Goal: Task Accomplishment & Management: Manage account settings

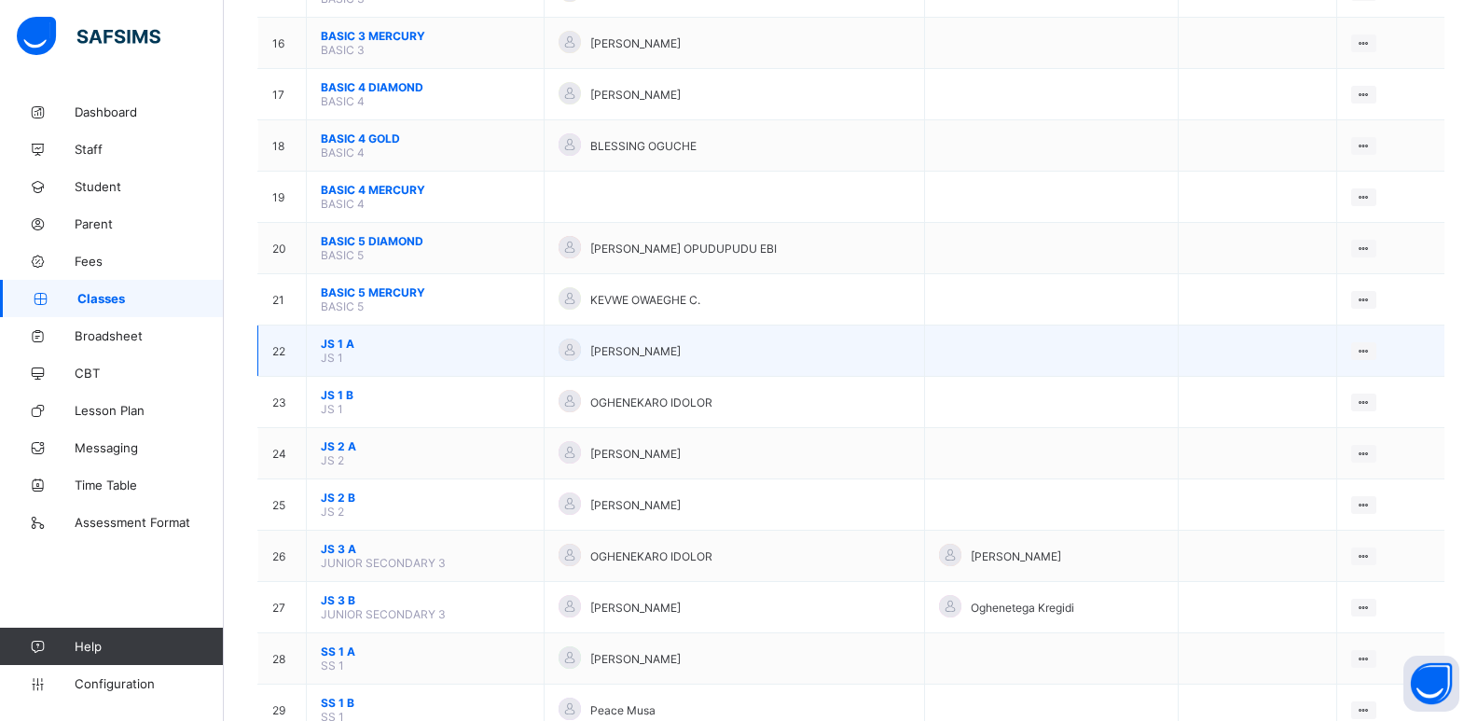
scroll to position [1119, 0]
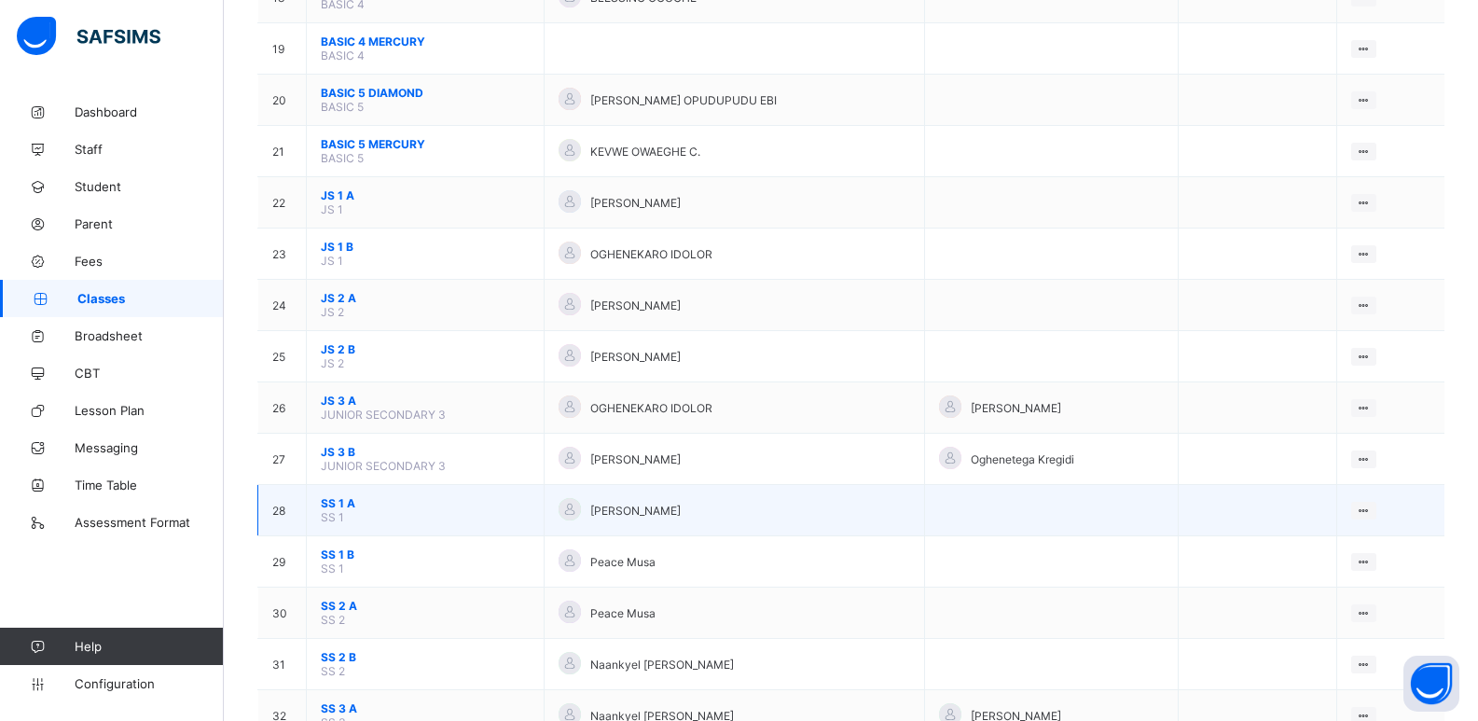
click at [340, 497] on span "SS 1 A" at bounding box center [425, 503] width 209 height 14
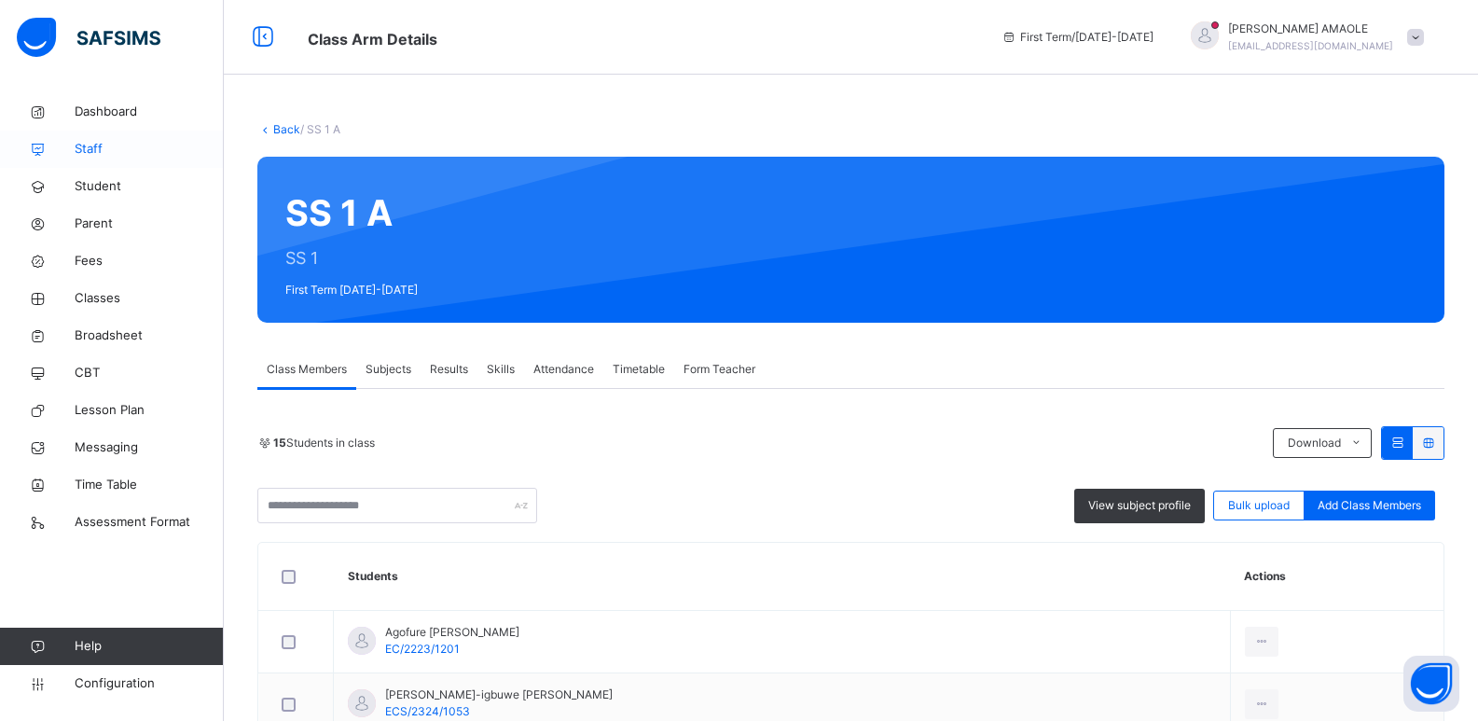
click at [89, 136] on link "Staff" at bounding box center [112, 149] width 224 height 37
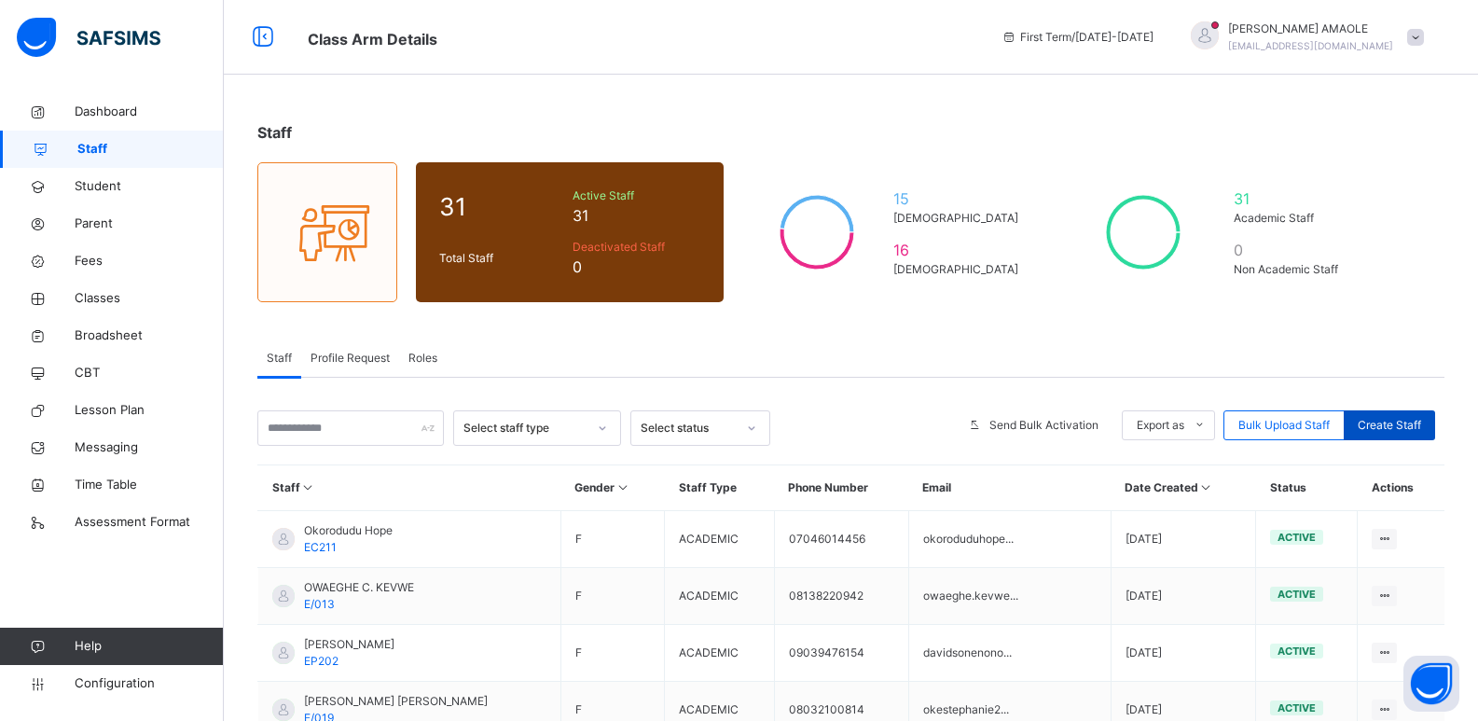
click at [1398, 414] on div "Create Staff" at bounding box center [1389, 425] width 91 height 30
select select "**"
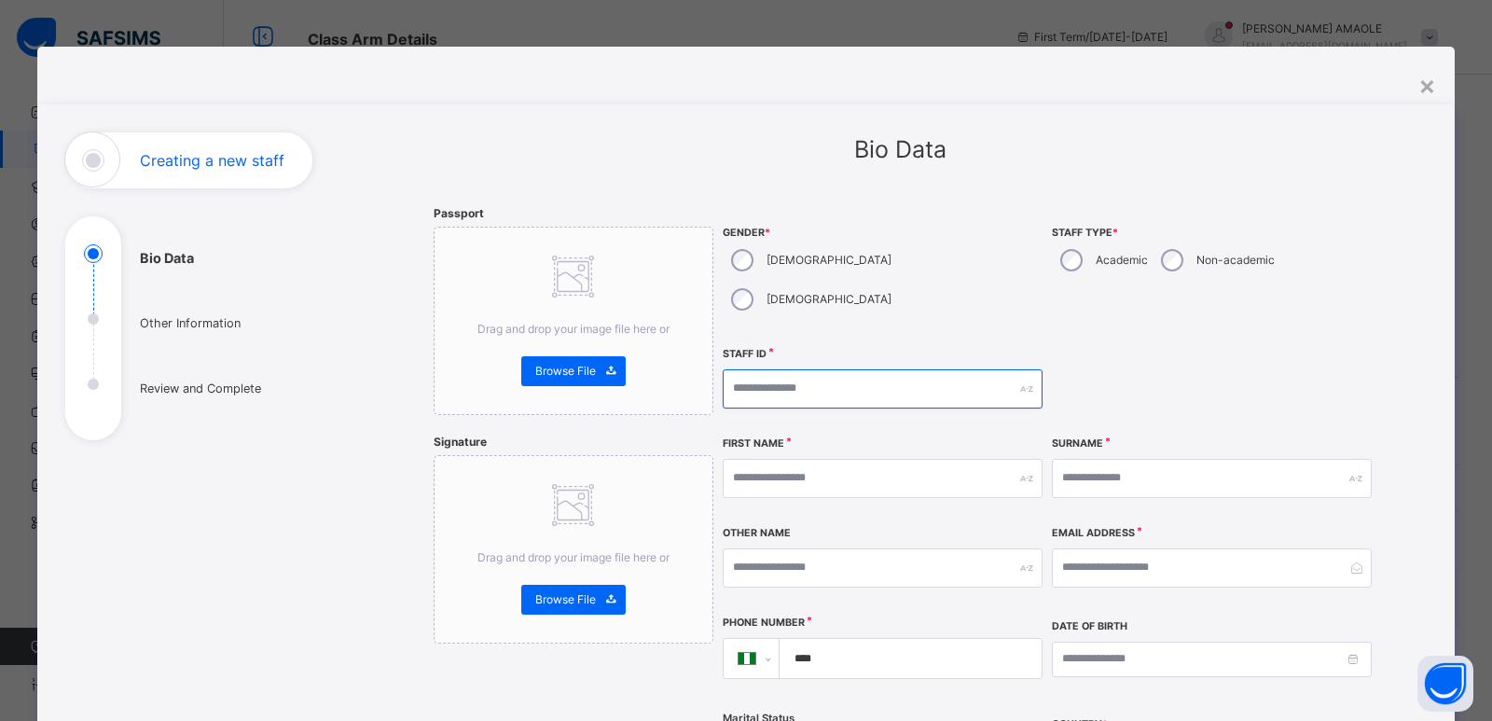
click at [850, 369] on input "text" at bounding box center [883, 388] width 320 height 39
type input "*****"
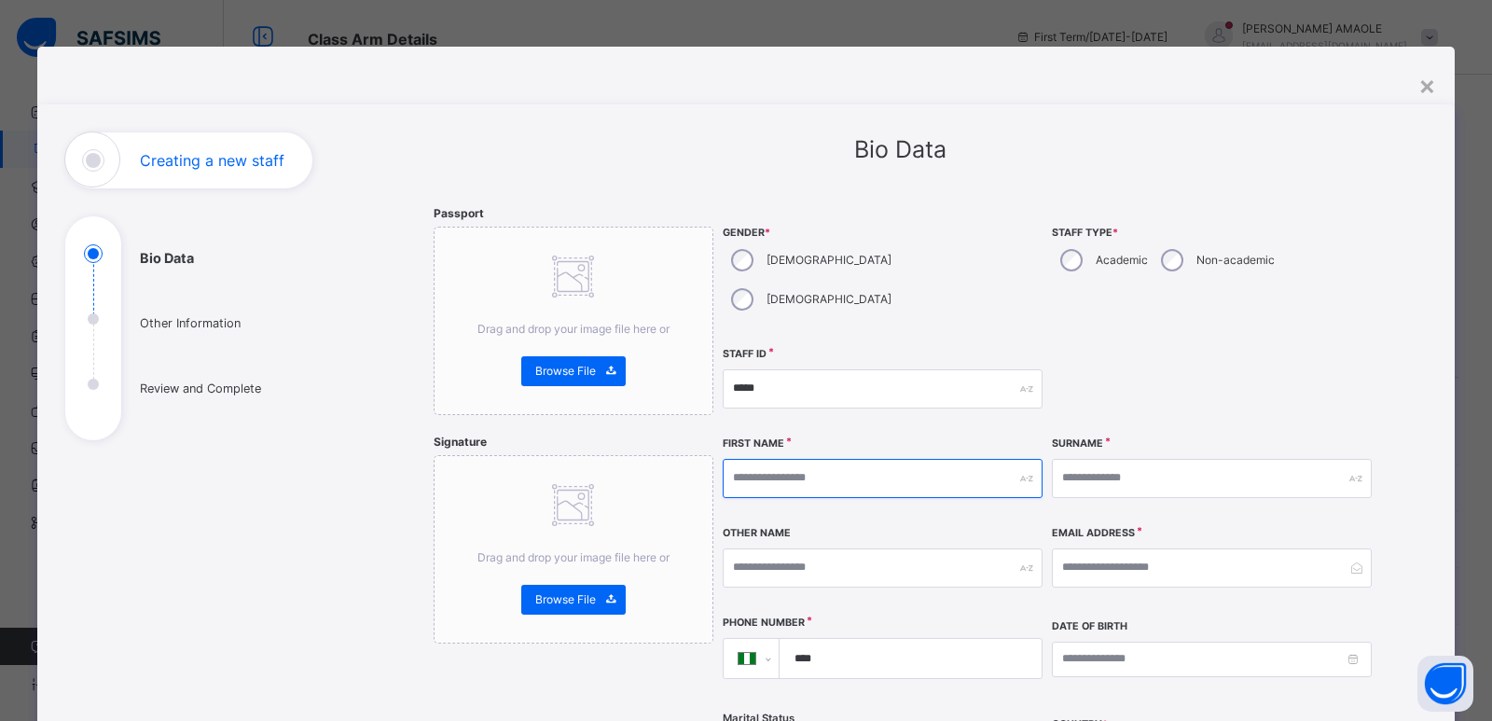
click at [826, 459] on input "text" at bounding box center [883, 478] width 320 height 39
type input "********"
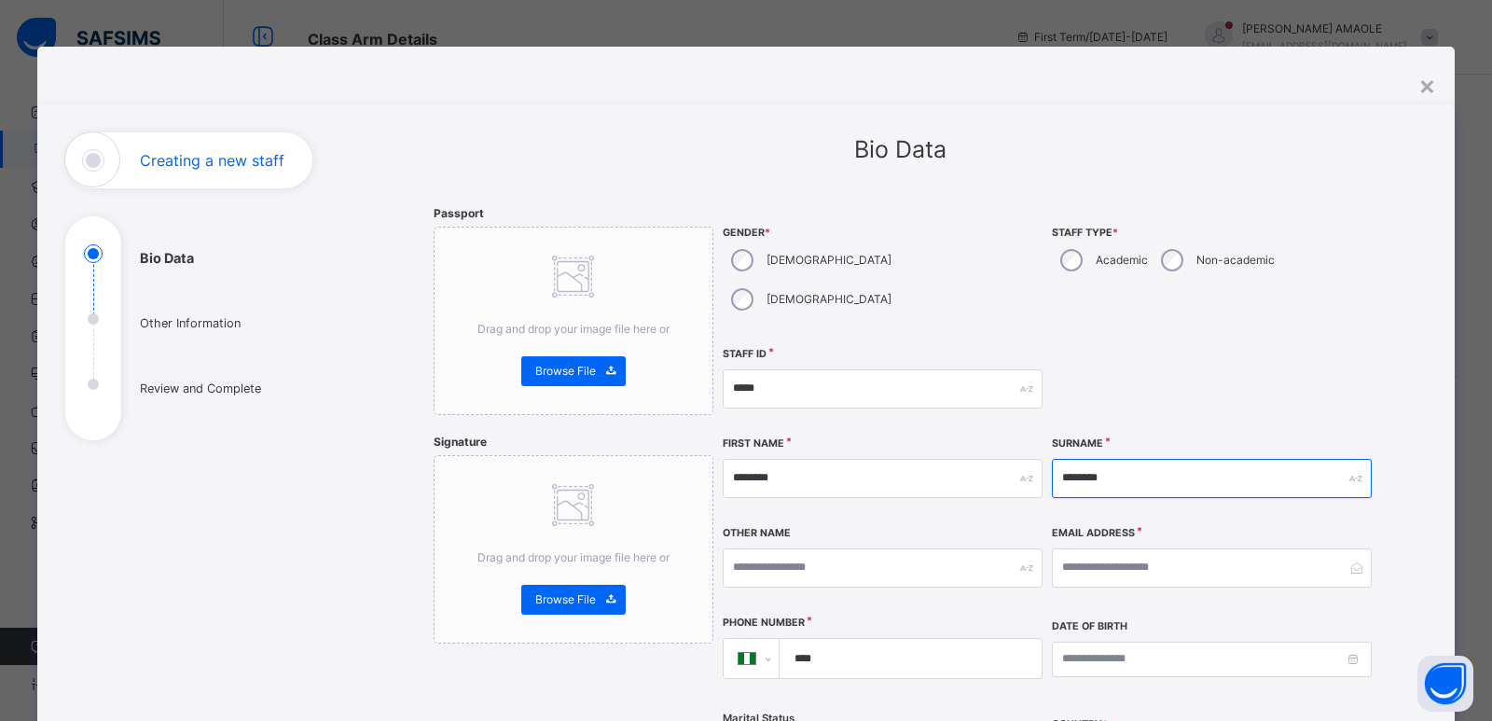
type input "********"
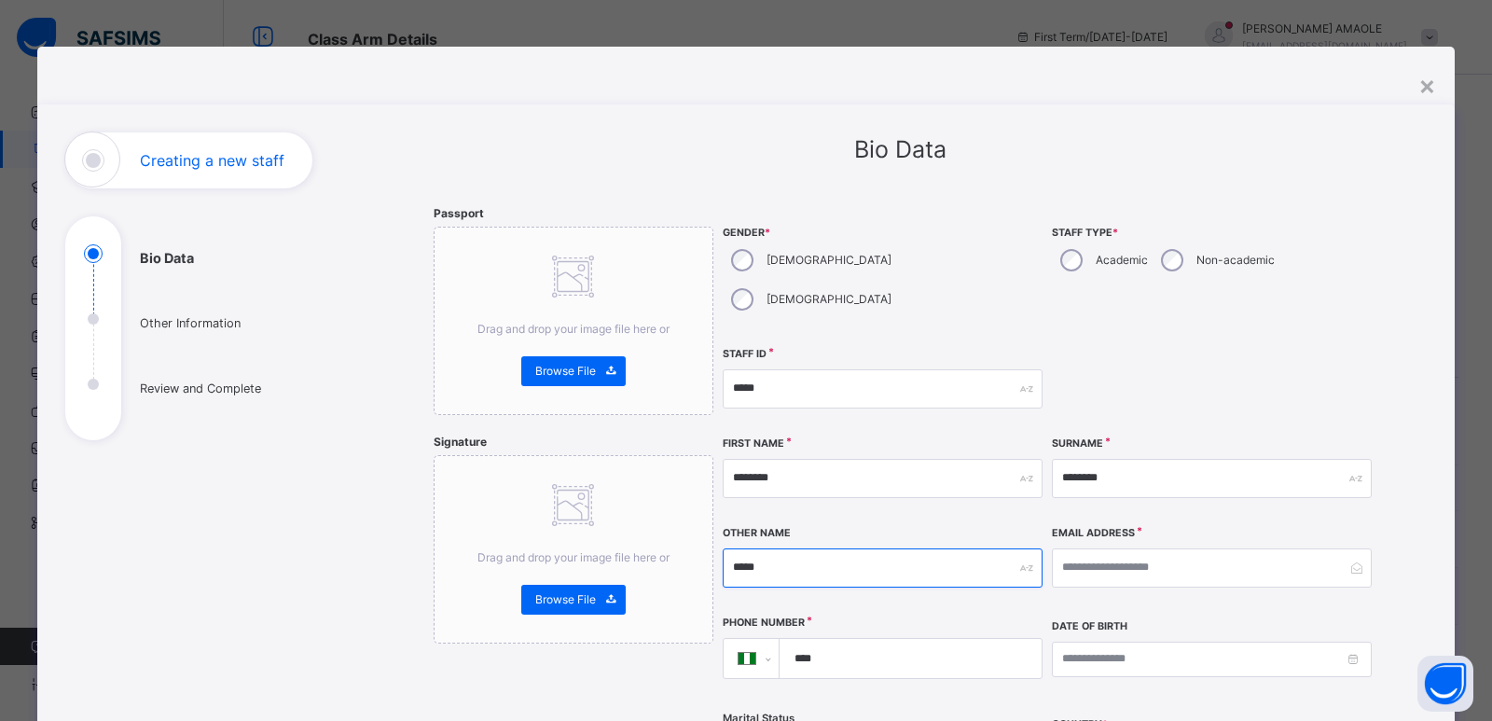
type input "*****"
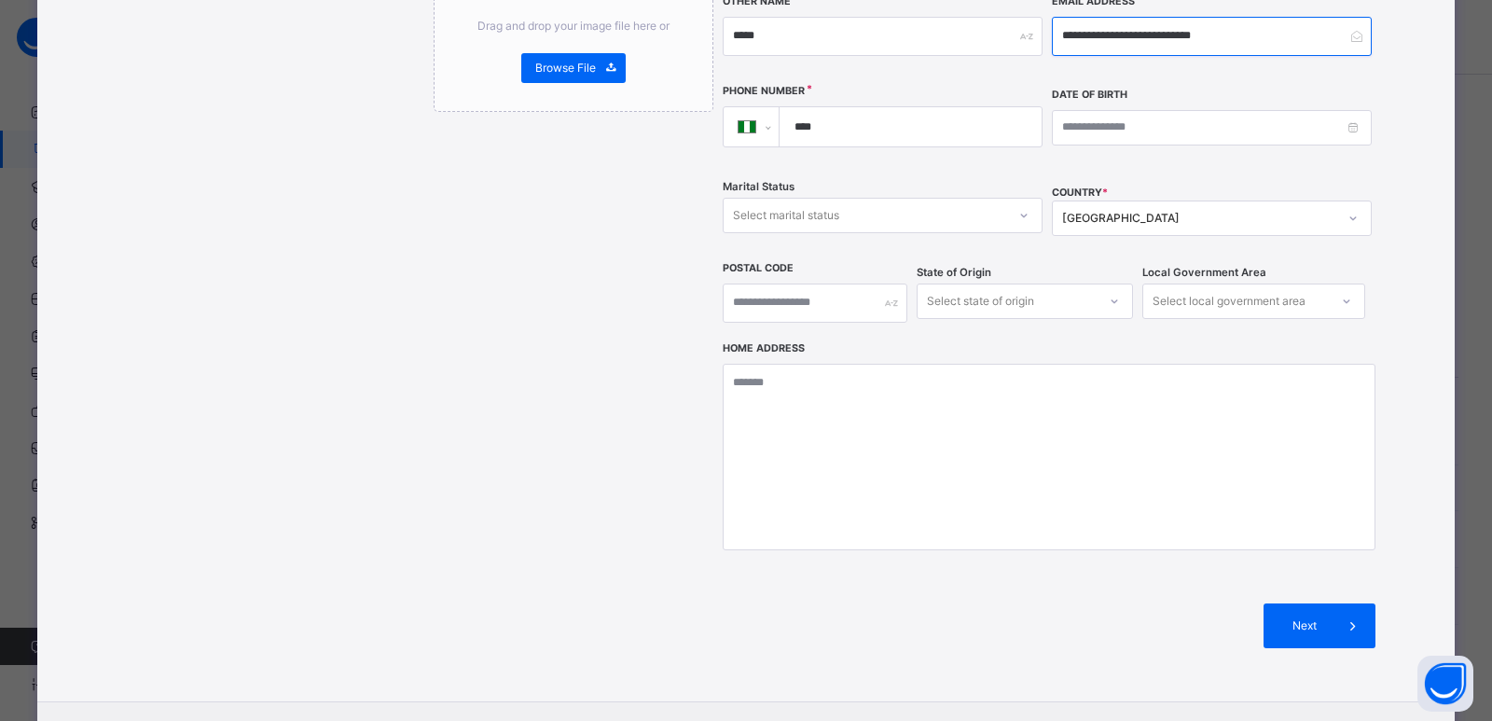
scroll to position [560, 0]
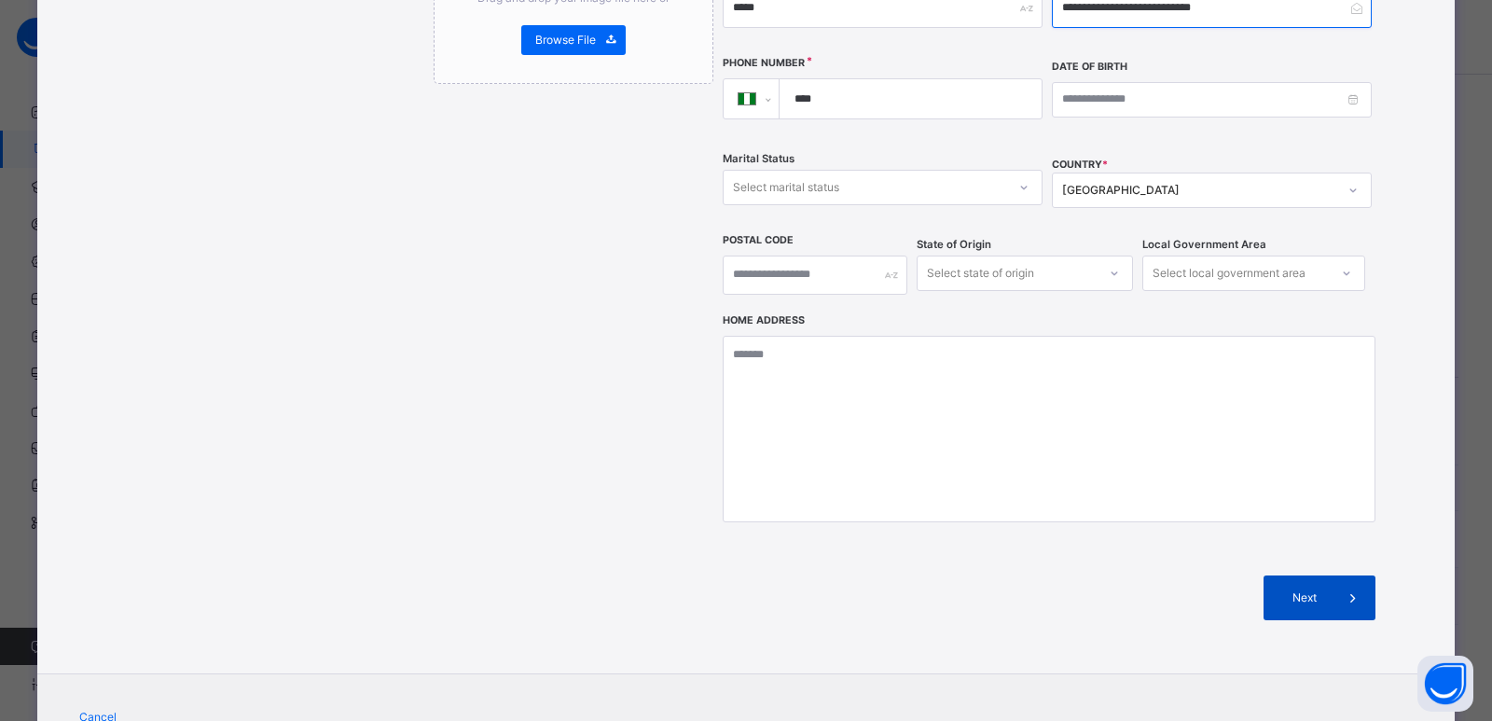
type input "**********"
click at [1331, 575] on span at bounding box center [1353, 597] width 45 height 45
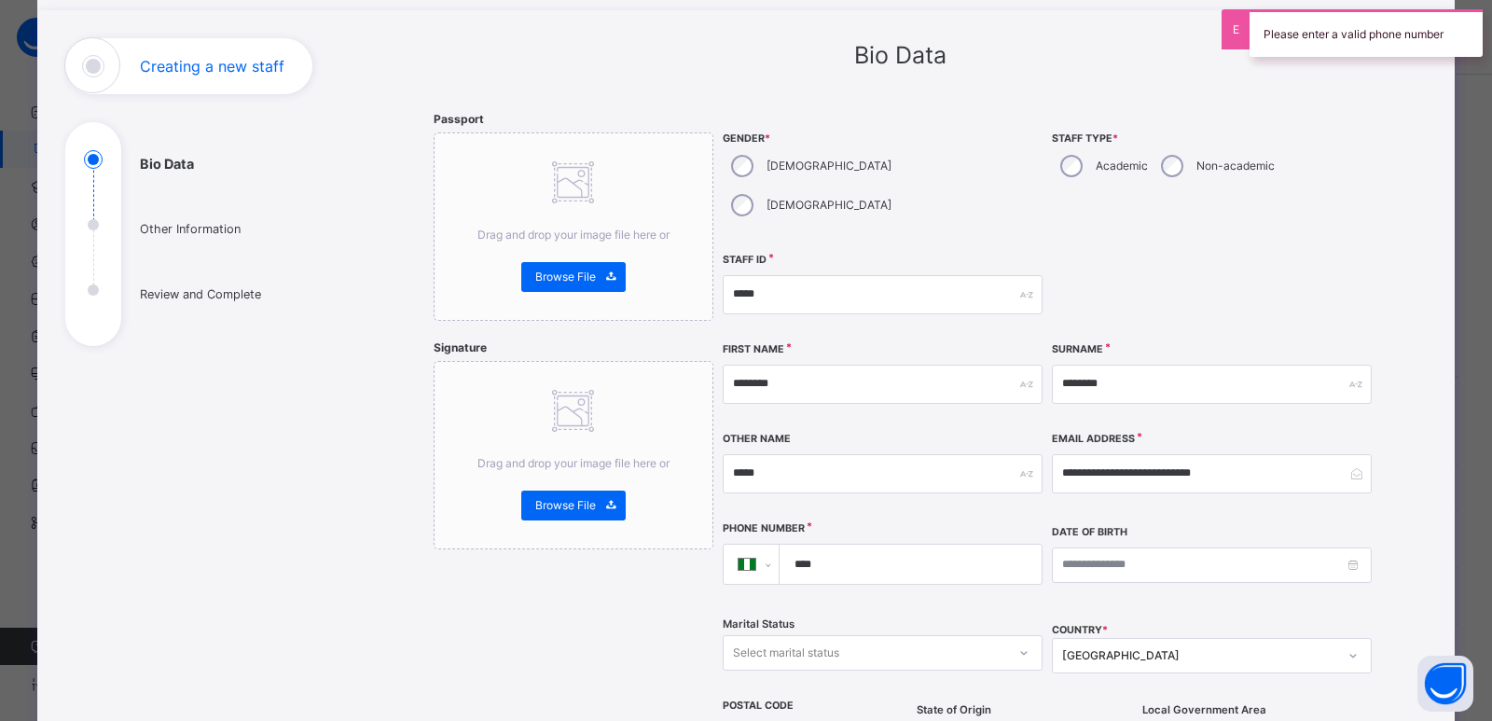
scroll to position [93, 0]
click at [890, 546] on input "****" at bounding box center [906, 565] width 247 height 39
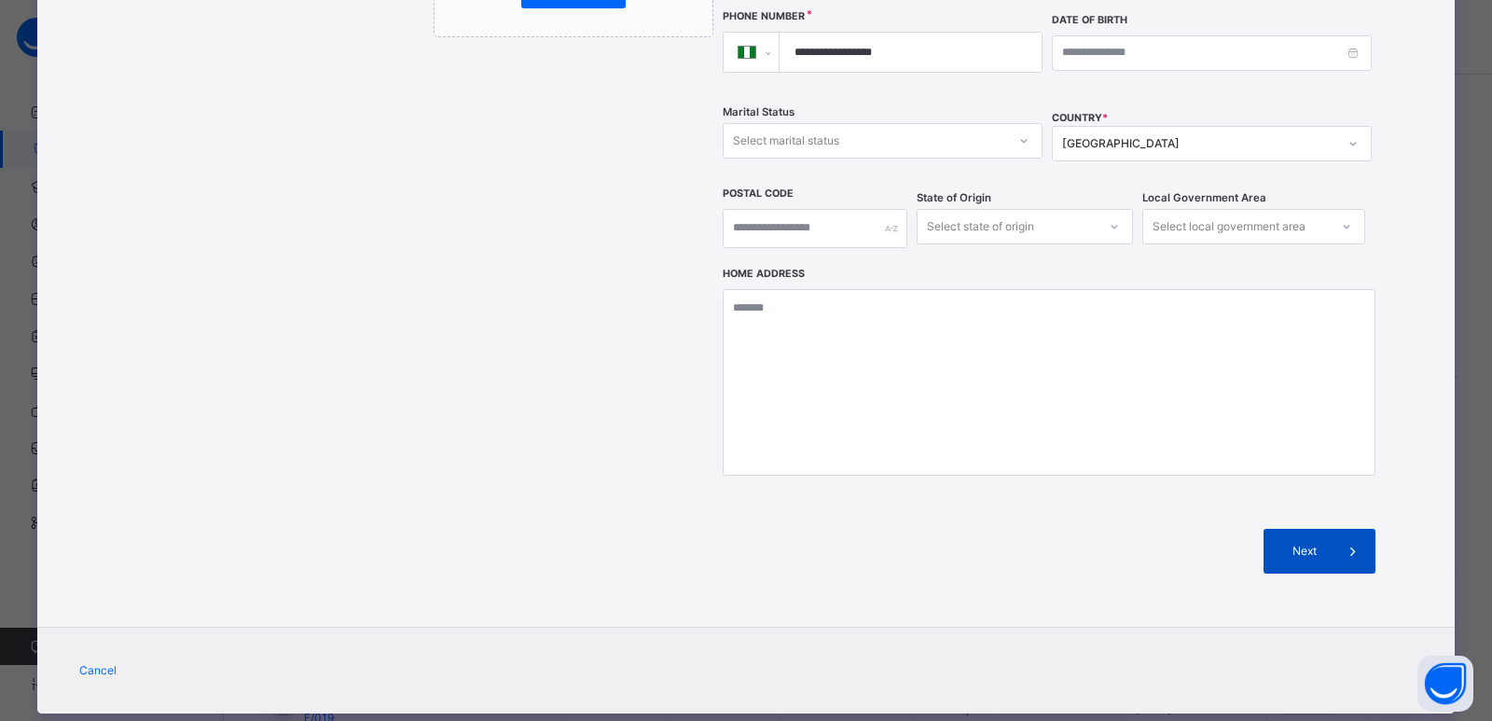
type input "**********"
click at [1317, 543] on span "Next" at bounding box center [1304, 551] width 53 height 17
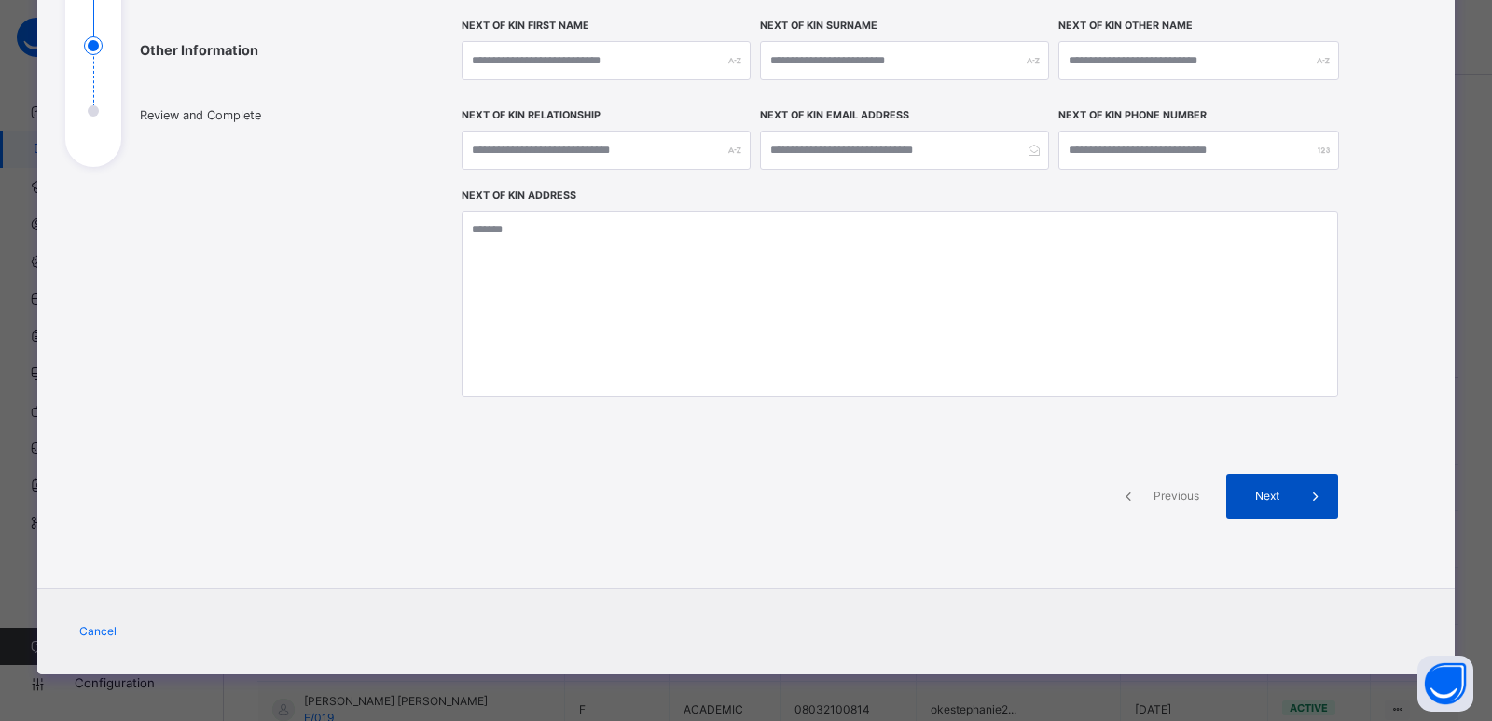
click at [1293, 498] on span at bounding box center [1315, 496] width 45 height 45
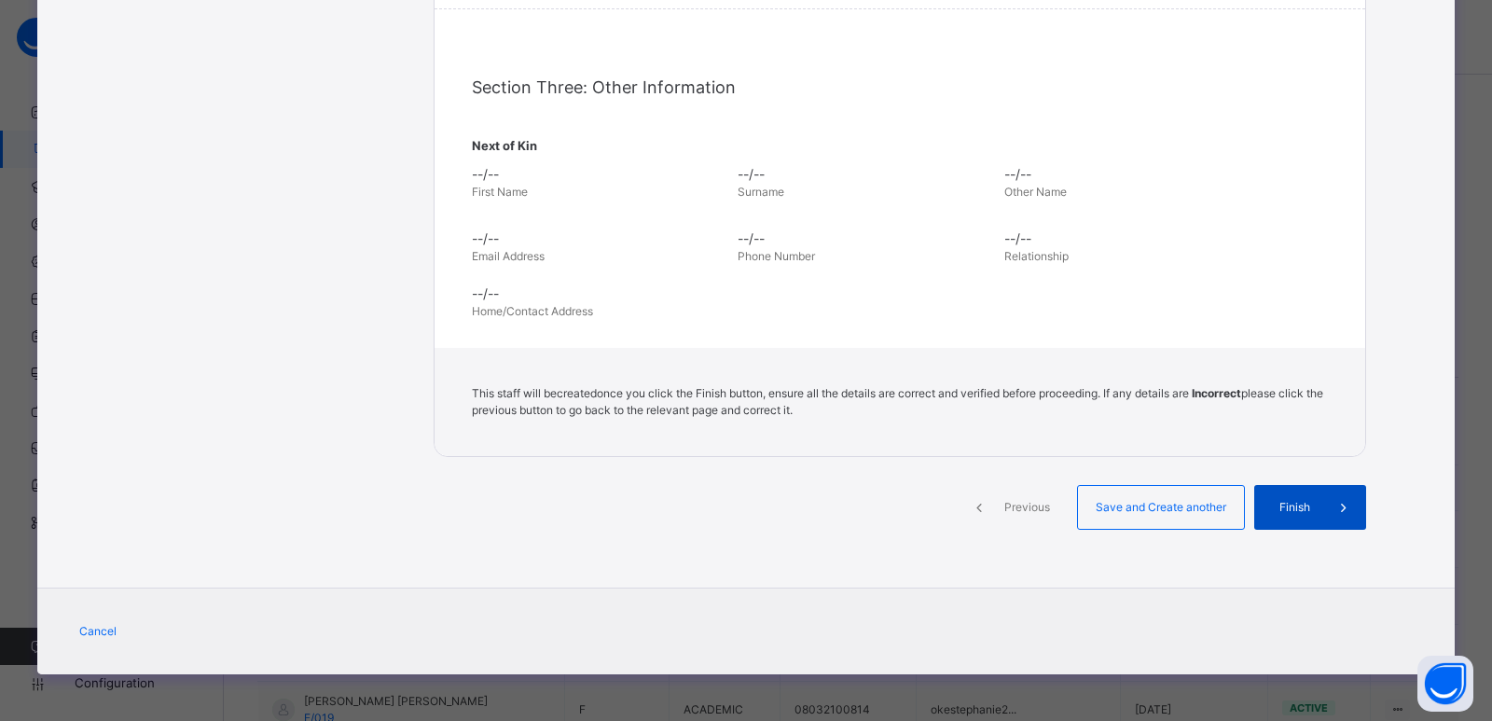
click at [1288, 497] on div "Finish" at bounding box center [1310, 507] width 112 height 45
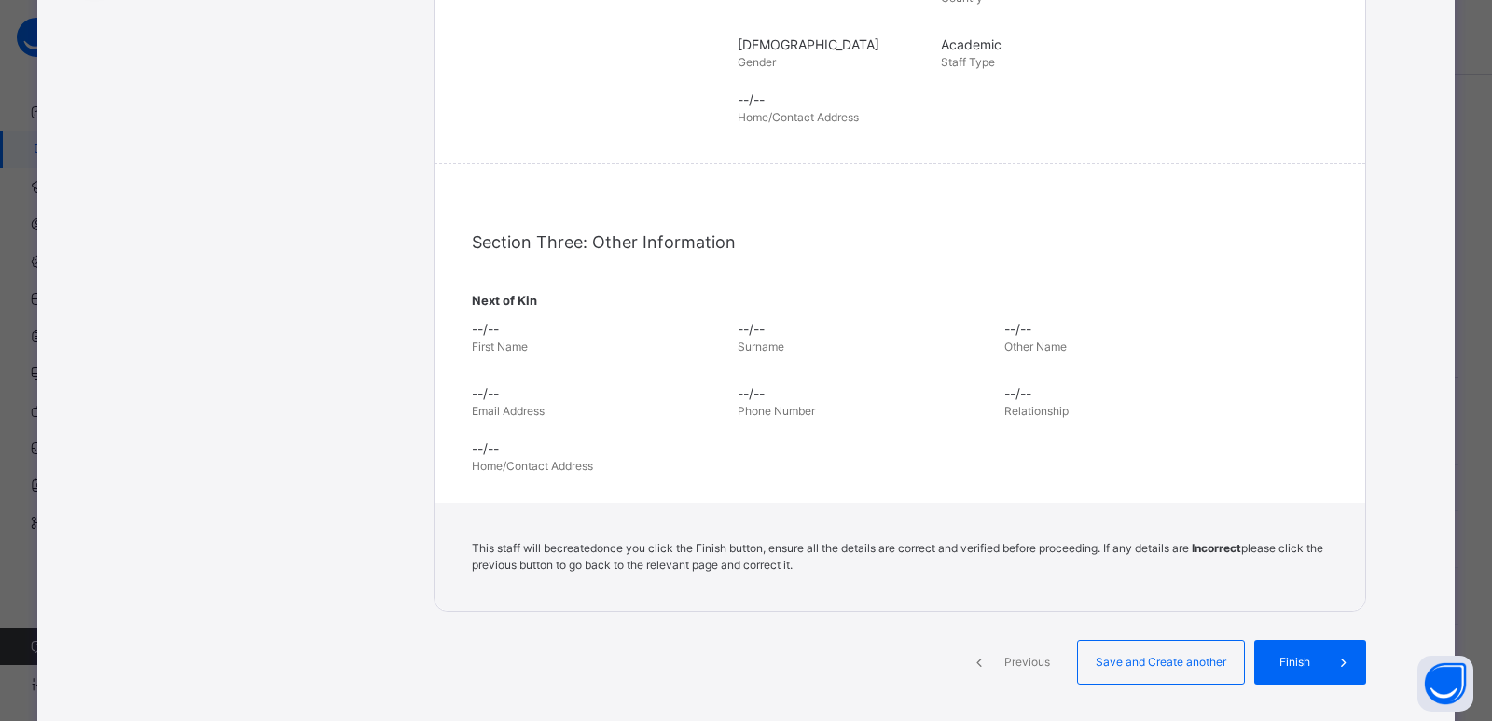
scroll to position [466, 0]
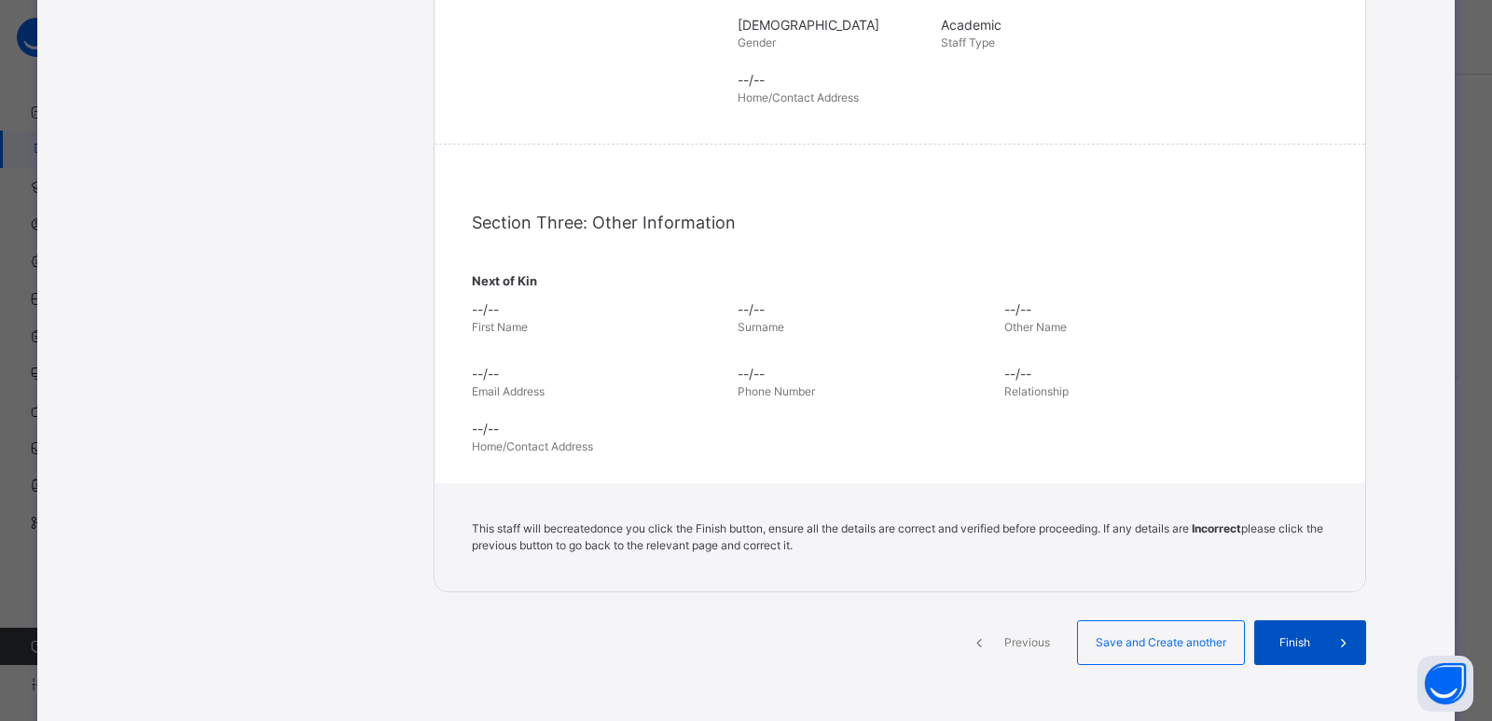
click at [1289, 643] on span "Finish" at bounding box center [1294, 642] width 53 height 17
click at [1290, 649] on span "Finish" at bounding box center [1294, 642] width 53 height 17
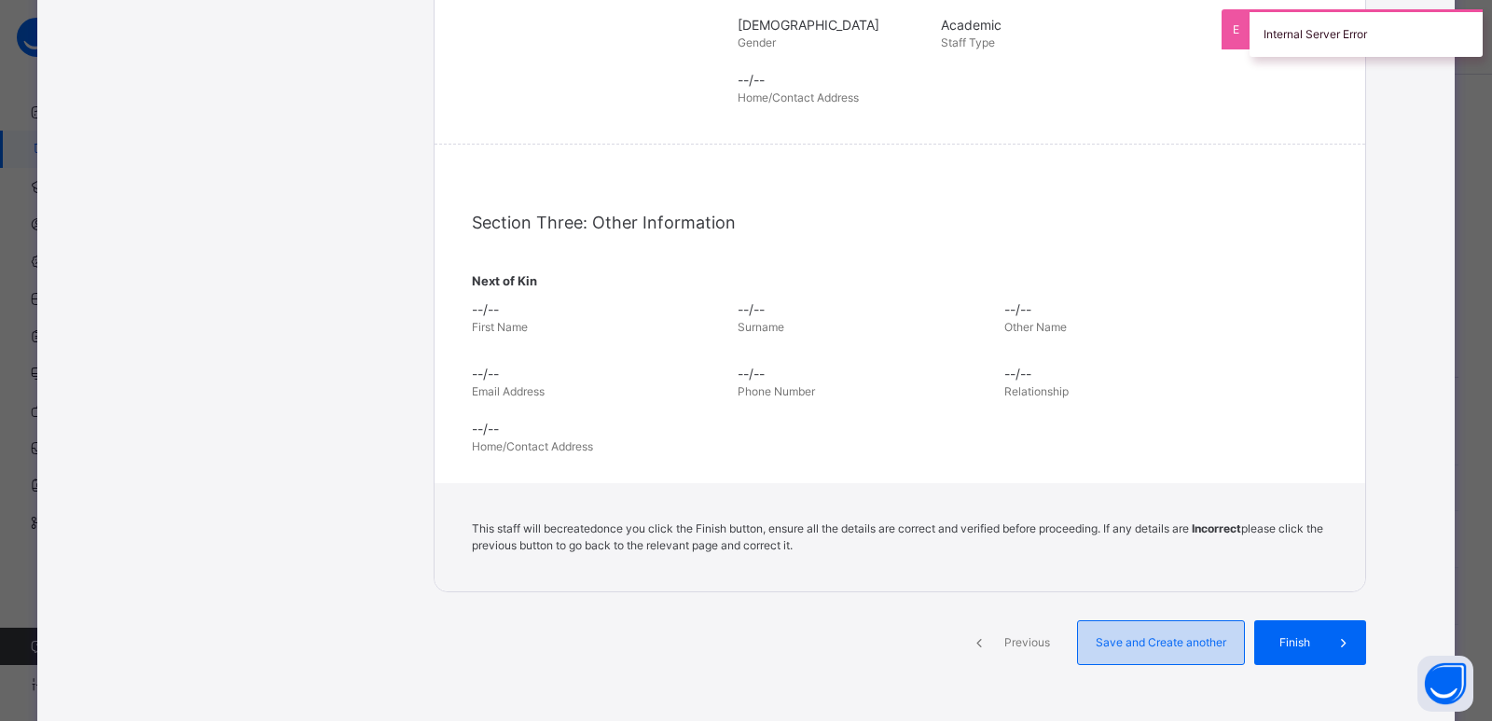
click at [1169, 634] on span "Save and Create another" at bounding box center [1161, 642] width 138 height 17
click at [1028, 634] on span "Previous" at bounding box center [1027, 642] width 51 height 17
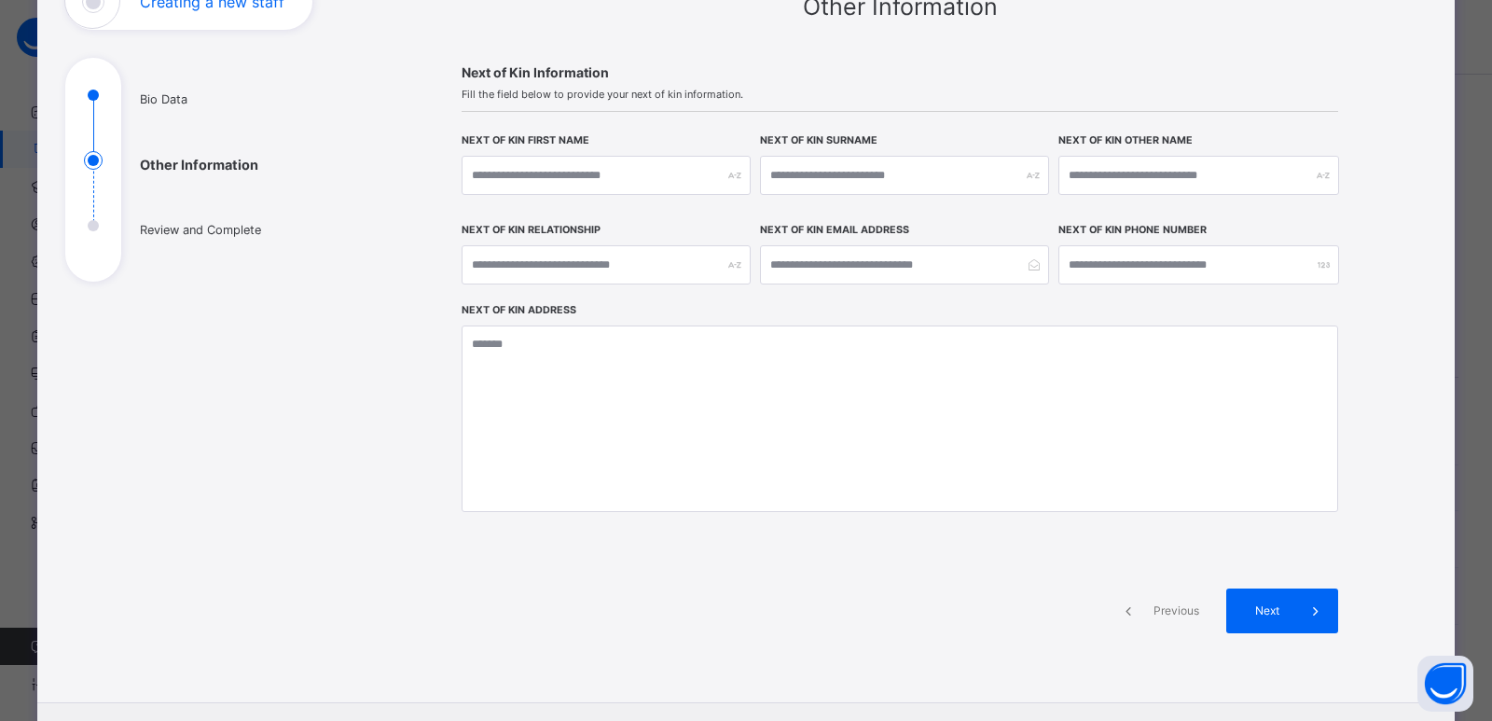
scroll to position [273, 0]
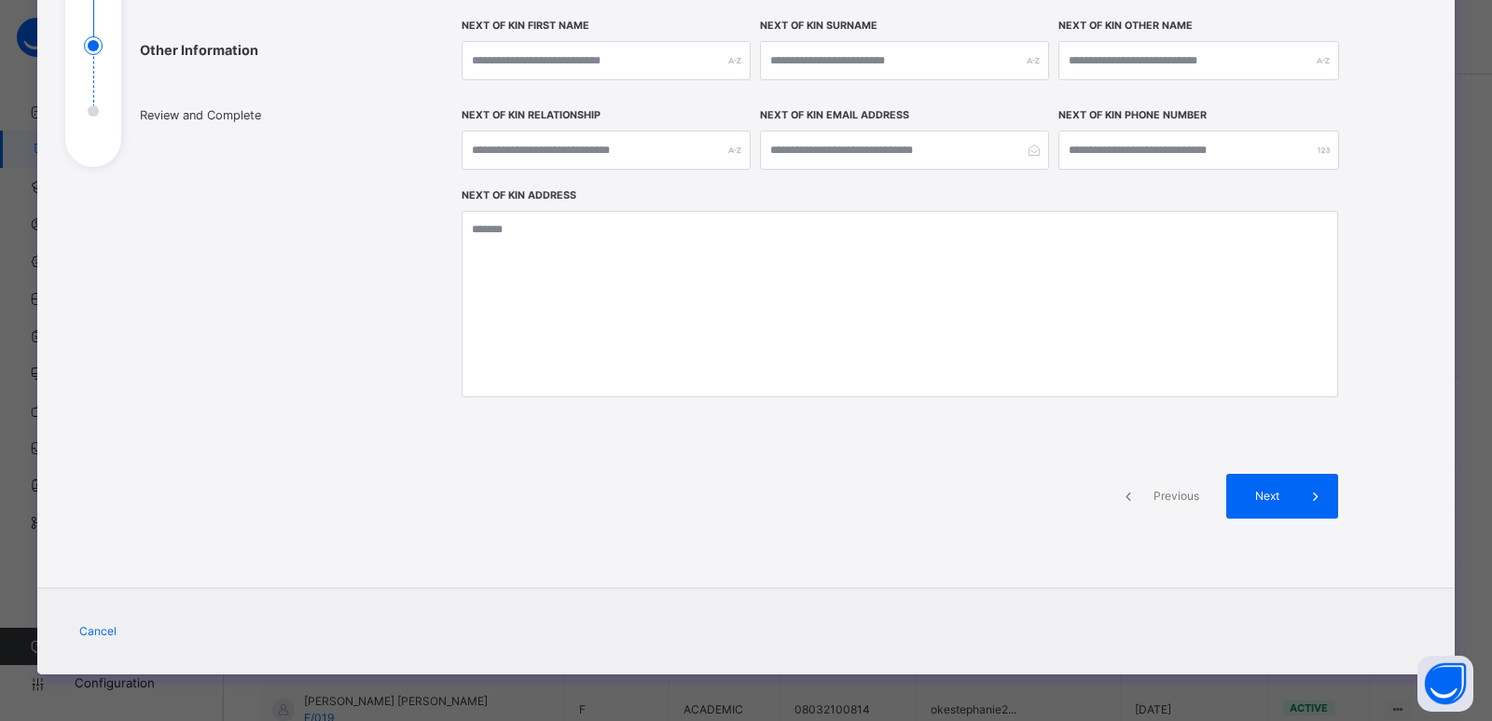
click at [1144, 486] on span at bounding box center [1128, 496] width 45 height 45
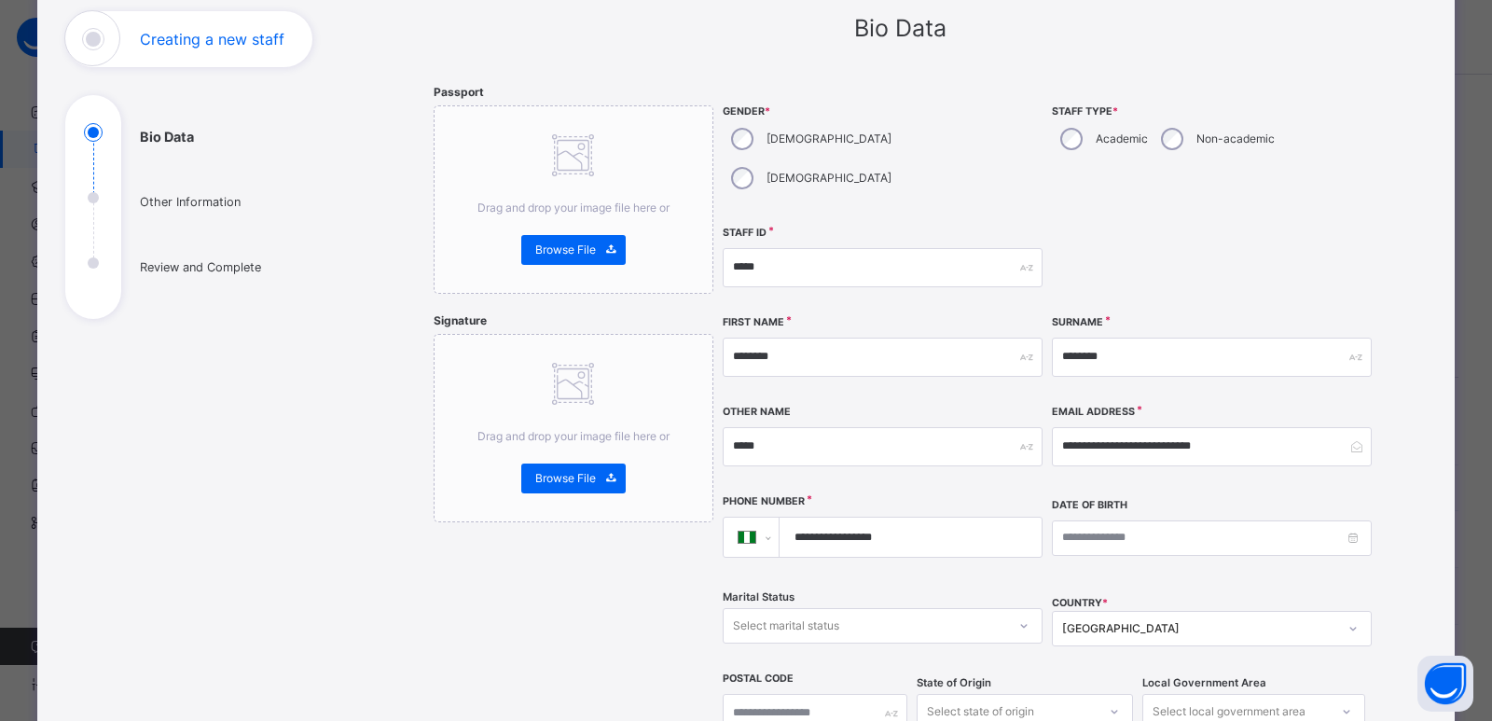
scroll to position [0, 0]
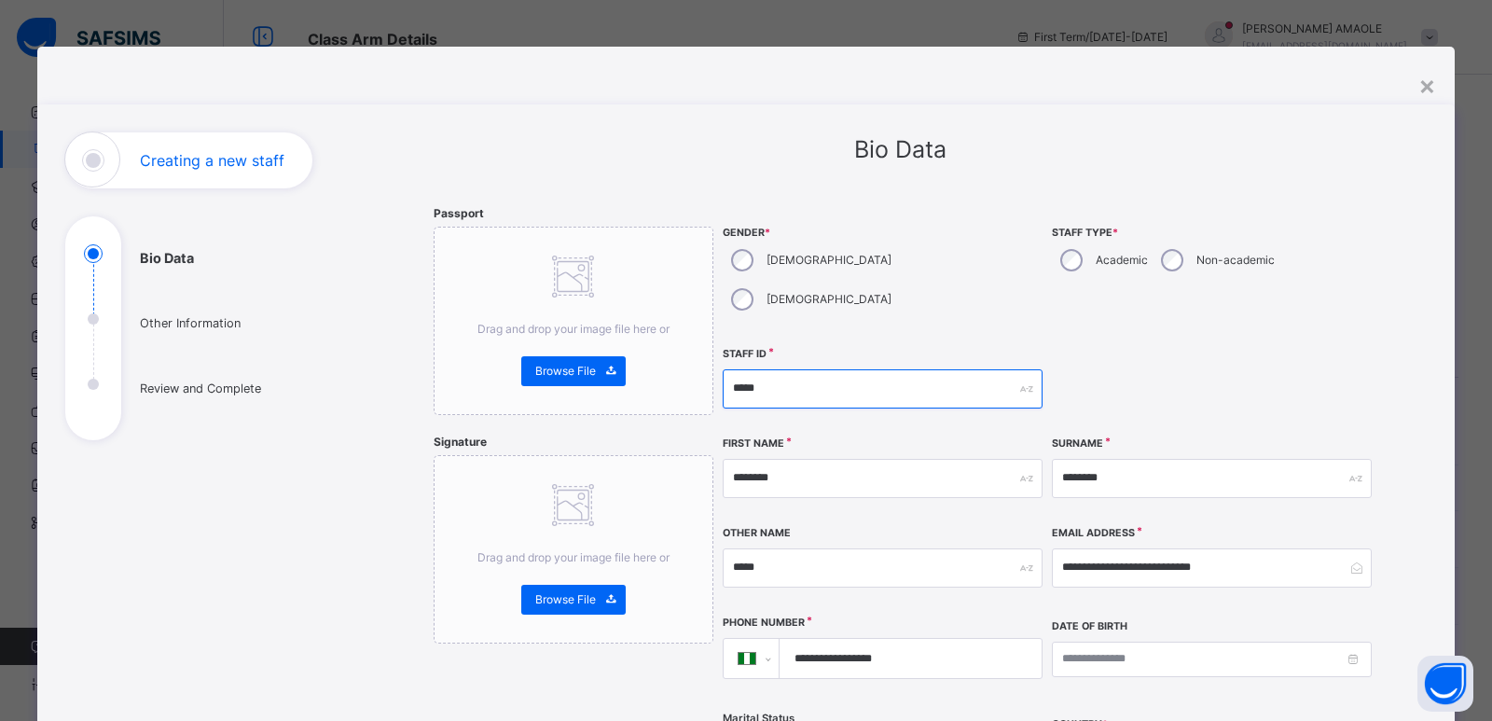
click at [807, 369] on input "*****" at bounding box center [883, 388] width 320 height 39
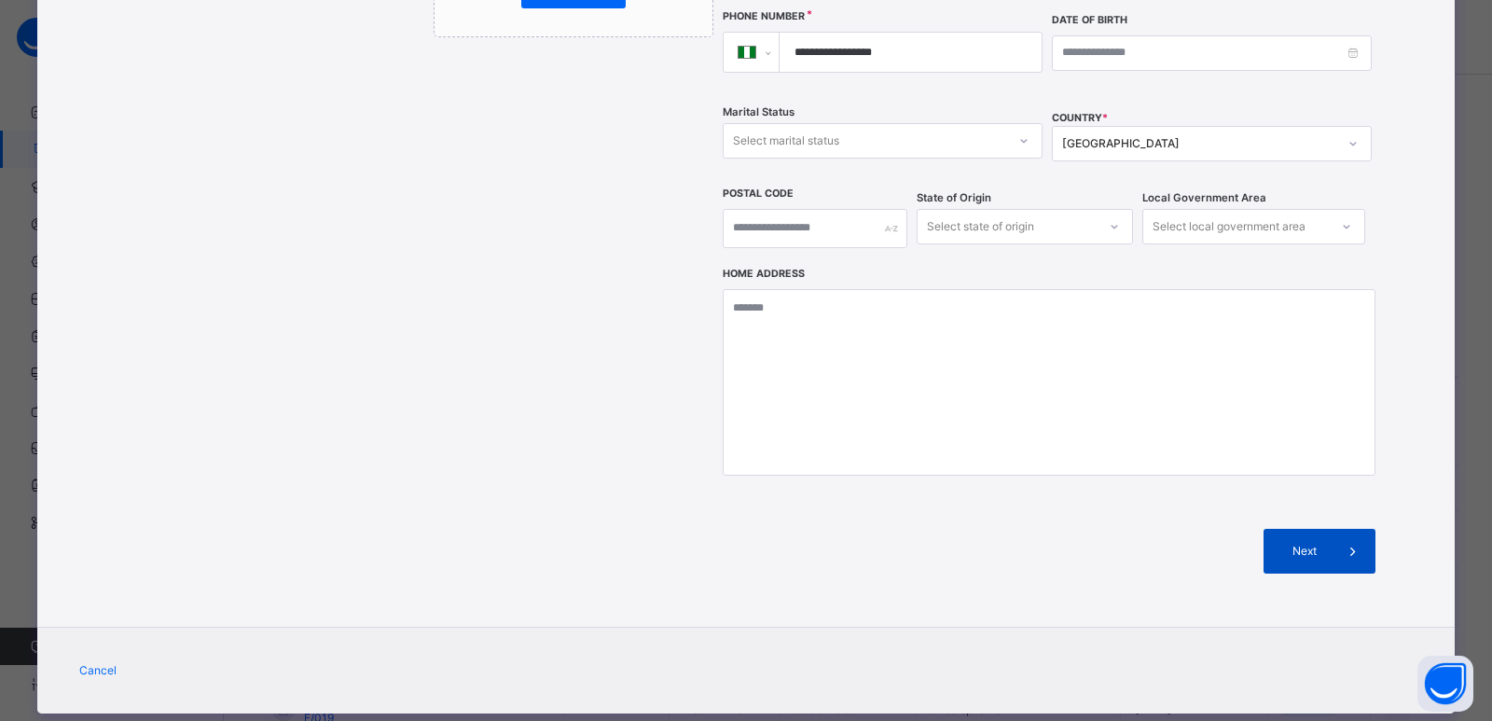
click at [1289, 529] on div "Next" at bounding box center [1320, 551] width 112 height 45
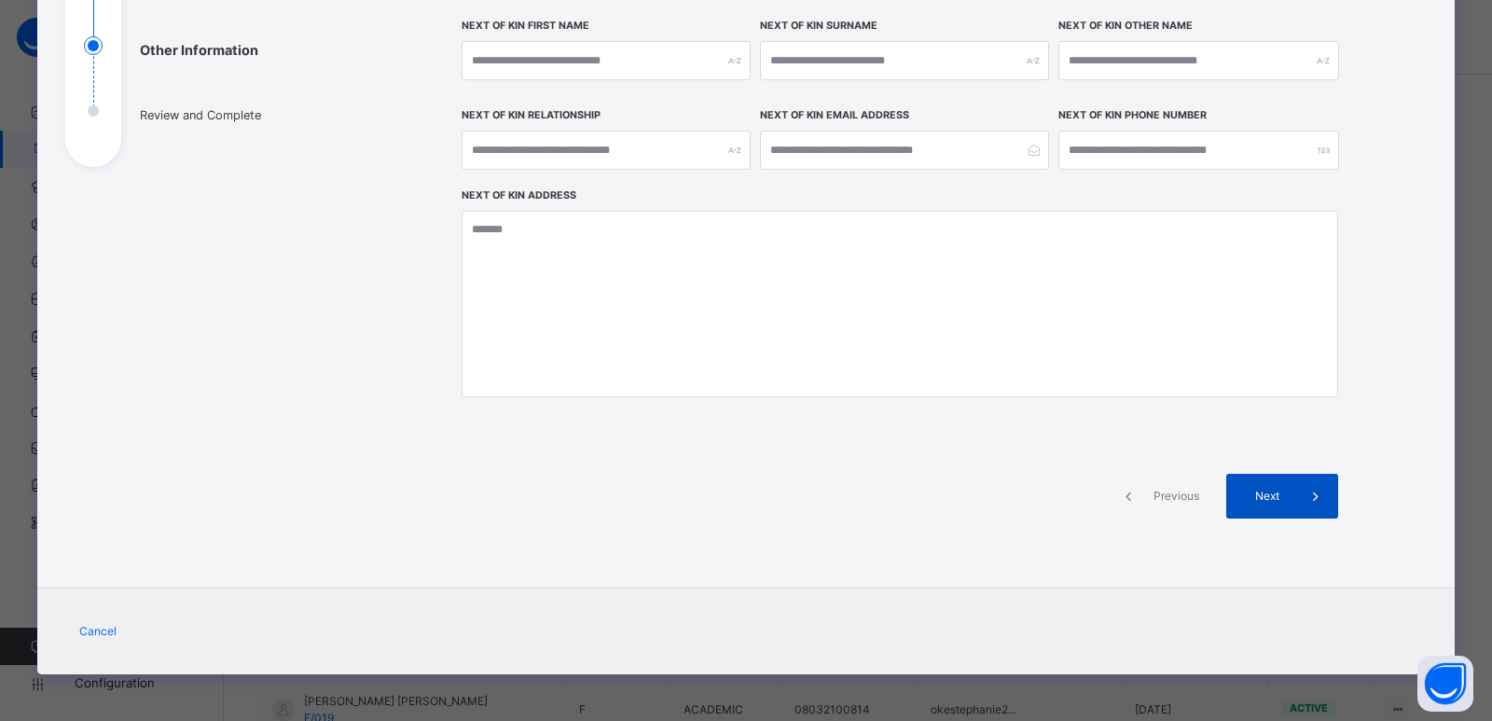
click at [1282, 497] on span "Next" at bounding box center [1266, 496] width 53 height 17
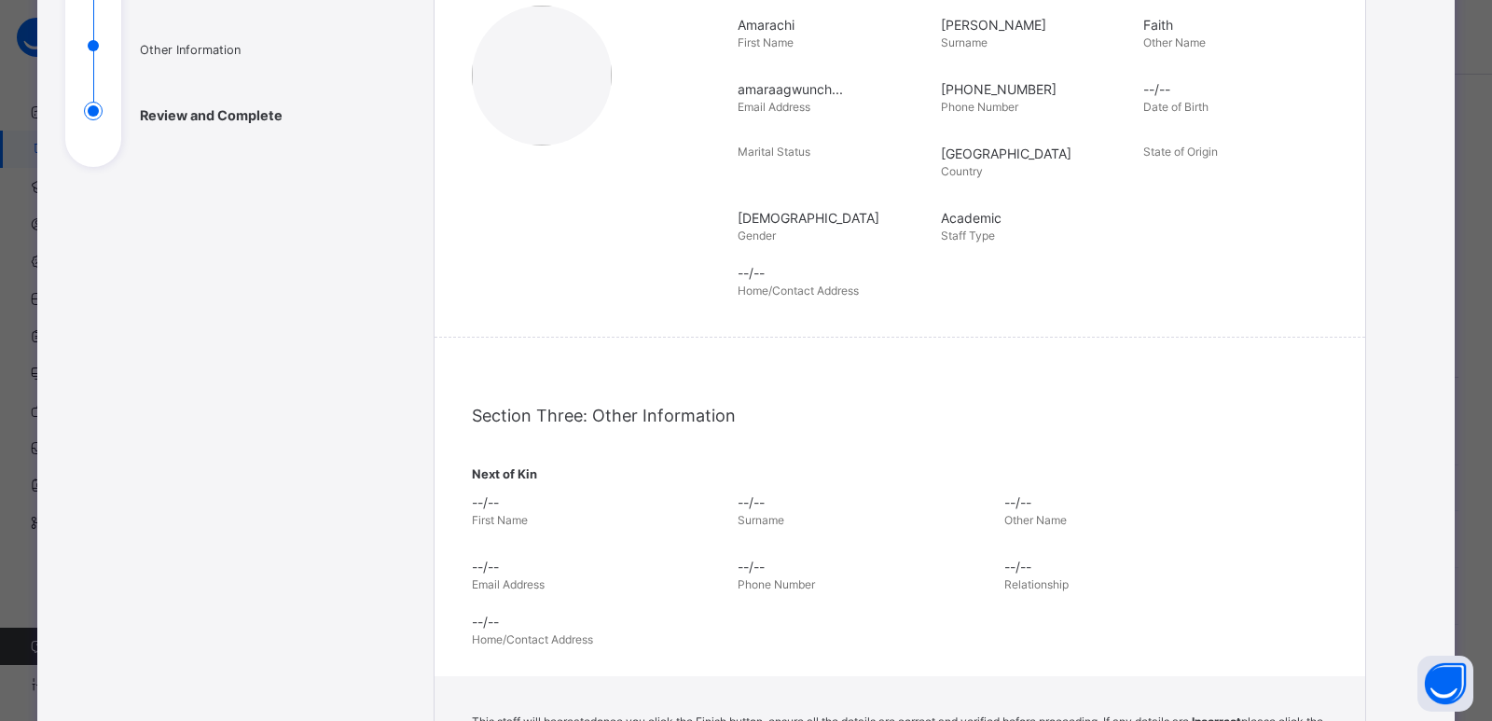
scroll to position [601, 0]
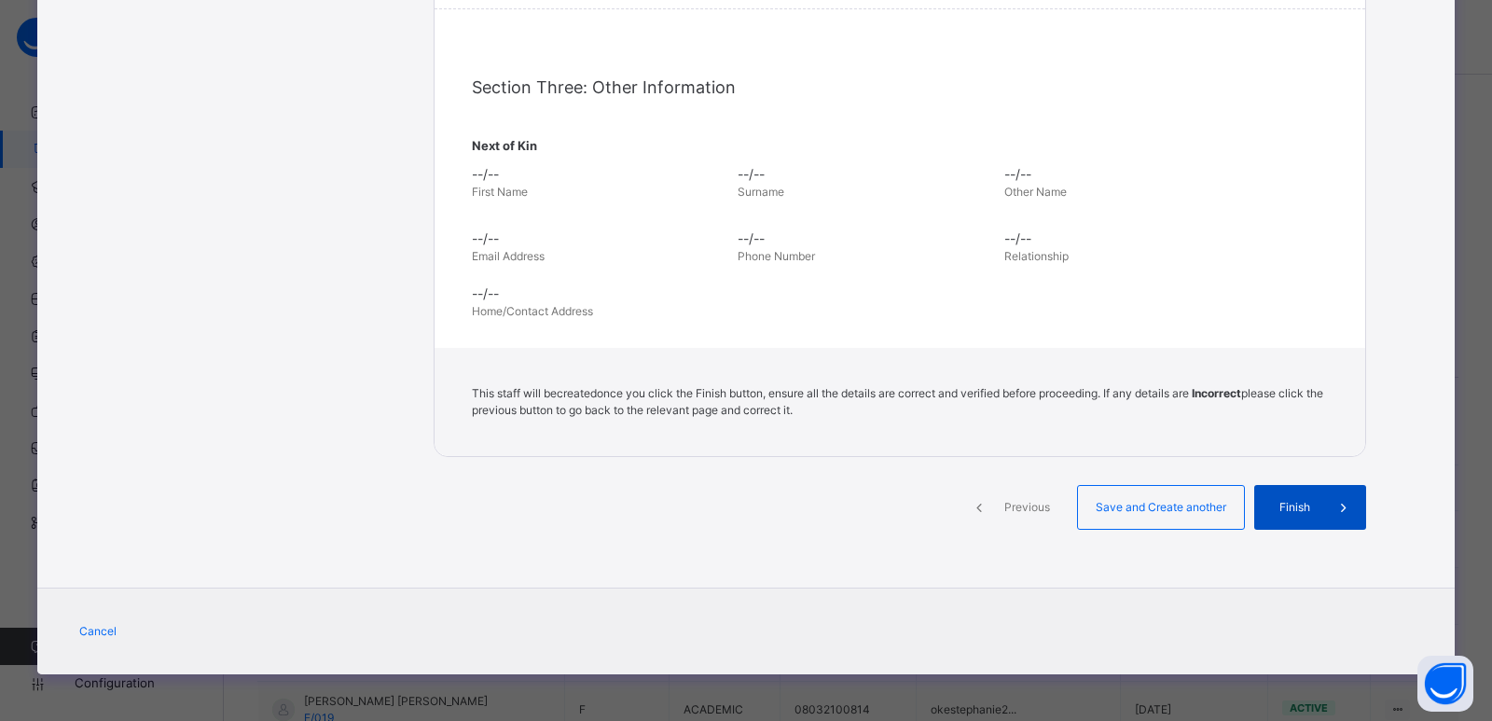
click at [1289, 495] on div "Finish" at bounding box center [1310, 507] width 112 height 45
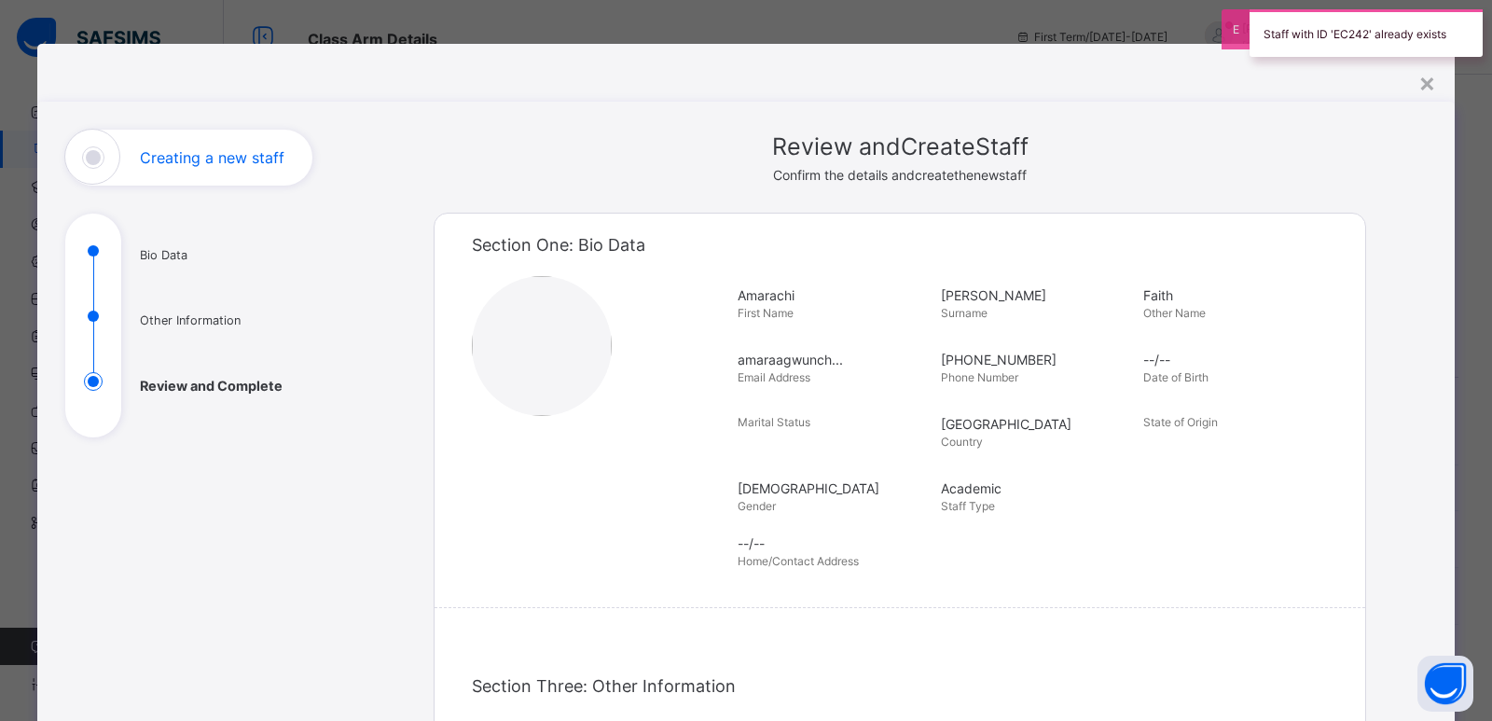
scroll to position [0, 0]
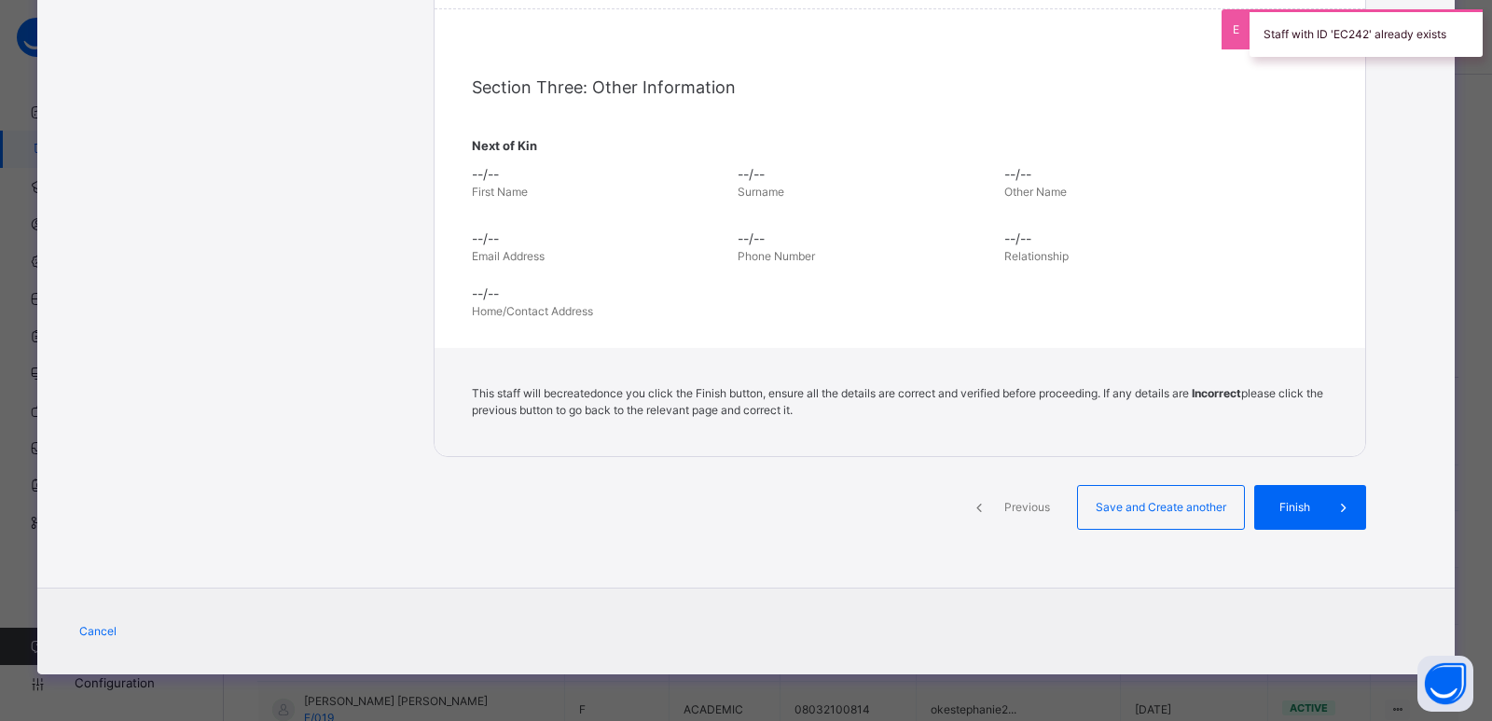
click at [1035, 491] on div "Previous" at bounding box center [1012, 507] width 112 height 45
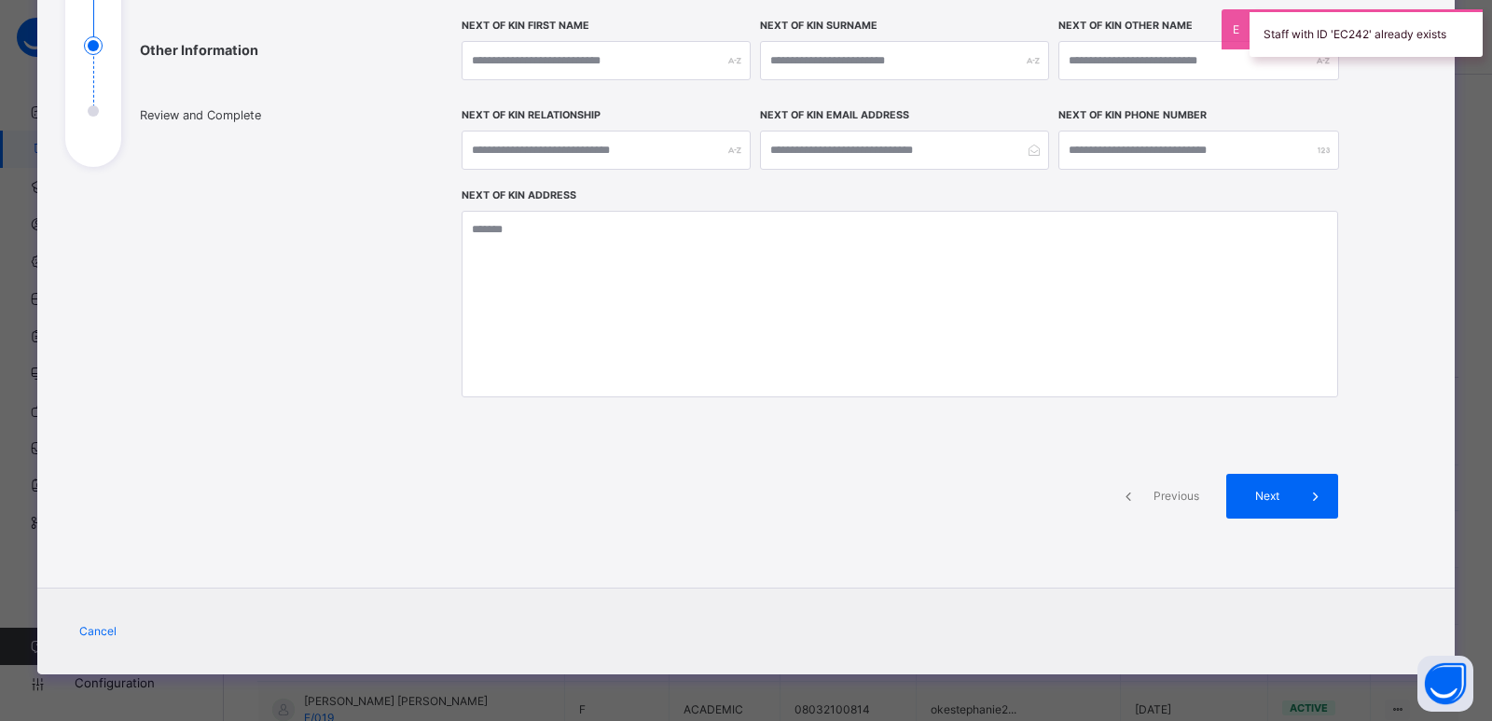
scroll to position [273, 0]
click at [1155, 501] on span "Previous" at bounding box center [1176, 496] width 51 height 17
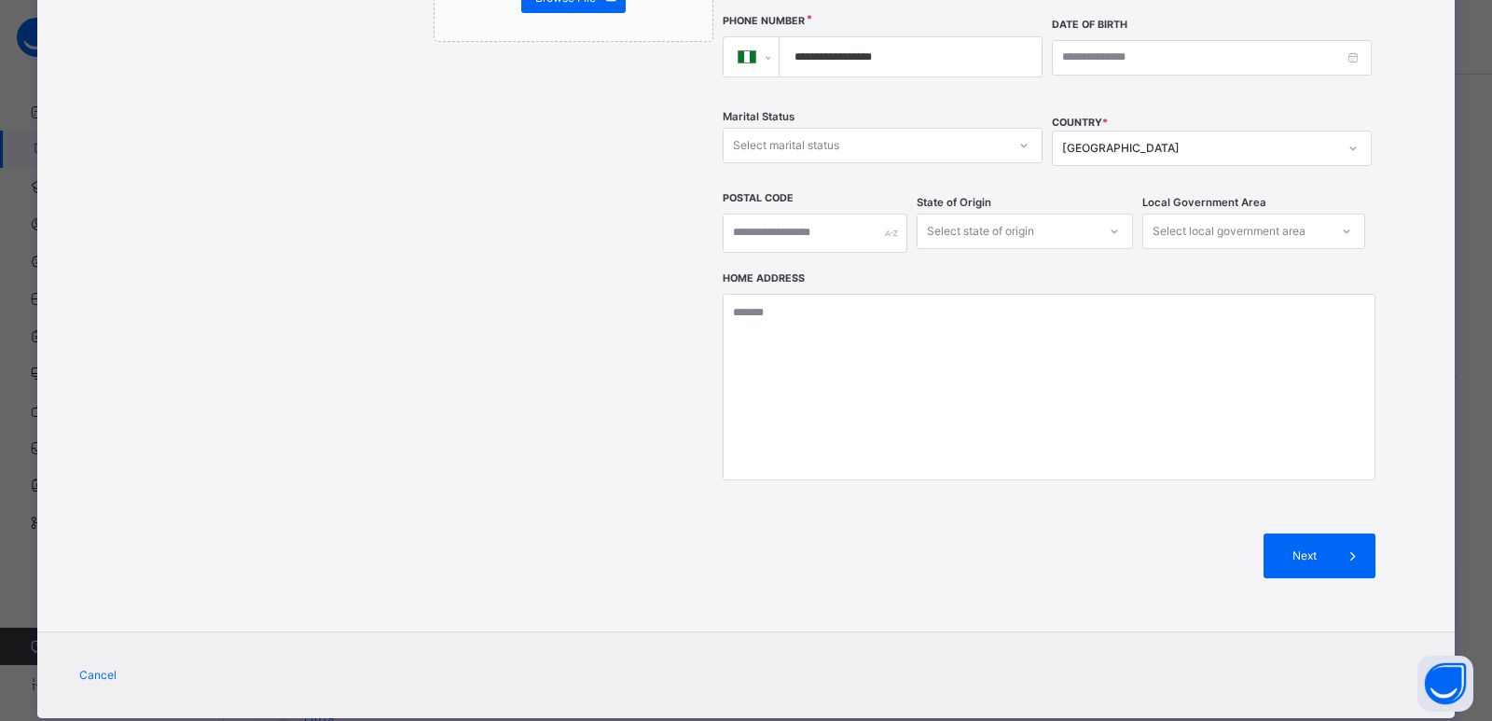
scroll to position [228, 0]
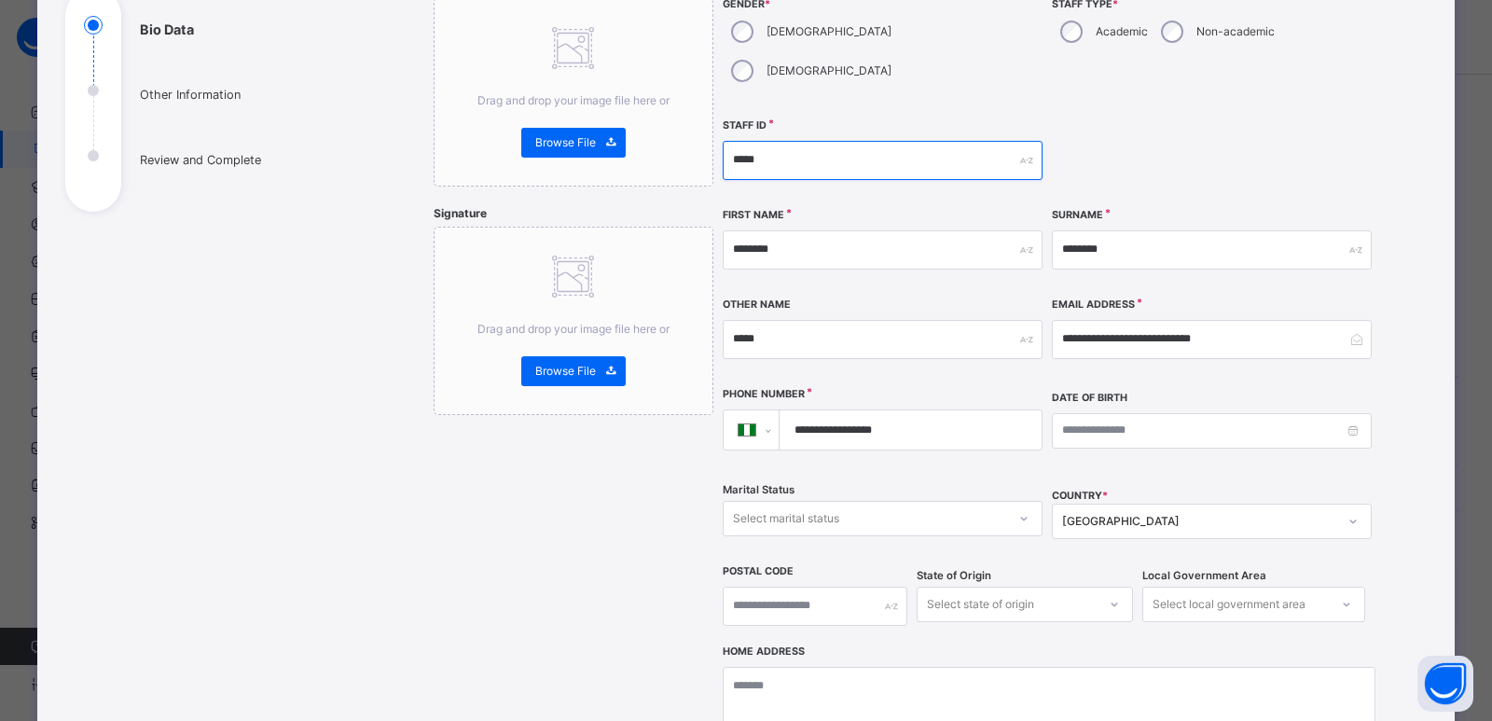
click at [763, 141] on input "*****" at bounding box center [883, 160] width 320 height 39
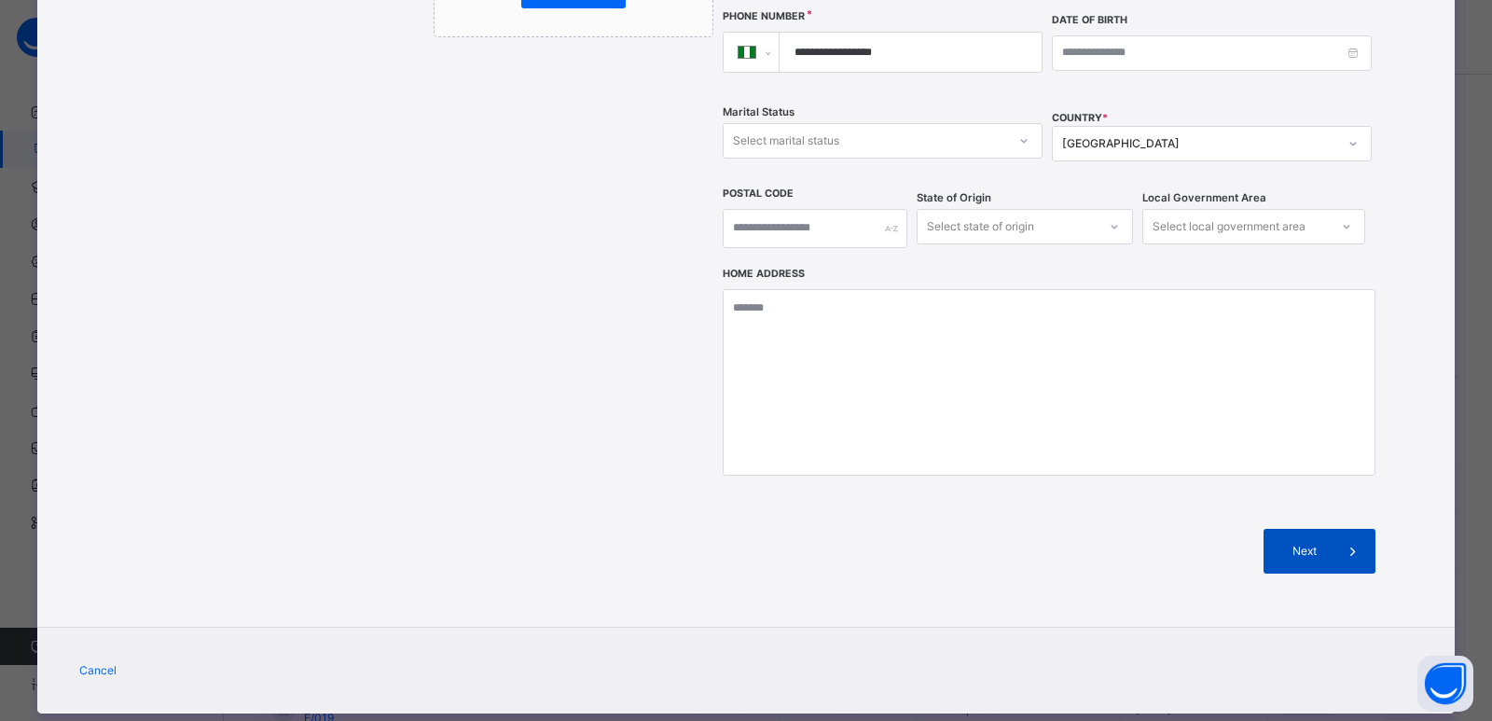
type input "*****"
click at [1310, 529] on div "Next" at bounding box center [1320, 551] width 112 height 45
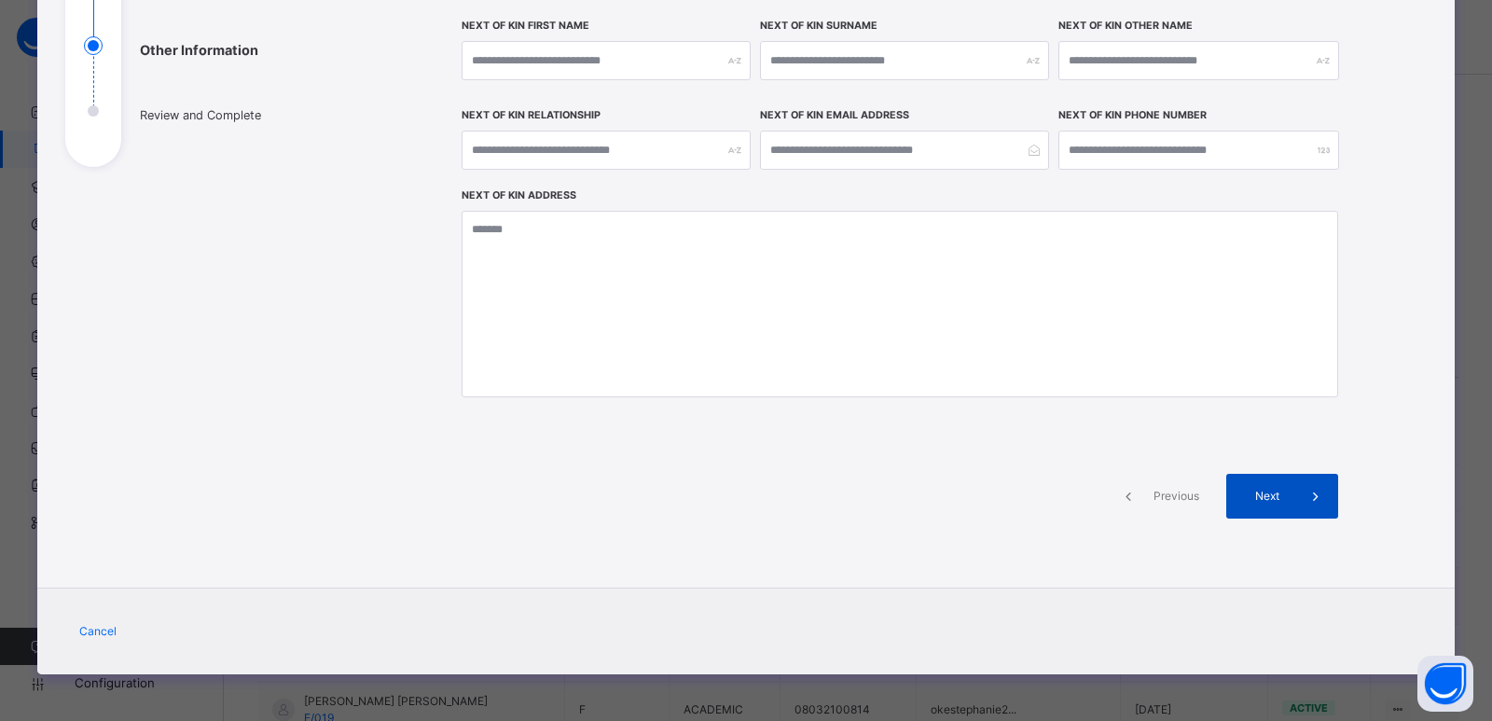
click at [1286, 492] on span "Next" at bounding box center [1266, 496] width 53 height 17
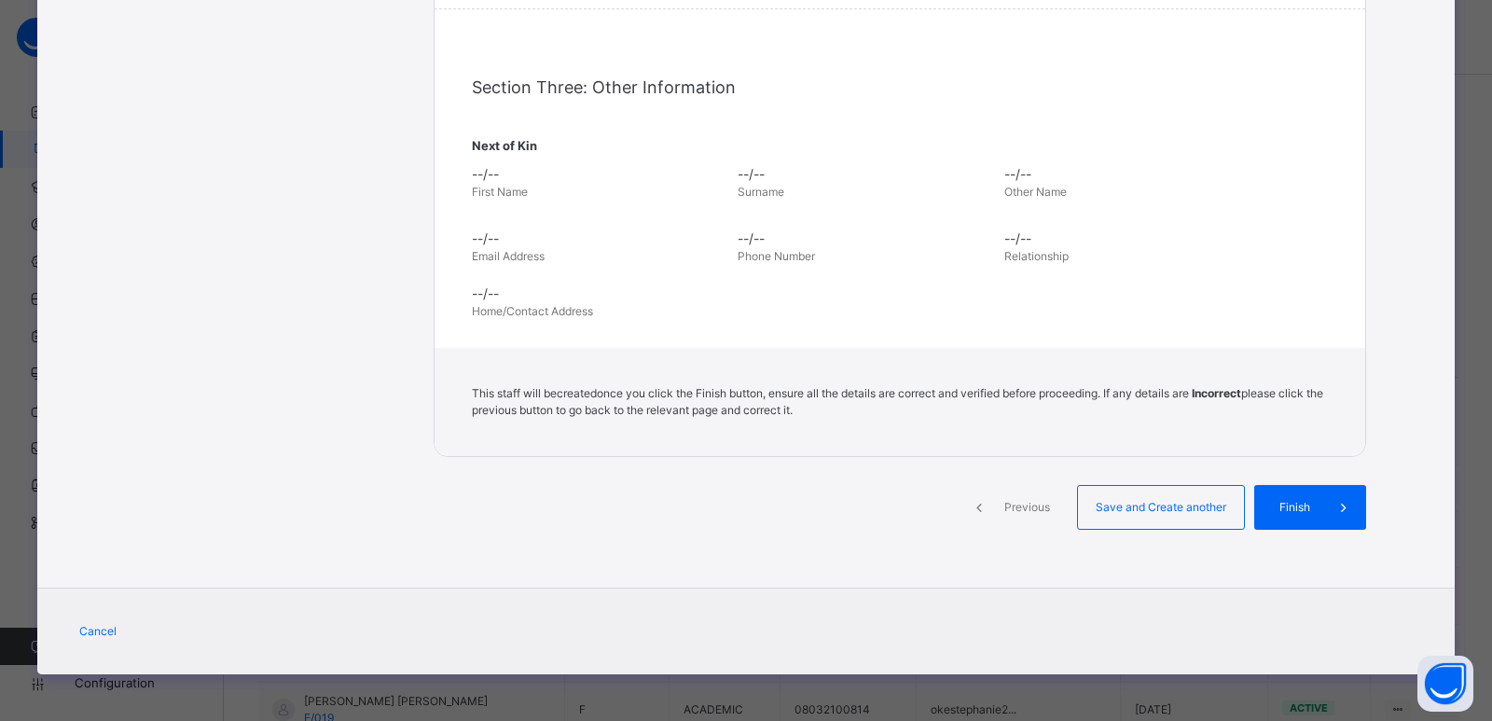
click at [1286, 492] on div "Finish" at bounding box center [1310, 507] width 112 height 45
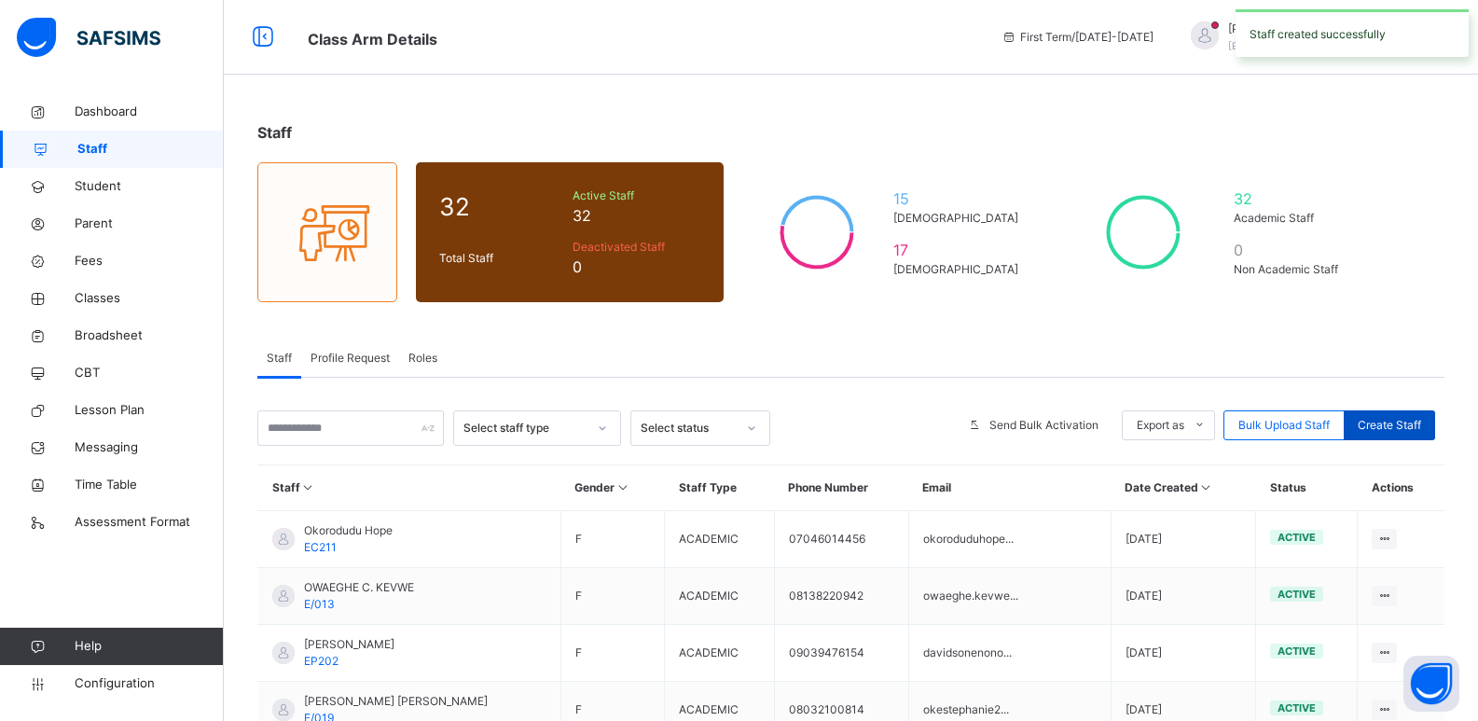
click at [1381, 422] on span "Create Staff" at bounding box center [1389, 425] width 63 height 17
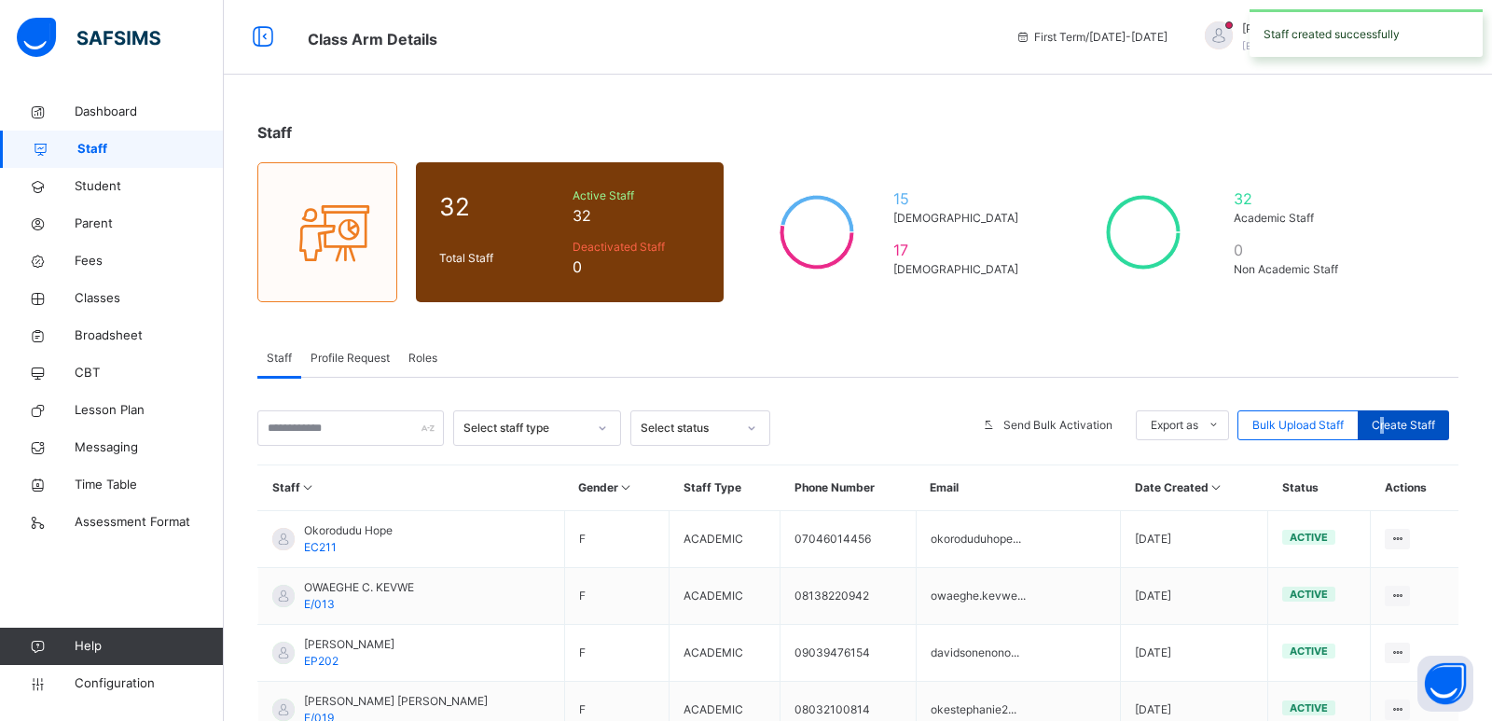
select select "**"
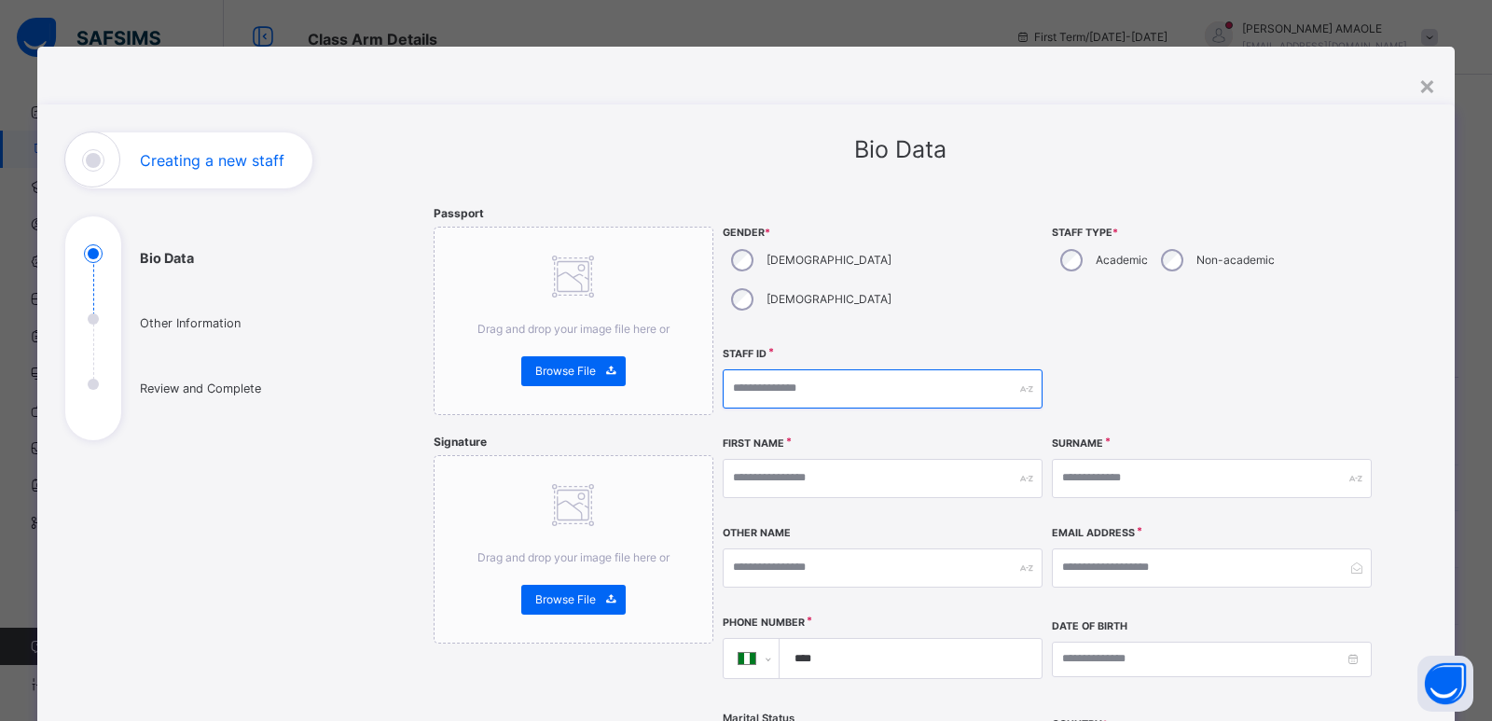
click at [809, 369] on input "text" at bounding box center [883, 388] width 320 height 39
type input "*"
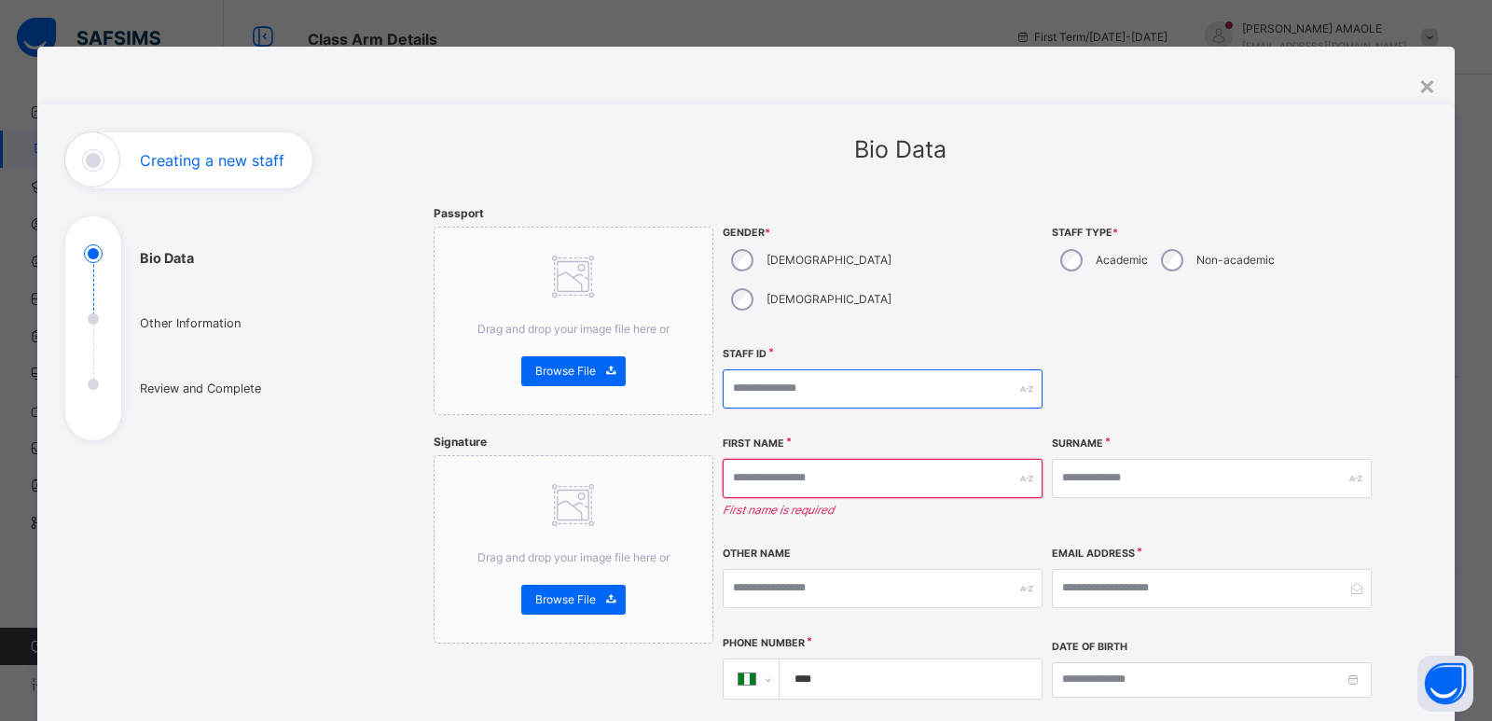
click at [809, 369] on input "text" at bounding box center [883, 388] width 320 height 39
type input "*****"
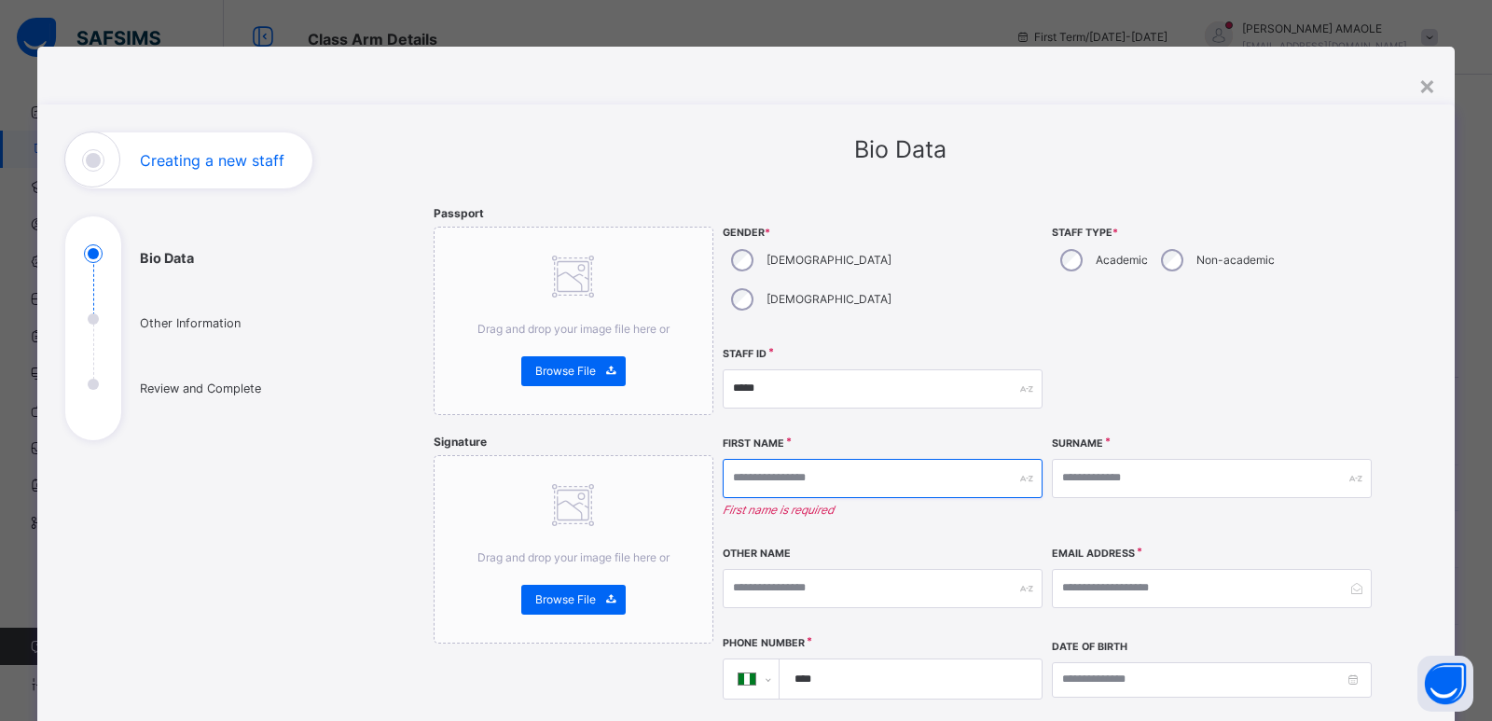
click at [849, 459] on input "text" at bounding box center [883, 478] width 320 height 39
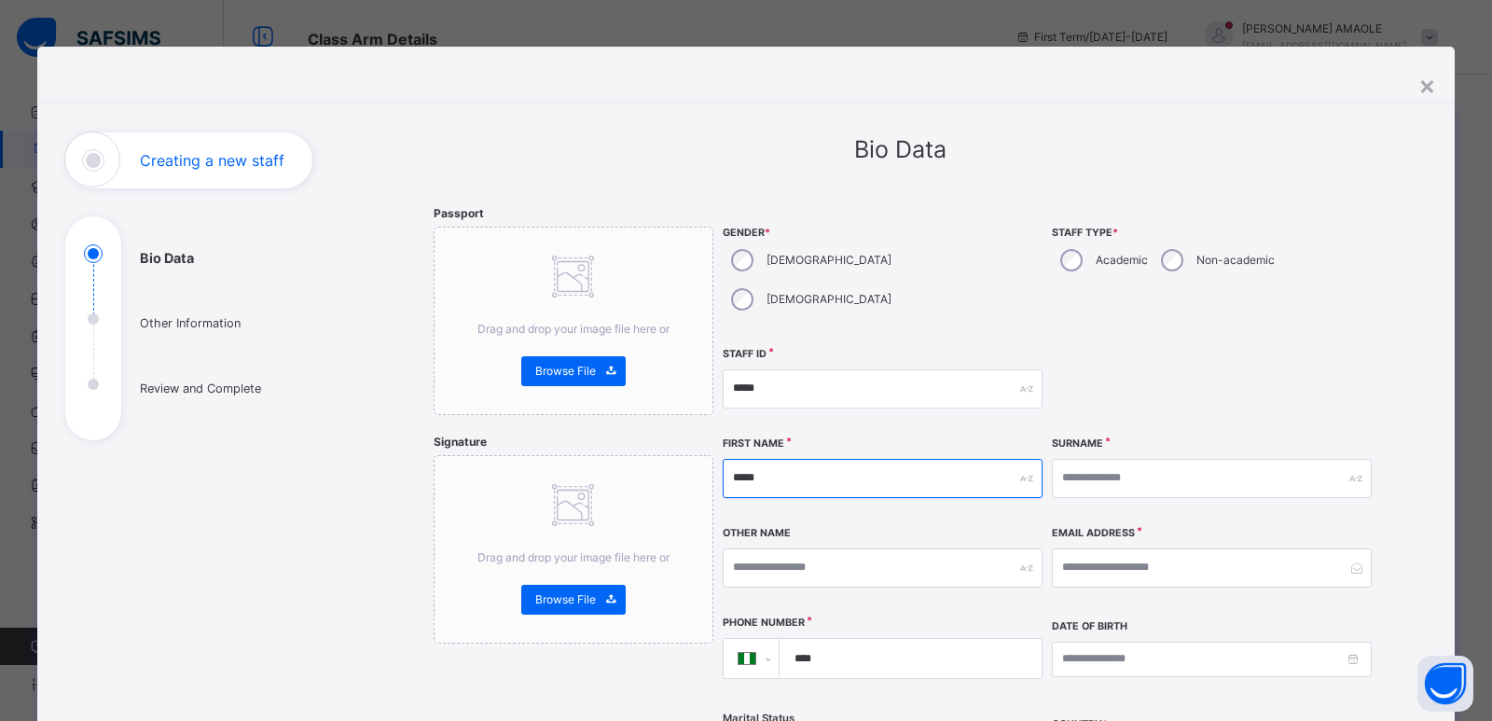
type input "*****"
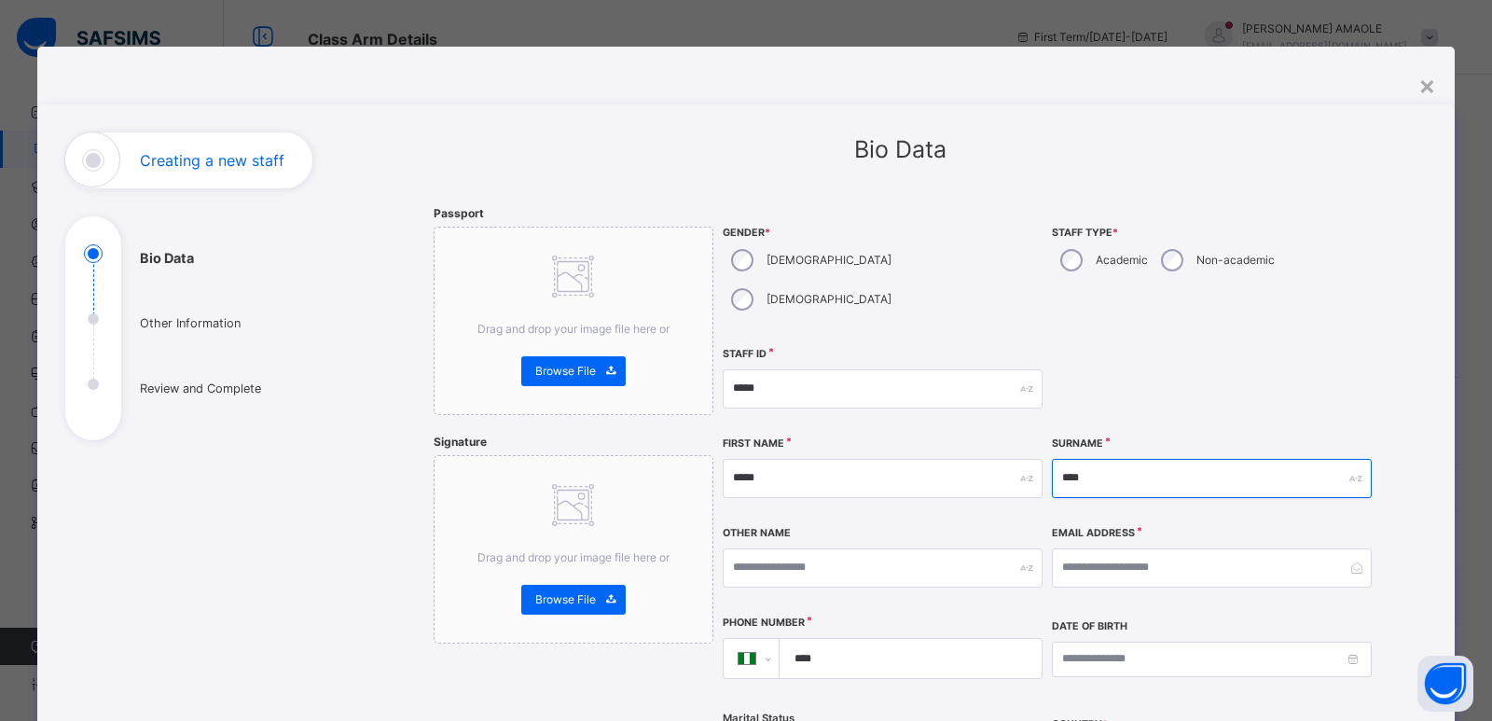
type input "****"
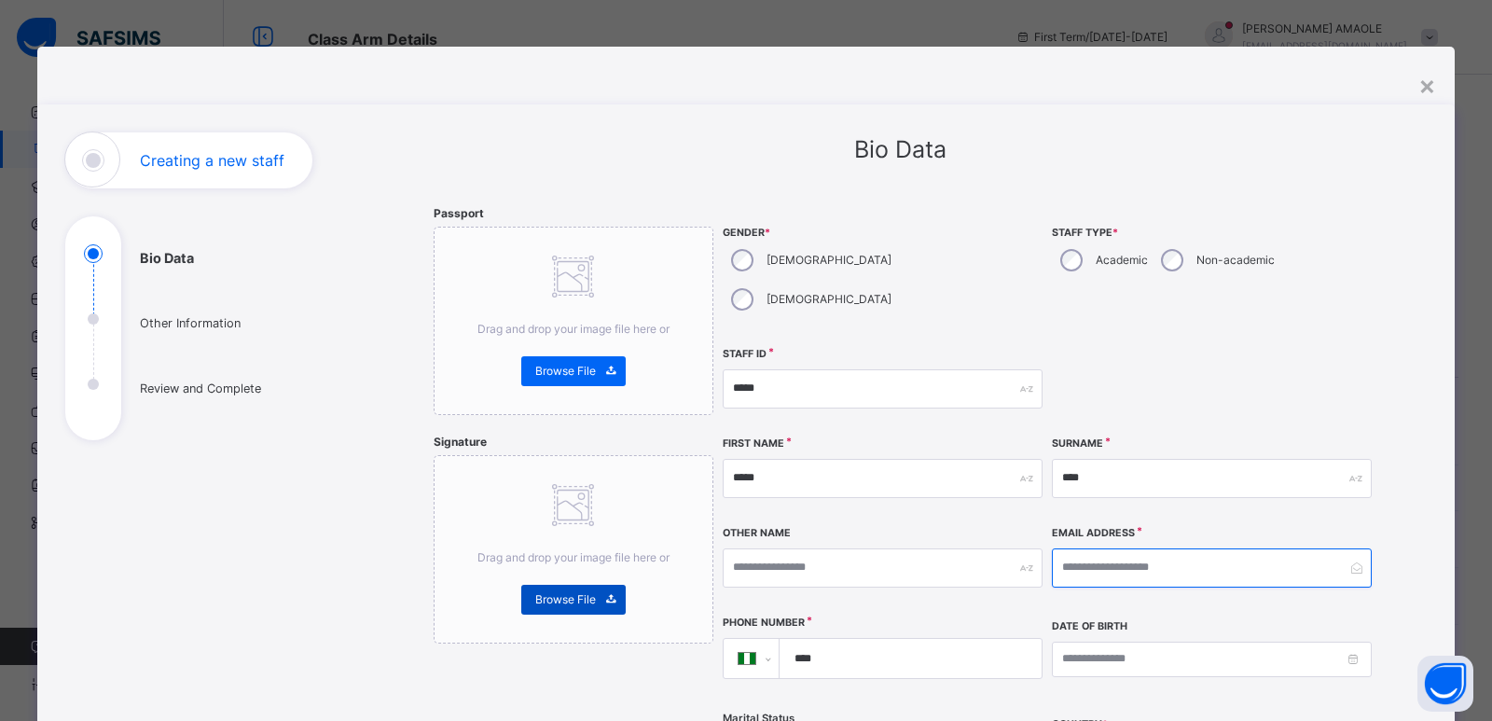
paste input "**********"
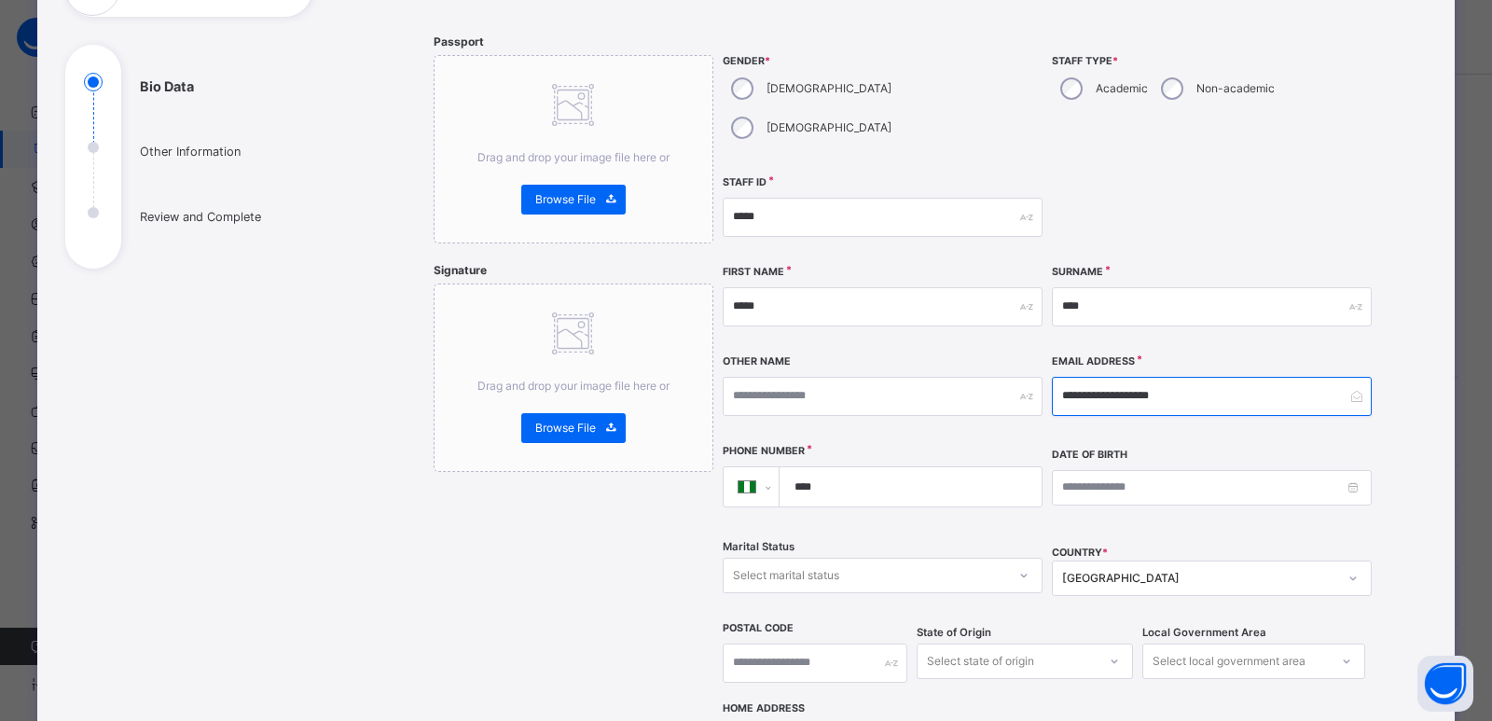
scroll to position [187, 0]
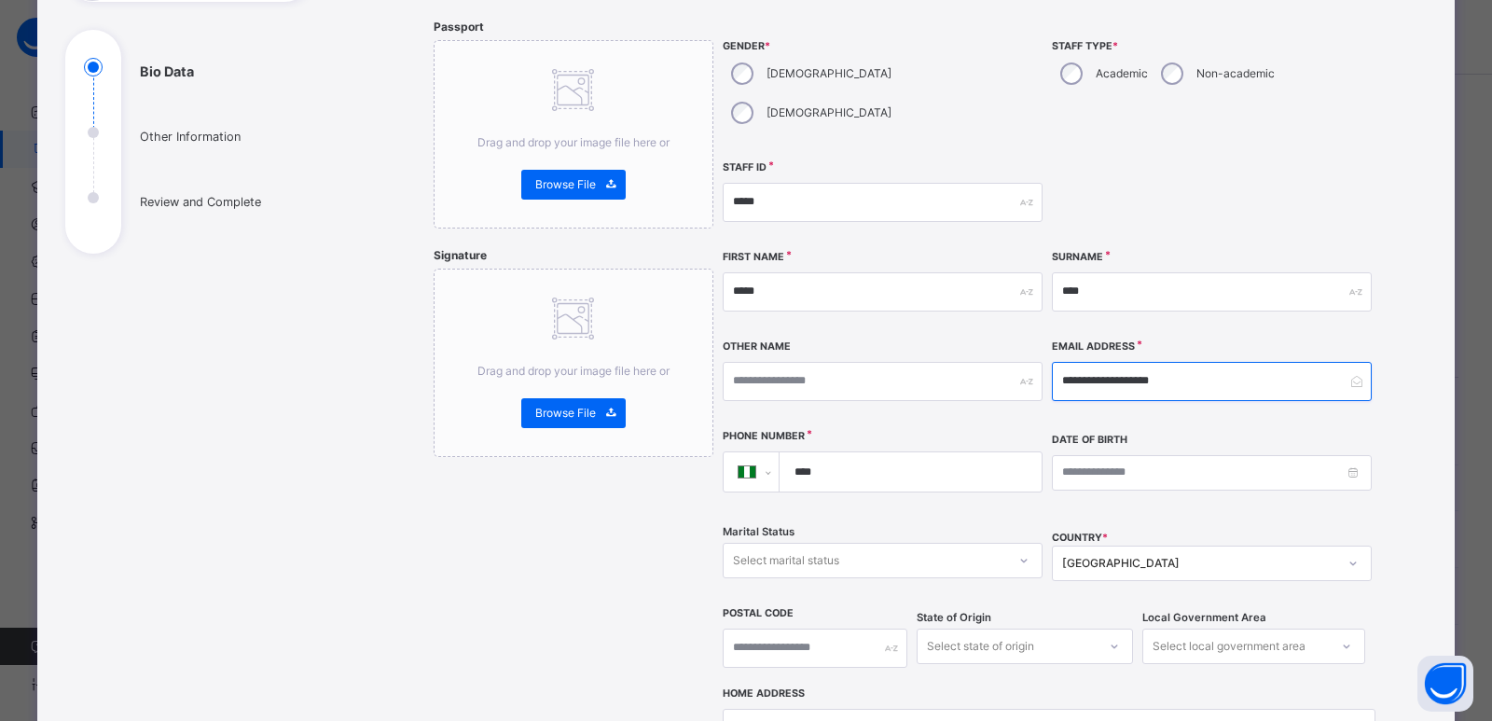
type input "**********"
click at [857, 452] on input "****" at bounding box center [906, 471] width 247 height 39
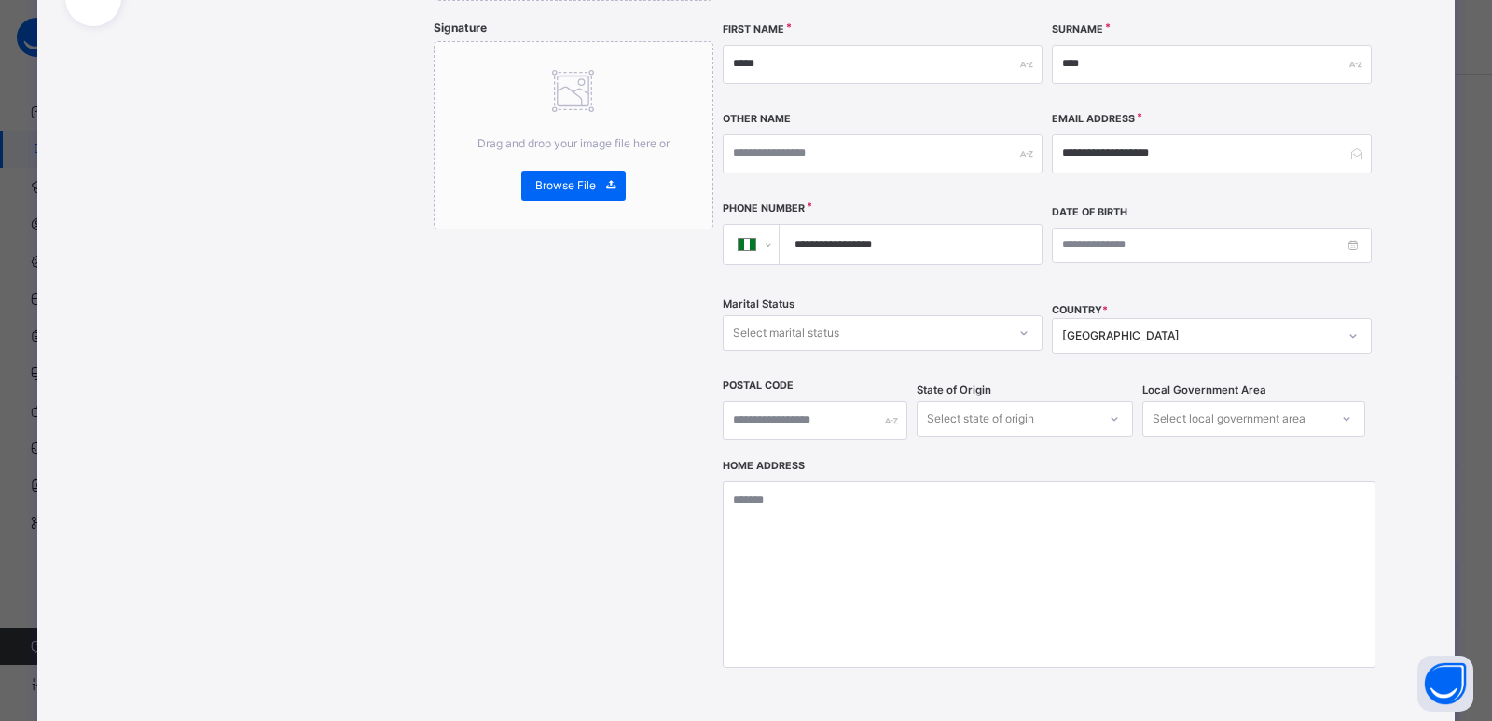
scroll to position [466, 0]
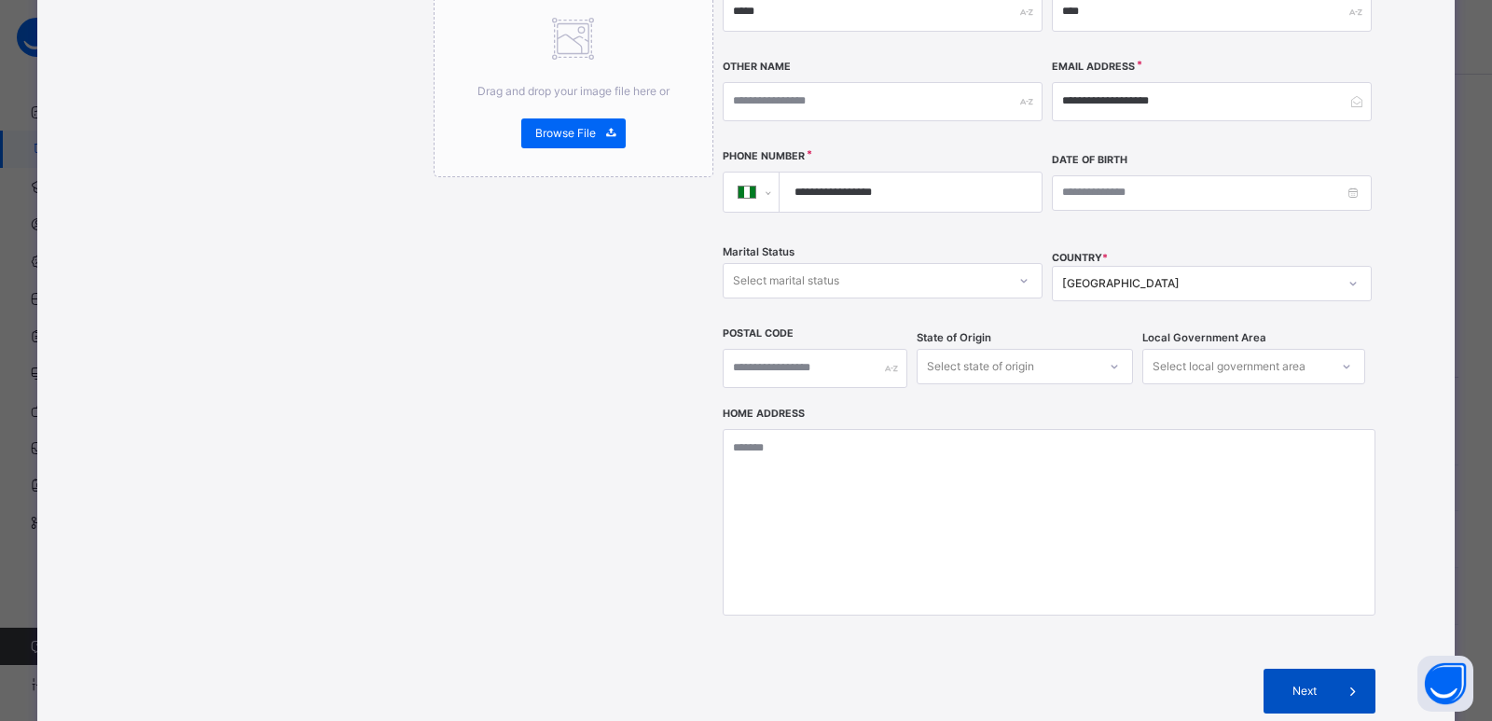
type input "**********"
click at [1292, 683] on span "Next" at bounding box center [1304, 691] width 53 height 17
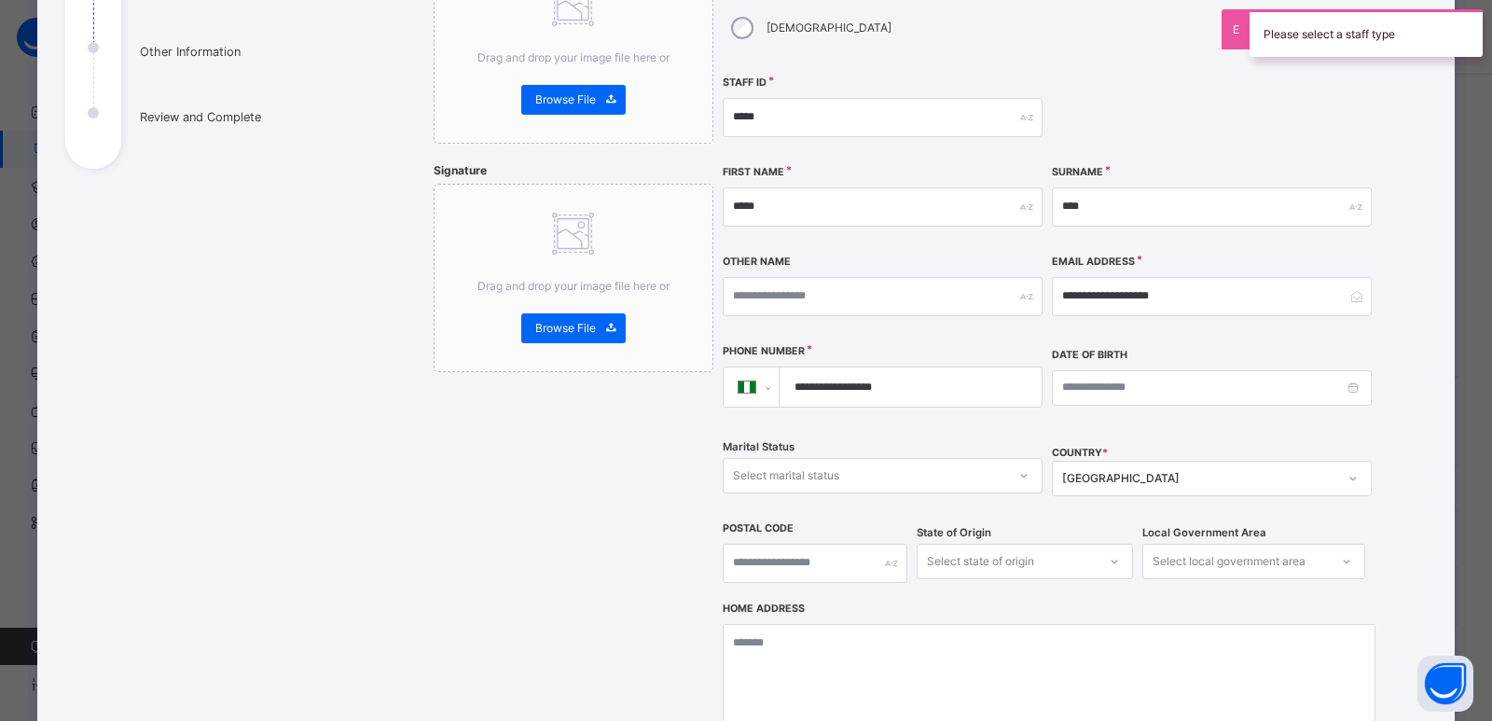
scroll to position [560, 0]
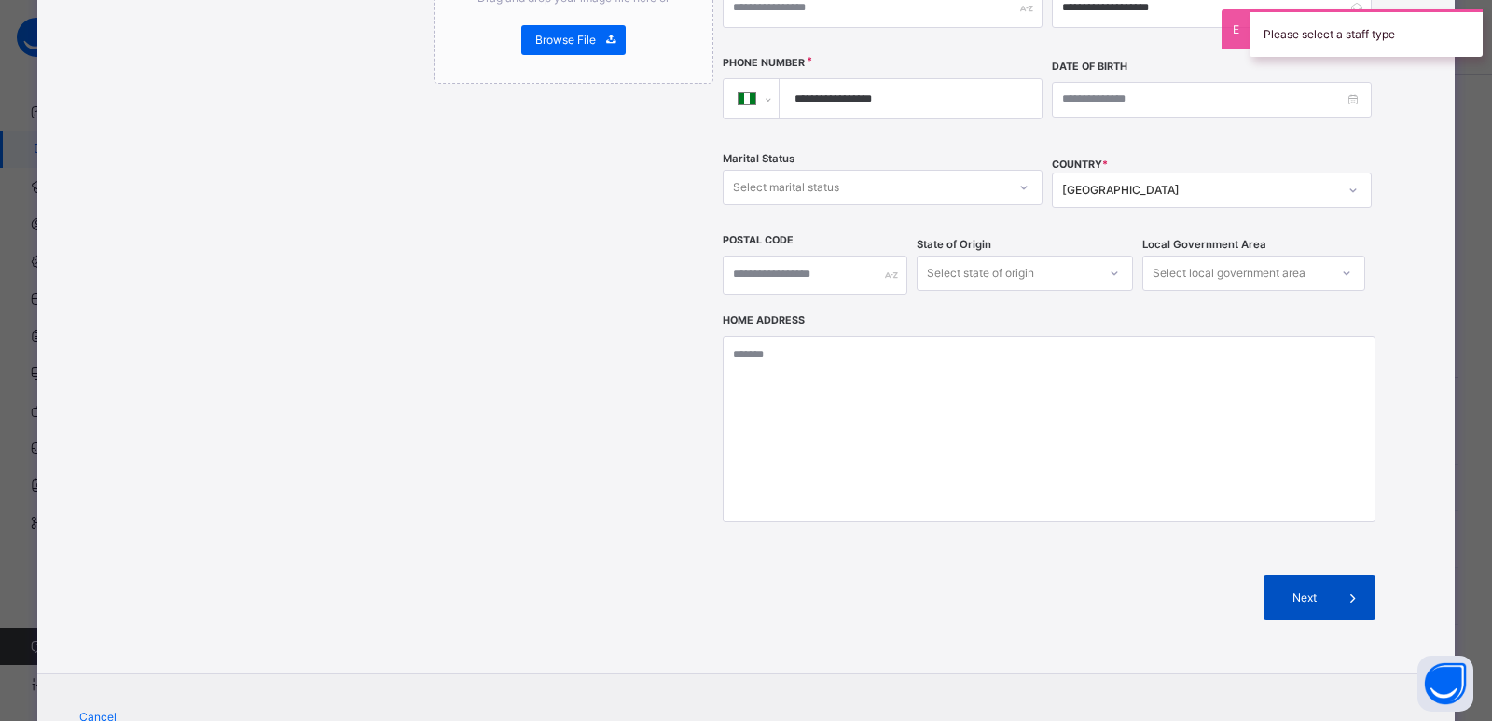
click at [1314, 589] on span "Next" at bounding box center [1304, 597] width 53 height 17
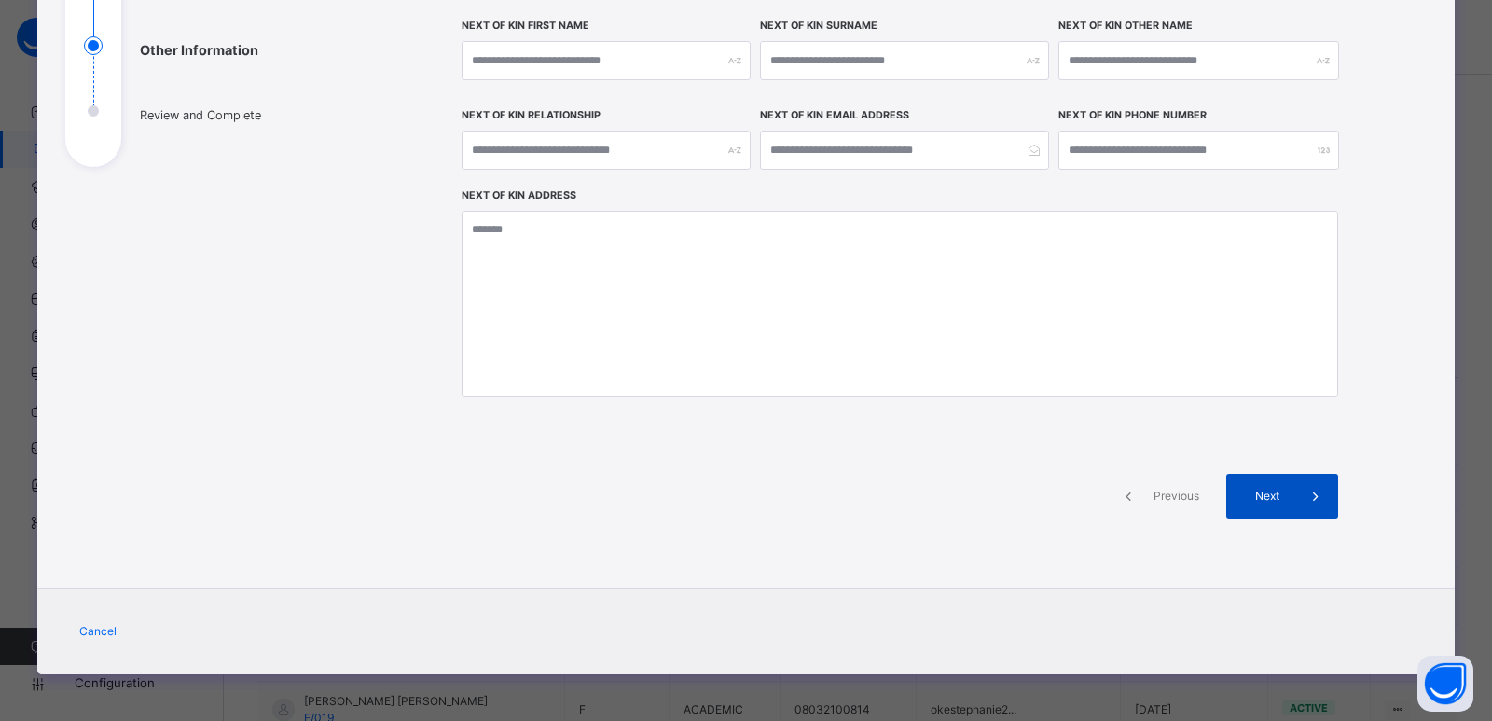
click at [1271, 505] on div "Next" at bounding box center [1282, 496] width 112 height 45
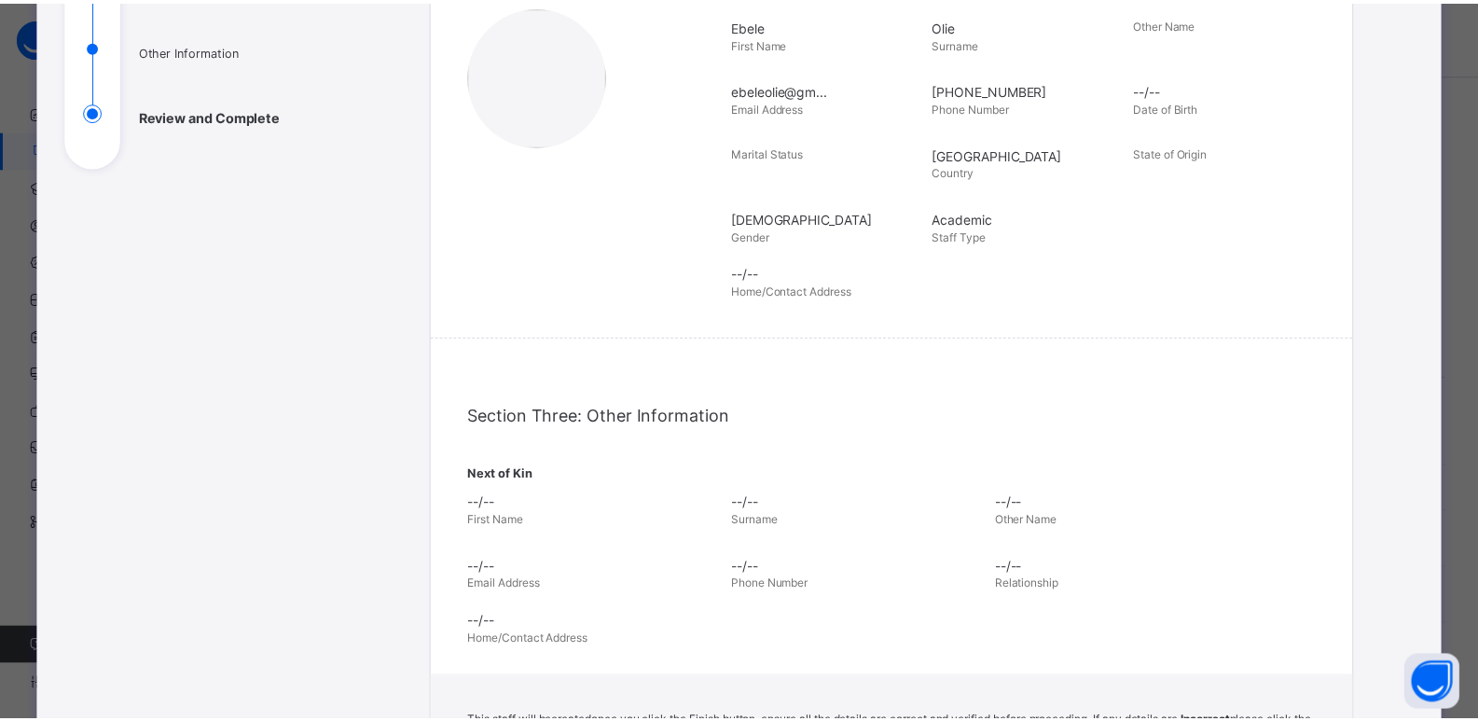
scroll to position [560, 0]
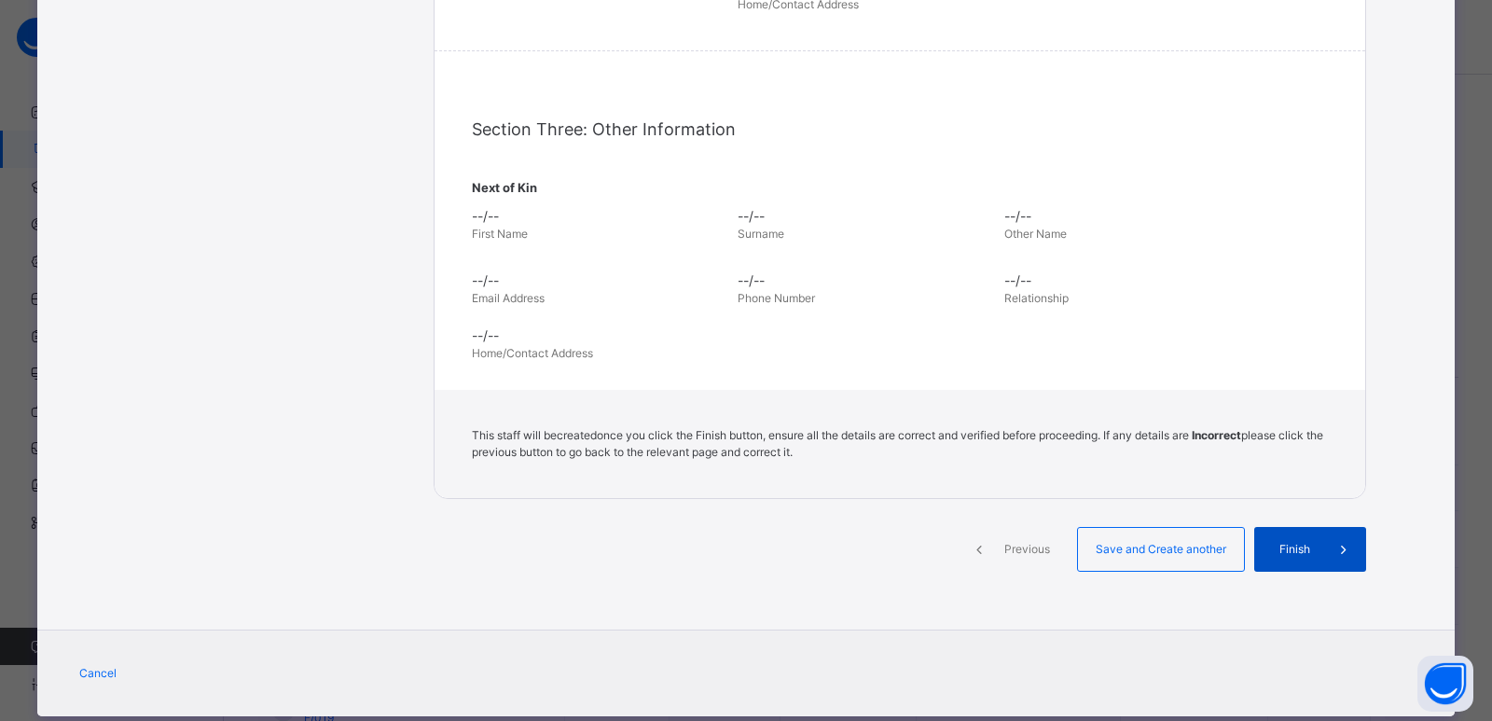
click at [1294, 540] on div "Finish" at bounding box center [1310, 549] width 112 height 45
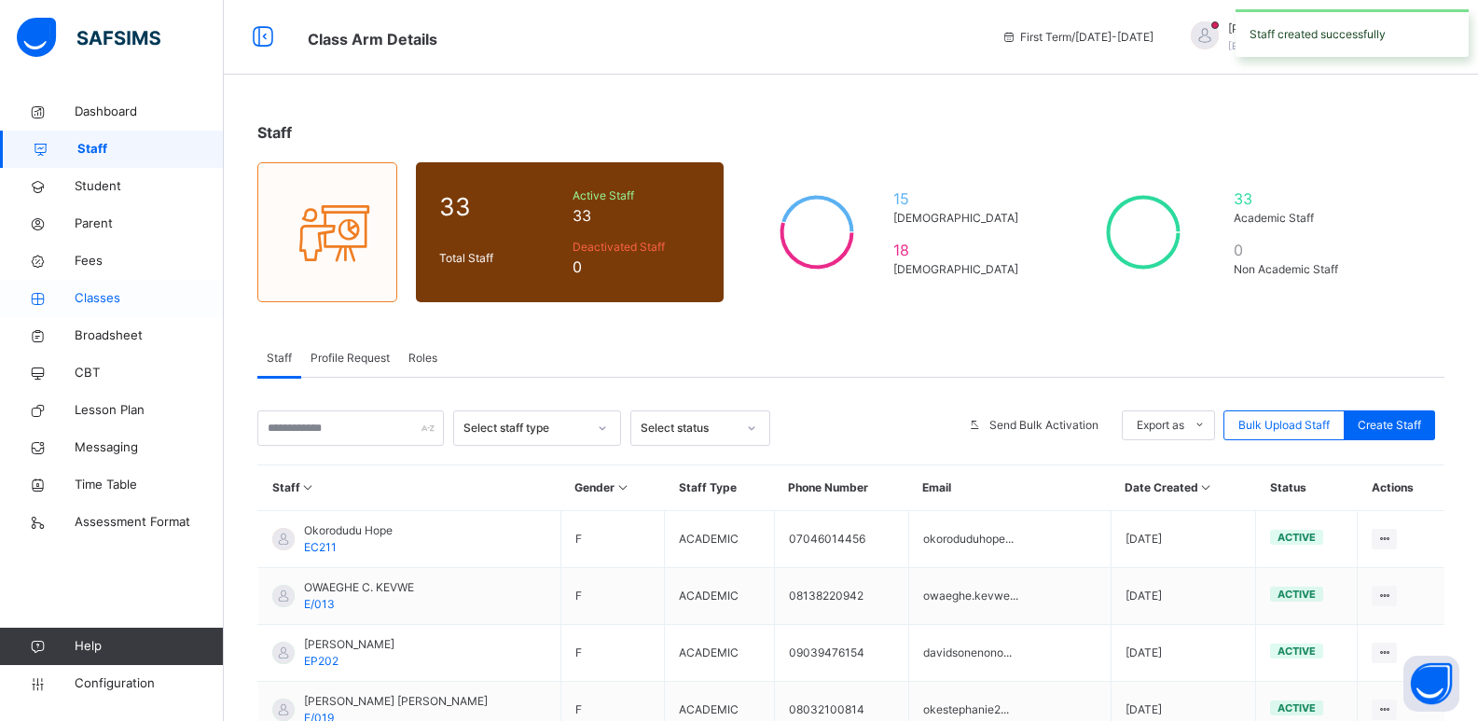
click at [84, 296] on span "Classes" at bounding box center [149, 298] width 149 height 19
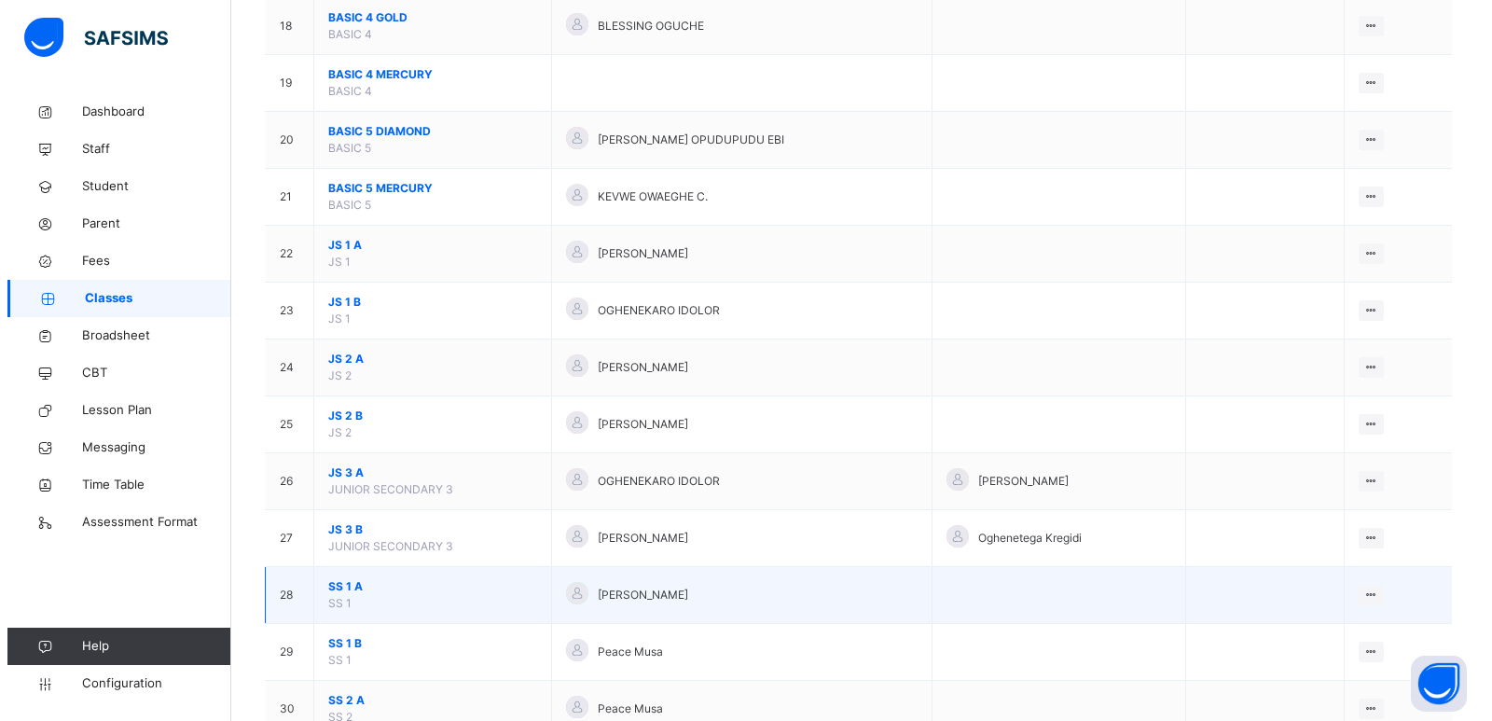
scroll to position [1212, 0]
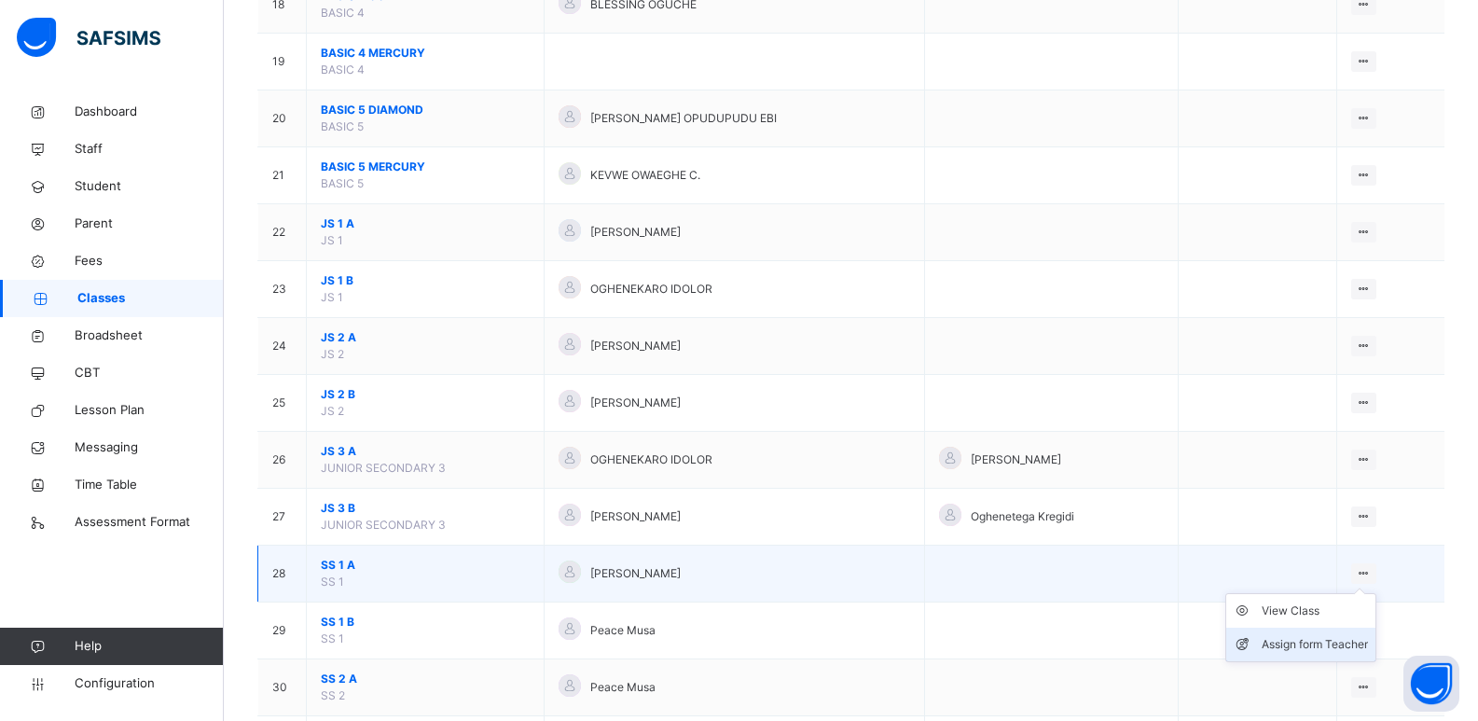
click at [1306, 638] on div "Assign form Teacher" at bounding box center [1315, 644] width 106 height 19
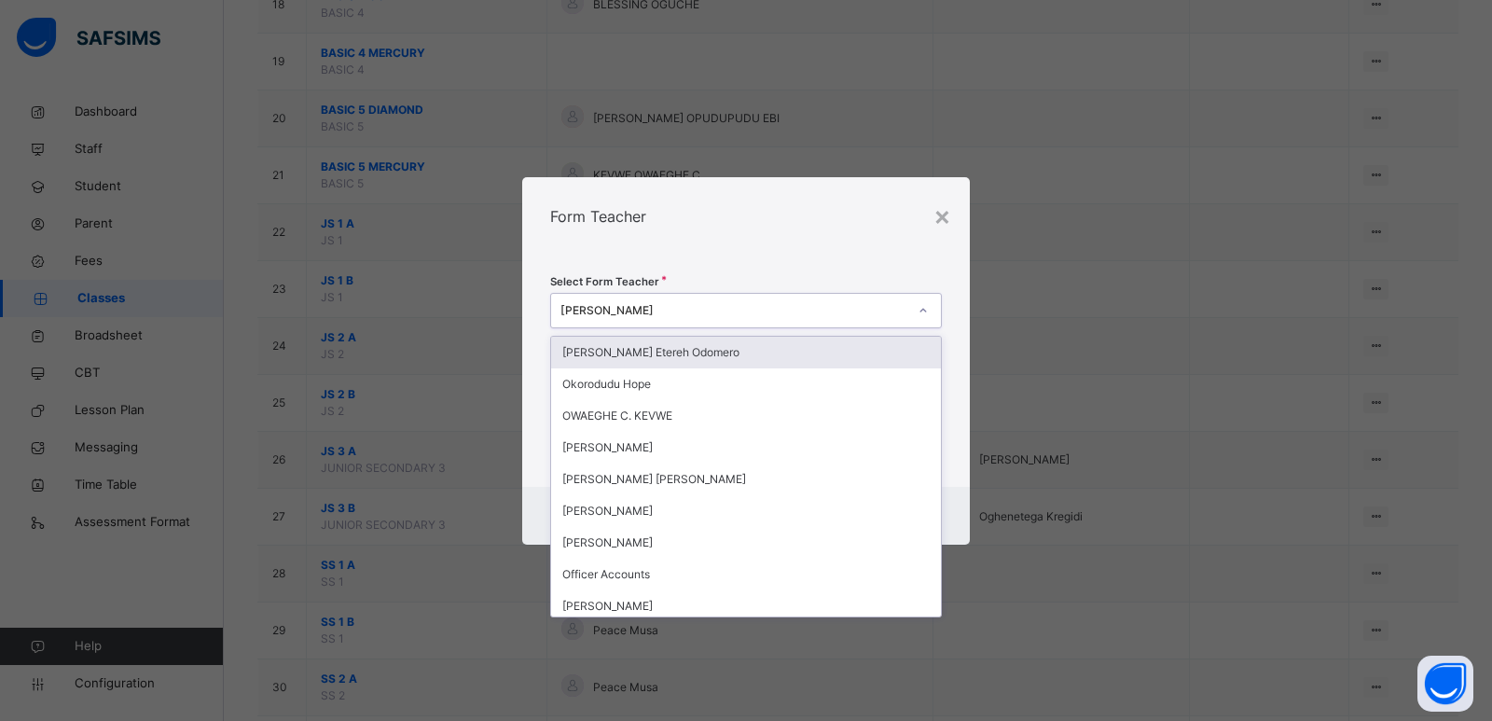
click at [749, 311] on div "[PERSON_NAME]" at bounding box center [733, 310] width 347 height 17
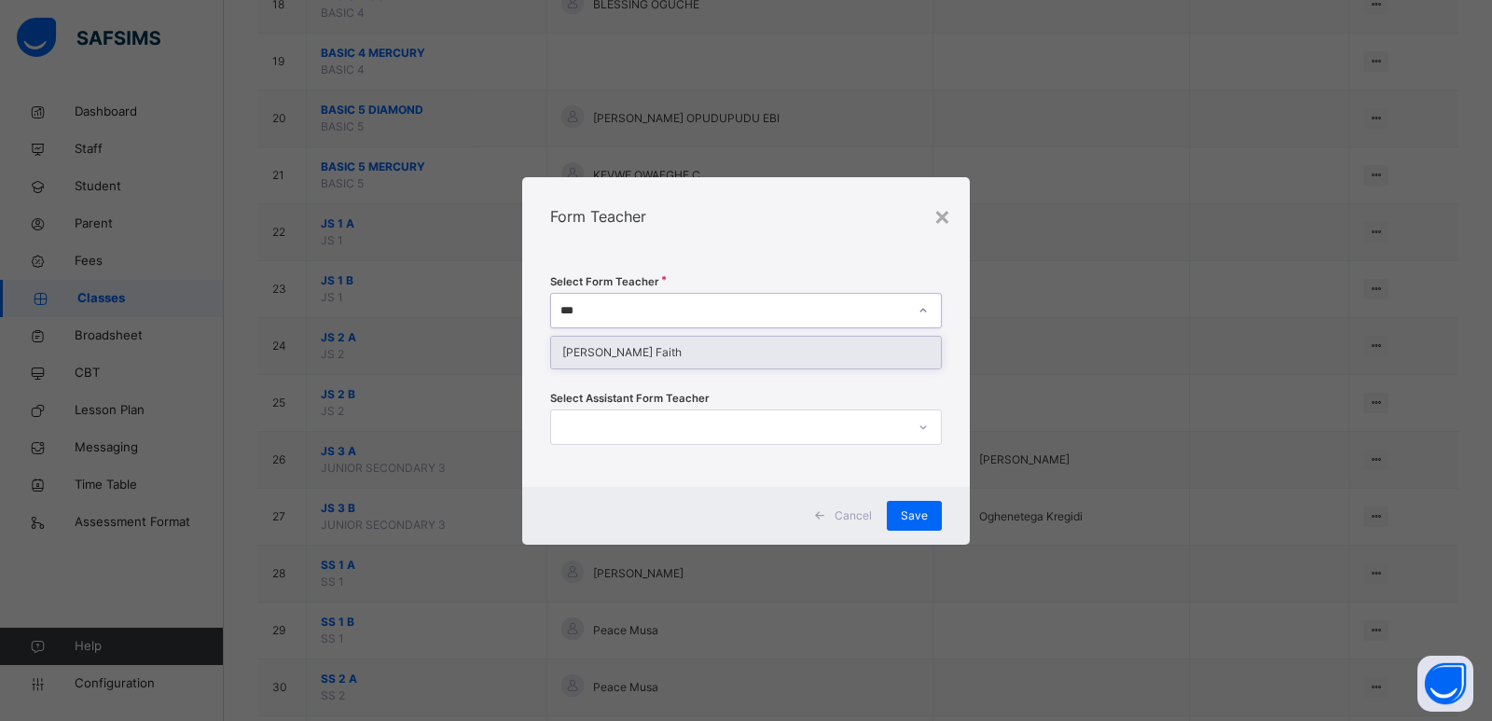
type input "****"
click at [697, 346] on div "[PERSON_NAME] Faith" at bounding box center [746, 353] width 390 height 32
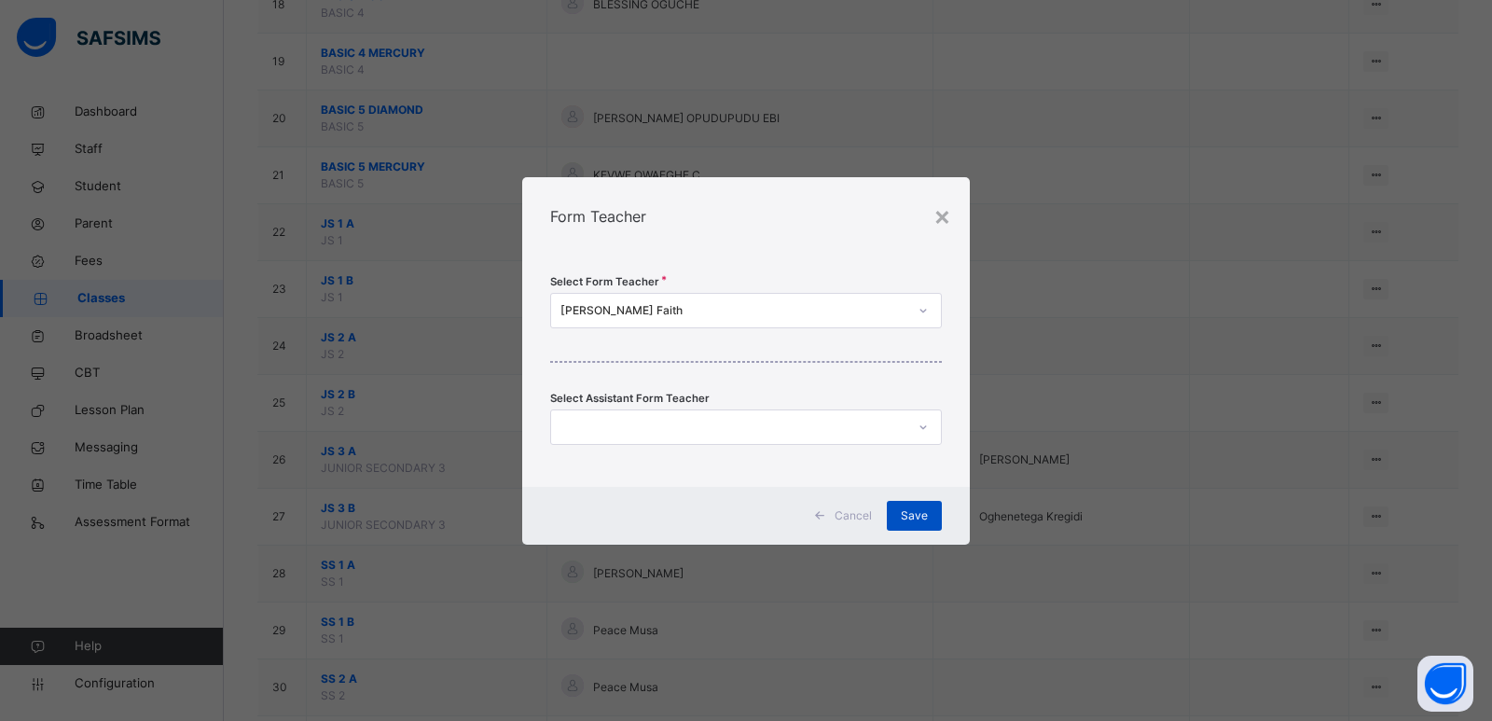
click at [906, 509] on span "Save" at bounding box center [914, 515] width 27 height 17
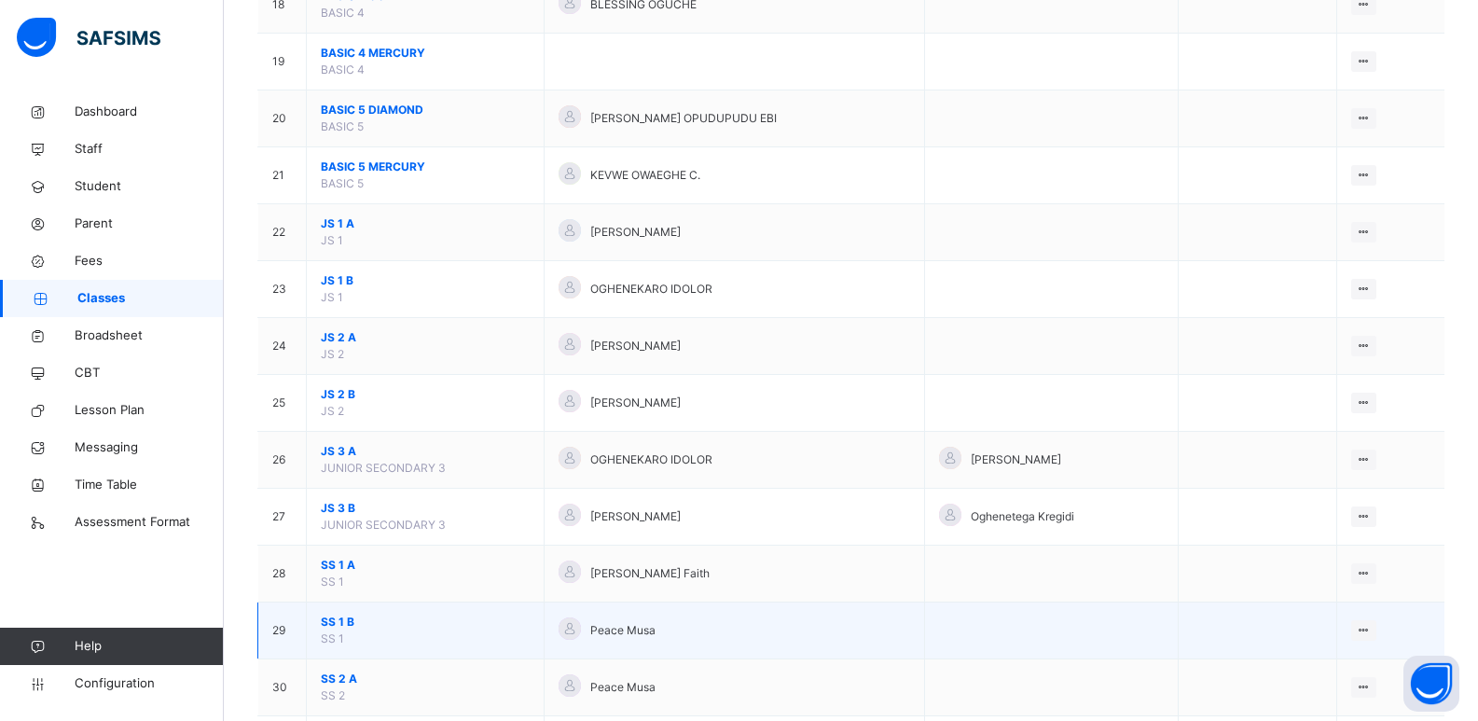
click at [335, 616] on span "SS 1 B" at bounding box center [425, 622] width 209 height 17
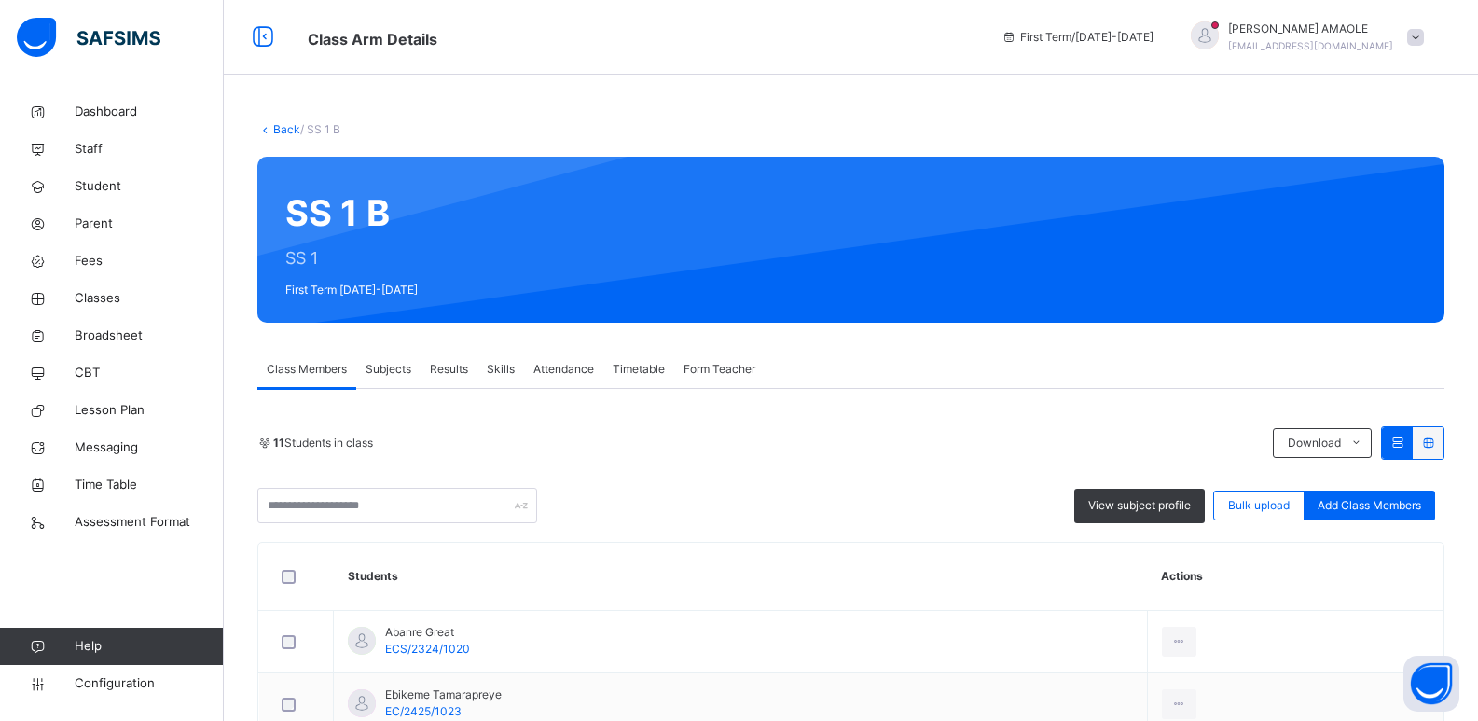
click at [726, 367] on span "Form Teacher" at bounding box center [720, 369] width 72 height 17
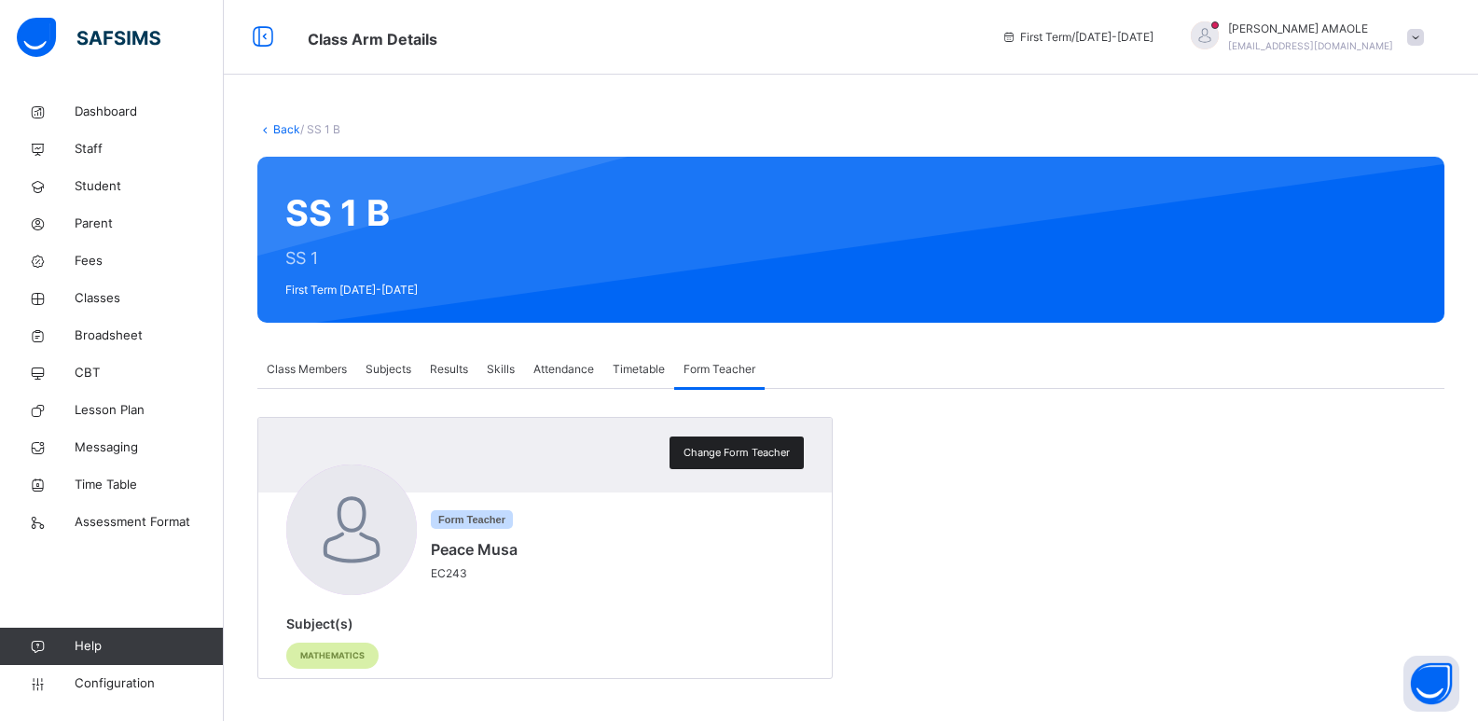
click at [749, 448] on span "Change Form Teacher" at bounding box center [737, 453] width 106 height 16
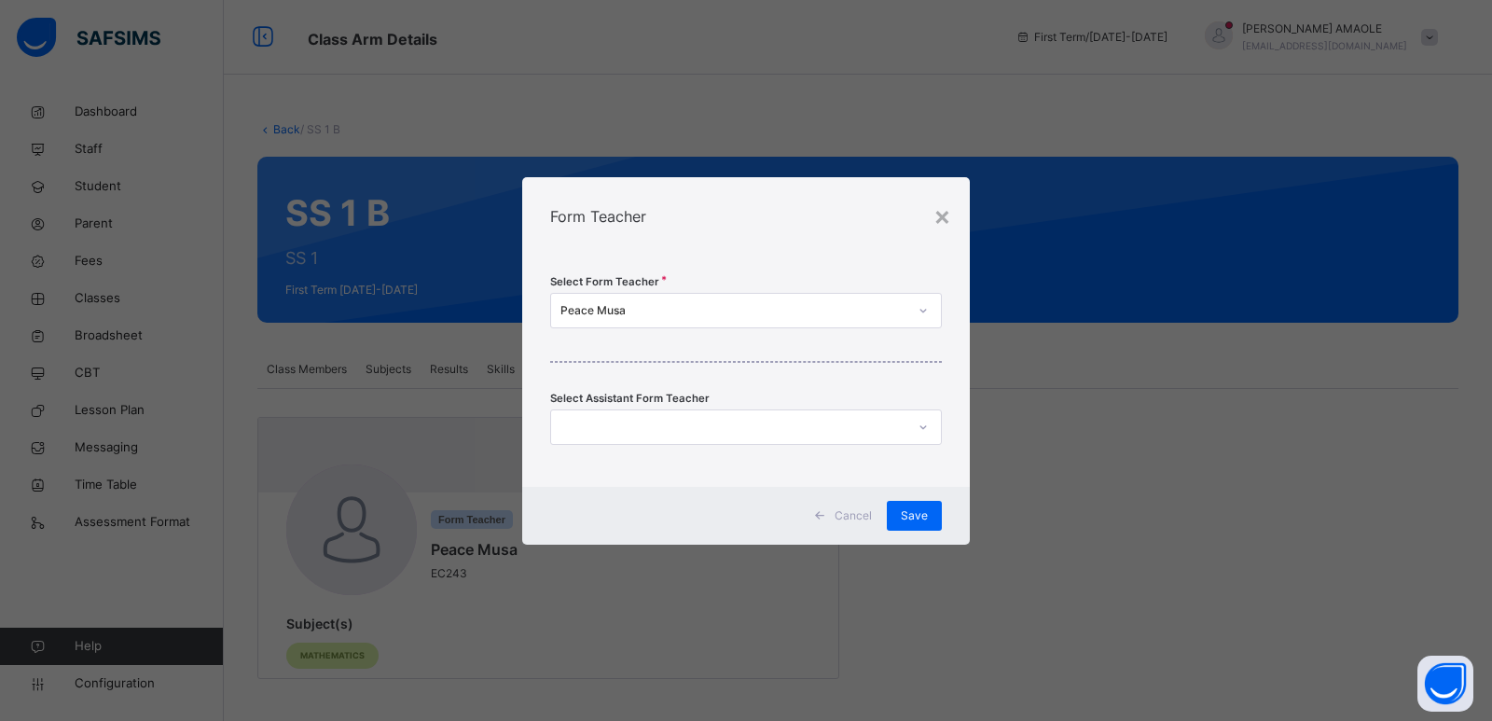
click at [705, 302] on div "Peace Musa" at bounding box center [733, 310] width 347 height 17
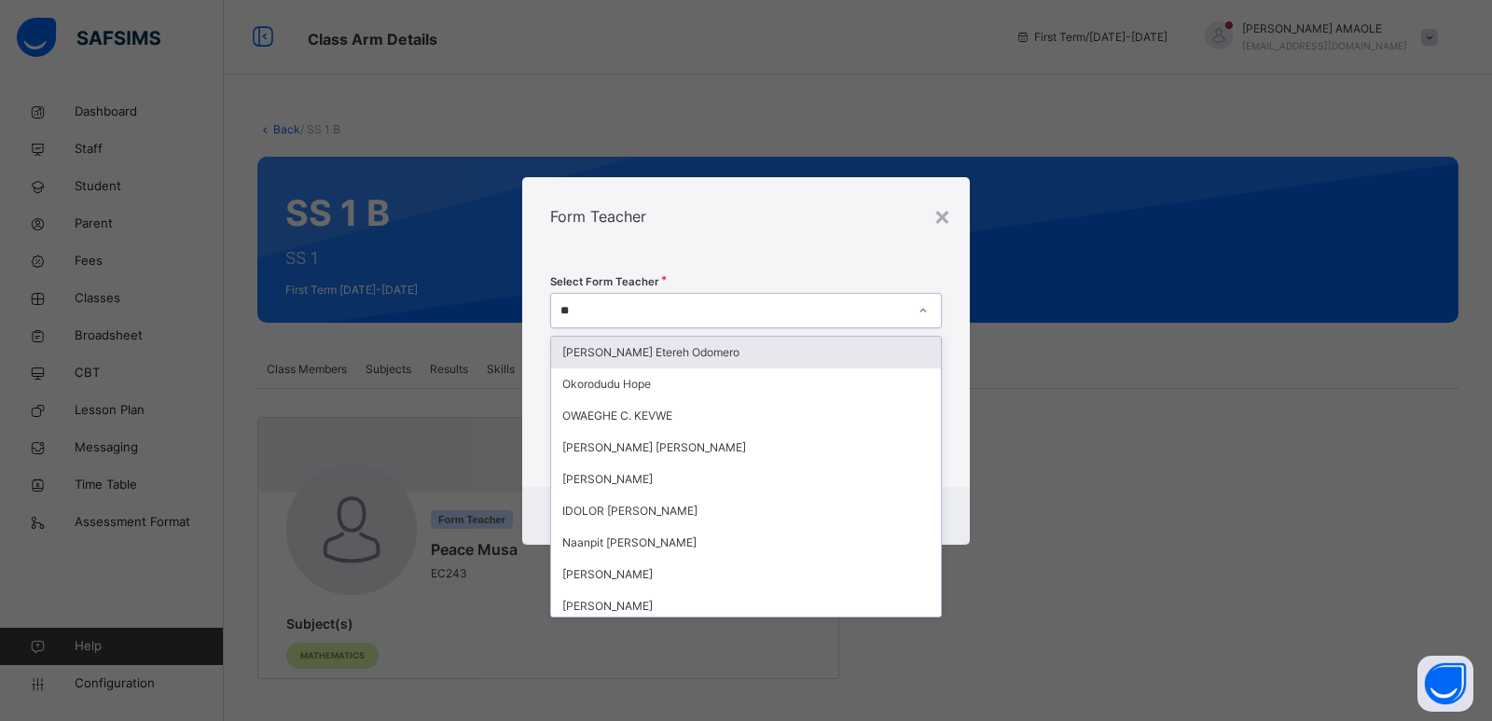
type input "***"
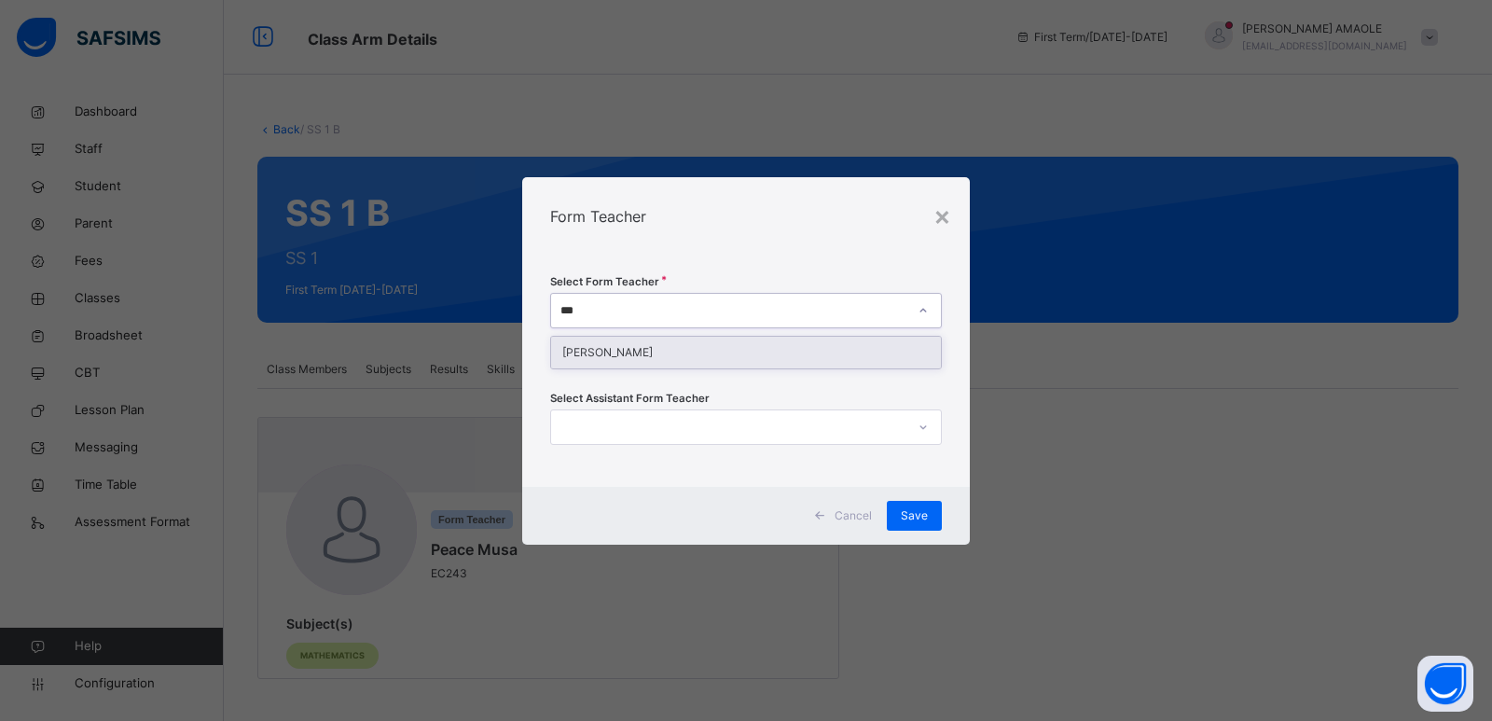
click at [731, 360] on div "[PERSON_NAME]" at bounding box center [746, 353] width 390 height 32
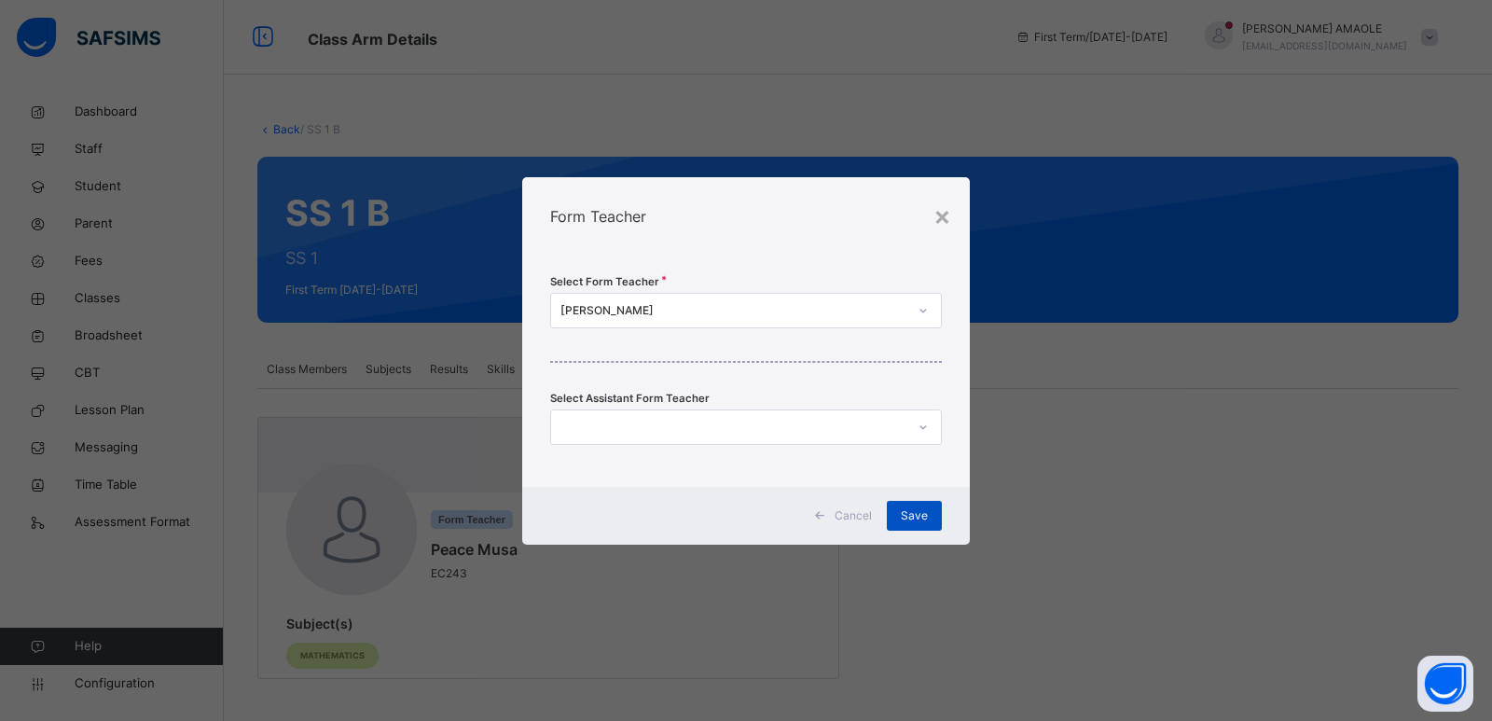
click at [914, 509] on span "Save" at bounding box center [914, 515] width 27 height 17
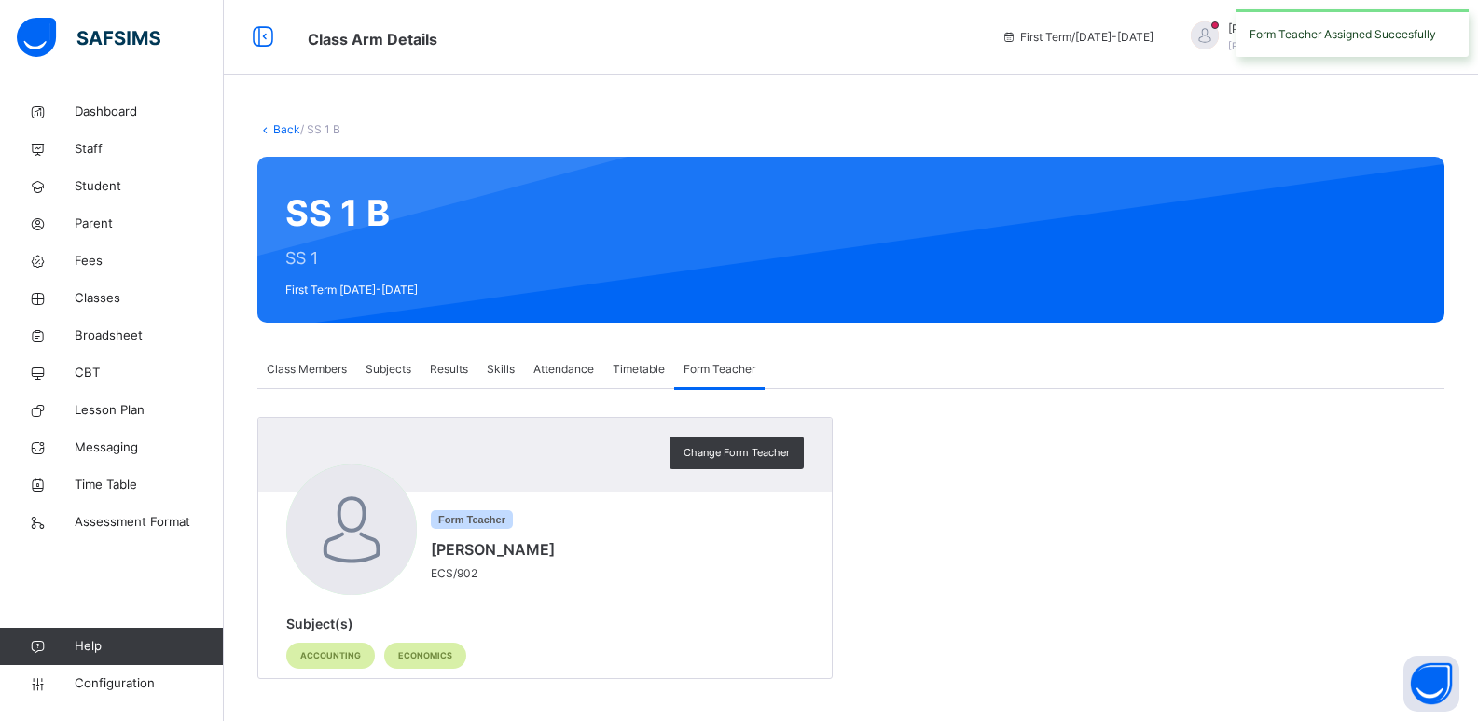
click at [331, 371] on span "Class Members" at bounding box center [307, 369] width 80 height 17
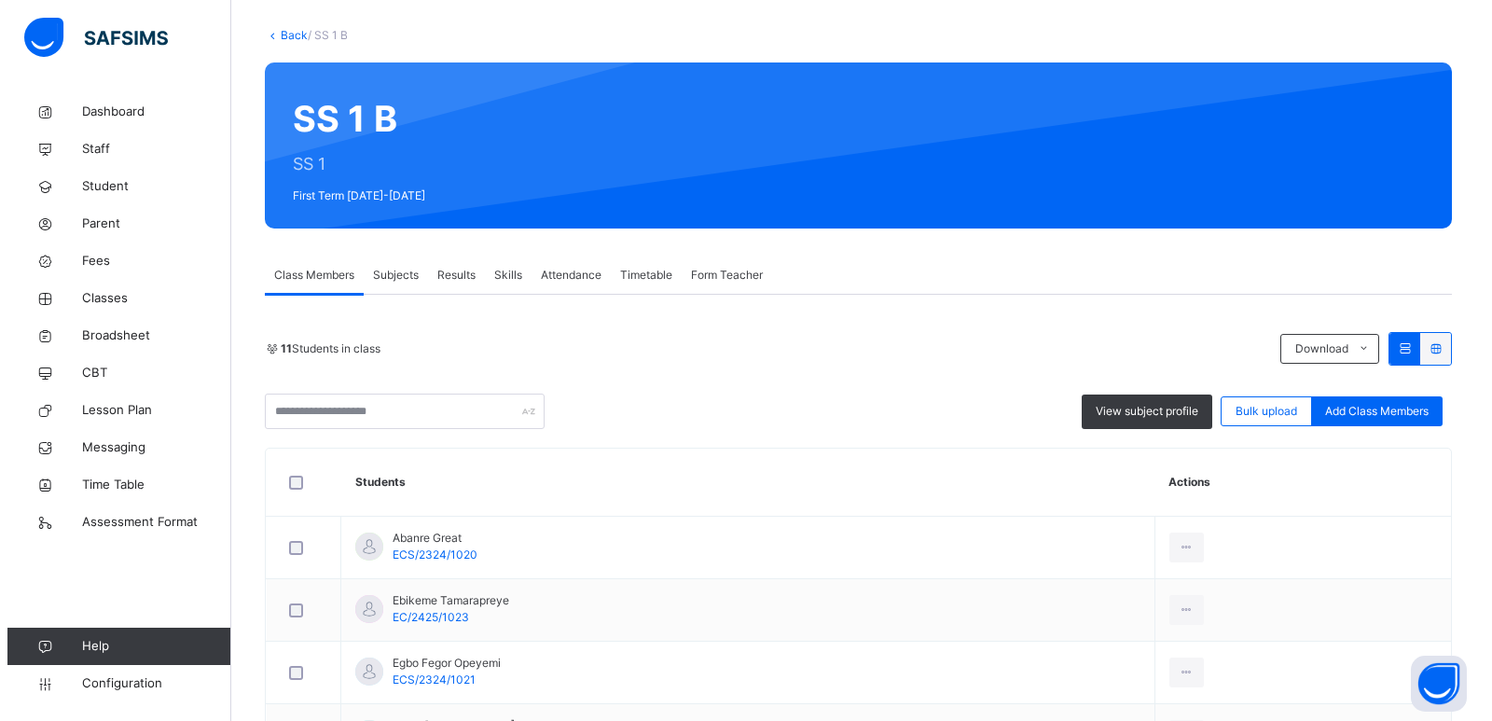
scroll to position [93, 0]
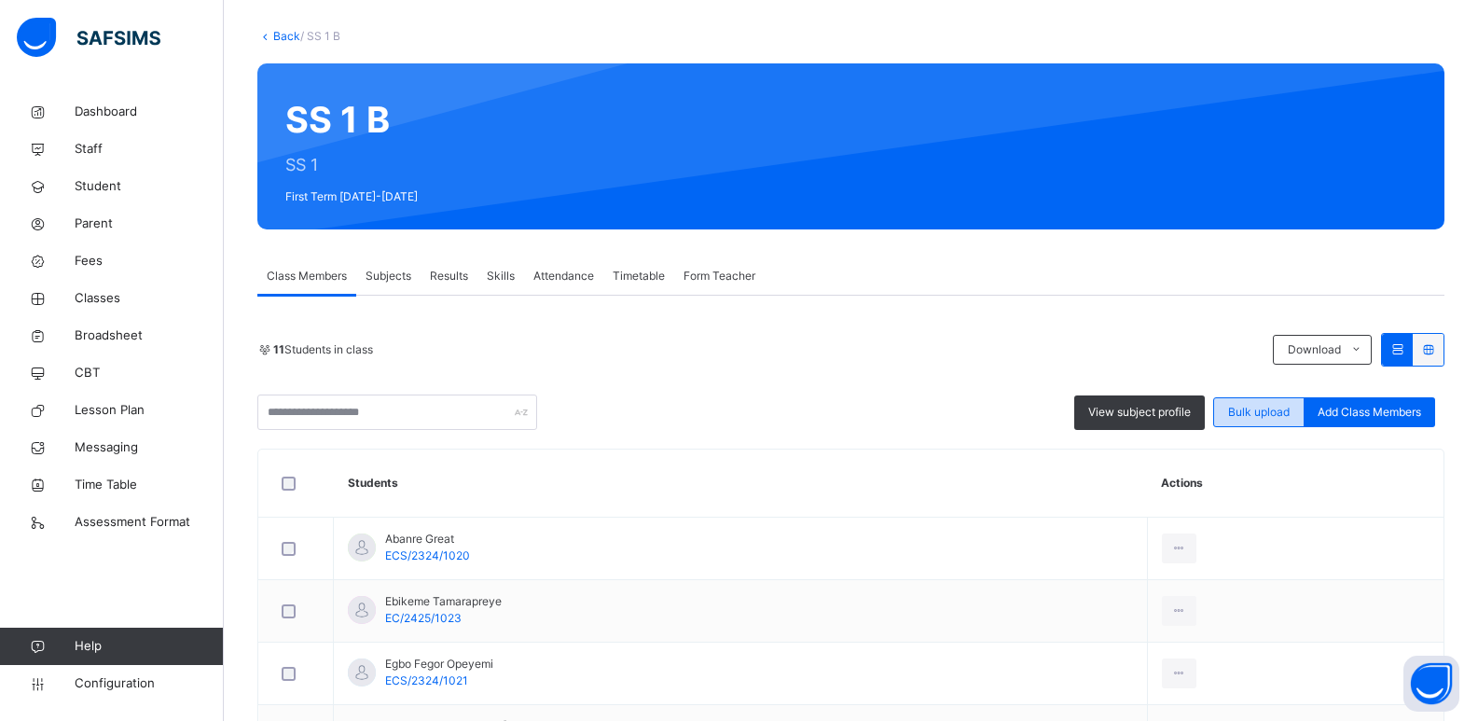
click at [1280, 416] on span "Bulk upload" at bounding box center [1259, 412] width 62 height 17
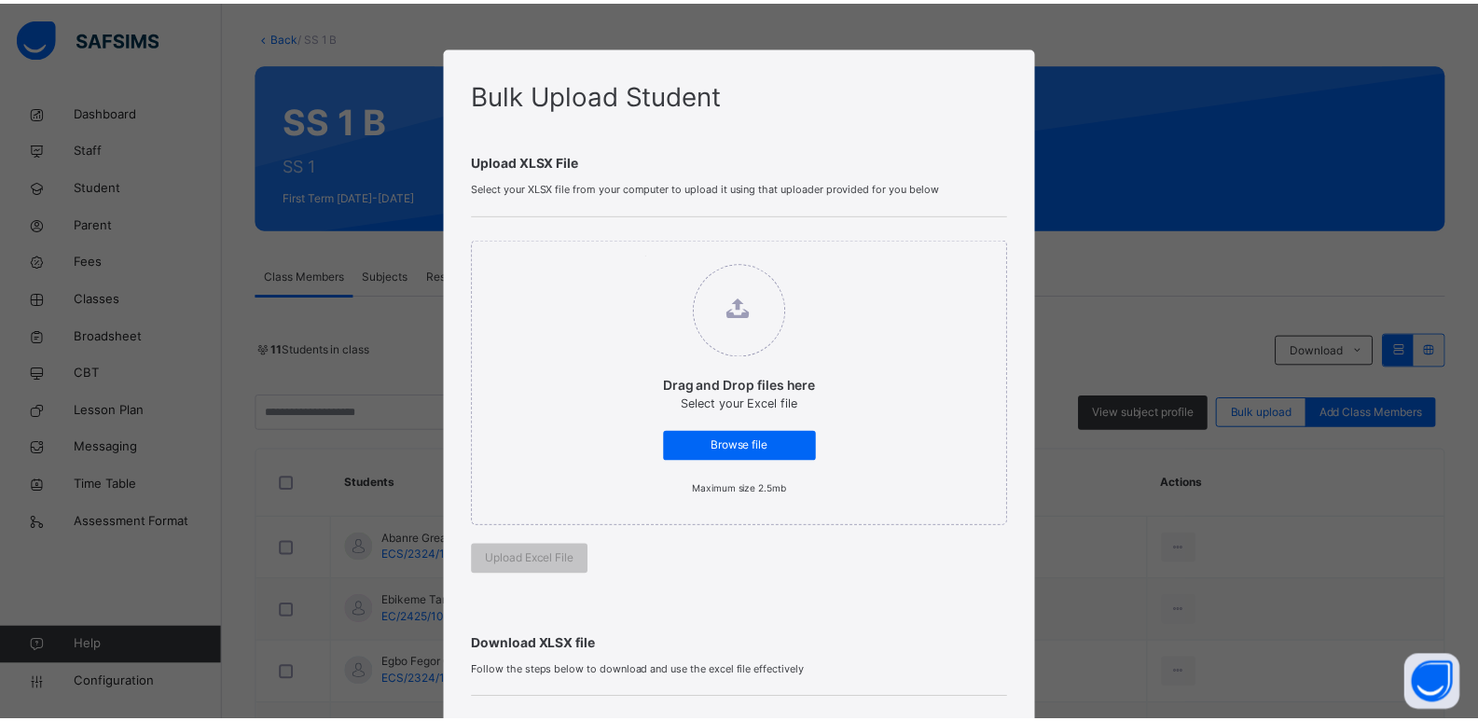
scroll to position [336, 0]
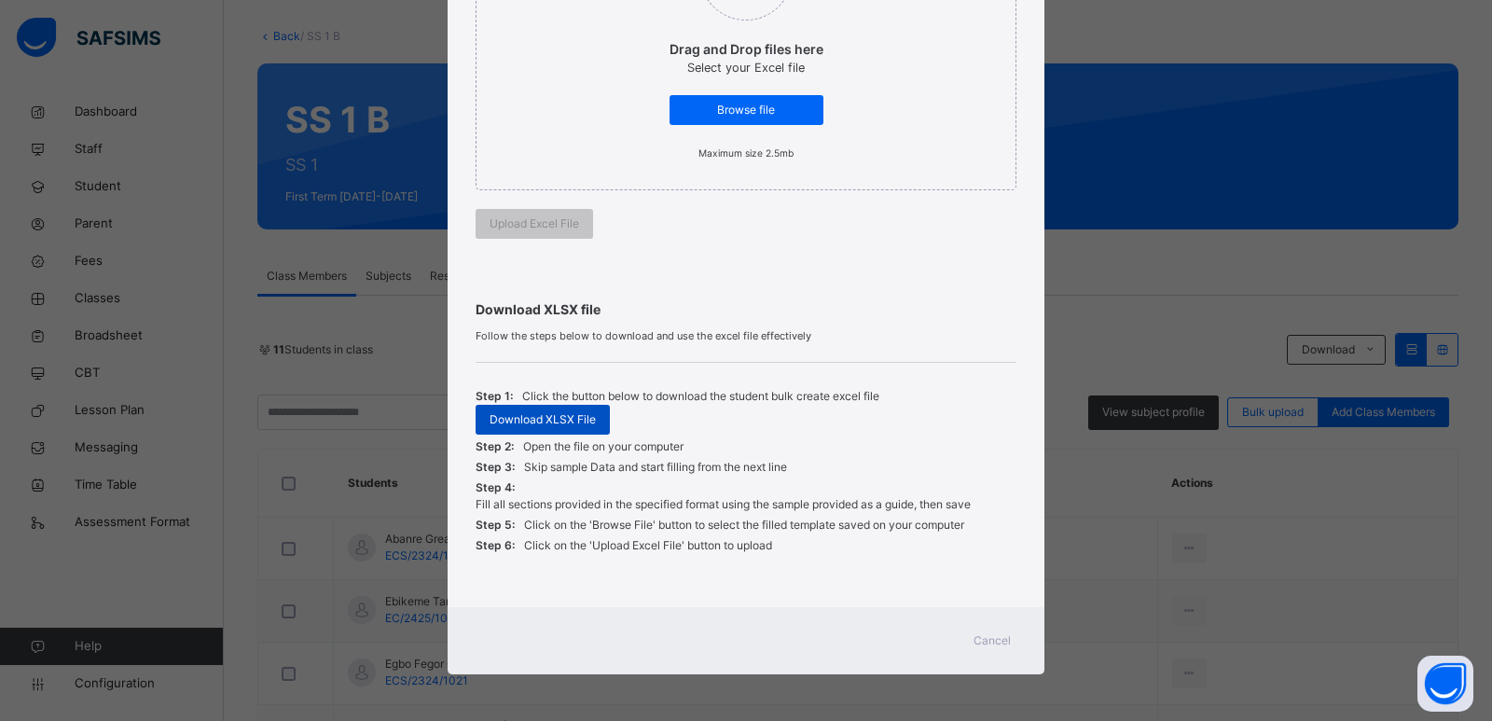
click at [560, 425] on span "Download XLSX File" at bounding box center [543, 419] width 106 height 17
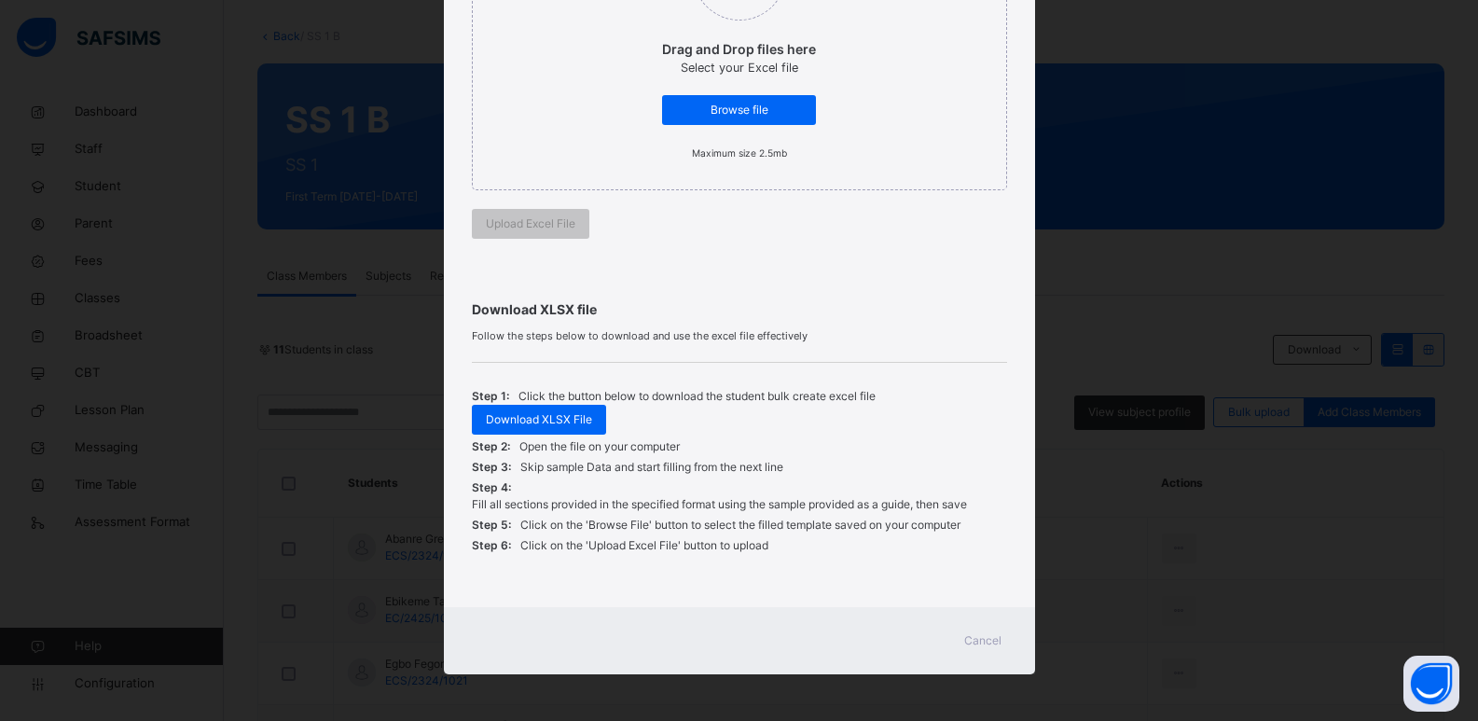
click at [986, 632] on span "Cancel" at bounding box center [982, 640] width 37 height 17
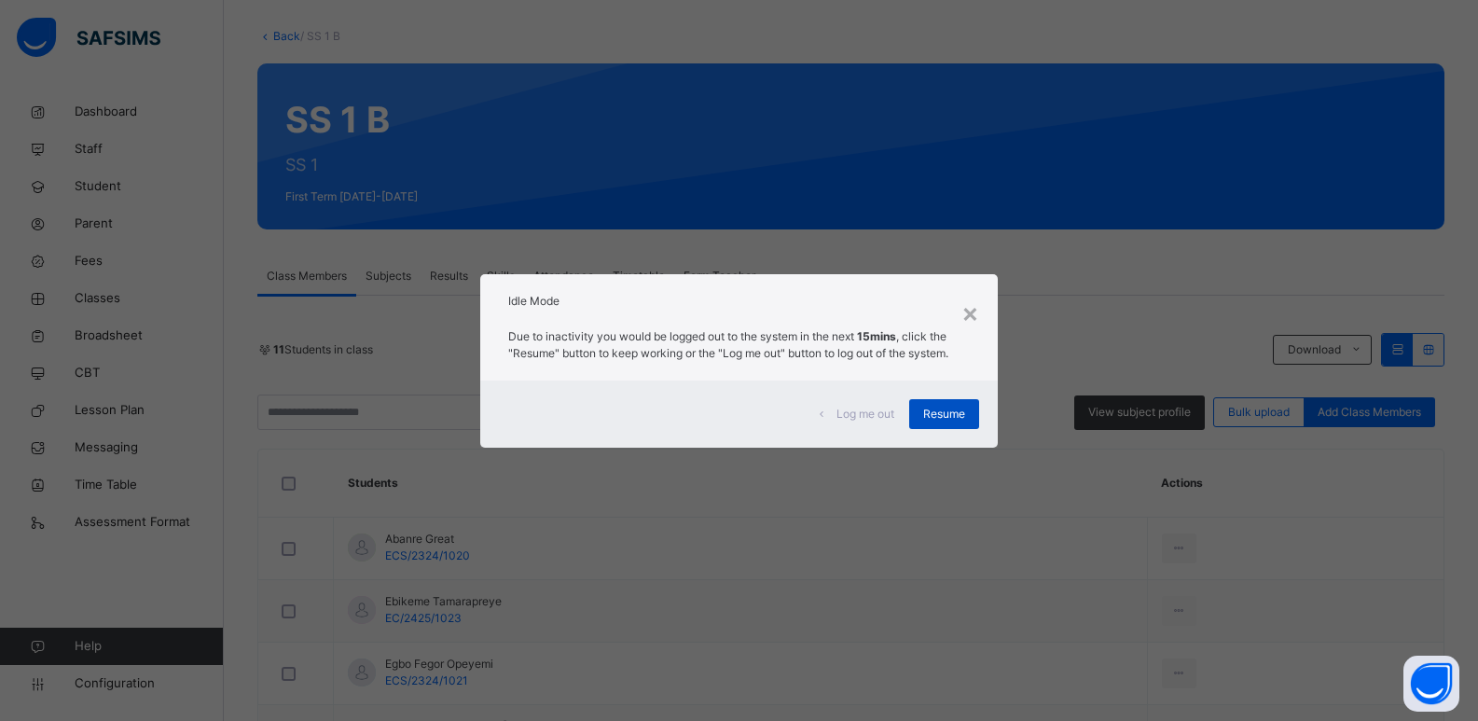
click at [940, 400] on div "Resume" at bounding box center [944, 414] width 70 height 30
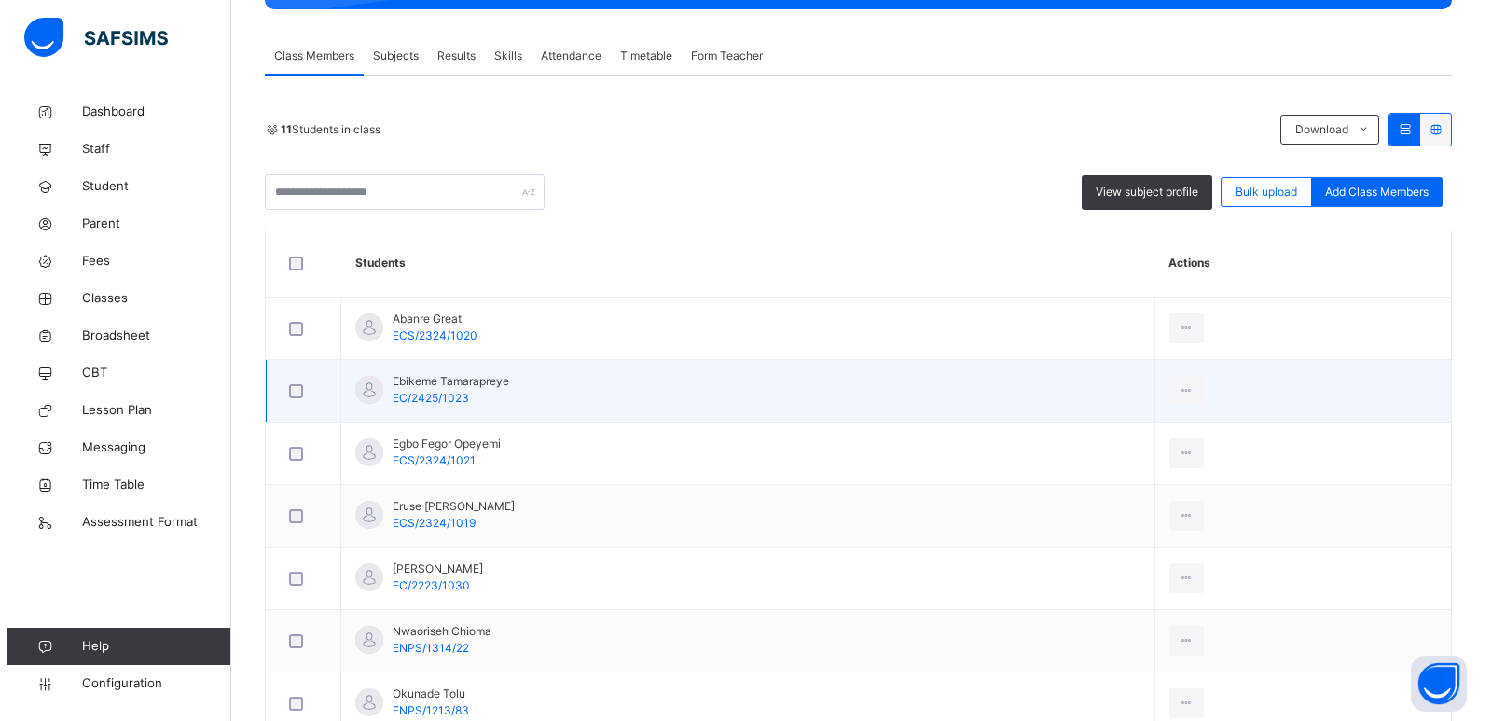
scroll to position [307, 0]
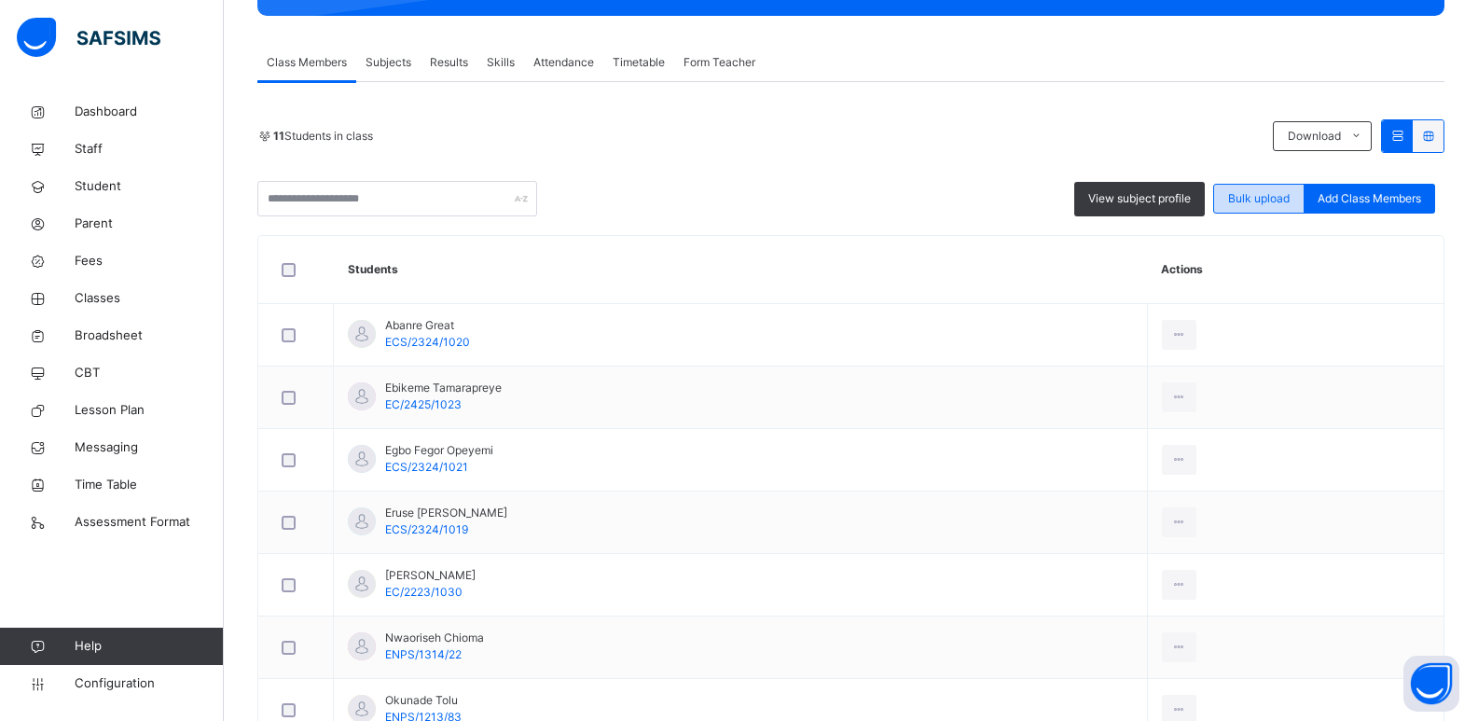
click at [1253, 194] on span "Bulk upload" at bounding box center [1259, 198] width 62 height 17
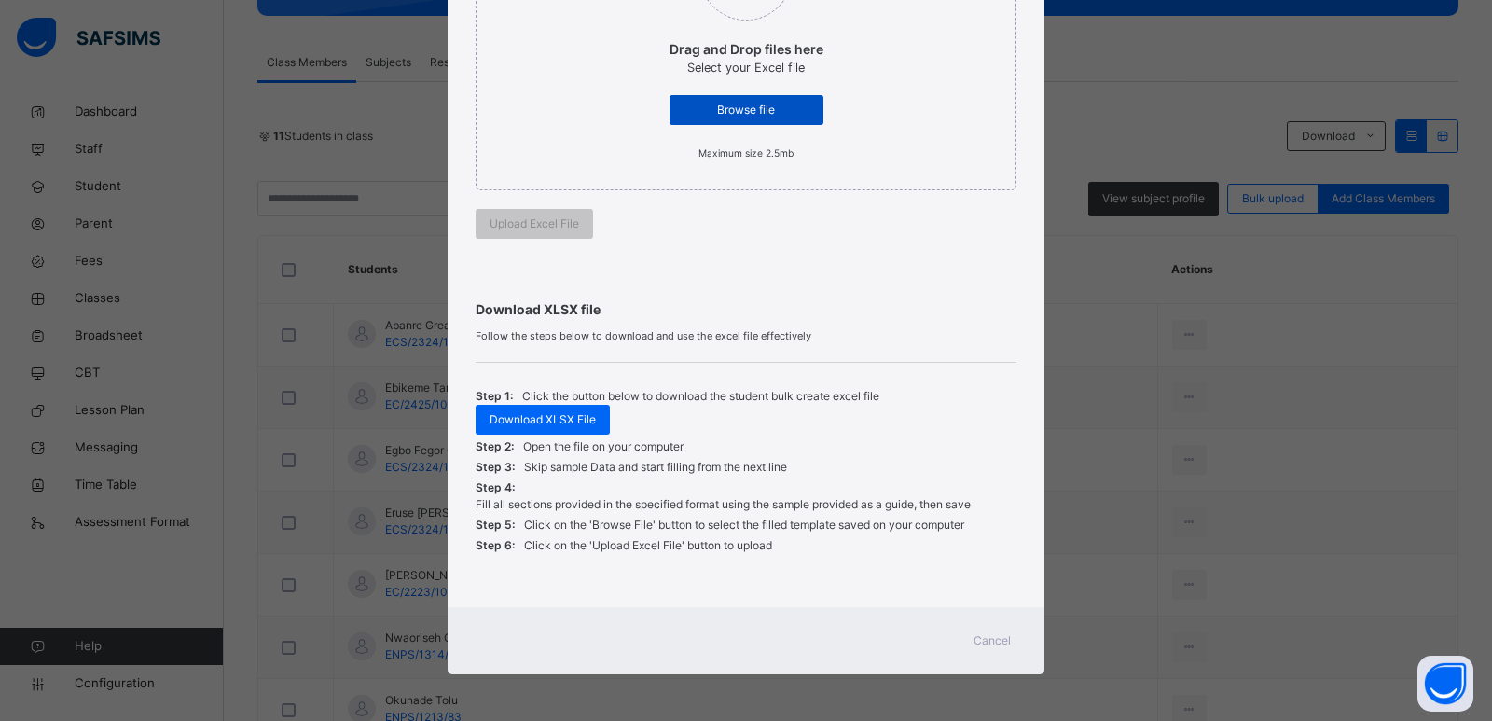
click at [738, 109] on span "Browse file" at bounding box center [747, 110] width 126 height 17
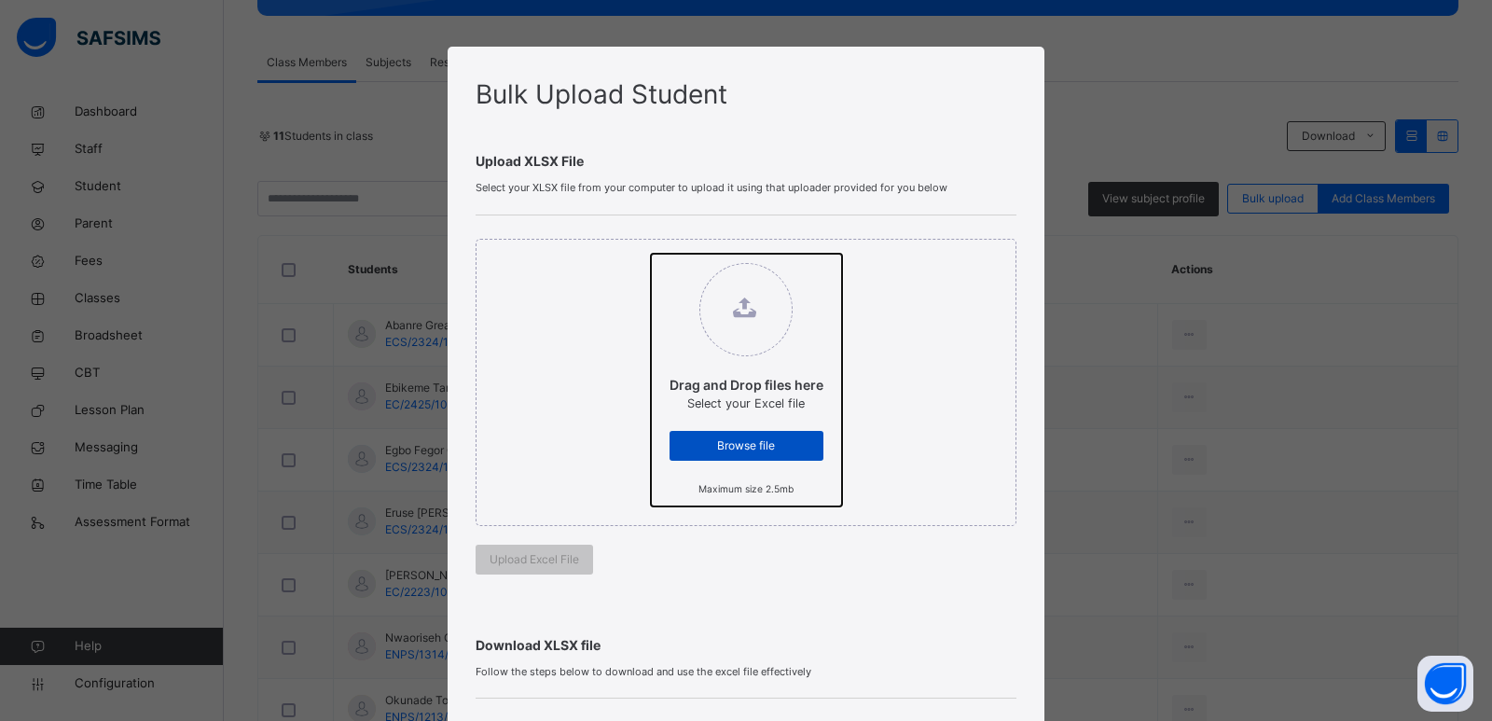
type input "**********"
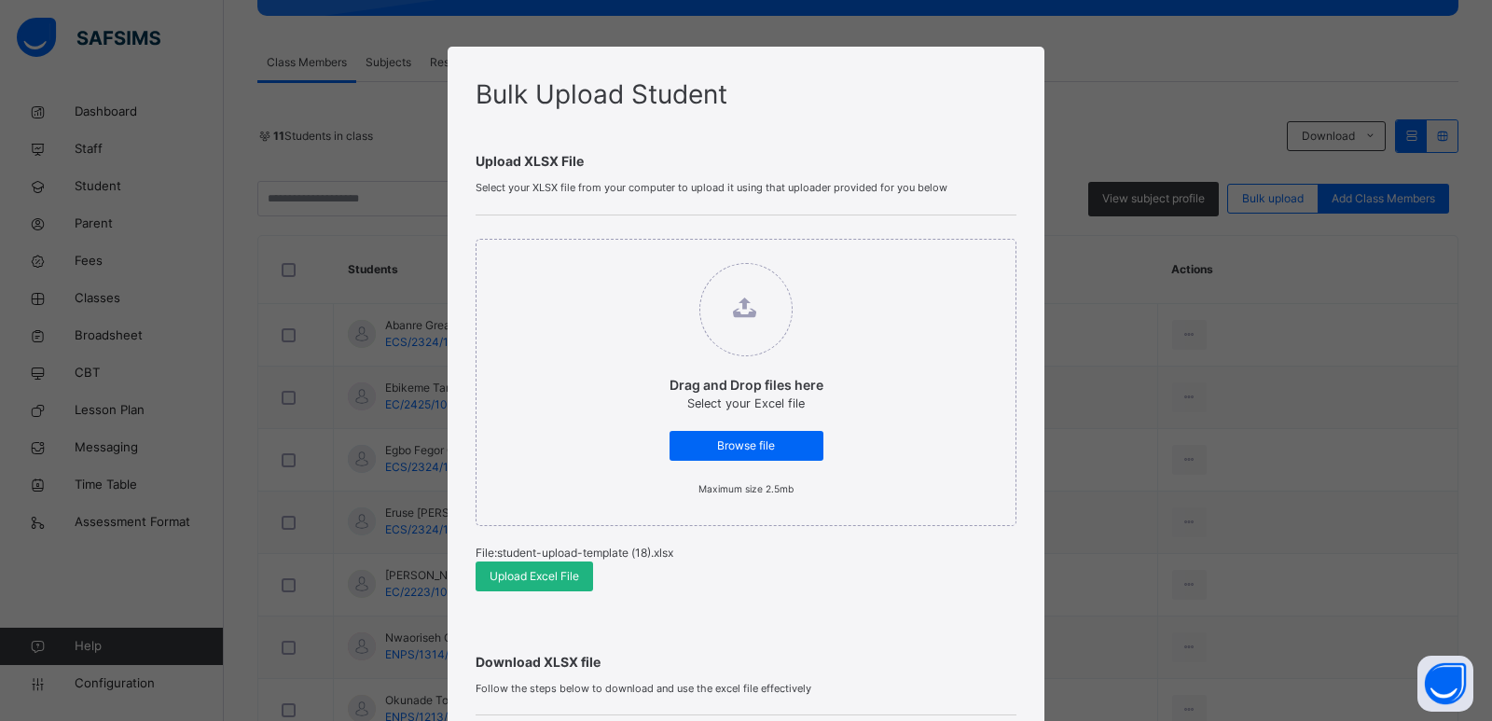
click at [546, 579] on span "Upload Excel File" at bounding box center [535, 576] width 90 height 17
click at [515, 572] on span "Upload Excel File" at bounding box center [535, 576] width 90 height 17
click at [1218, 560] on div "Bulk Upload Student Upload XLSX File Select your XLSX file from your computer t…" at bounding box center [746, 360] width 1492 height 721
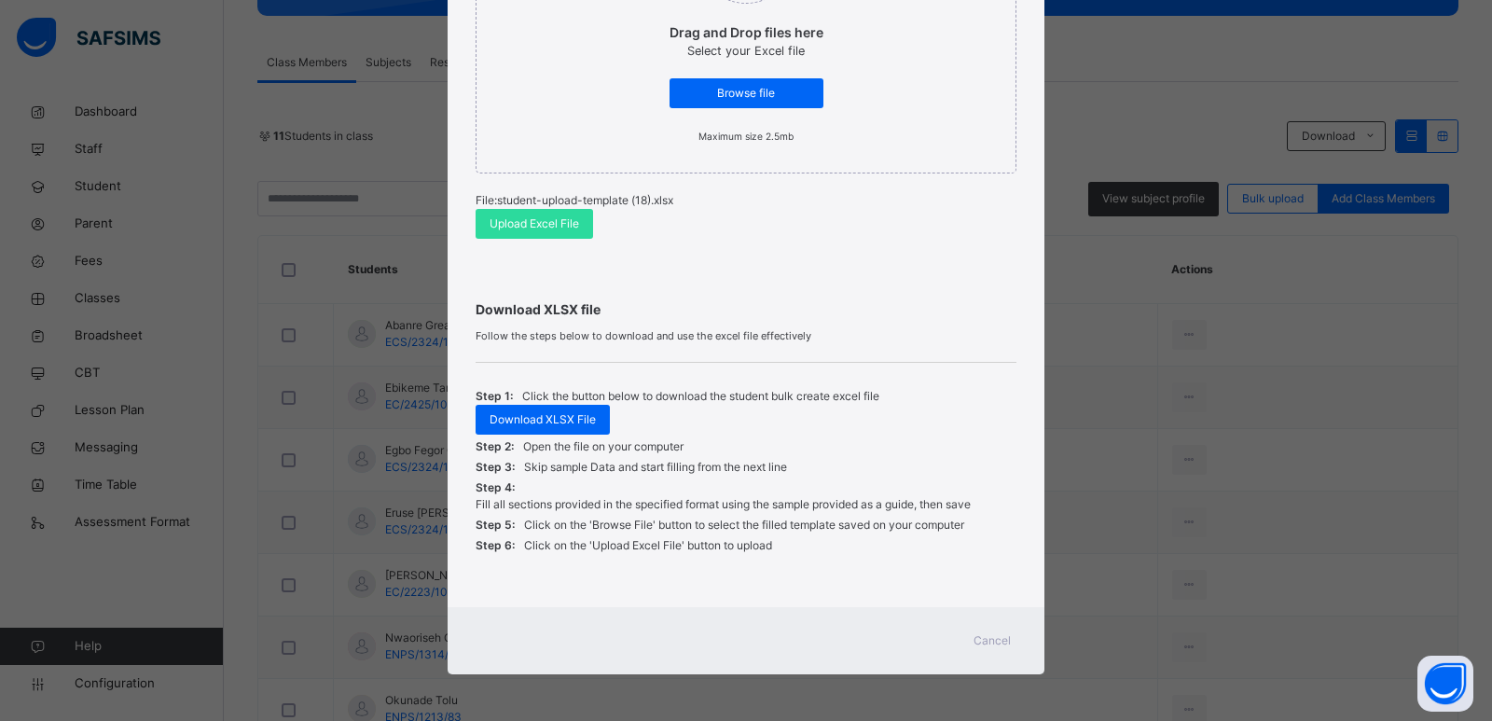
click at [989, 640] on span "Cancel" at bounding box center [992, 640] width 37 height 17
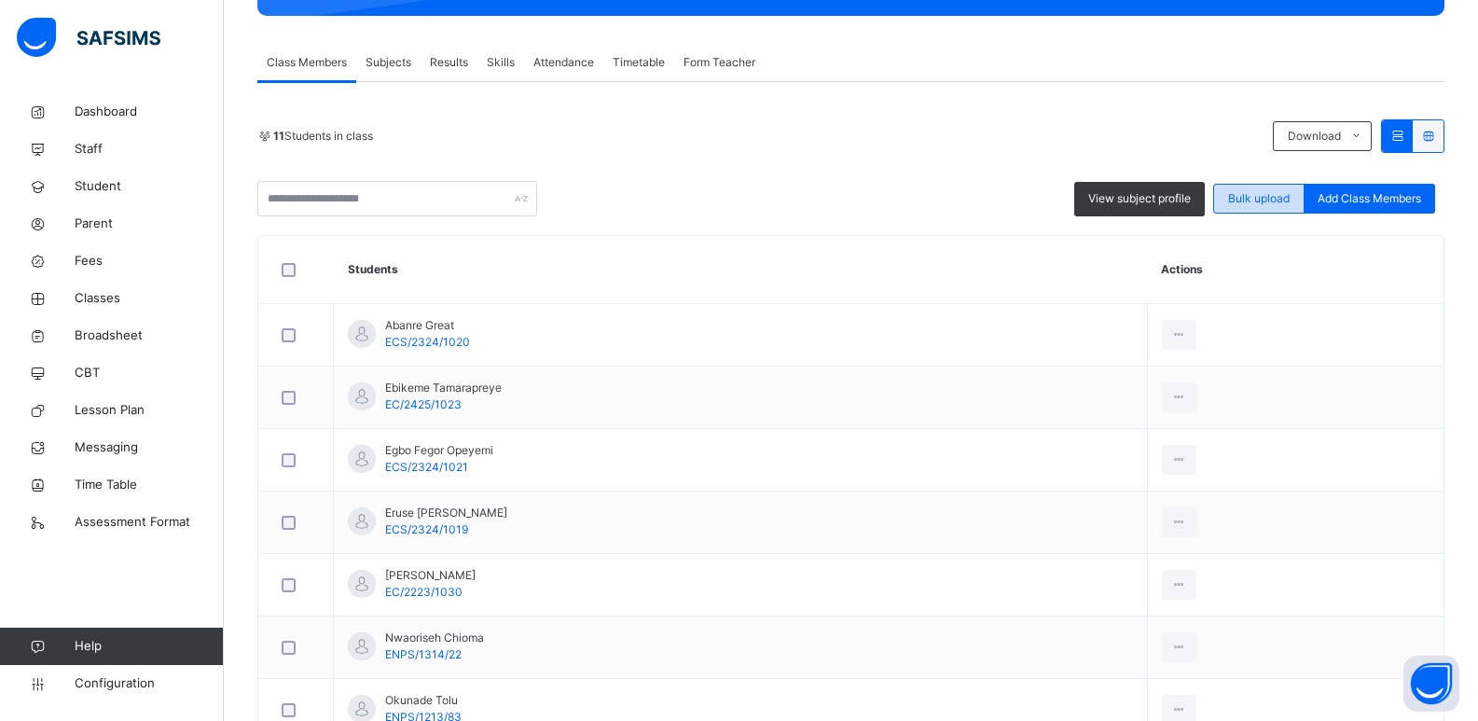
click at [1268, 203] on span "Bulk upload" at bounding box center [1259, 198] width 62 height 17
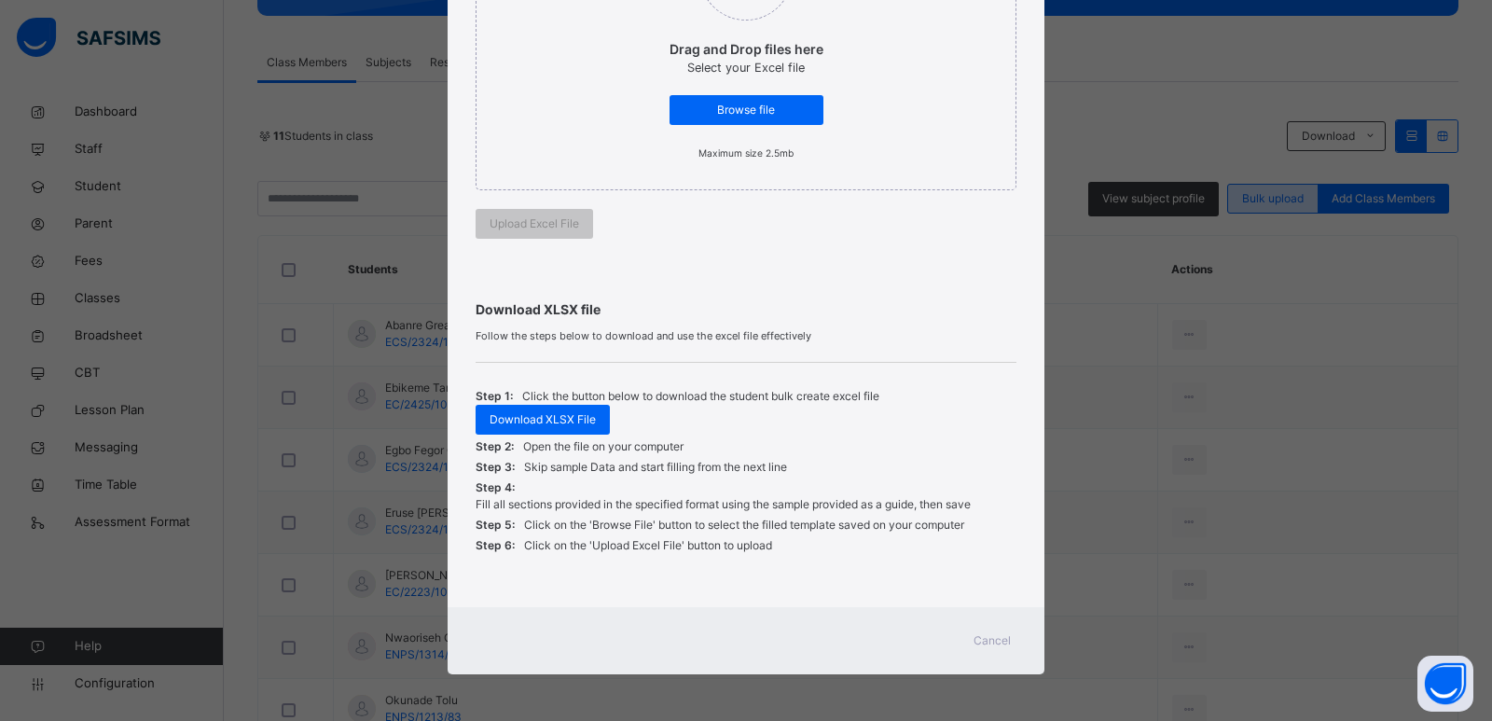
scroll to position [336, 0]
click at [755, 115] on span "Browse file" at bounding box center [747, 110] width 126 height 17
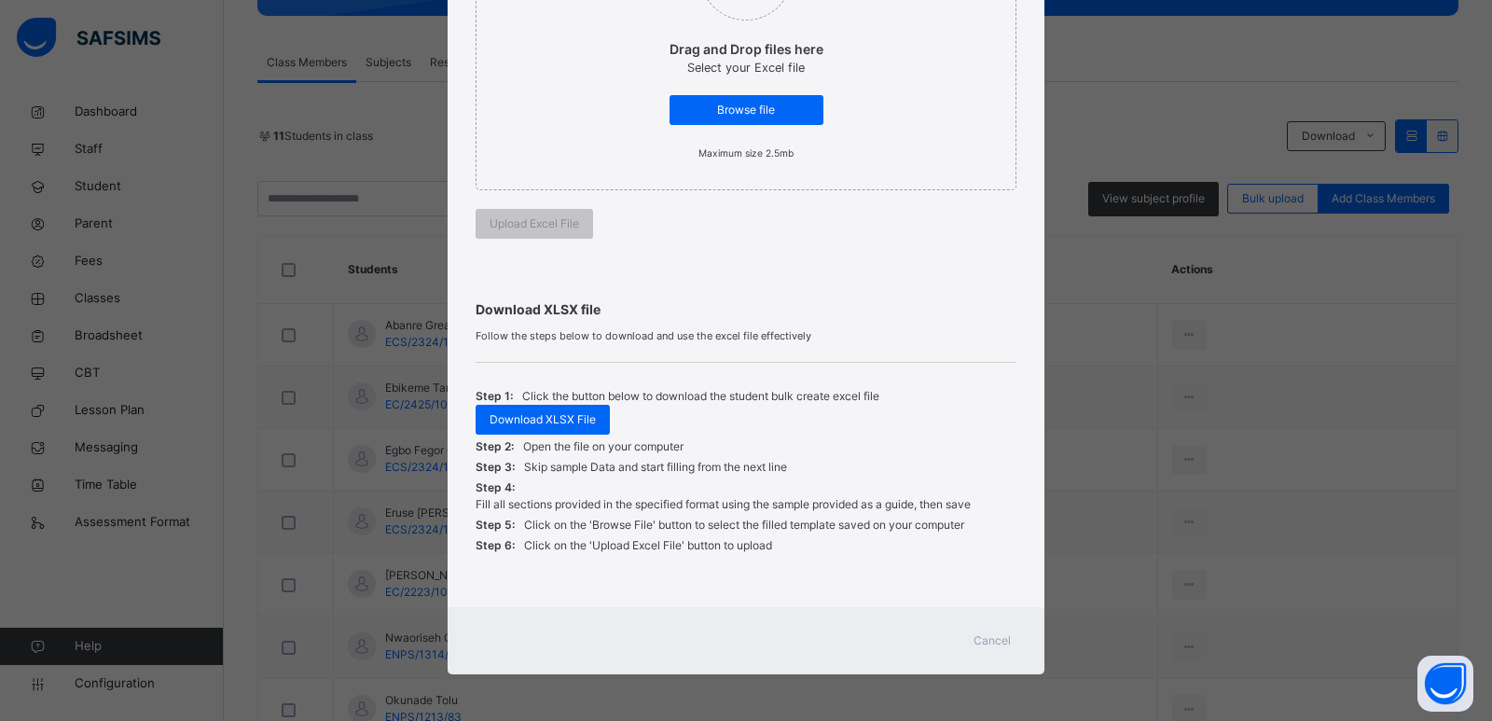
click at [1000, 655] on div "Cancel" at bounding box center [992, 641] width 67 height 30
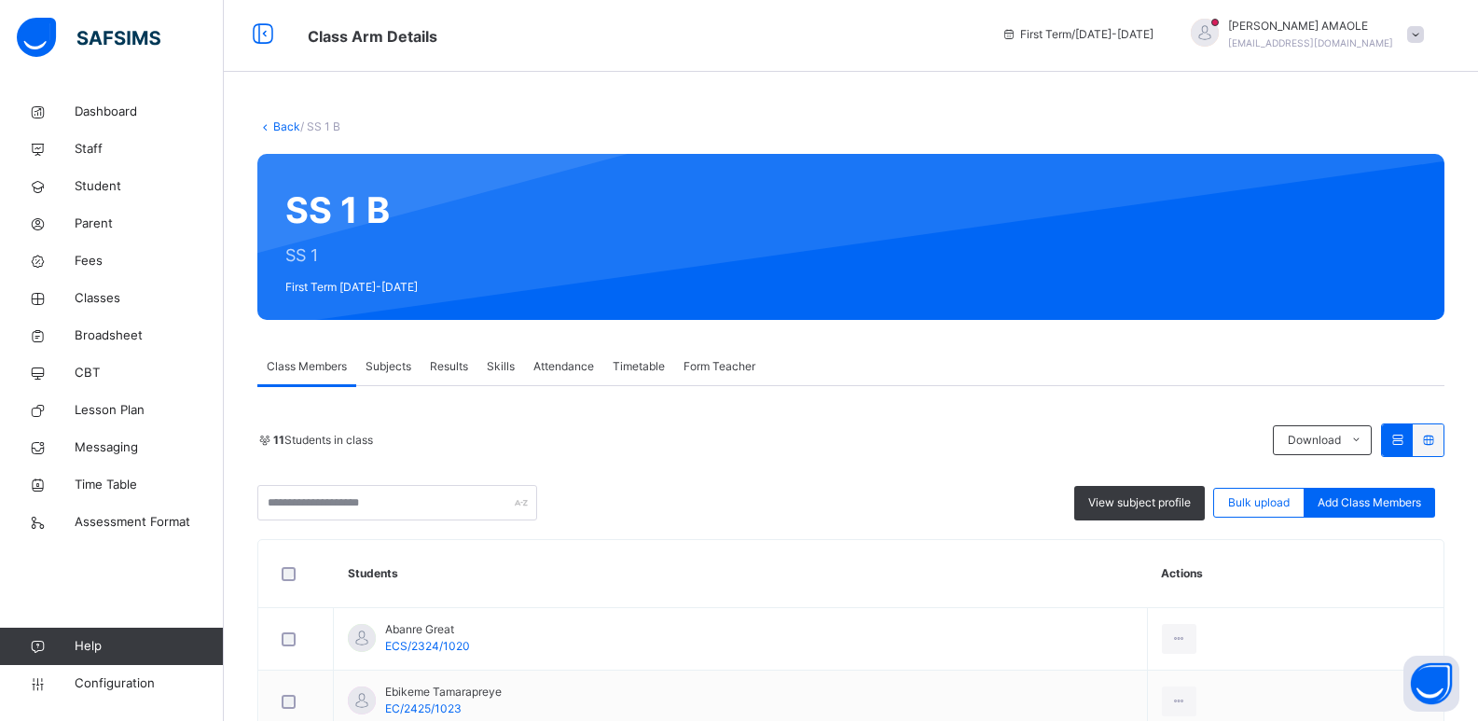
scroll to position [0, 0]
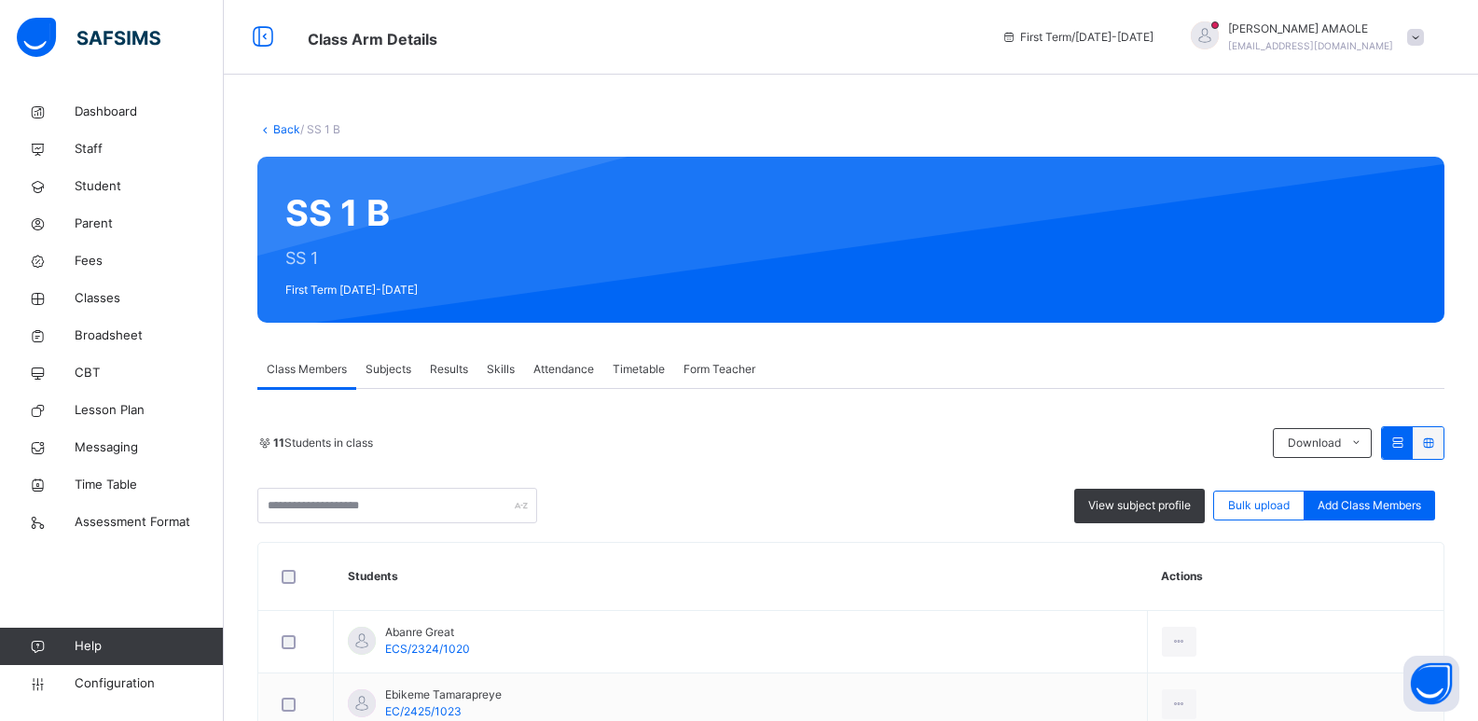
click at [288, 128] on link "Back" at bounding box center [286, 129] width 27 height 14
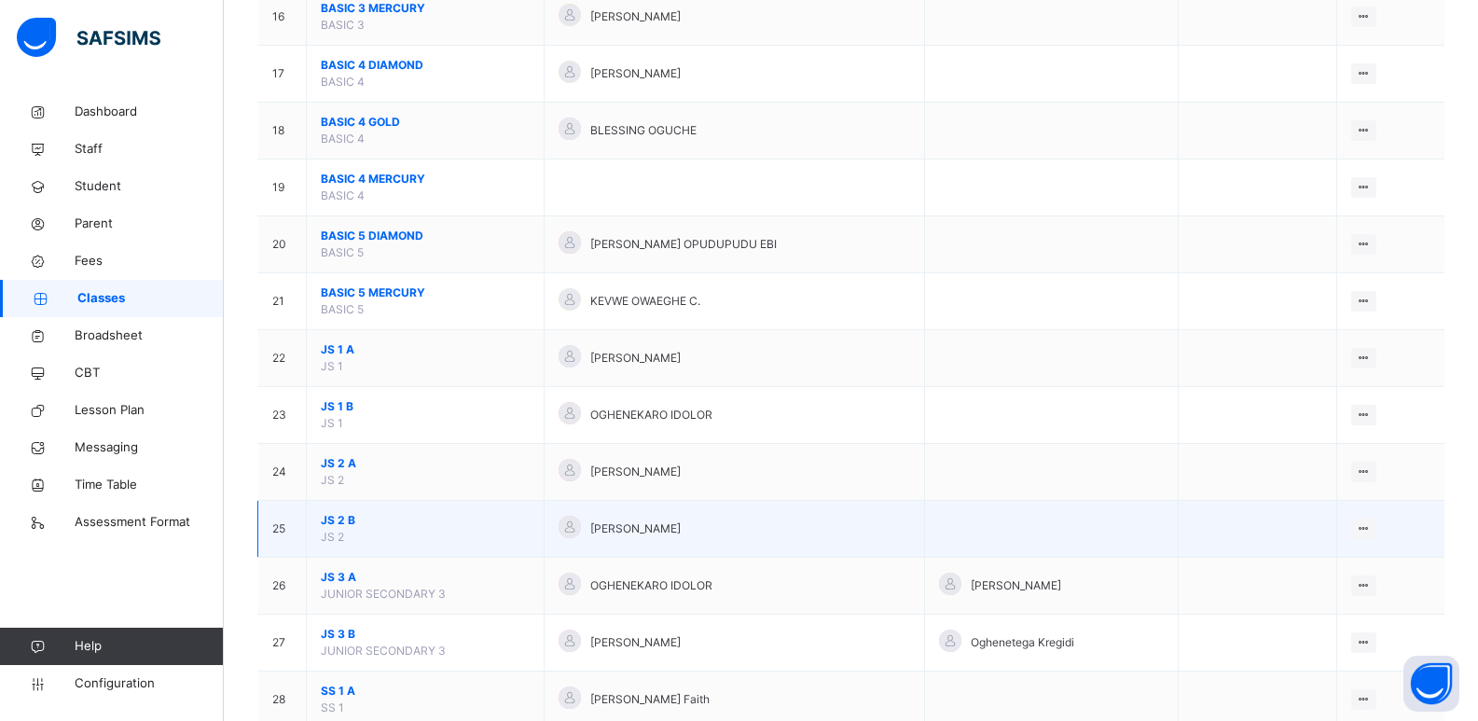
scroll to position [1212, 0]
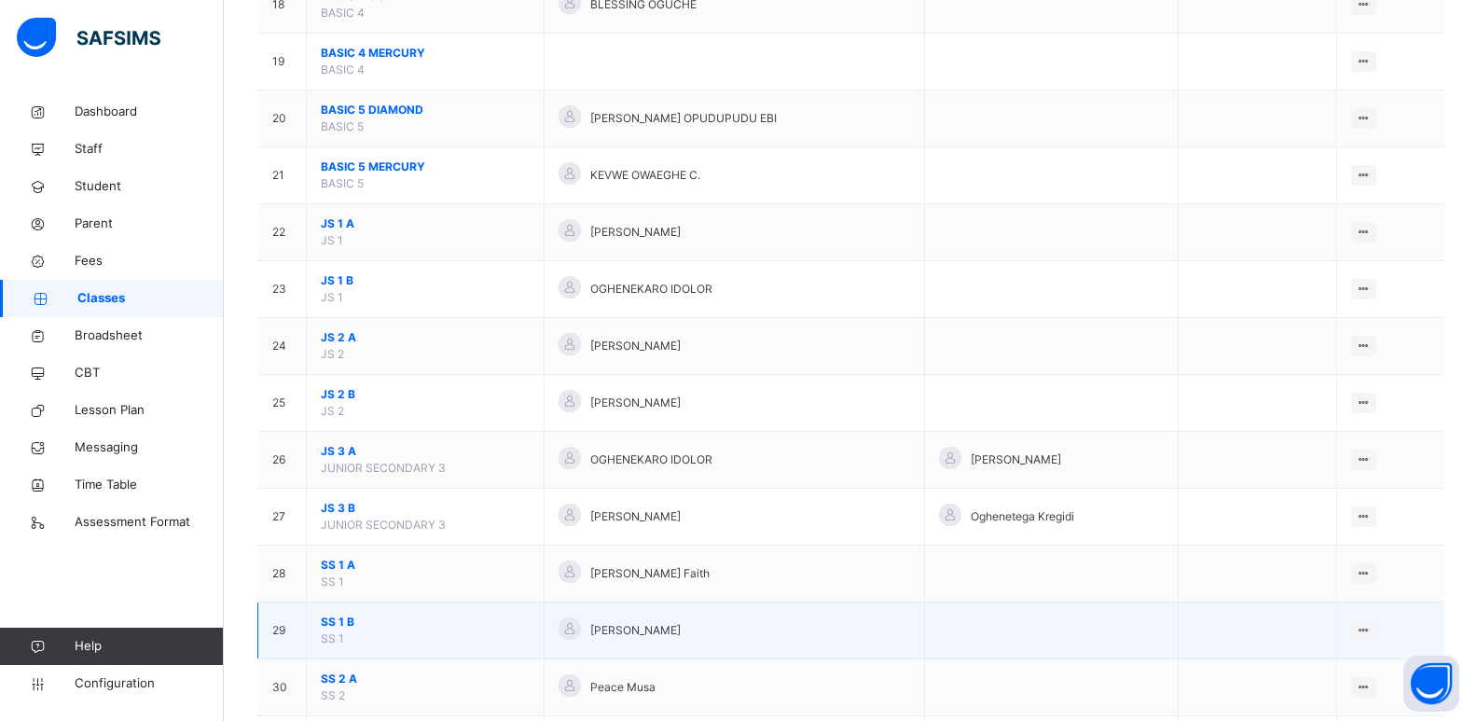
click at [333, 616] on span "SS 1 B" at bounding box center [425, 622] width 209 height 17
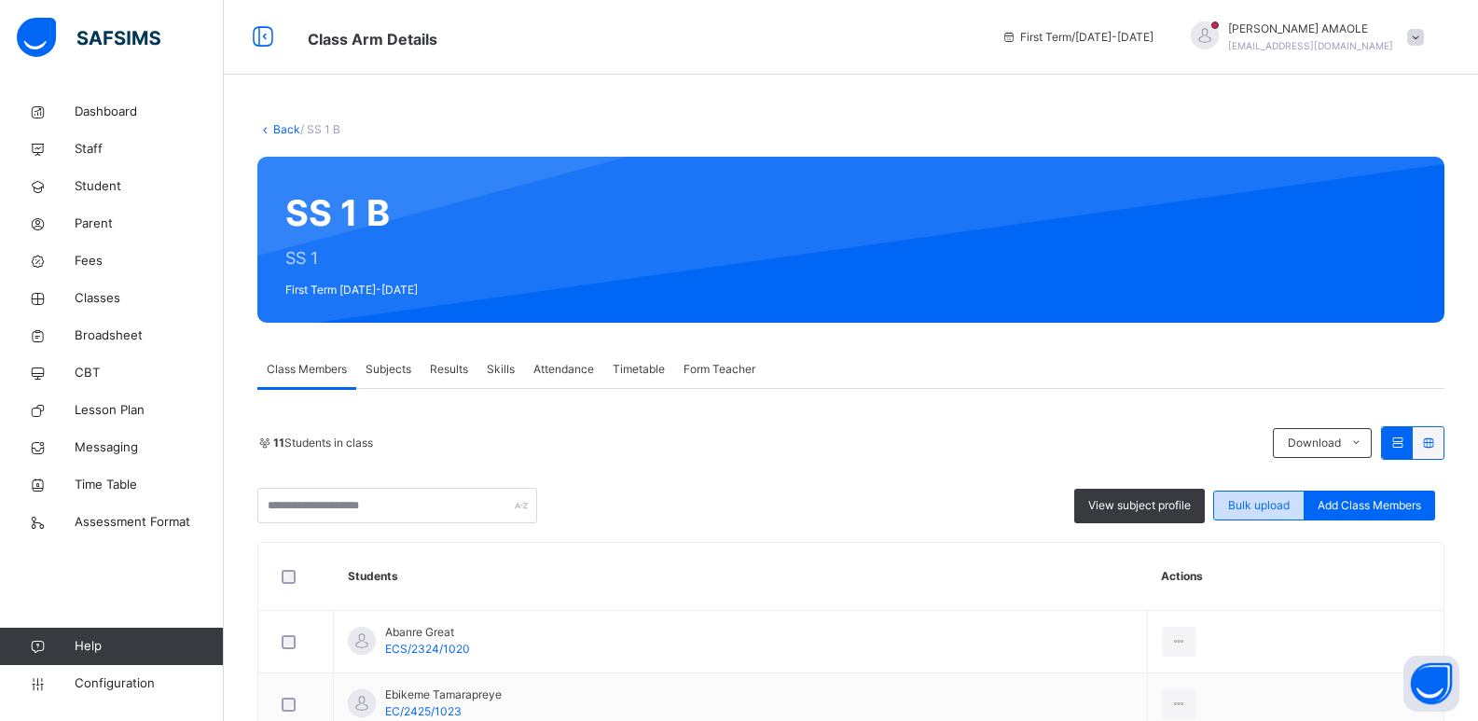
click at [1286, 507] on span "Bulk upload" at bounding box center [1259, 505] width 62 height 17
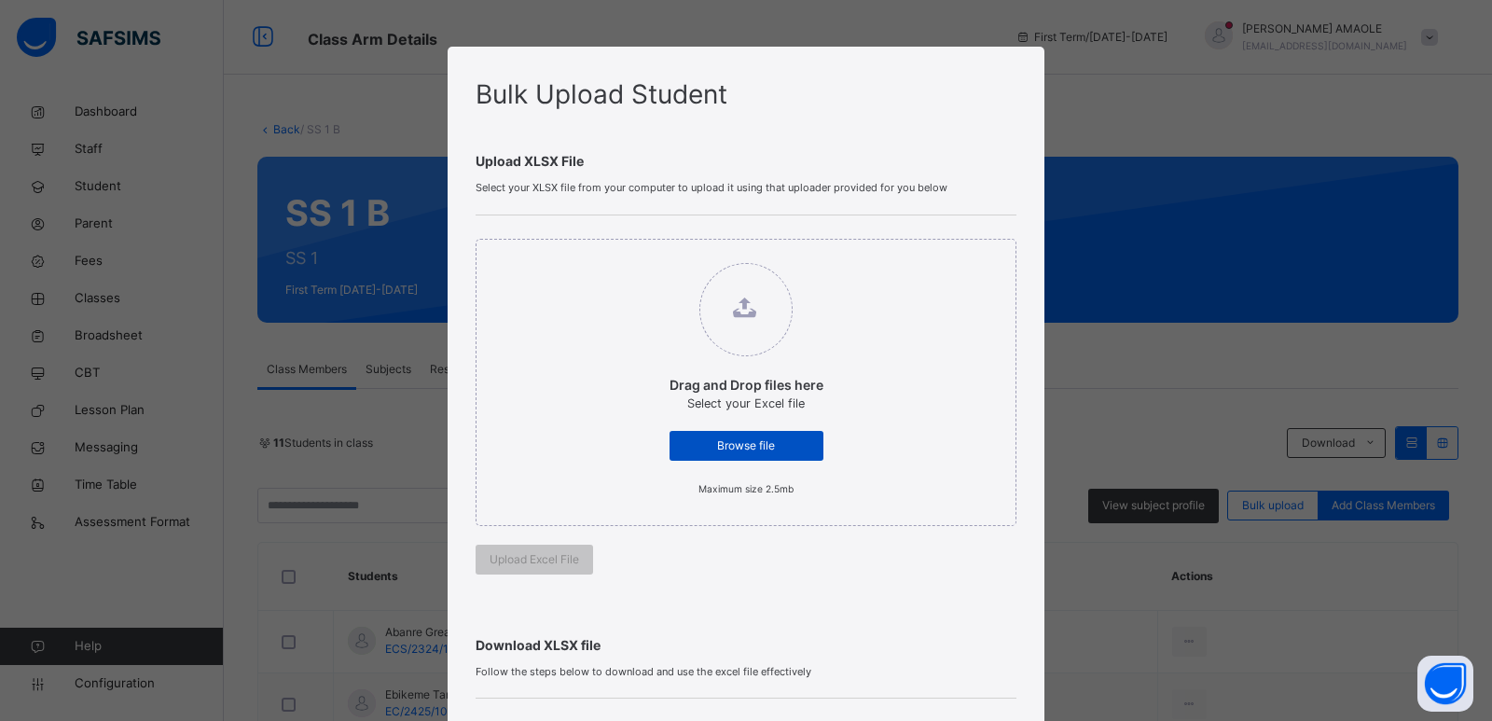
click at [749, 447] on span "Browse file" at bounding box center [747, 445] width 126 height 17
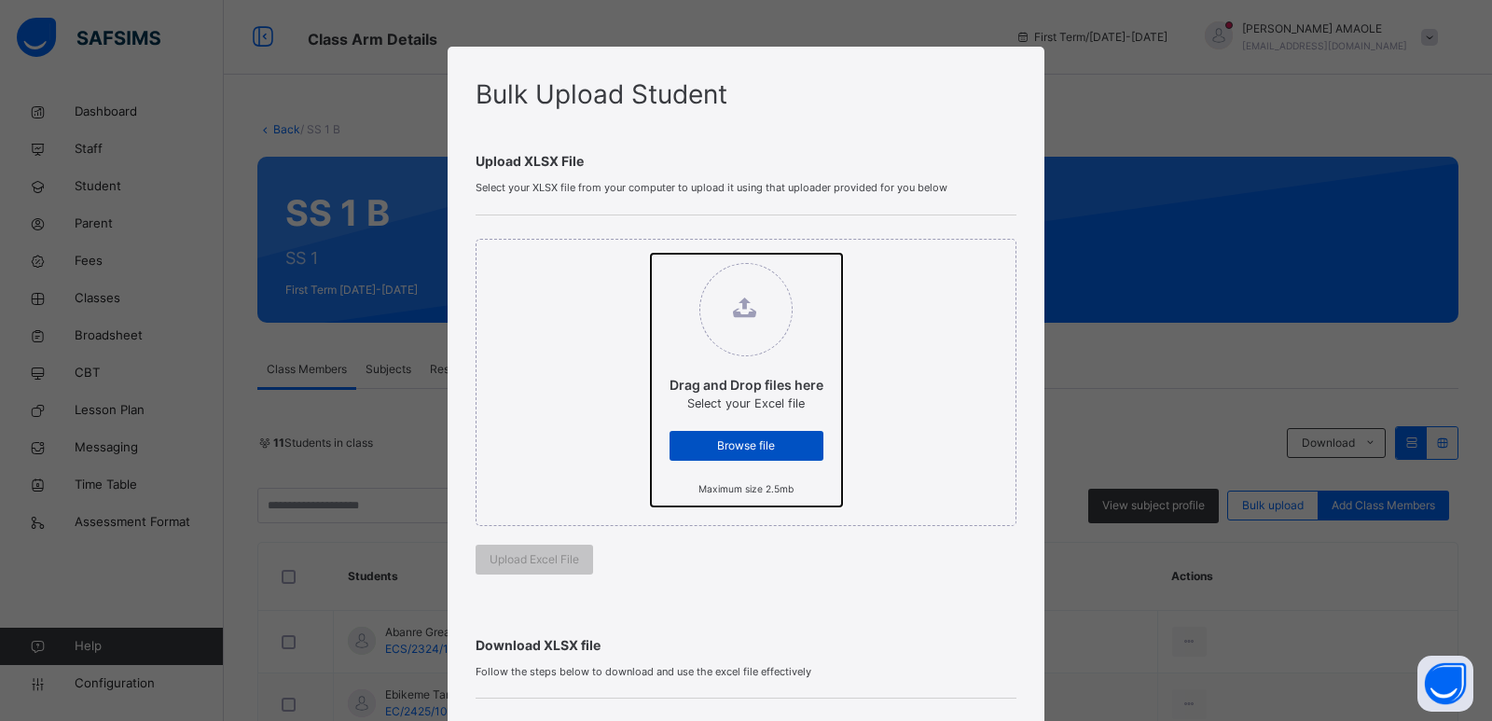
click at [651, 254] on input "Drag and Drop files here Select your Excel file Browse file Maximum size 2.5mb" at bounding box center [651, 254] width 0 height 0
type input "**********"
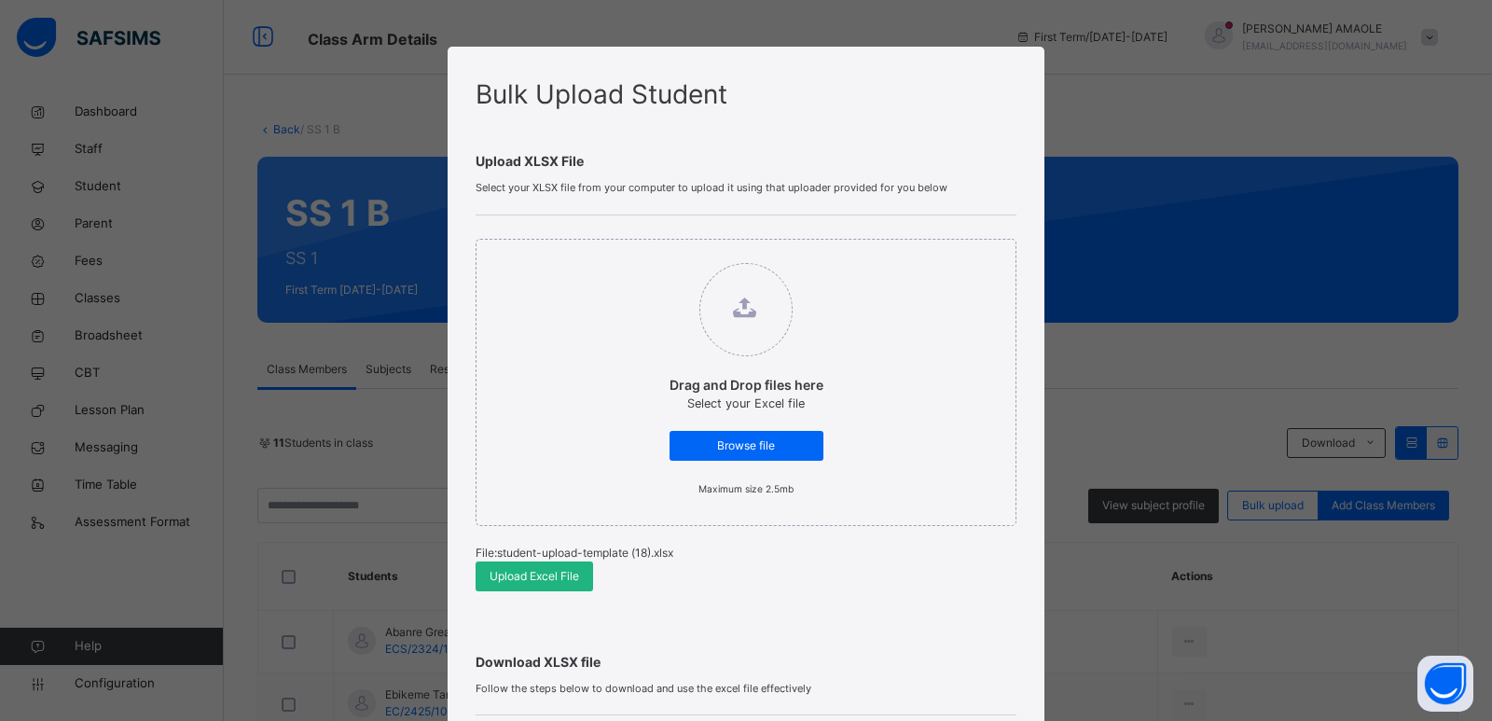
click at [554, 562] on div "Upload Excel File" at bounding box center [534, 576] width 117 height 30
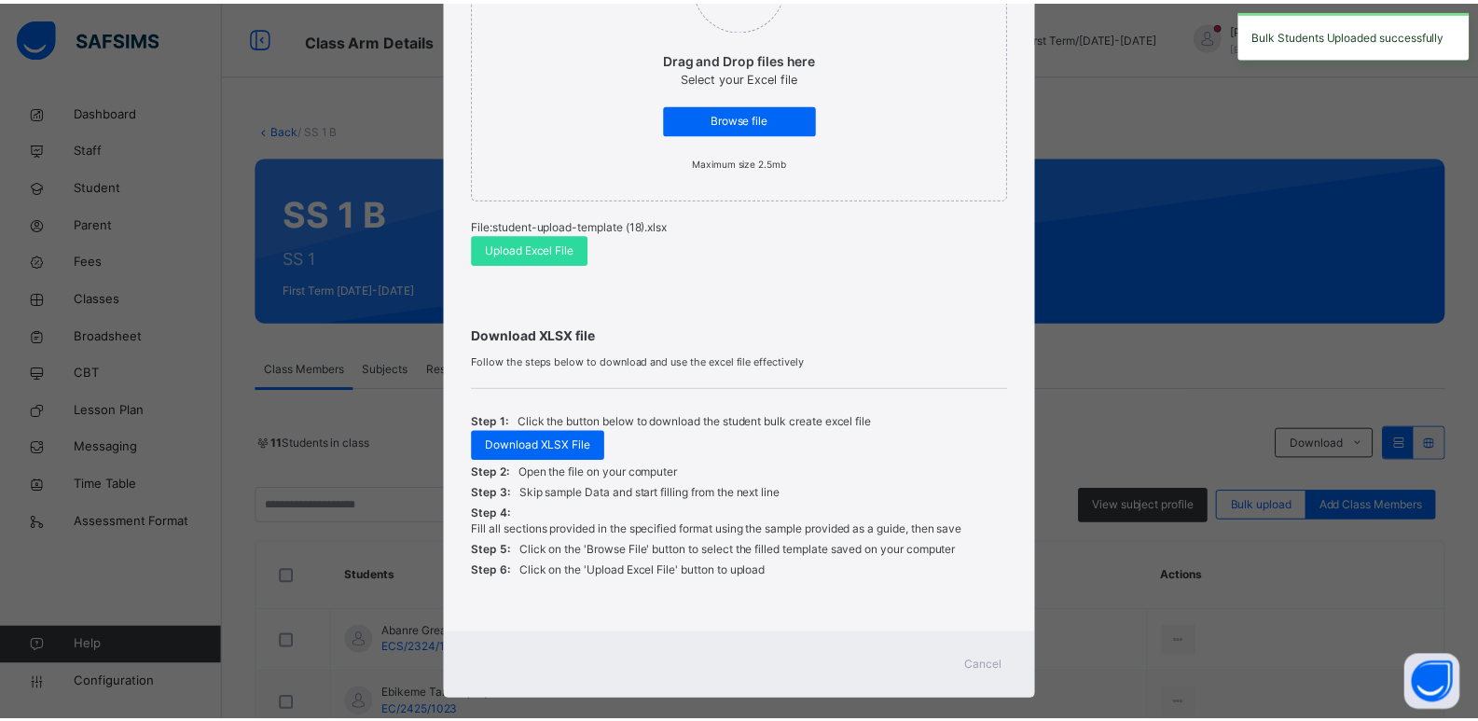
scroll to position [352, 0]
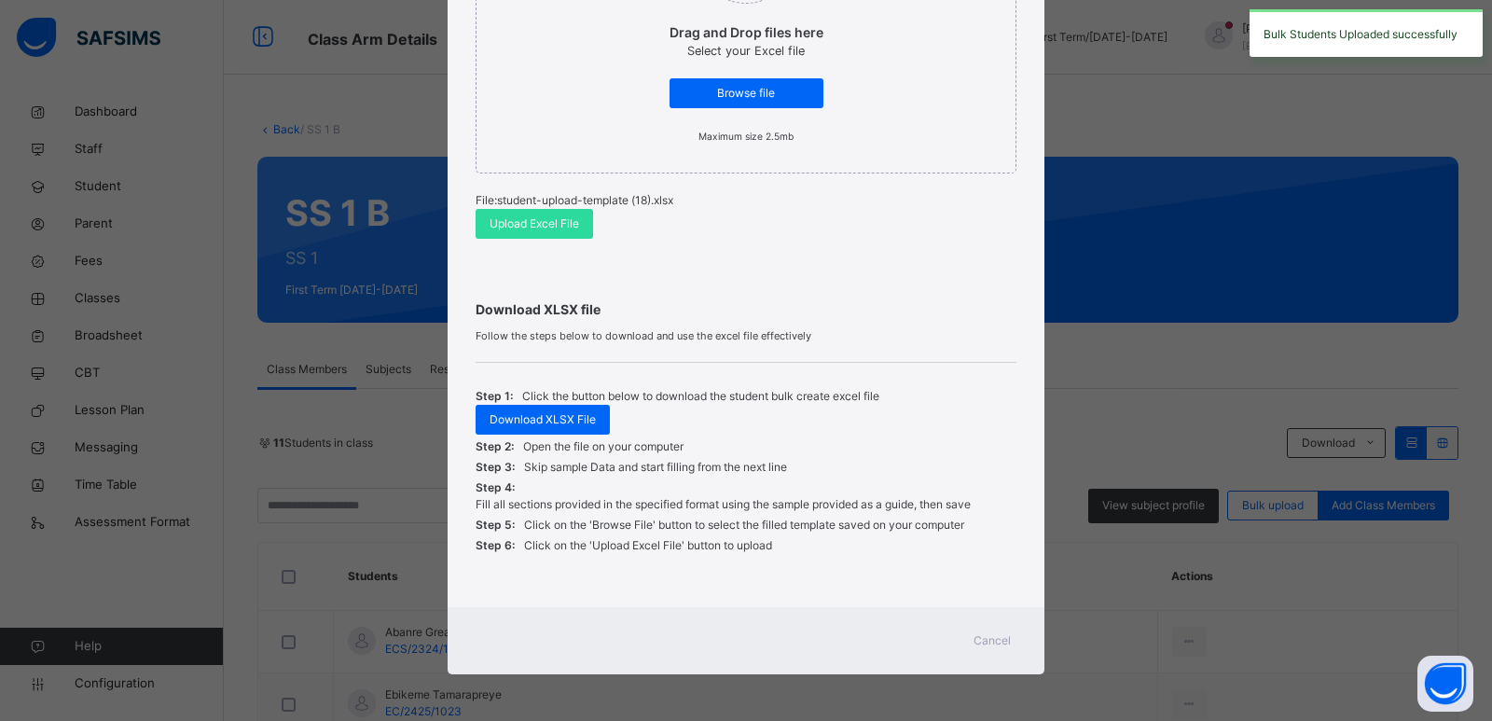
click at [990, 637] on span "Cancel" at bounding box center [992, 640] width 37 height 17
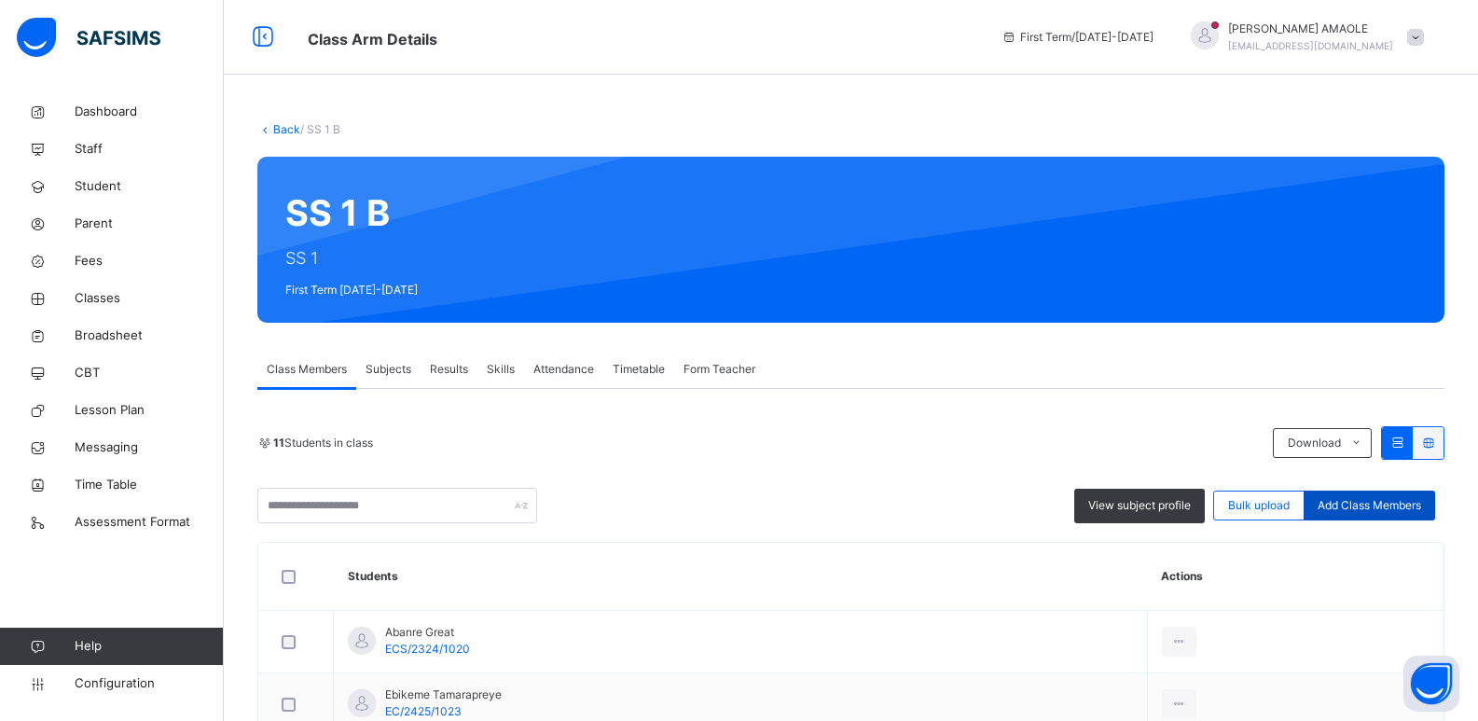
click at [1354, 500] on span "Add Class Members" at bounding box center [1370, 505] width 104 height 17
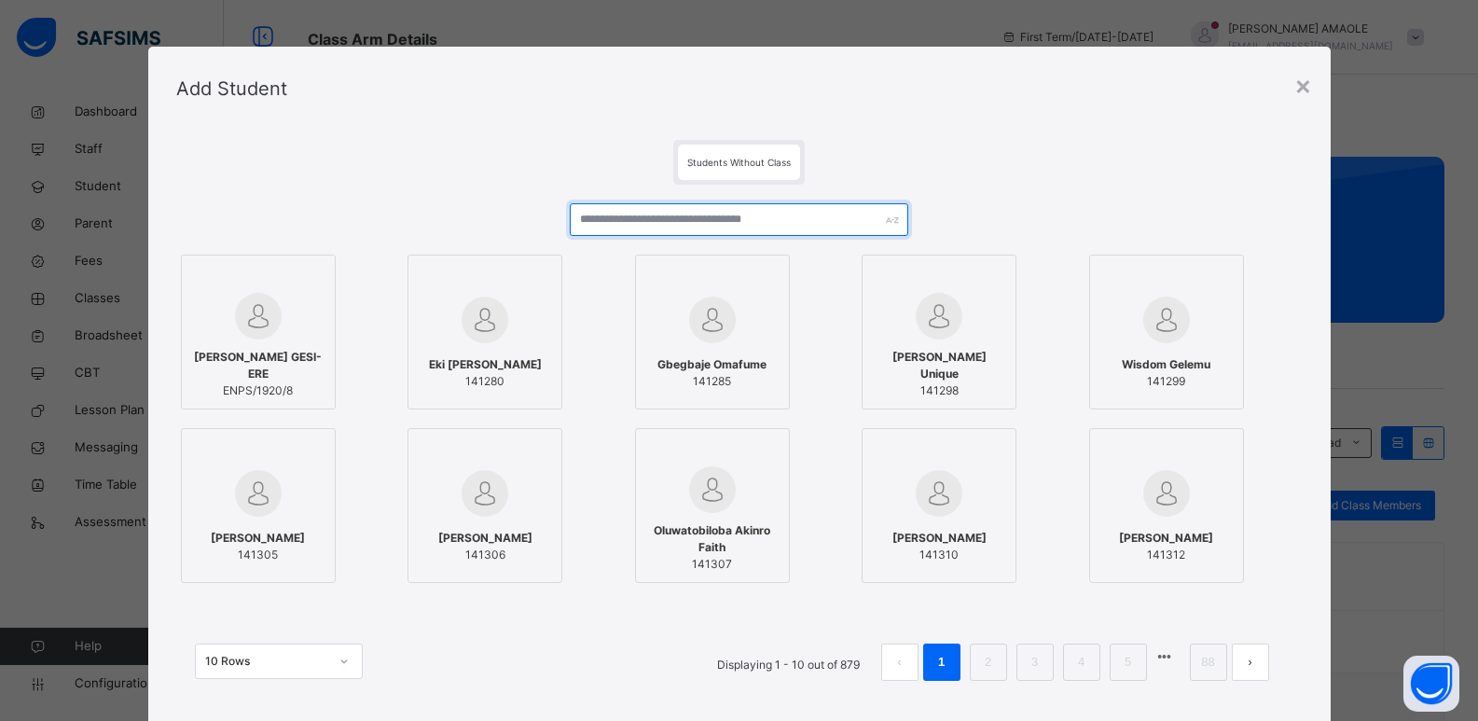
click at [709, 212] on input "text" at bounding box center [739, 219] width 338 height 33
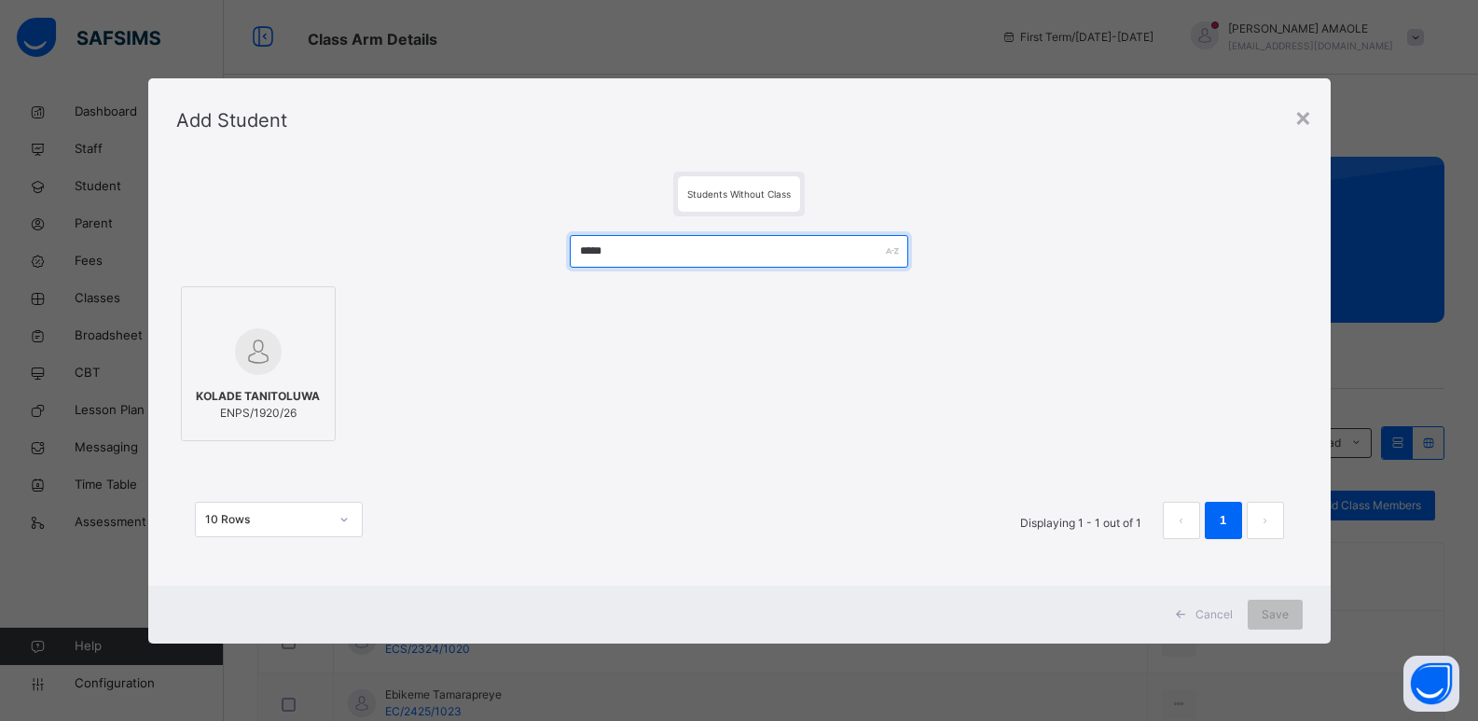
type input "*****"
click at [295, 338] on div at bounding box center [258, 352] width 134 height 54
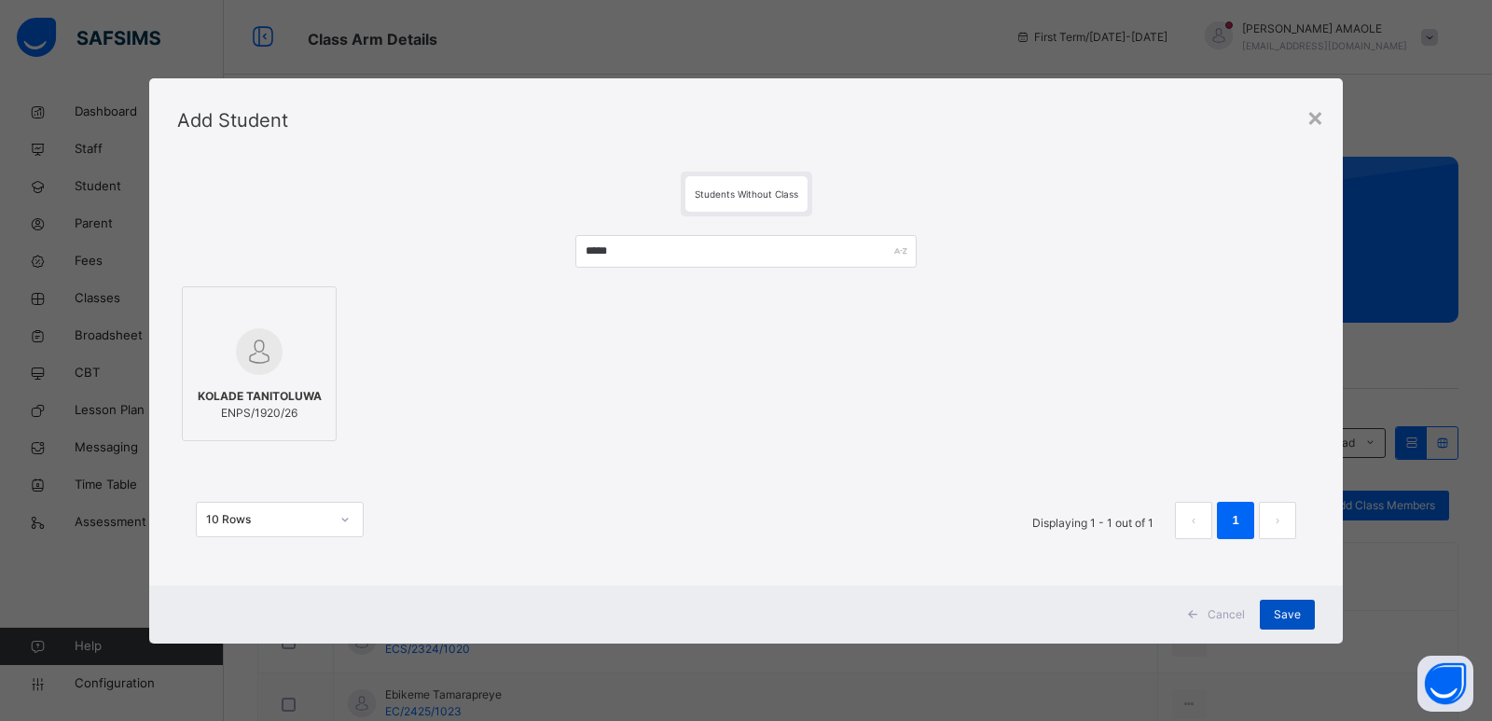
click at [1280, 615] on span "Save" at bounding box center [1287, 614] width 27 height 17
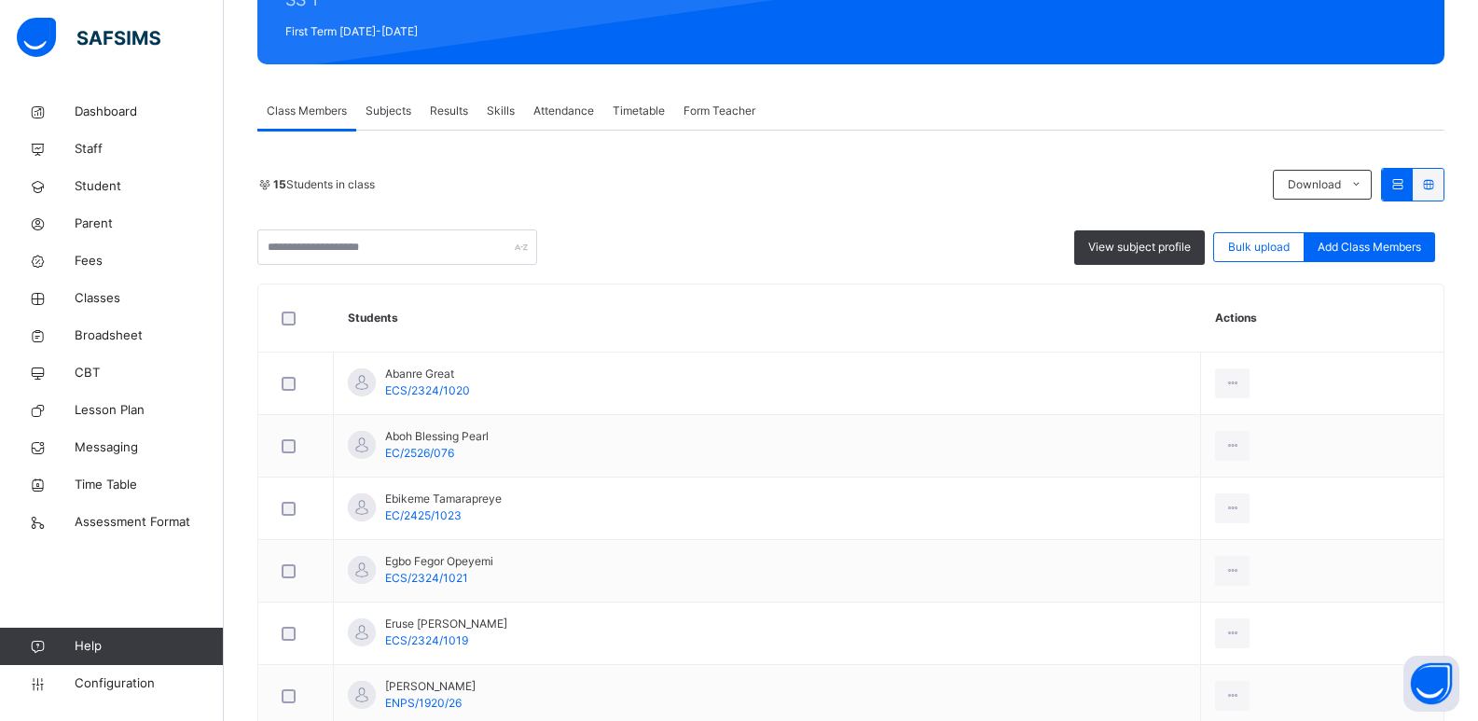
scroll to position [187, 0]
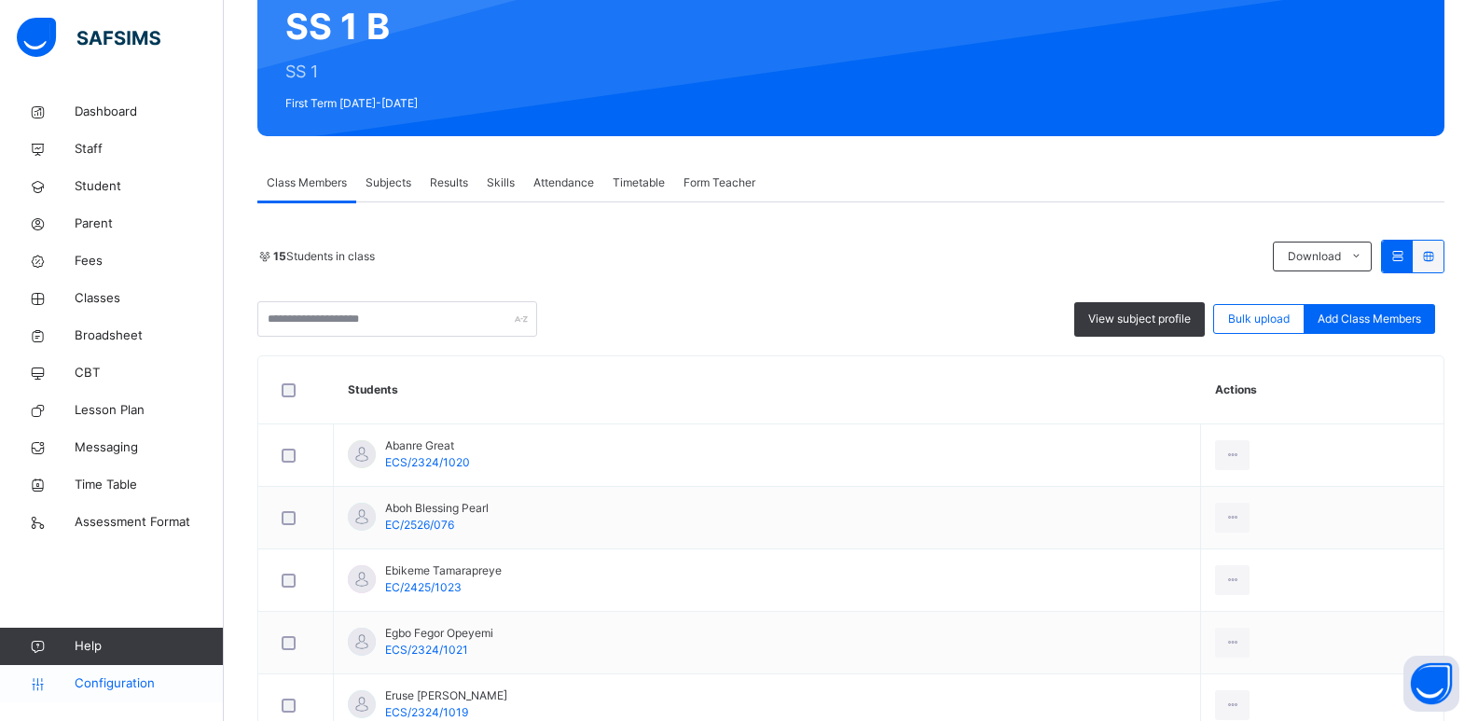
click at [96, 668] on link "Configuration" at bounding box center [111, 683] width 223 height 37
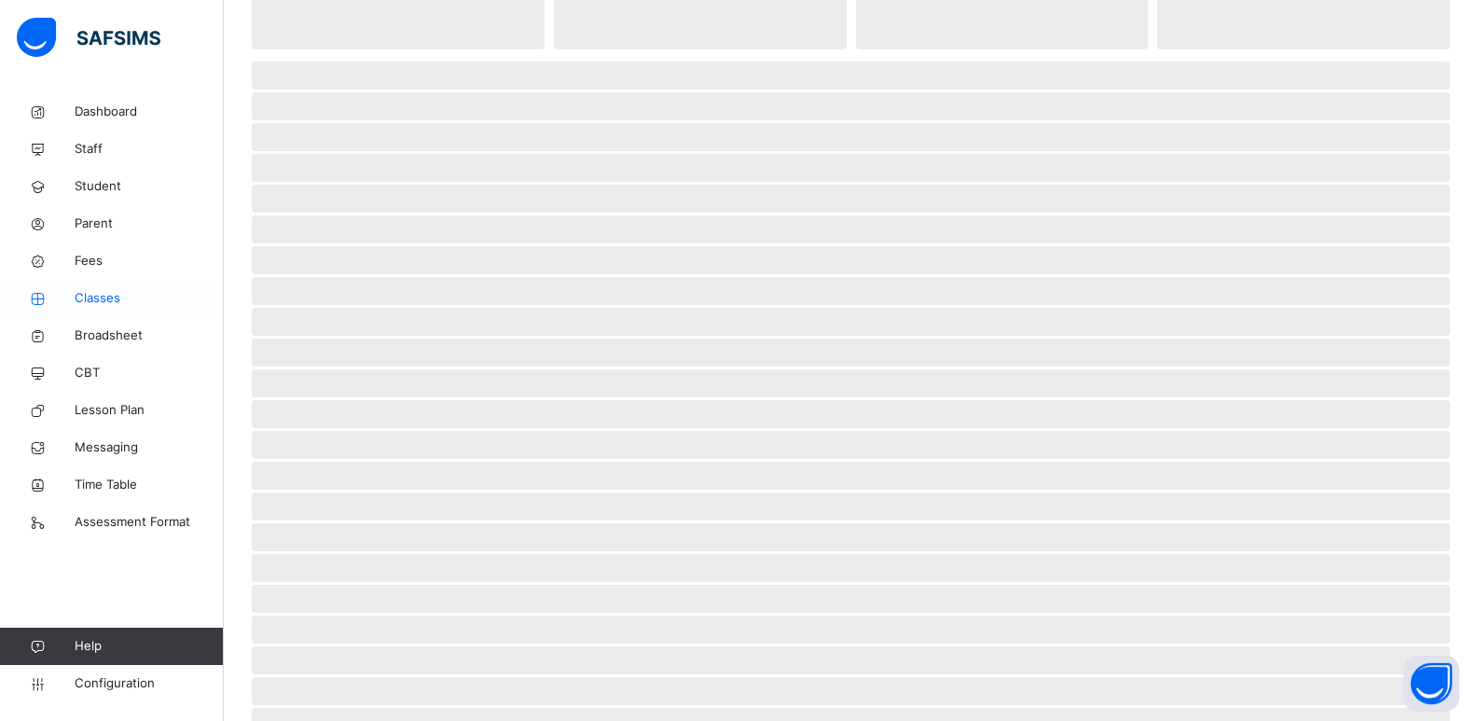
click at [98, 296] on span "Classes" at bounding box center [149, 298] width 149 height 19
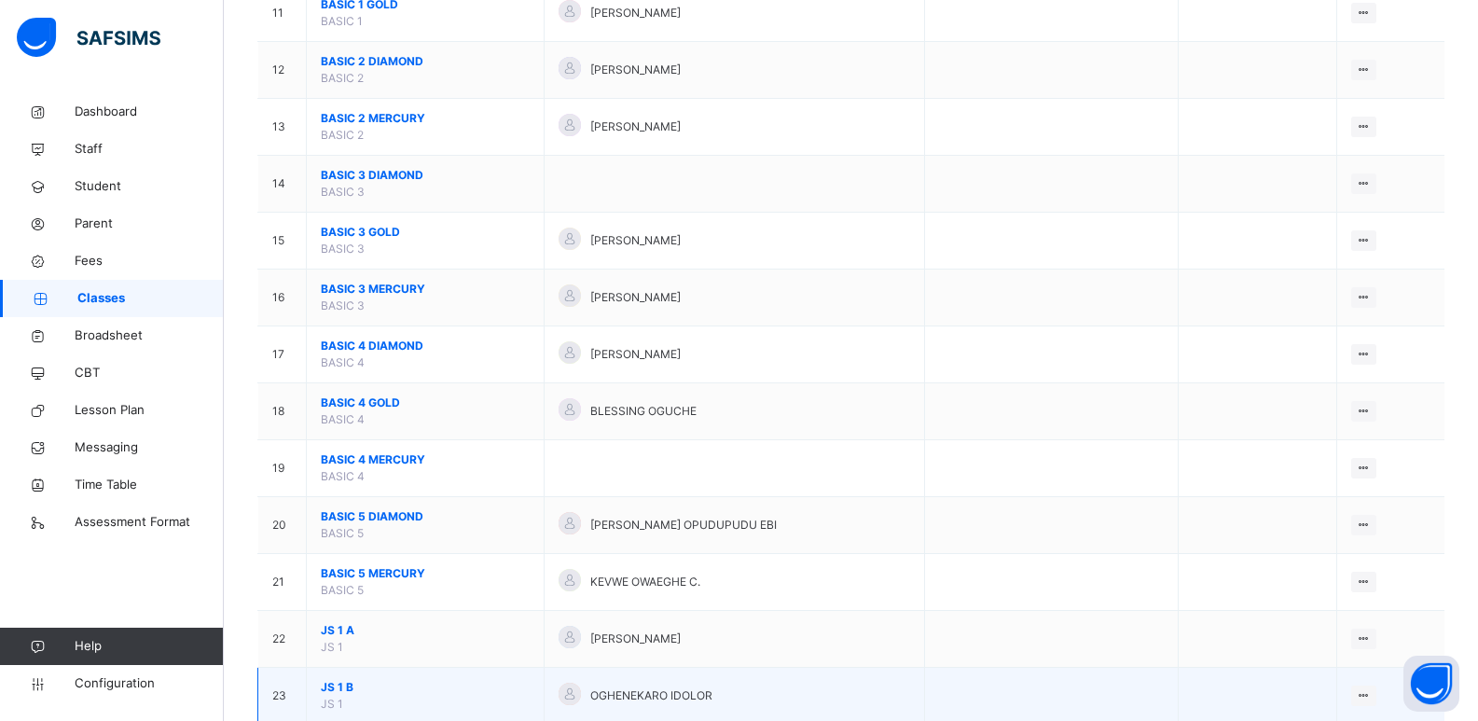
scroll to position [1026, 0]
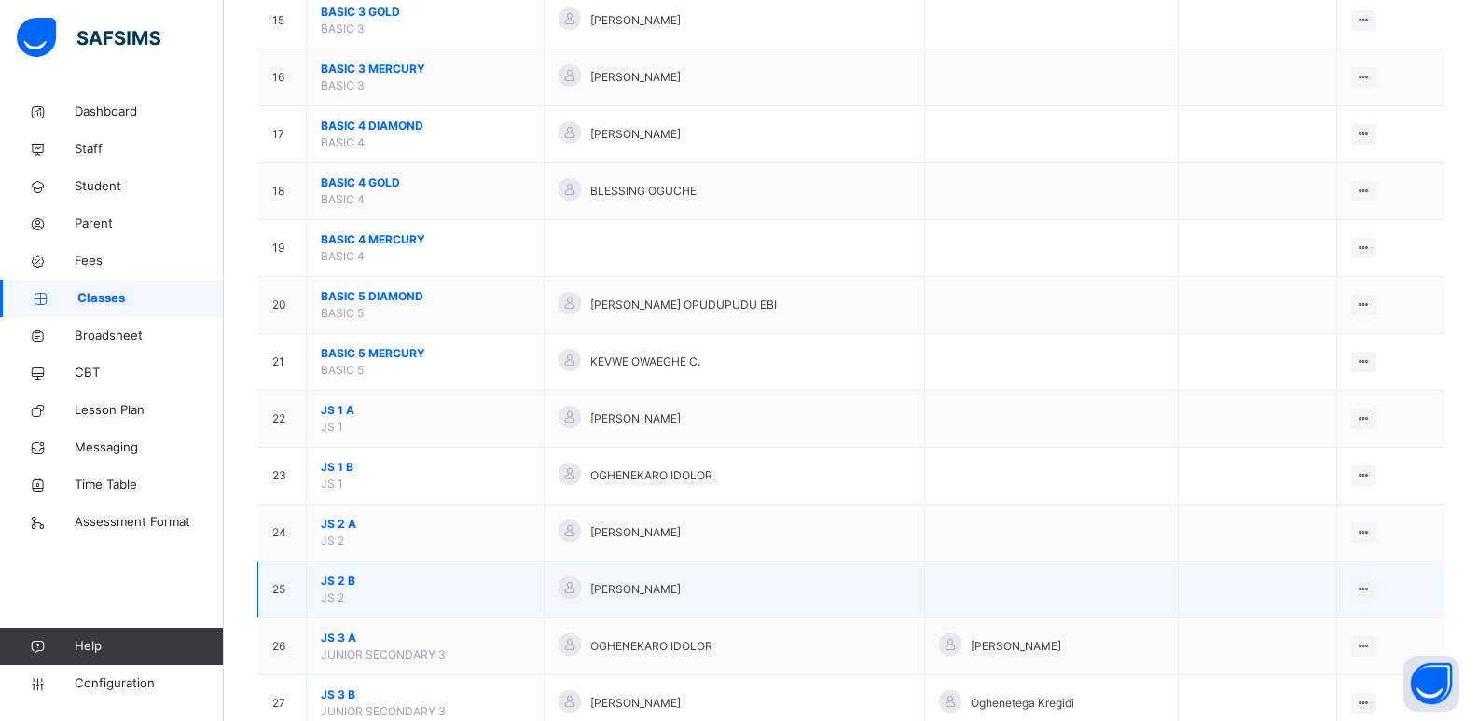
click at [350, 581] on span "JS 2 B" at bounding box center [425, 581] width 209 height 17
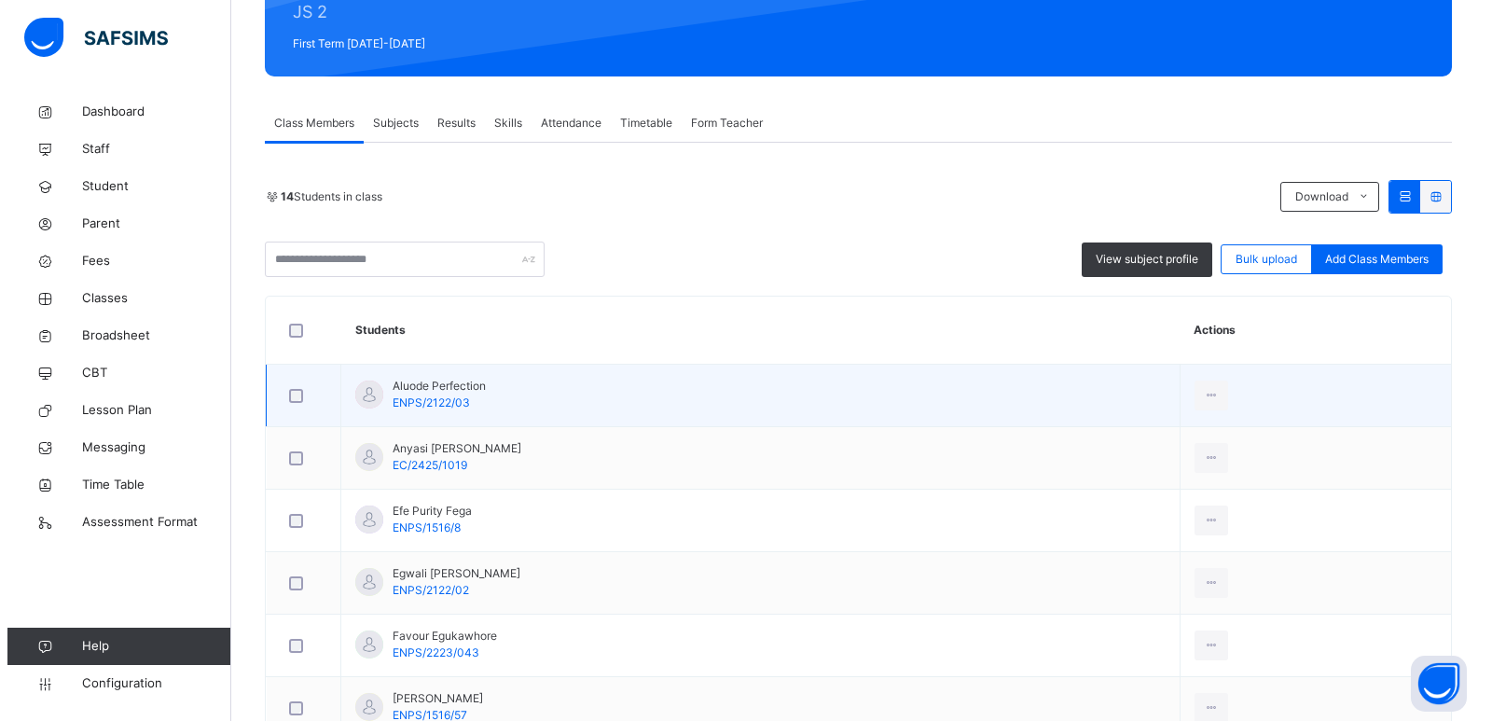
scroll to position [121, 0]
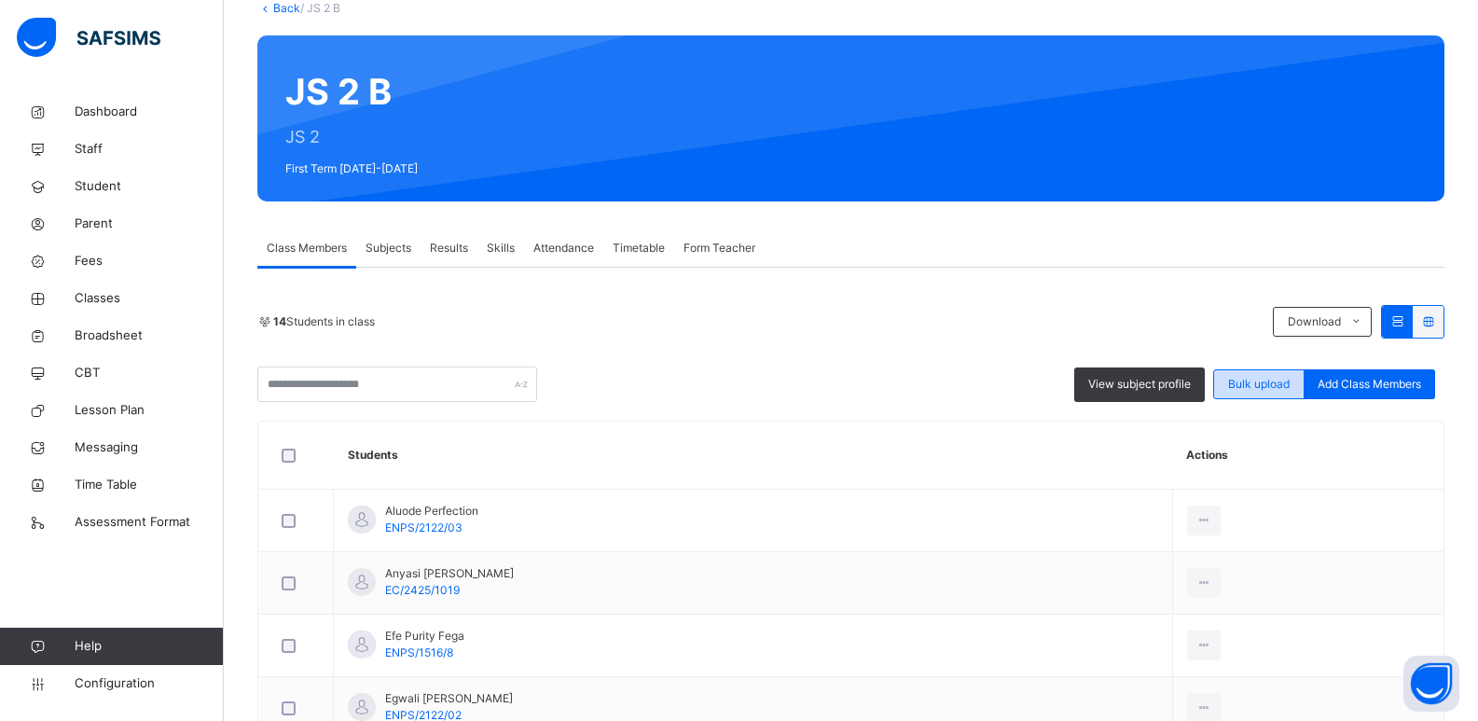
click at [1288, 380] on span "Bulk upload" at bounding box center [1259, 384] width 62 height 17
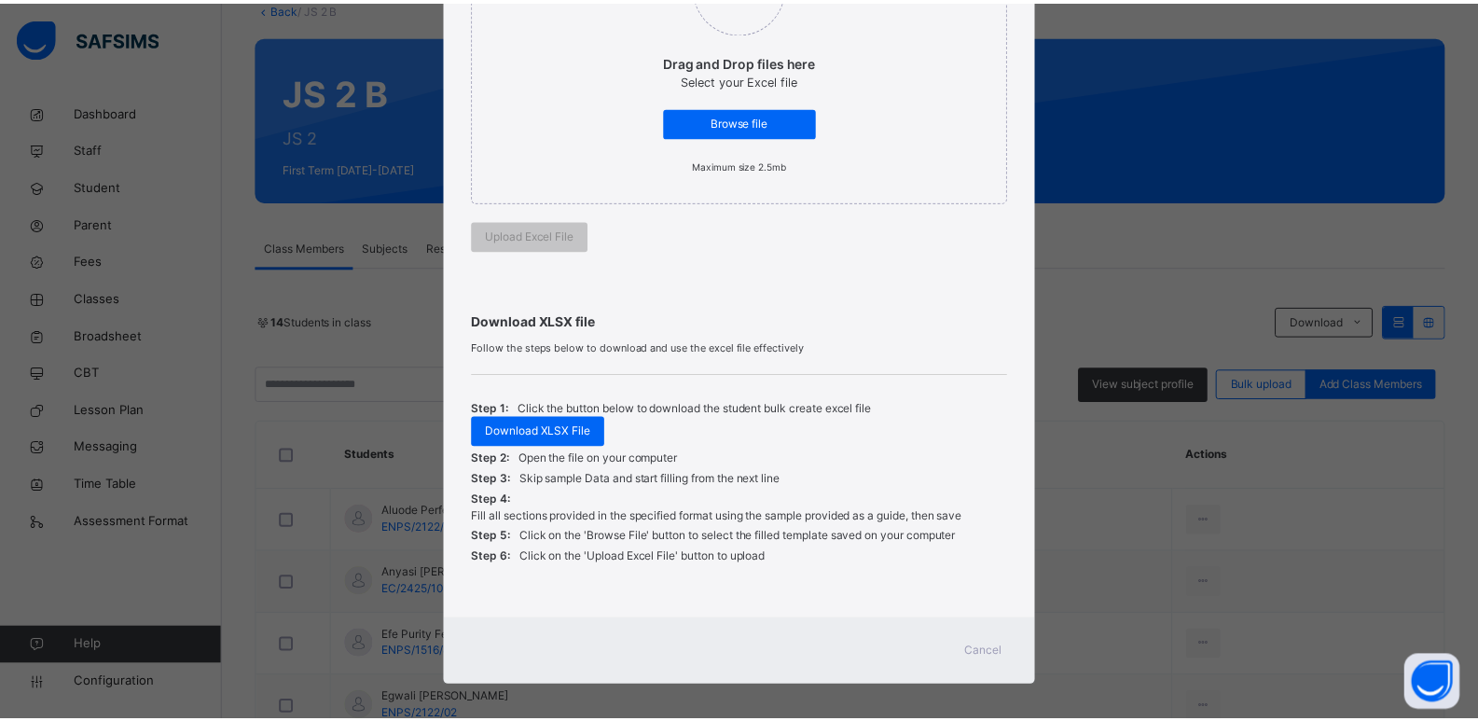
scroll to position [336, 0]
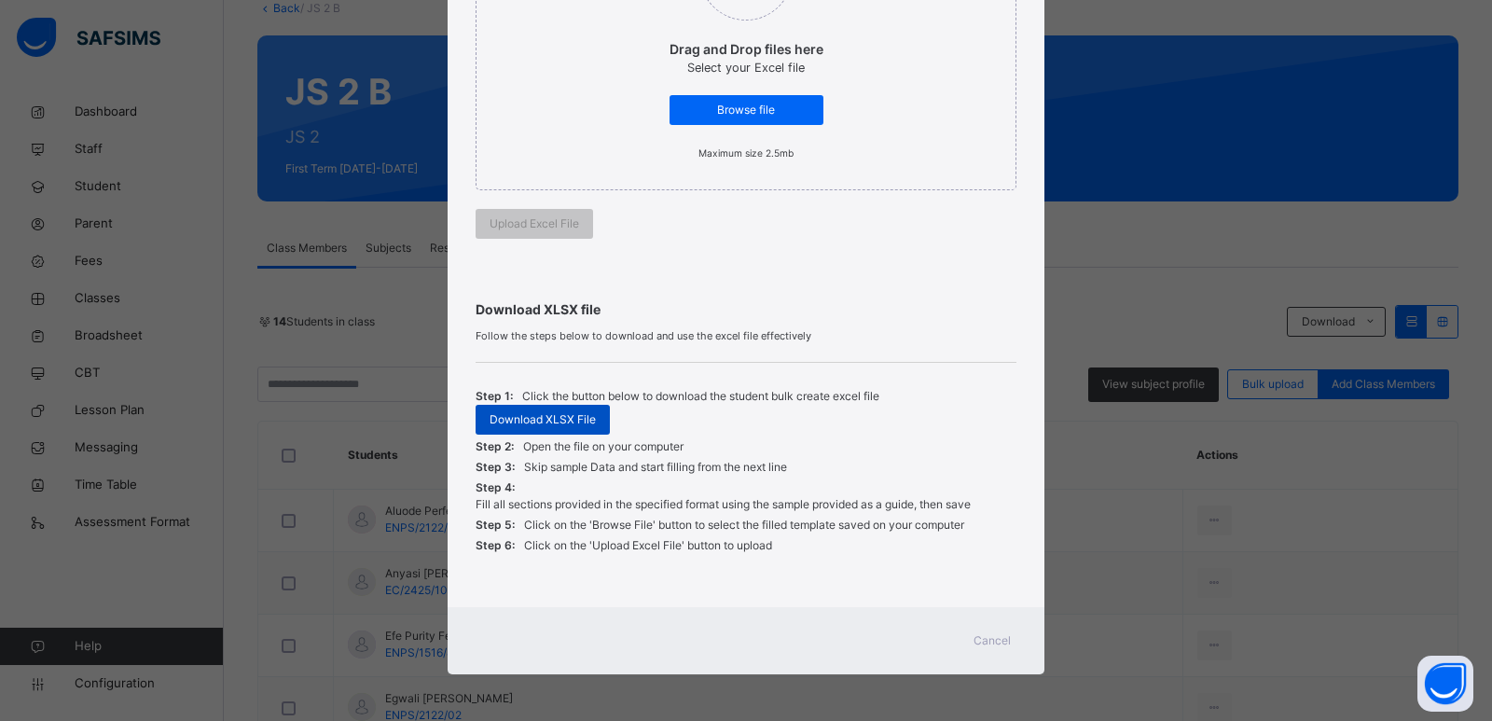
click at [563, 424] on span "Download XLSX File" at bounding box center [543, 419] width 106 height 17
click at [990, 638] on span "Cancel" at bounding box center [992, 640] width 37 height 17
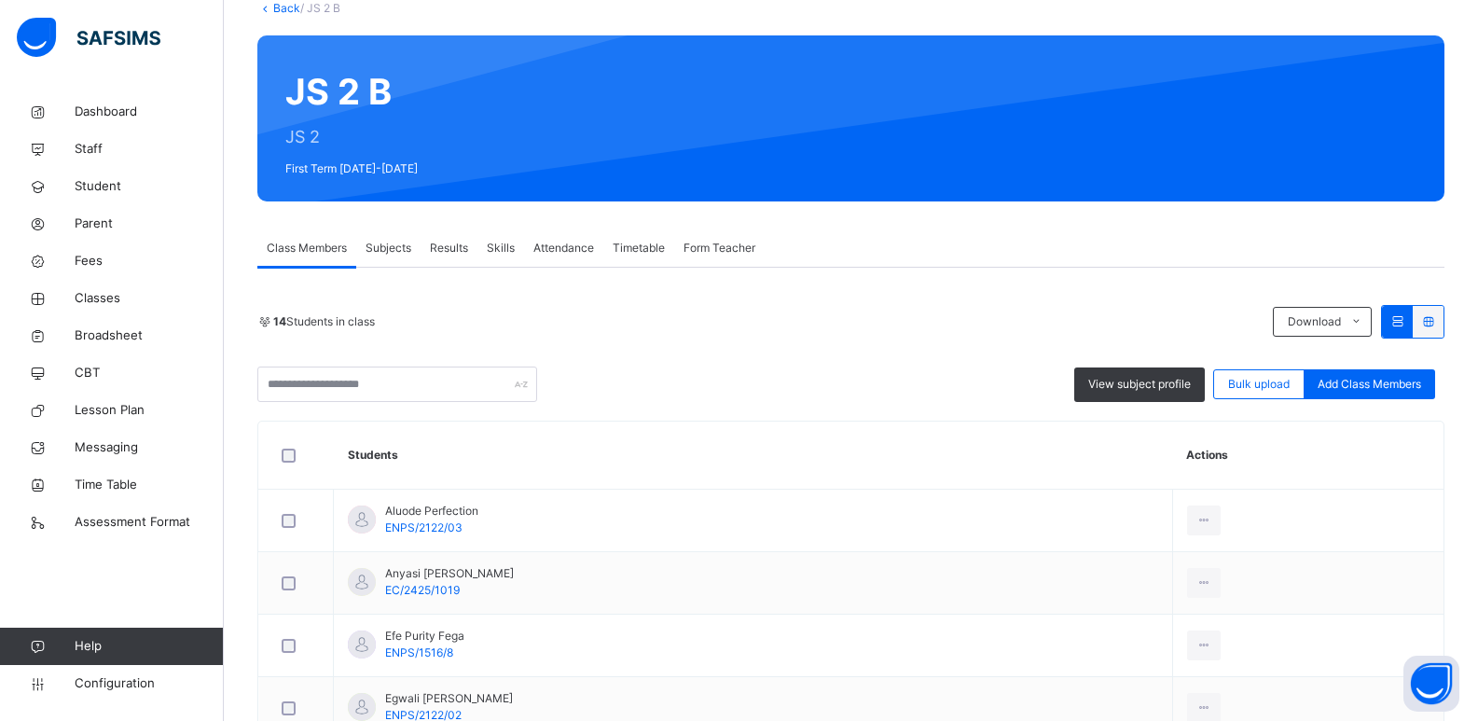
click at [689, 242] on span "Form Teacher" at bounding box center [720, 248] width 72 height 17
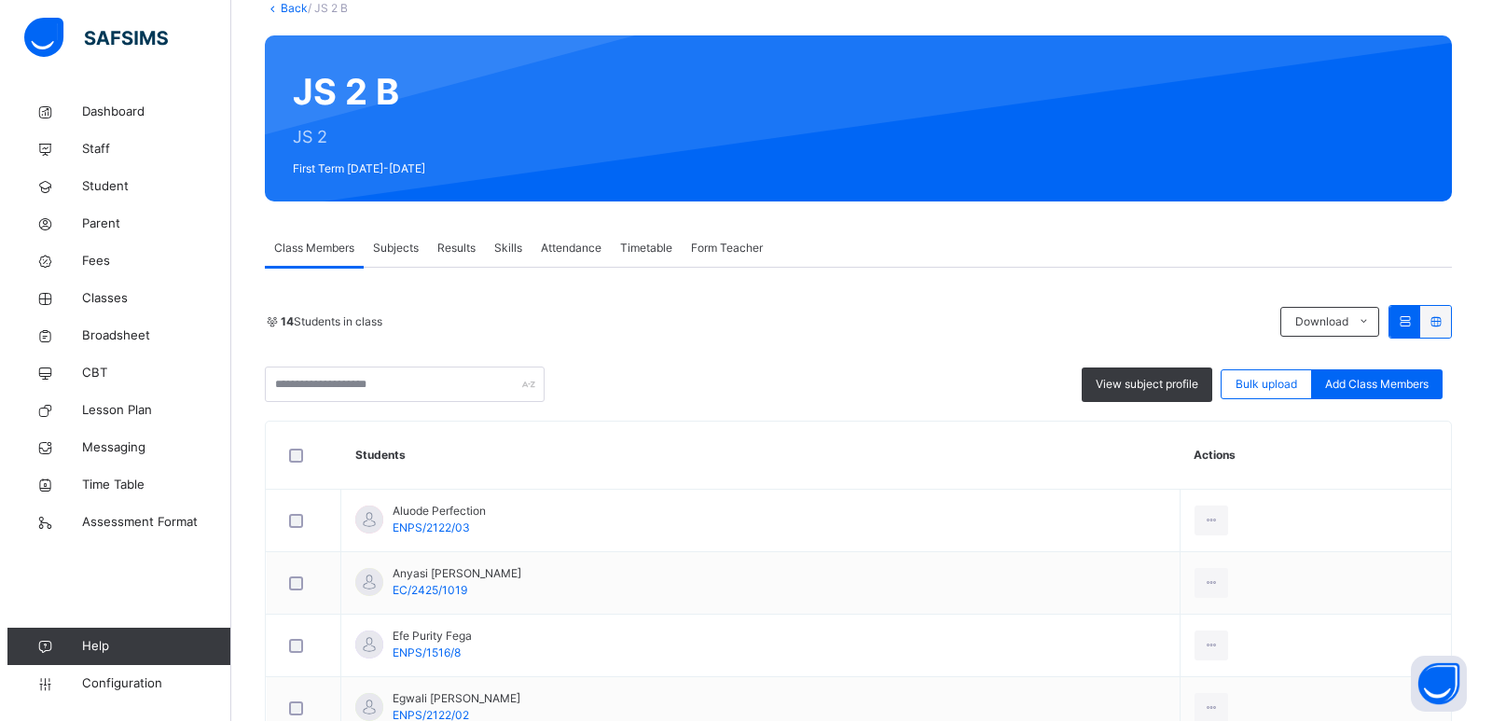
scroll to position [5, 0]
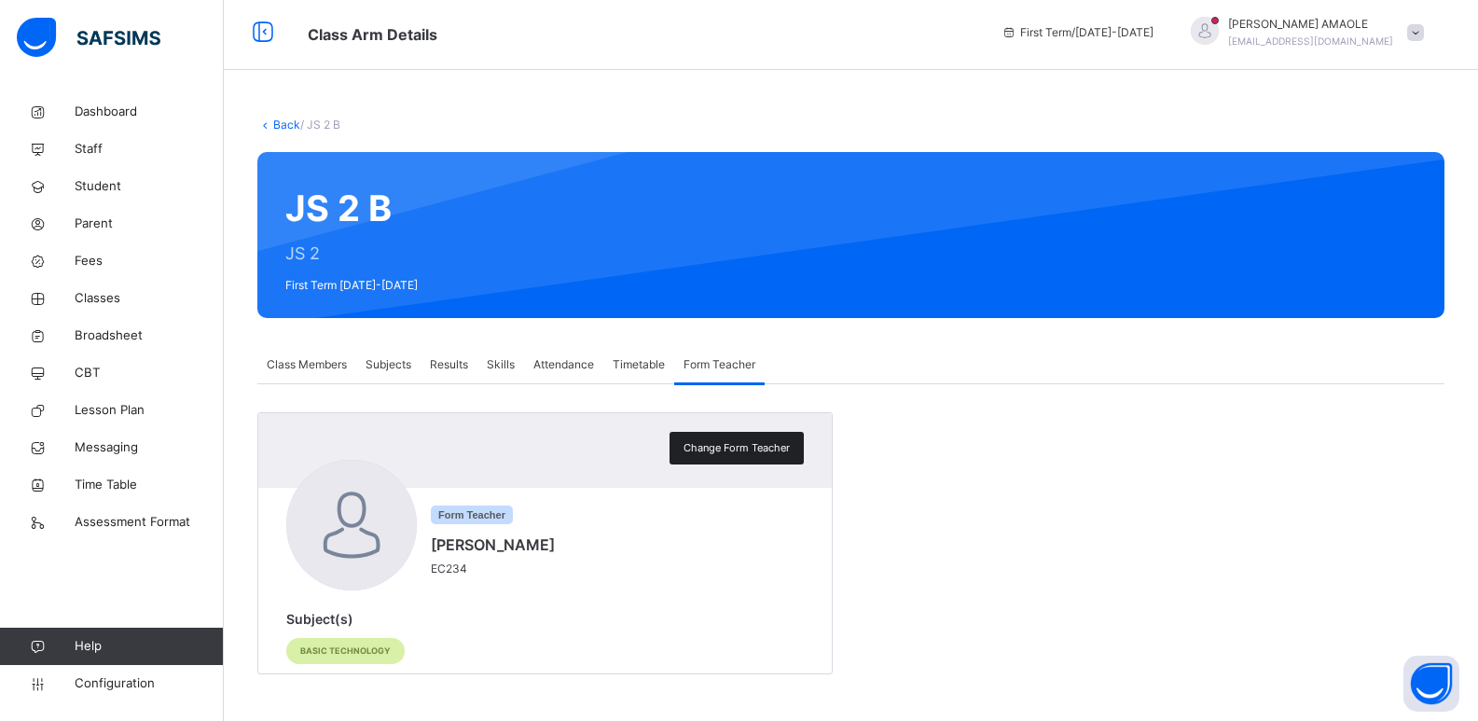
click at [726, 444] on span "Change Form Teacher" at bounding box center [737, 448] width 106 height 16
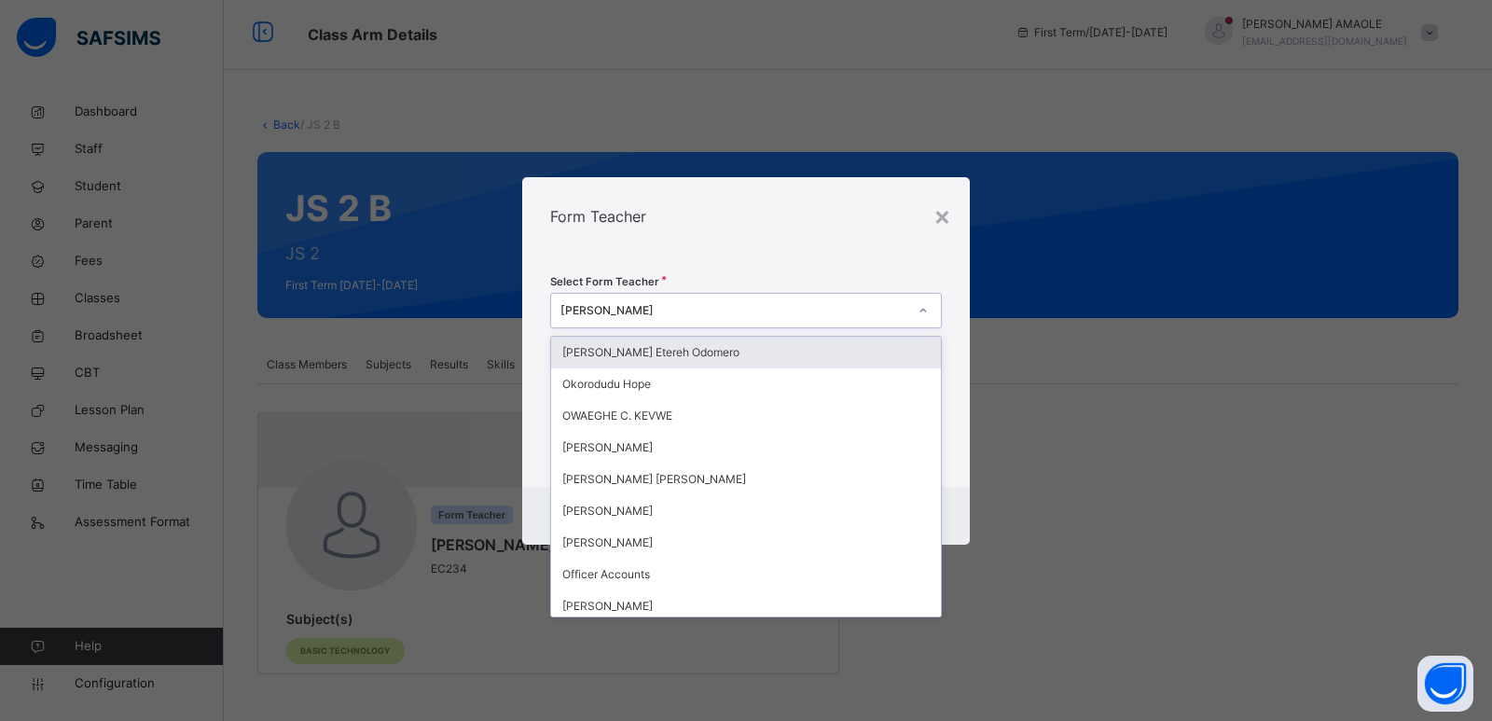
click at [695, 306] on div "[PERSON_NAME]" at bounding box center [733, 310] width 347 height 17
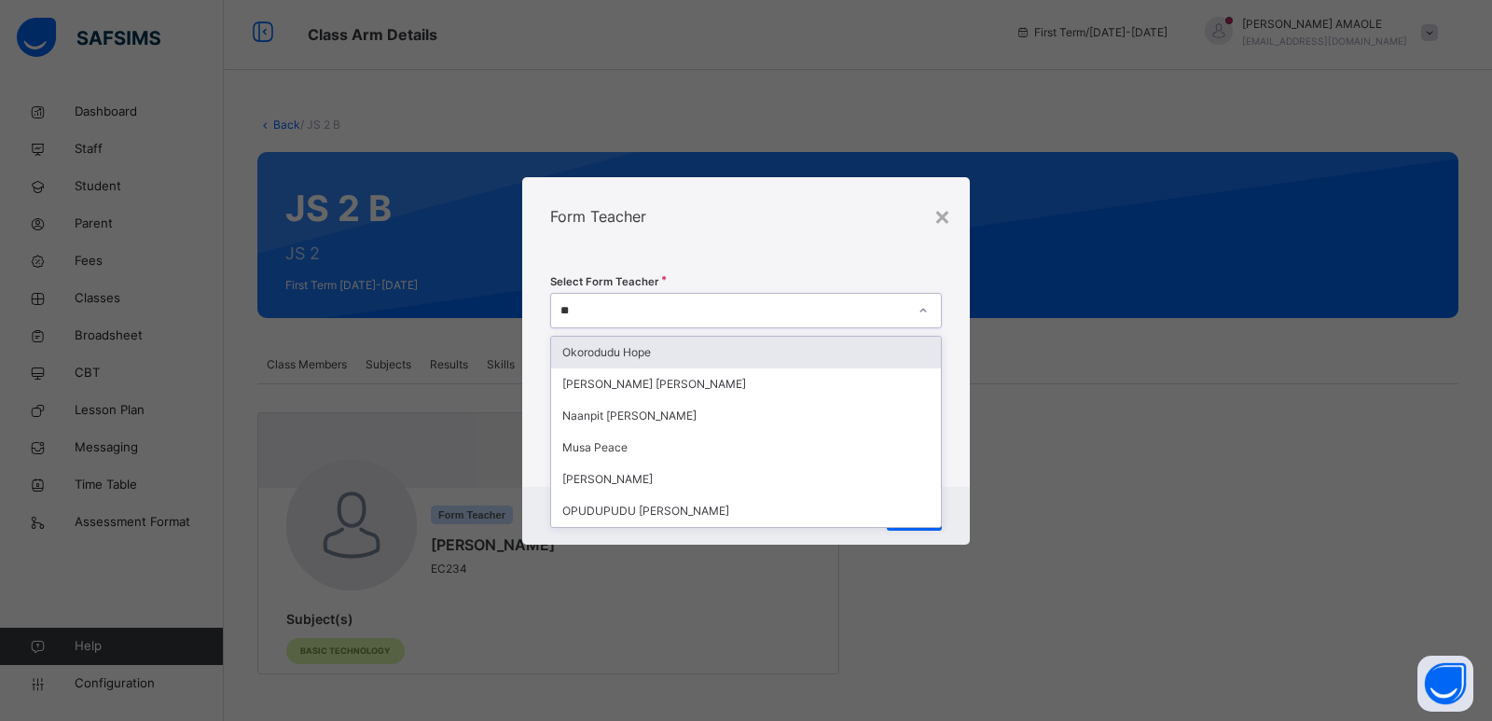
type input "***"
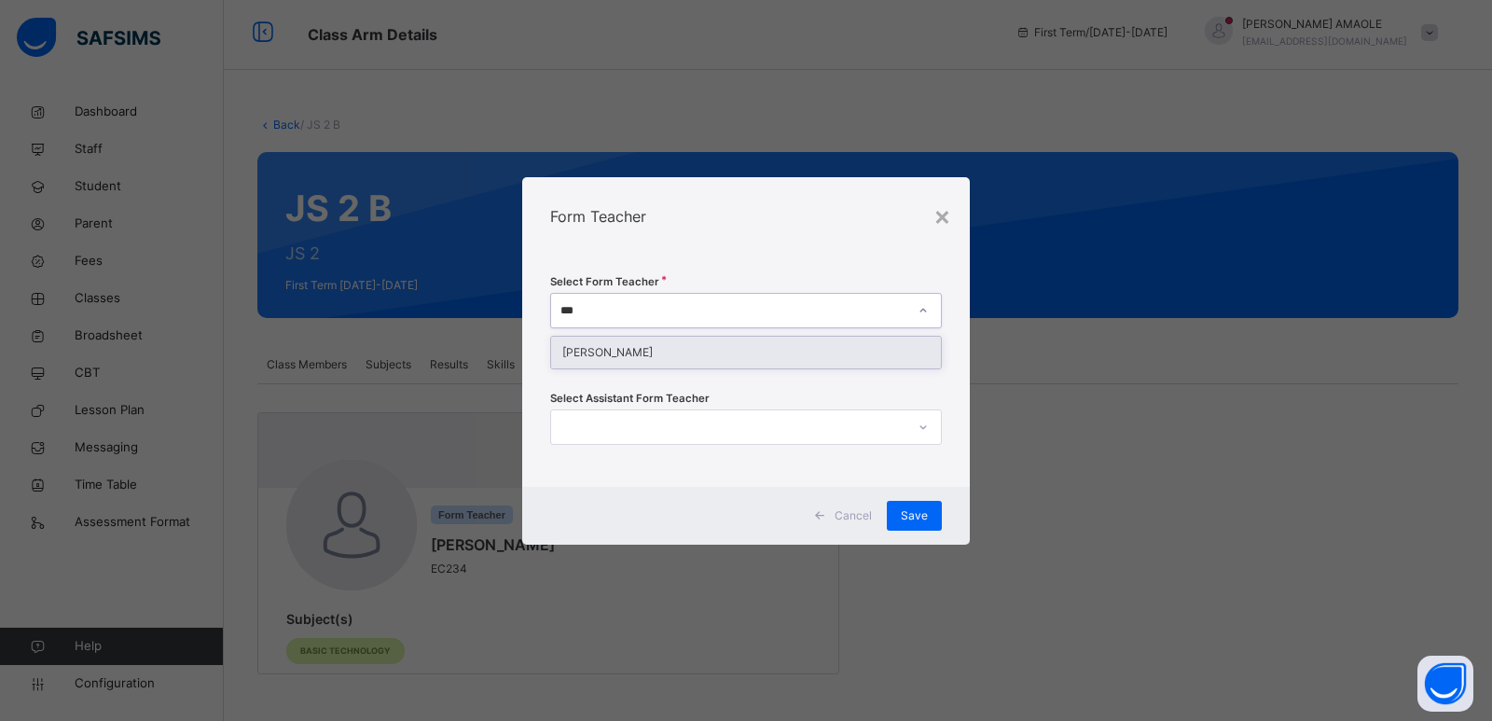
click at [692, 359] on div "[PERSON_NAME]" at bounding box center [746, 353] width 390 height 32
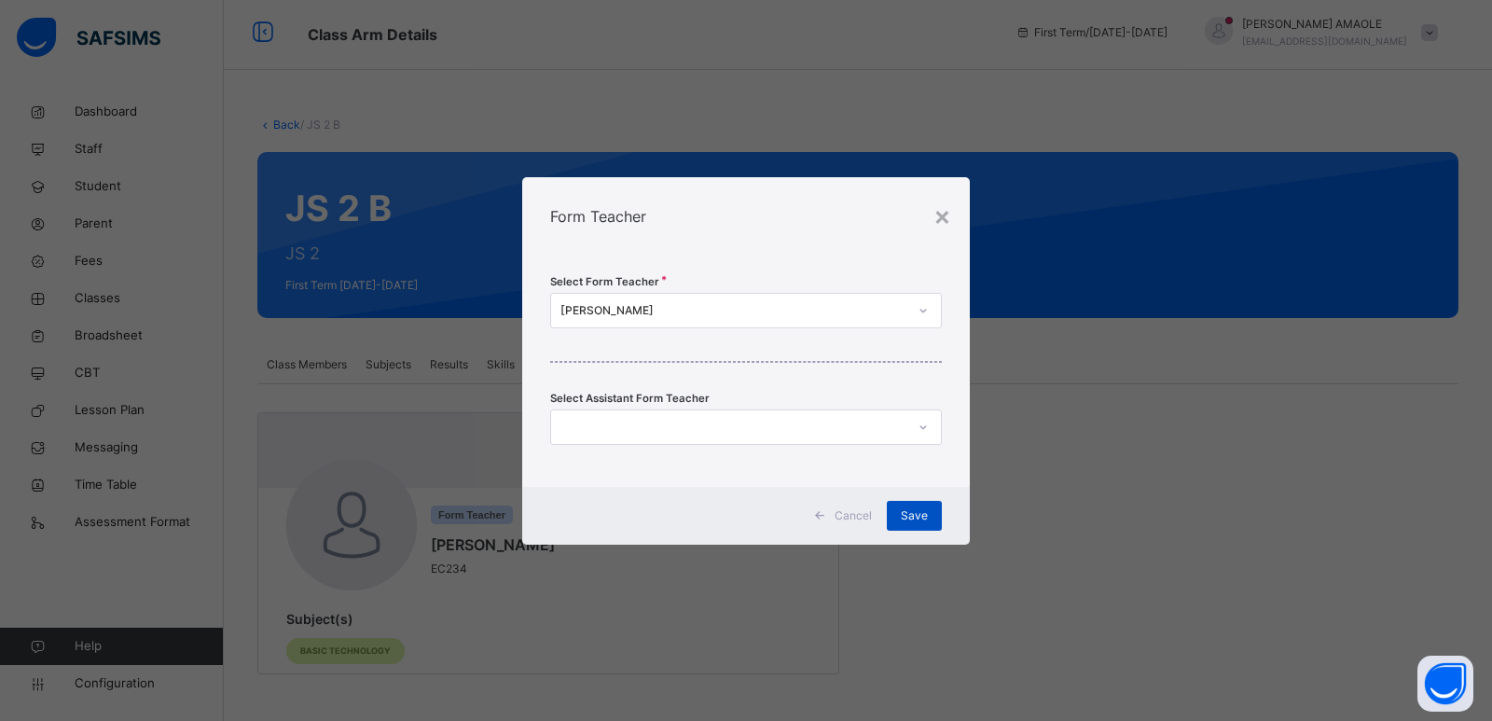
click at [909, 507] on span "Save" at bounding box center [914, 515] width 27 height 17
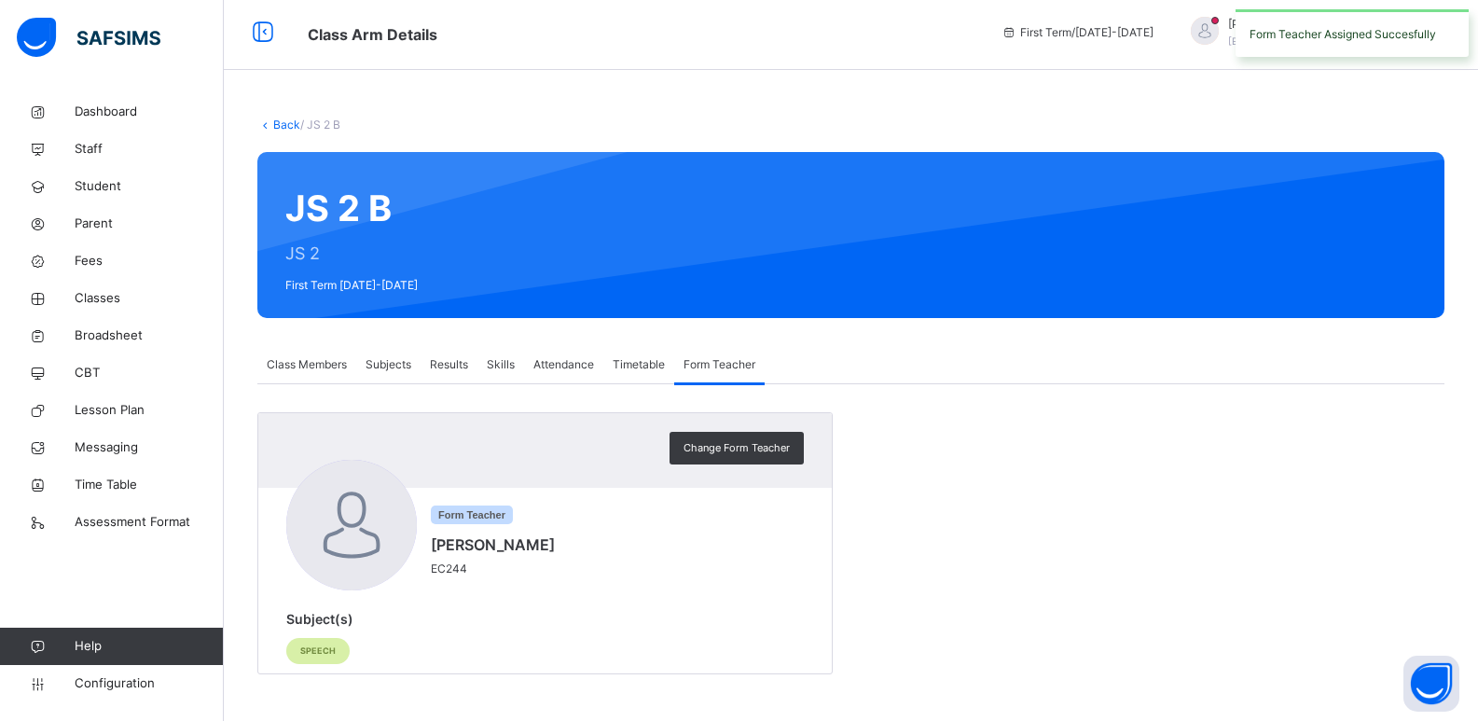
click at [386, 358] on span "Subjects" at bounding box center [389, 364] width 46 height 17
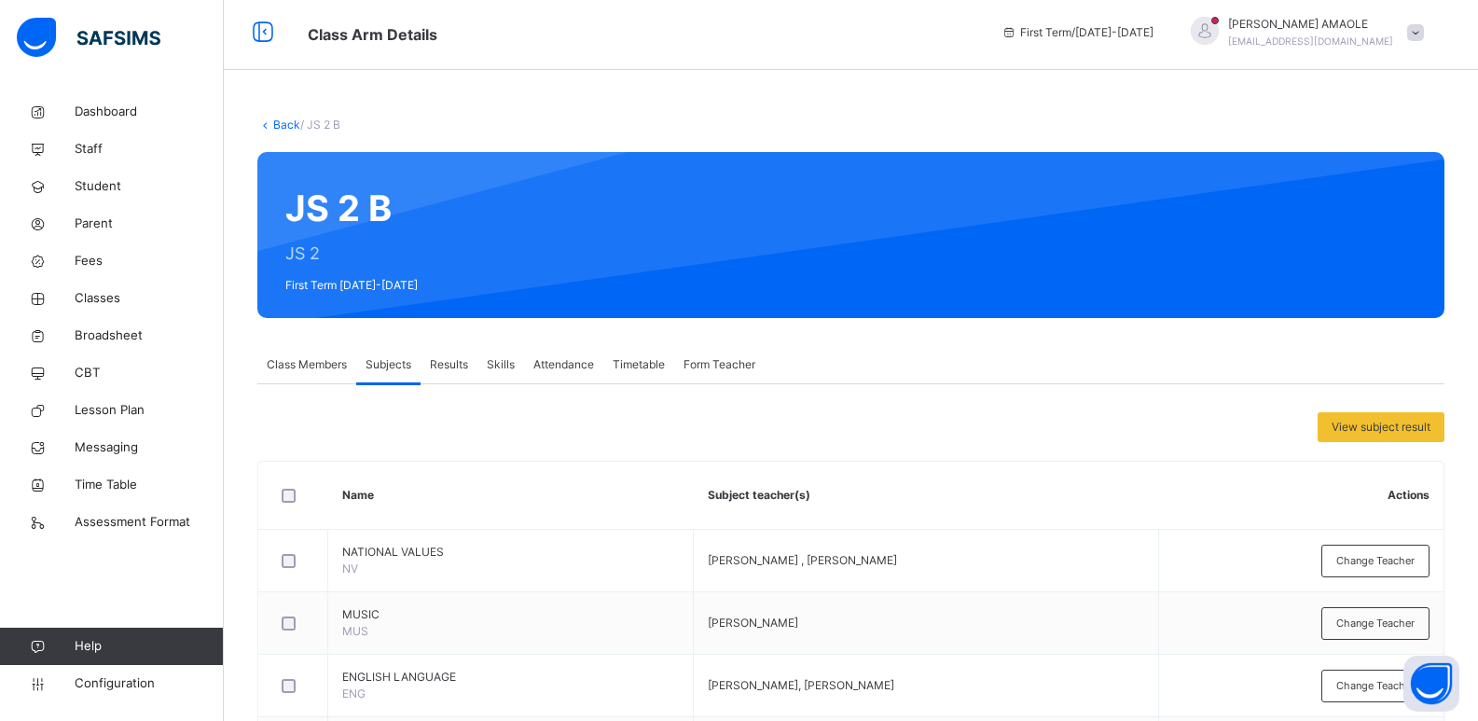
click at [314, 359] on span "Class Members" at bounding box center [307, 364] width 80 height 17
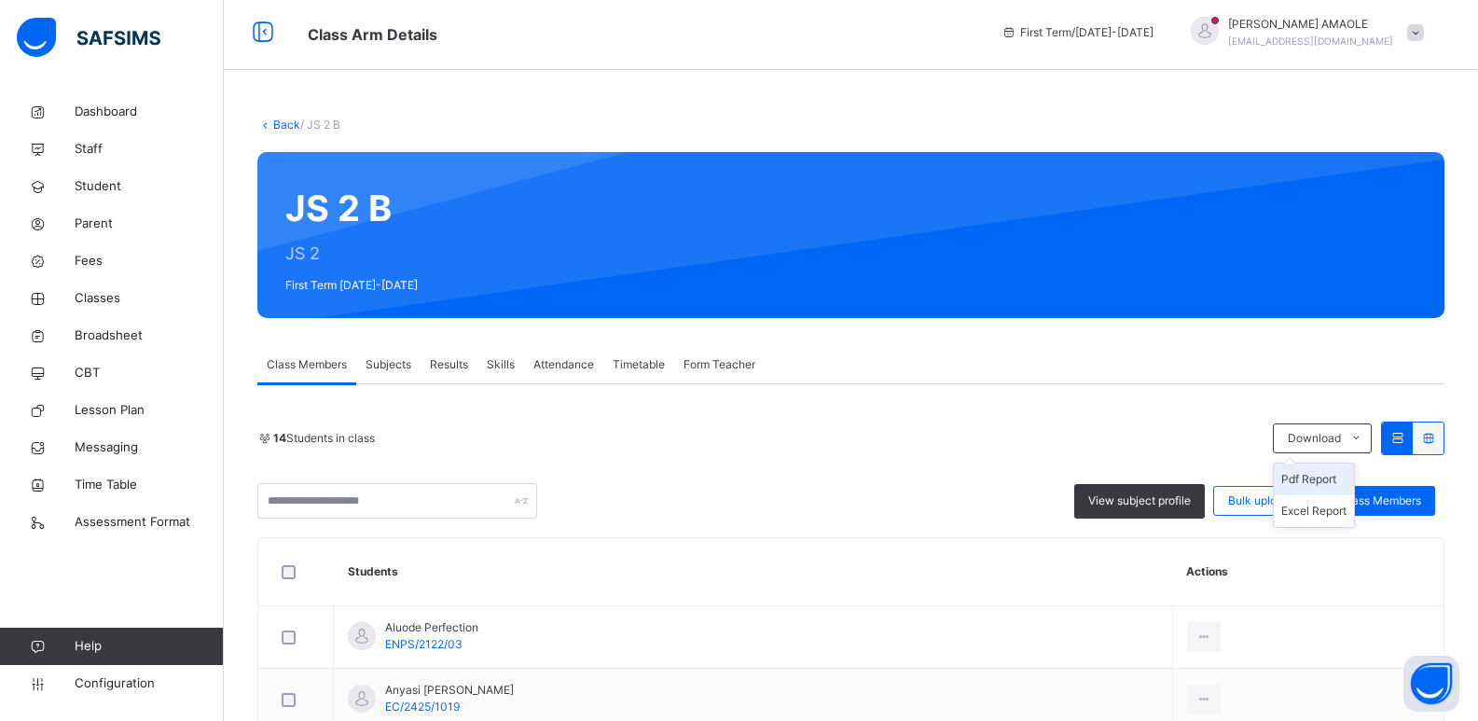
click at [1290, 486] on li "Pdf Report" at bounding box center [1314, 479] width 80 height 32
click at [1270, 497] on span "Bulk upload" at bounding box center [1259, 500] width 62 height 17
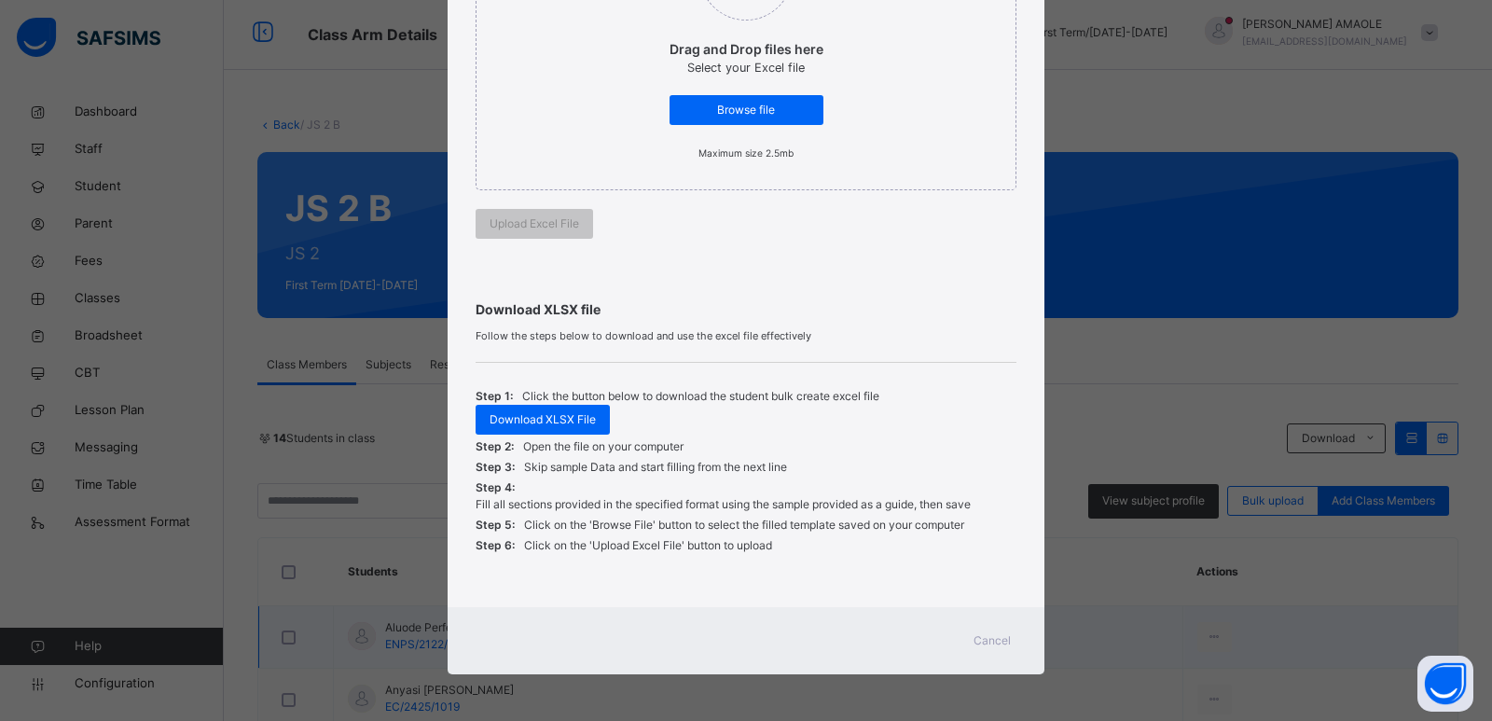
drag, startPoint x: 988, startPoint y: 651, endPoint x: 1005, endPoint y: 637, distance: 22.6
click at [988, 650] on div "Cancel" at bounding box center [992, 641] width 67 height 30
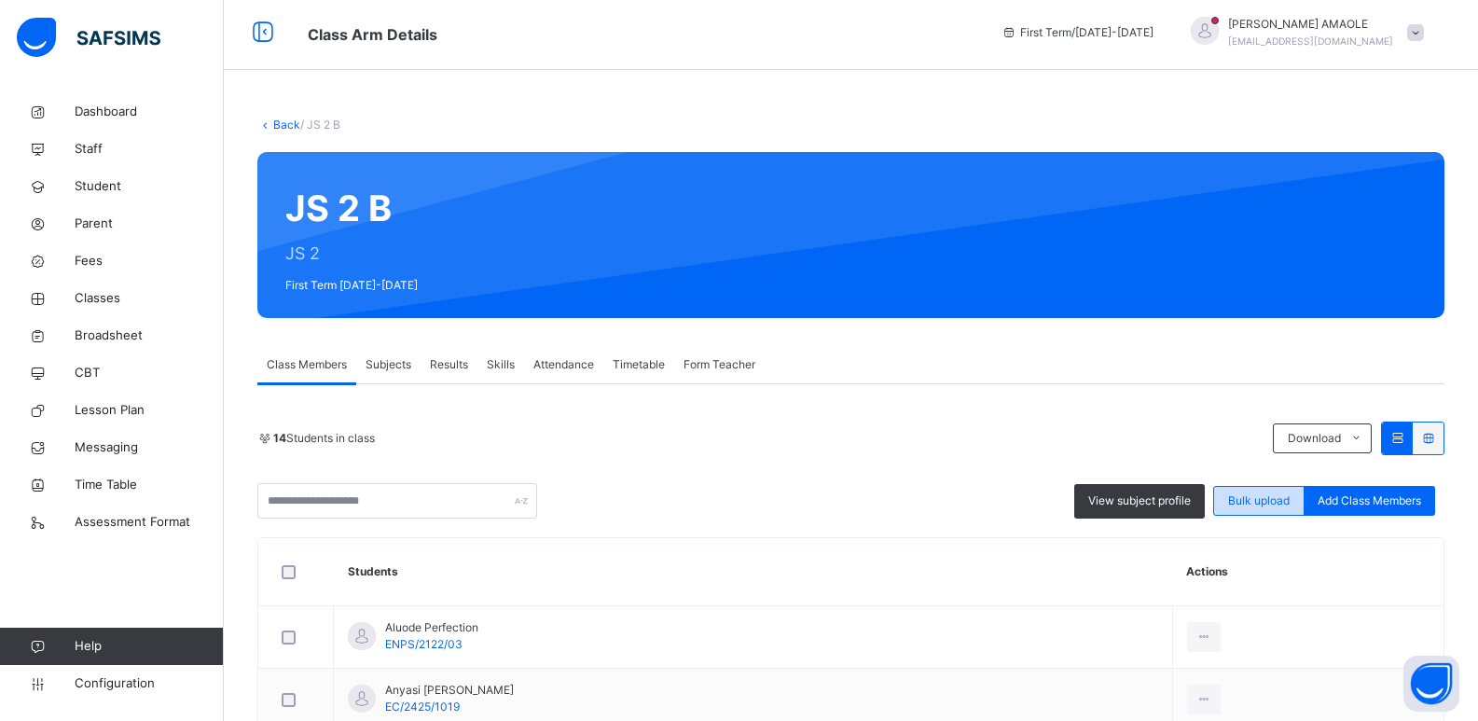
click at [1288, 500] on span "Bulk upload" at bounding box center [1259, 500] width 62 height 17
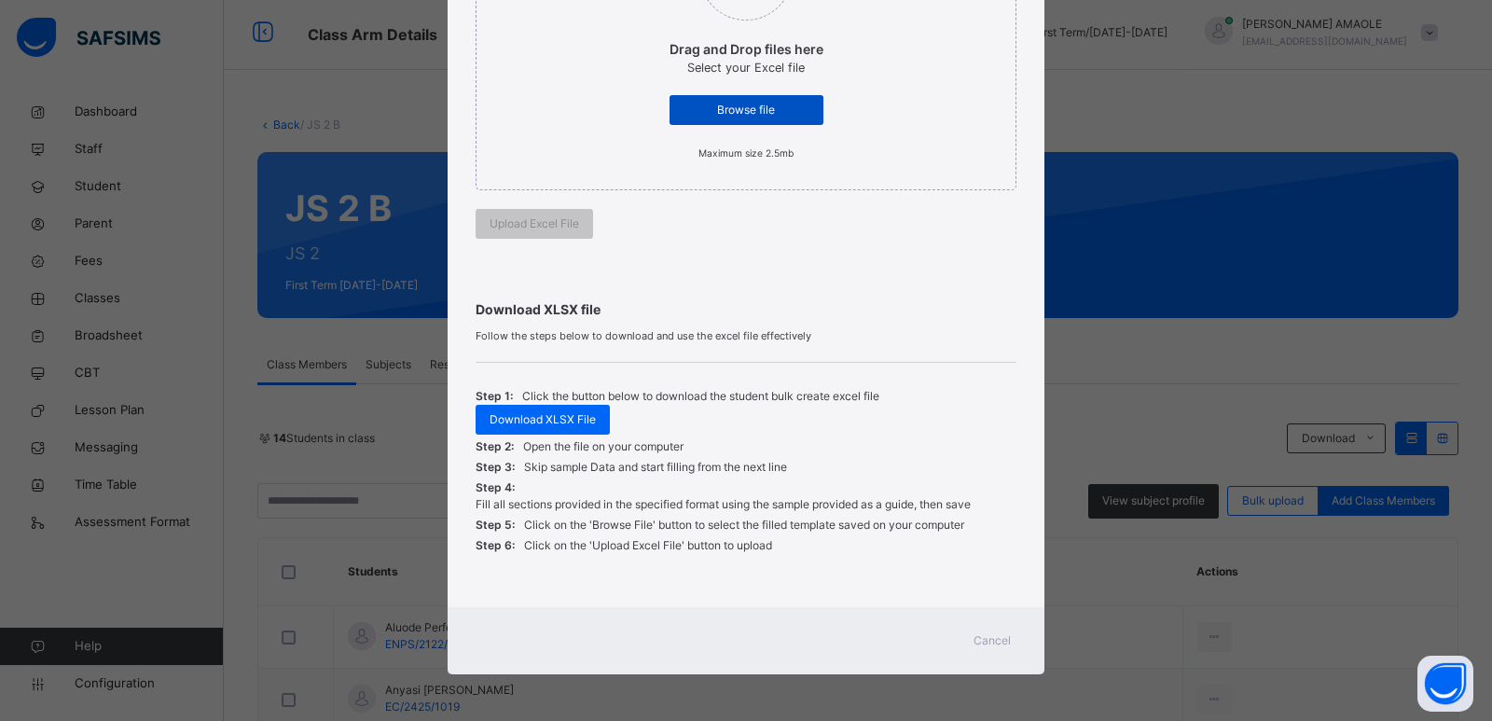
click at [711, 104] on span "Browse file" at bounding box center [747, 110] width 126 height 17
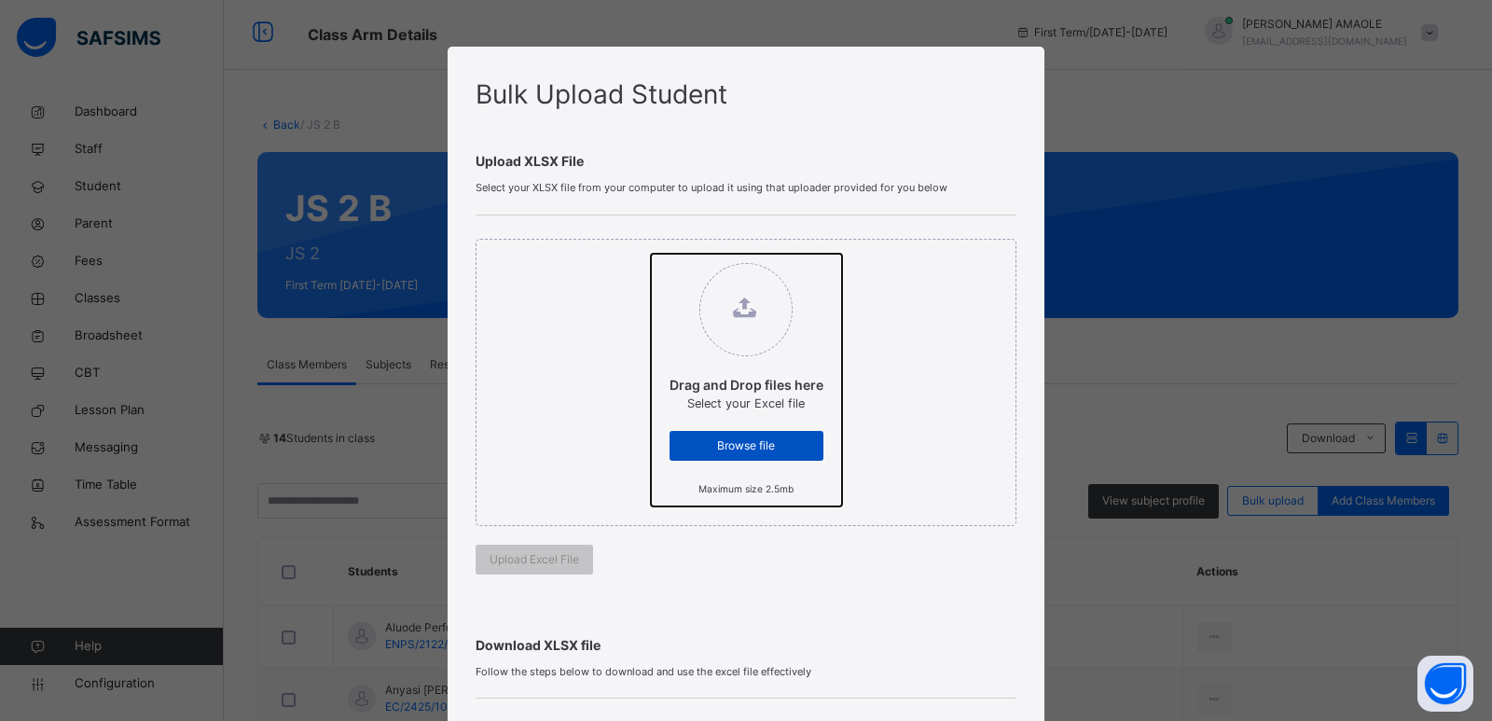
type input "**********"
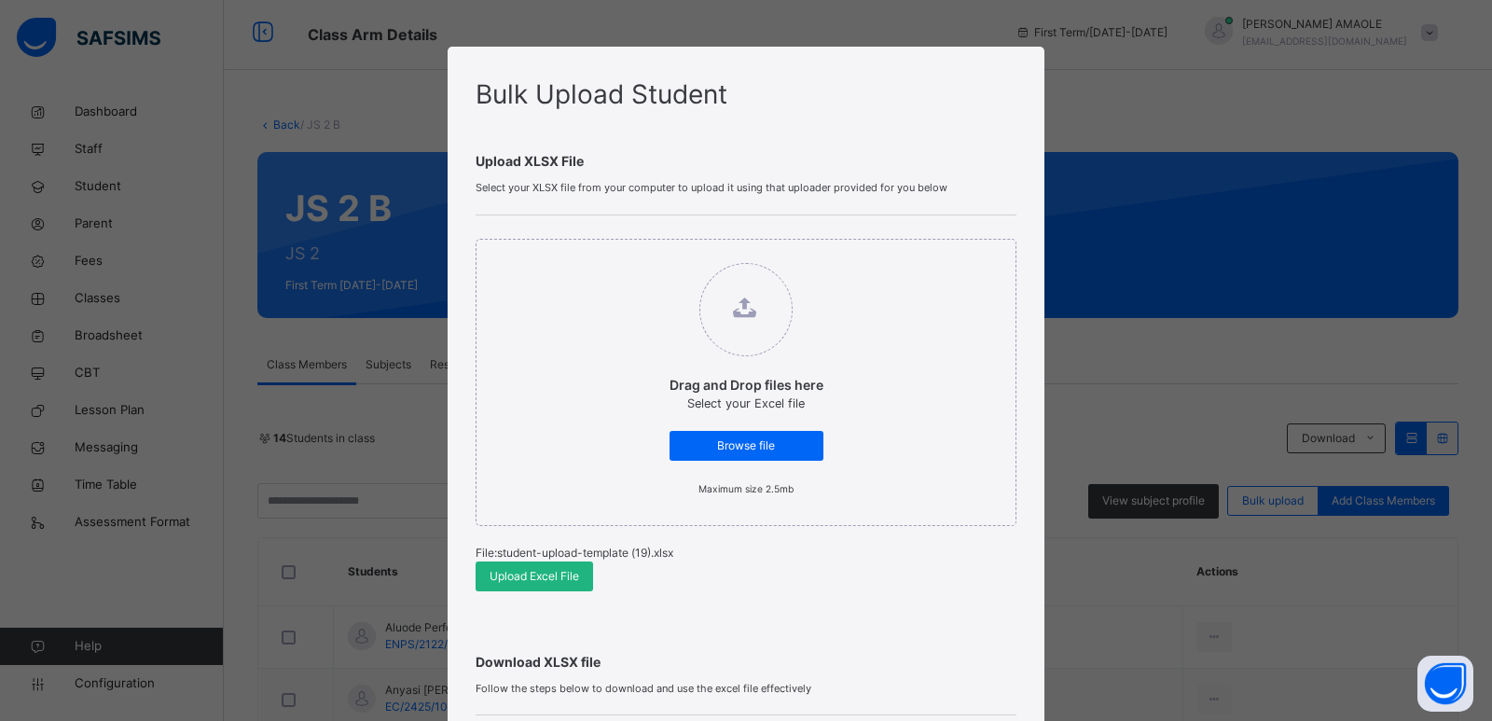
click at [500, 574] on span "Upload Excel File" at bounding box center [535, 576] width 90 height 17
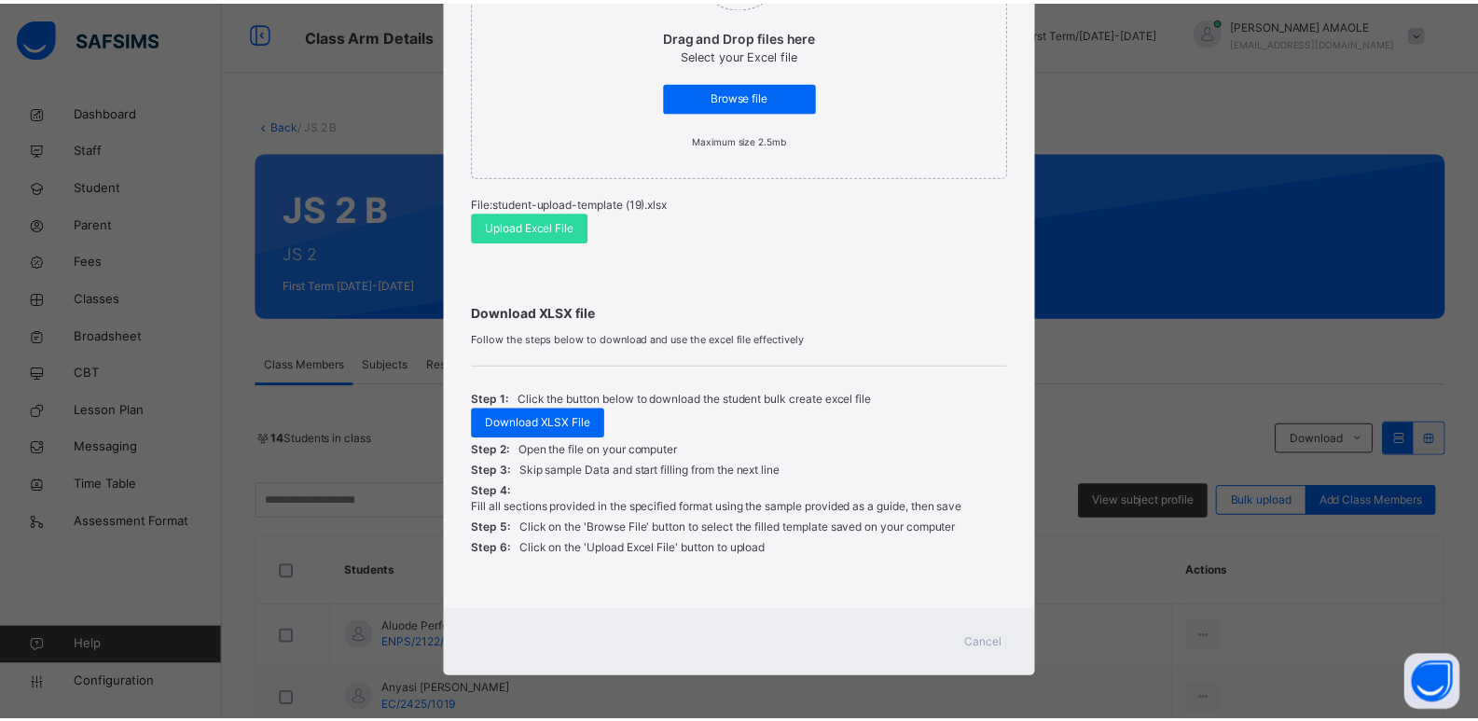
scroll to position [352, 0]
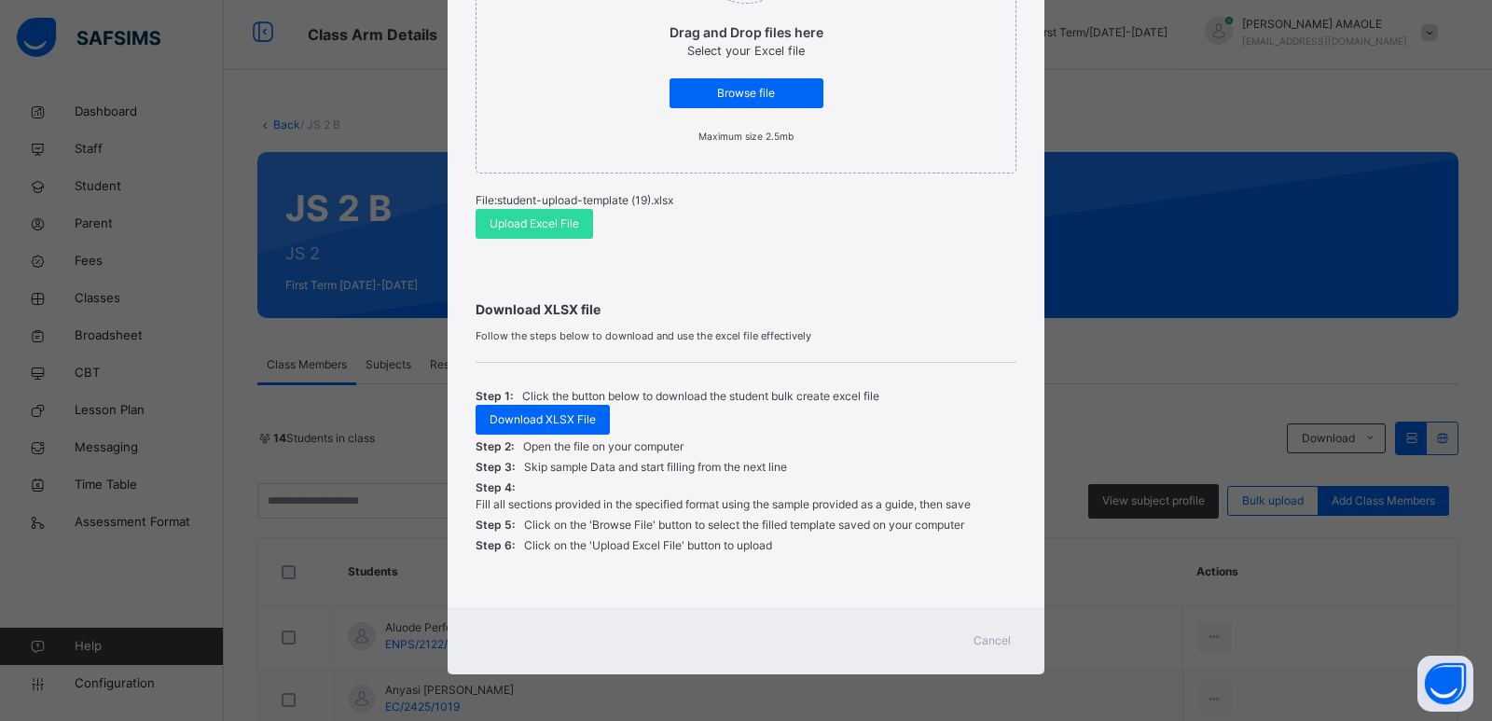
click at [984, 639] on span "Cancel" at bounding box center [992, 640] width 37 height 17
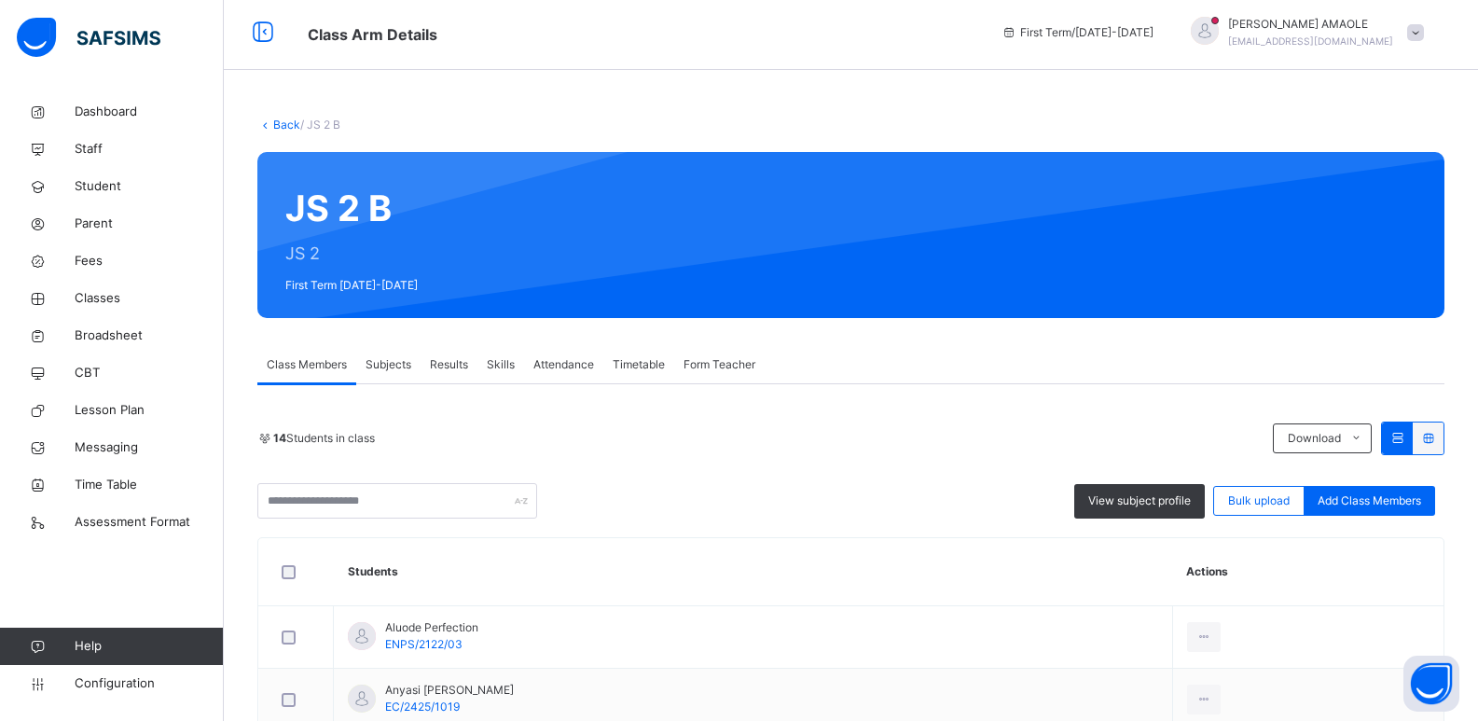
click at [711, 361] on span "Form Teacher" at bounding box center [720, 364] width 72 height 17
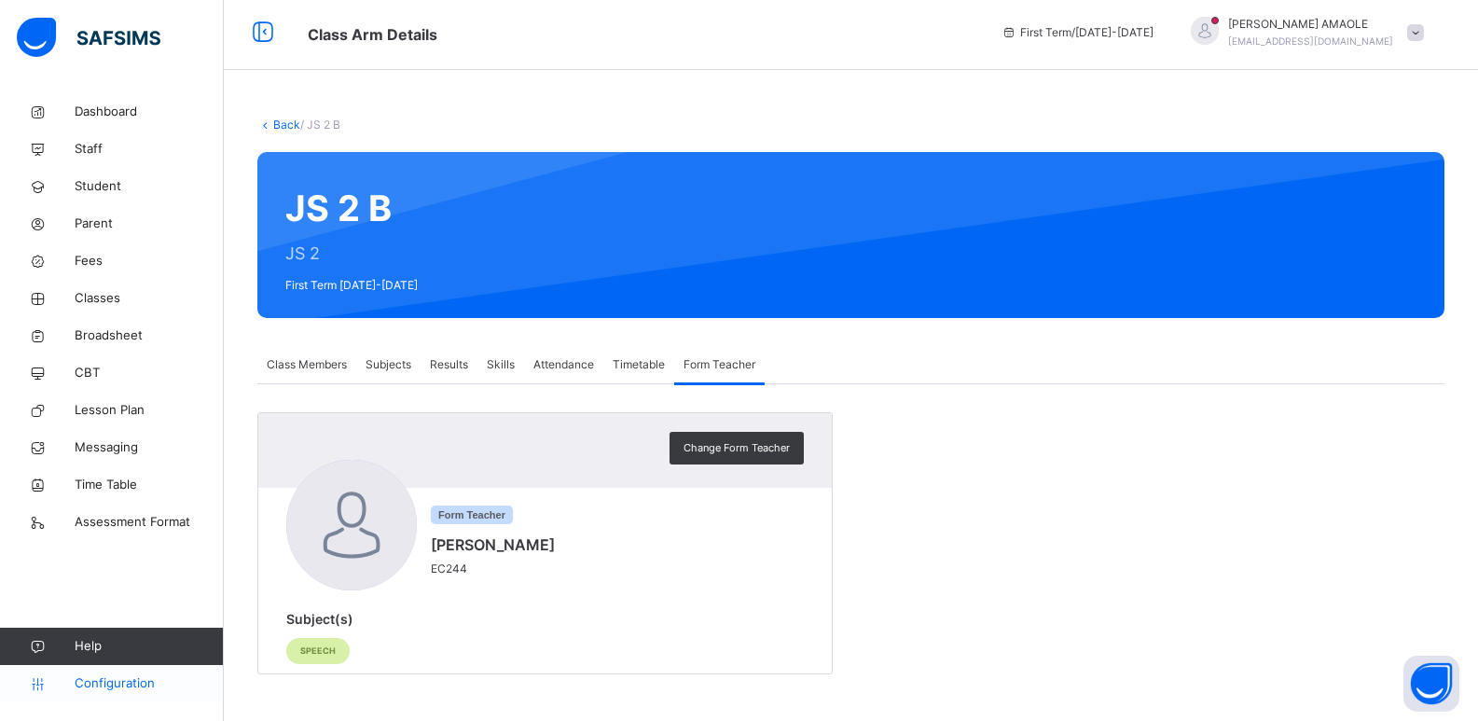
click at [120, 683] on span "Configuration" at bounding box center [149, 683] width 148 height 19
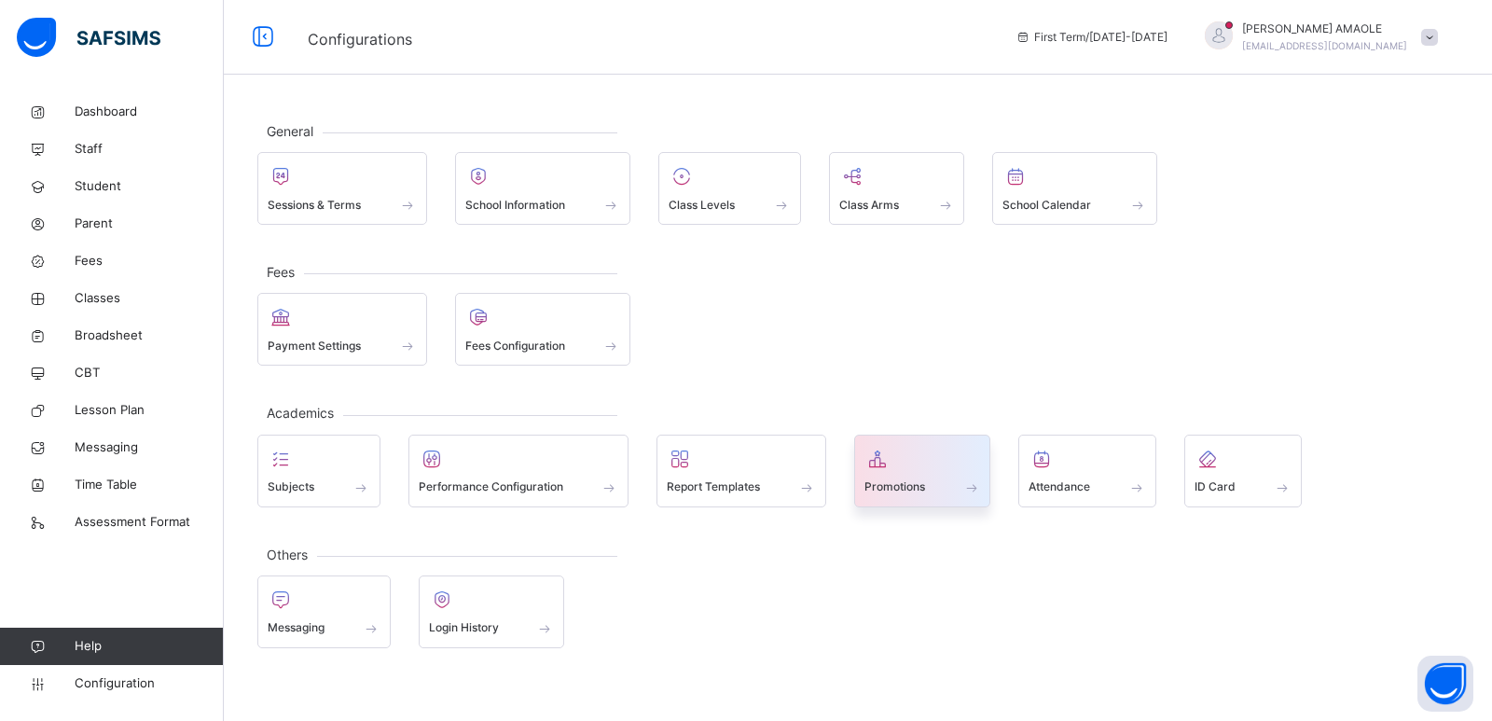
click at [898, 467] on div at bounding box center [922, 459] width 117 height 28
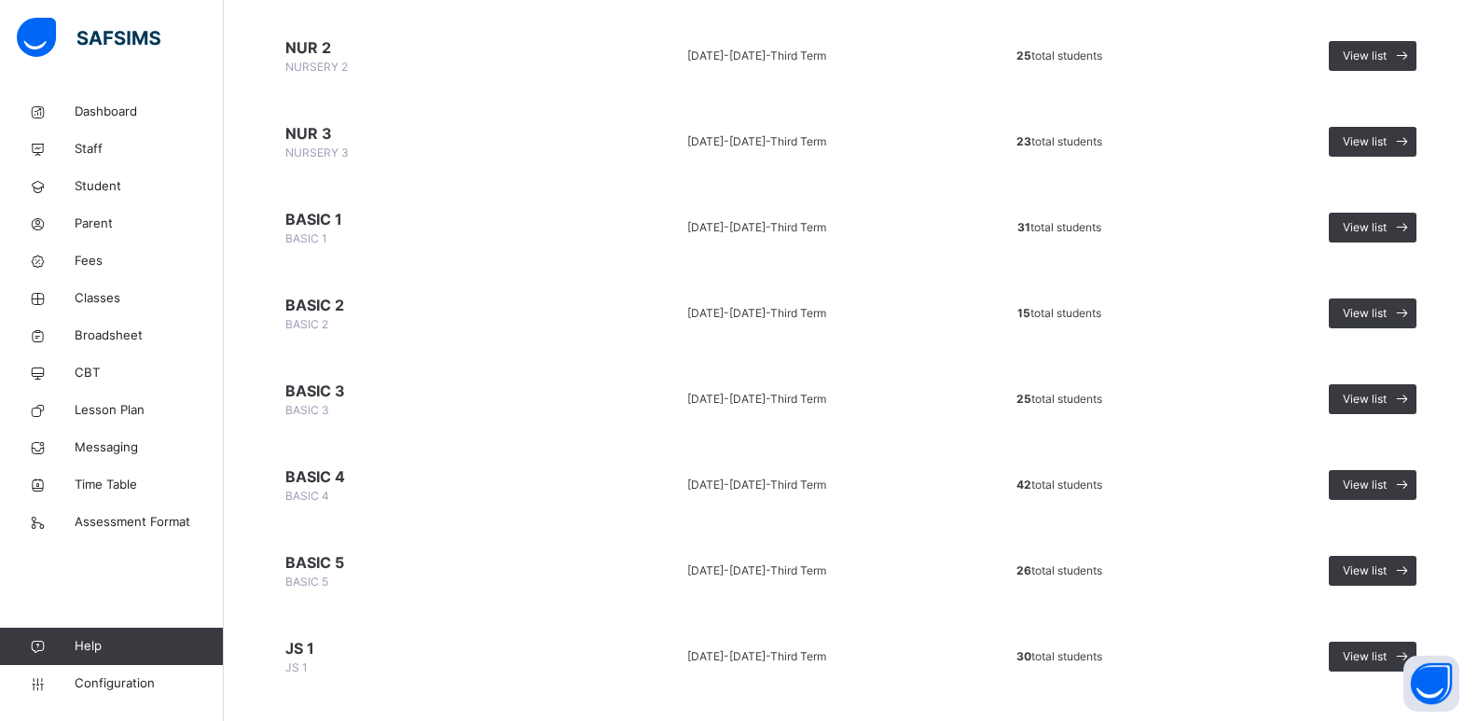
scroll to position [746, 0]
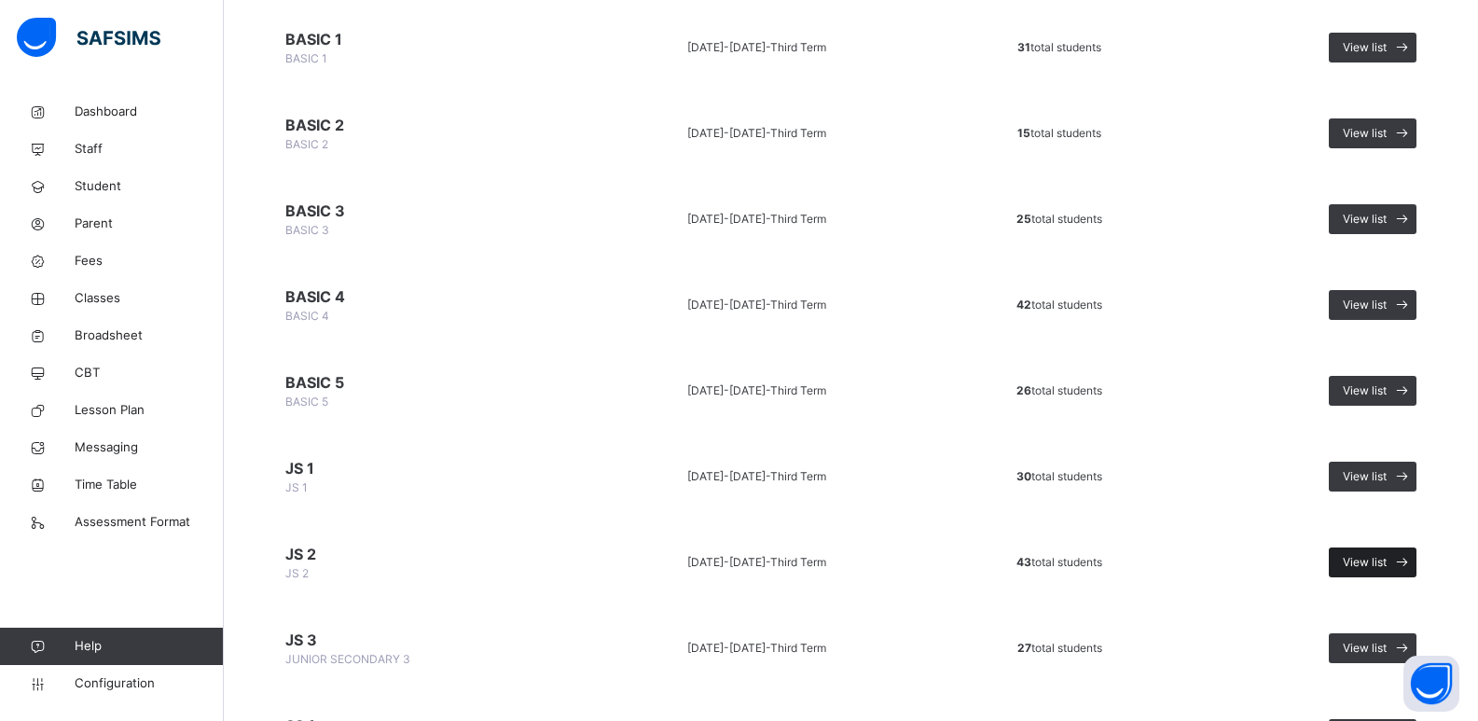
click at [1347, 554] on div "View list" at bounding box center [1373, 562] width 88 height 30
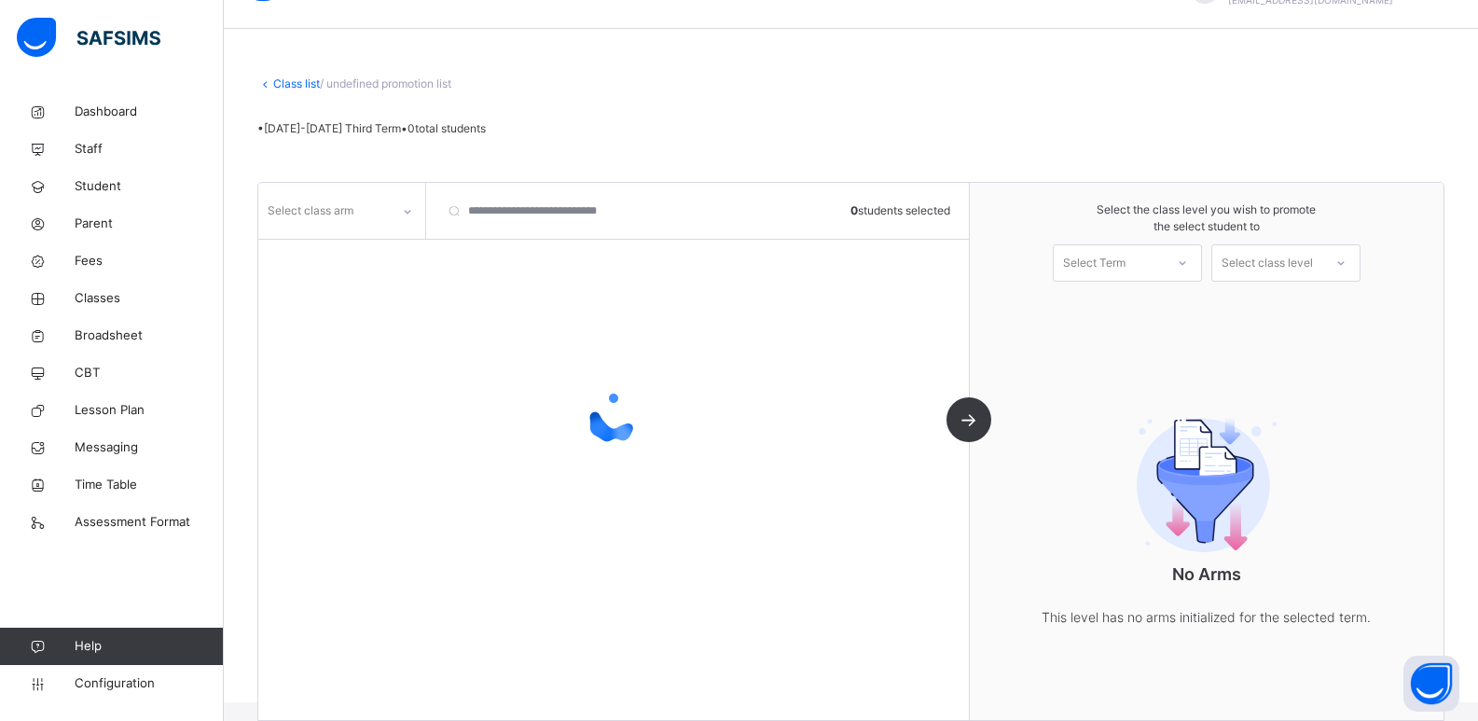
scroll to position [74, 0]
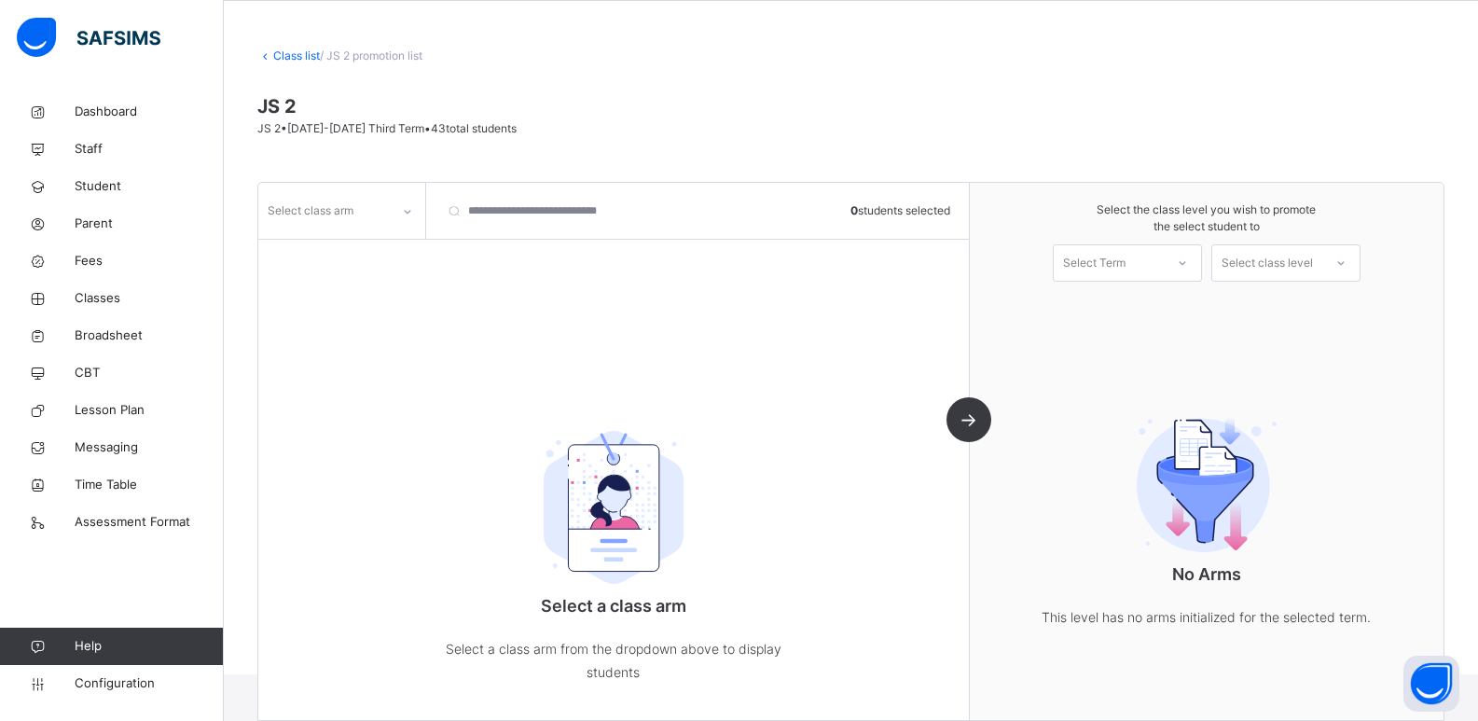
click at [344, 217] on div "Select class arm" at bounding box center [311, 210] width 86 height 35
click at [335, 254] on div "B" at bounding box center [341, 253] width 165 height 32
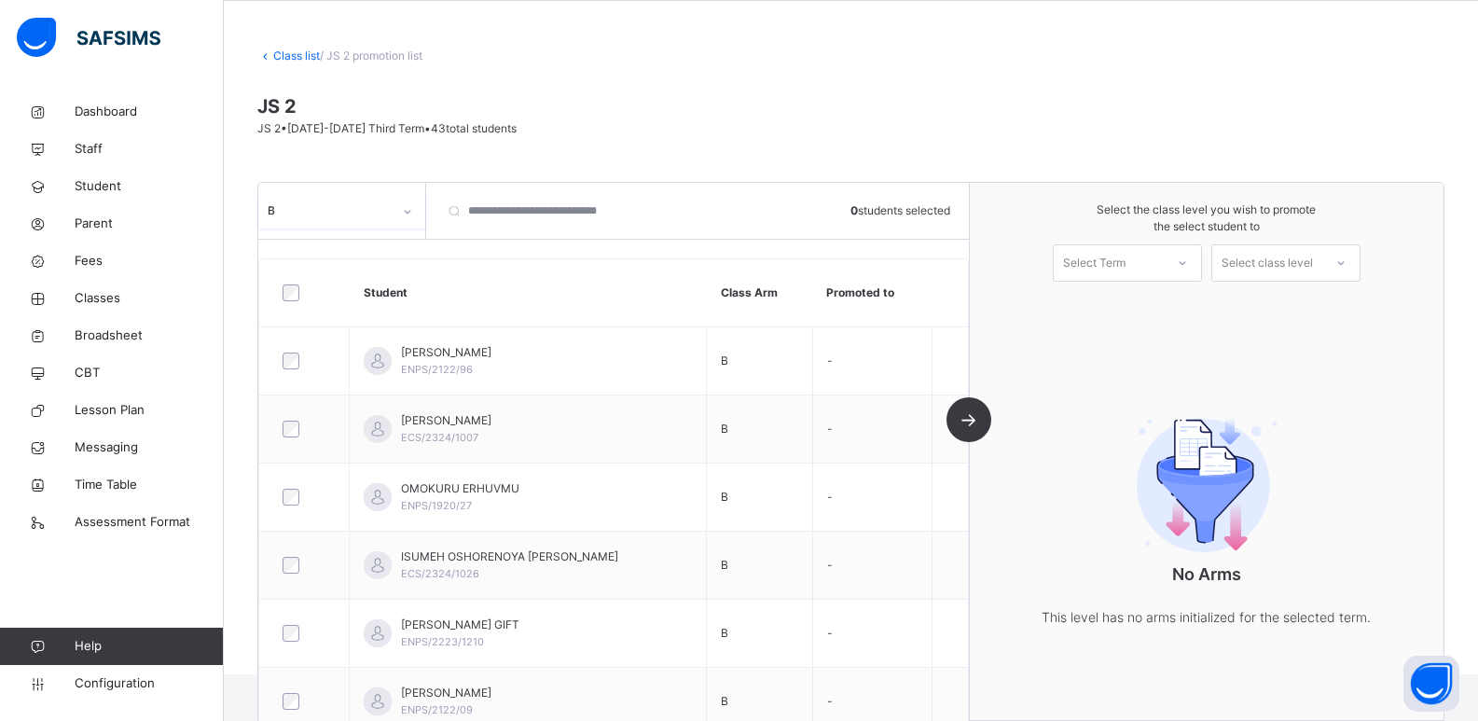
drag, startPoint x: 1184, startPoint y: 256, endPoint x: 1179, endPoint y: 276, distance: 20.4
click at [1183, 256] on div at bounding box center [1183, 263] width 34 height 32
click at [1162, 309] on div "First Term [DATE]-[DATE]" at bounding box center [1127, 314] width 147 height 48
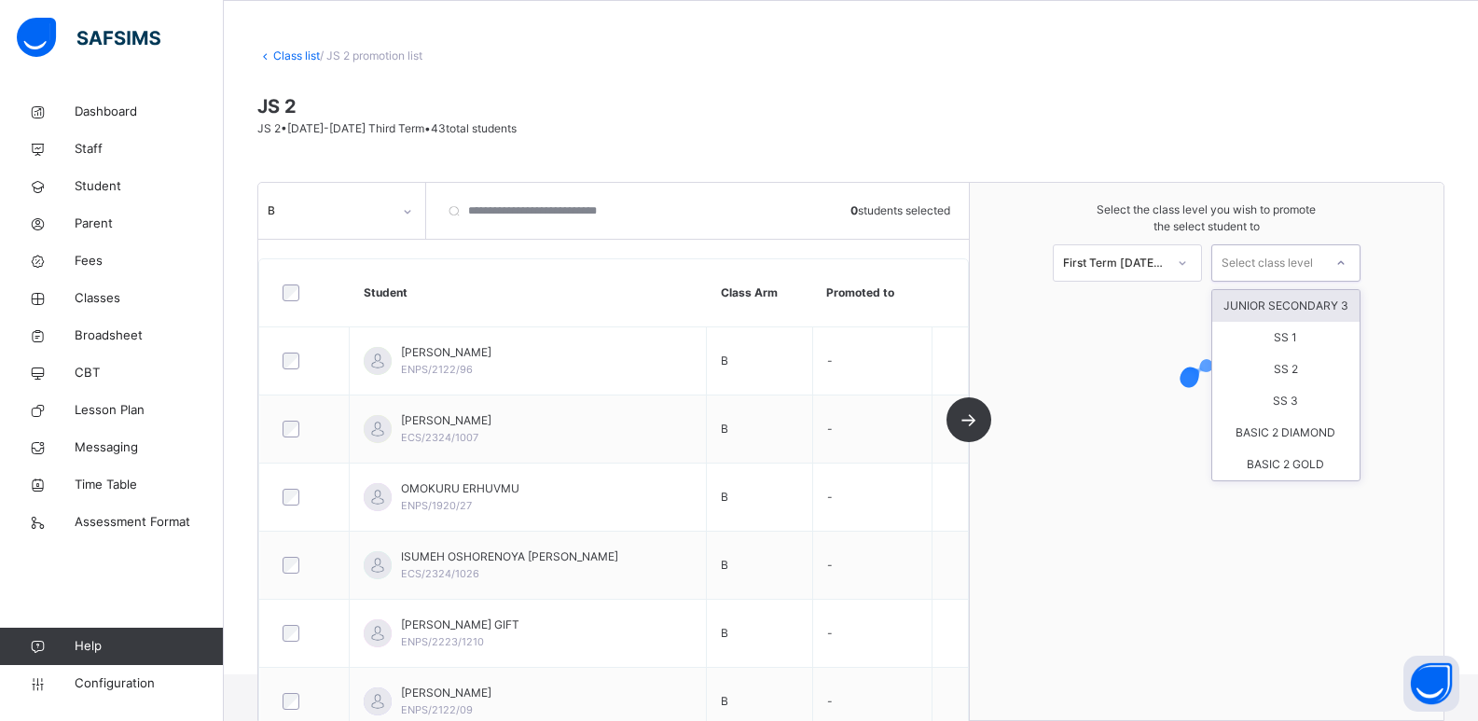
click at [1300, 255] on div "Select class level" at bounding box center [1267, 262] width 91 height 37
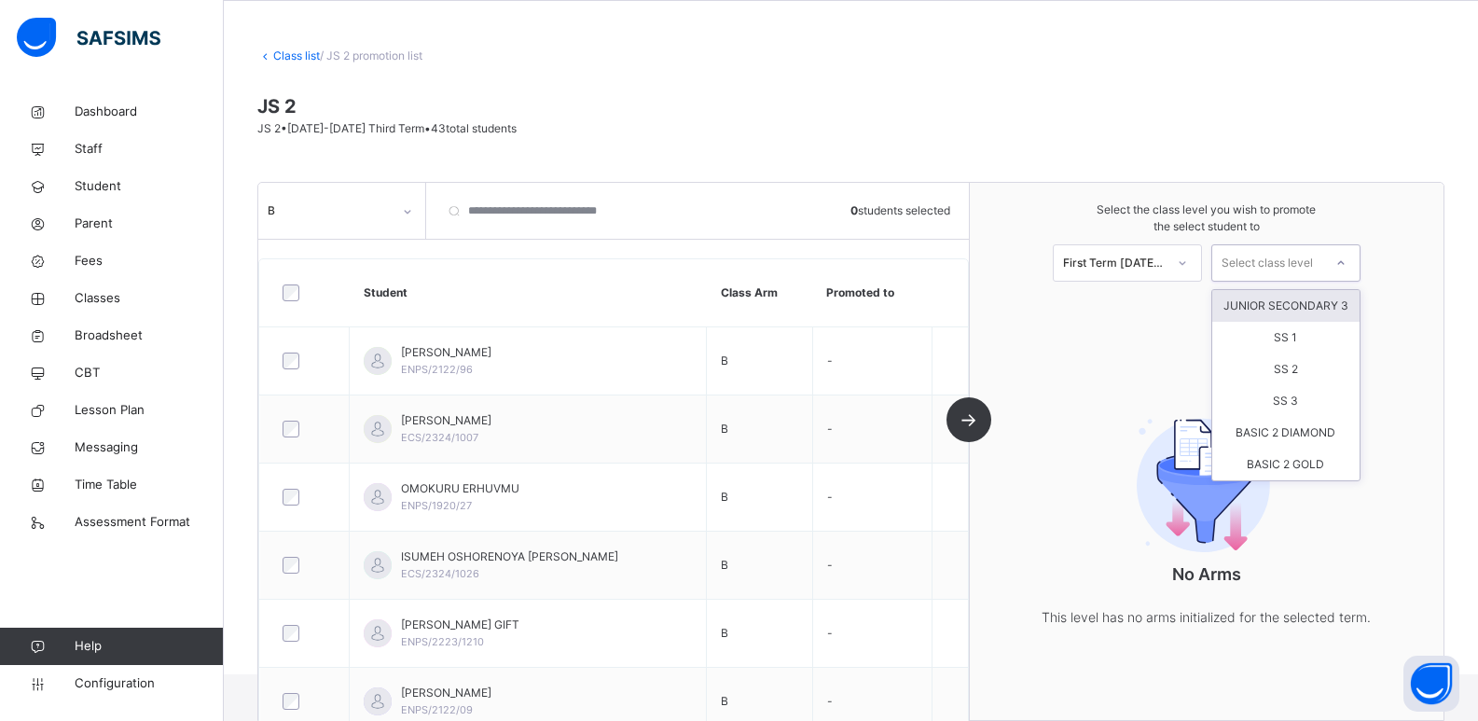
click at [1307, 299] on div "JUNIOR SECONDARY 3" at bounding box center [1285, 306] width 147 height 32
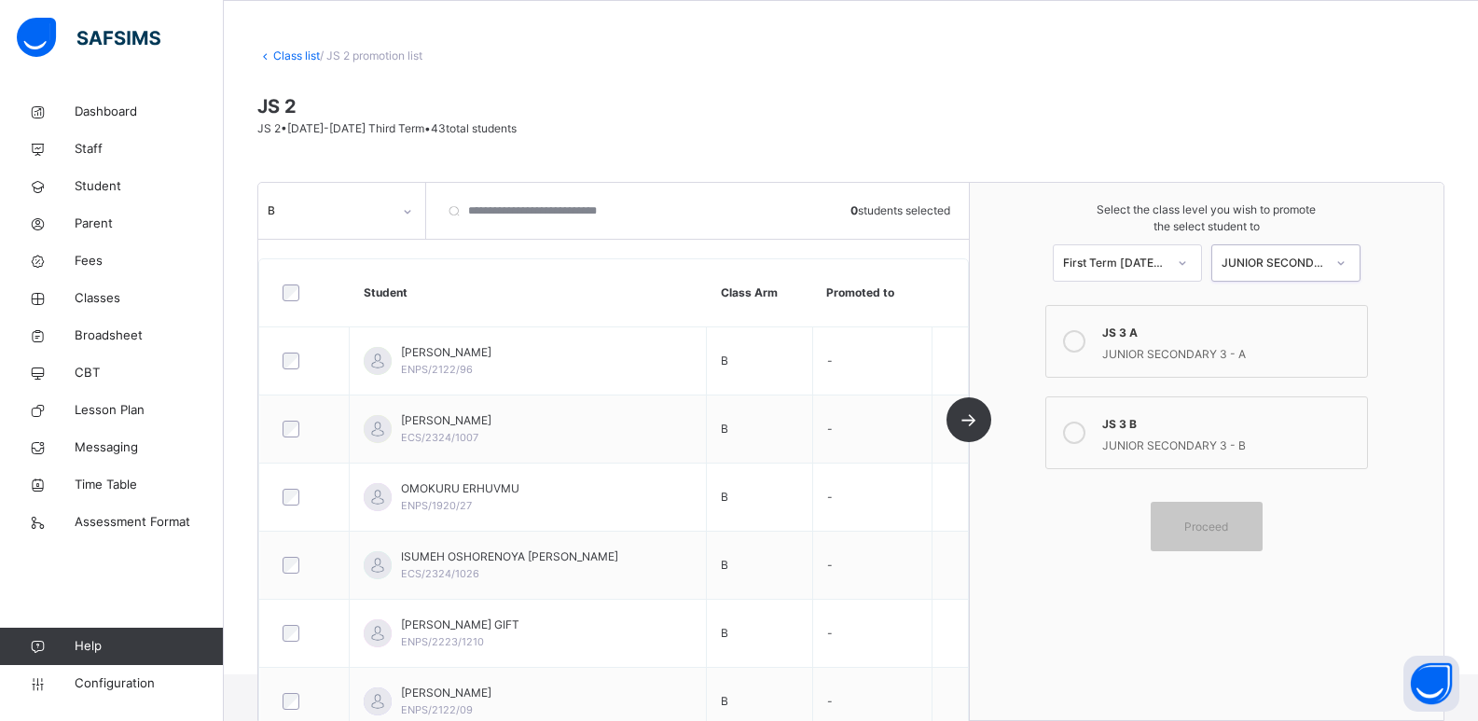
click at [1130, 423] on div "JS 3 B" at bounding box center [1230, 421] width 256 height 21
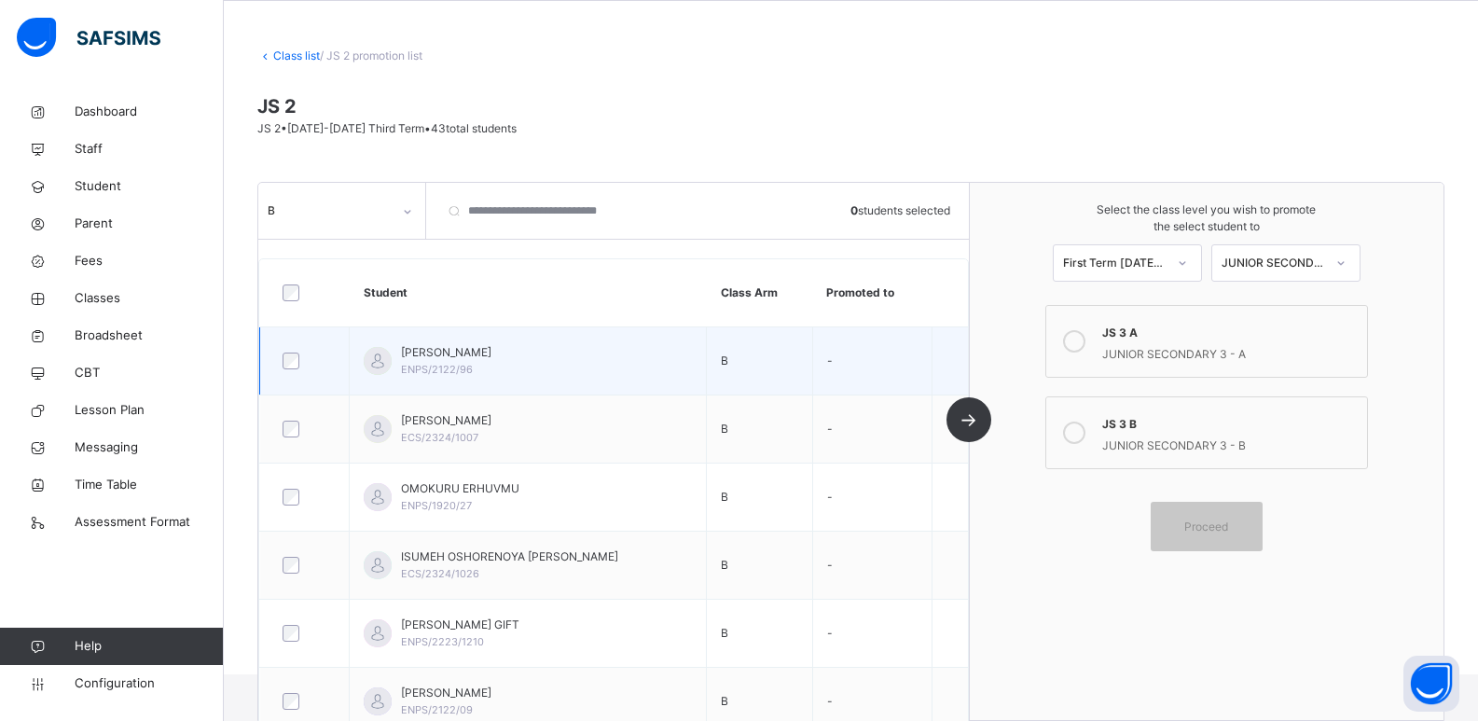
click at [281, 361] on div at bounding box center [304, 360] width 51 height 17
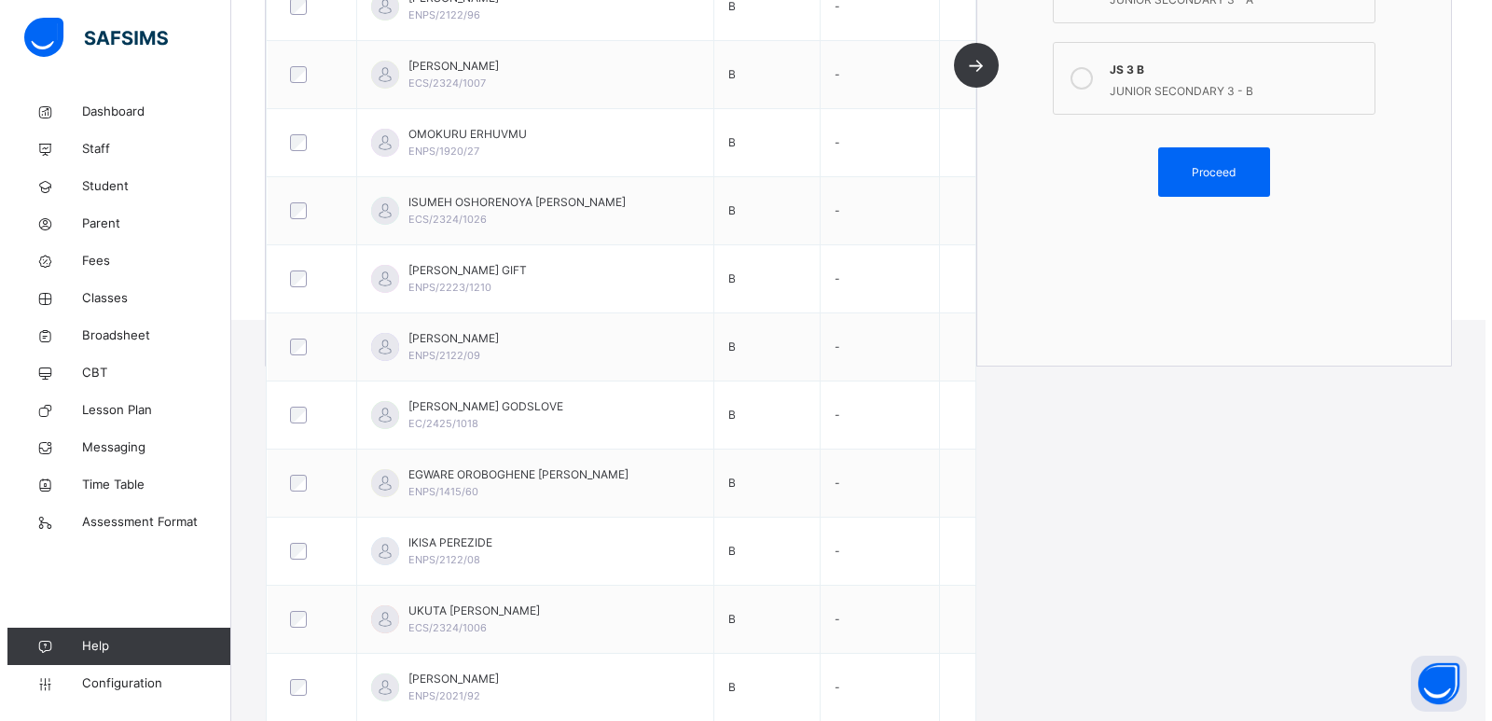
scroll to position [313, 0]
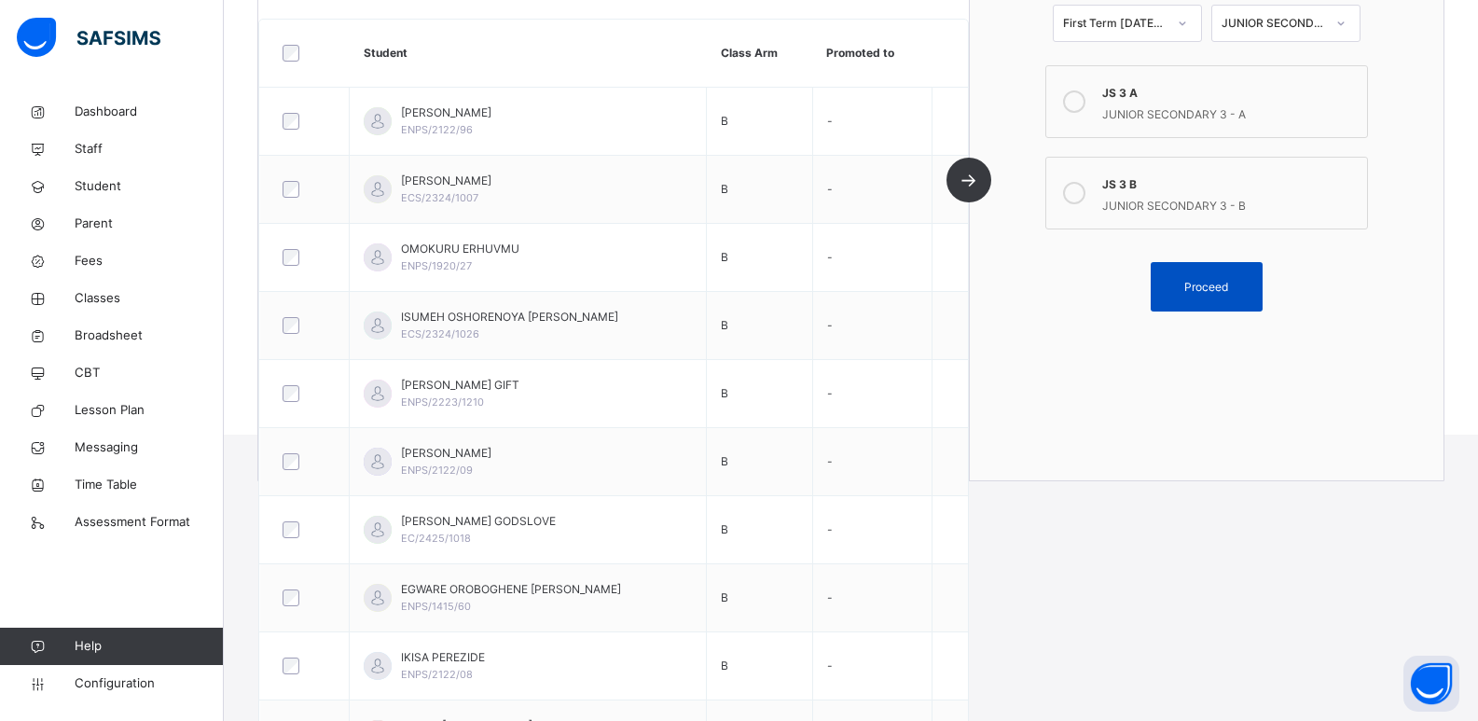
click at [1228, 279] on span "Proceed" at bounding box center [1206, 287] width 44 height 17
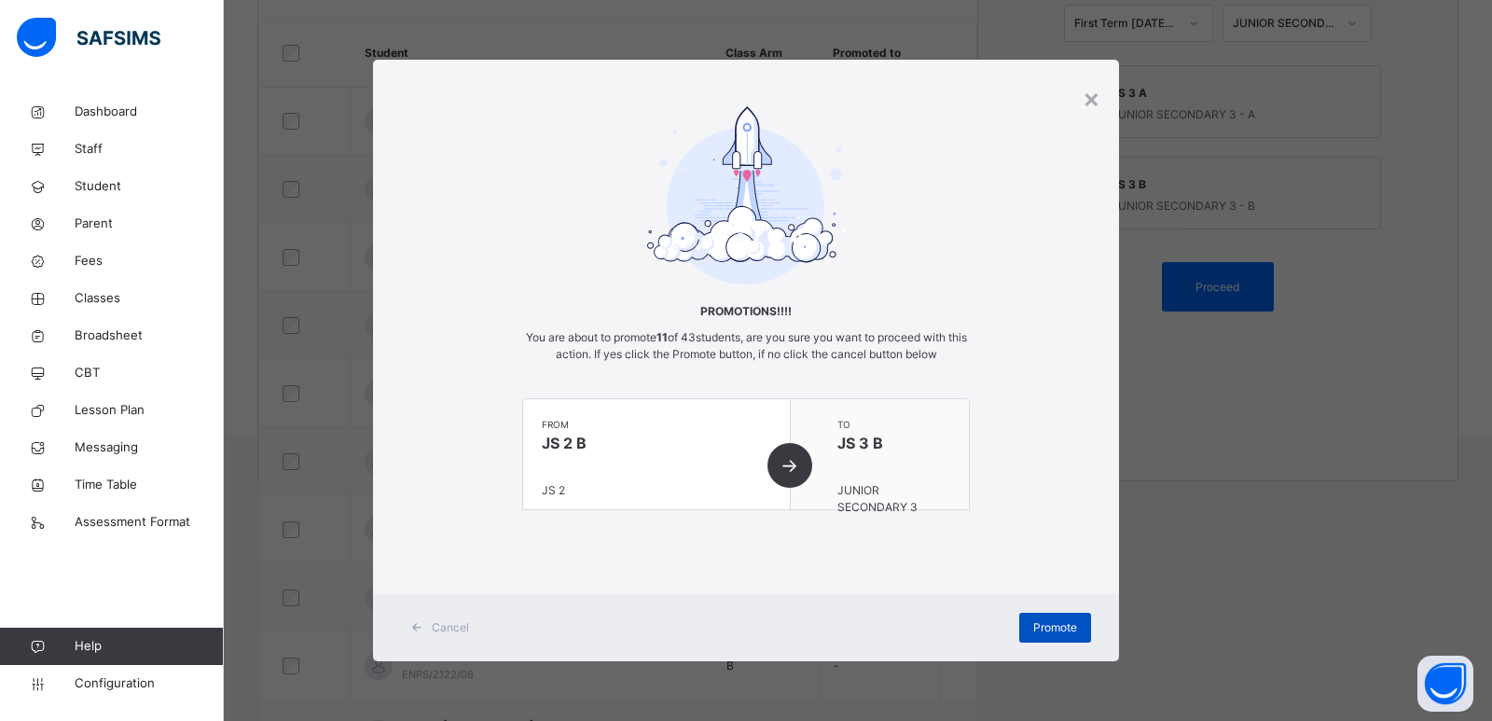
click at [1041, 619] on span "Promote" at bounding box center [1055, 627] width 44 height 17
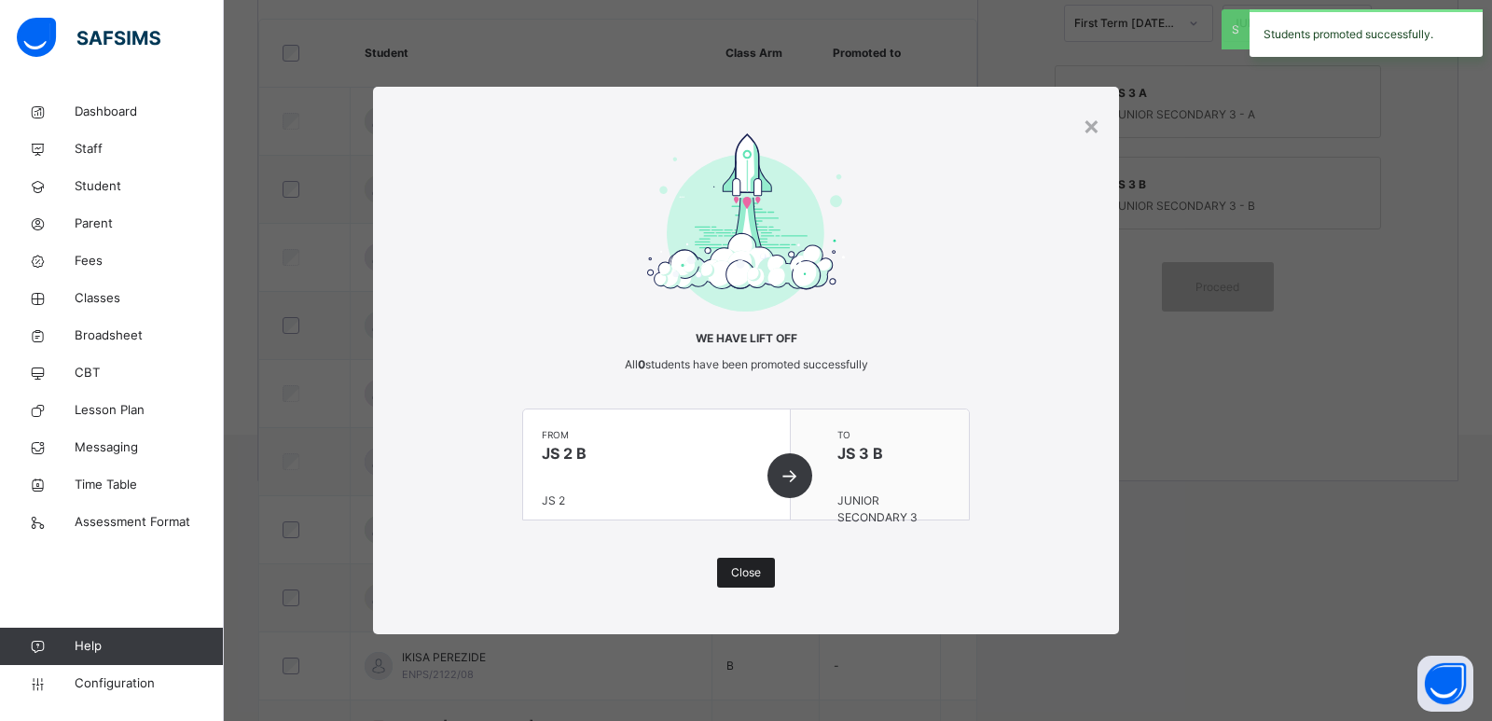
click at [748, 571] on span "Close" at bounding box center [746, 572] width 30 height 17
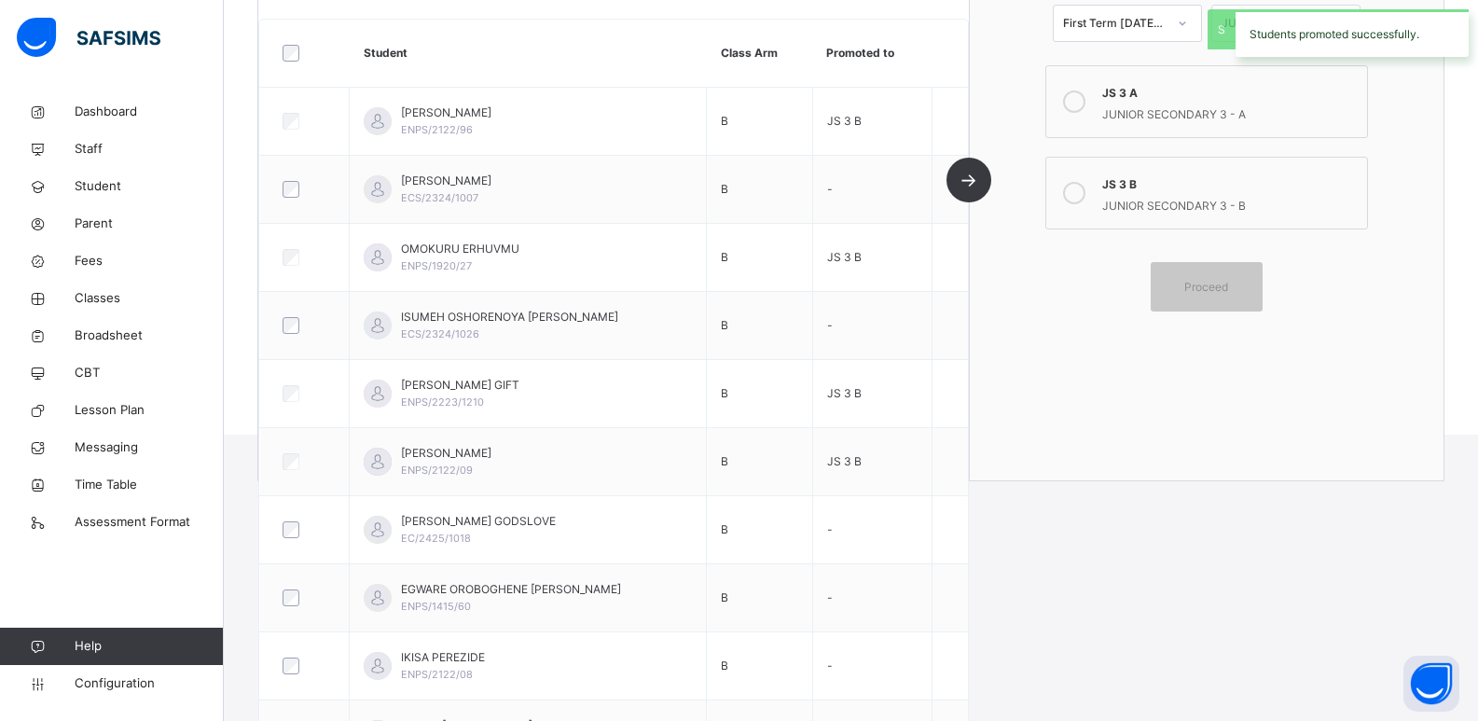
click at [1168, 92] on div "JS 3 A" at bounding box center [1230, 90] width 256 height 21
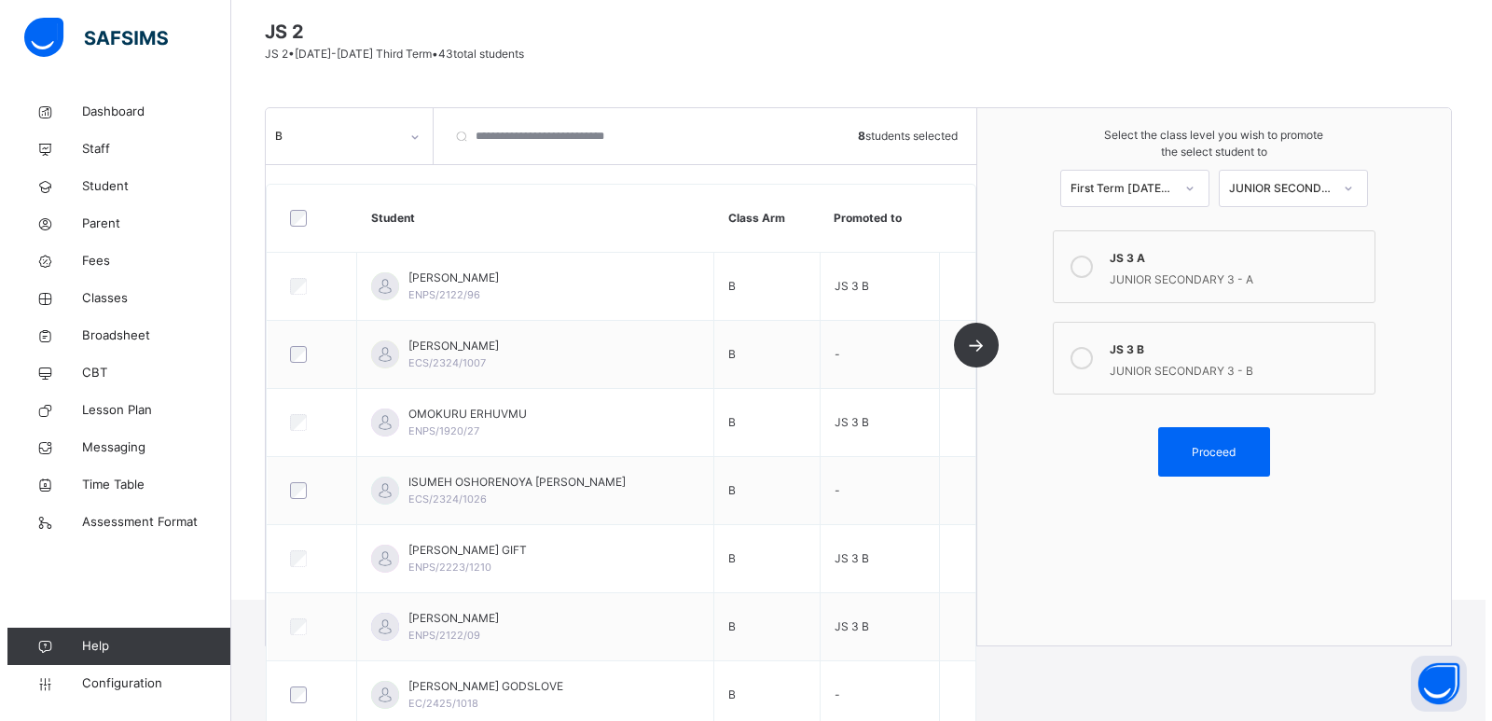
scroll to position [127, 0]
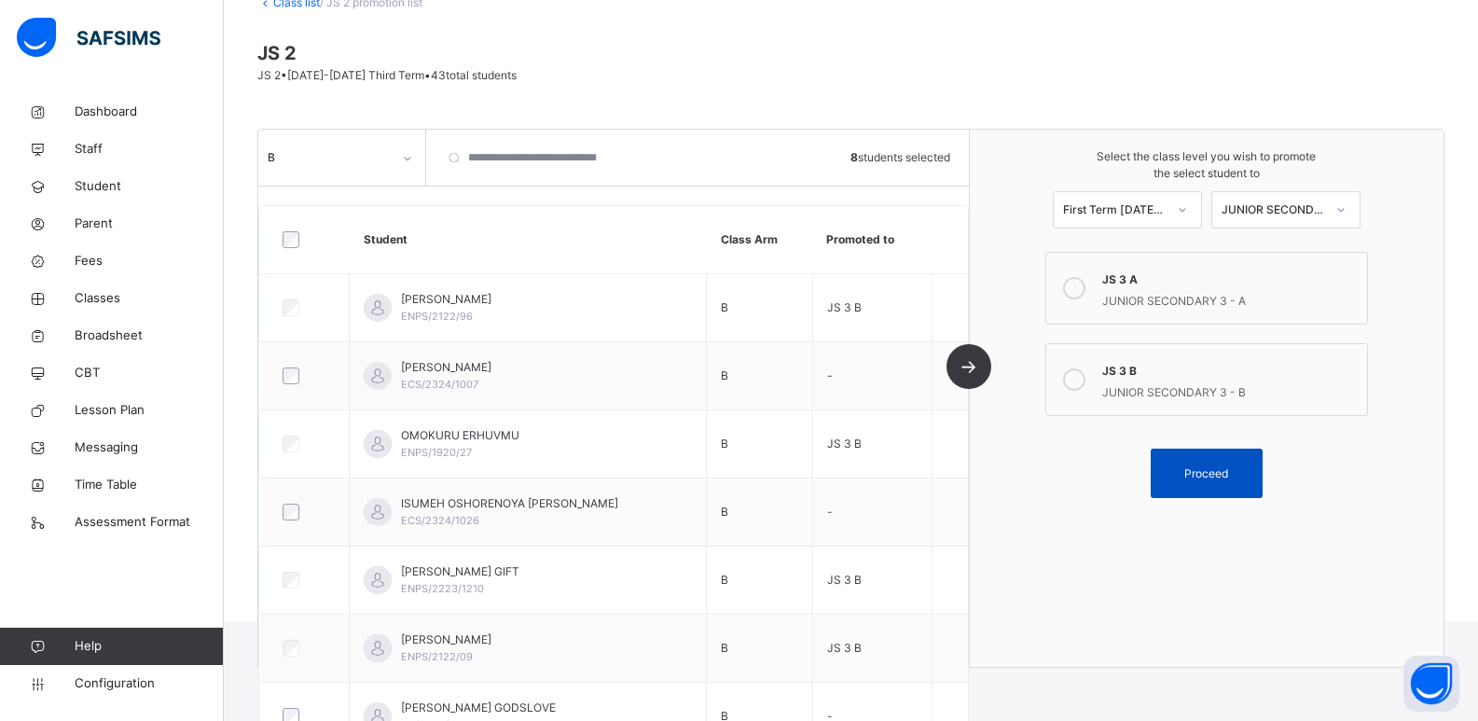
click at [1194, 454] on div "Proceed" at bounding box center [1207, 473] width 112 height 49
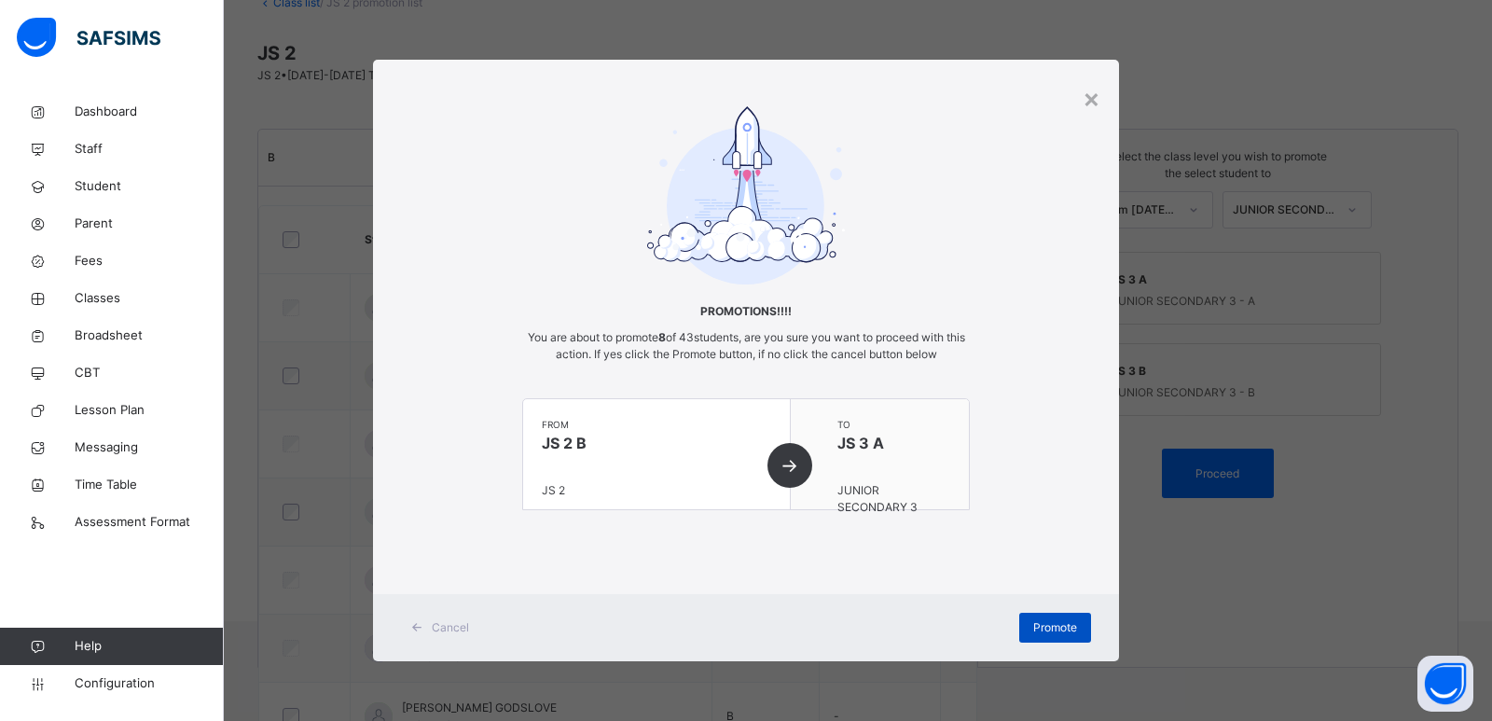
click at [1052, 622] on span "Promote" at bounding box center [1055, 627] width 44 height 17
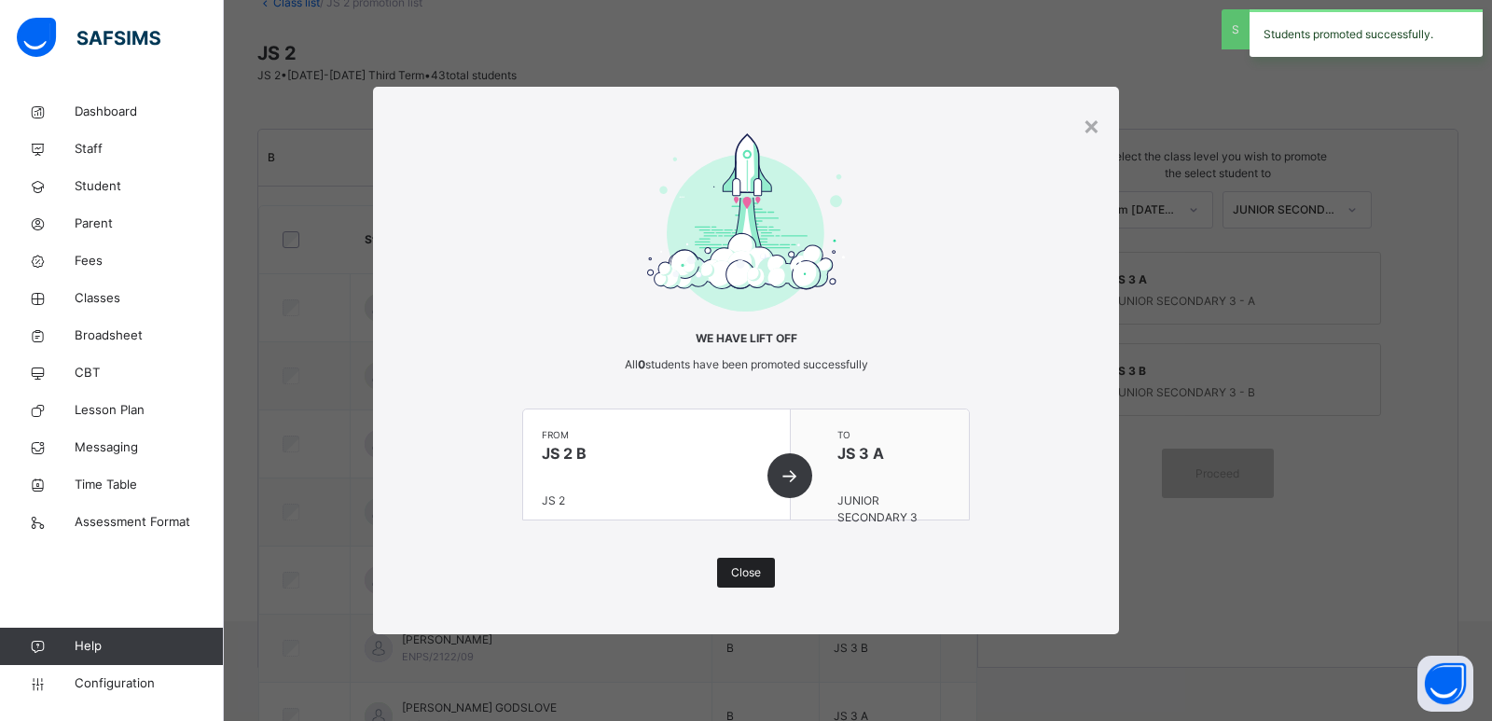
click at [748, 569] on span "Close" at bounding box center [746, 572] width 30 height 17
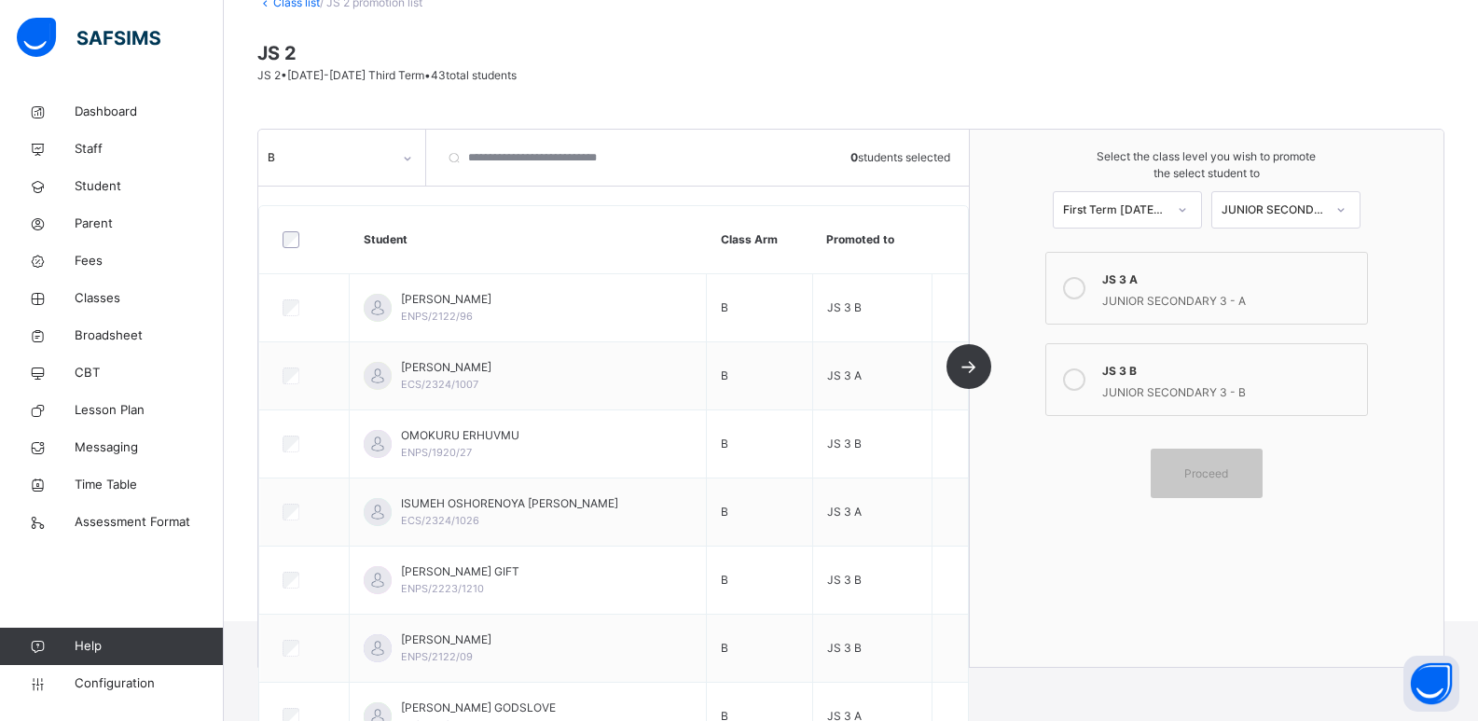
scroll to position [0, 0]
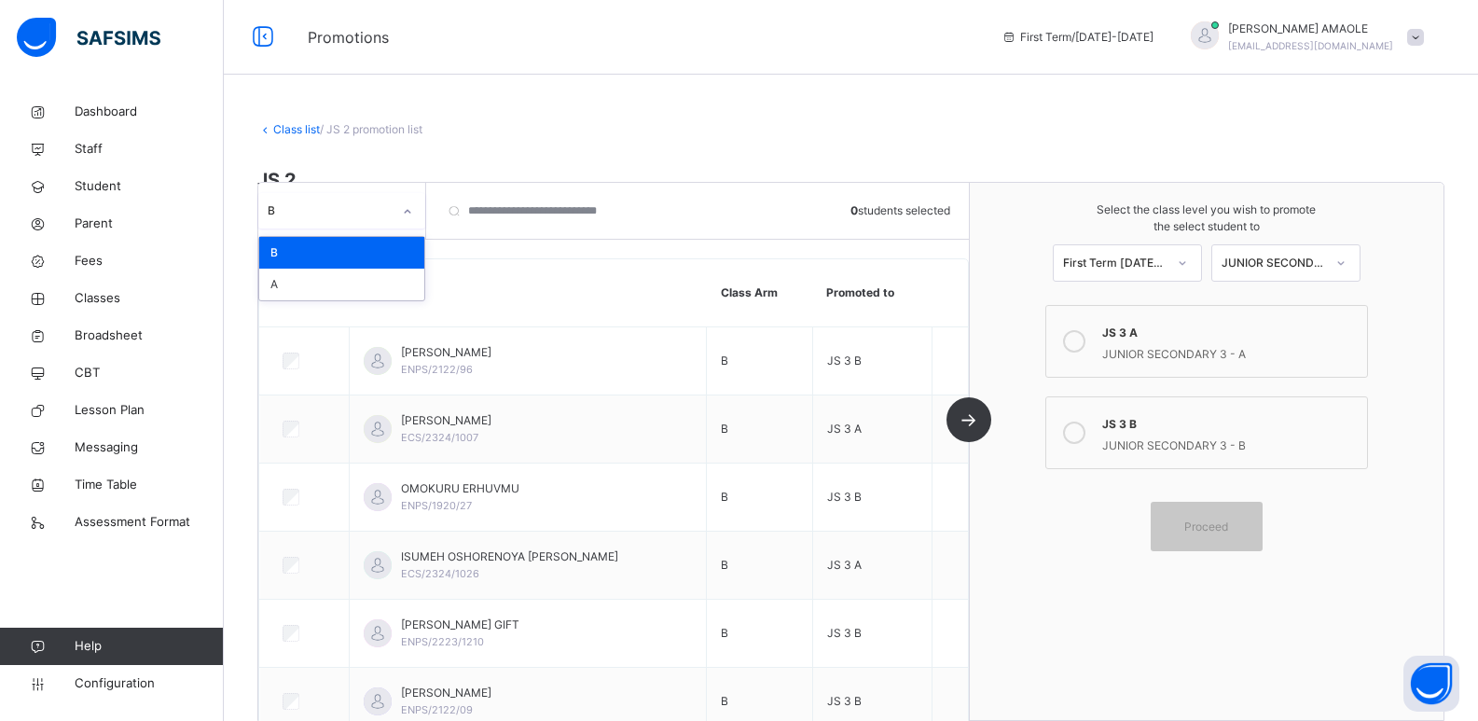
click at [394, 209] on div at bounding box center [408, 212] width 32 height 30
click at [378, 278] on div "A" at bounding box center [341, 285] width 165 height 32
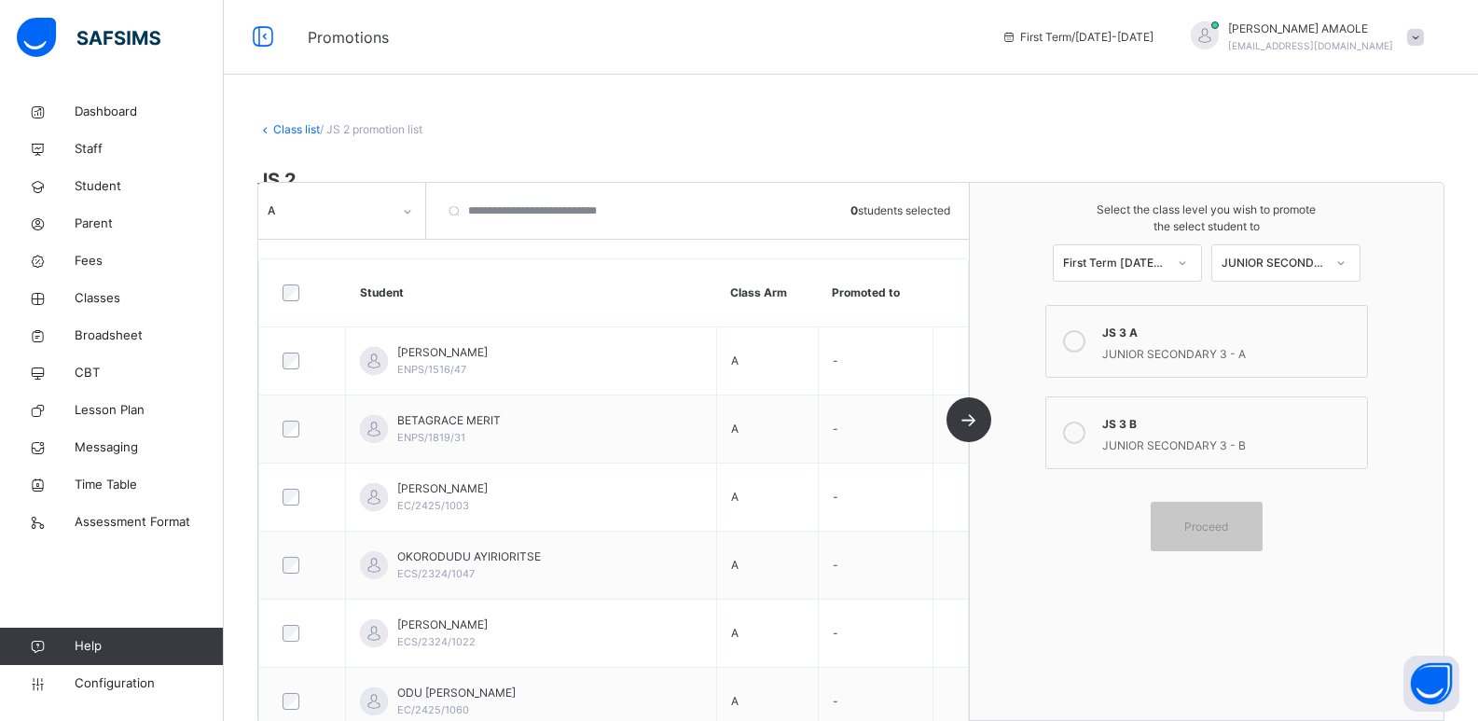
click at [1133, 415] on div "JS 3 B" at bounding box center [1230, 421] width 256 height 21
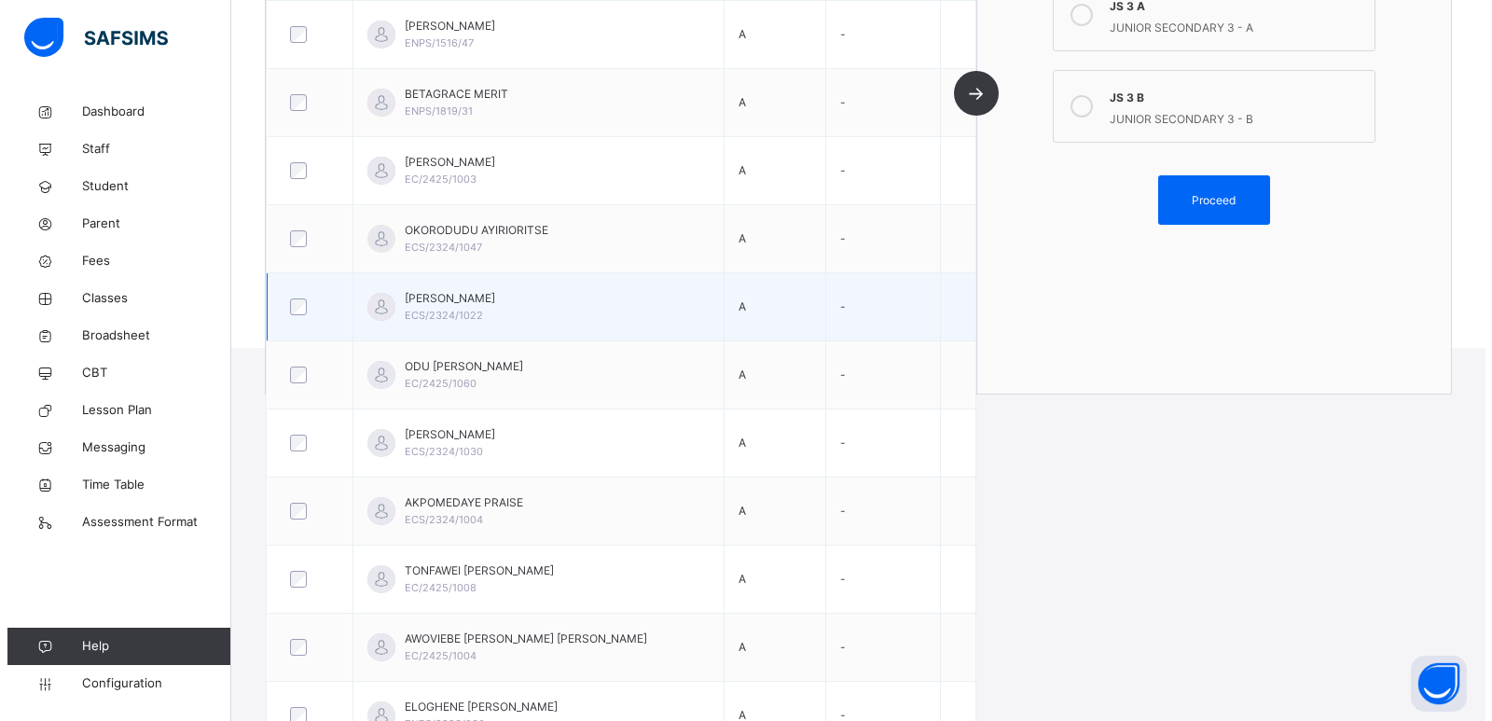
scroll to position [202, 0]
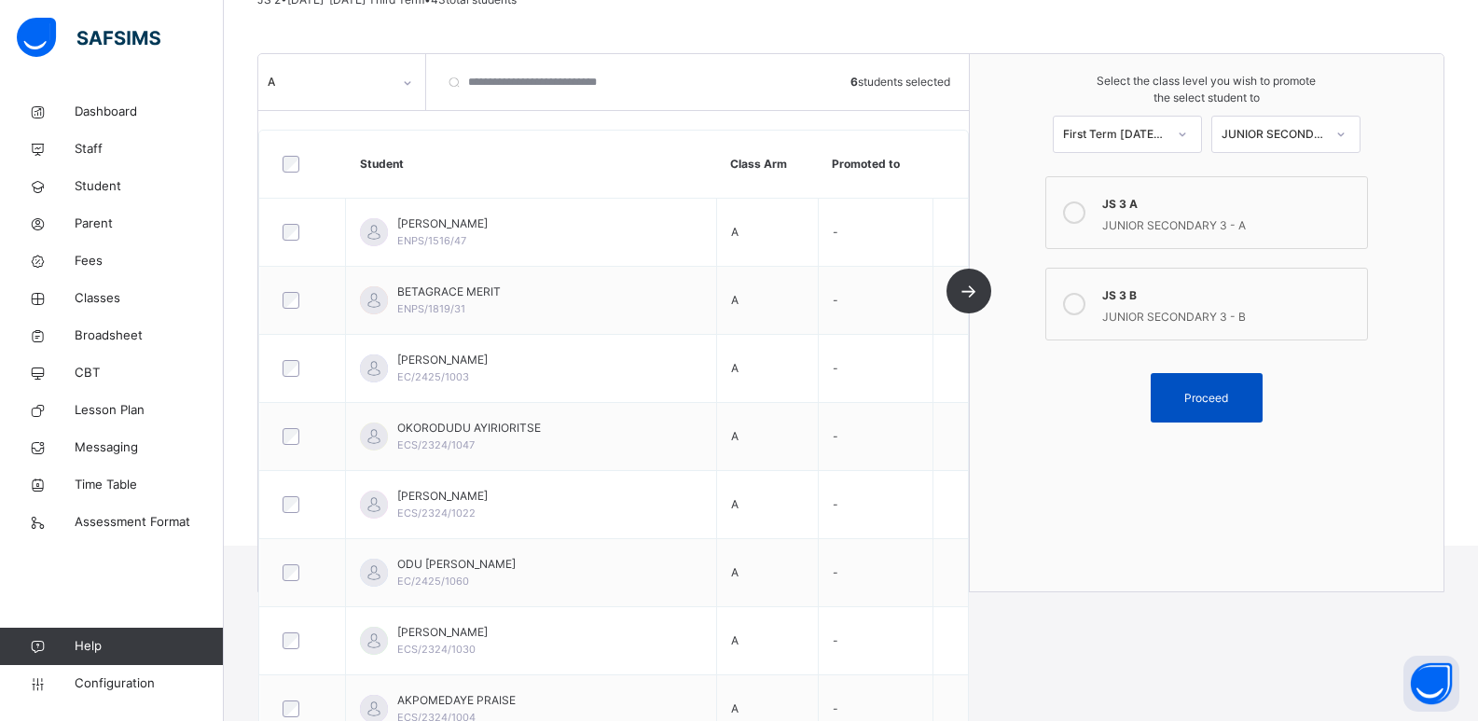
click at [1223, 395] on span "Proceed" at bounding box center [1206, 398] width 44 height 17
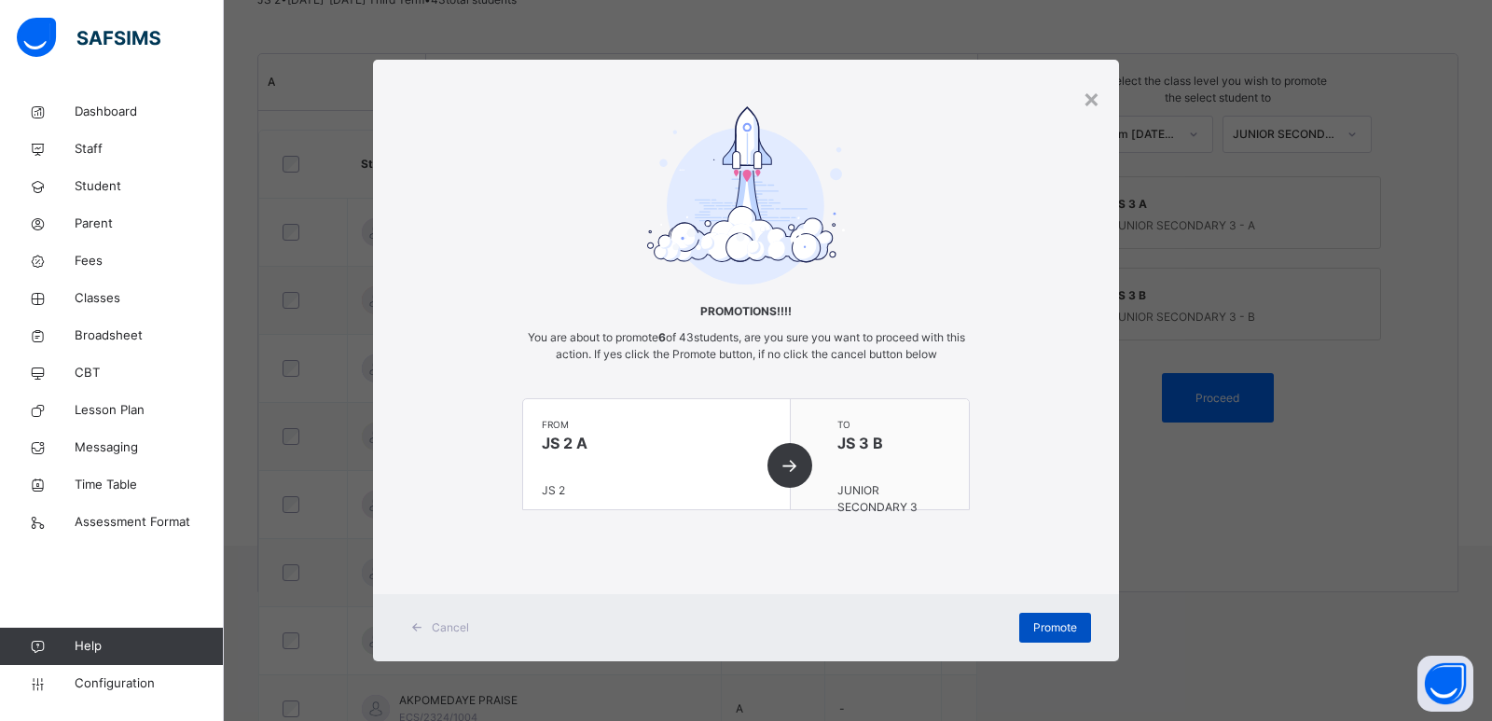
click at [1030, 614] on div "Promote" at bounding box center [1055, 628] width 72 height 30
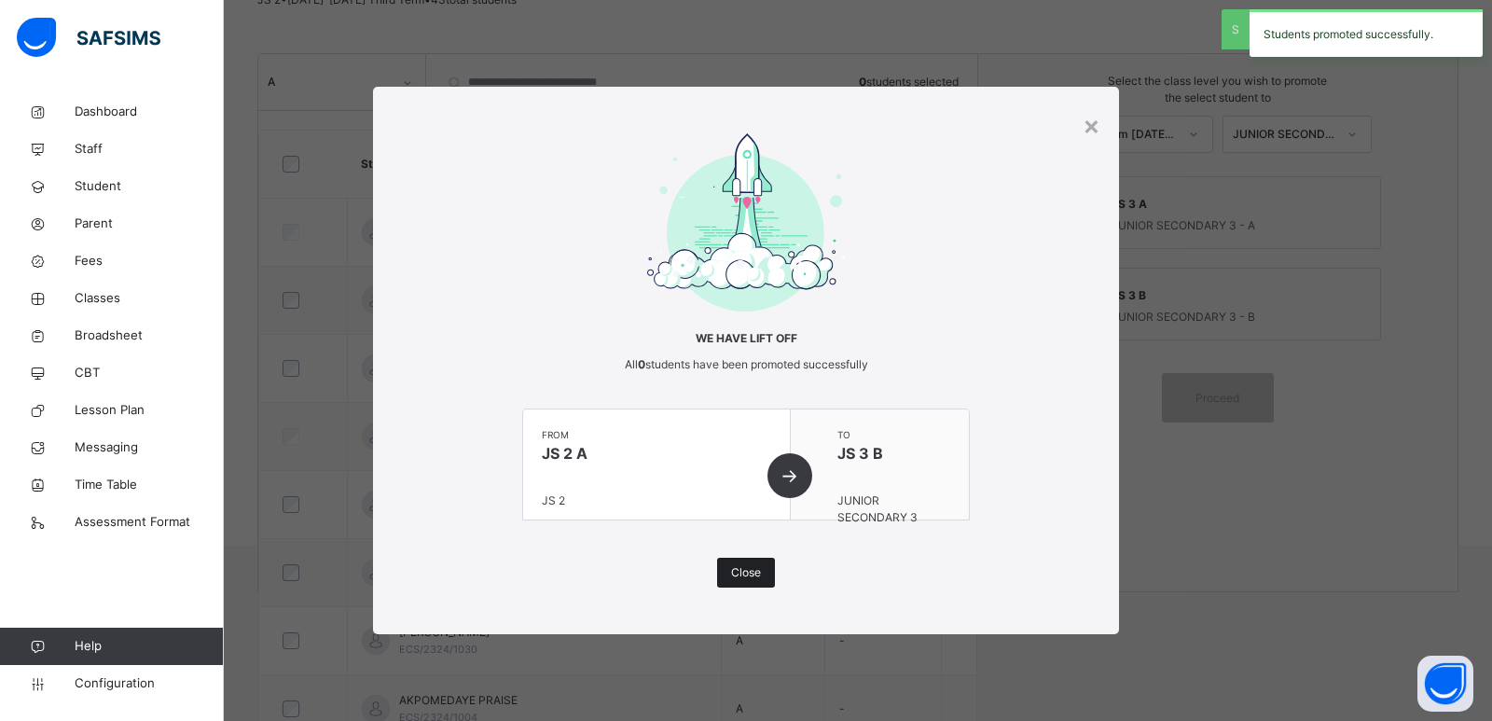
click at [751, 566] on span "Close" at bounding box center [746, 572] width 30 height 17
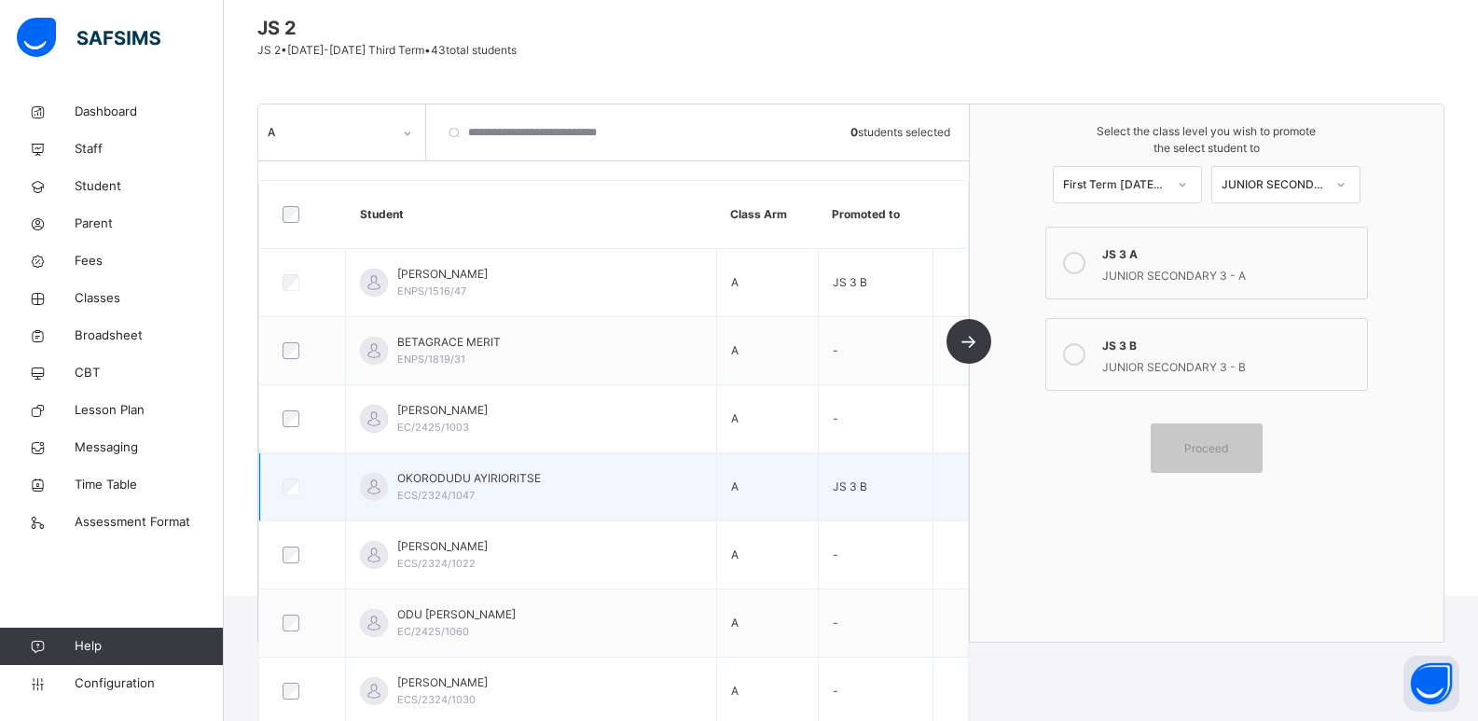
scroll to position [109, 0]
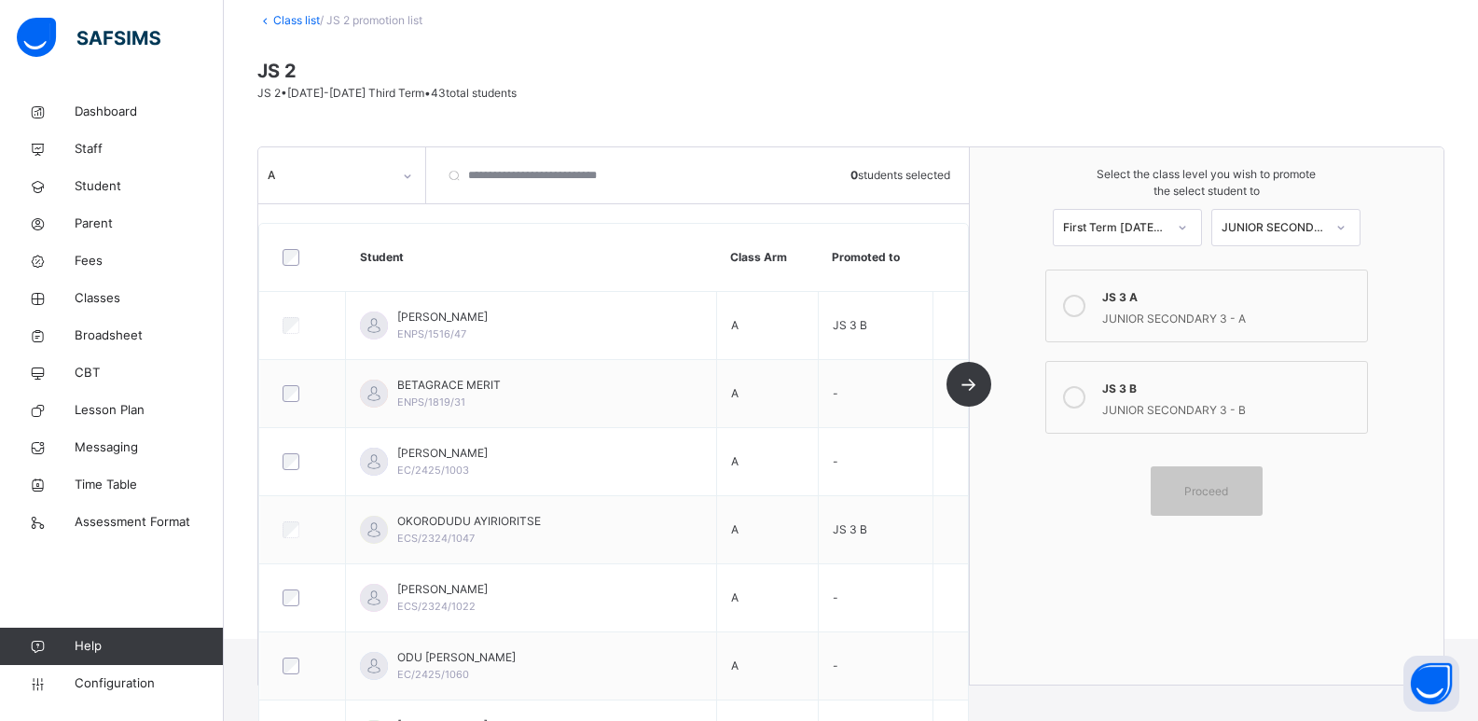
click at [1172, 289] on div "JS 3 A" at bounding box center [1230, 294] width 256 height 21
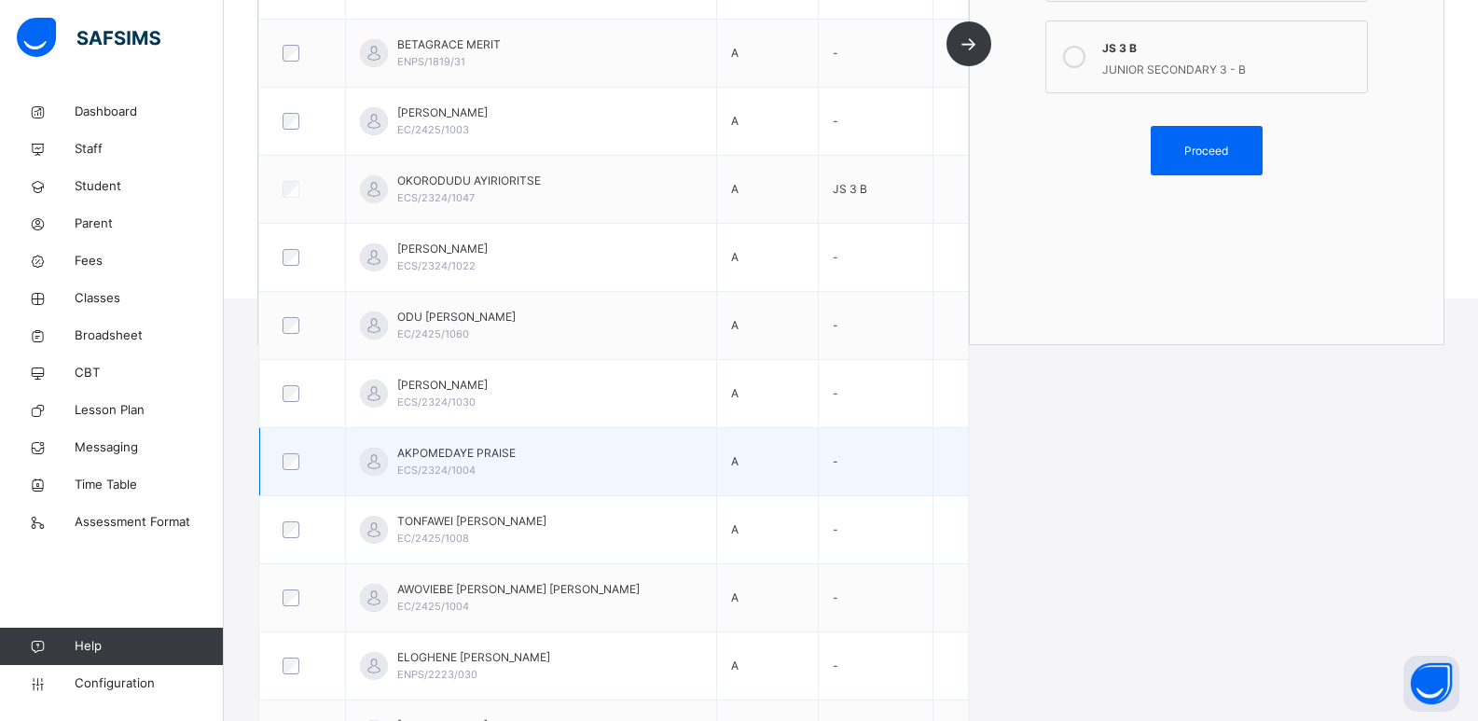
scroll to position [482, 0]
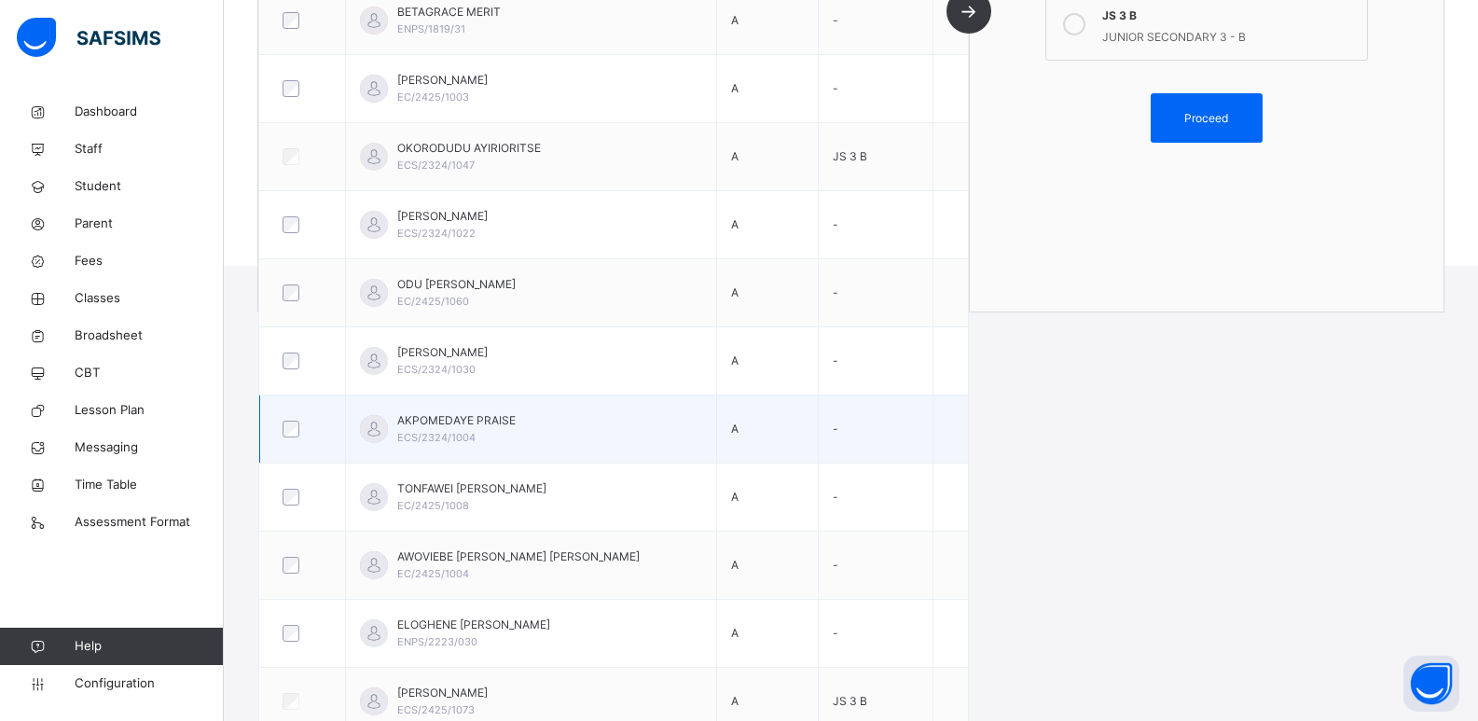
click at [281, 424] on div at bounding box center [303, 429] width 48 height 17
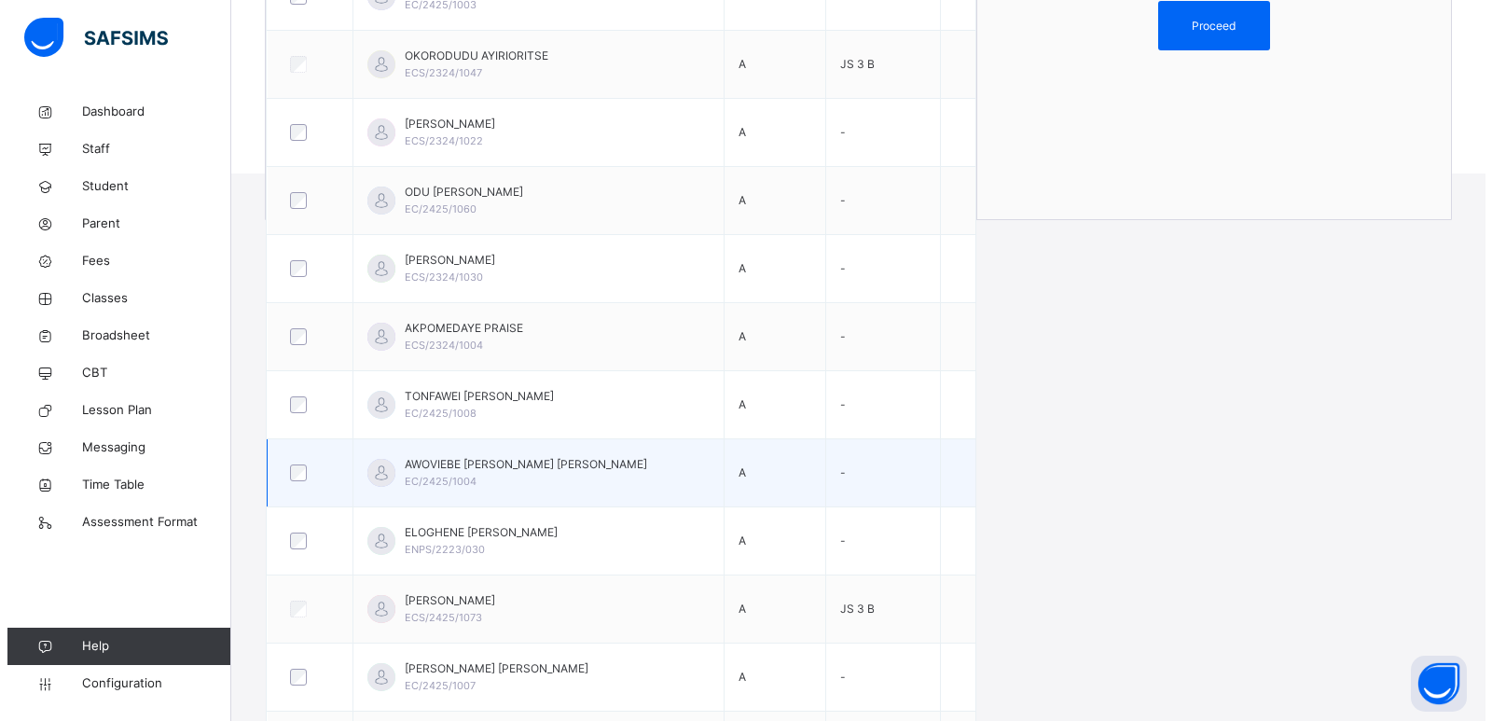
scroll to position [109, 0]
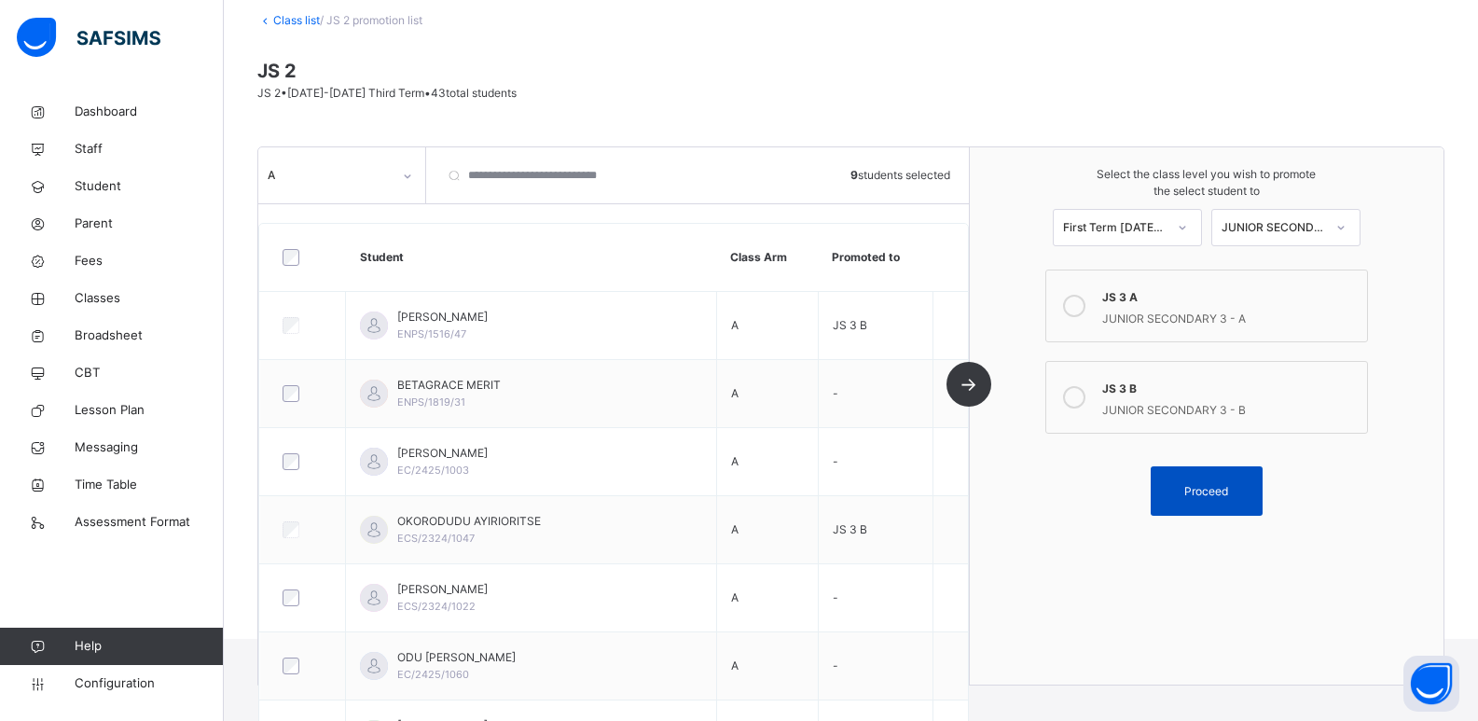
click at [1228, 483] on span "Proceed" at bounding box center [1206, 491] width 44 height 17
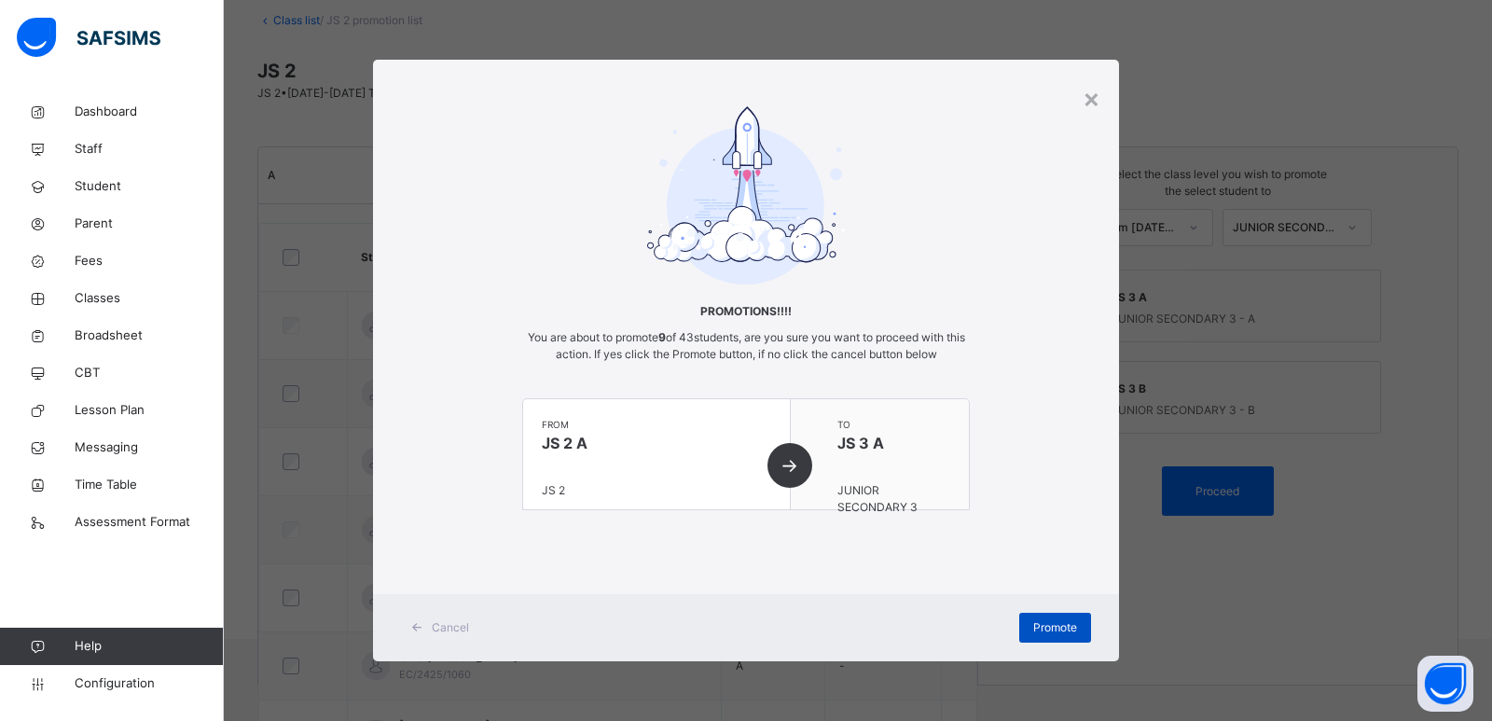
click at [1044, 615] on div "Promote" at bounding box center [1055, 628] width 72 height 30
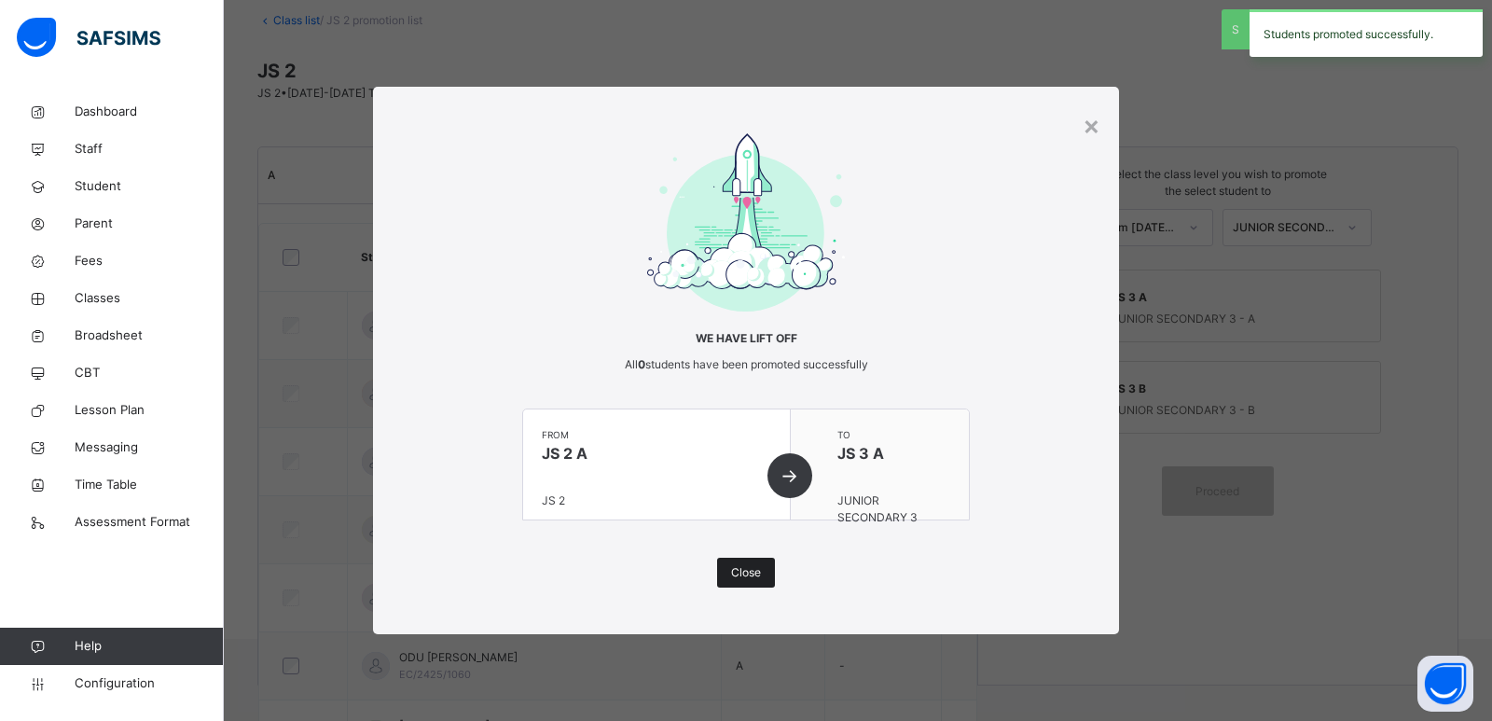
click at [734, 560] on div "Close" at bounding box center [746, 573] width 58 height 30
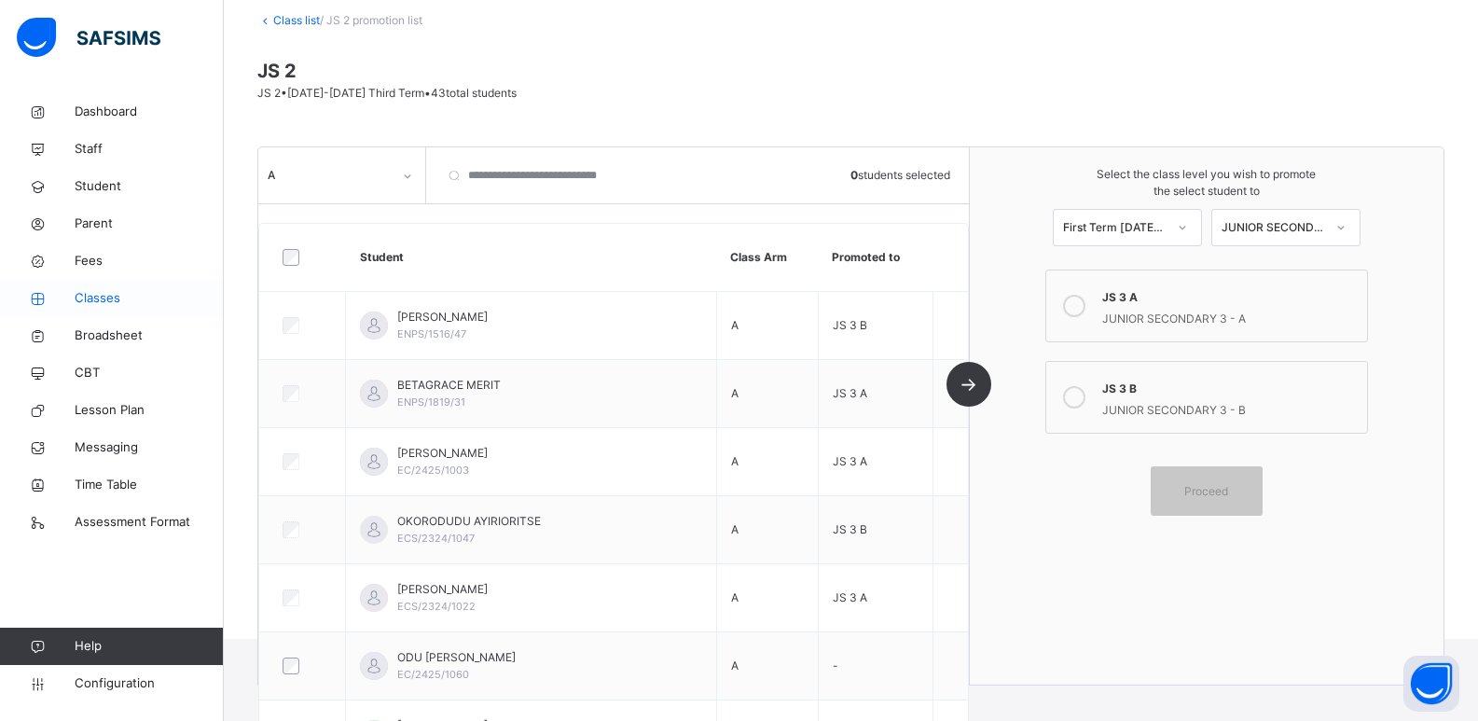
click at [129, 294] on span "Classes" at bounding box center [149, 298] width 149 height 19
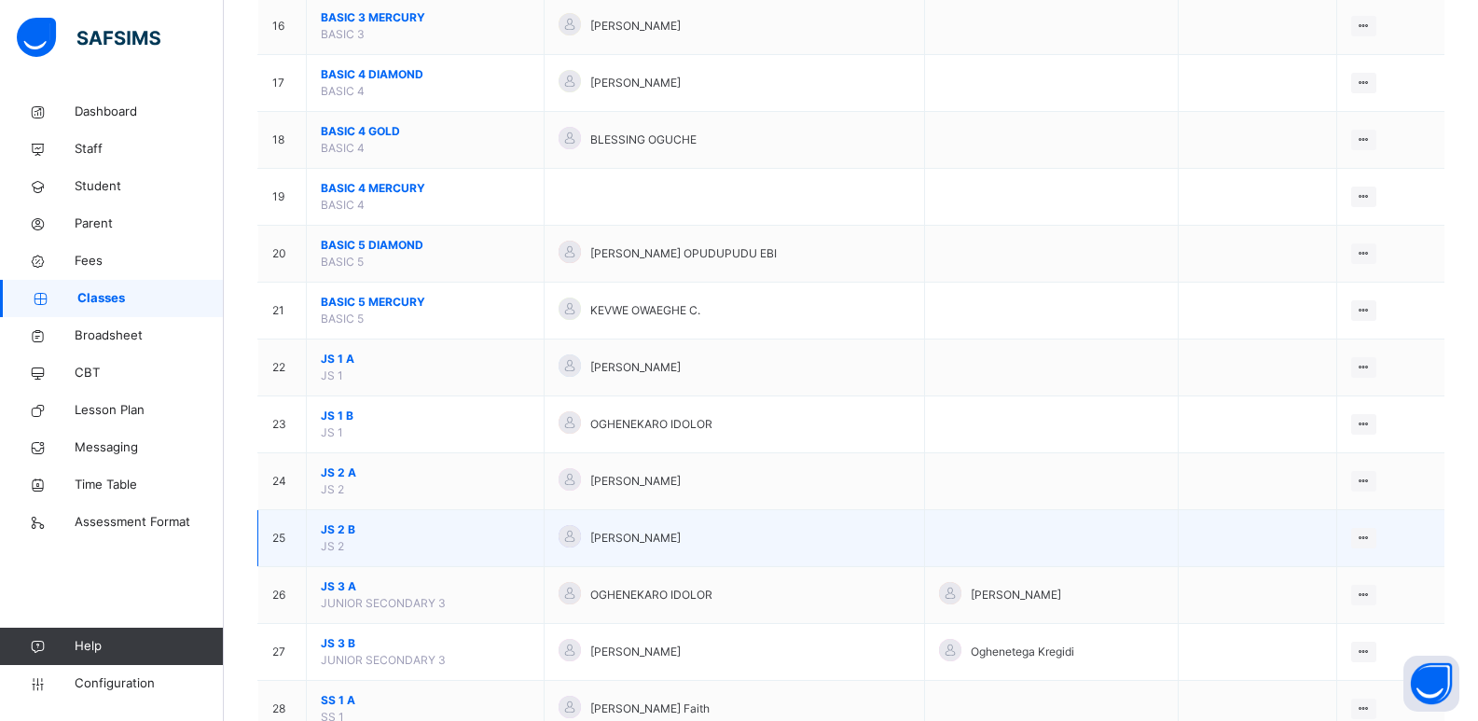
scroll to position [1119, 0]
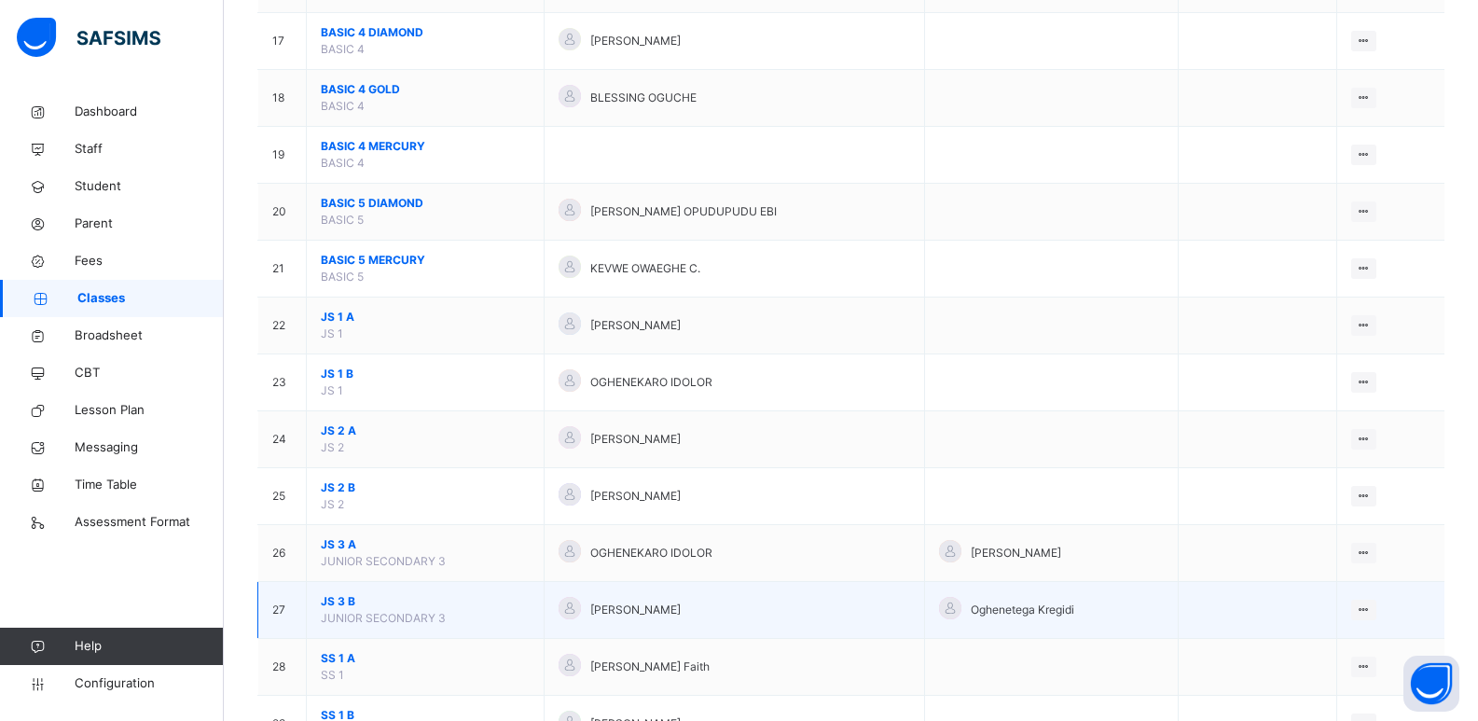
click at [345, 599] on span "JS 3 B" at bounding box center [425, 601] width 209 height 17
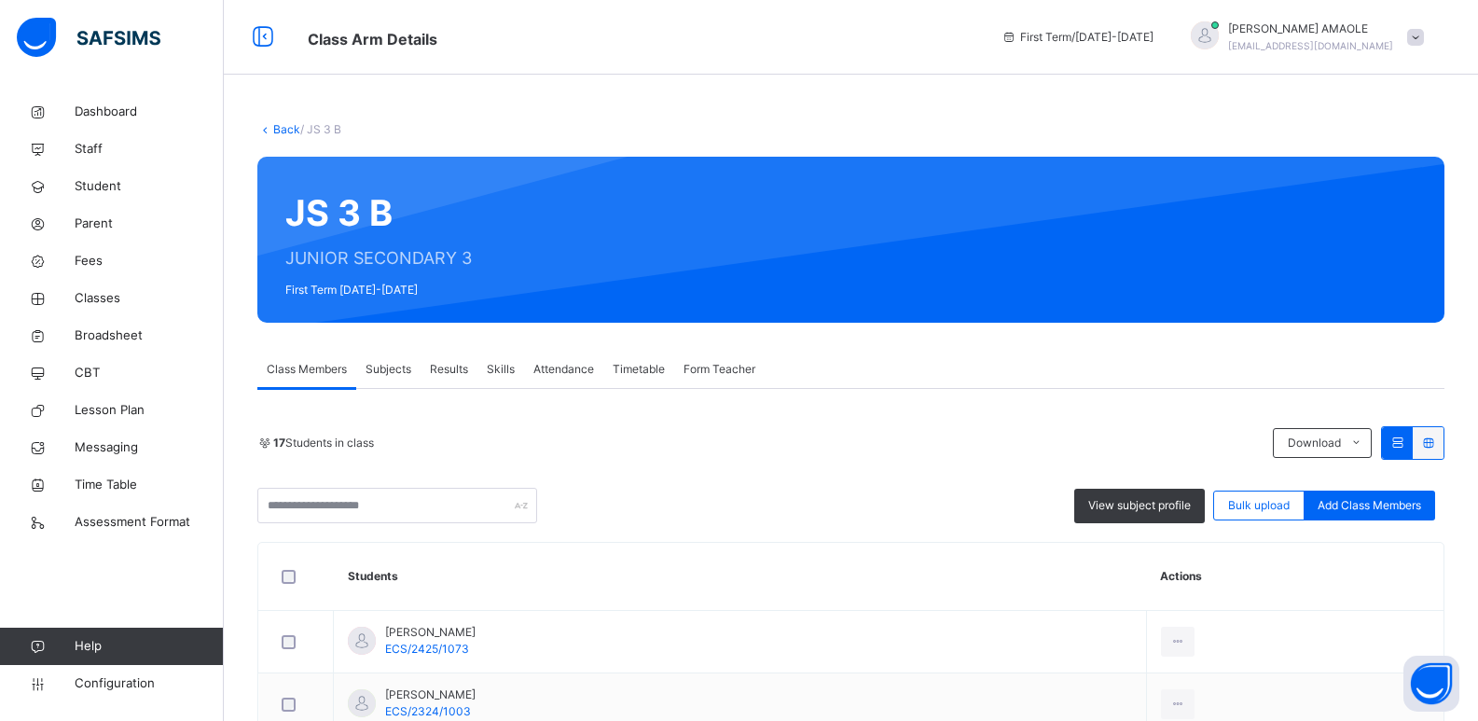
click at [716, 368] on span "Form Teacher" at bounding box center [720, 369] width 72 height 17
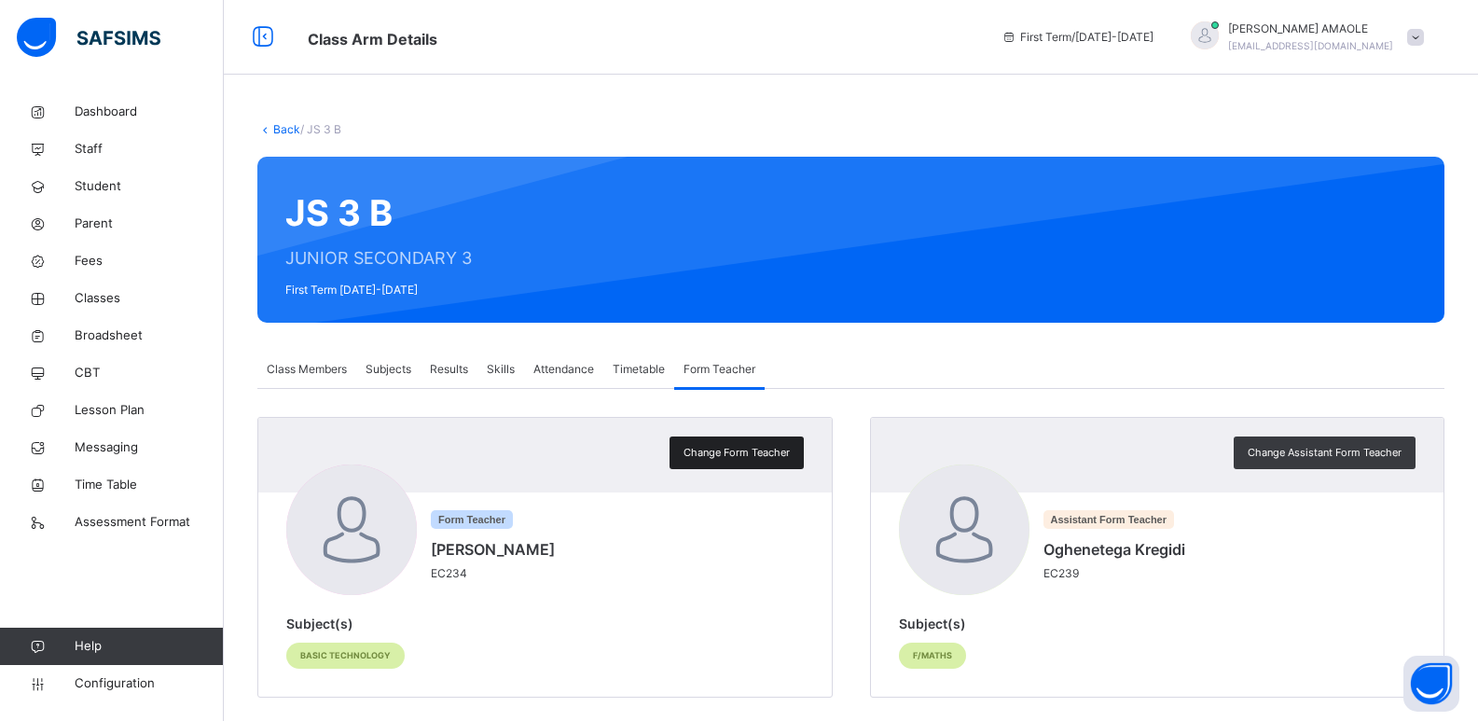
click at [726, 450] on span "Change Form Teacher" at bounding box center [737, 453] width 106 height 16
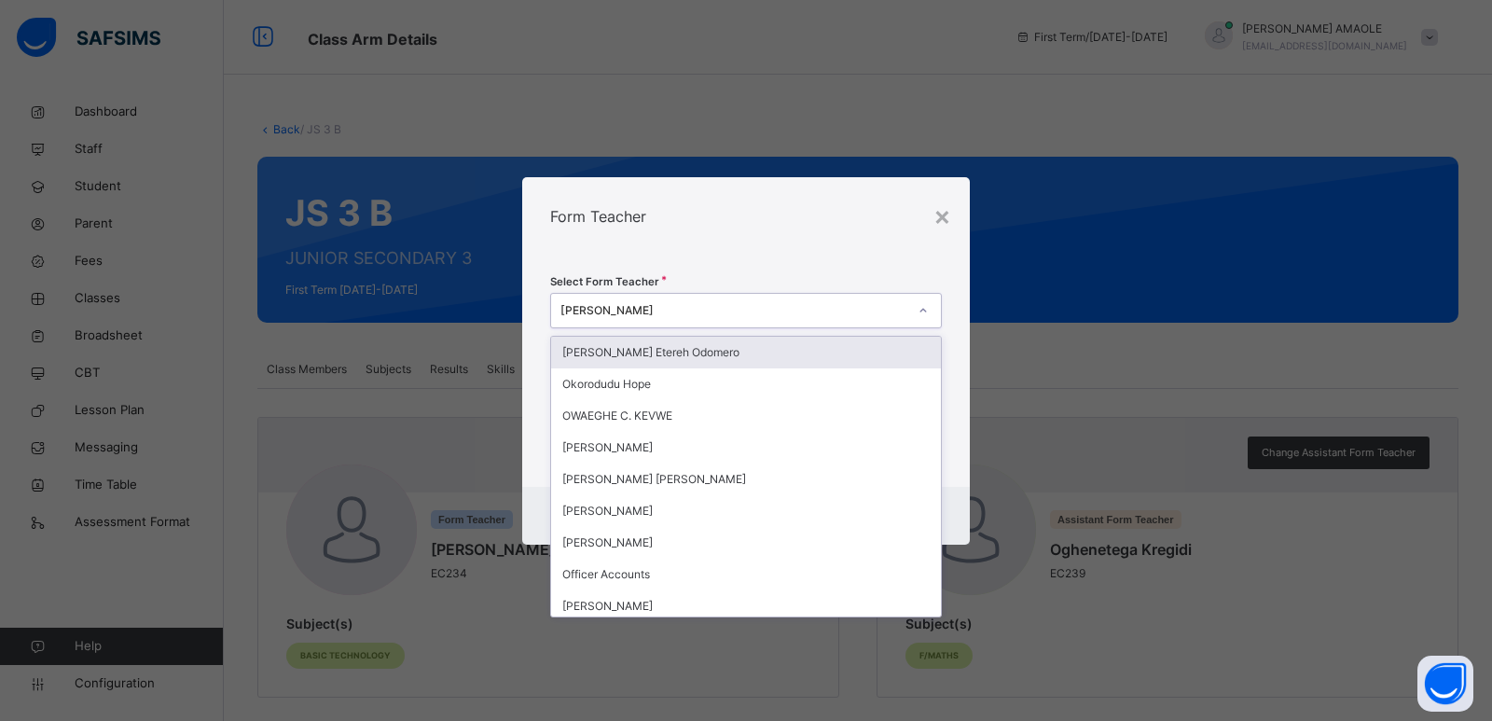
click at [686, 308] on div "[PERSON_NAME]" at bounding box center [733, 310] width 347 height 17
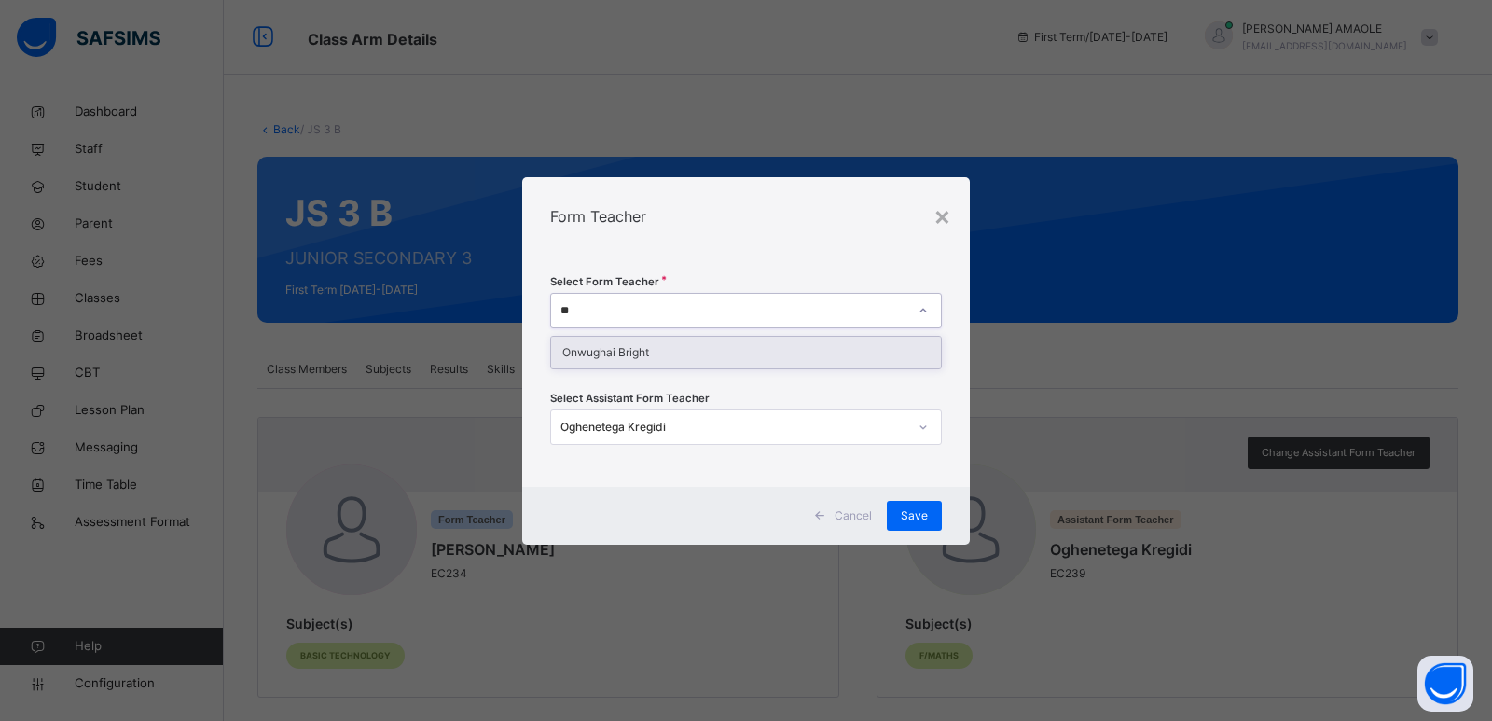
type input "***"
click at [687, 339] on div "Onwughai Bright" at bounding box center [746, 353] width 390 height 32
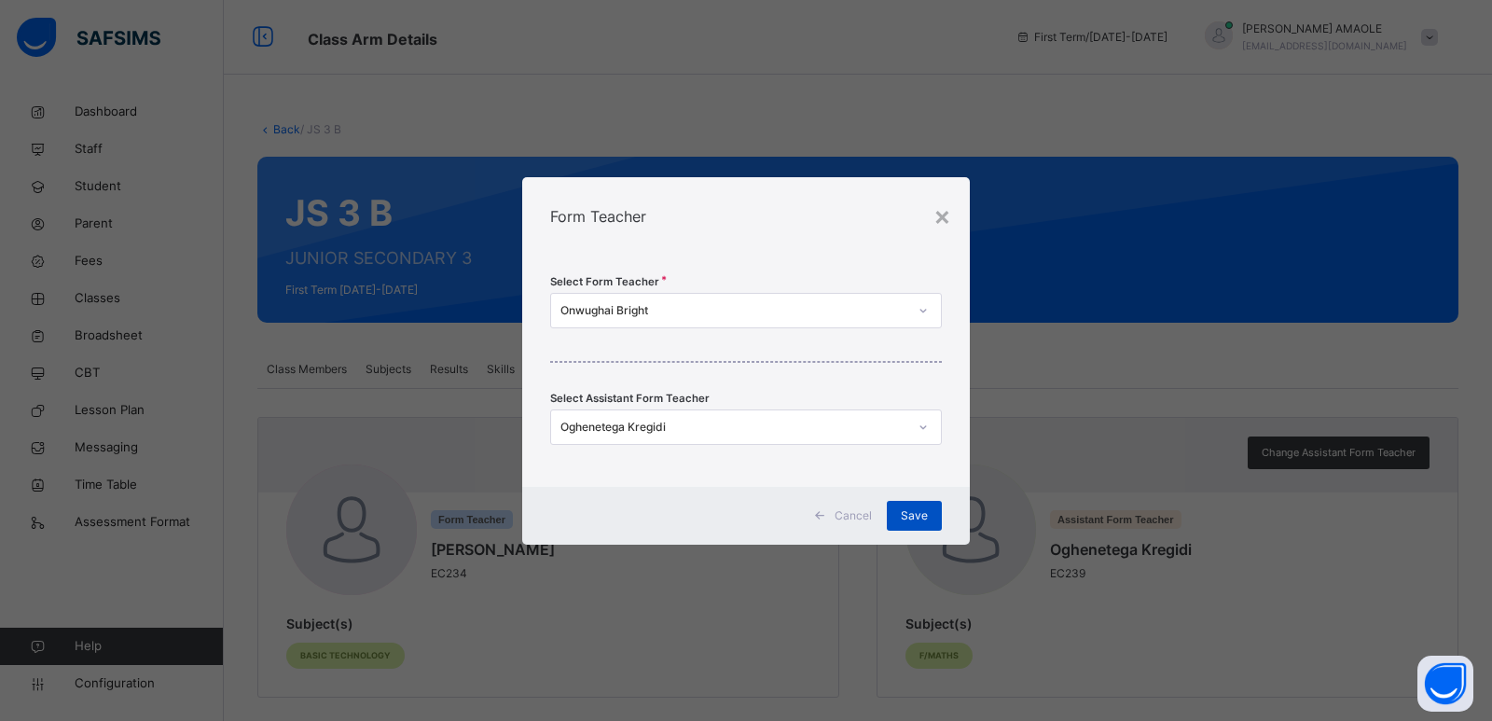
click at [910, 508] on span "Save" at bounding box center [914, 515] width 27 height 17
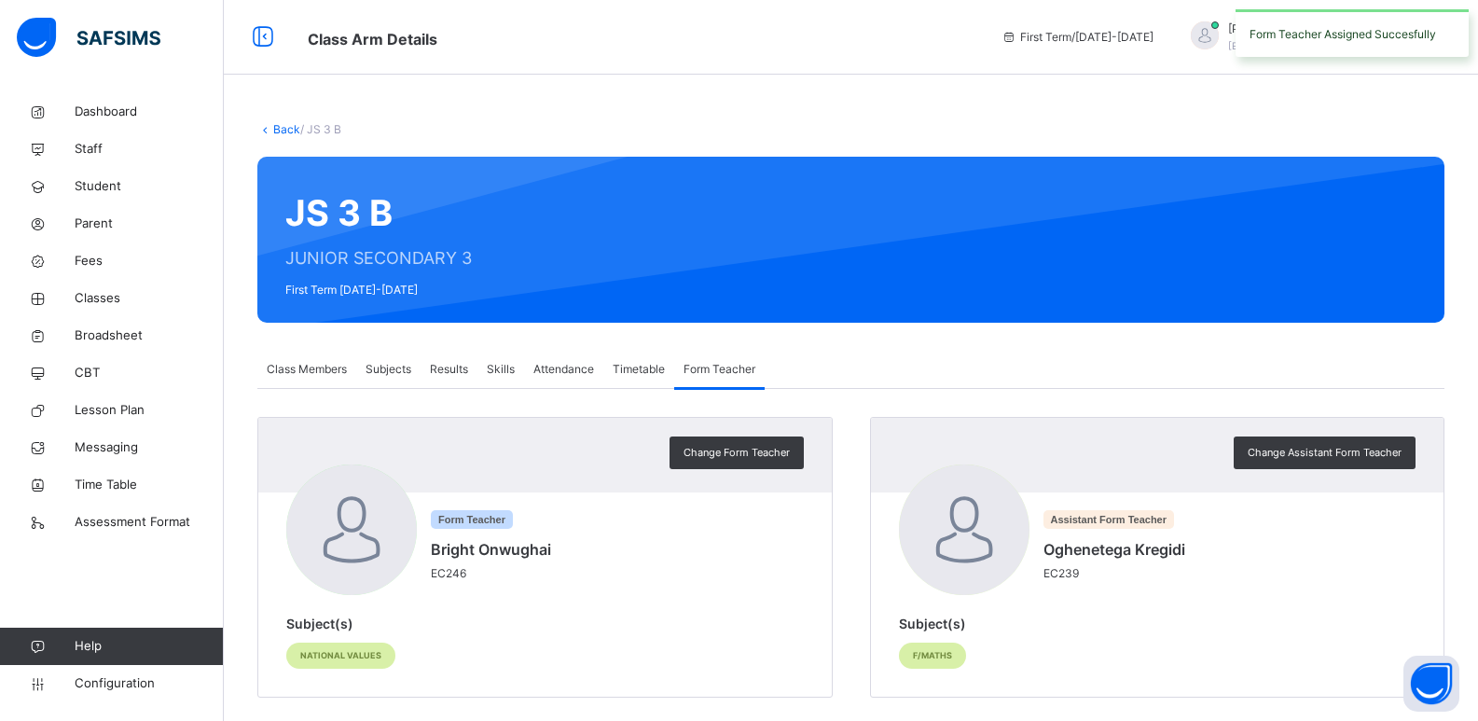
click at [337, 366] on span "Class Members" at bounding box center [307, 369] width 80 height 17
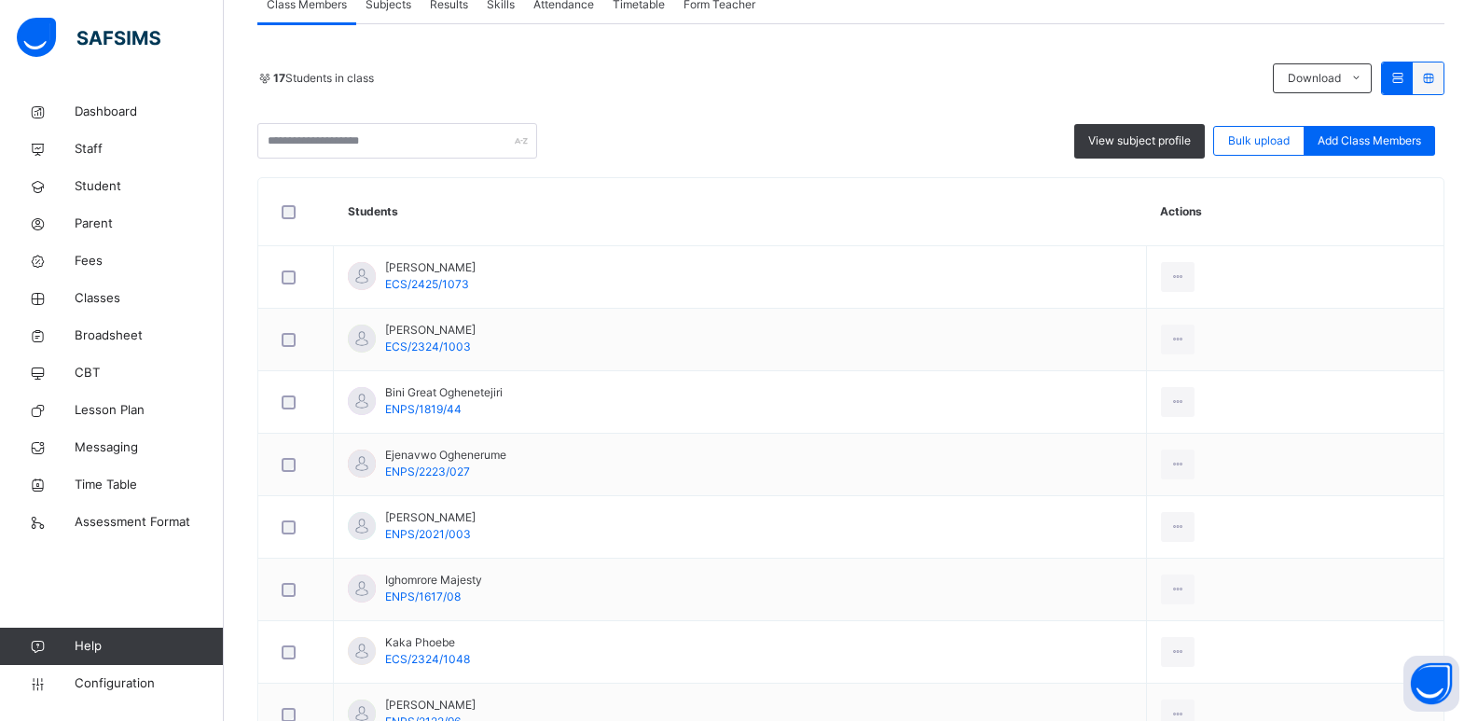
scroll to position [309, 0]
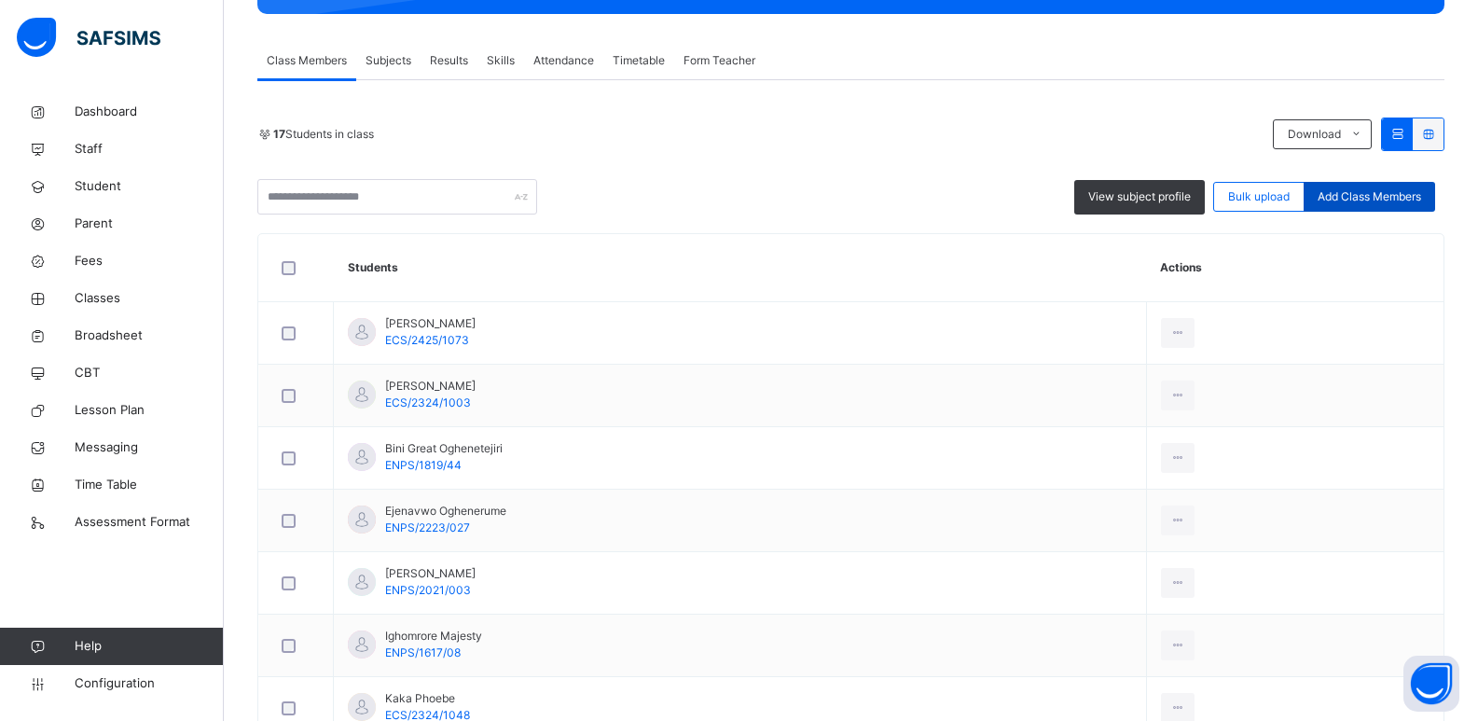
click at [1345, 187] on div "Add Class Members" at bounding box center [1369, 197] width 131 height 30
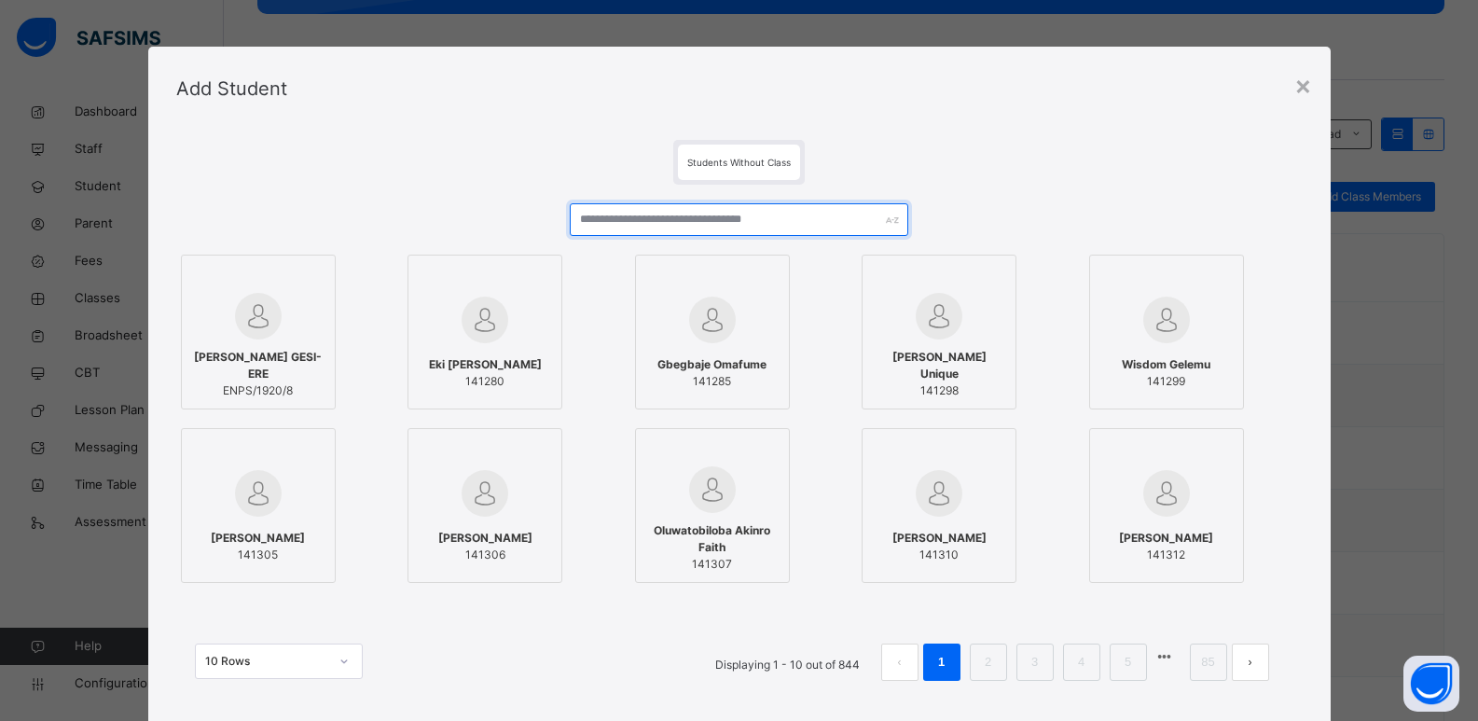
click at [747, 221] on input "text" at bounding box center [739, 219] width 338 height 33
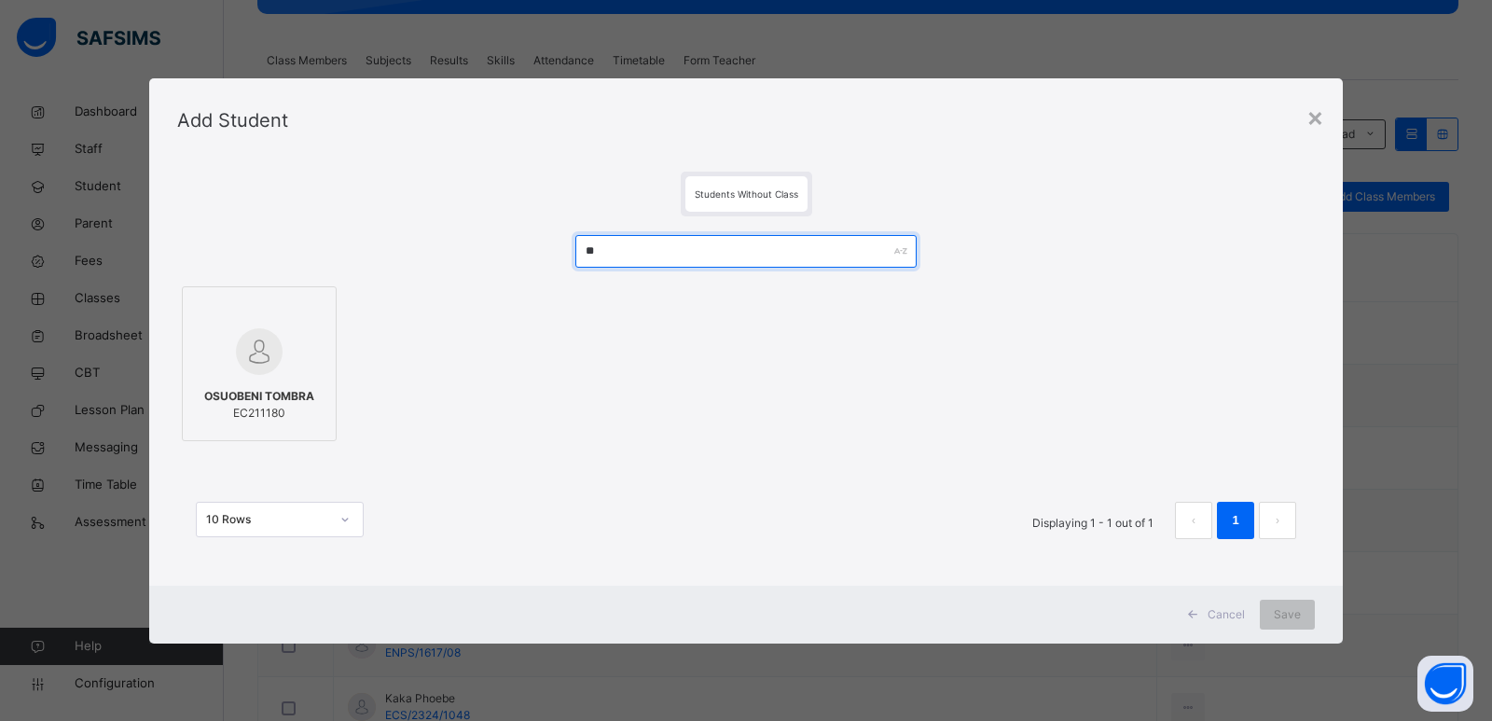
type input "*"
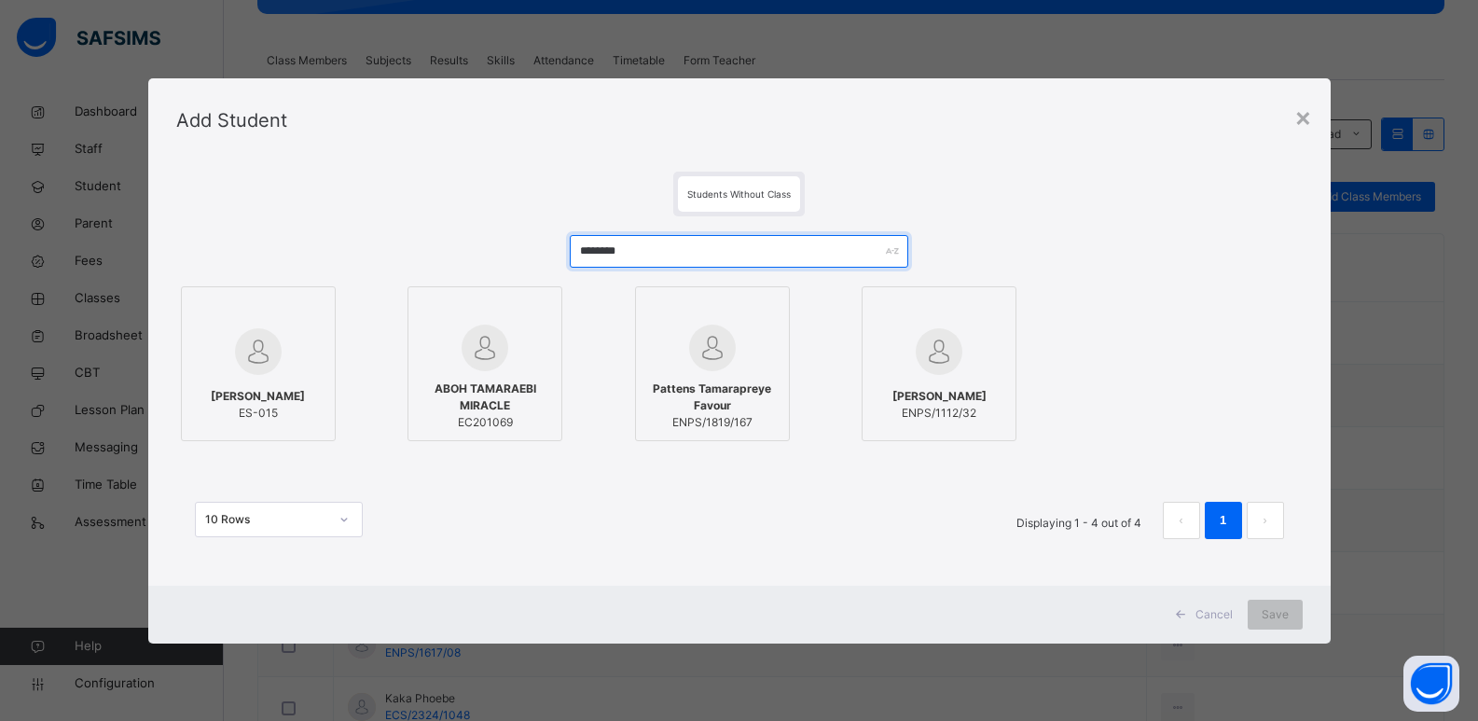
type input "********"
click at [1225, 615] on span "Cancel" at bounding box center [1214, 614] width 37 height 17
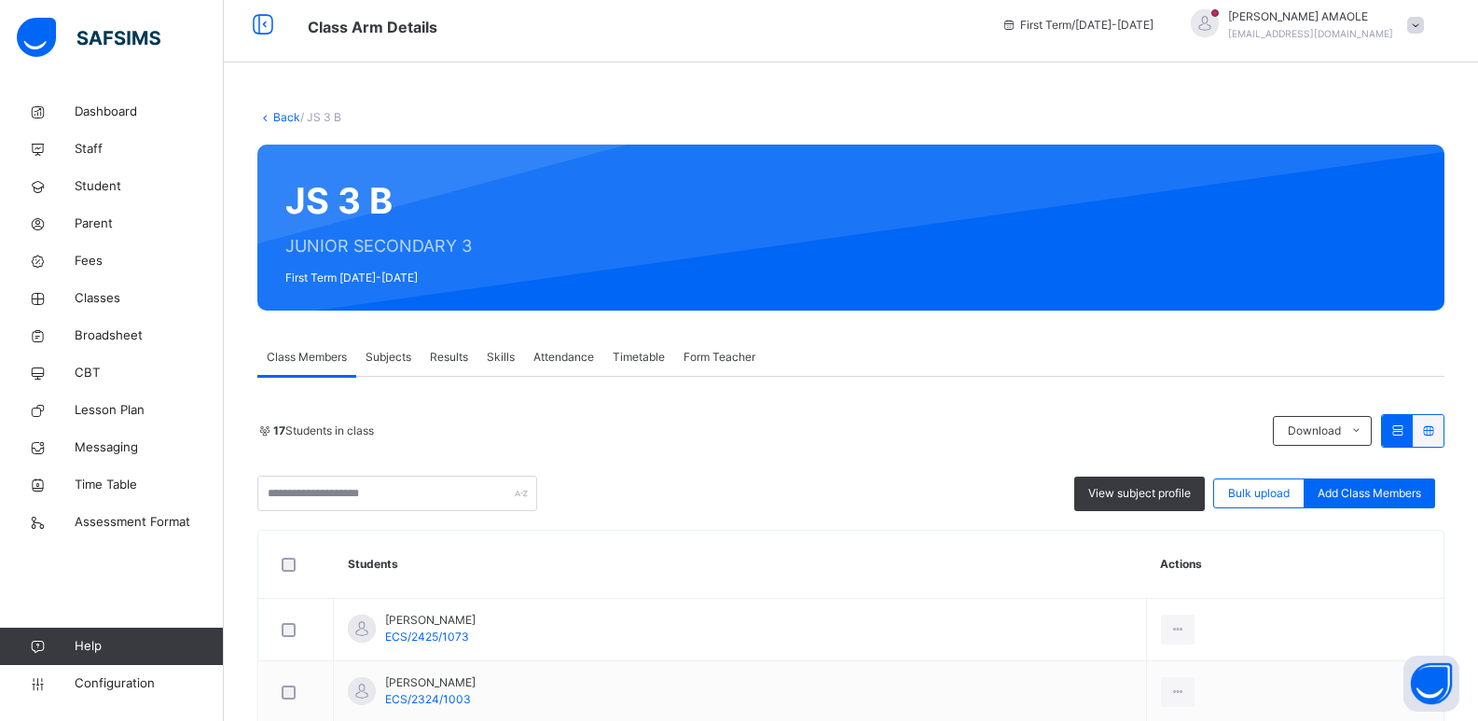
scroll to position [0, 0]
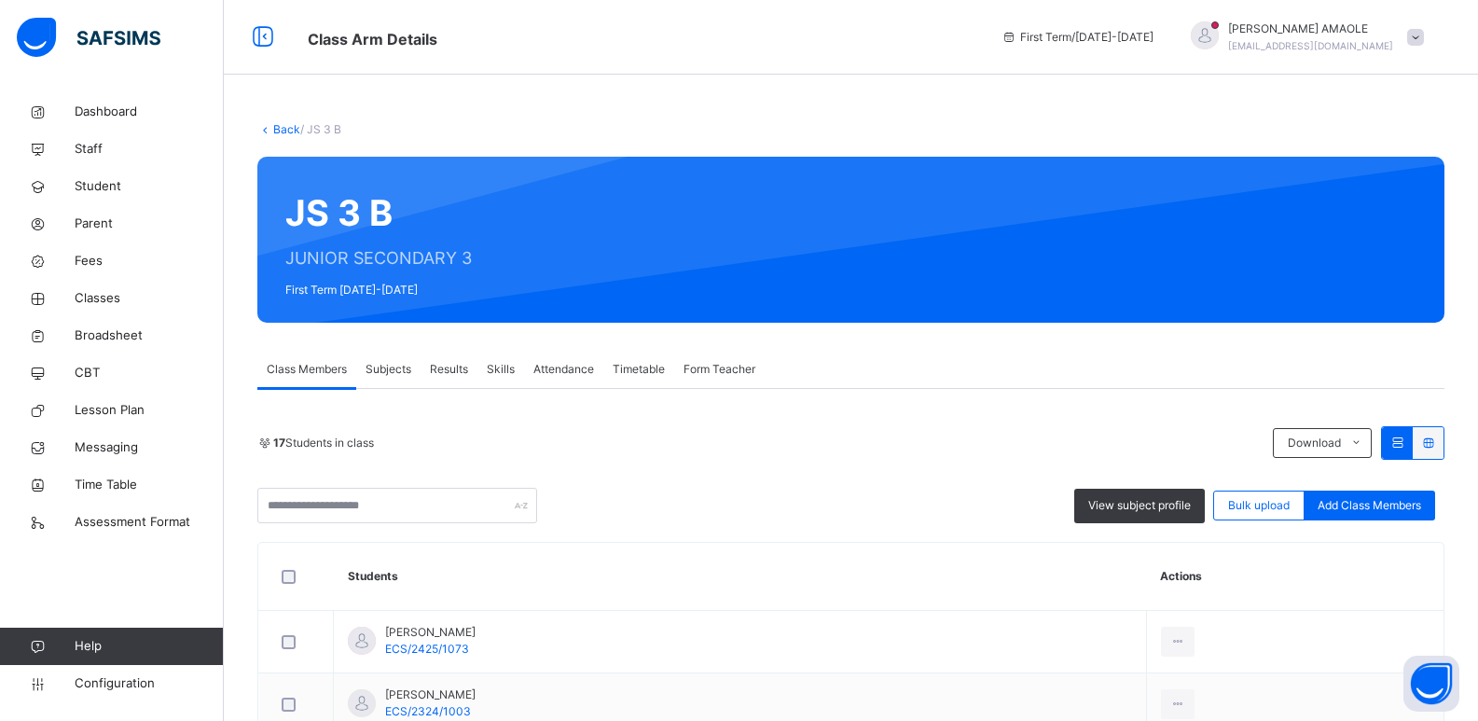
click at [289, 125] on link "Back" at bounding box center [286, 129] width 27 height 14
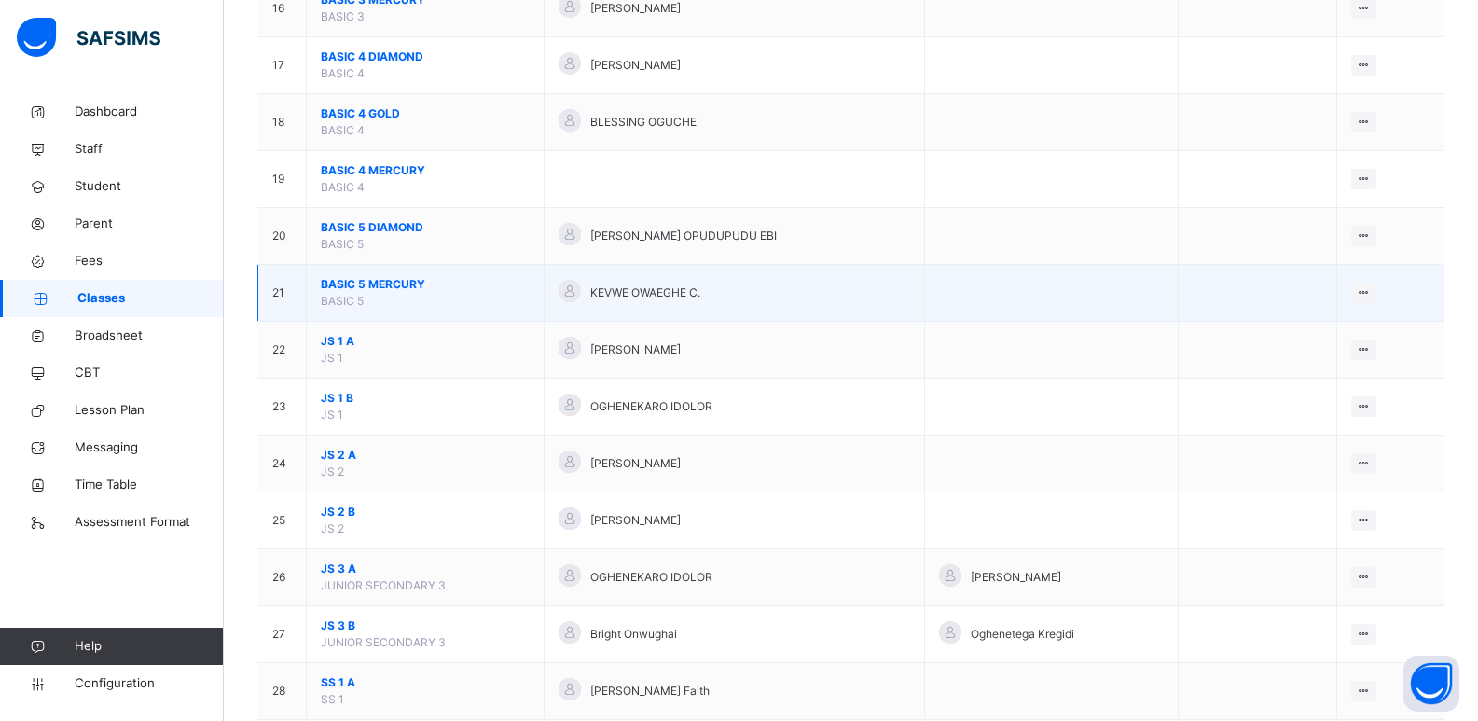
scroll to position [1119, 0]
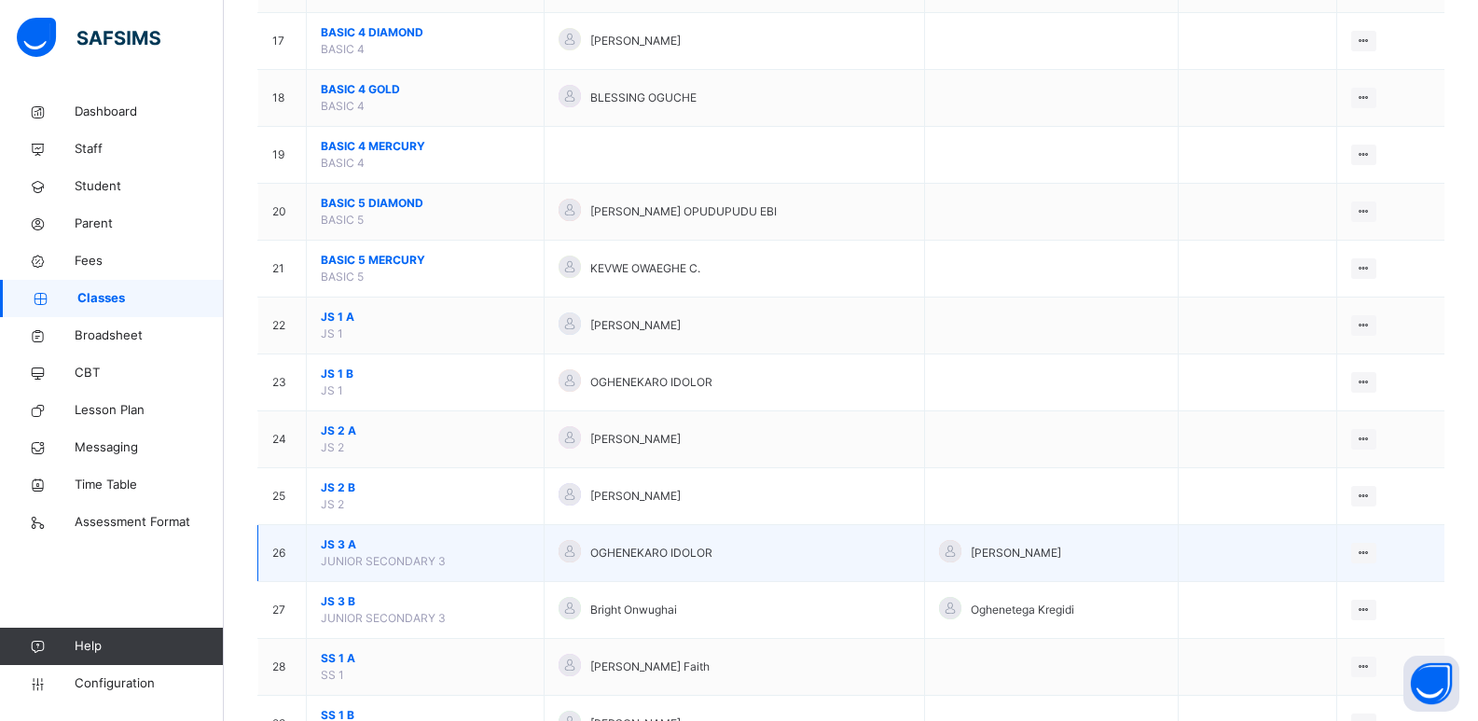
click at [337, 546] on span "JS 3 A" at bounding box center [425, 544] width 209 height 17
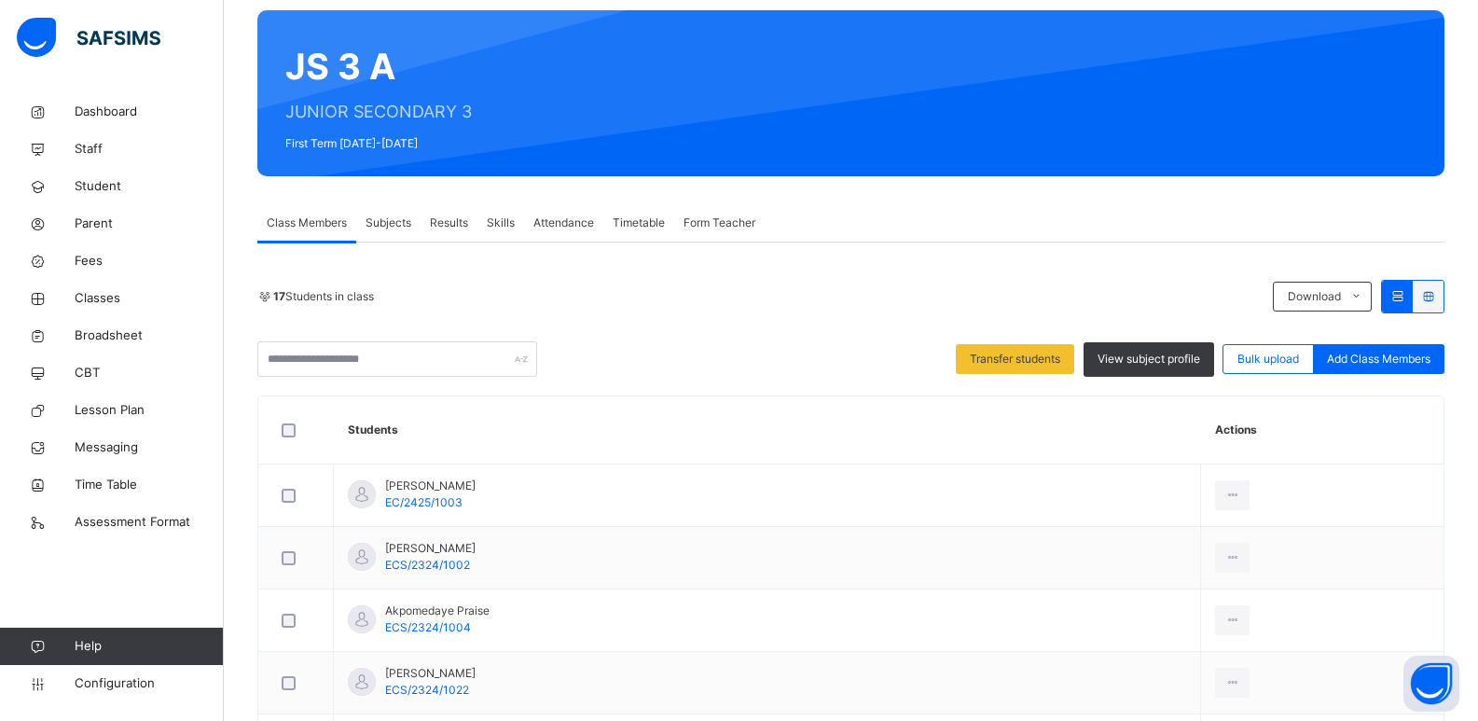
scroll to position [29, 0]
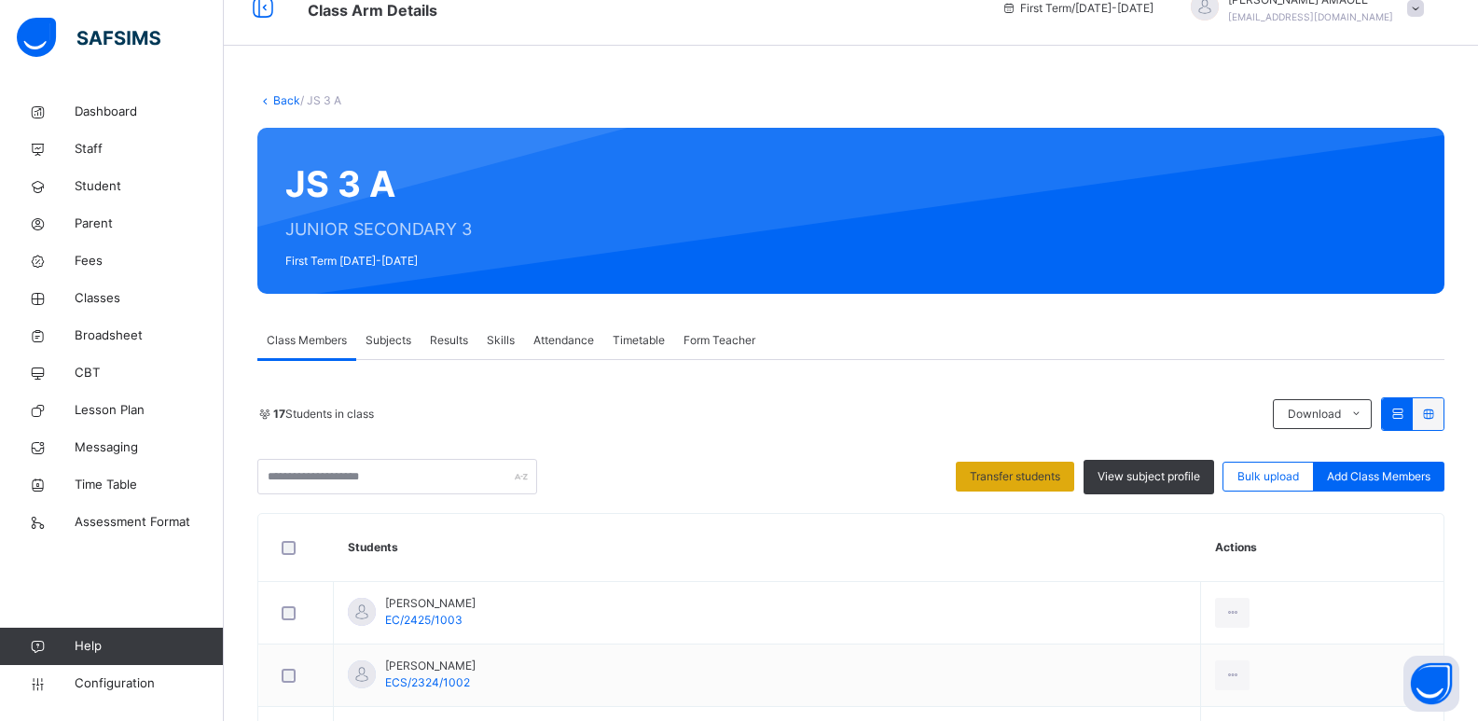
click at [982, 480] on span "Transfer students" at bounding box center [1015, 476] width 90 height 17
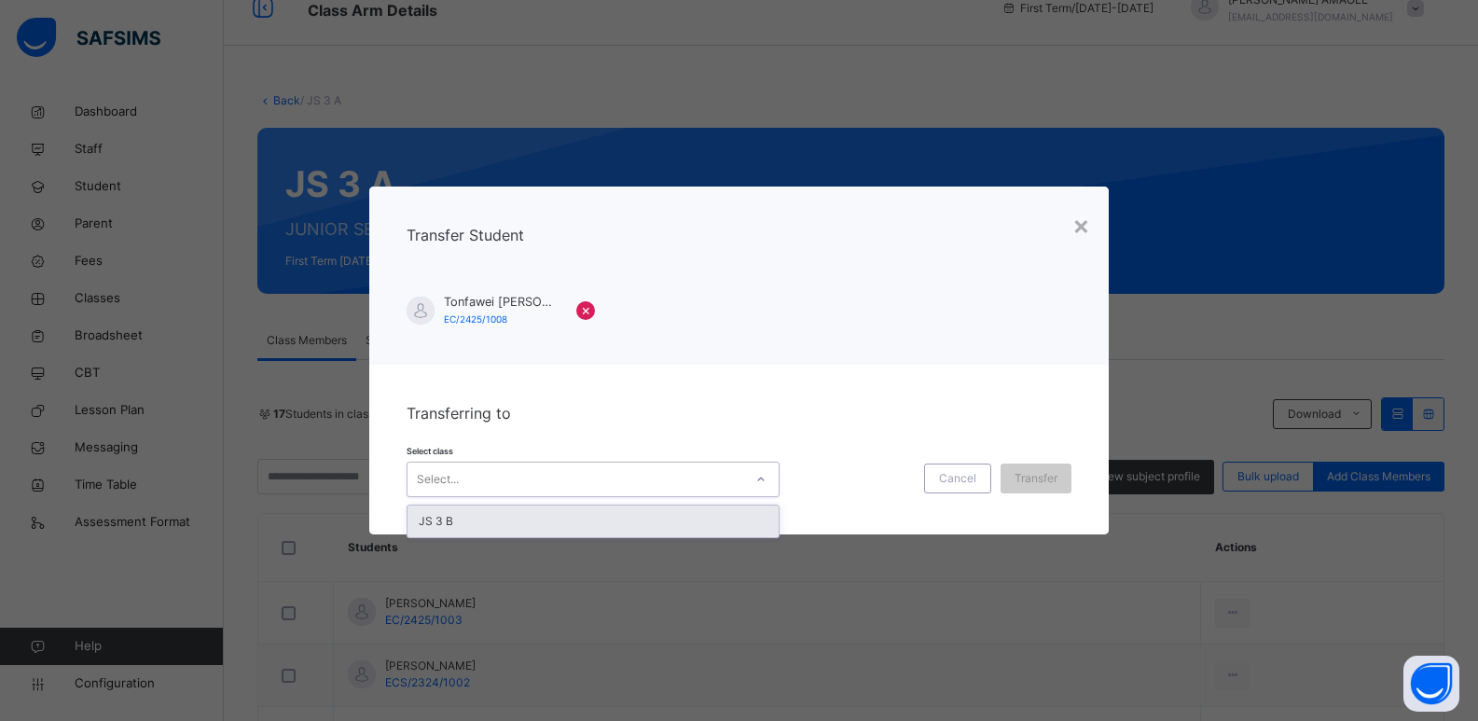
click at [651, 490] on div "Select..." at bounding box center [576, 479] width 336 height 29
drag, startPoint x: 639, startPoint y: 523, endPoint x: 684, endPoint y: 514, distance: 46.6
click at [639, 522] on div "JS 3 B" at bounding box center [593, 521] width 371 height 32
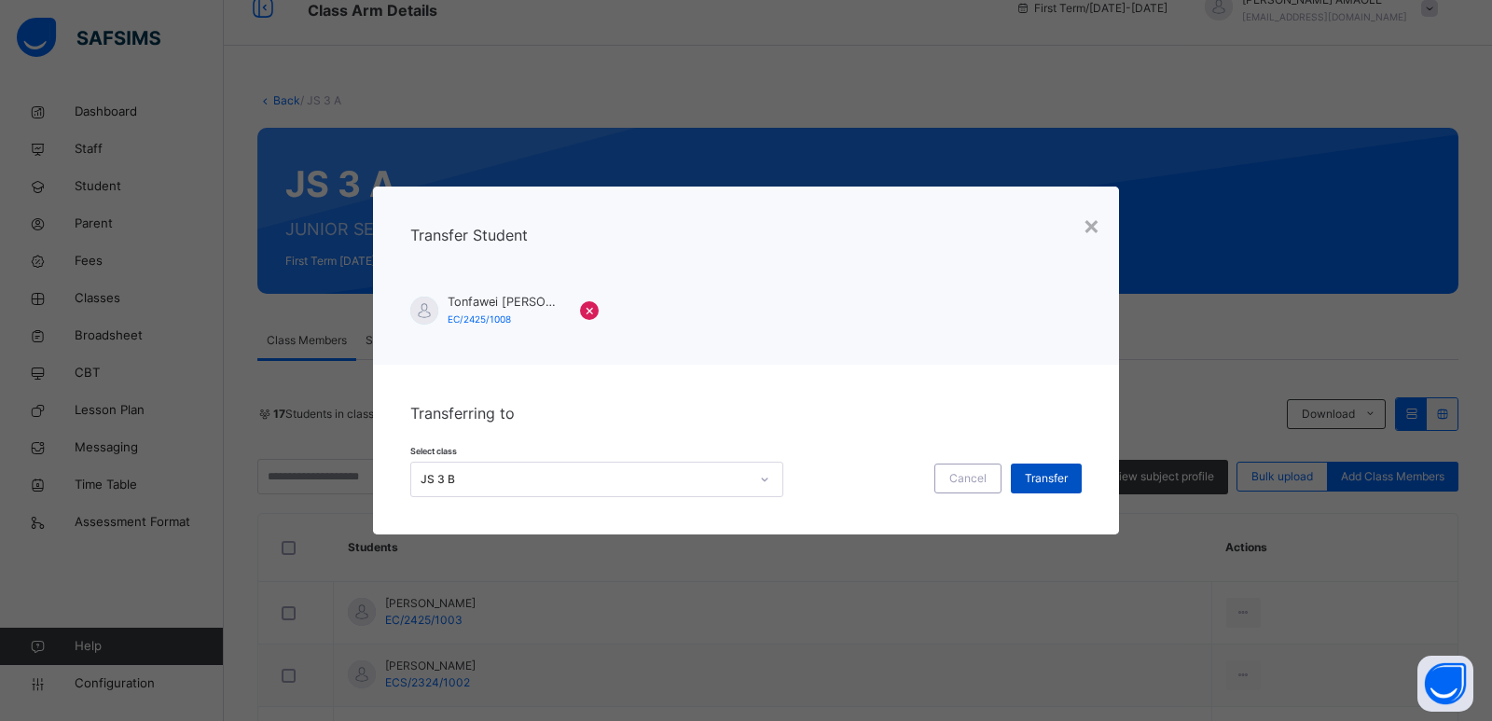
click at [1055, 475] on span "Transfer" at bounding box center [1046, 478] width 43 height 17
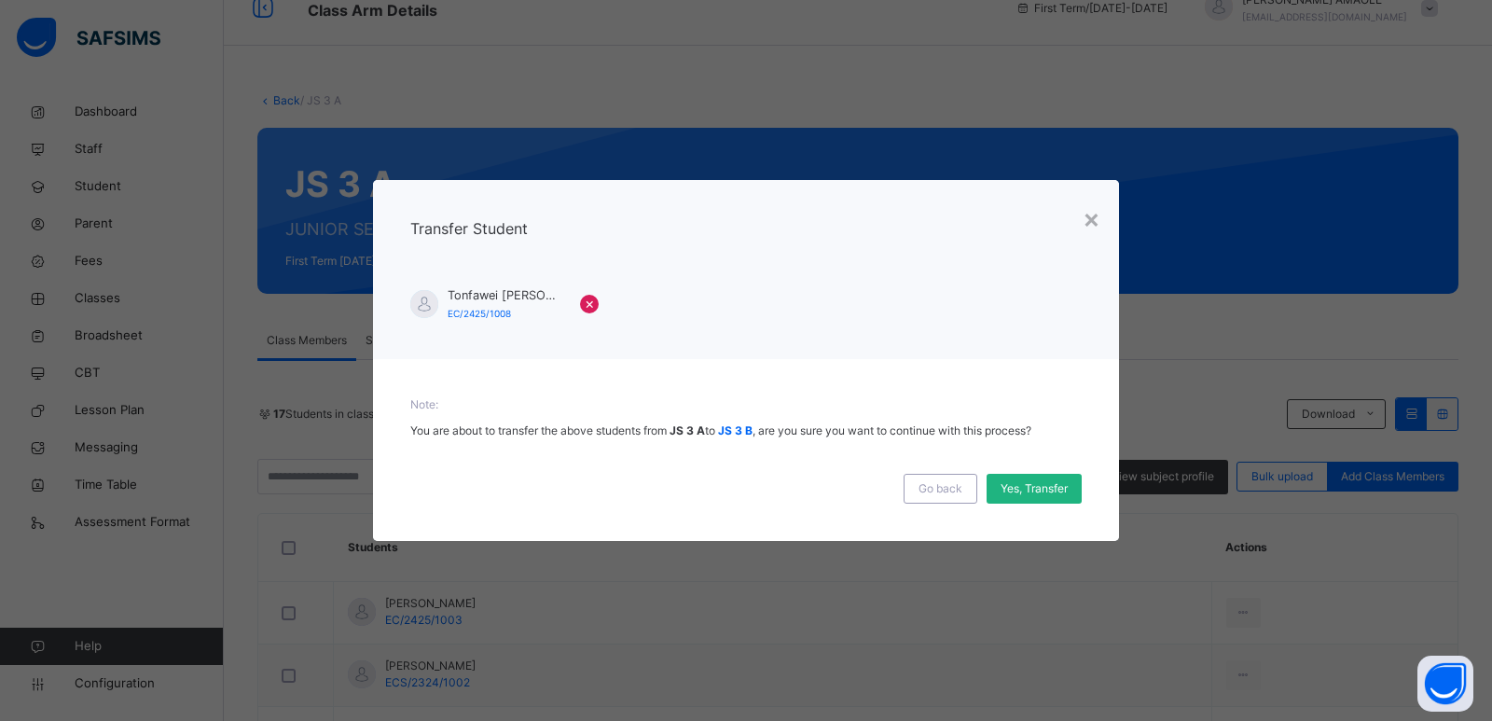
click at [1030, 485] on span "Yes, Transfer" at bounding box center [1034, 488] width 67 height 17
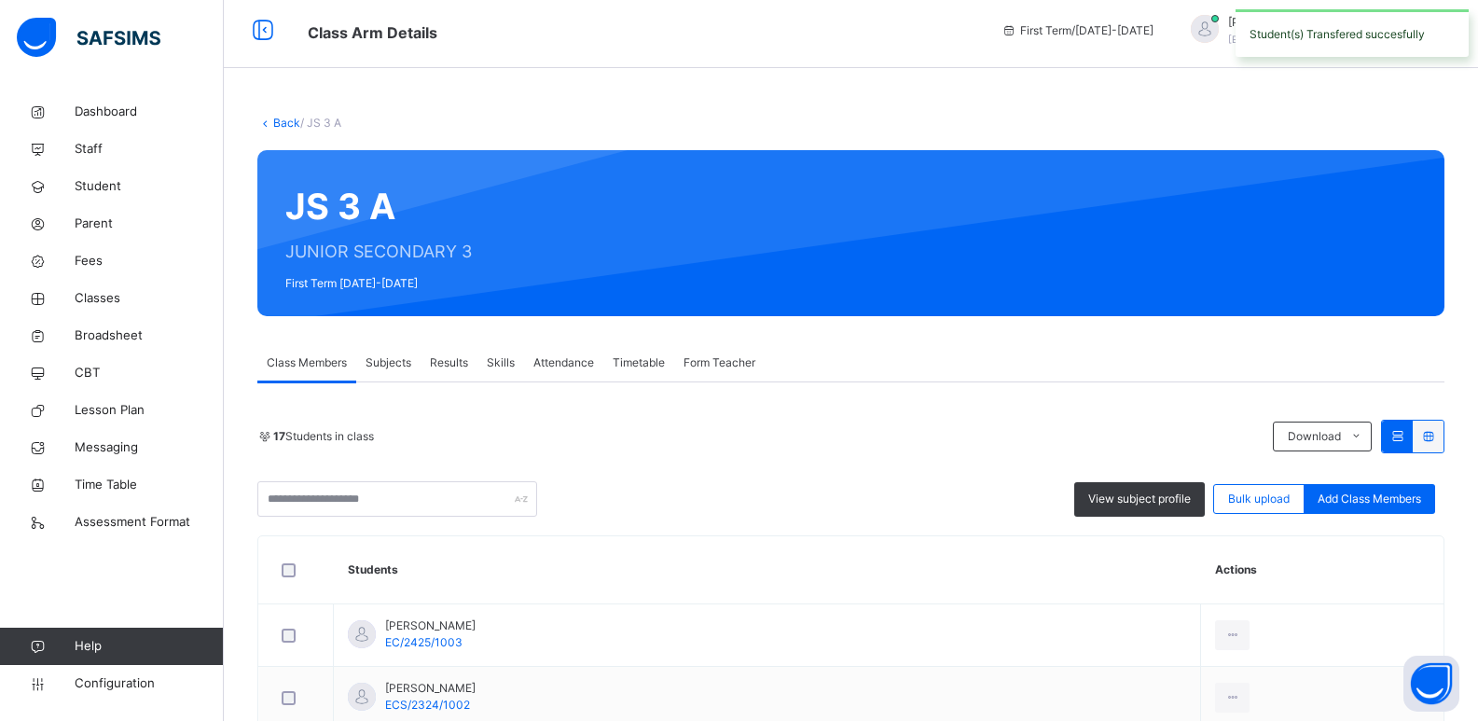
scroll to position [0, 0]
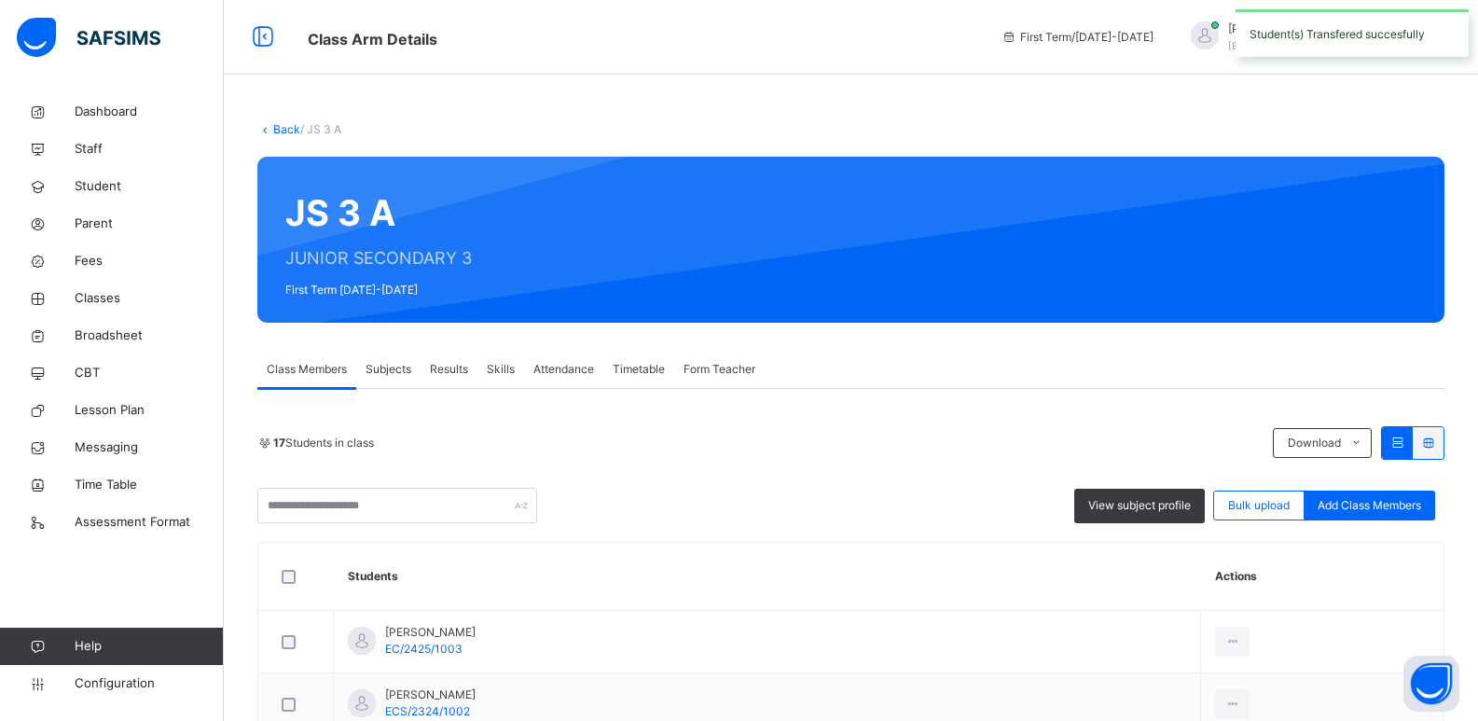
click at [284, 128] on link "Back" at bounding box center [286, 129] width 27 height 14
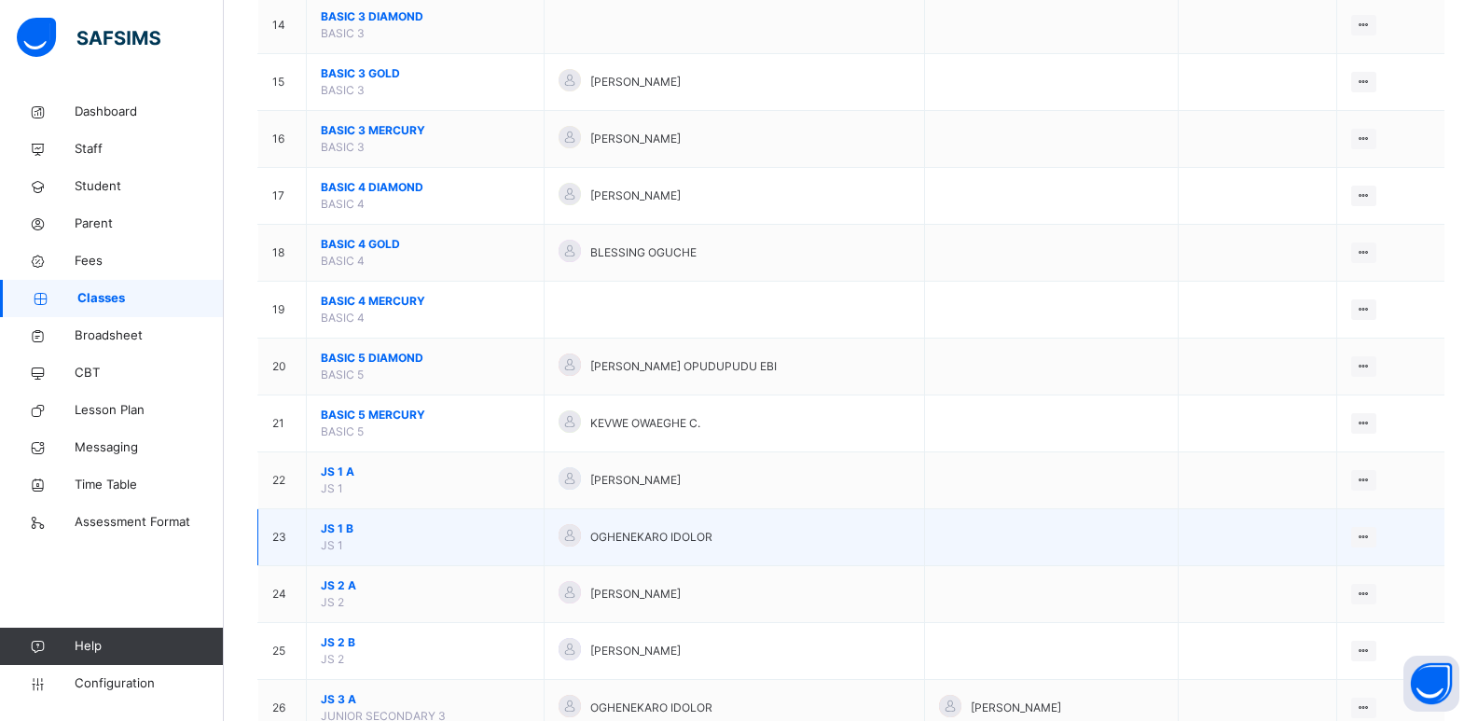
scroll to position [1119, 0]
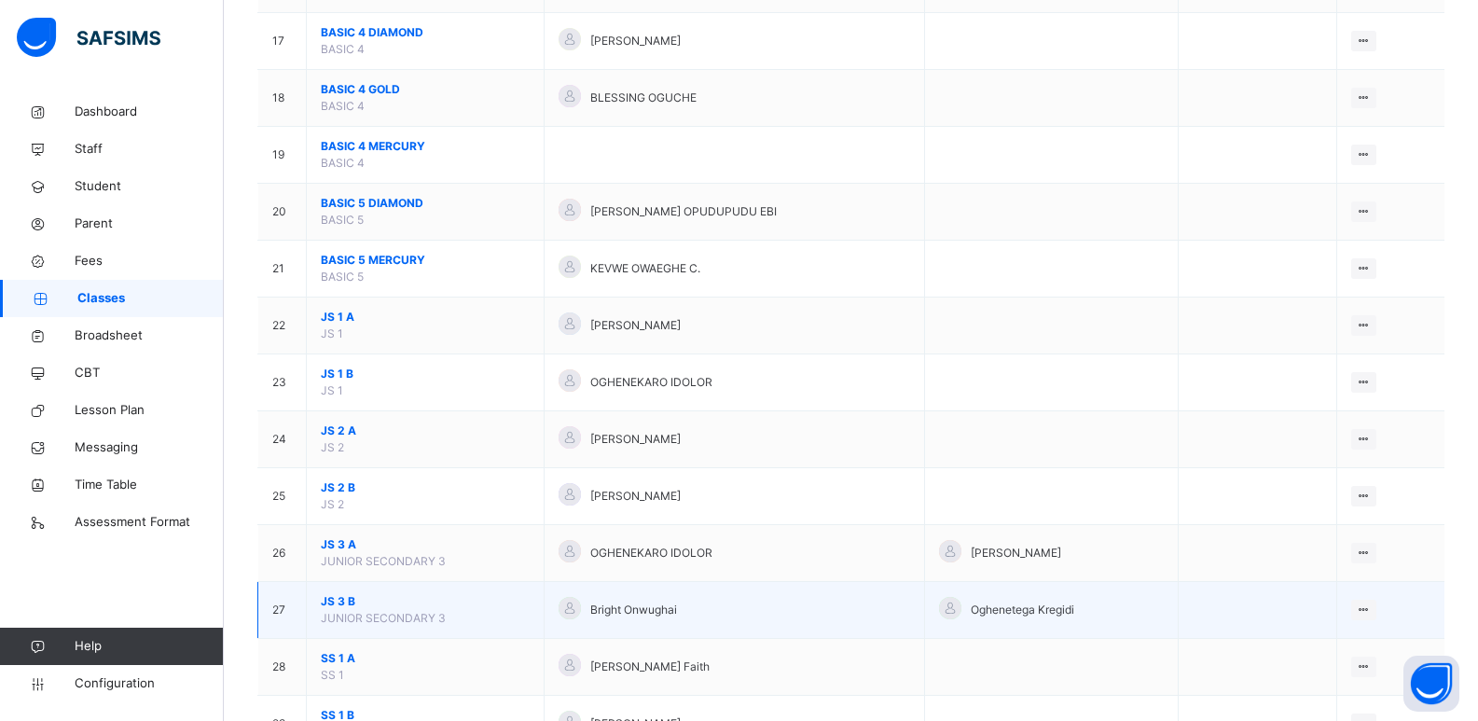
click at [340, 597] on span "JS 3 B" at bounding box center [425, 601] width 209 height 17
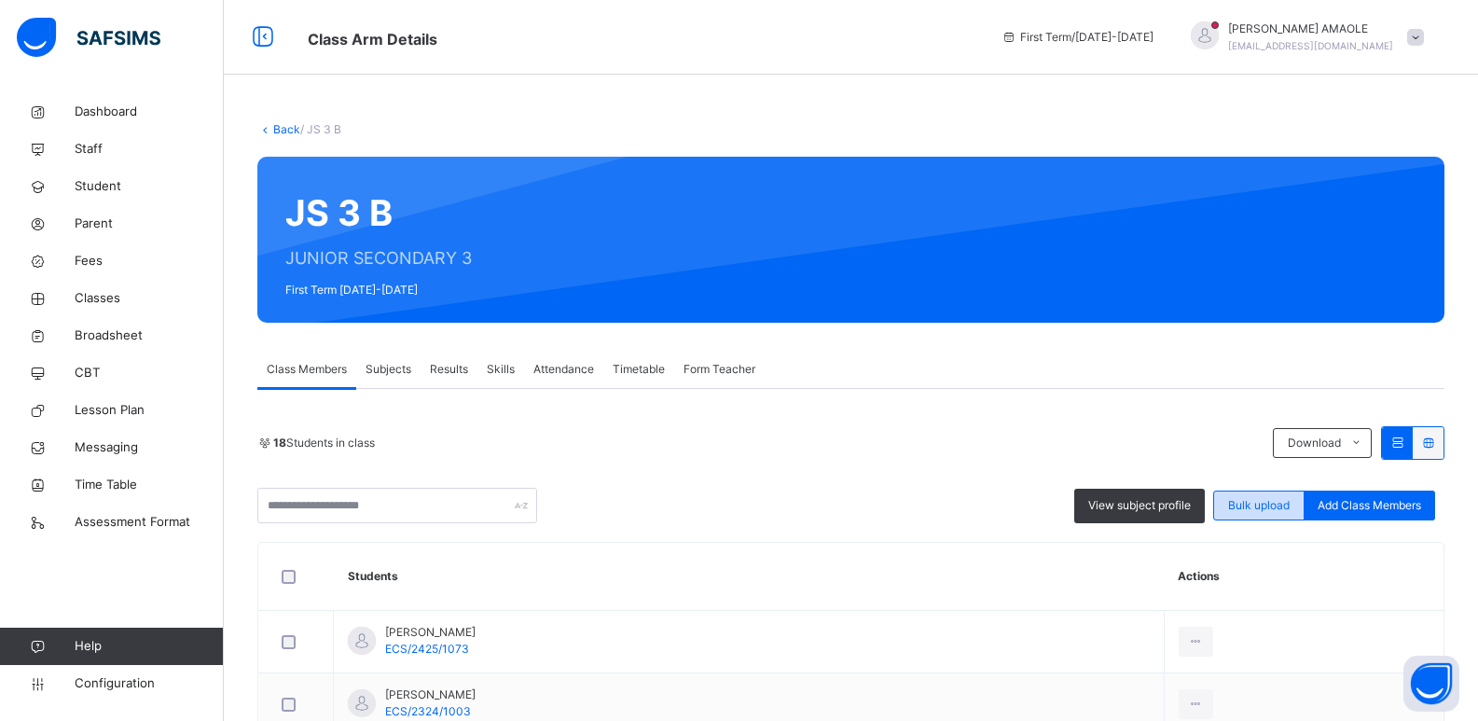
click at [1260, 505] on span "Bulk upload" at bounding box center [1259, 505] width 62 height 17
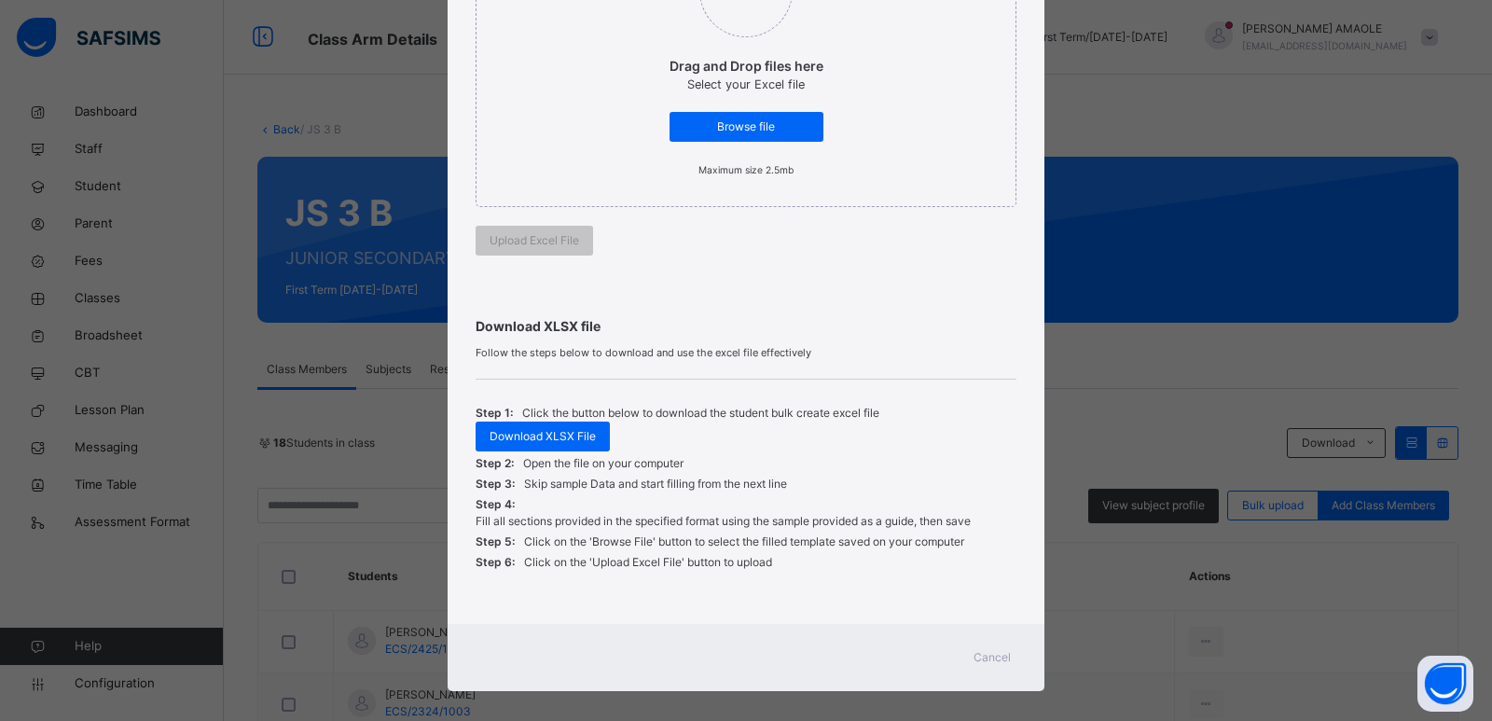
scroll to position [336, 0]
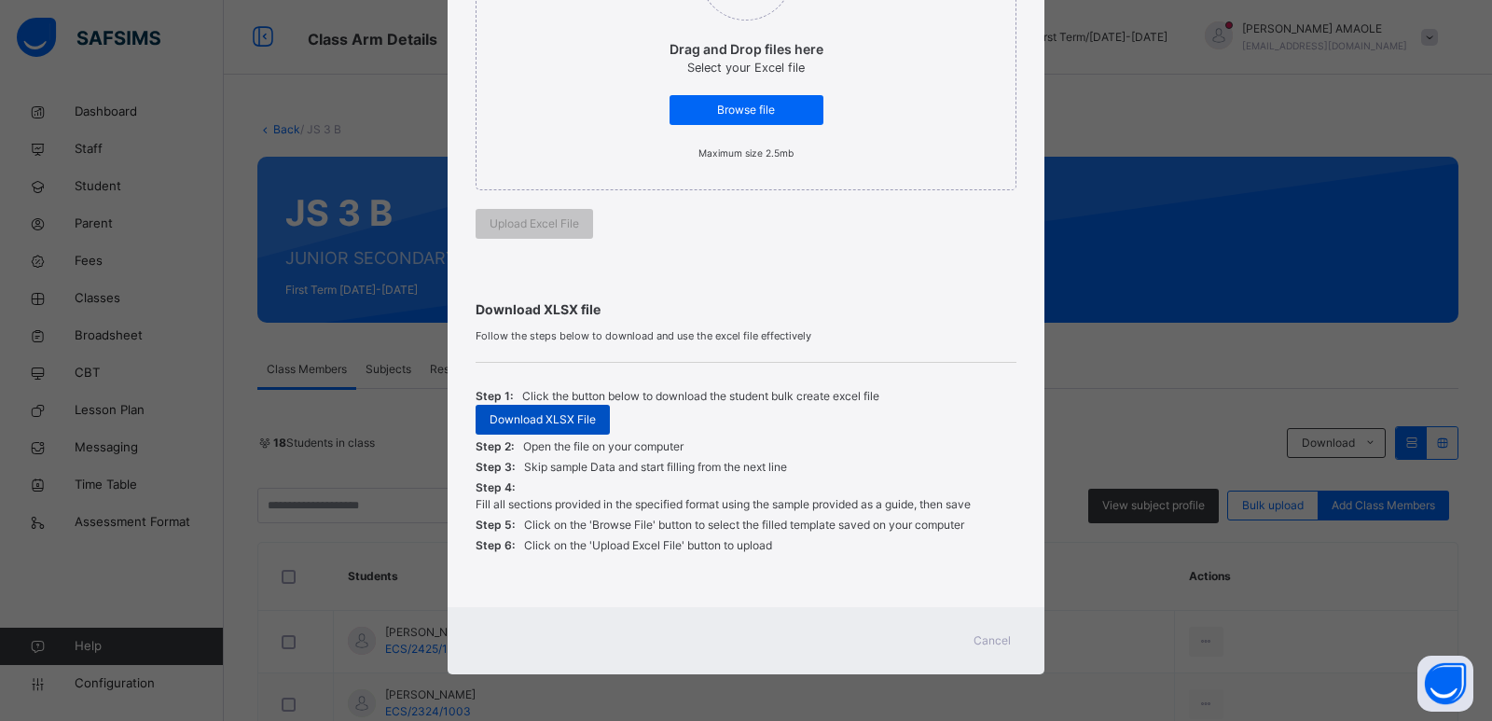
click at [544, 408] on div "Download XLSX File" at bounding box center [543, 420] width 134 height 30
click at [993, 637] on span "Cancel" at bounding box center [992, 640] width 37 height 17
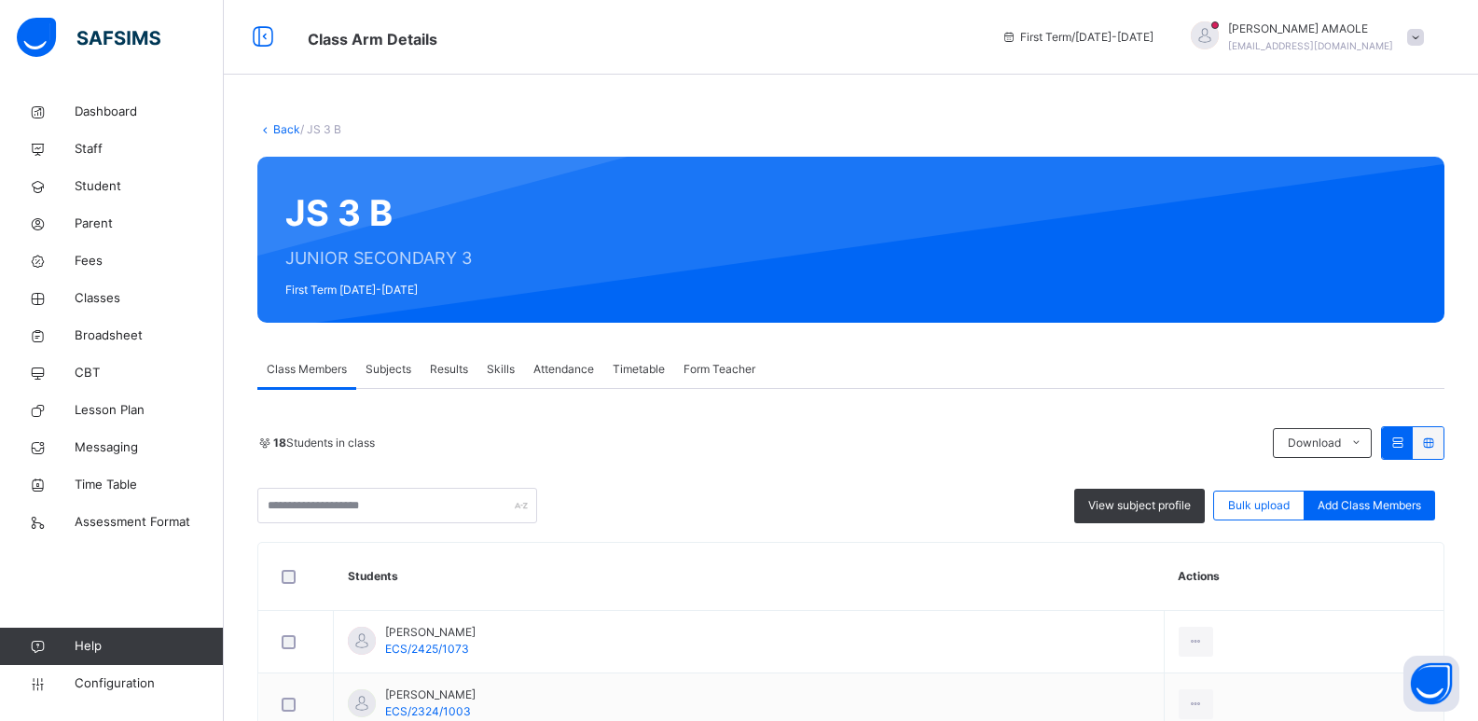
click at [862, 513] on div "View subject profile Bulk upload Add Class Members" at bounding box center [850, 505] width 1187 height 35
click at [1237, 507] on div "Bulk upload" at bounding box center [1258, 506] width 91 height 30
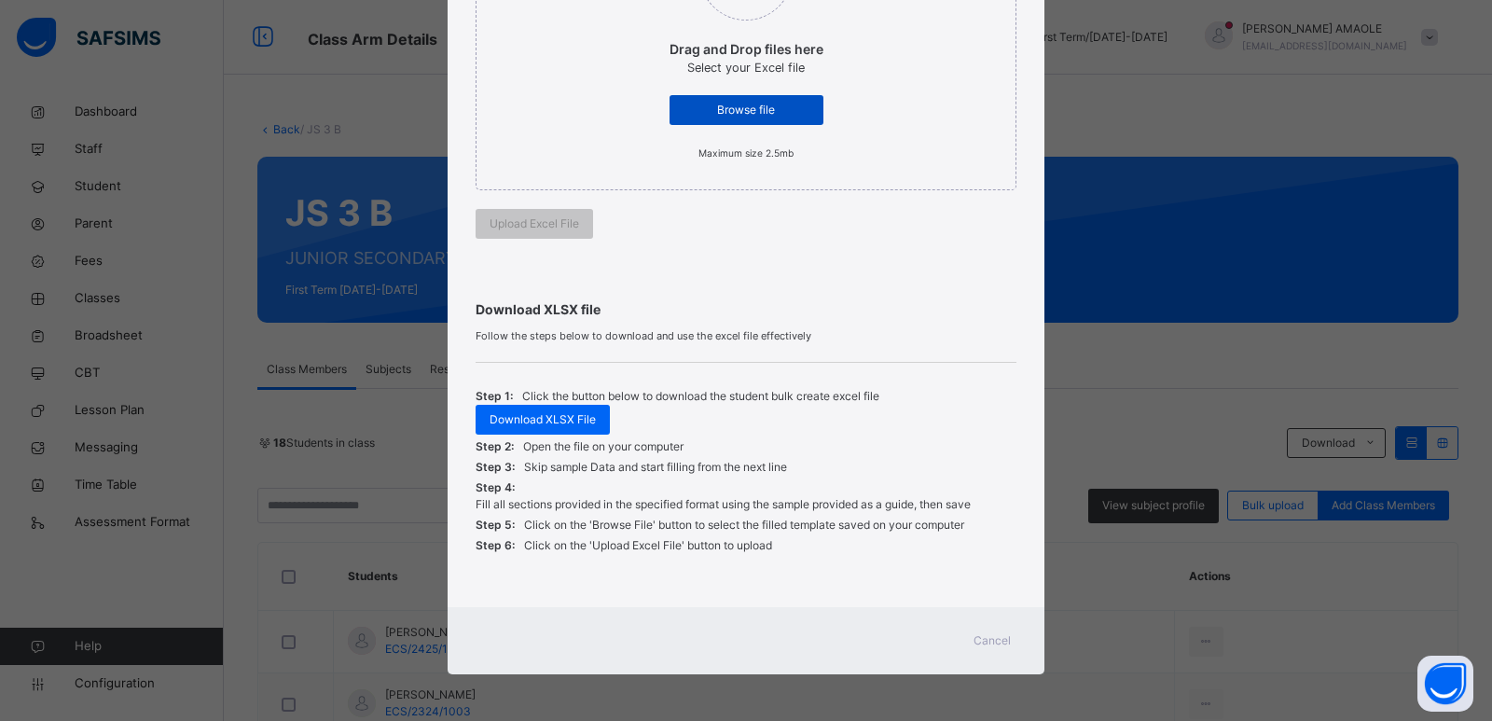
click at [747, 99] on div "Browse file" at bounding box center [747, 110] width 154 height 30
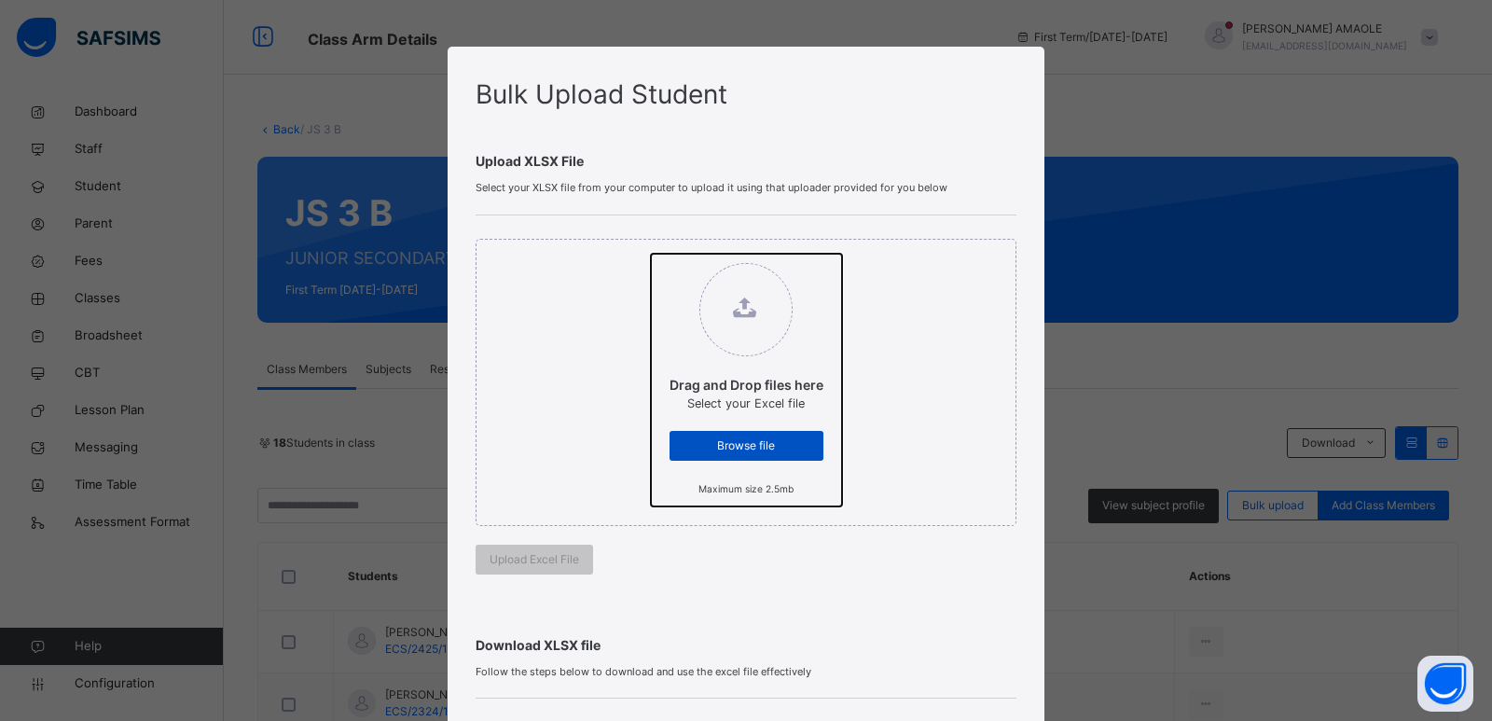
type input "**********"
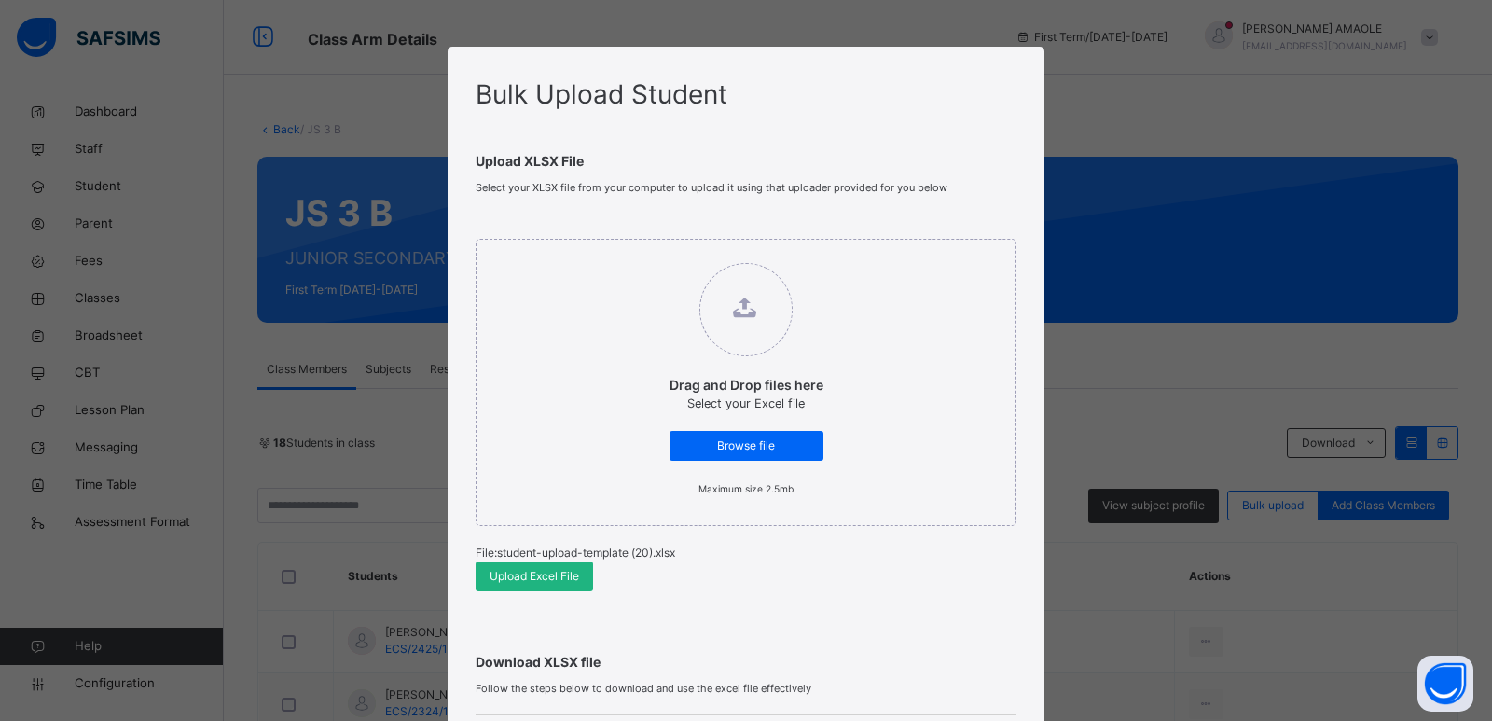
click at [556, 576] on span "Upload Excel File" at bounding box center [535, 576] width 90 height 17
click at [1230, 307] on div "Bulk Upload Student Upload XLSX File Select your XLSX file from your computer t…" at bounding box center [746, 360] width 1492 height 721
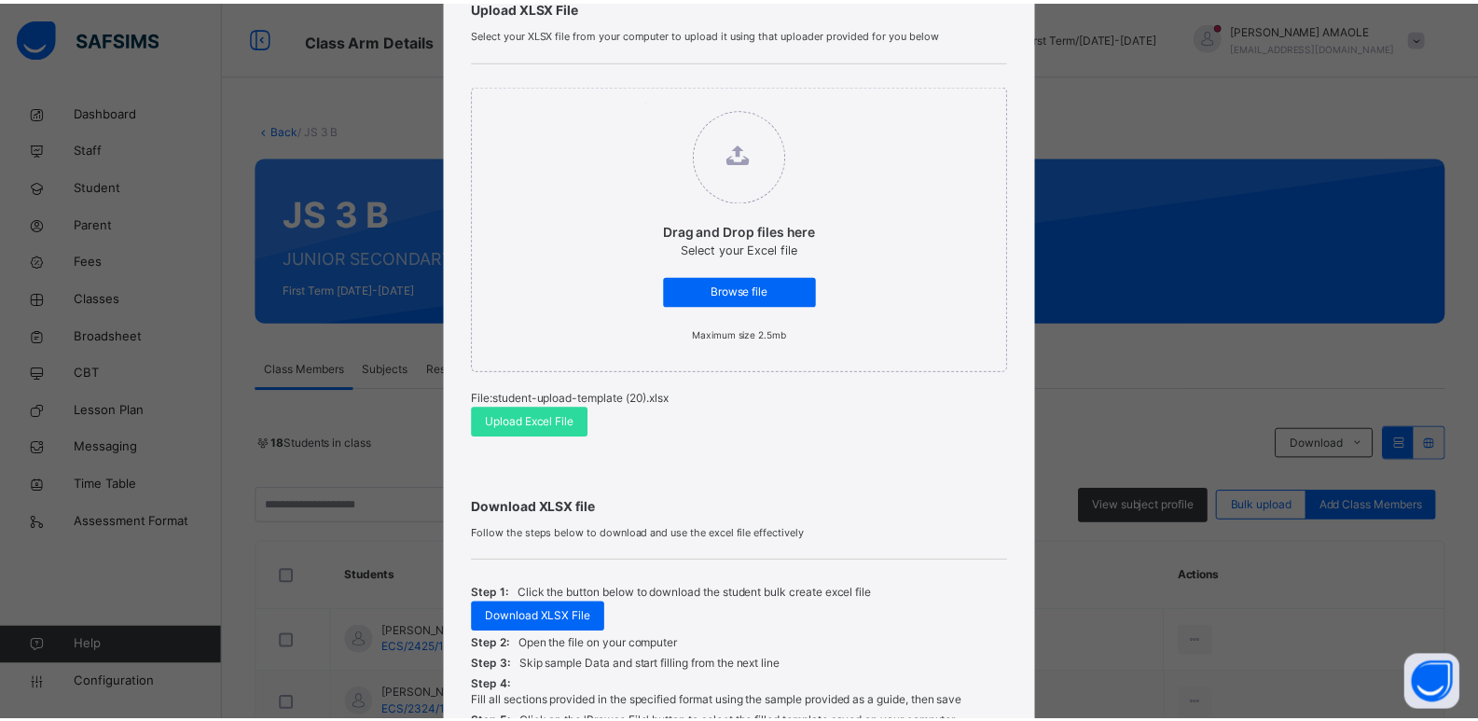
scroll to position [352, 0]
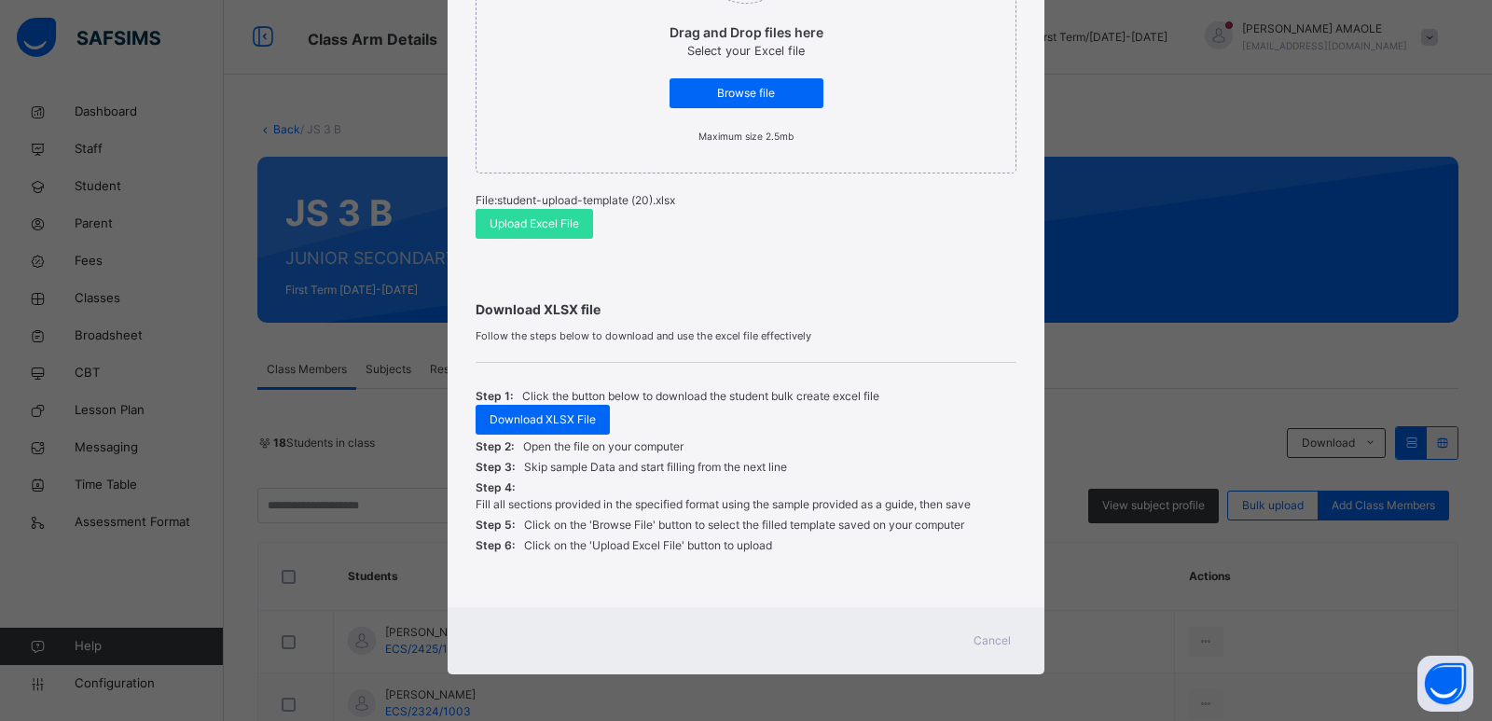
click at [971, 628] on div "Cancel" at bounding box center [992, 641] width 67 height 30
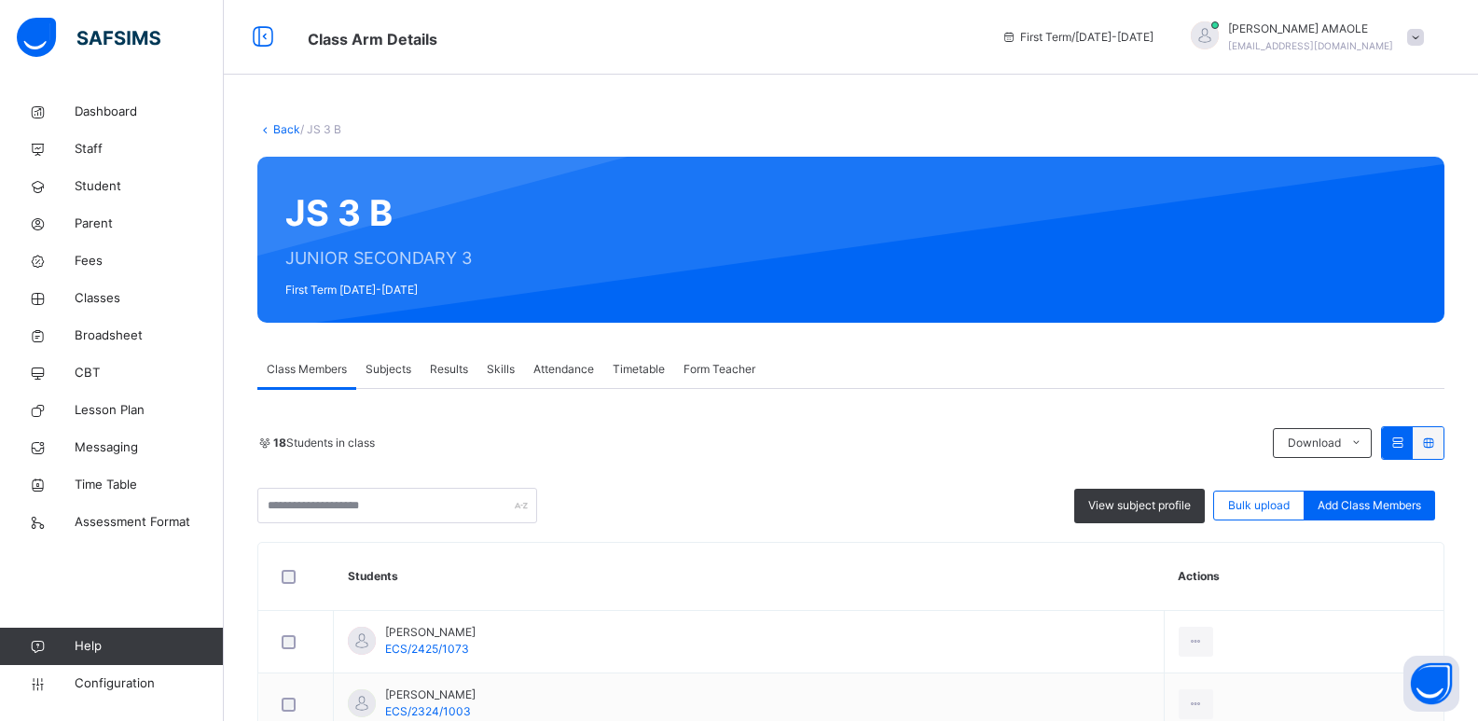
click at [281, 126] on link "Back" at bounding box center [286, 129] width 27 height 14
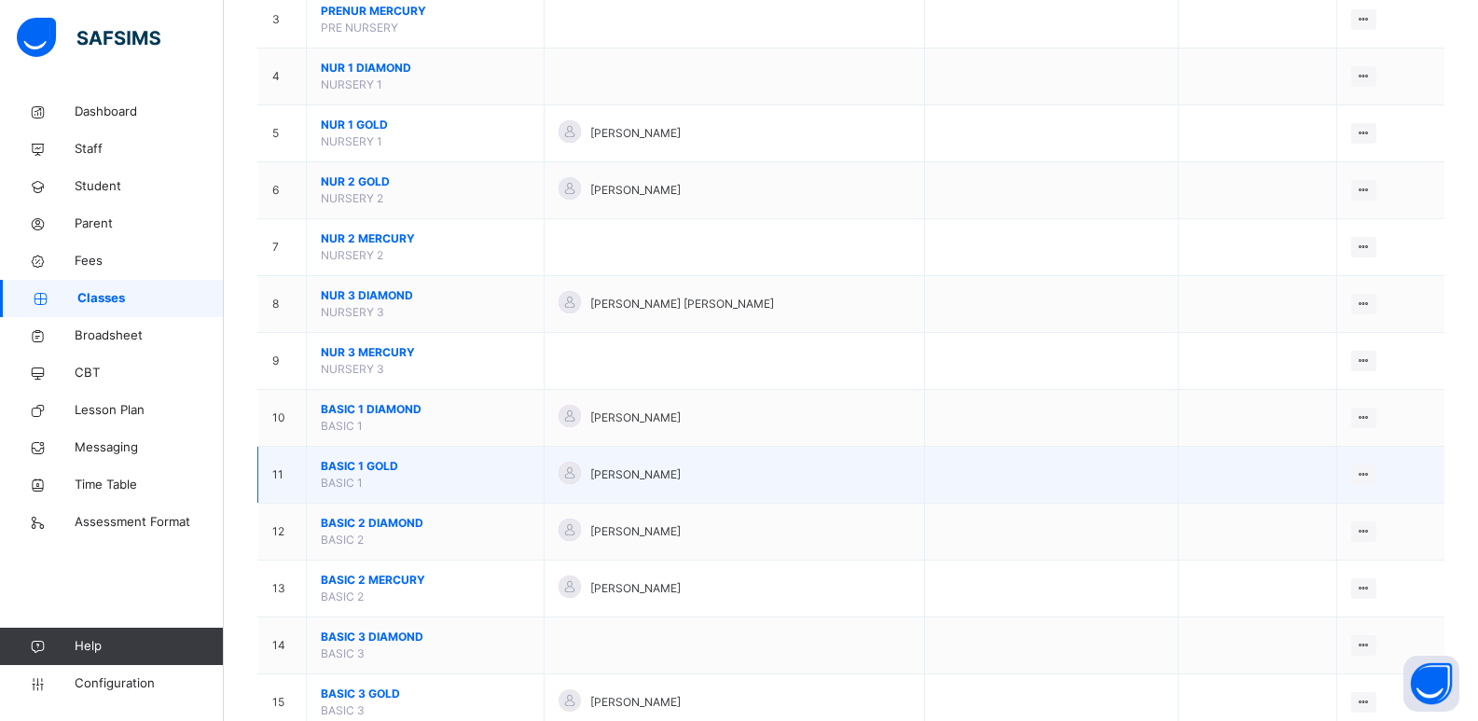
scroll to position [373, 0]
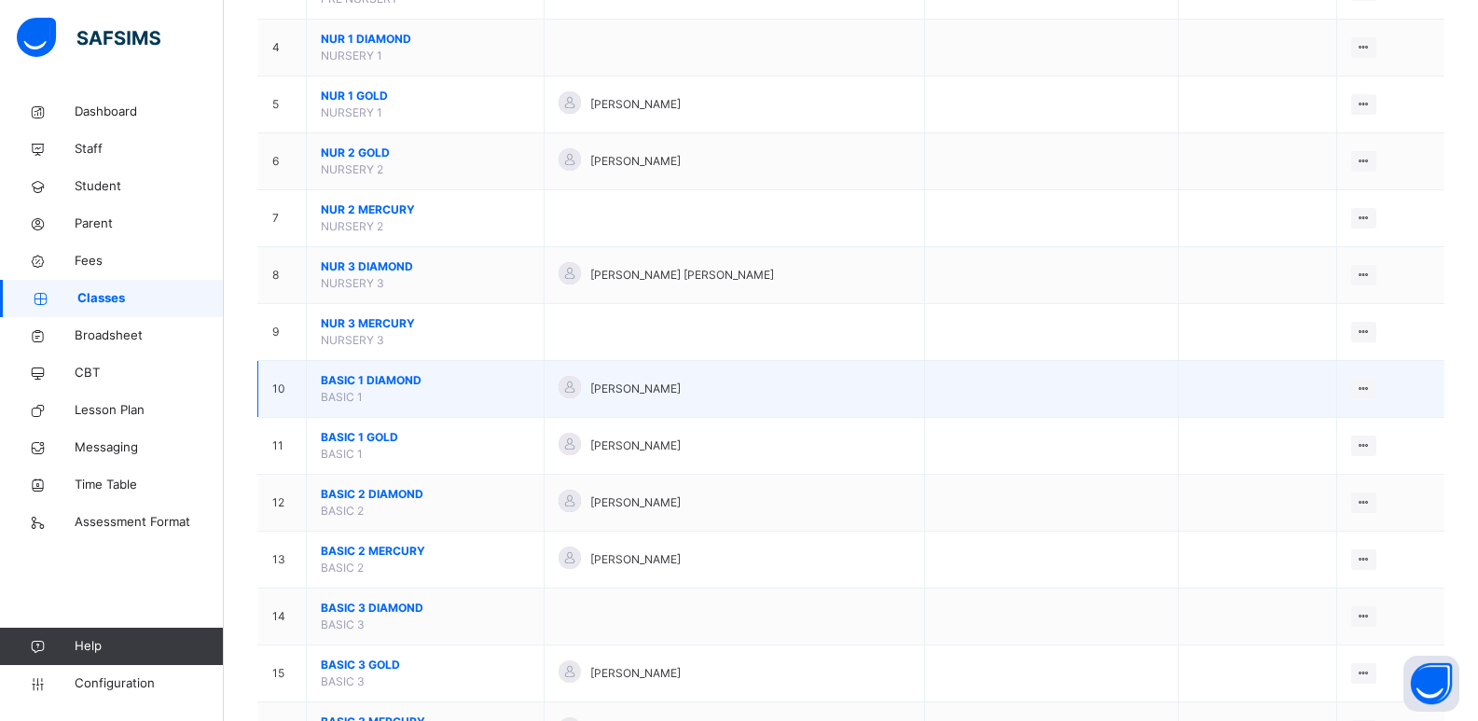
click at [395, 378] on span "BASIC 1 DIAMOND" at bounding box center [425, 380] width 209 height 17
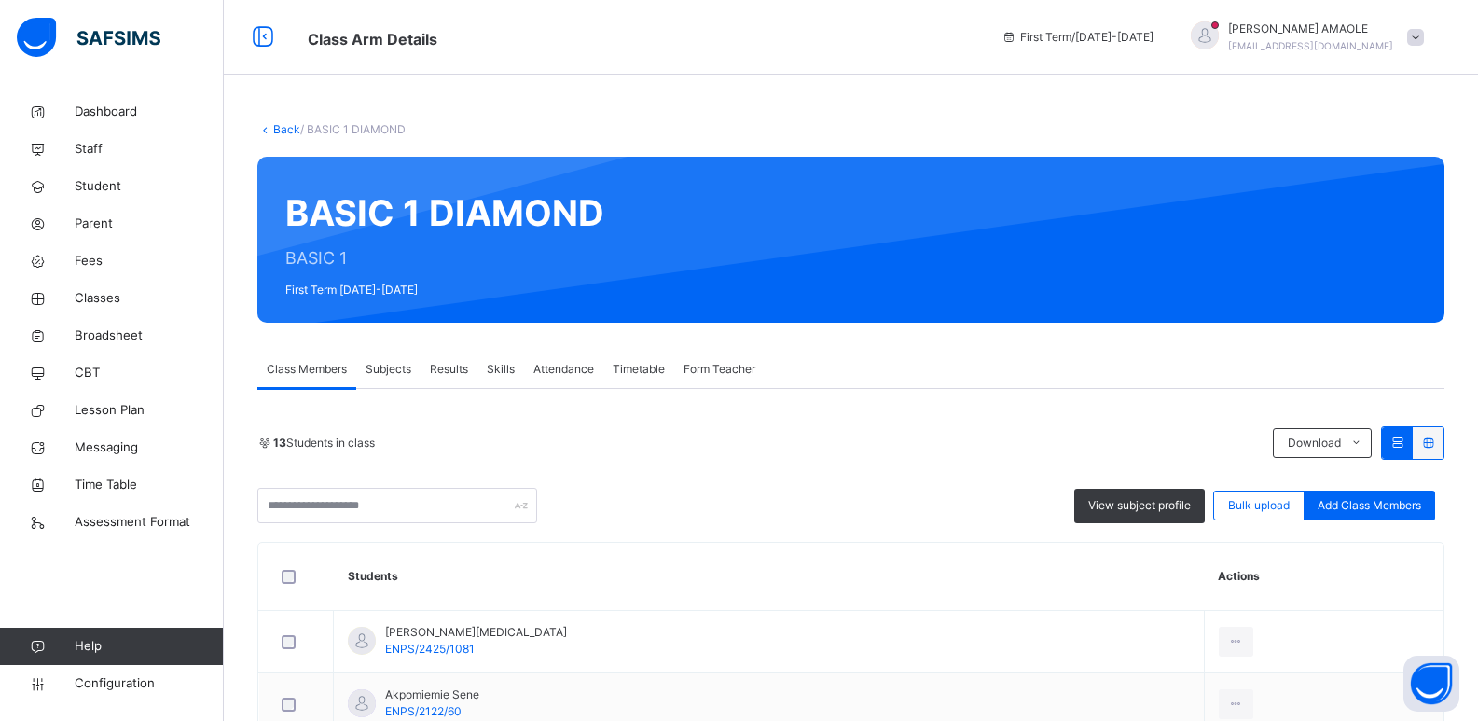
click at [399, 368] on span "Subjects" at bounding box center [389, 369] width 46 height 17
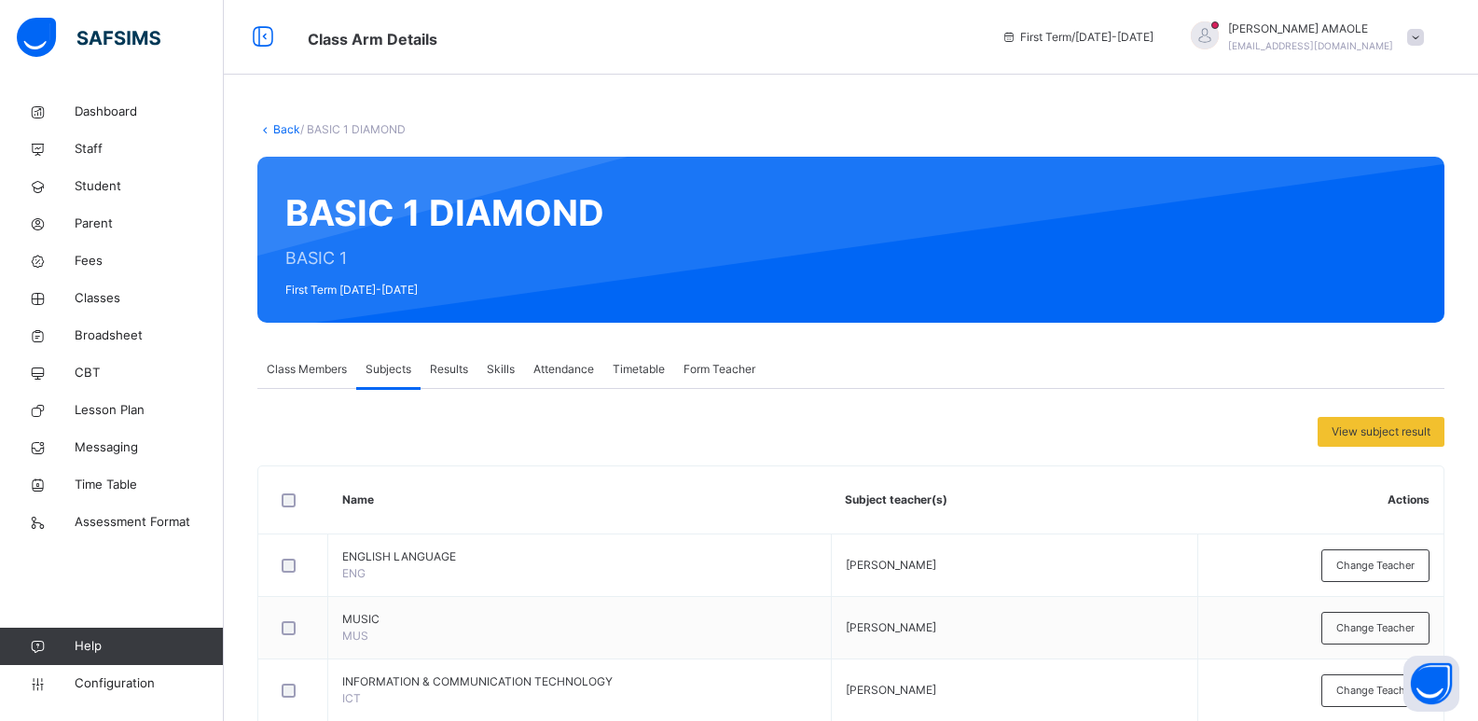
click at [279, 126] on link "Back" at bounding box center [286, 129] width 27 height 14
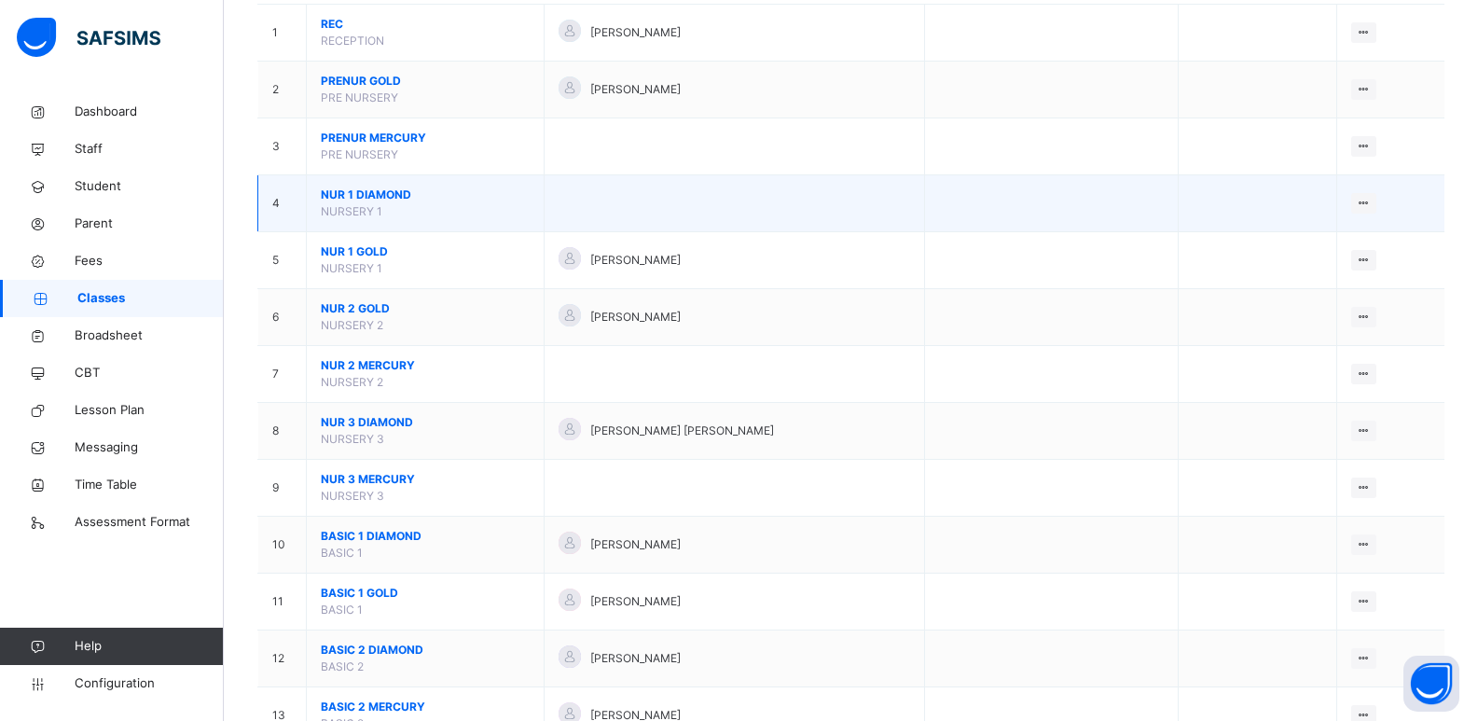
scroll to position [280, 0]
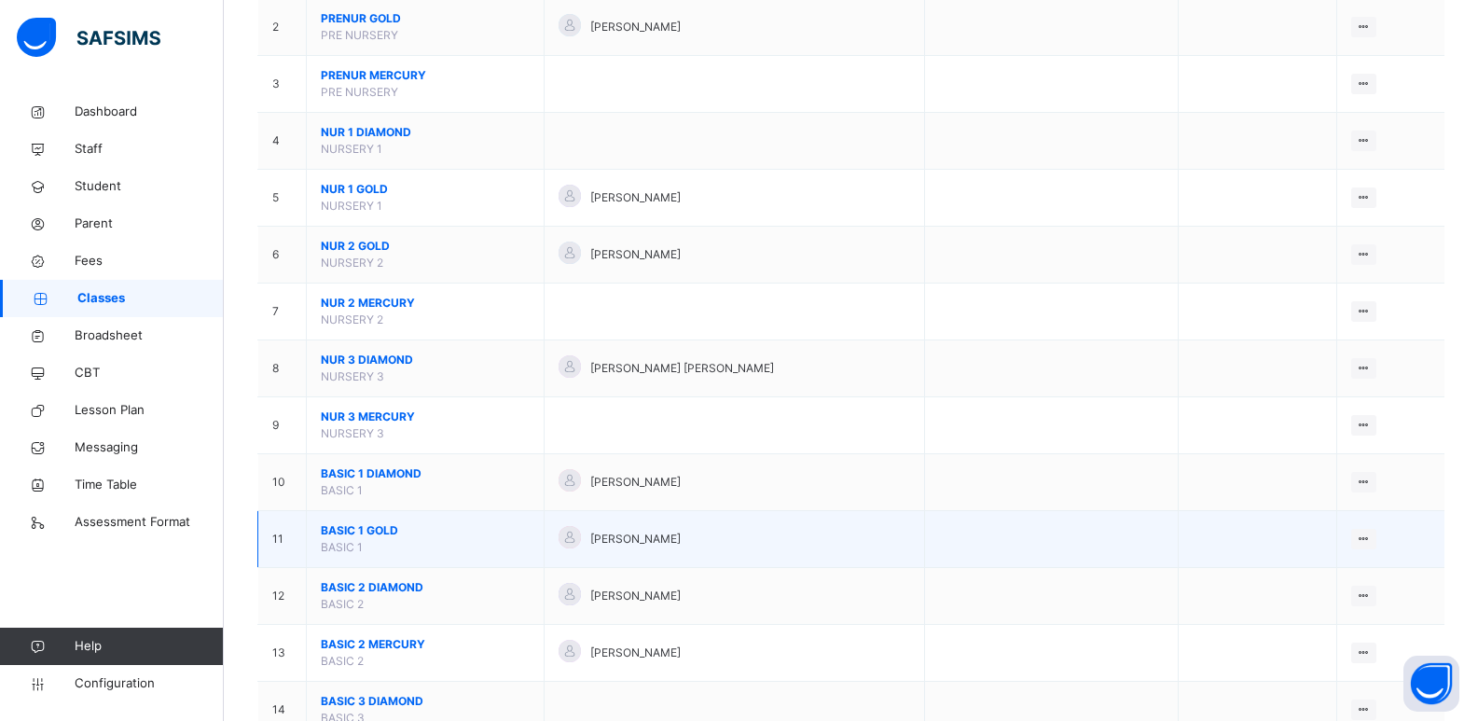
click at [380, 525] on span "BASIC 1 GOLD" at bounding box center [425, 530] width 209 height 17
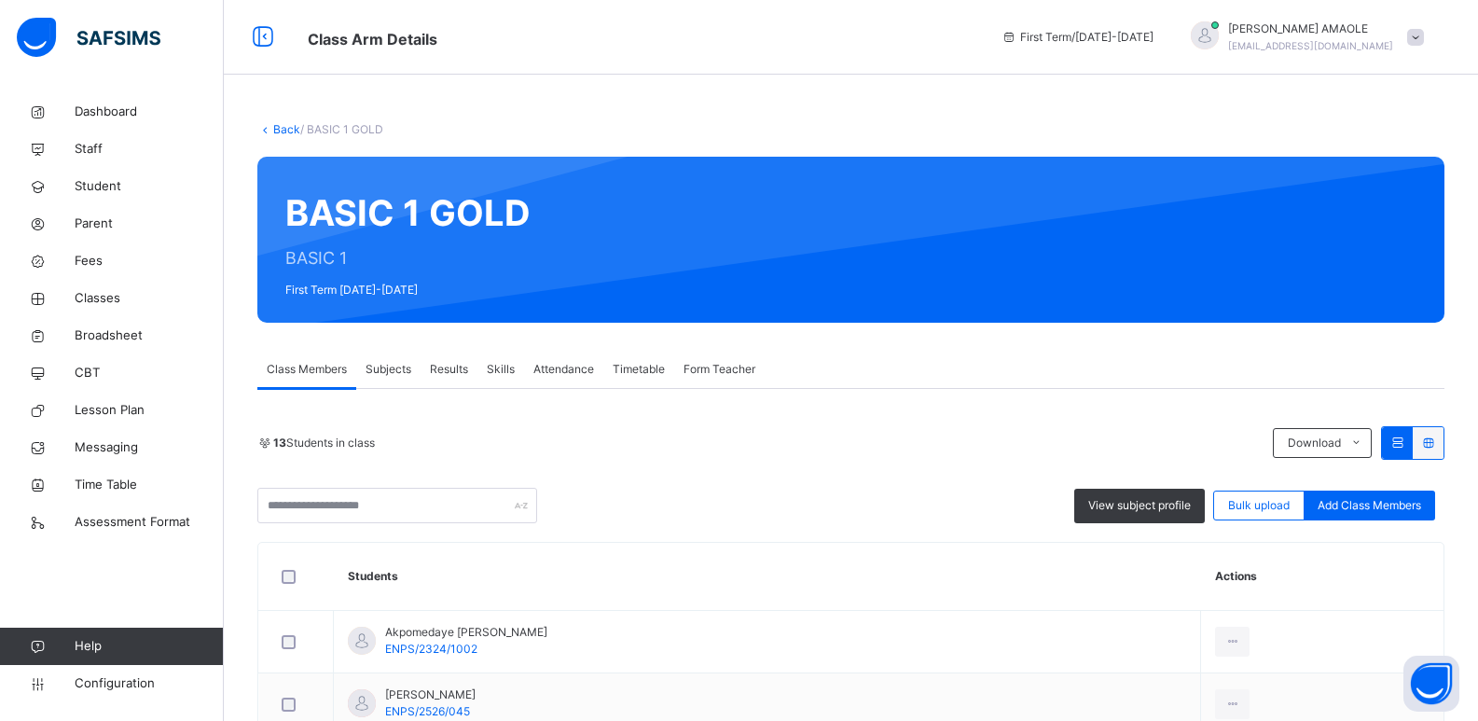
click at [709, 367] on span "Form Teacher" at bounding box center [720, 369] width 72 height 17
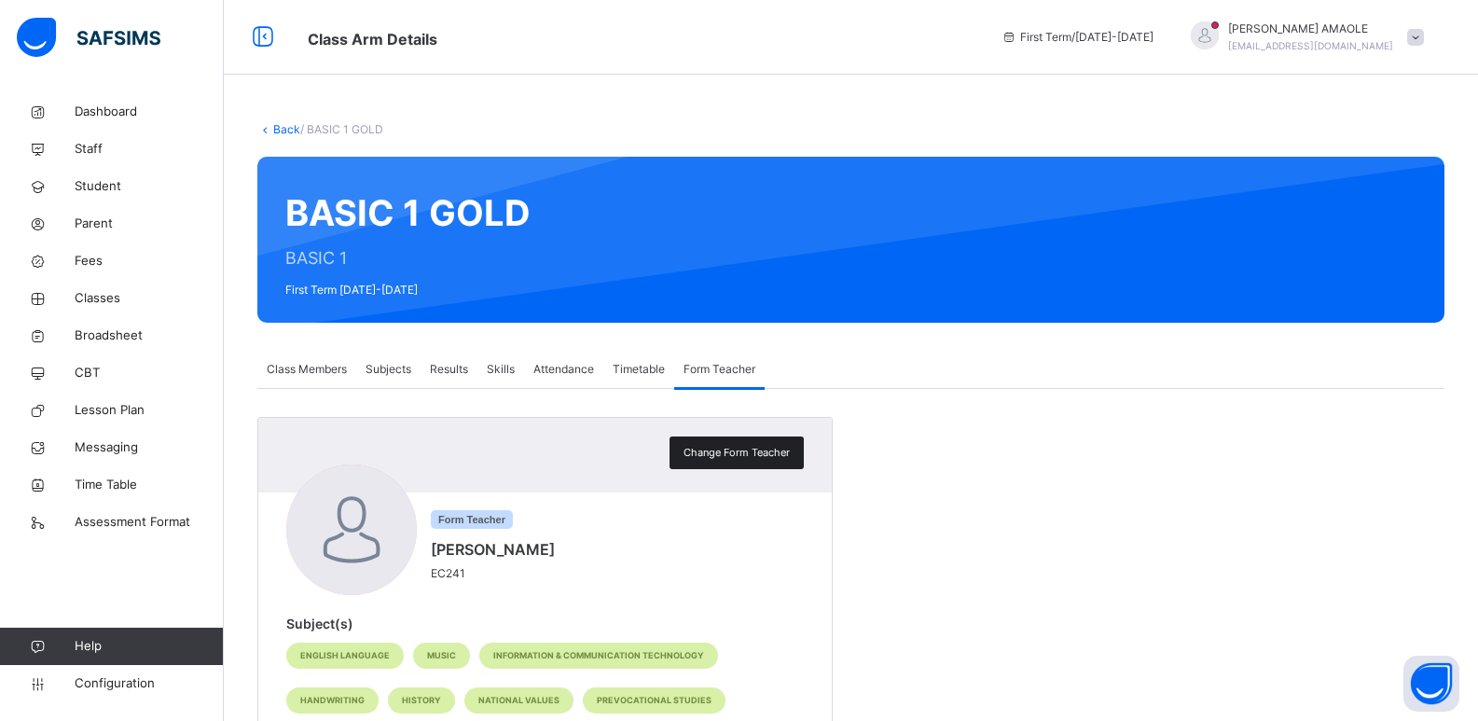
click at [738, 450] on span "Change Form Teacher" at bounding box center [737, 453] width 106 height 16
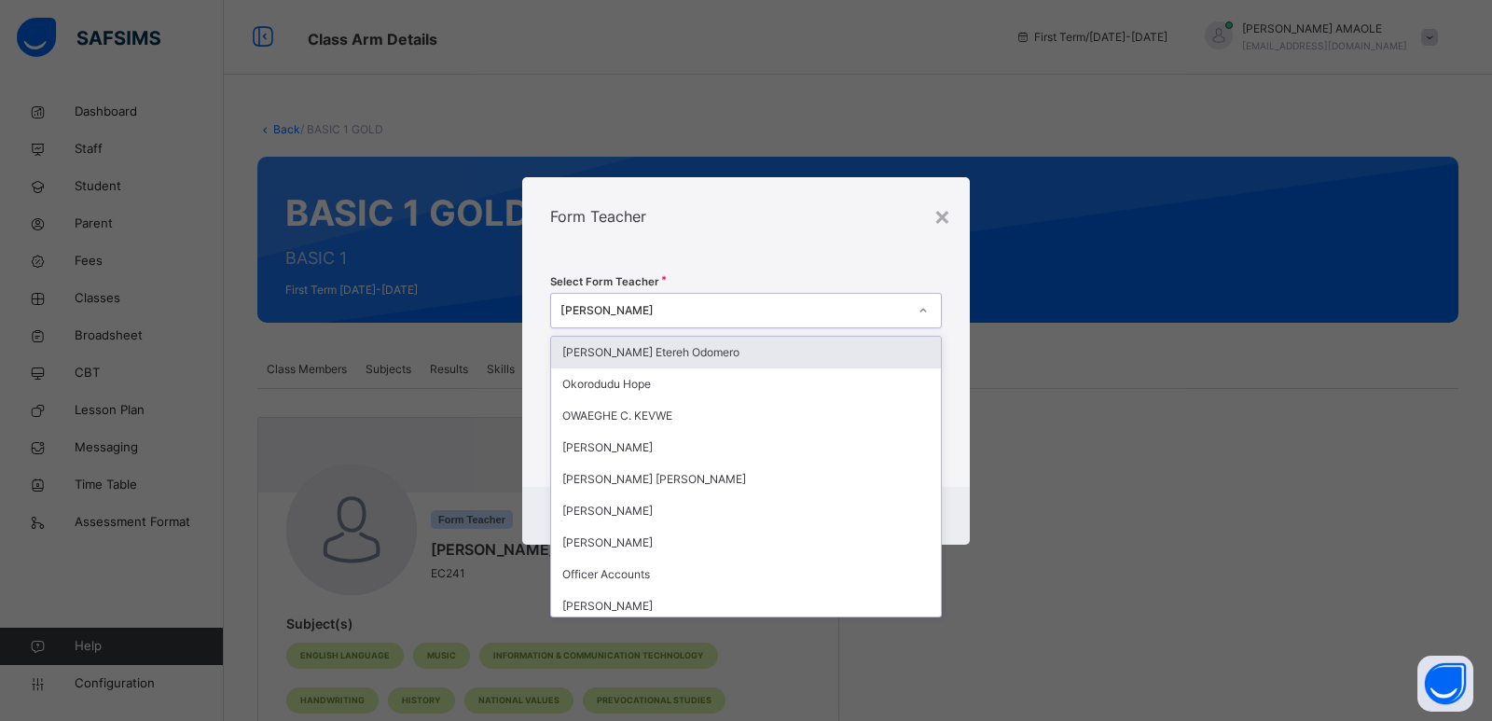
click at [662, 310] on div "[PERSON_NAME]" at bounding box center [733, 310] width 347 height 17
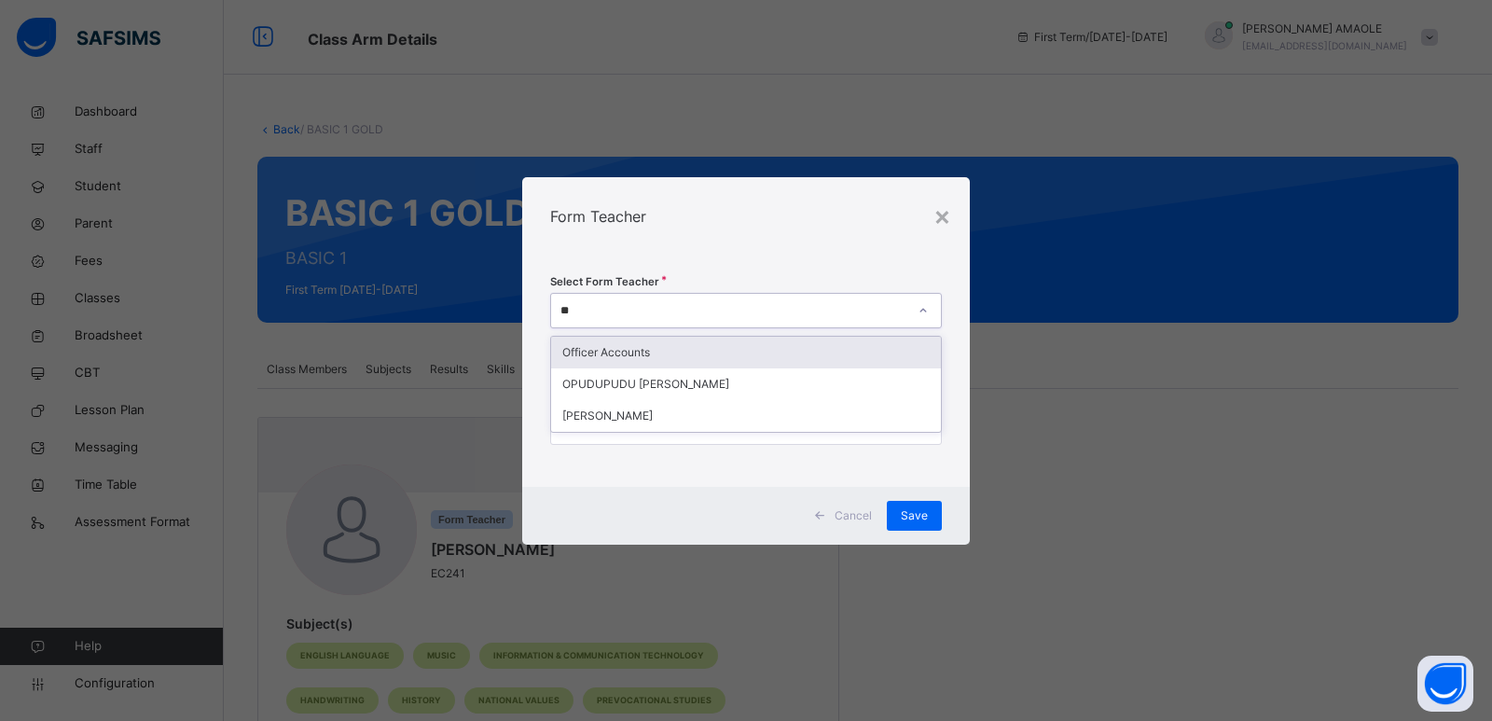
type input "***"
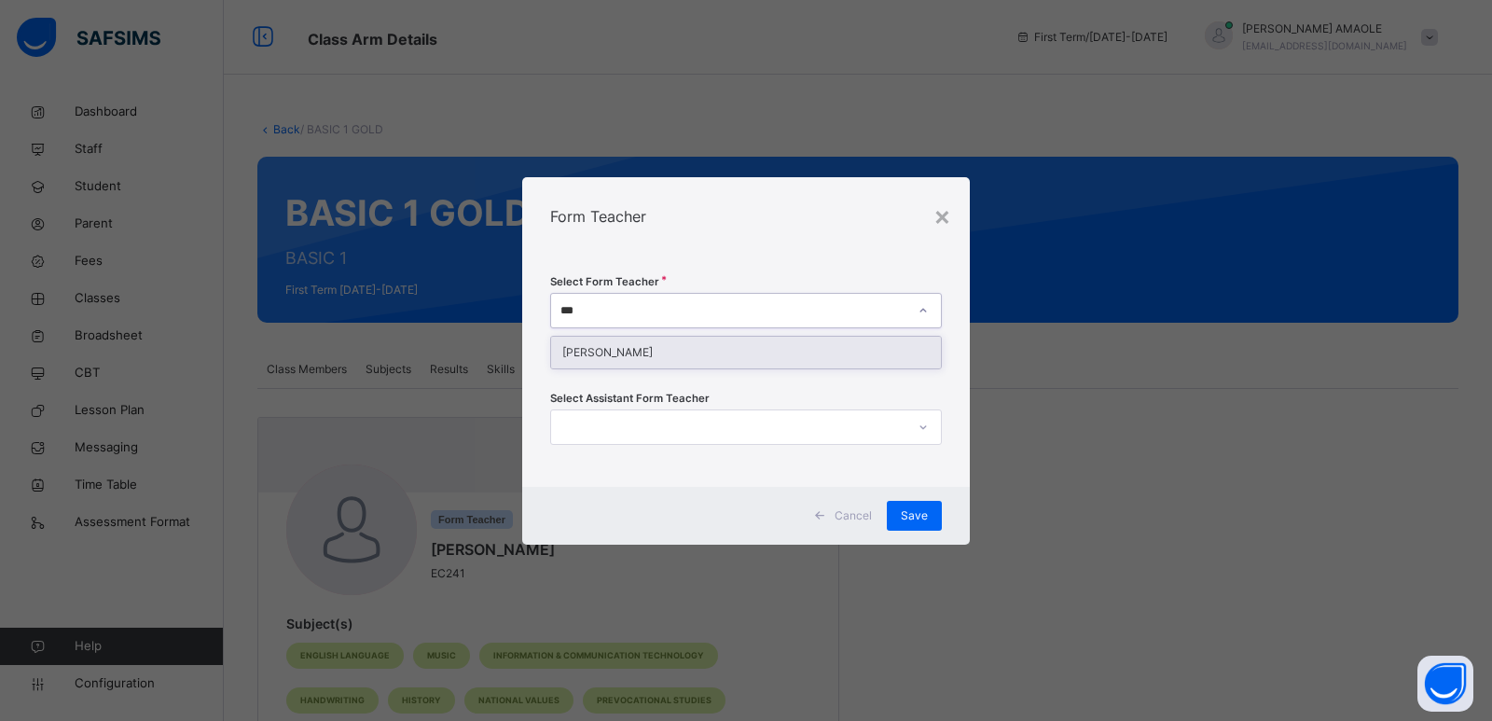
click at [671, 352] on div "[PERSON_NAME]" at bounding box center [746, 353] width 390 height 32
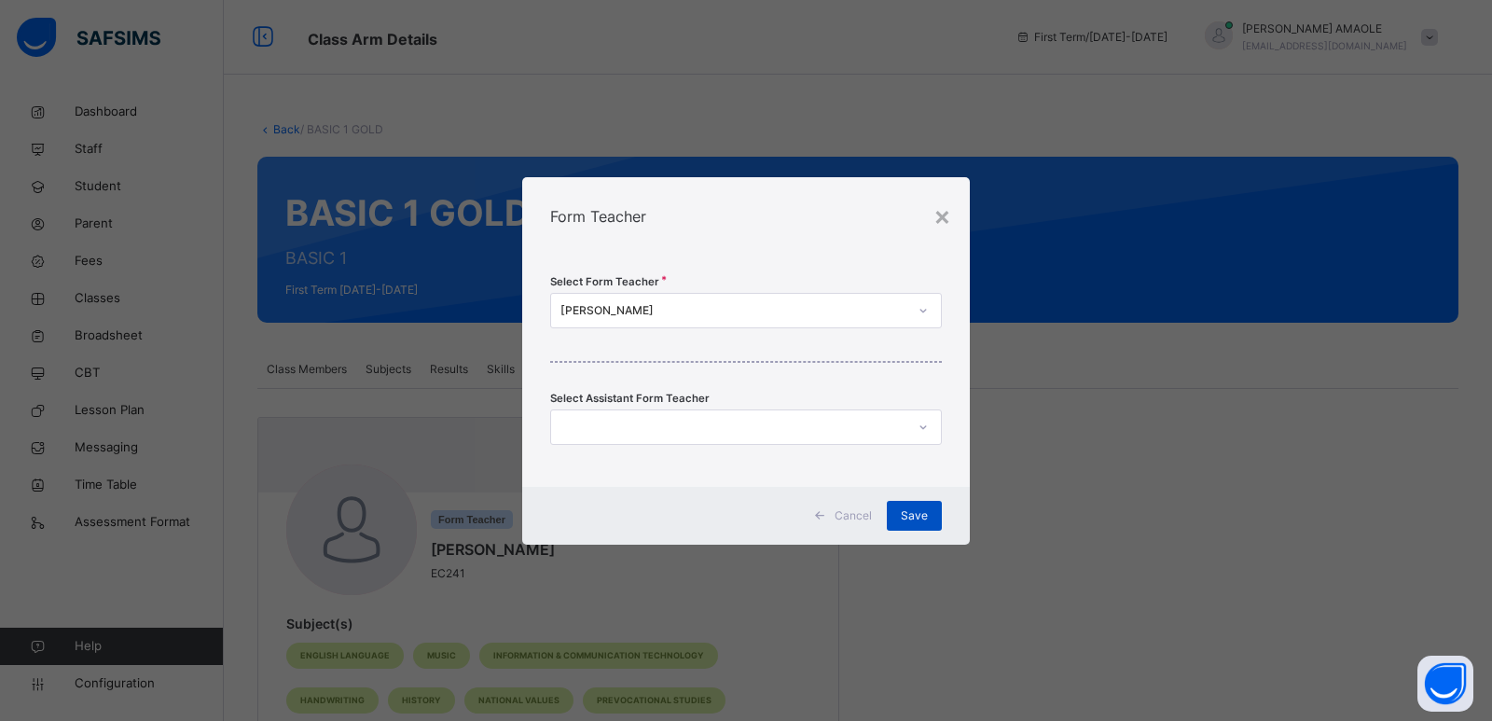
click at [912, 513] on span "Save" at bounding box center [914, 515] width 27 height 17
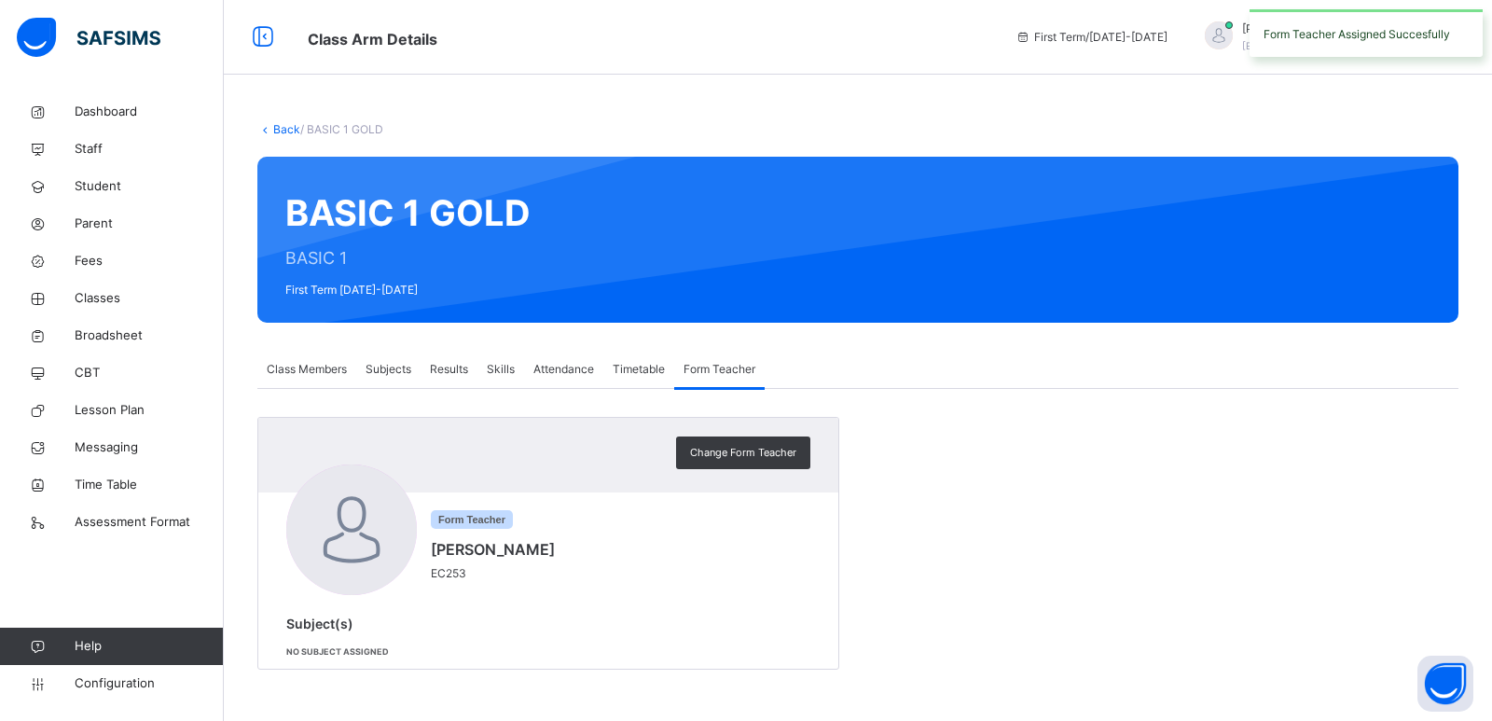
click at [381, 368] on span "Subjects" at bounding box center [389, 369] width 46 height 17
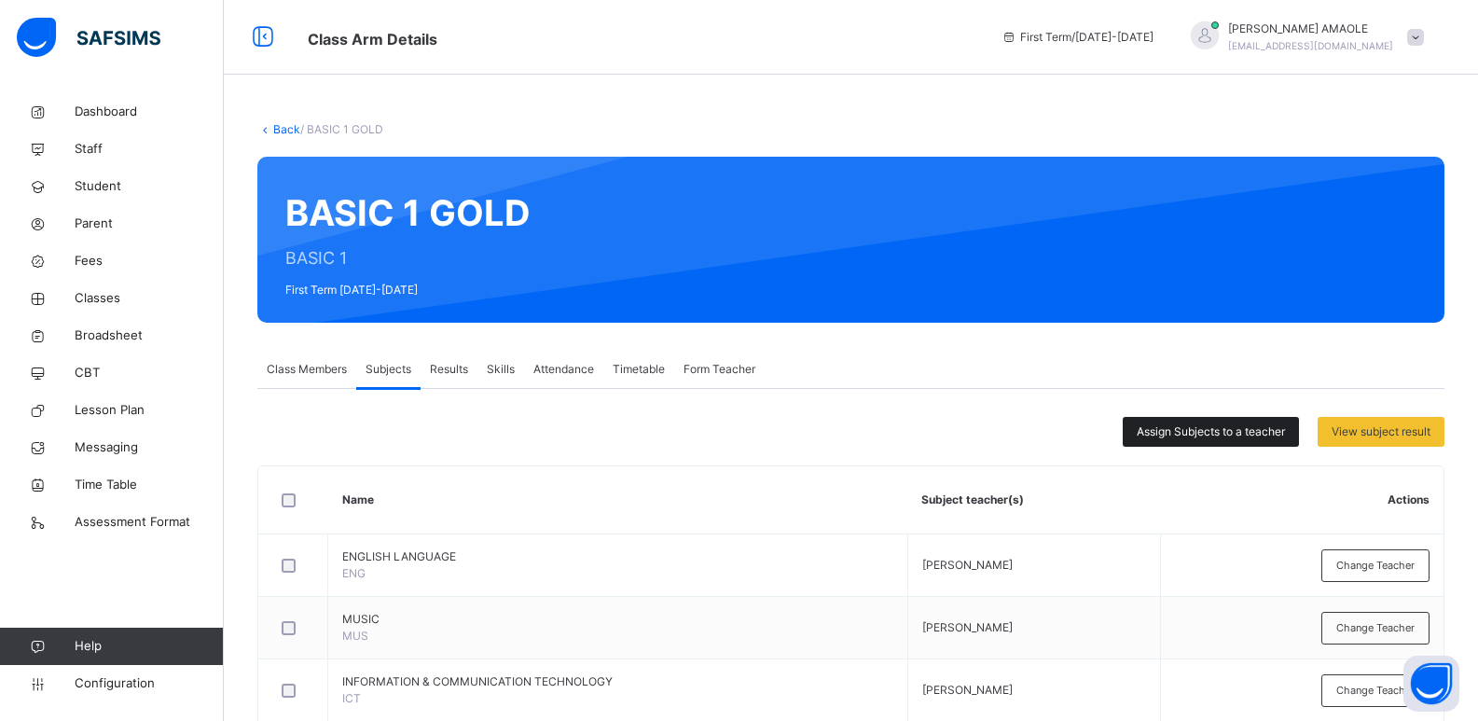
click at [1229, 434] on span "Assign Subjects to a teacher" at bounding box center [1211, 431] width 148 height 17
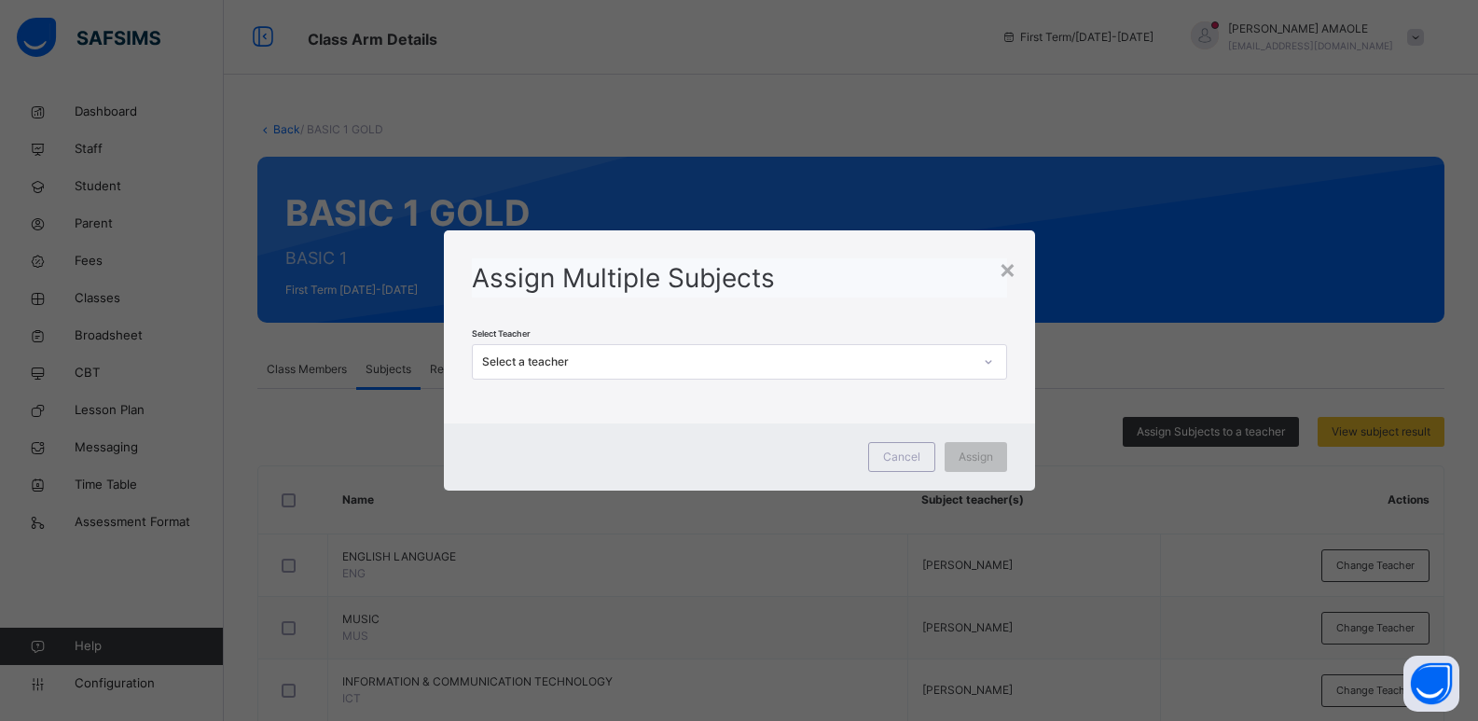
click at [948, 362] on div "Select a teacher" at bounding box center [727, 361] width 491 height 17
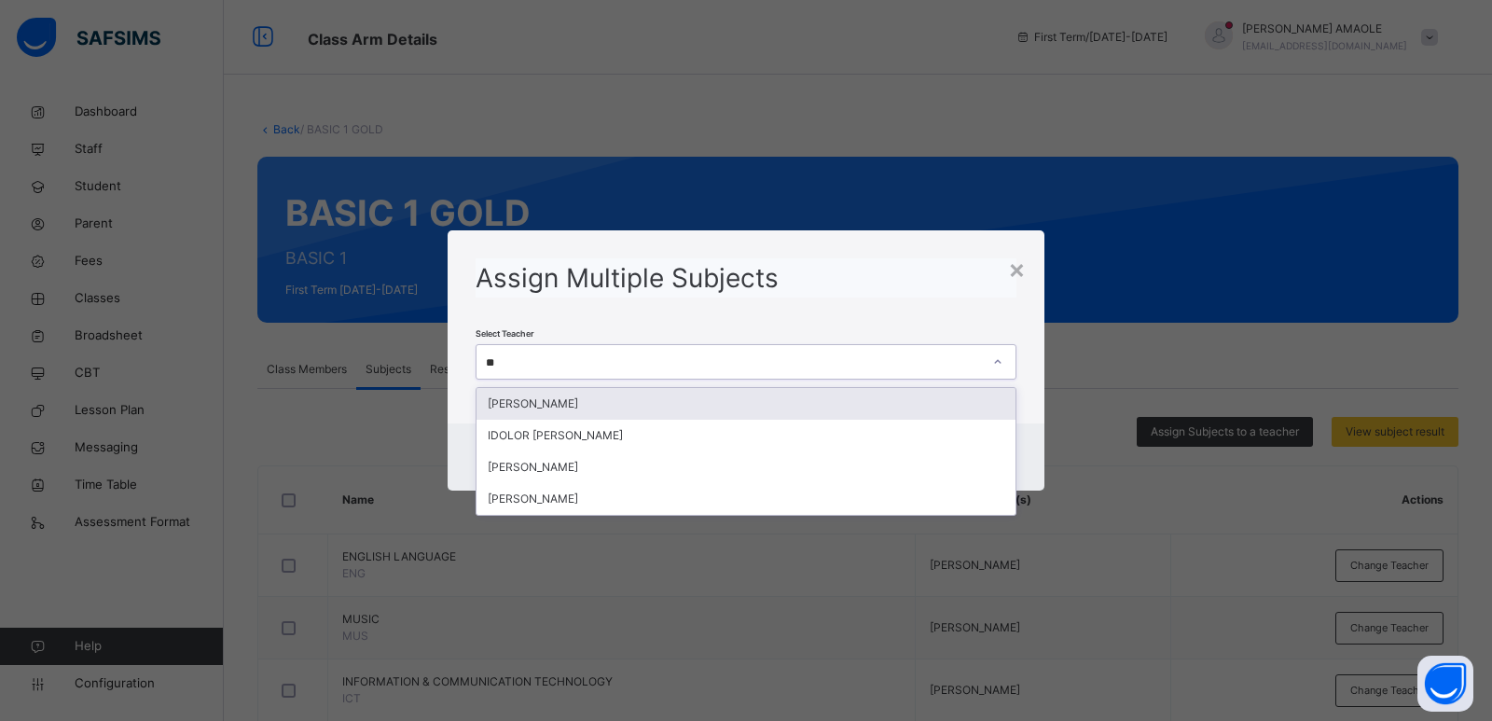
type input "***"
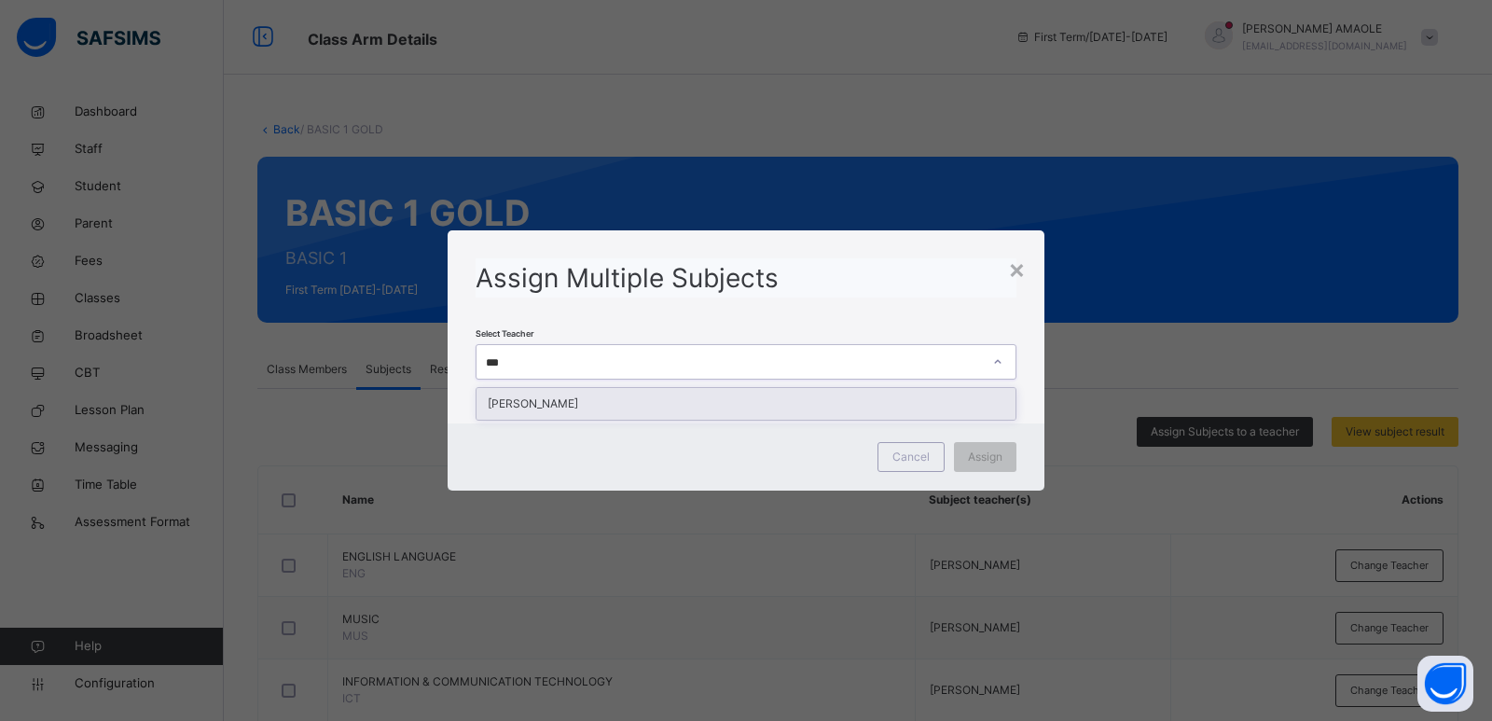
click at [892, 394] on div "[PERSON_NAME]" at bounding box center [746, 404] width 539 height 32
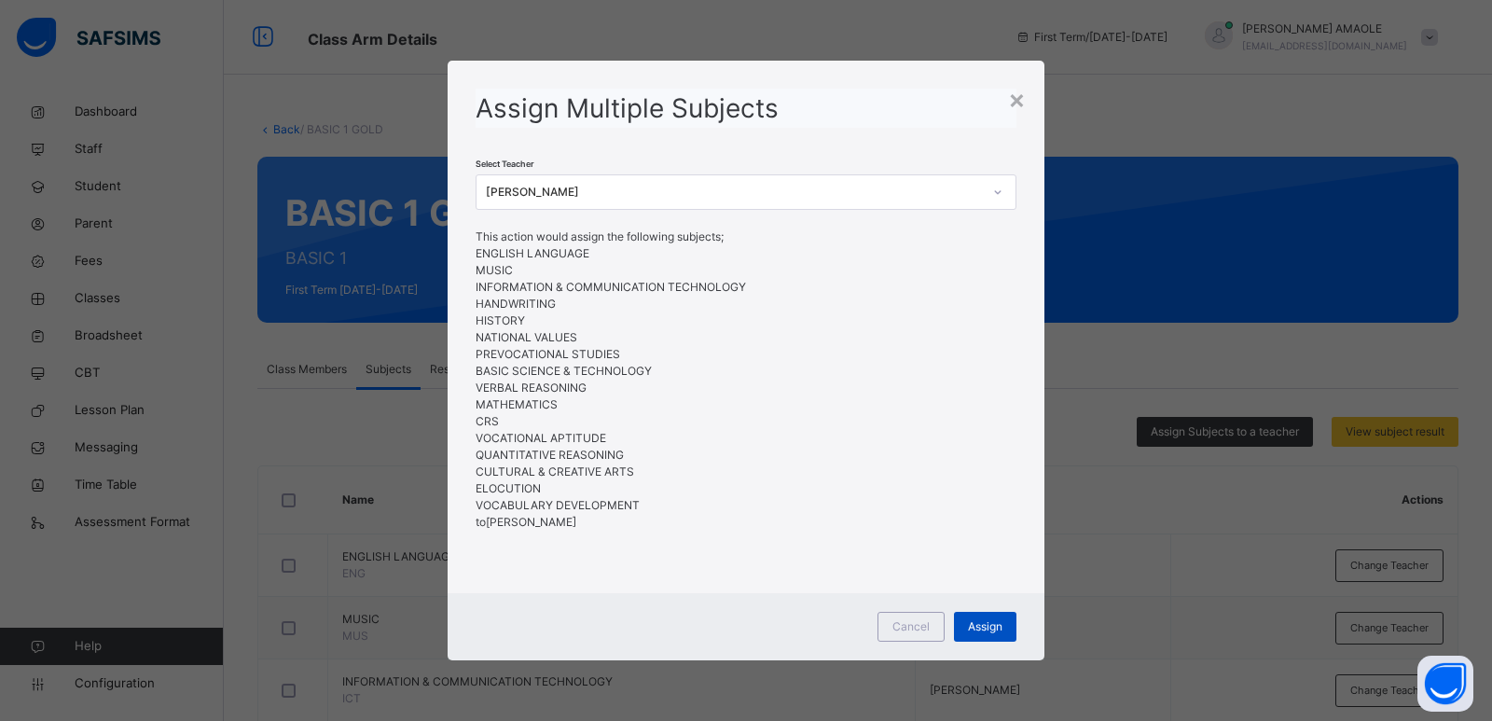
click at [991, 627] on span "Assign" at bounding box center [985, 626] width 35 height 17
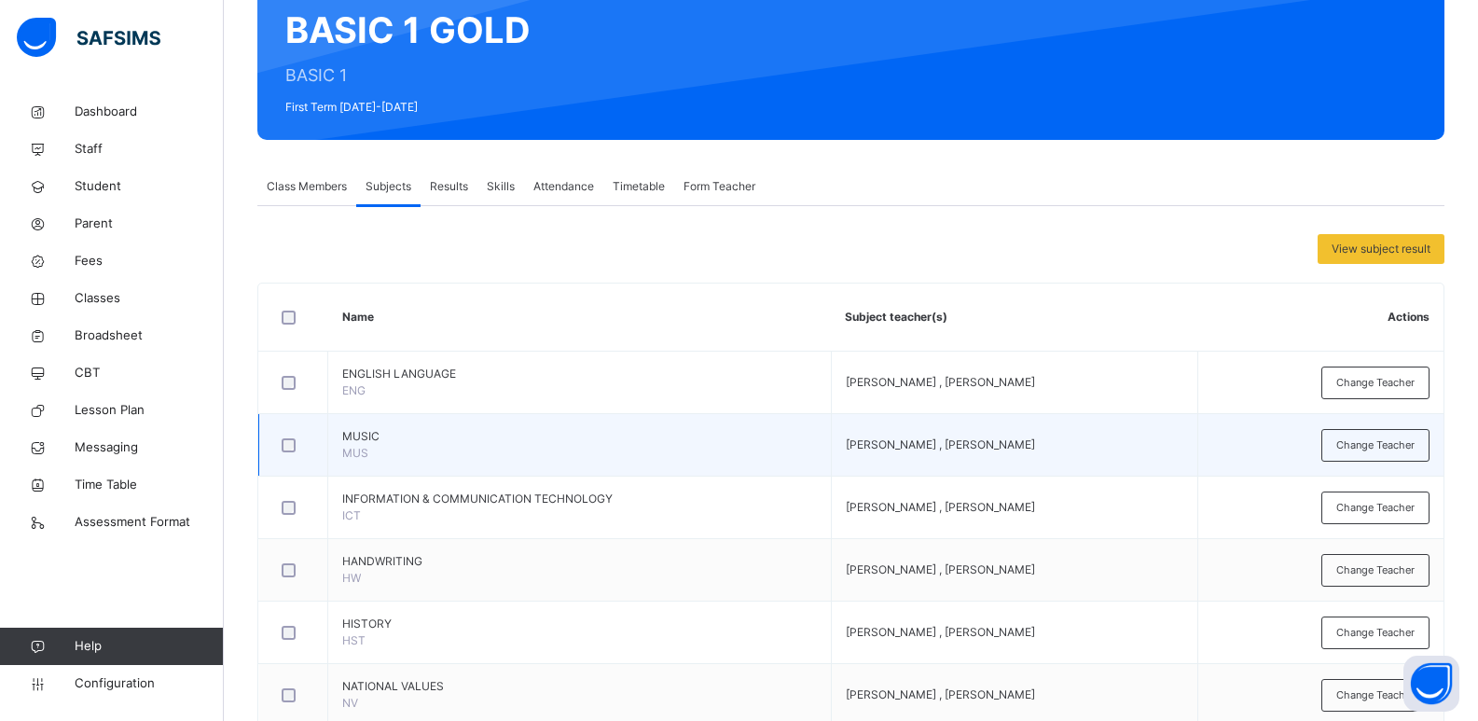
scroll to position [187, 0]
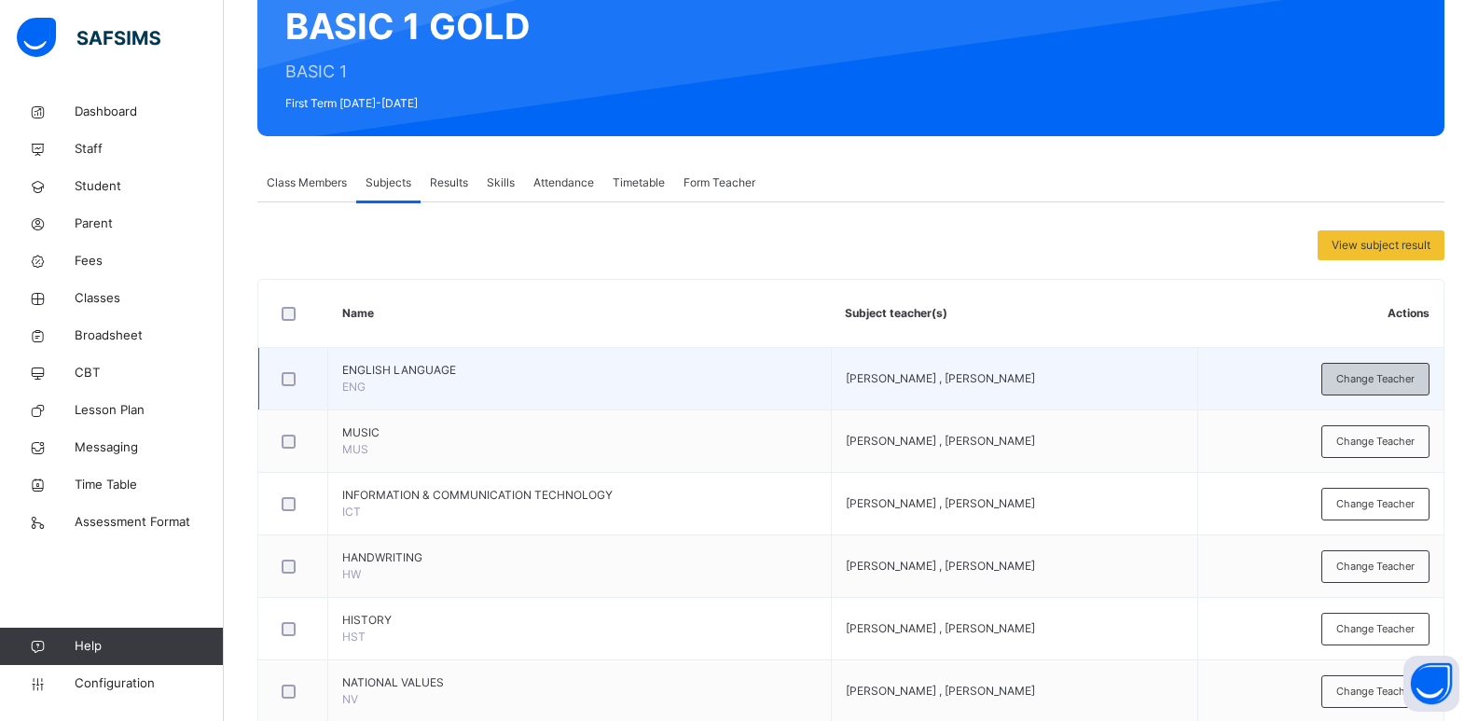
click at [1384, 377] on span "Change Teacher" at bounding box center [1375, 379] width 78 height 16
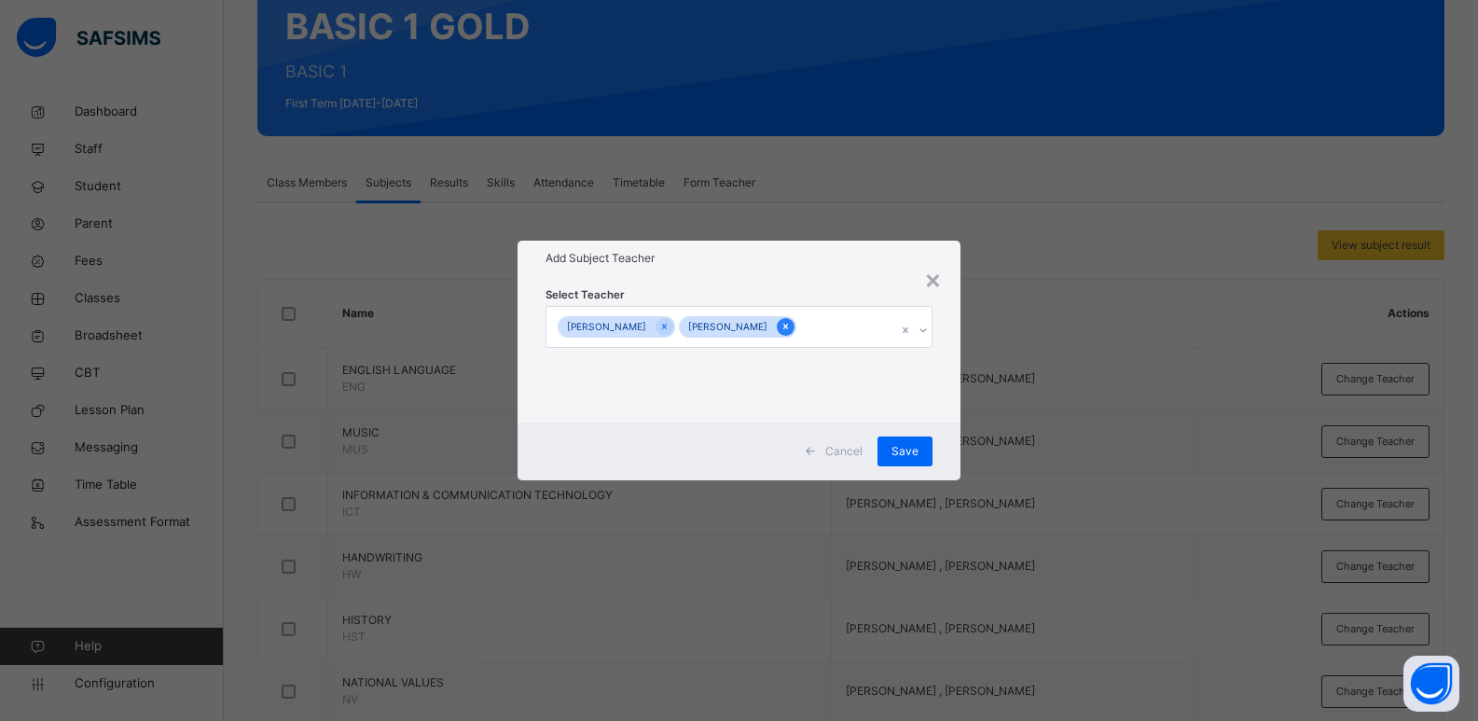
click at [784, 324] on icon at bounding box center [786, 326] width 10 height 13
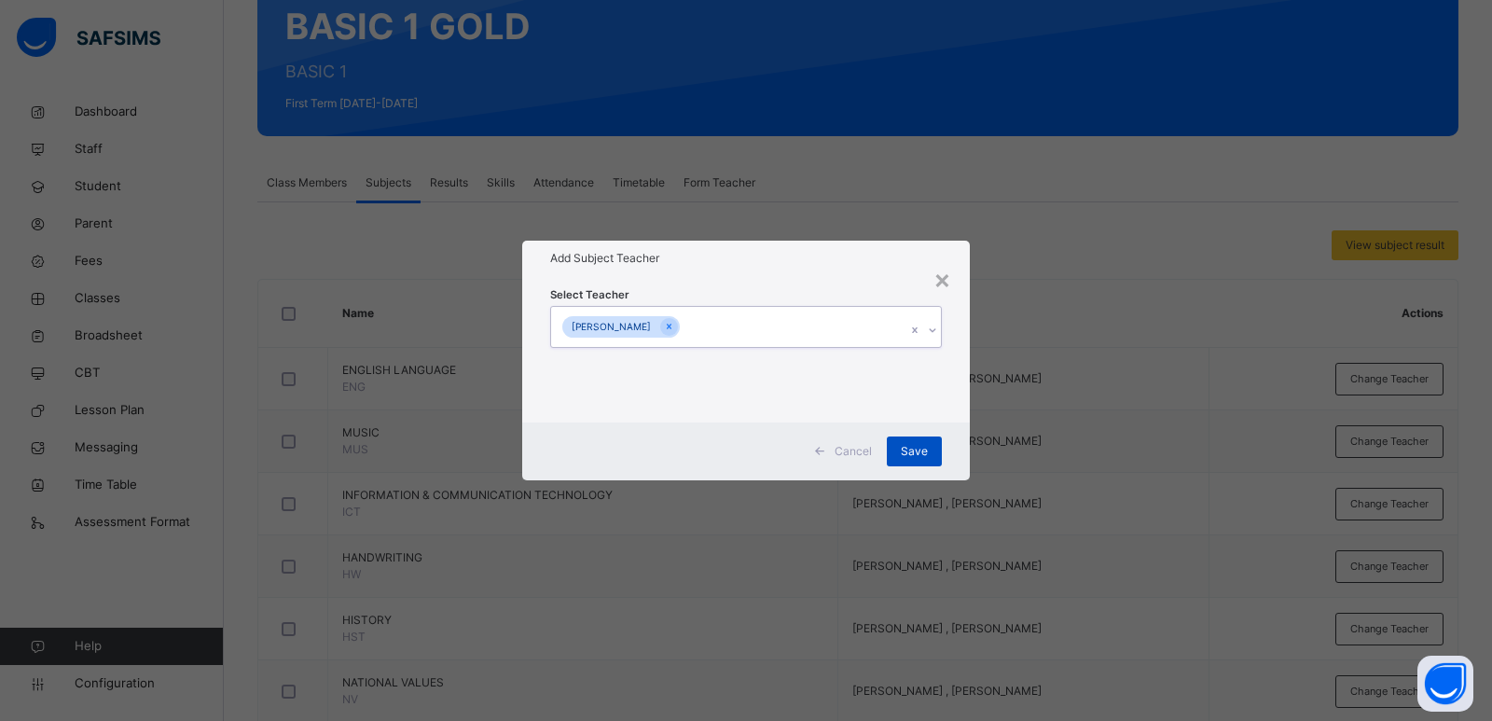
click at [905, 443] on span "Save" at bounding box center [914, 451] width 27 height 17
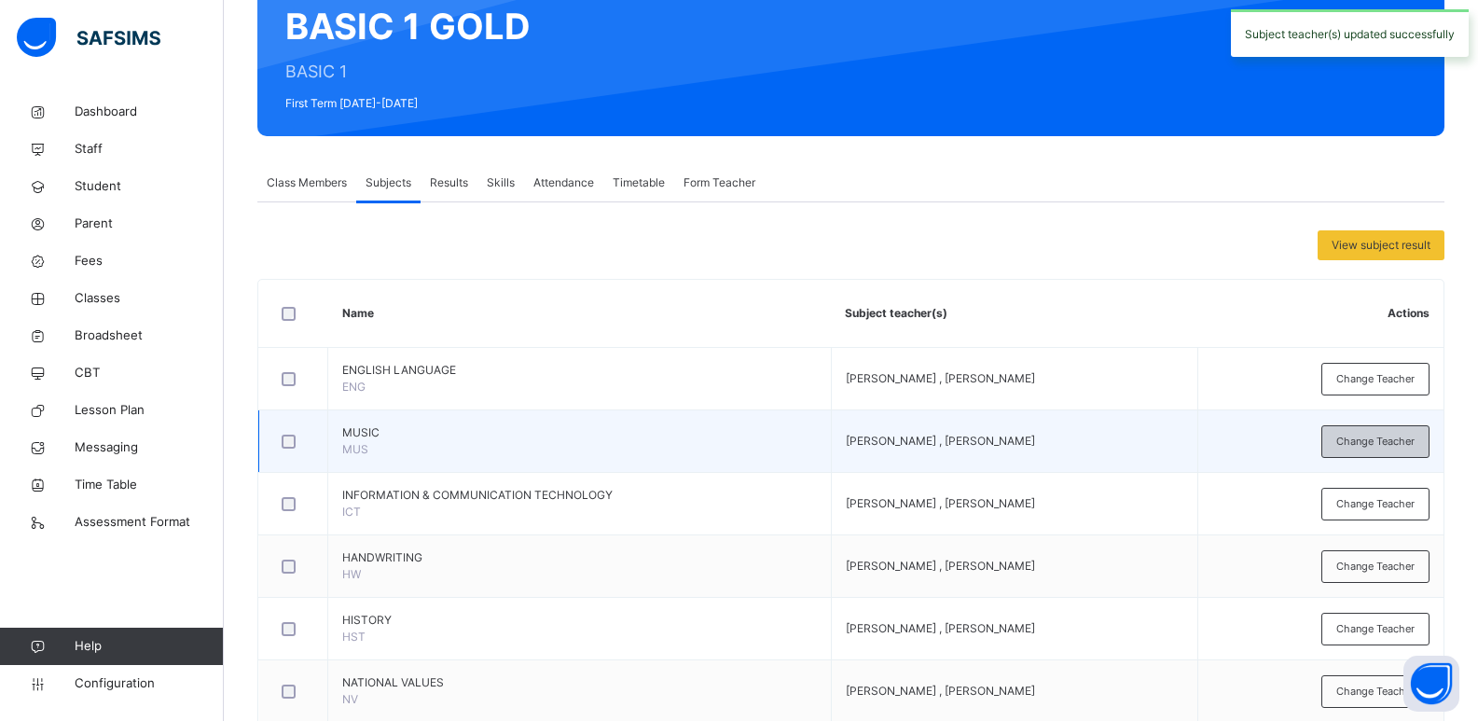
click at [1385, 442] on span "Change Teacher" at bounding box center [1375, 442] width 78 height 16
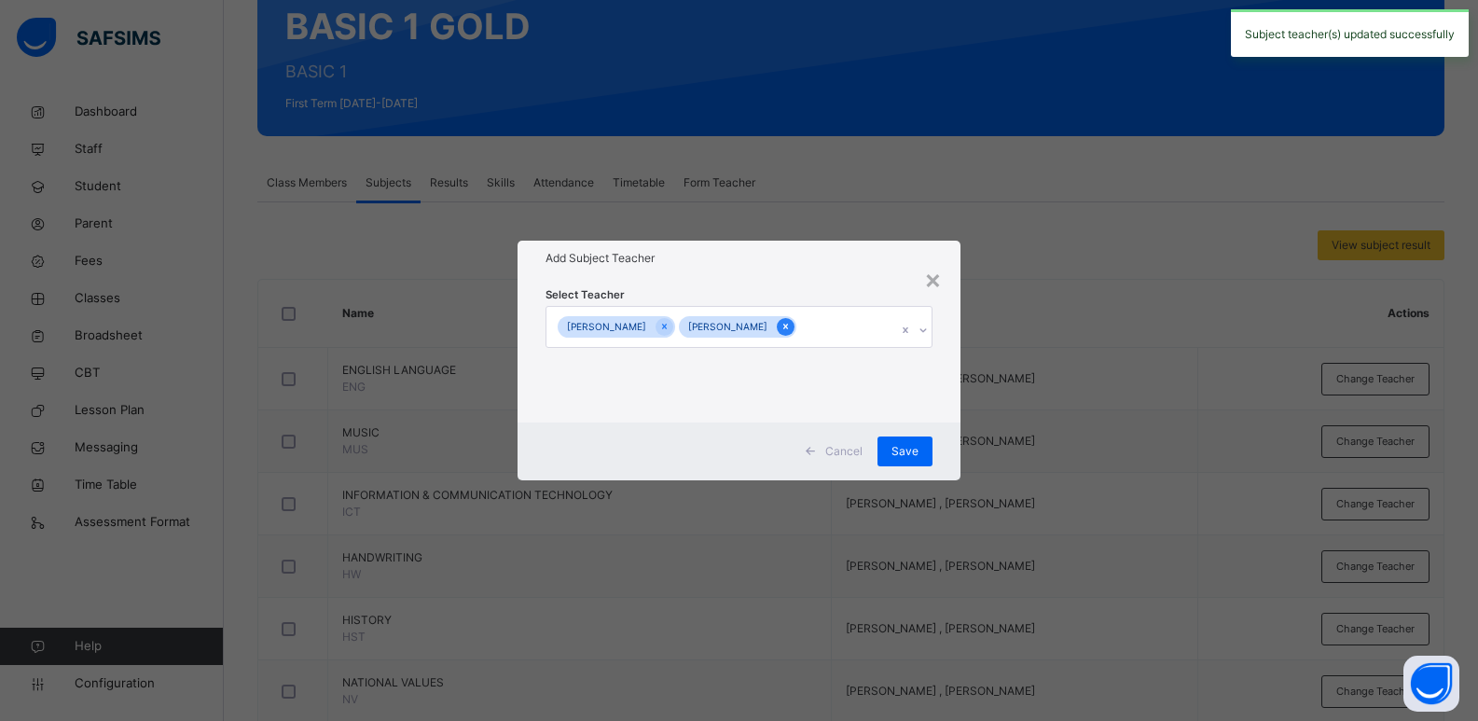
click at [785, 325] on icon at bounding box center [786, 326] width 10 height 13
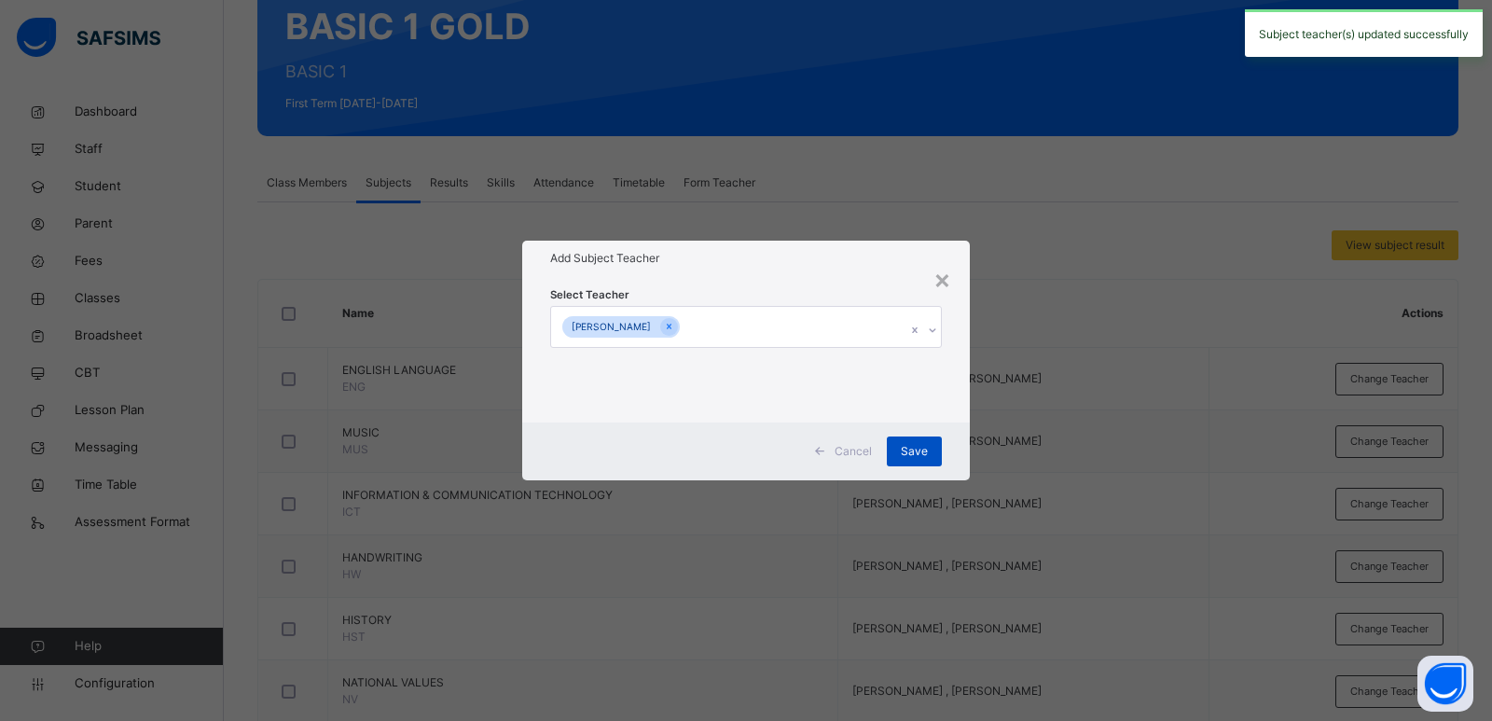
click at [911, 450] on span "Save" at bounding box center [914, 451] width 27 height 17
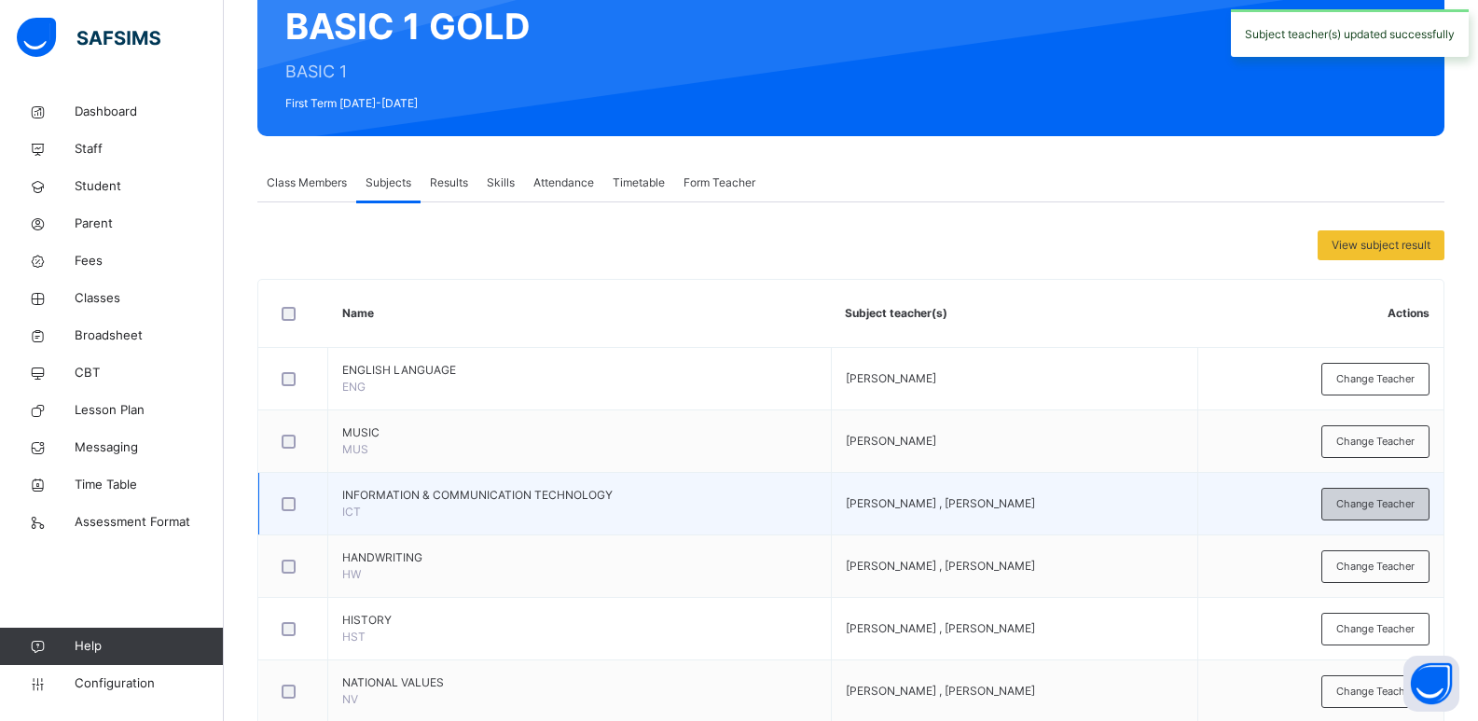
click at [1385, 505] on span "Change Teacher" at bounding box center [1375, 504] width 78 height 16
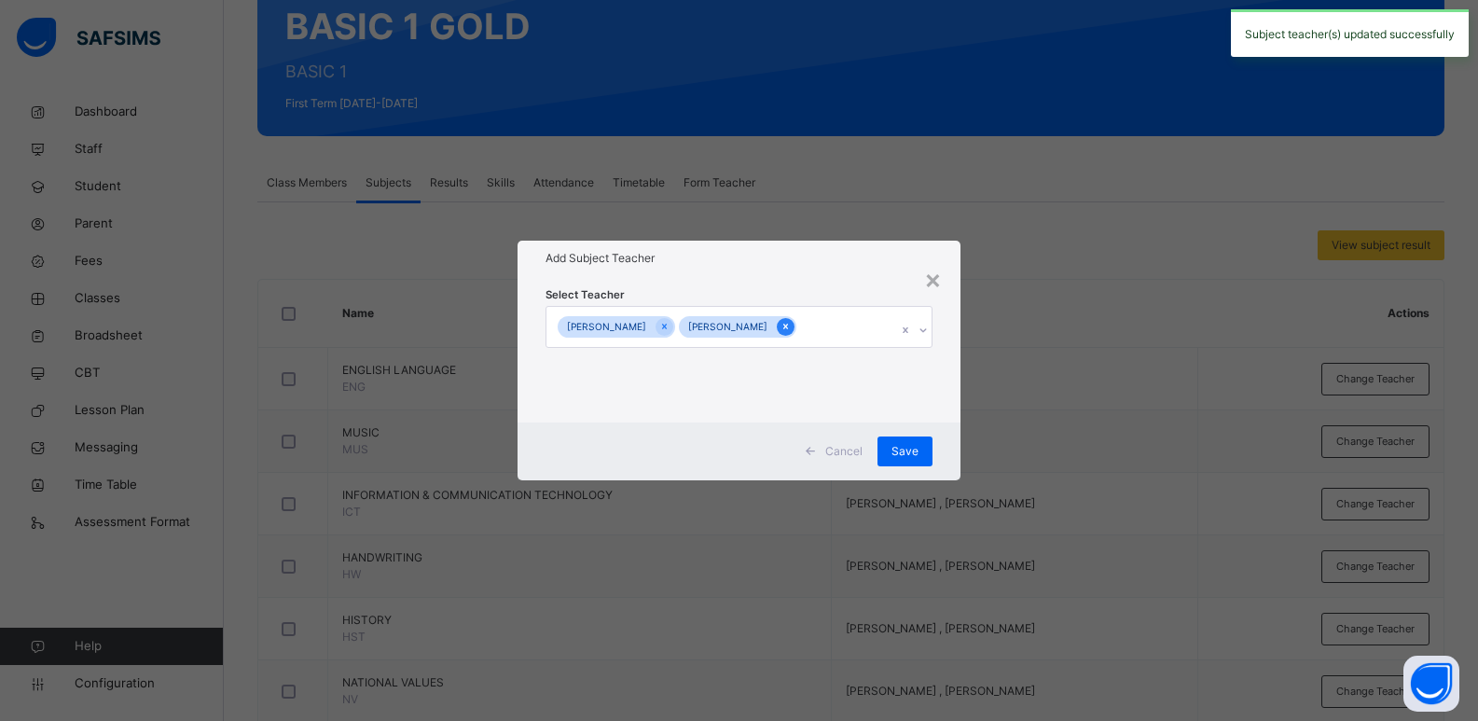
click at [781, 328] on icon at bounding box center [786, 326] width 10 height 13
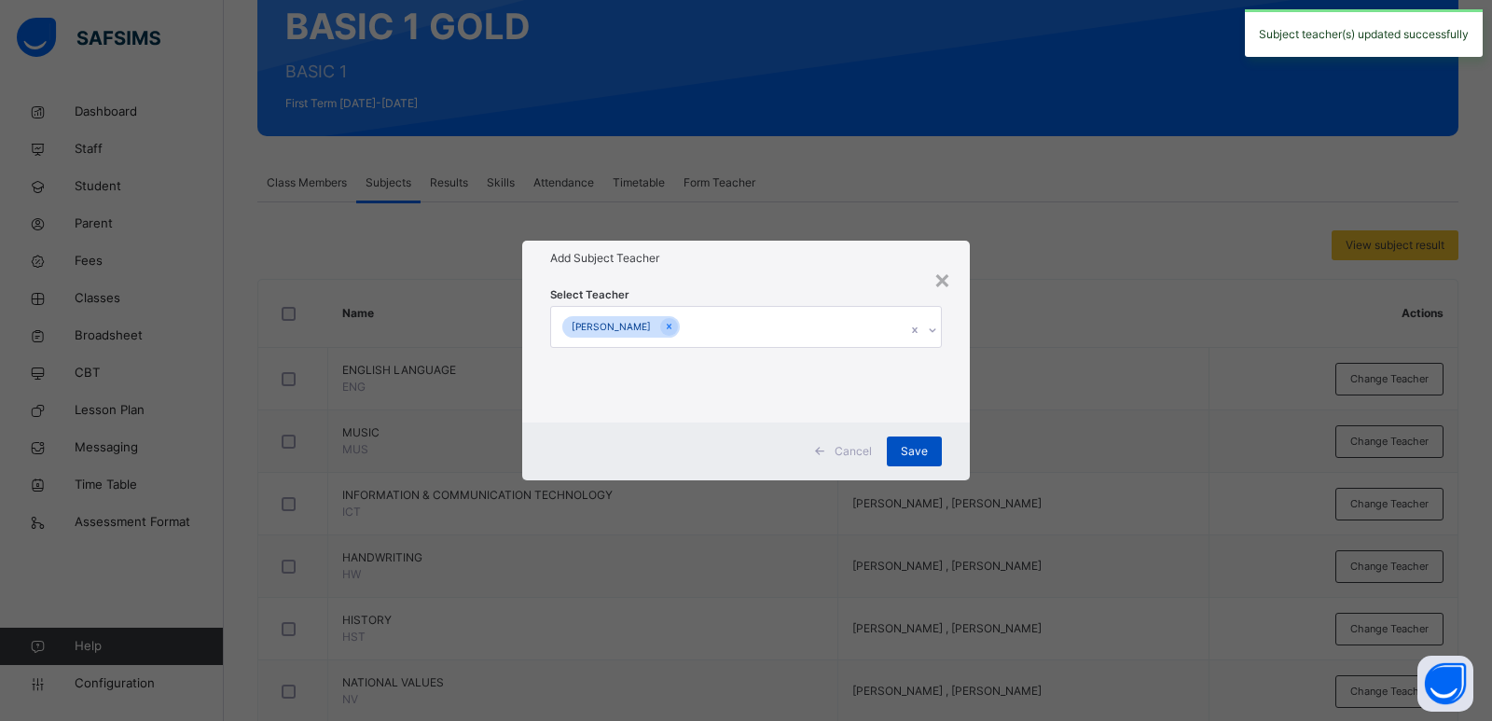
click at [912, 448] on span "Save" at bounding box center [914, 451] width 27 height 17
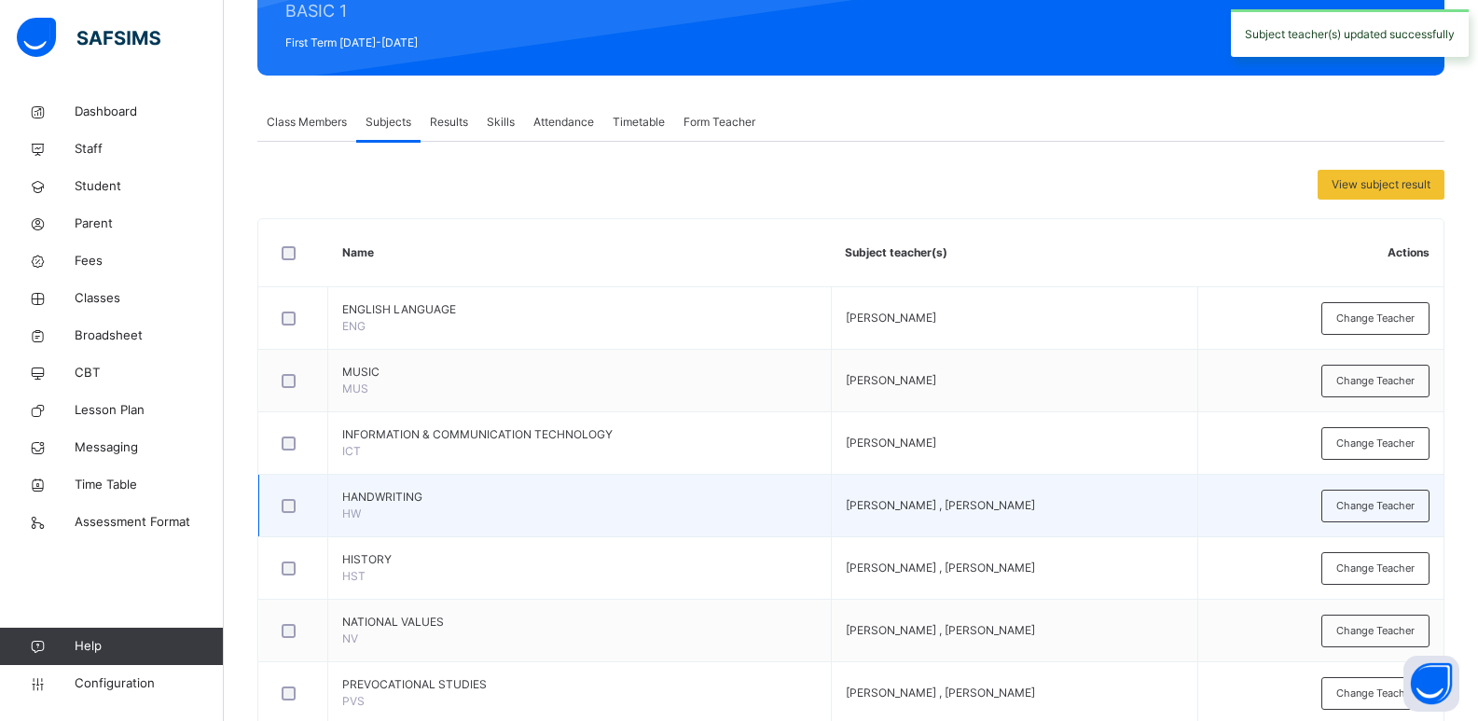
scroll to position [280, 0]
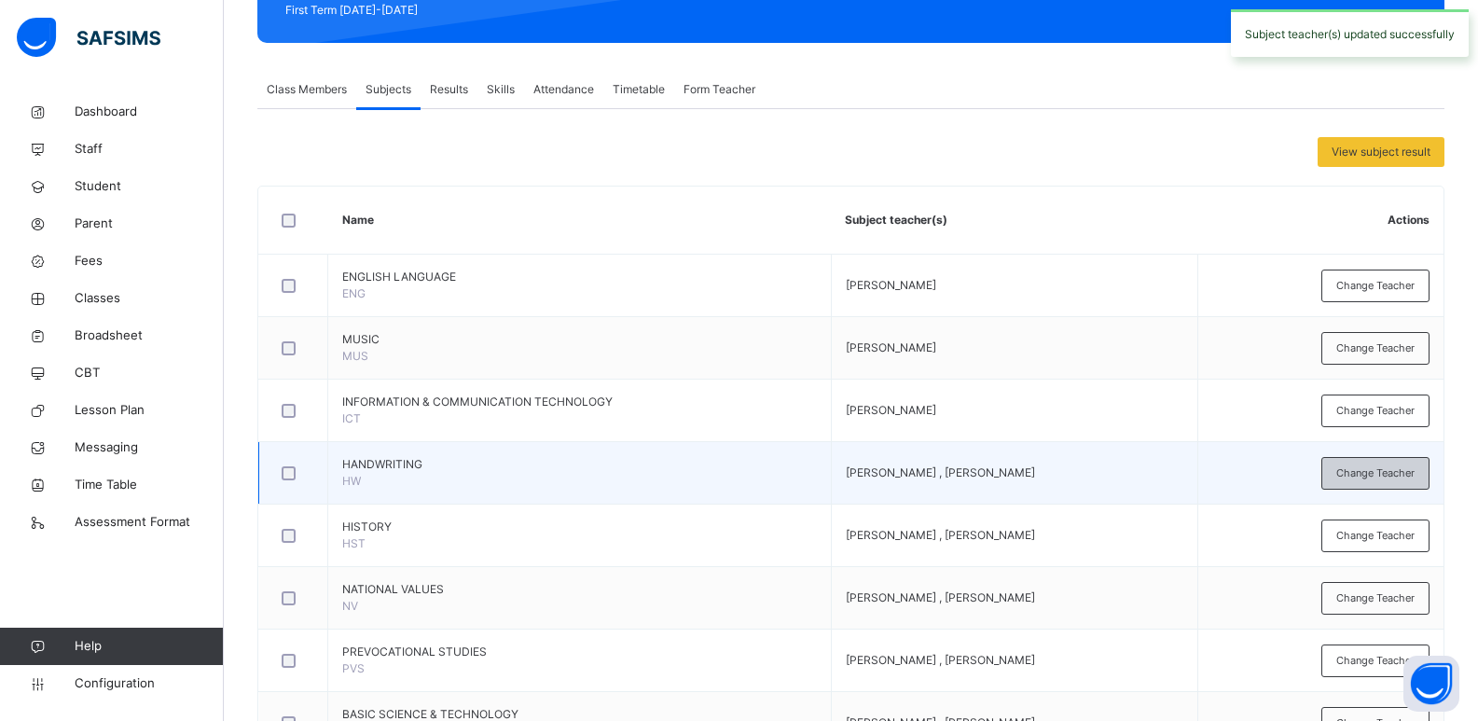
click at [1360, 477] on span "Change Teacher" at bounding box center [1375, 473] width 78 height 16
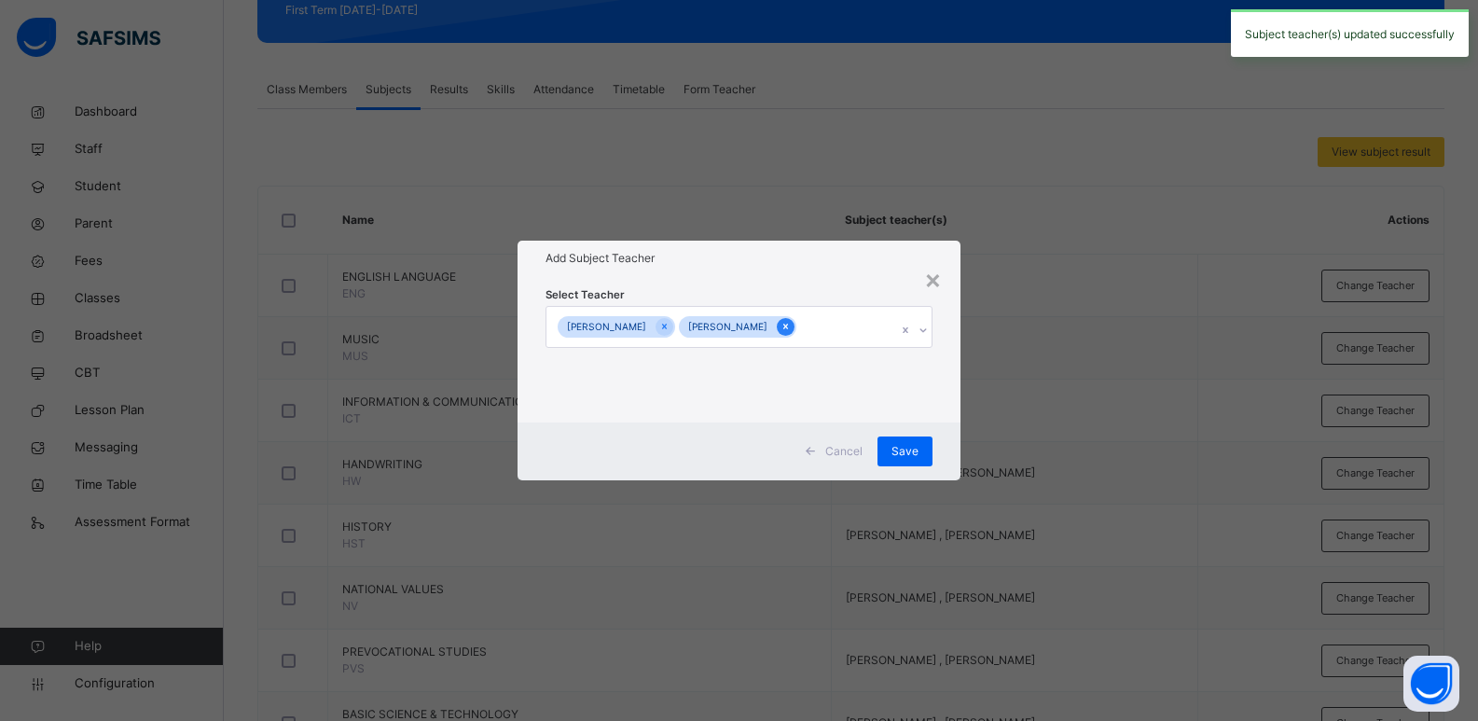
click at [788, 329] on icon at bounding box center [786, 326] width 10 height 13
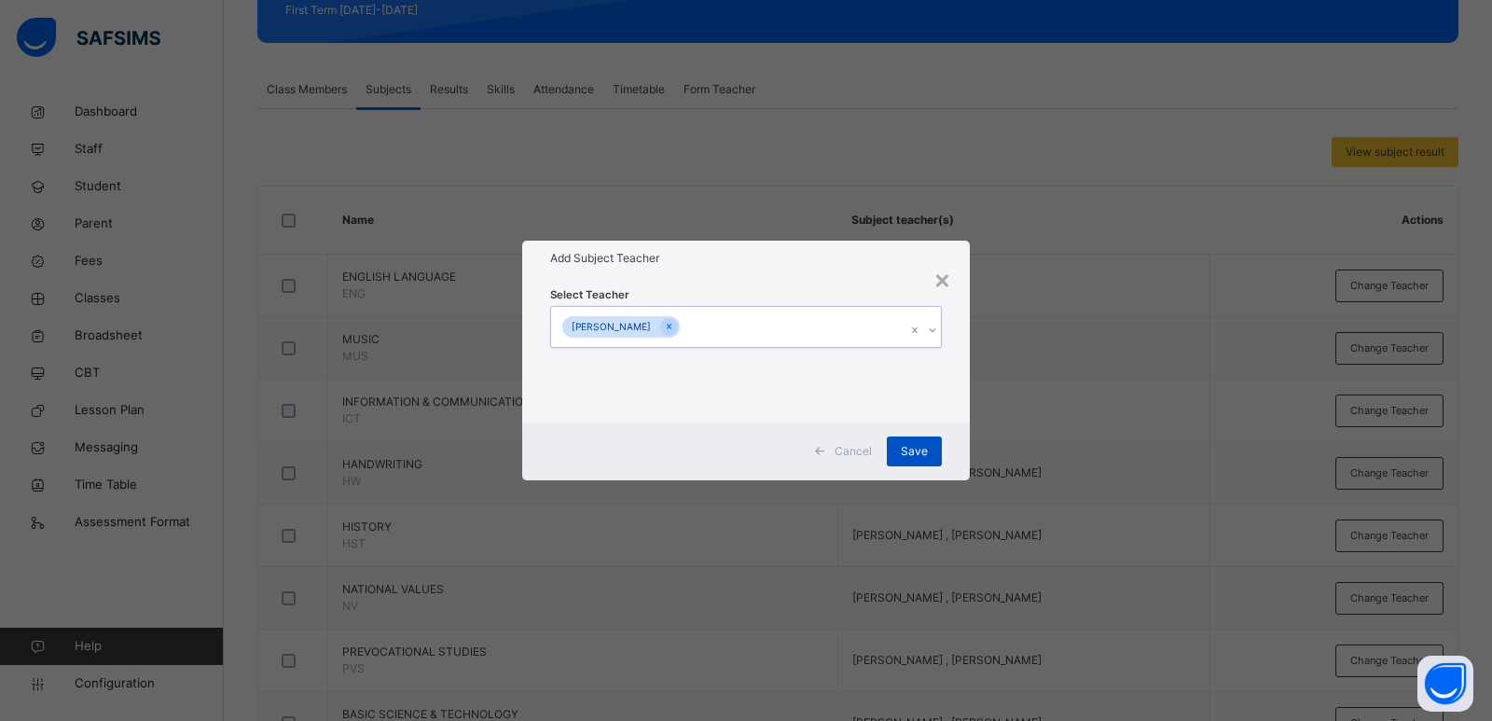
click at [923, 449] on span "Save" at bounding box center [914, 451] width 27 height 17
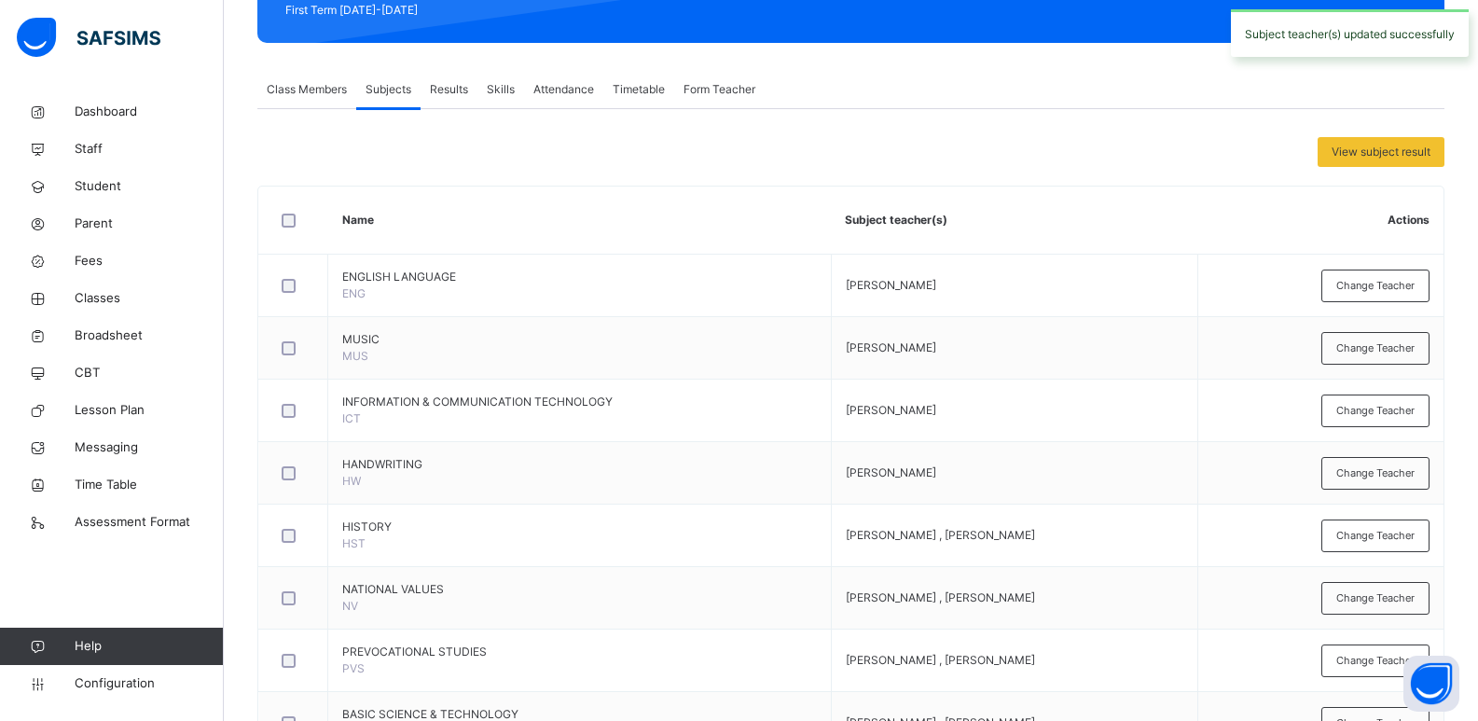
click at [1369, 532] on span "Change Teacher" at bounding box center [1375, 536] width 78 height 16
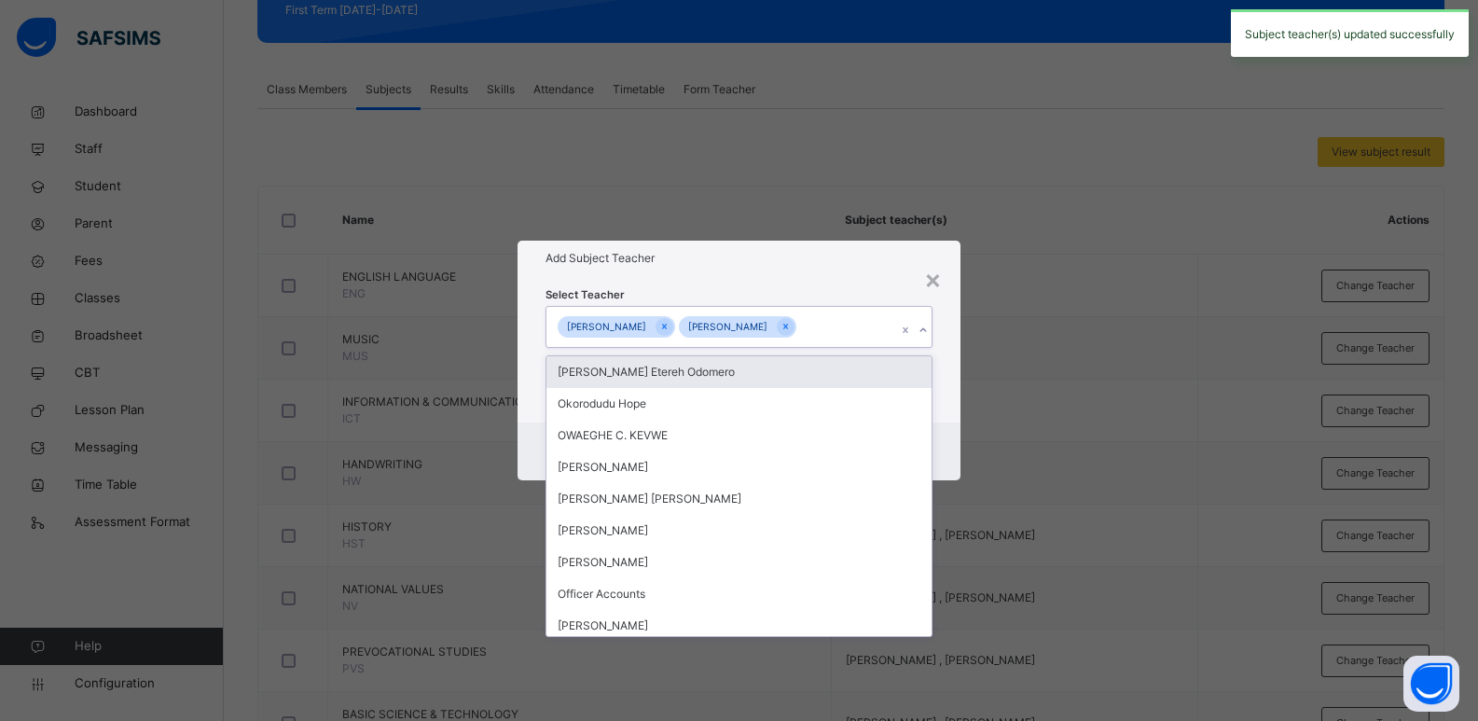
click at [922, 325] on icon at bounding box center [923, 330] width 11 height 19
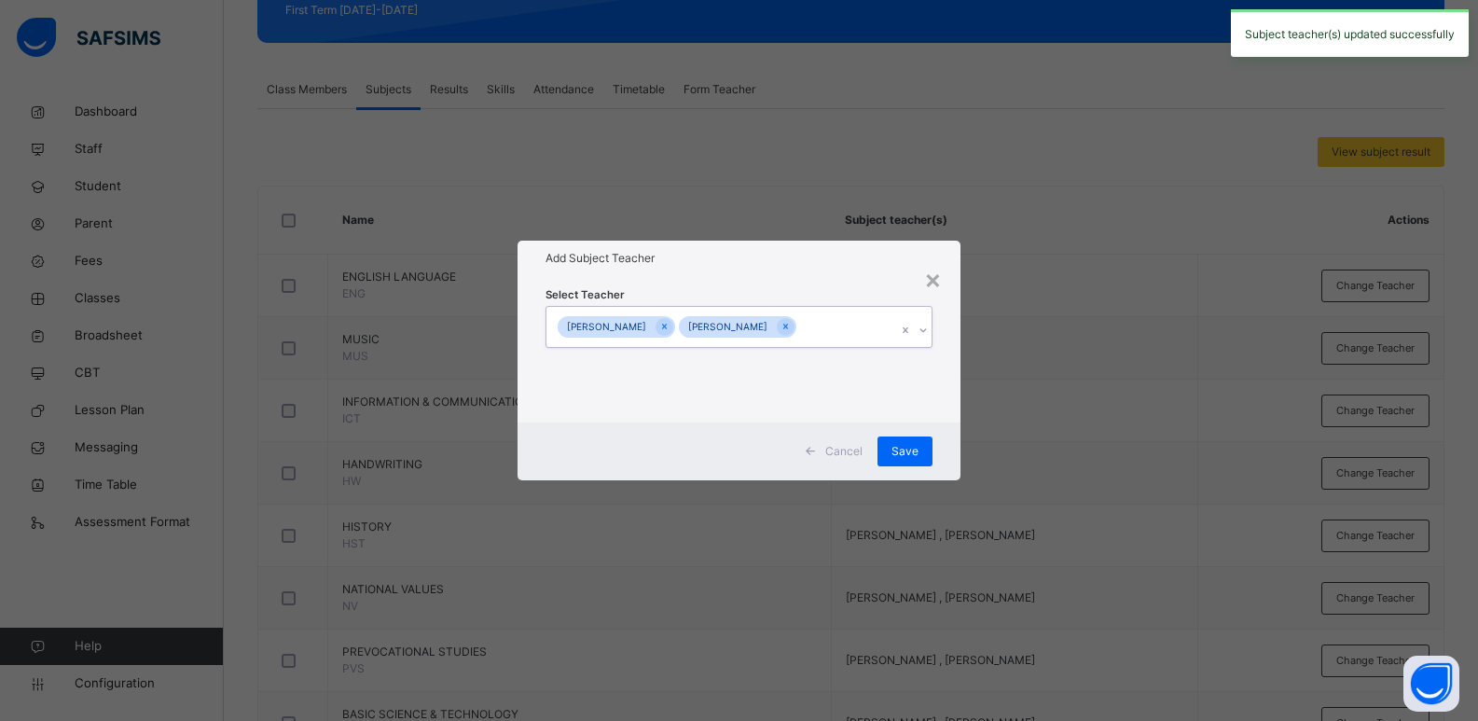
click at [922, 325] on icon at bounding box center [923, 330] width 11 height 19
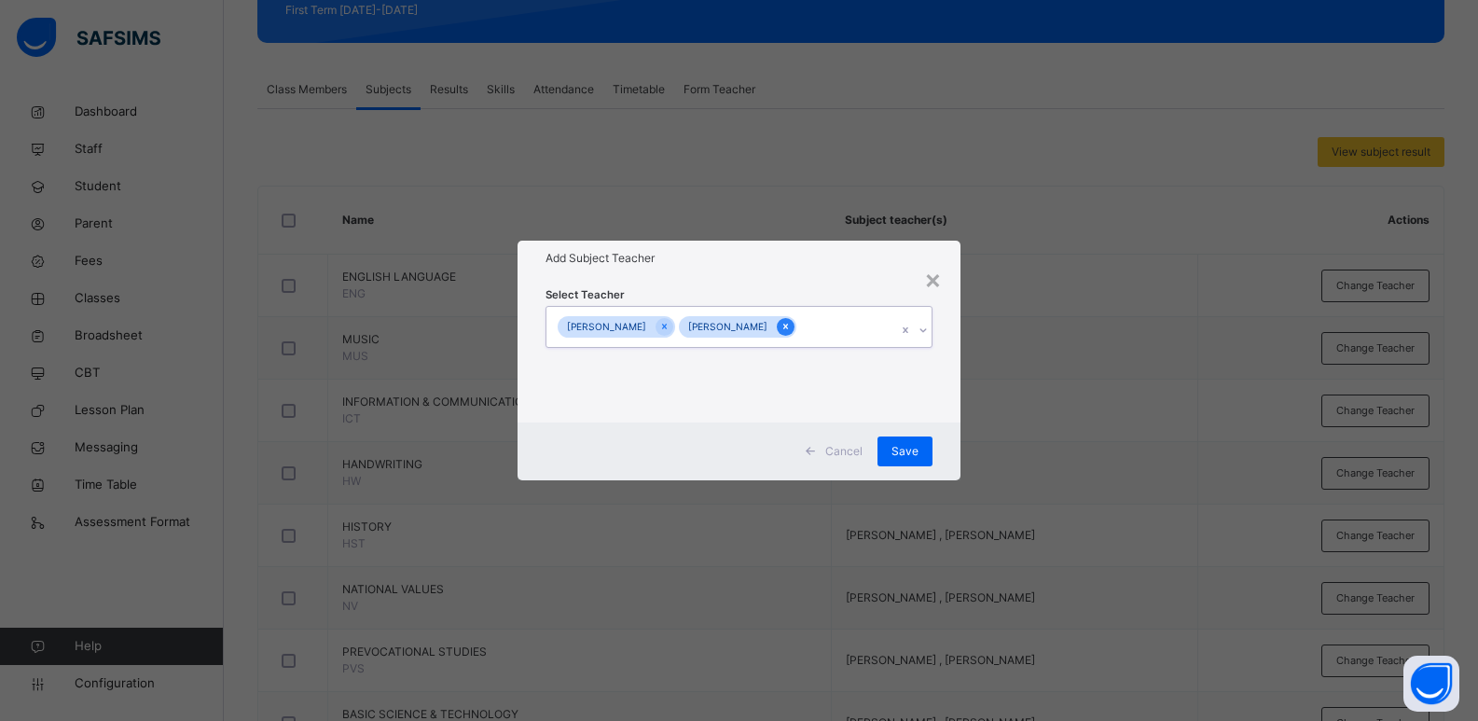
click at [783, 323] on icon at bounding box center [786, 326] width 10 height 13
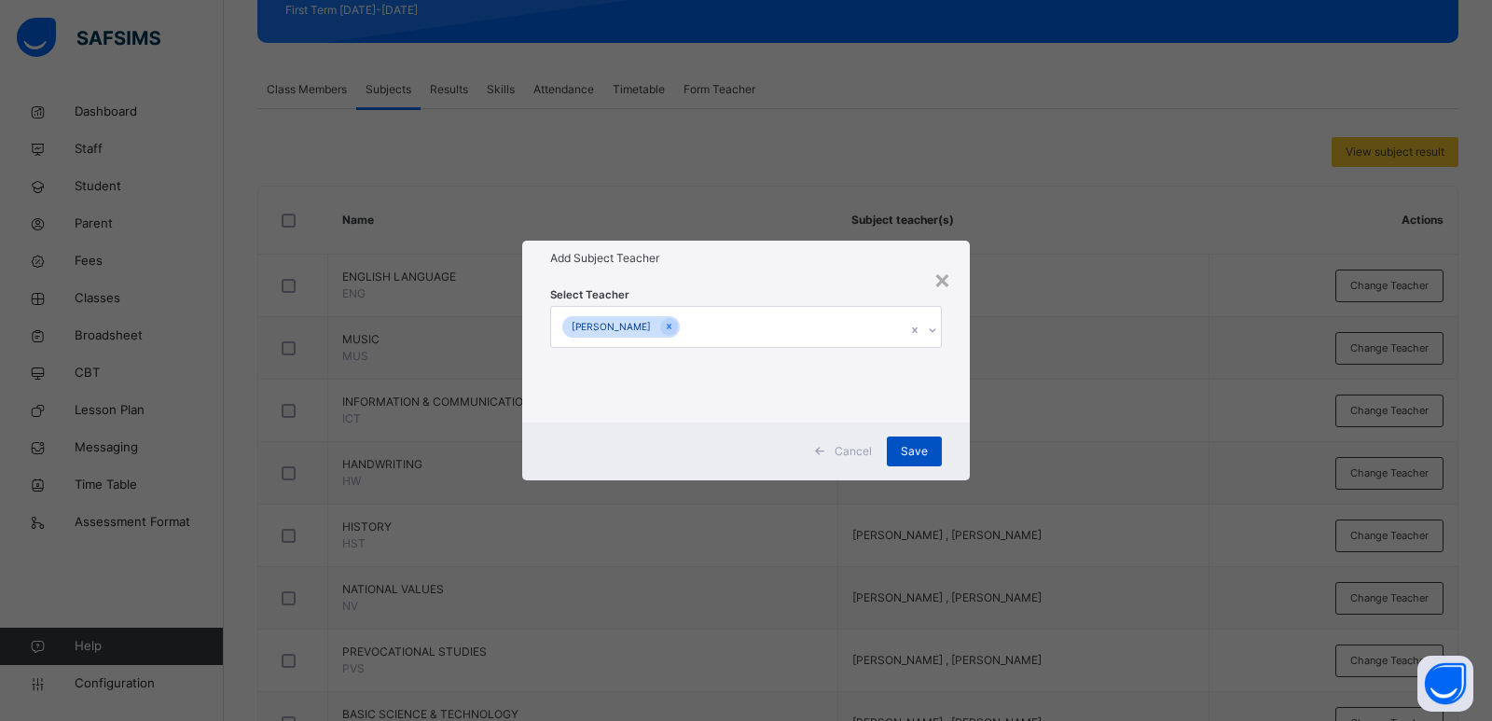
click at [919, 445] on span "Save" at bounding box center [914, 451] width 27 height 17
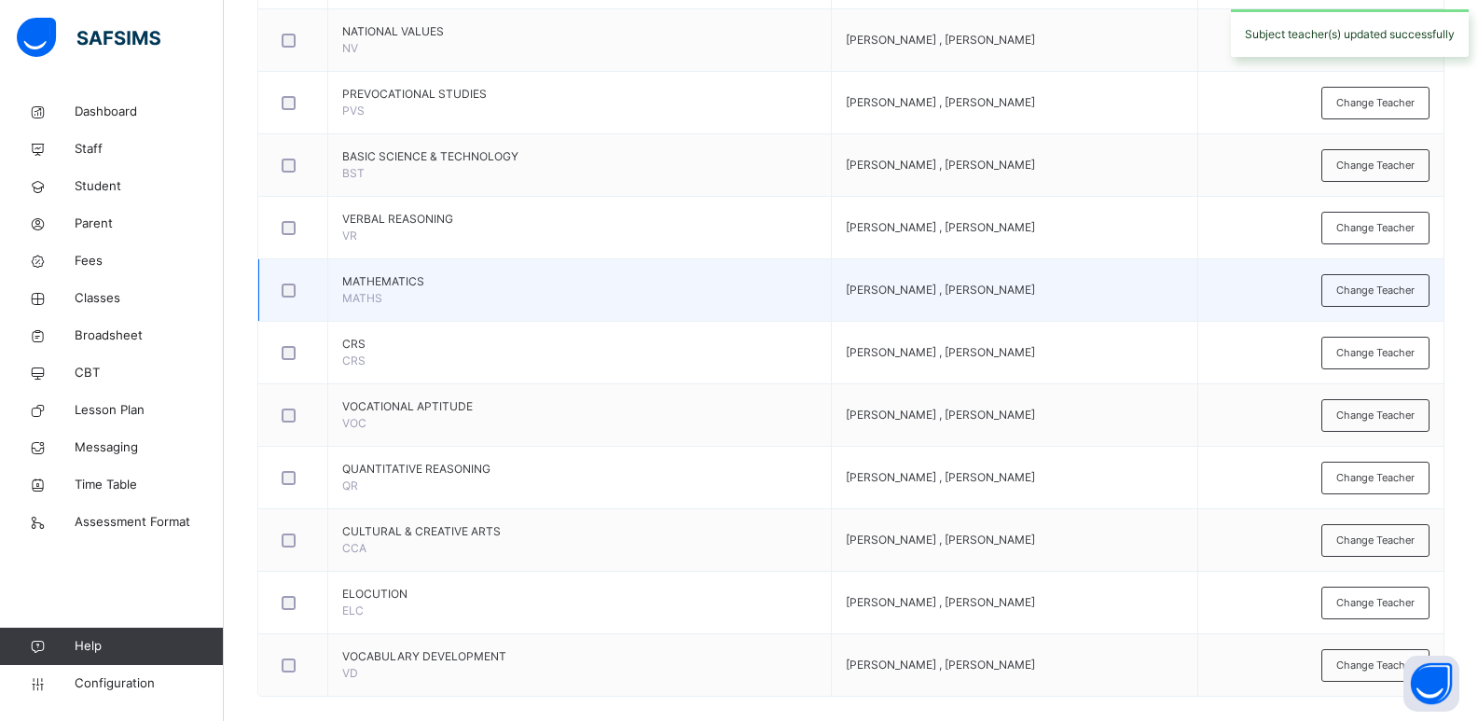
scroll to position [839, 0]
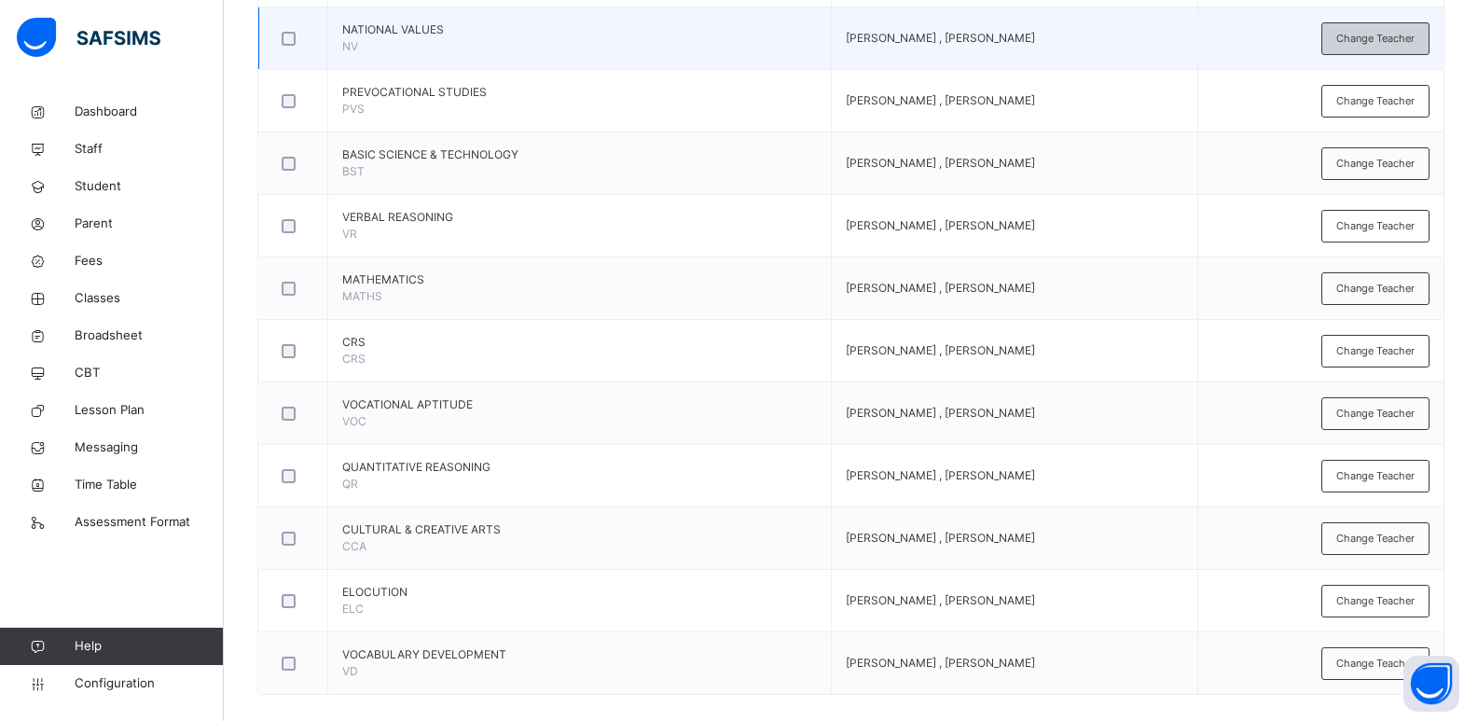
click at [1384, 35] on span "Change Teacher" at bounding box center [1375, 39] width 78 height 16
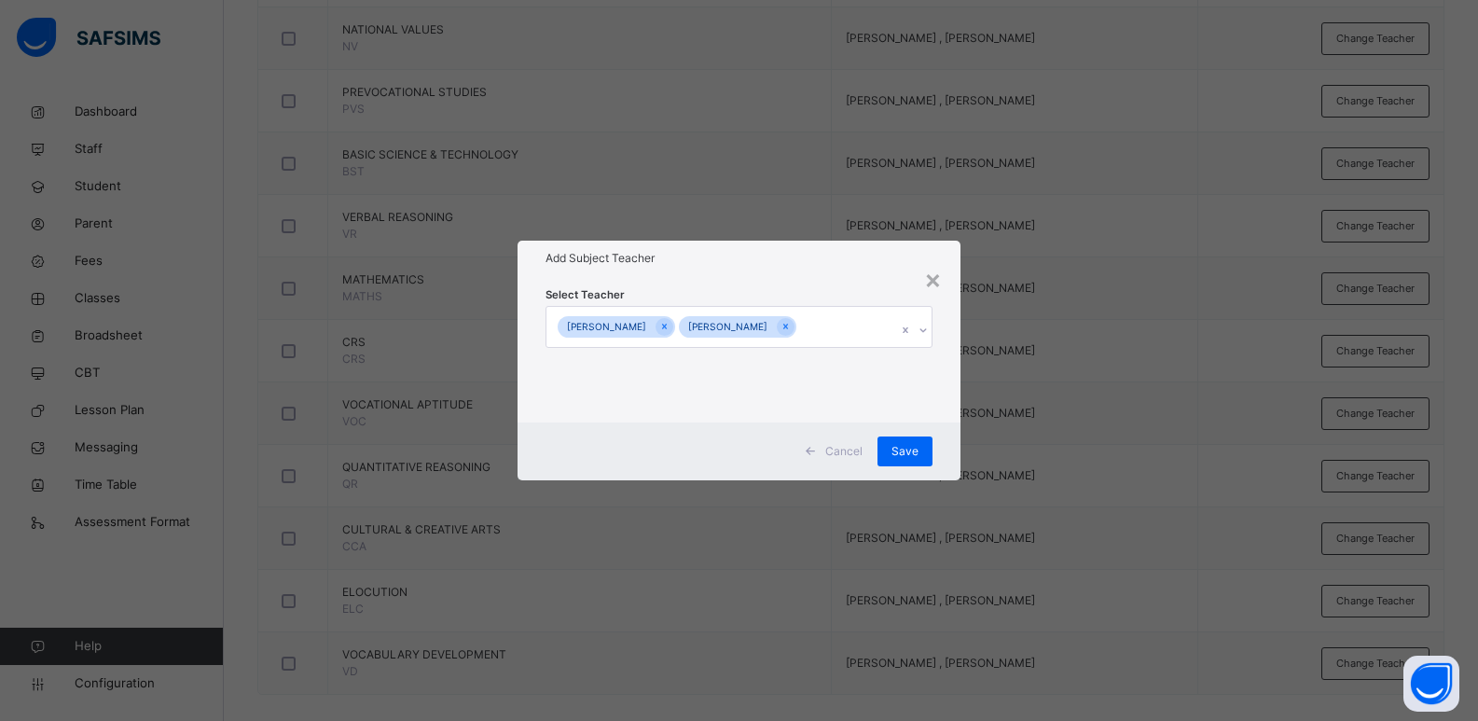
click at [779, 318] on div "[PERSON_NAME]" at bounding box center [737, 326] width 117 height 21
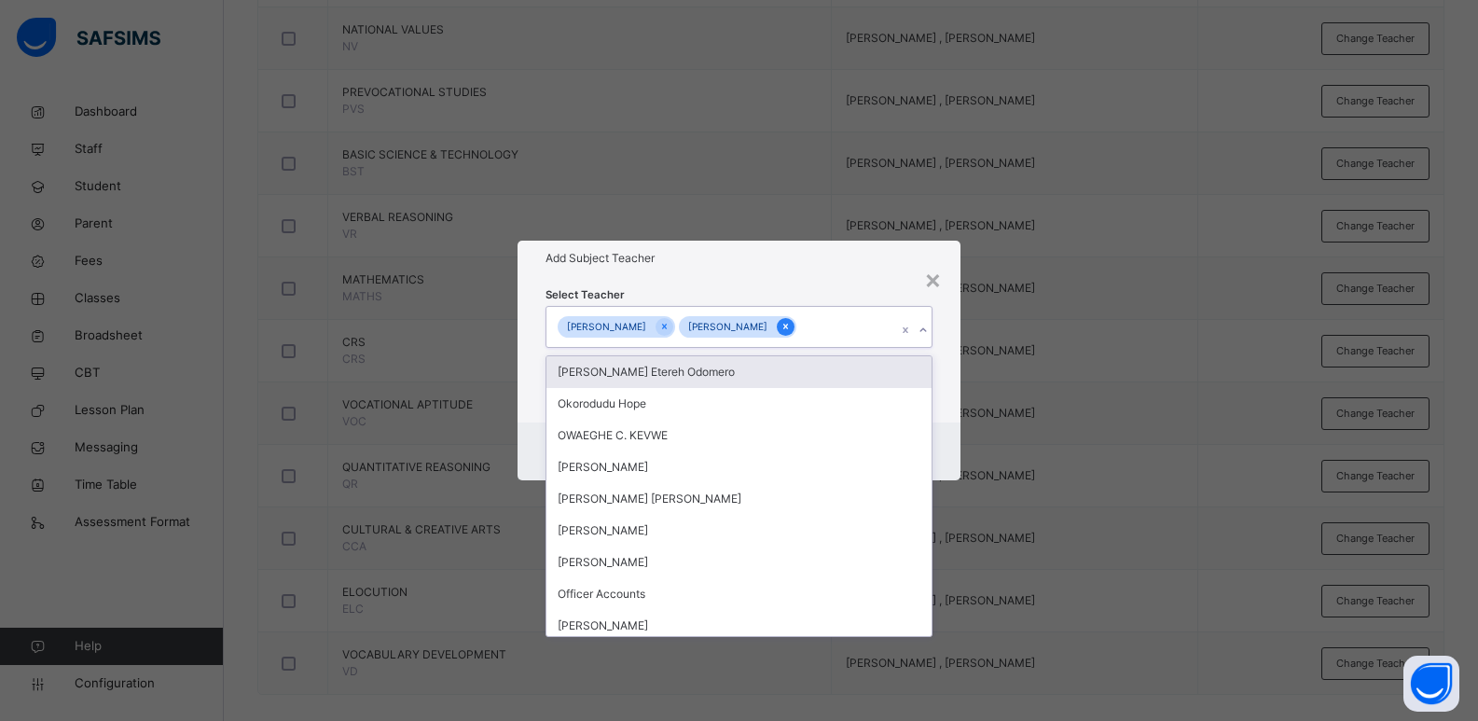
click at [781, 322] on icon at bounding box center [786, 326] width 10 height 13
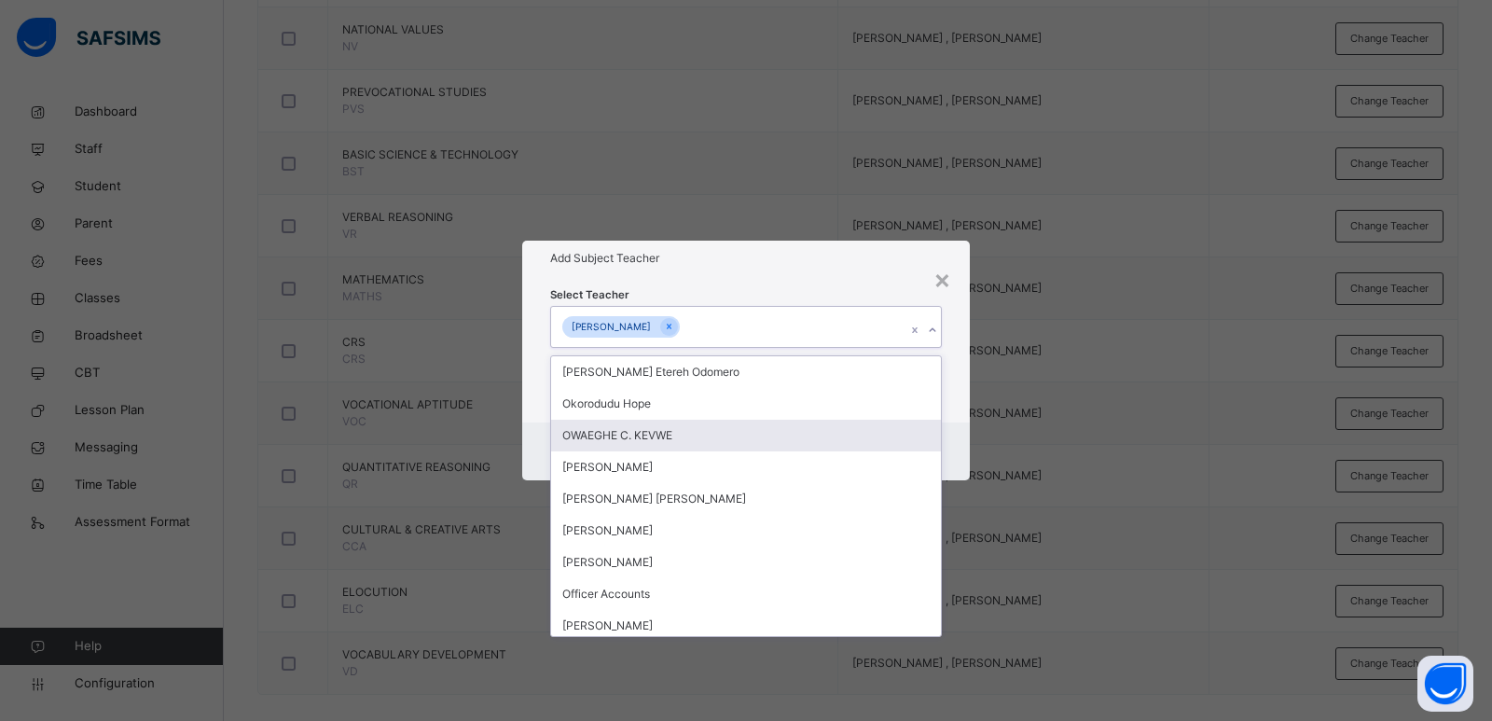
click at [966, 420] on div "Select Teacher option [PERSON_NAME] , deselected. option OWAEGHE C. KEVWE focus…" at bounding box center [746, 348] width 448 height 145
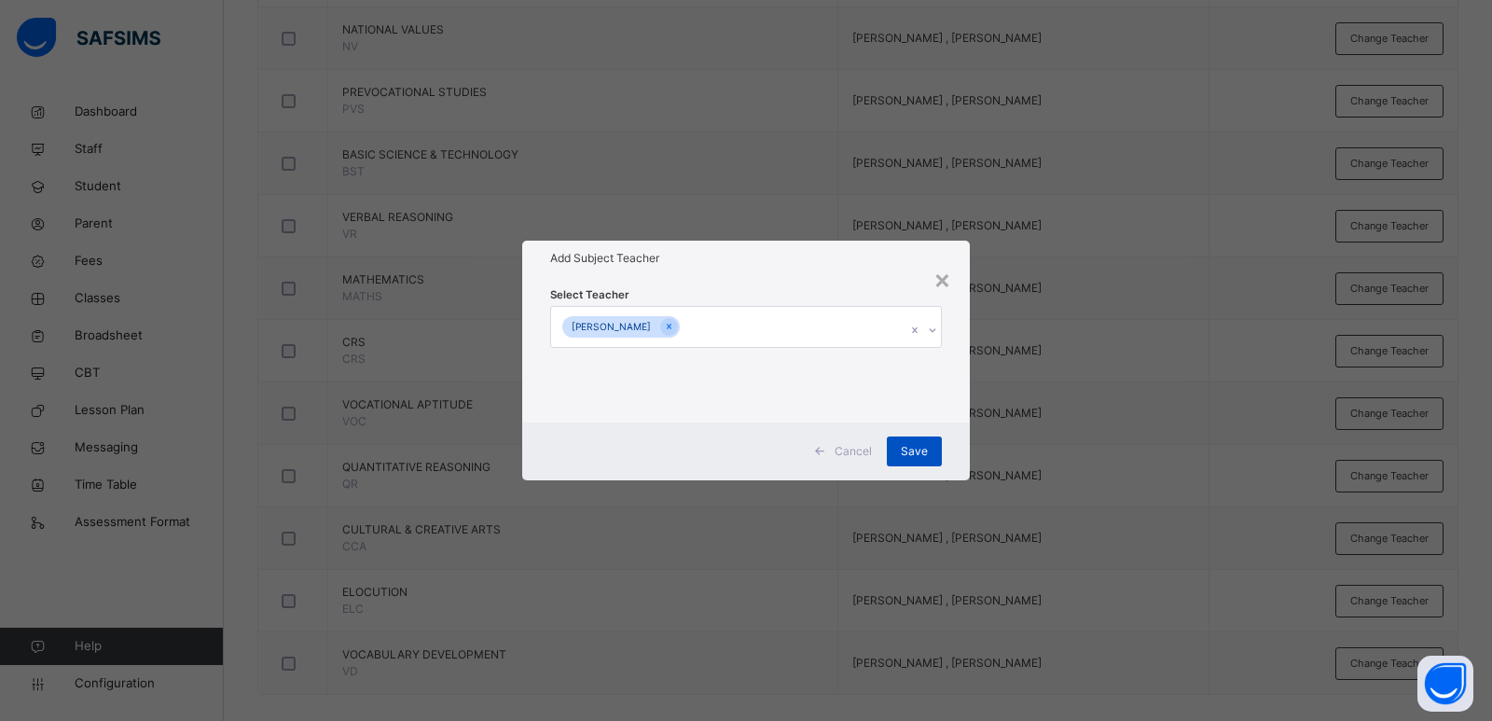
click at [917, 443] on span "Save" at bounding box center [914, 451] width 27 height 17
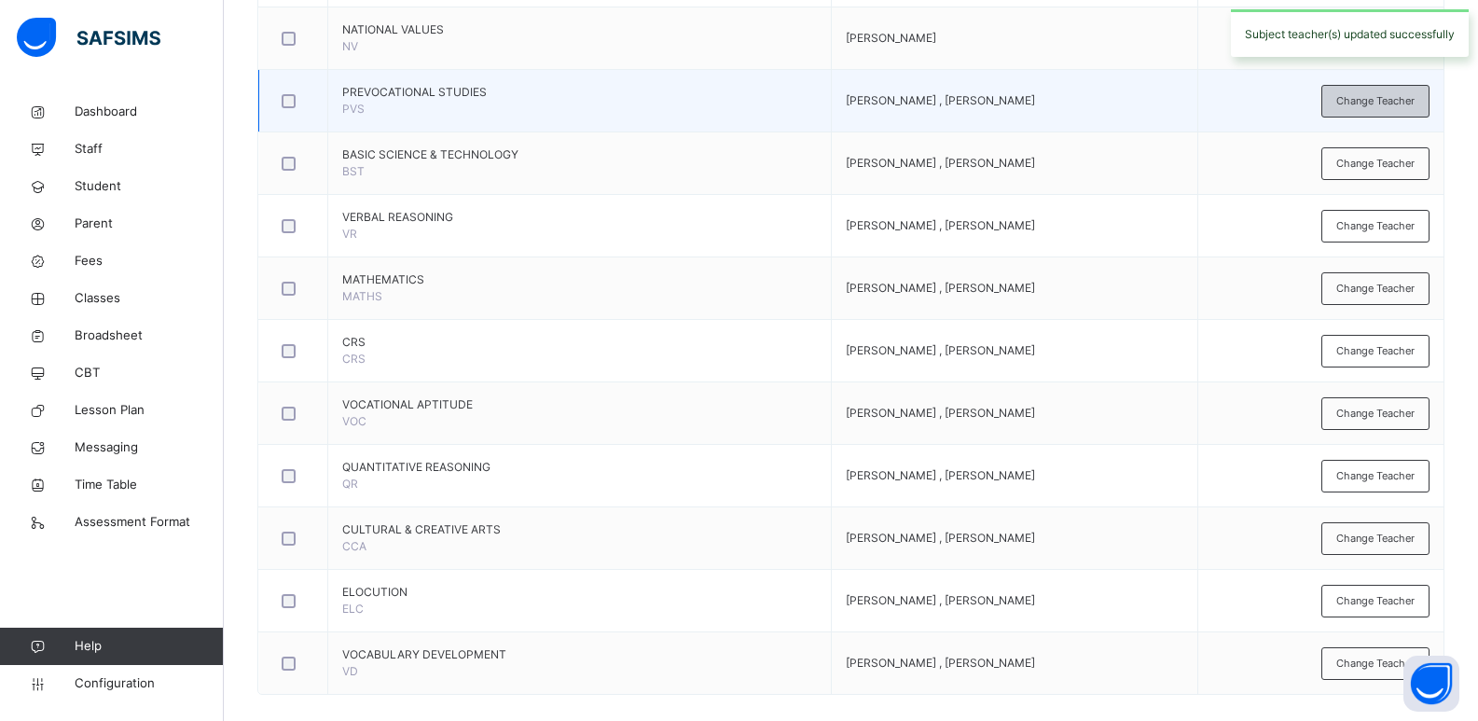
click at [1367, 98] on span "Change Teacher" at bounding box center [1375, 101] width 78 height 16
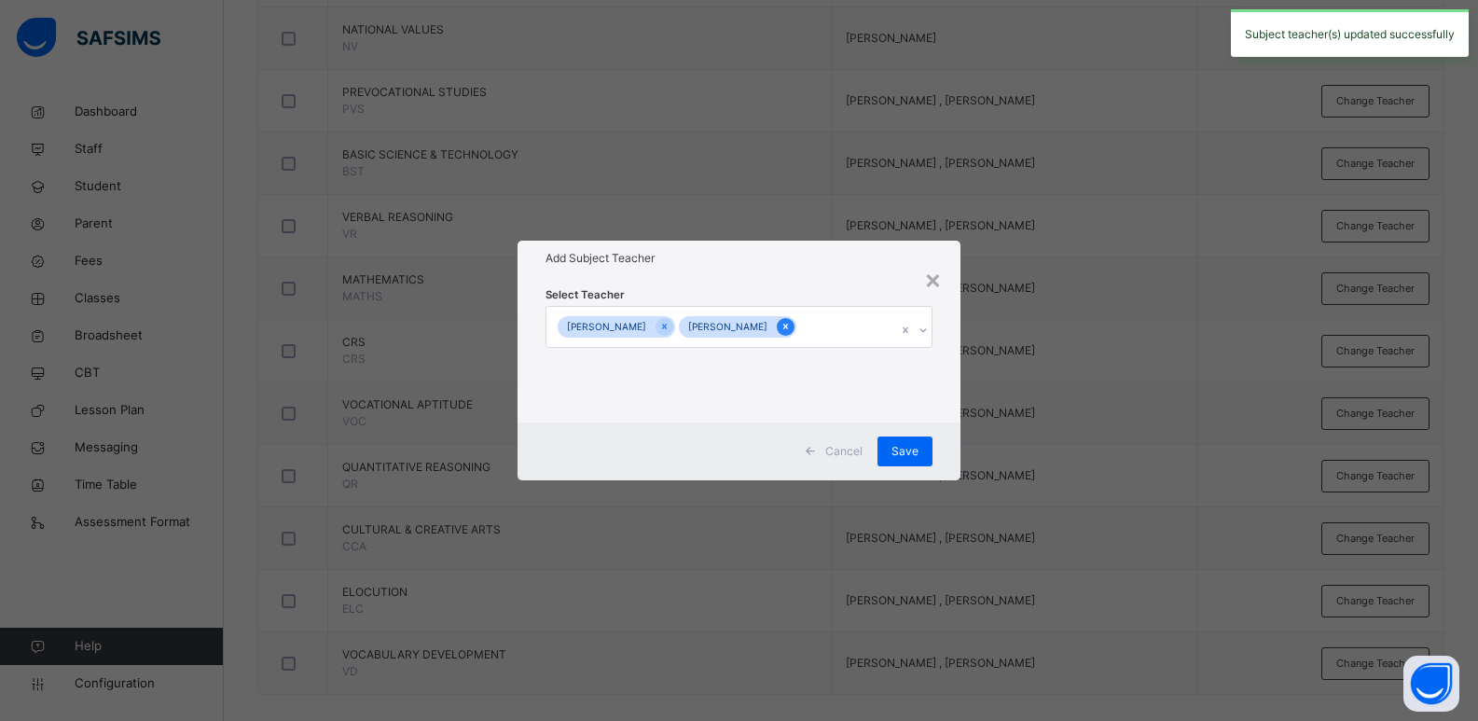
click at [784, 328] on icon at bounding box center [785, 328] width 5 height 6
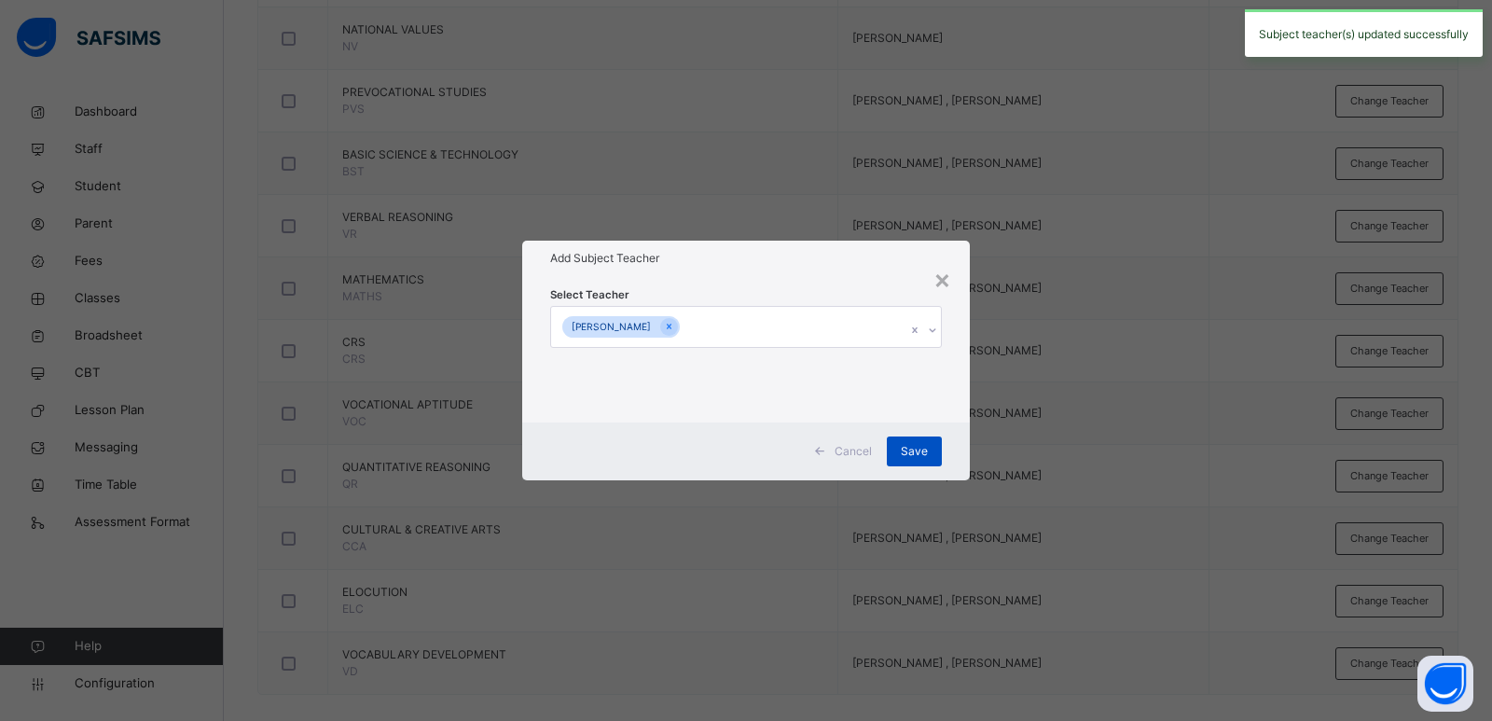
click at [899, 443] on div "Save" at bounding box center [914, 451] width 55 height 30
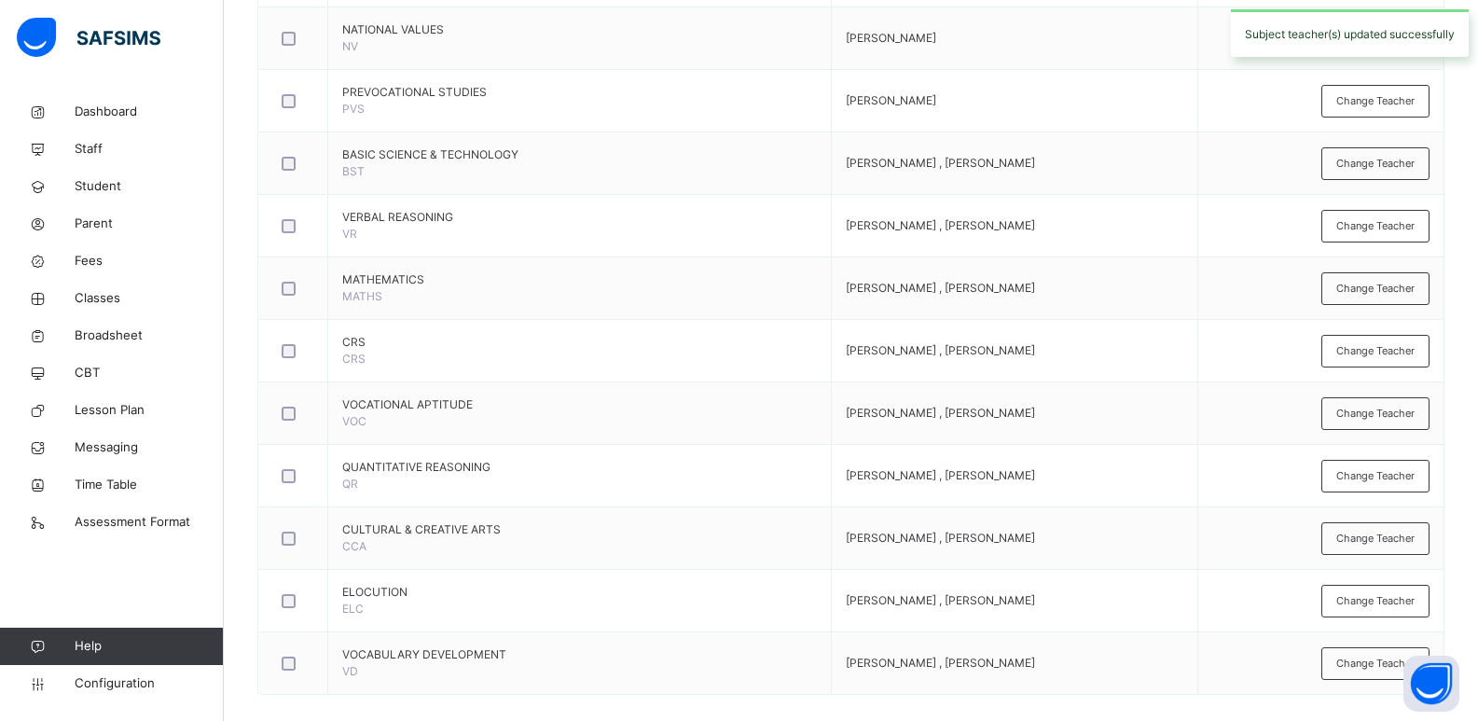
drag, startPoint x: 1364, startPoint y: 168, endPoint x: 1315, endPoint y: 167, distance: 49.4
click at [1360, 167] on span "Change Teacher" at bounding box center [1375, 164] width 78 height 16
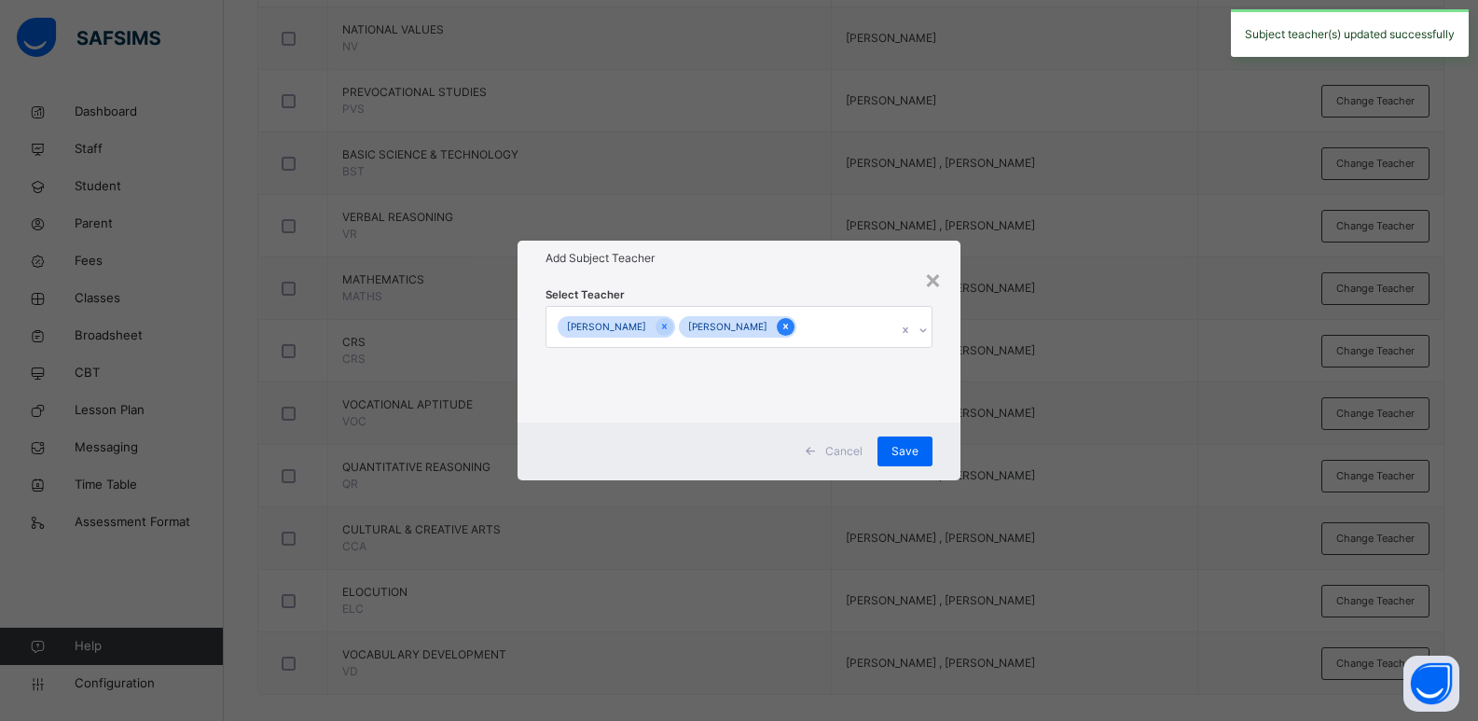
click at [781, 323] on icon at bounding box center [786, 326] width 10 height 13
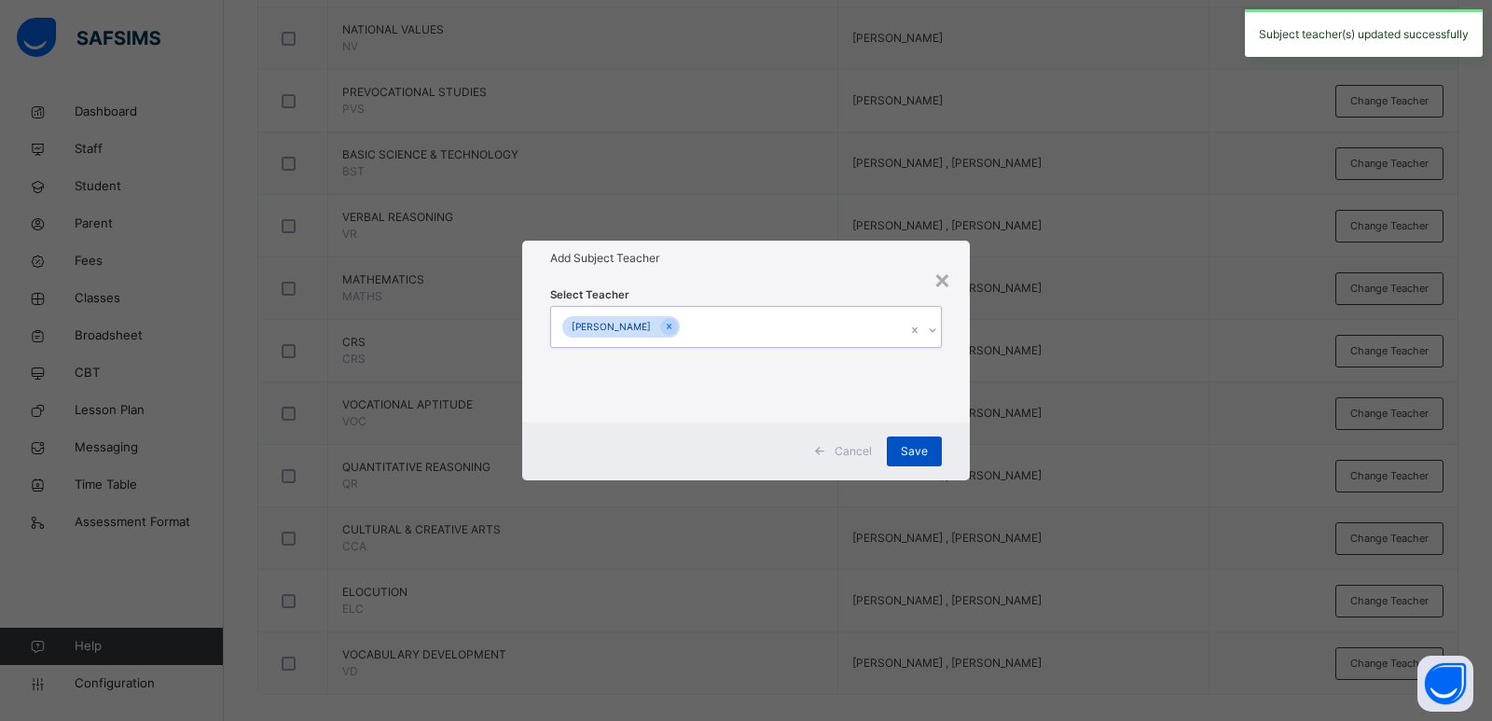
click at [915, 437] on div "Save" at bounding box center [914, 451] width 55 height 30
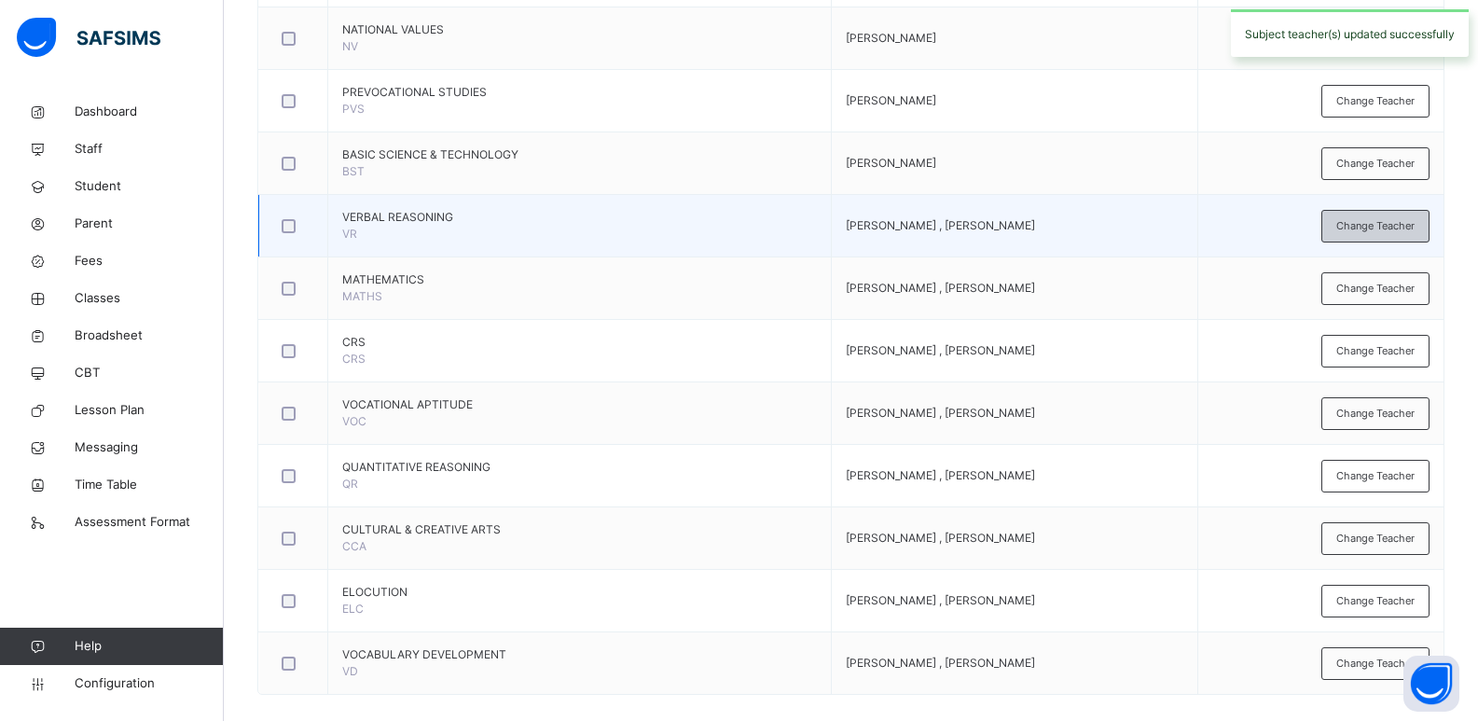
click at [1392, 226] on span "Change Teacher" at bounding box center [1375, 226] width 78 height 16
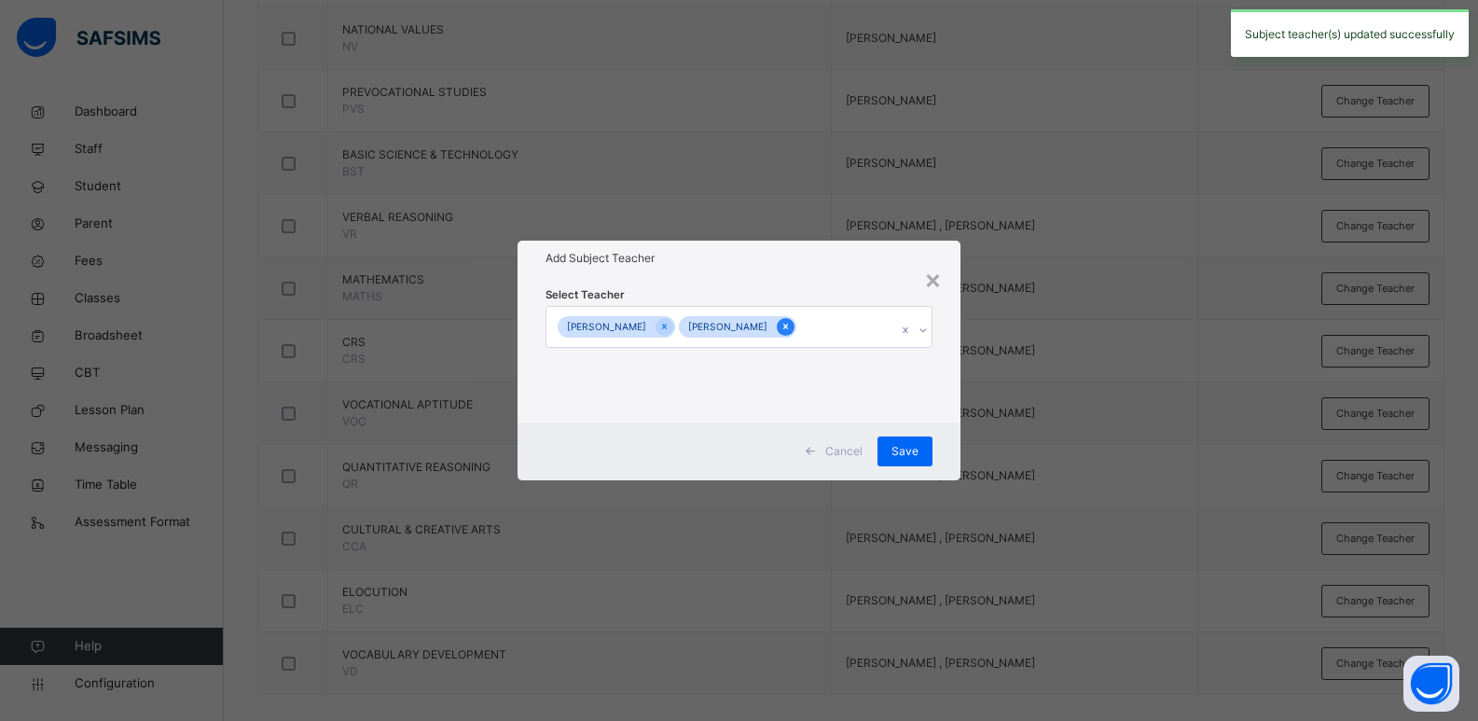
click at [781, 322] on icon at bounding box center [786, 326] width 10 height 13
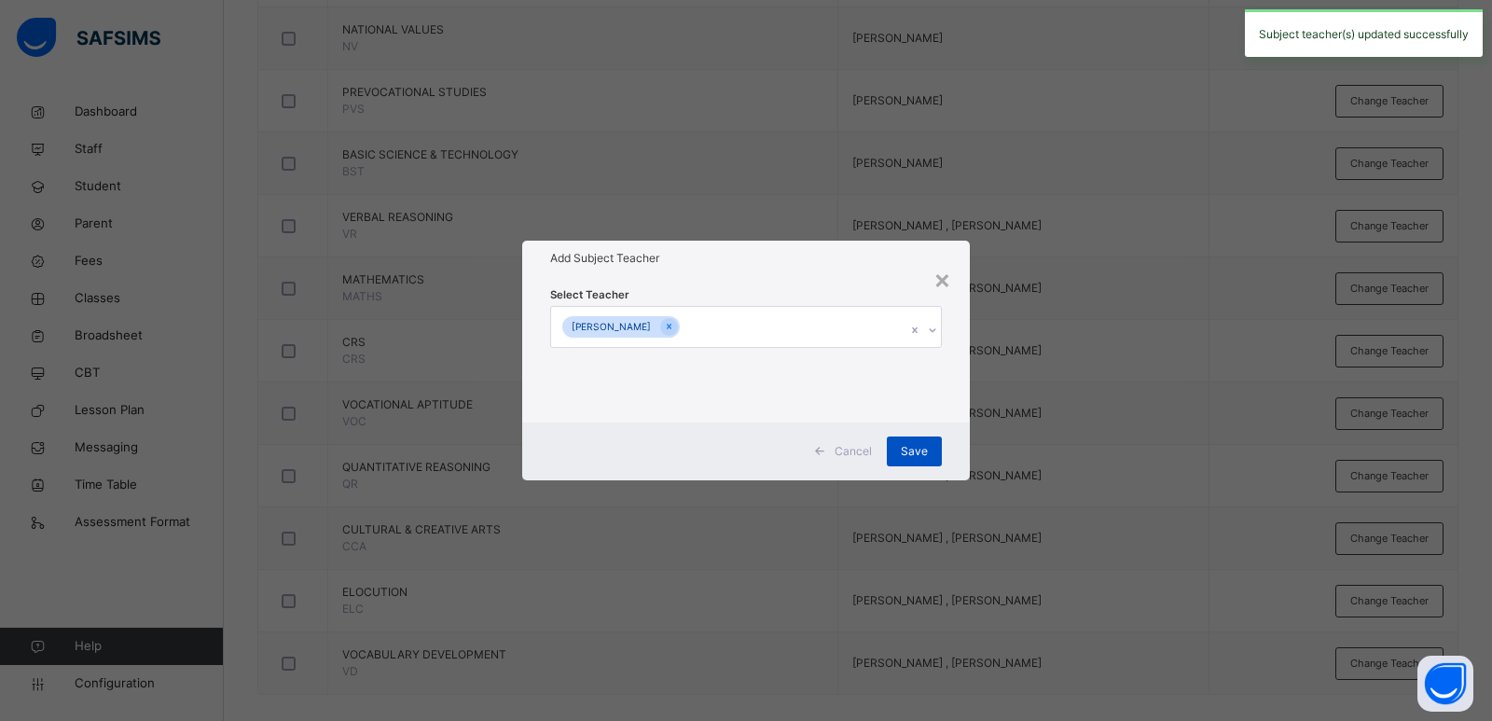
click at [908, 450] on span "Save" at bounding box center [914, 451] width 27 height 17
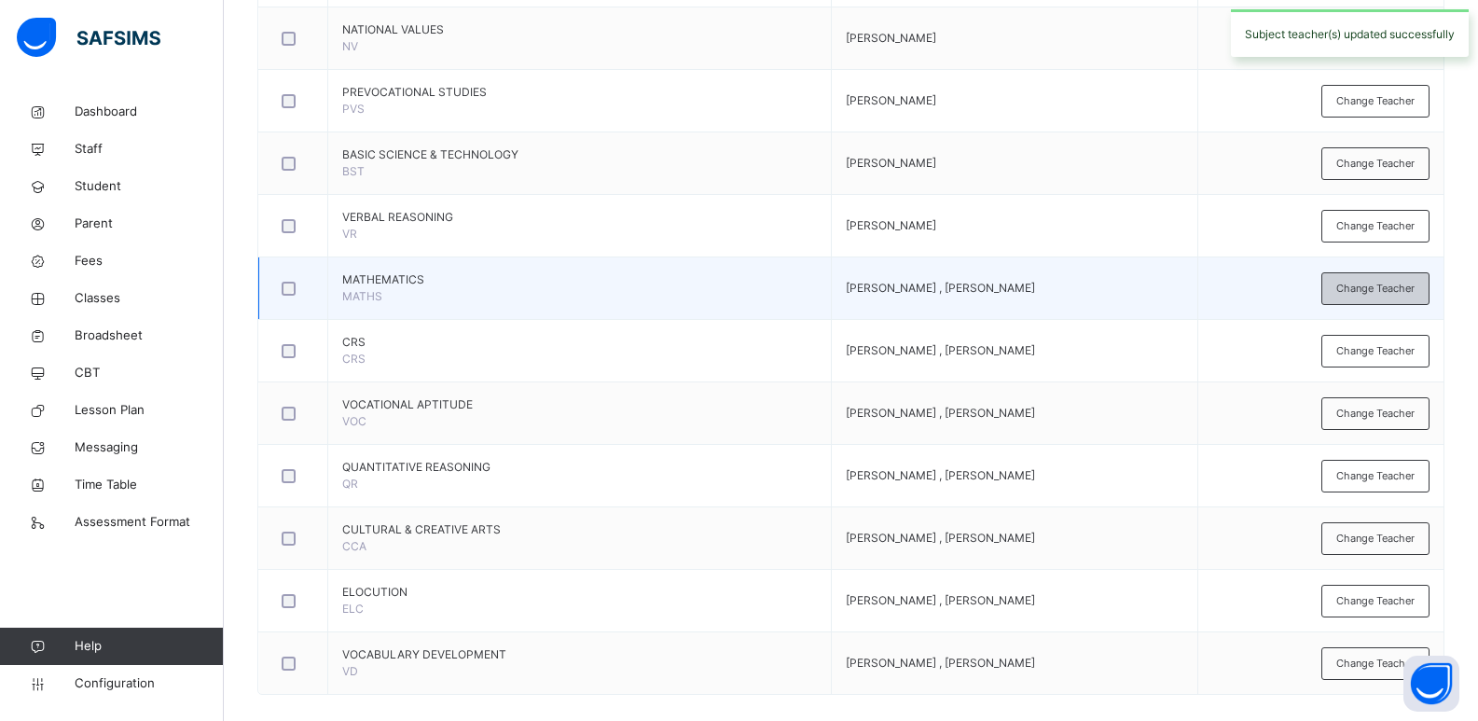
click at [1364, 281] on span "Change Teacher" at bounding box center [1375, 289] width 78 height 16
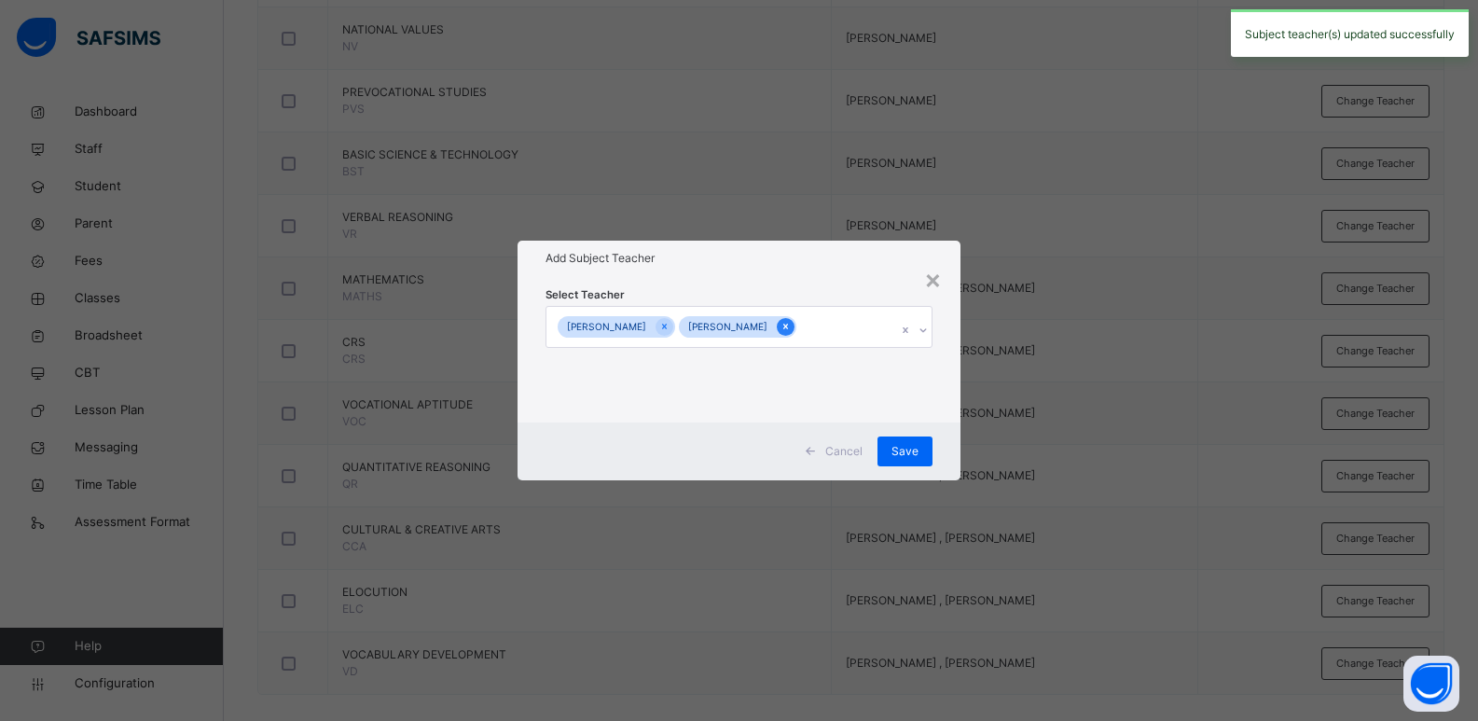
click at [781, 320] on icon at bounding box center [786, 326] width 10 height 13
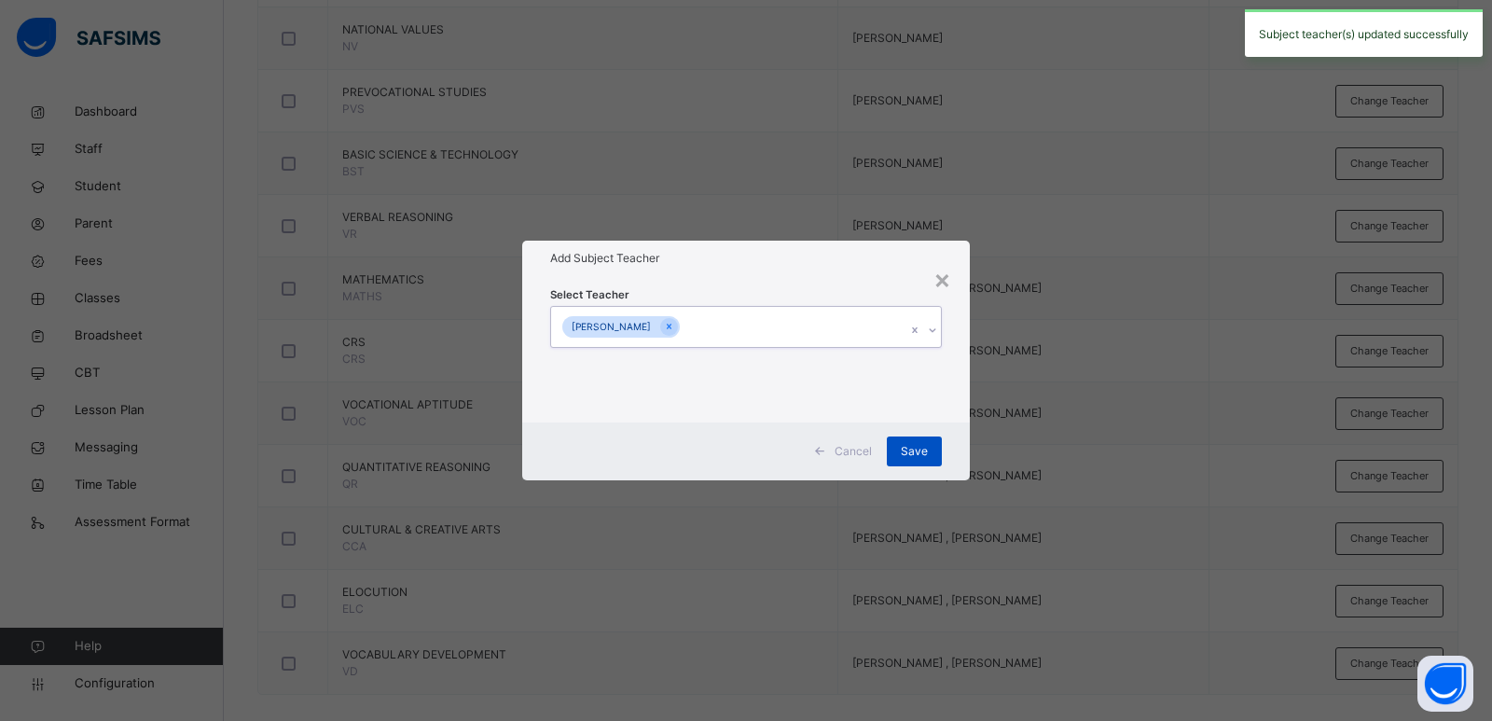
click at [915, 443] on span "Save" at bounding box center [914, 451] width 27 height 17
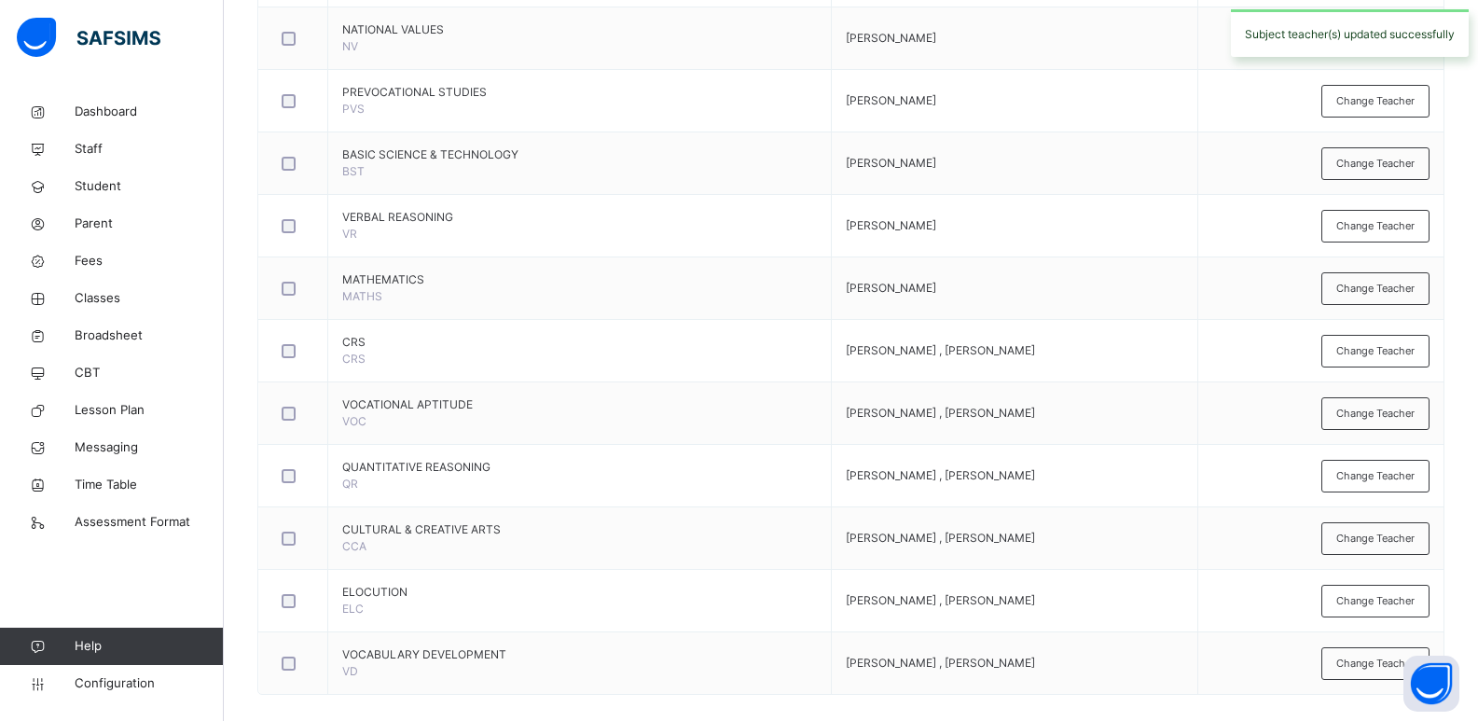
drag, startPoint x: 1361, startPoint y: 341, endPoint x: 1245, endPoint y: 354, distance: 117.3
click at [1361, 343] on div "Change Teacher" at bounding box center [1375, 351] width 108 height 33
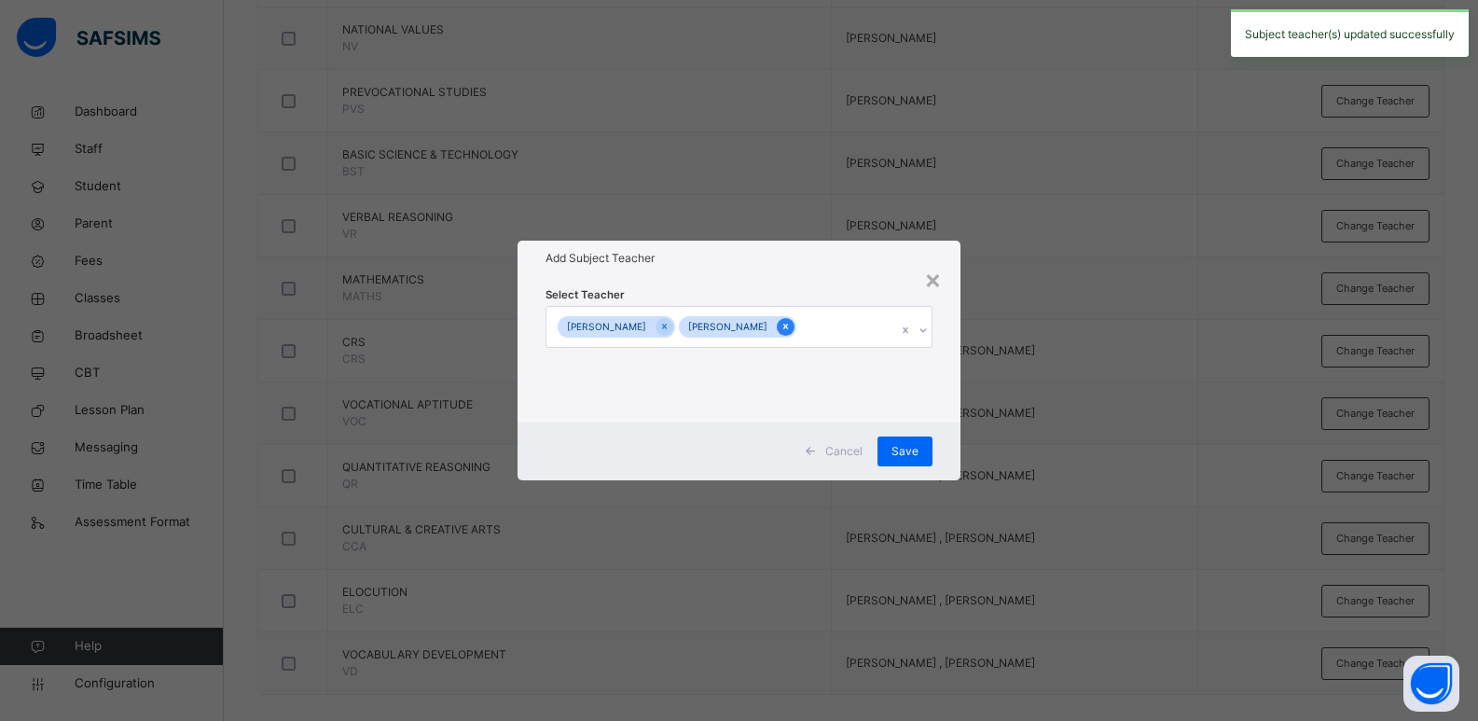
click at [784, 329] on icon at bounding box center [786, 326] width 10 height 13
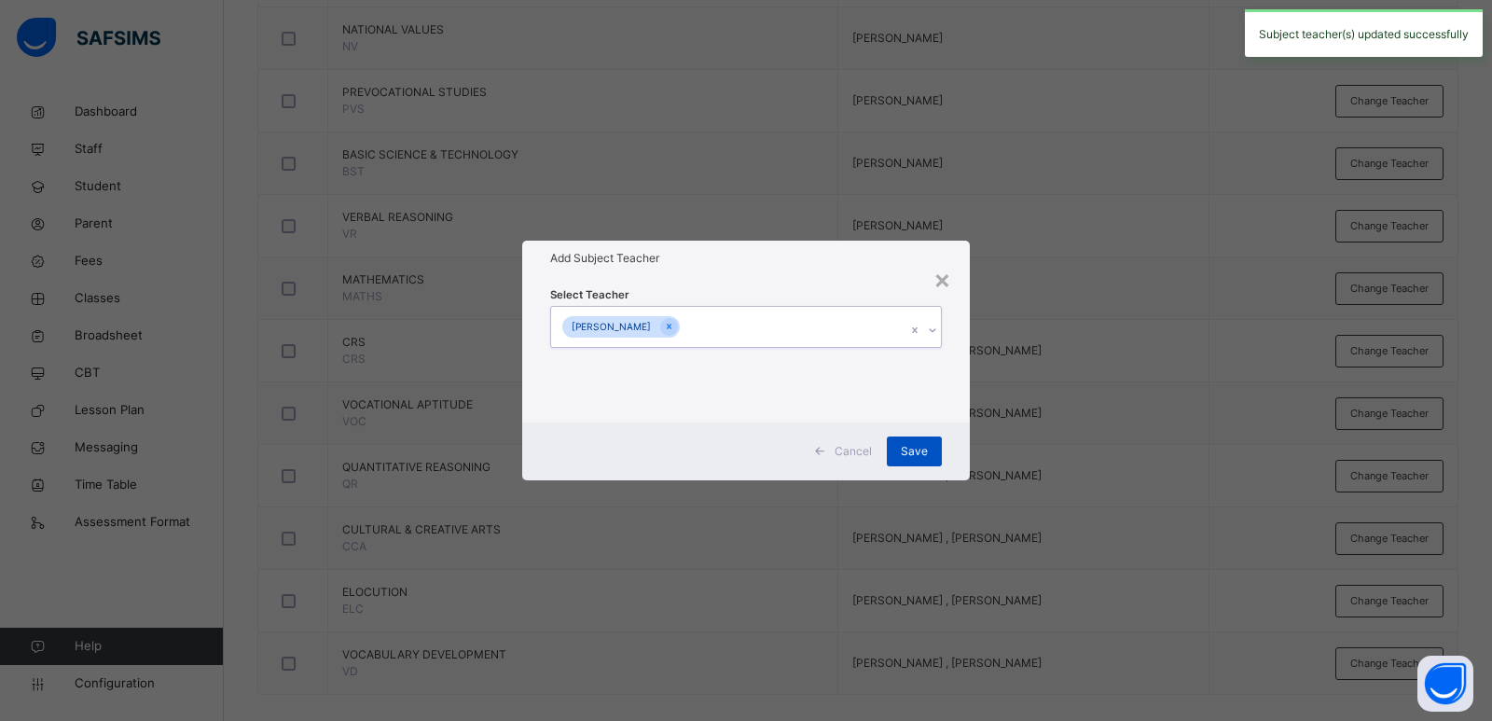
click at [913, 443] on span "Save" at bounding box center [914, 451] width 27 height 17
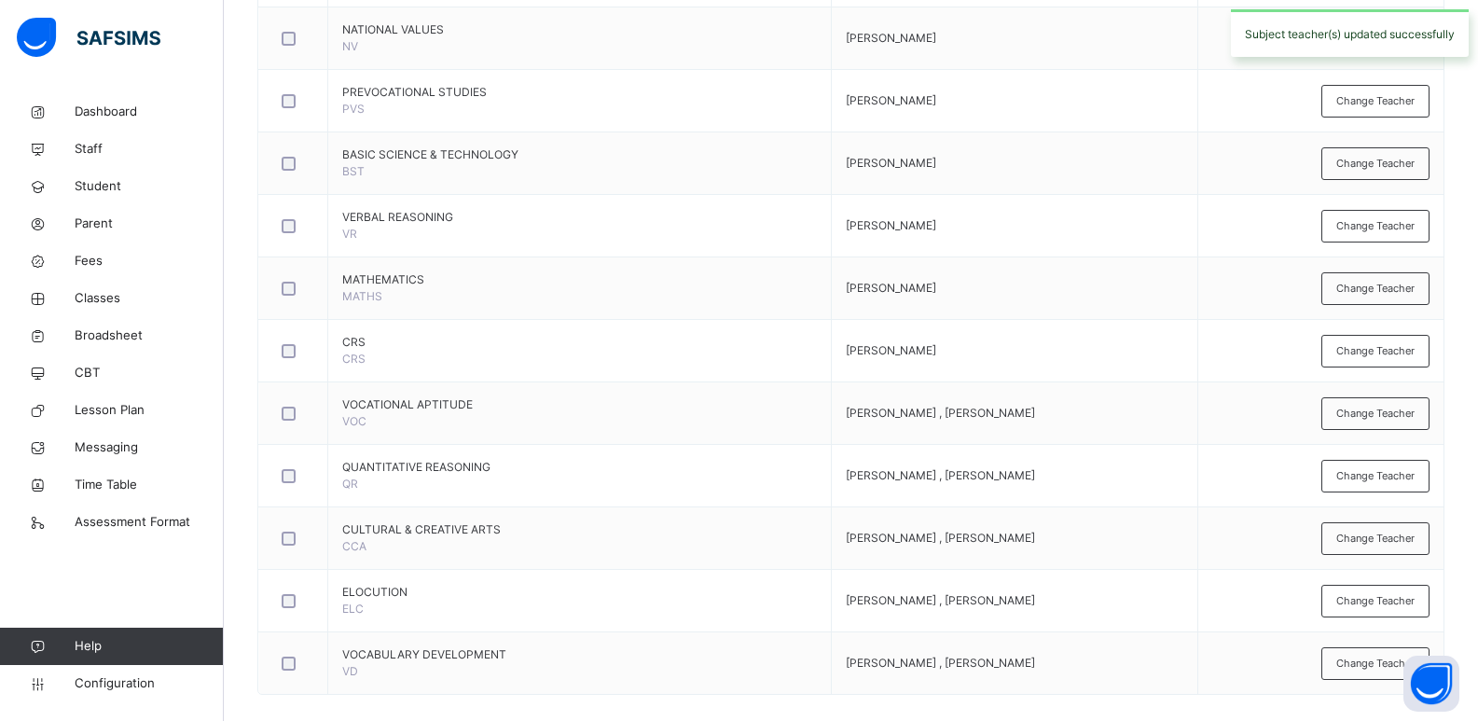
drag, startPoint x: 1389, startPoint y: 408, endPoint x: 1288, endPoint y: 420, distance: 101.3
click at [1388, 408] on span "Change Teacher" at bounding box center [1375, 414] width 78 height 16
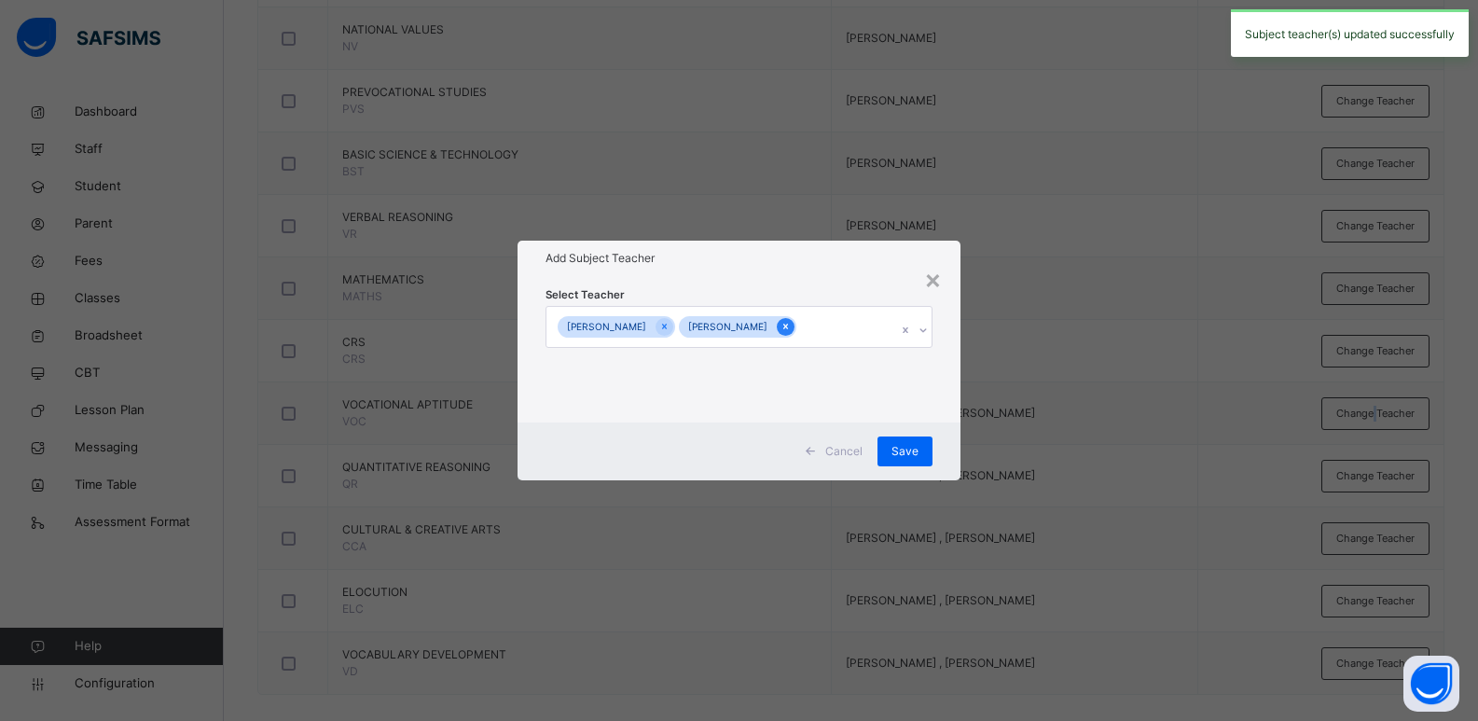
click at [784, 326] on icon at bounding box center [785, 328] width 5 height 6
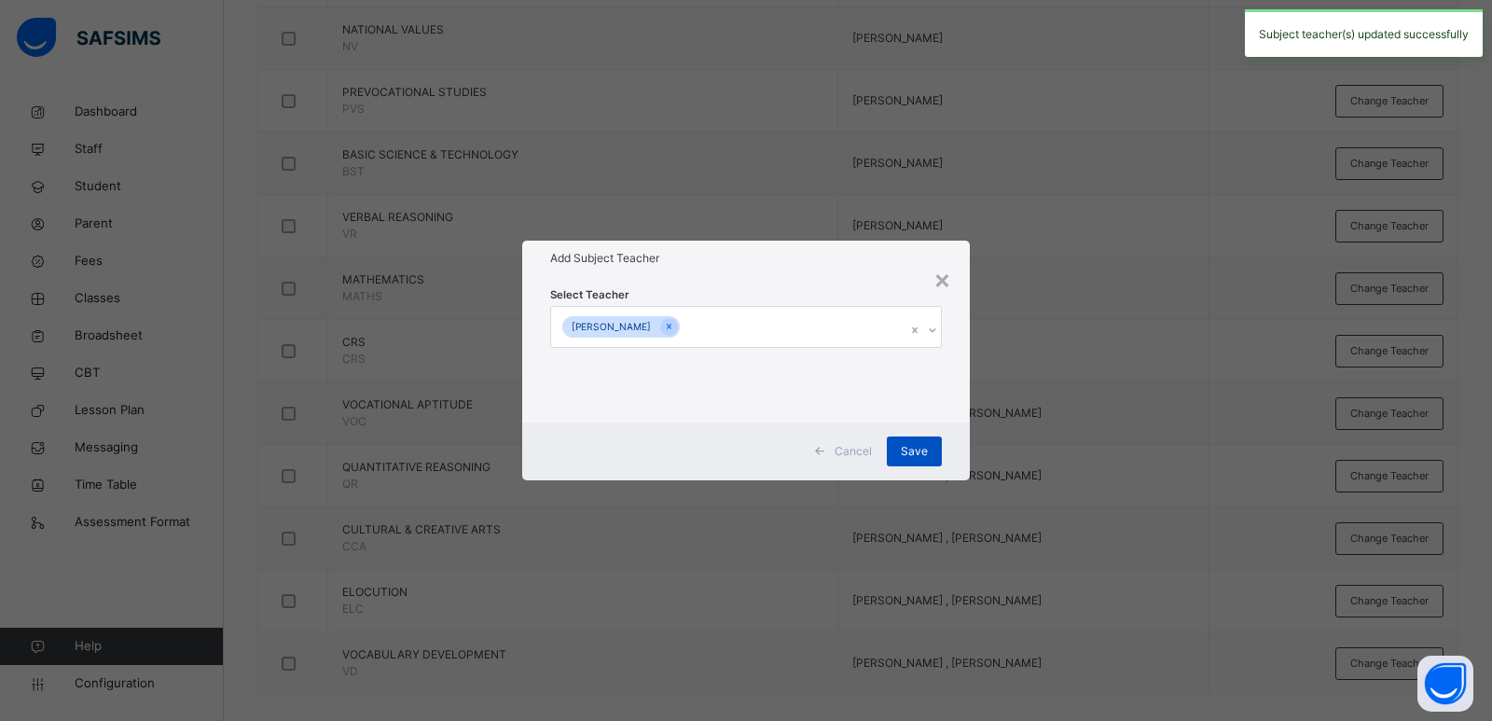
click at [910, 444] on span "Save" at bounding box center [914, 451] width 27 height 17
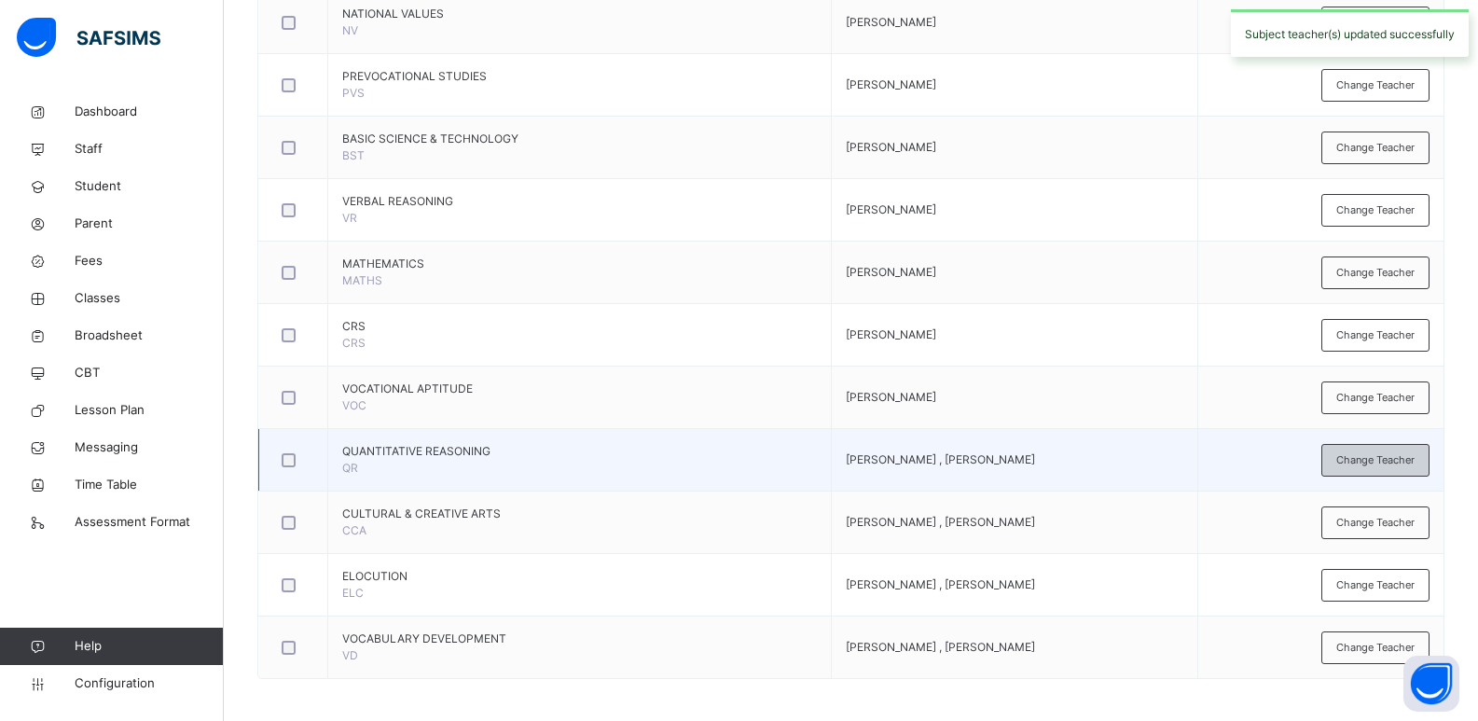
scroll to position [860, 0]
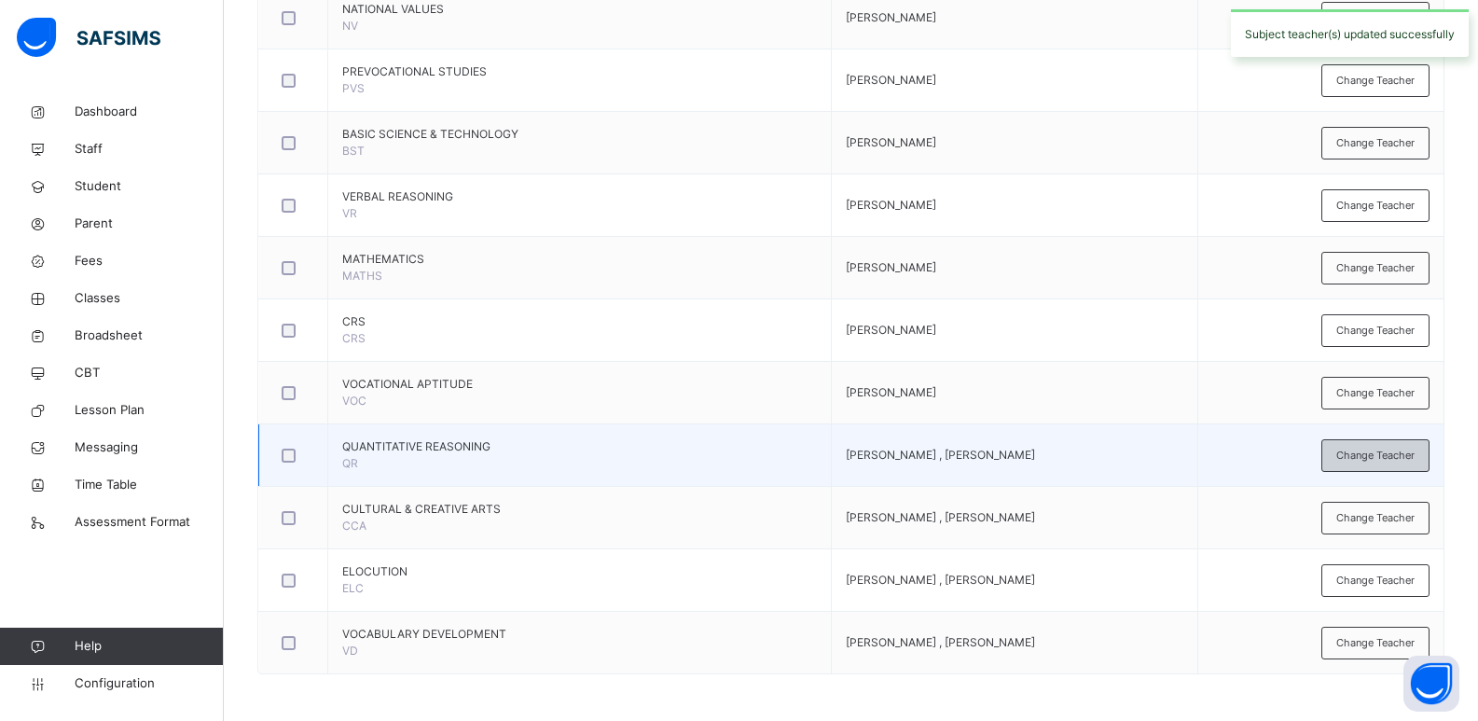
click at [1368, 451] on span "Change Teacher" at bounding box center [1375, 456] width 78 height 16
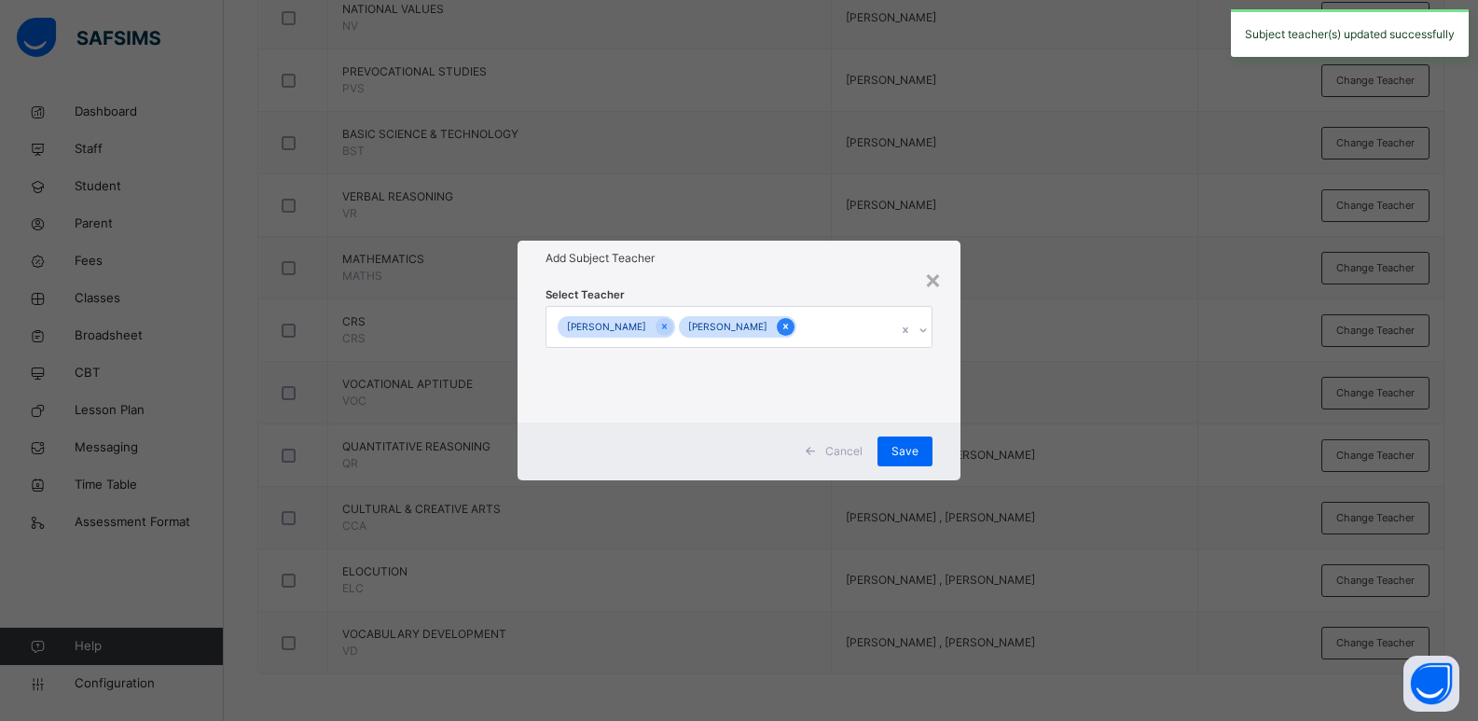
click at [785, 320] on icon at bounding box center [786, 326] width 10 height 13
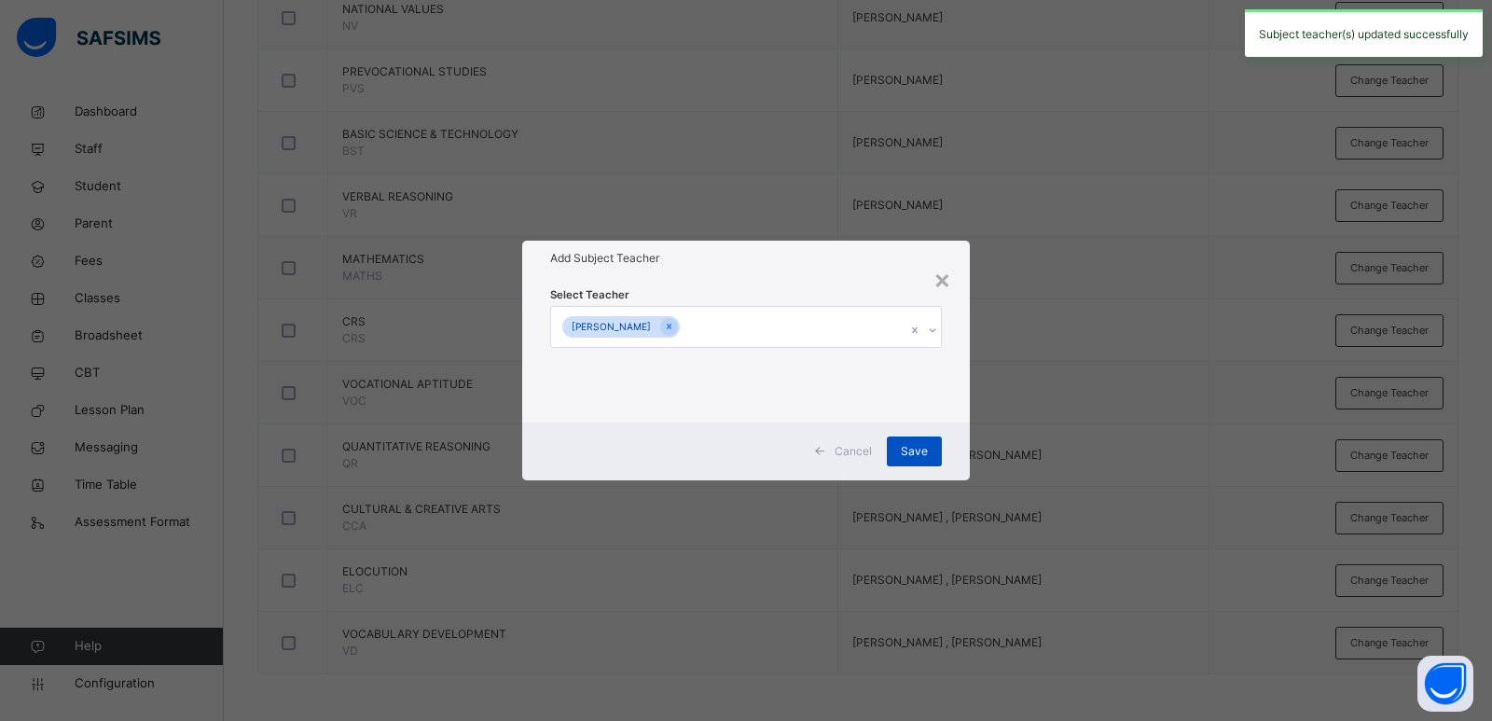
click at [908, 445] on span "Save" at bounding box center [914, 451] width 27 height 17
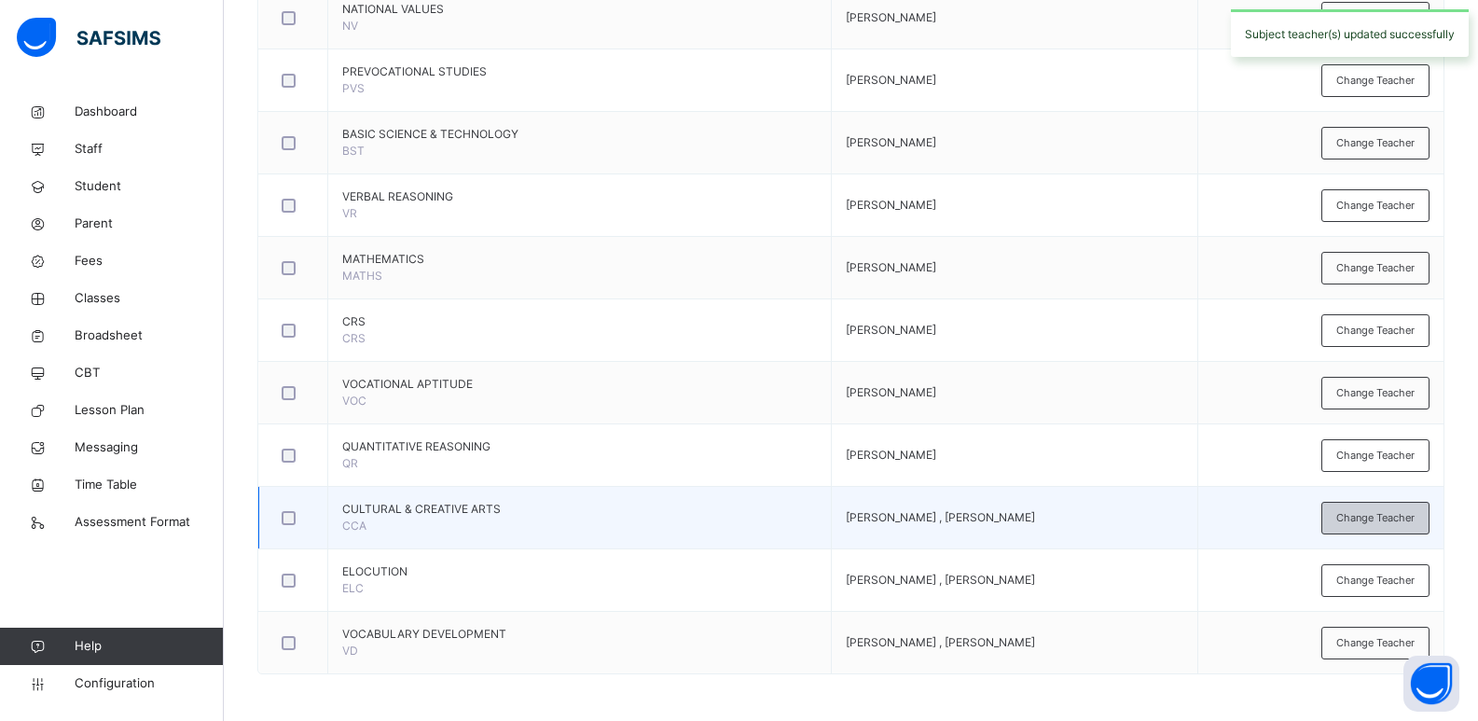
click at [1371, 508] on div "Change Teacher" at bounding box center [1375, 518] width 108 height 33
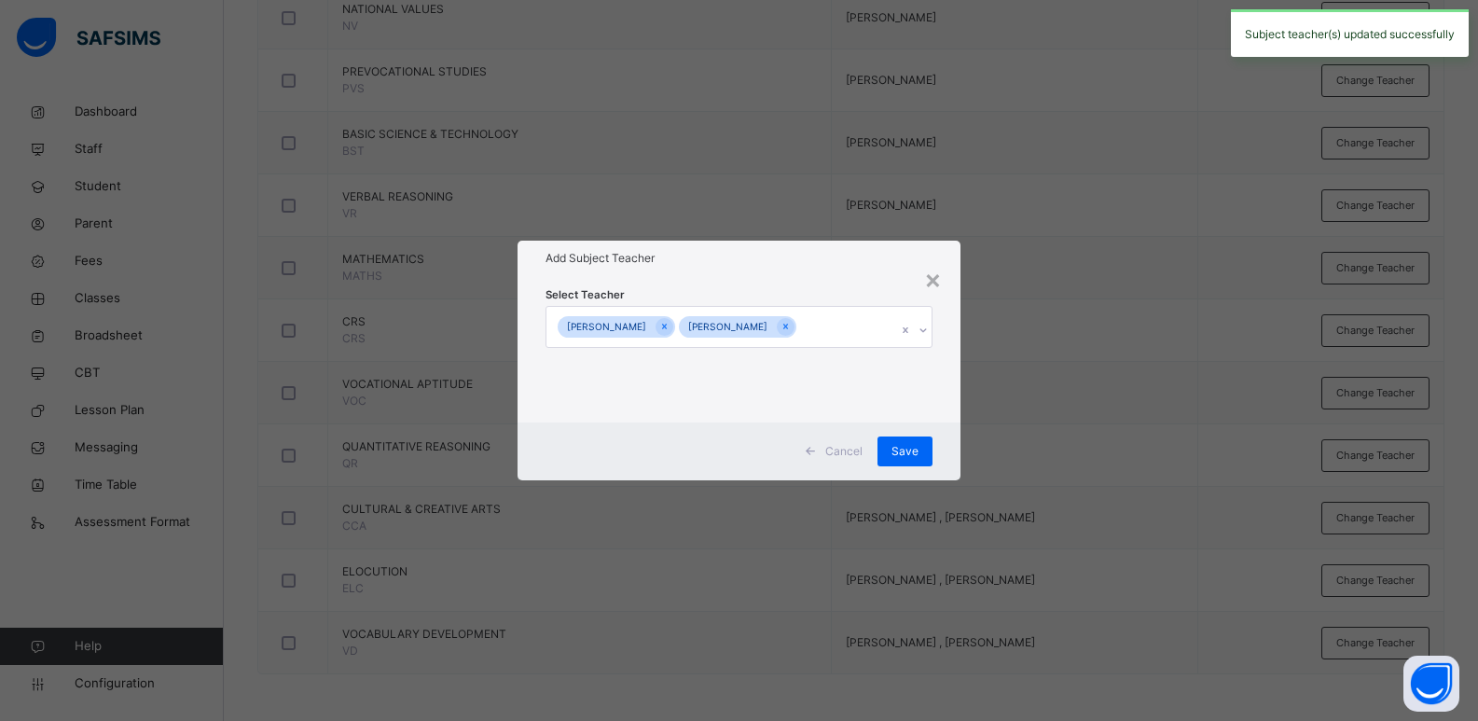
click at [781, 317] on div "[PERSON_NAME]" at bounding box center [737, 326] width 117 height 21
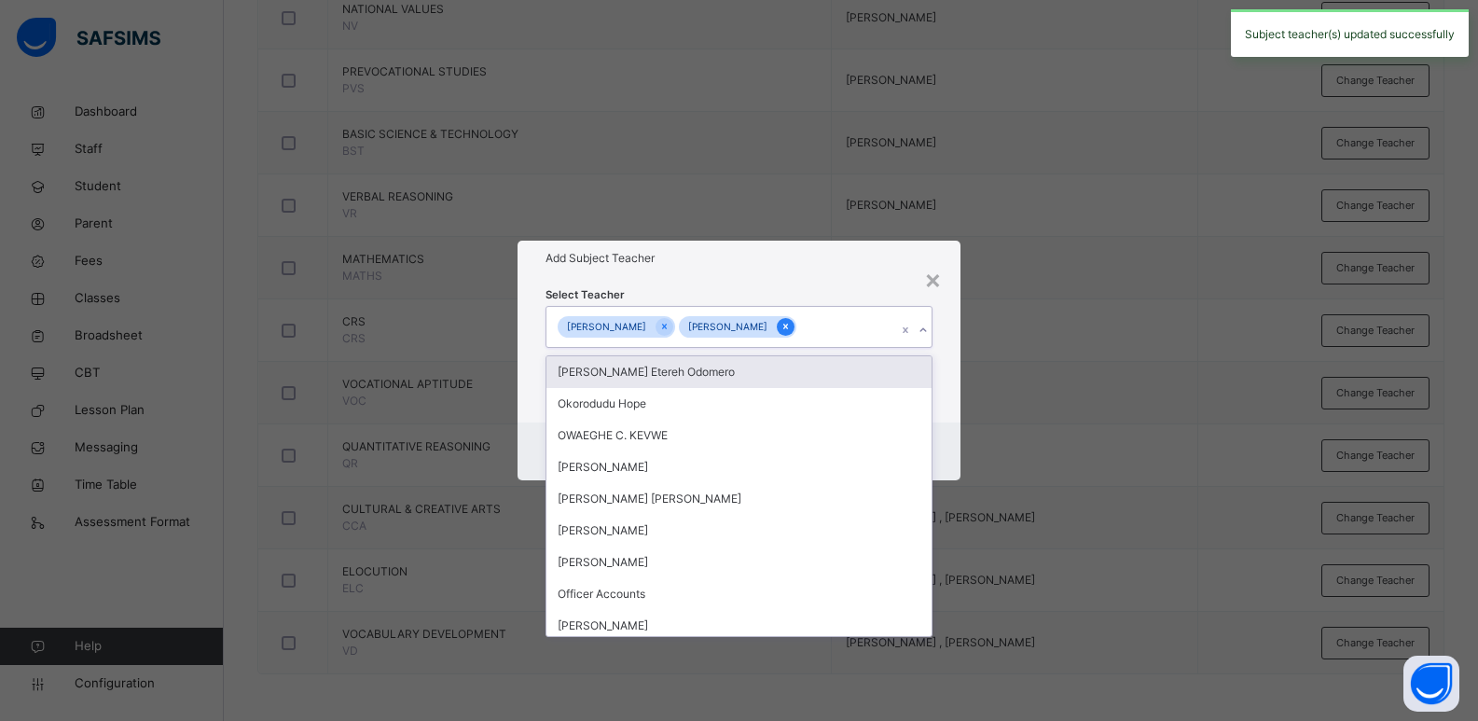
click at [782, 325] on icon at bounding box center [786, 326] width 10 height 13
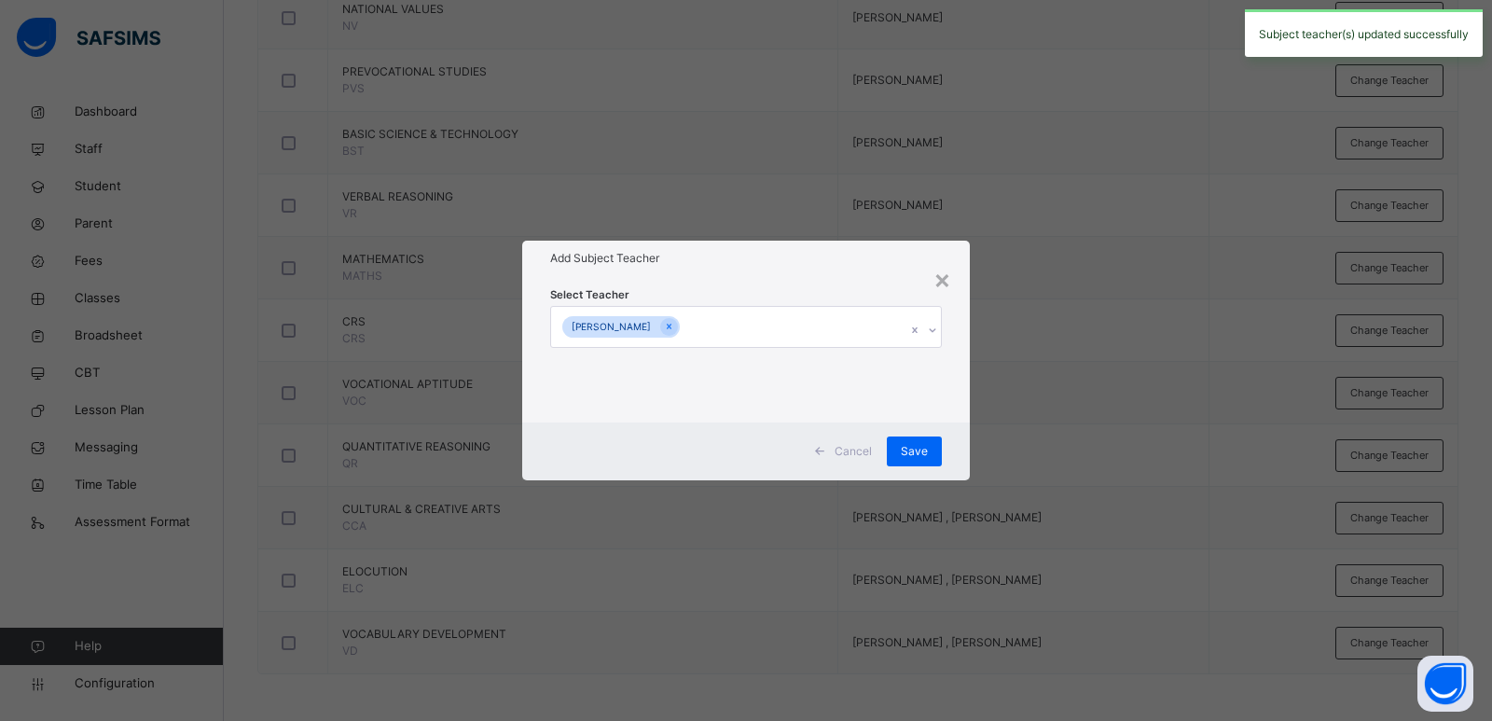
click at [958, 446] on div "Cancel Save" at bounding box center [746, 451] width 448 height 58
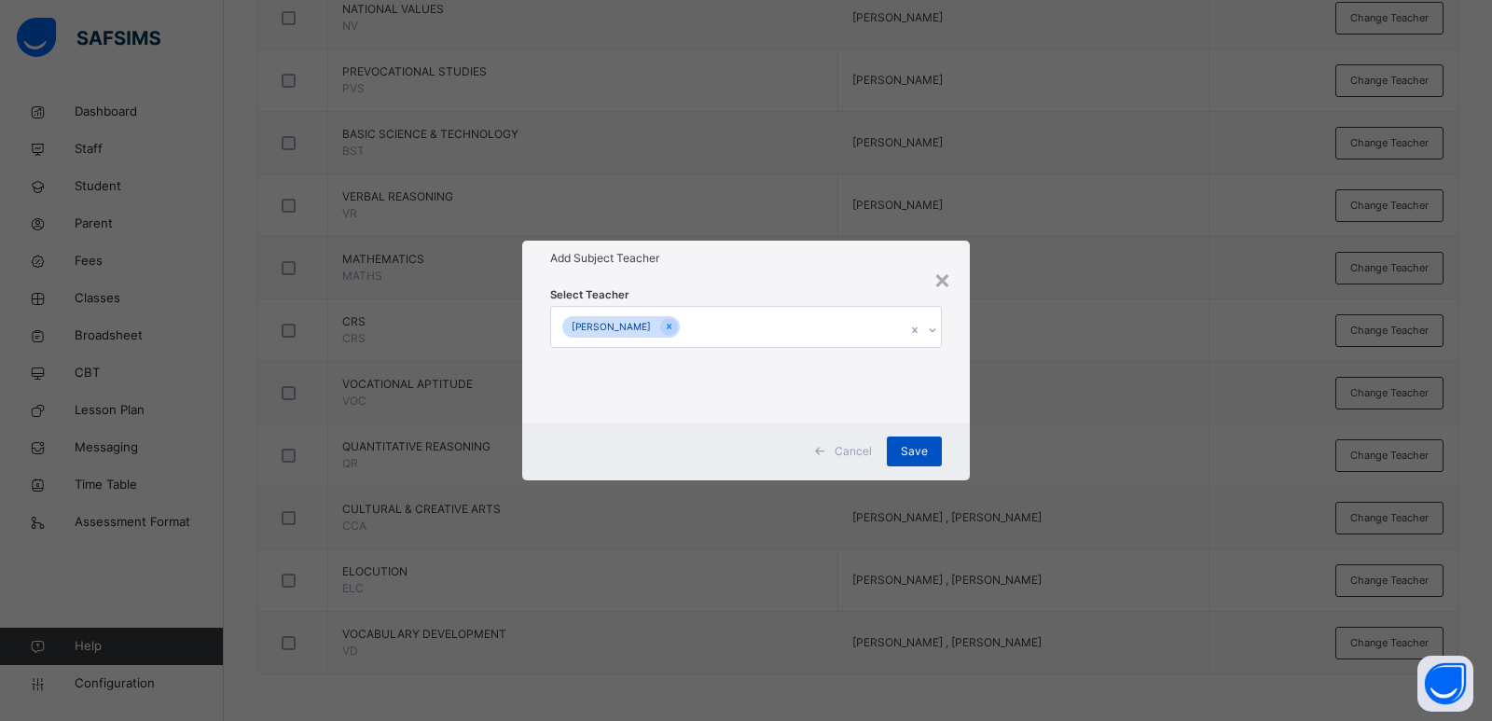
click at [902, 440] on div "Save" at bounding box center [914, 451] width 55 height 30
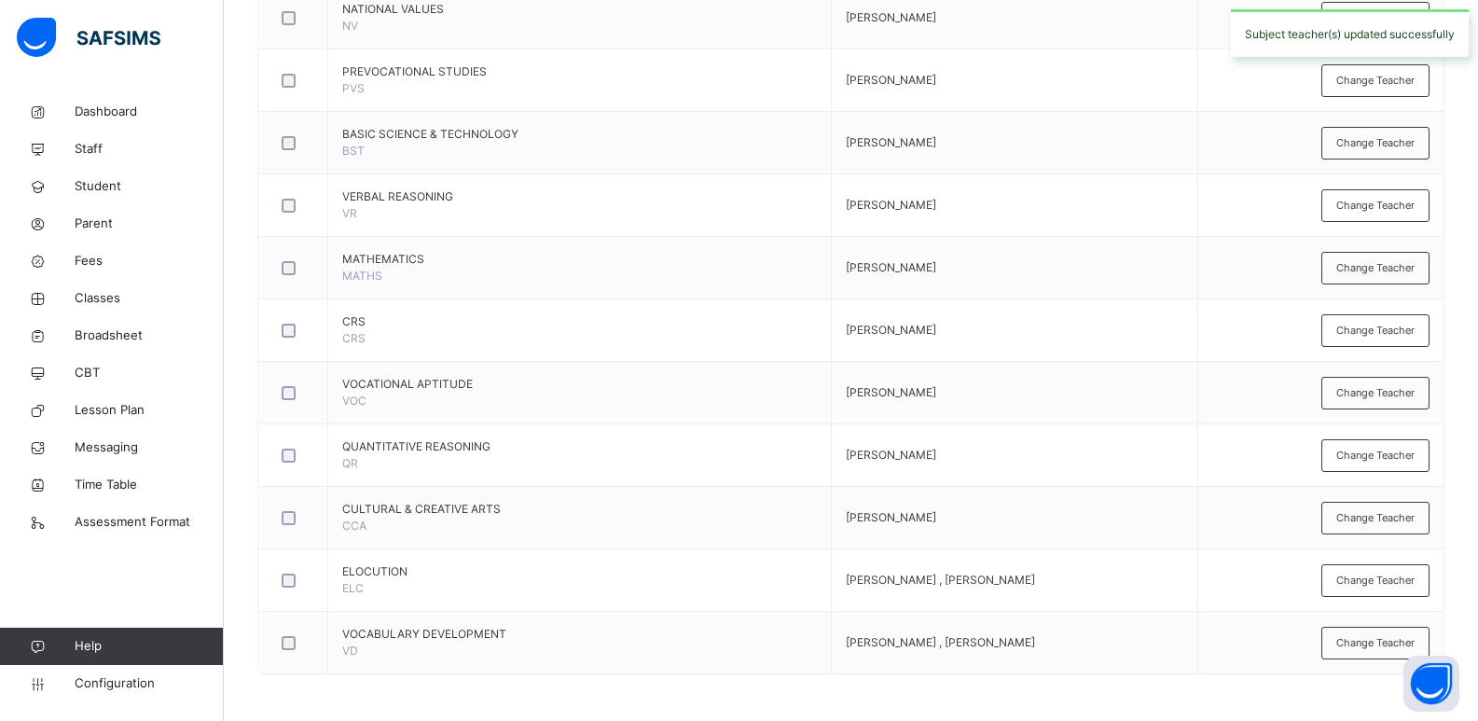
drag, startPoint x: 1378, startPoint y: 578, endPoint x: 1182, endPoint y: 514, distance: 207.0
click at [1378, 579] on span "Change Teacher" at bounding box center [1375, 581] width 78 height 16
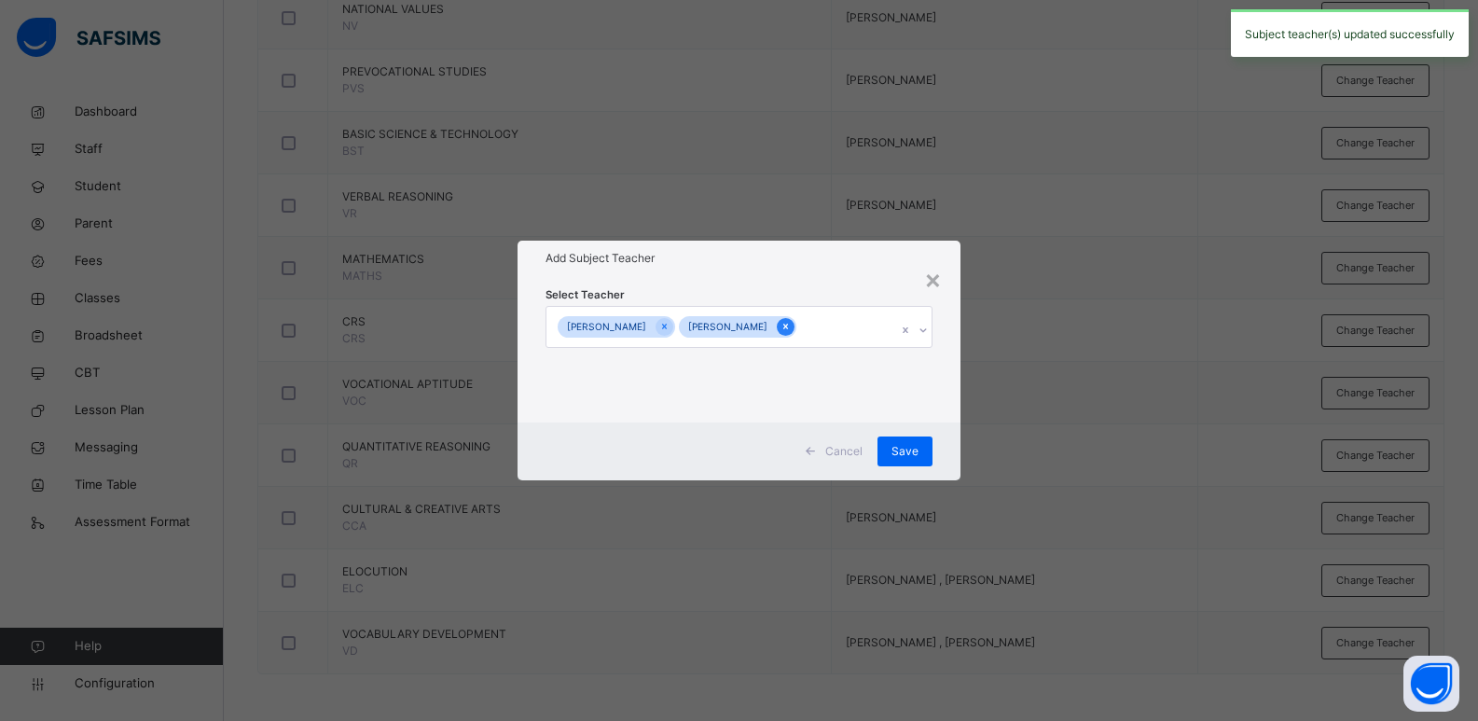
click at [787, 325] on icon at bounding box center [785, 328] width 5 height 6
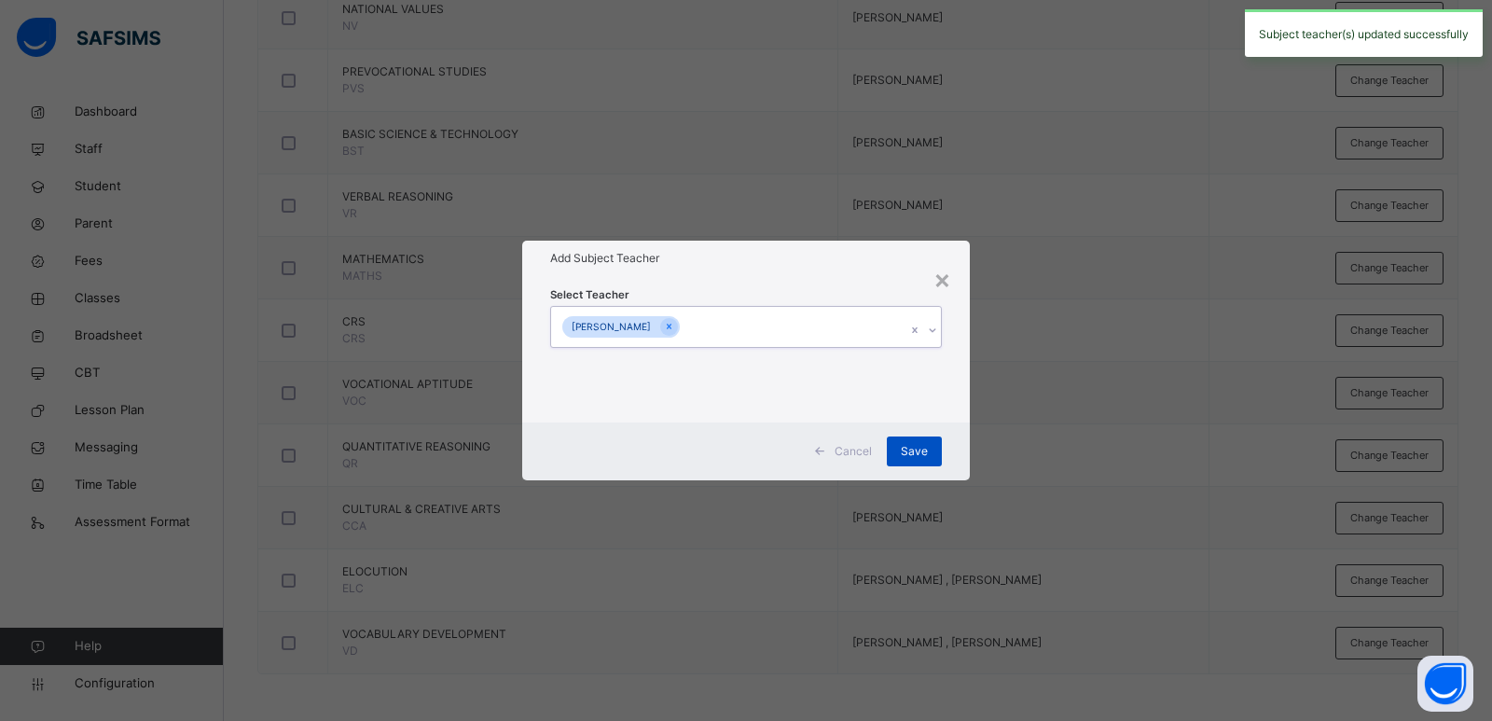
click at [914, 441] on div "Save" at bounding box center [914, 451] width 55 height 30
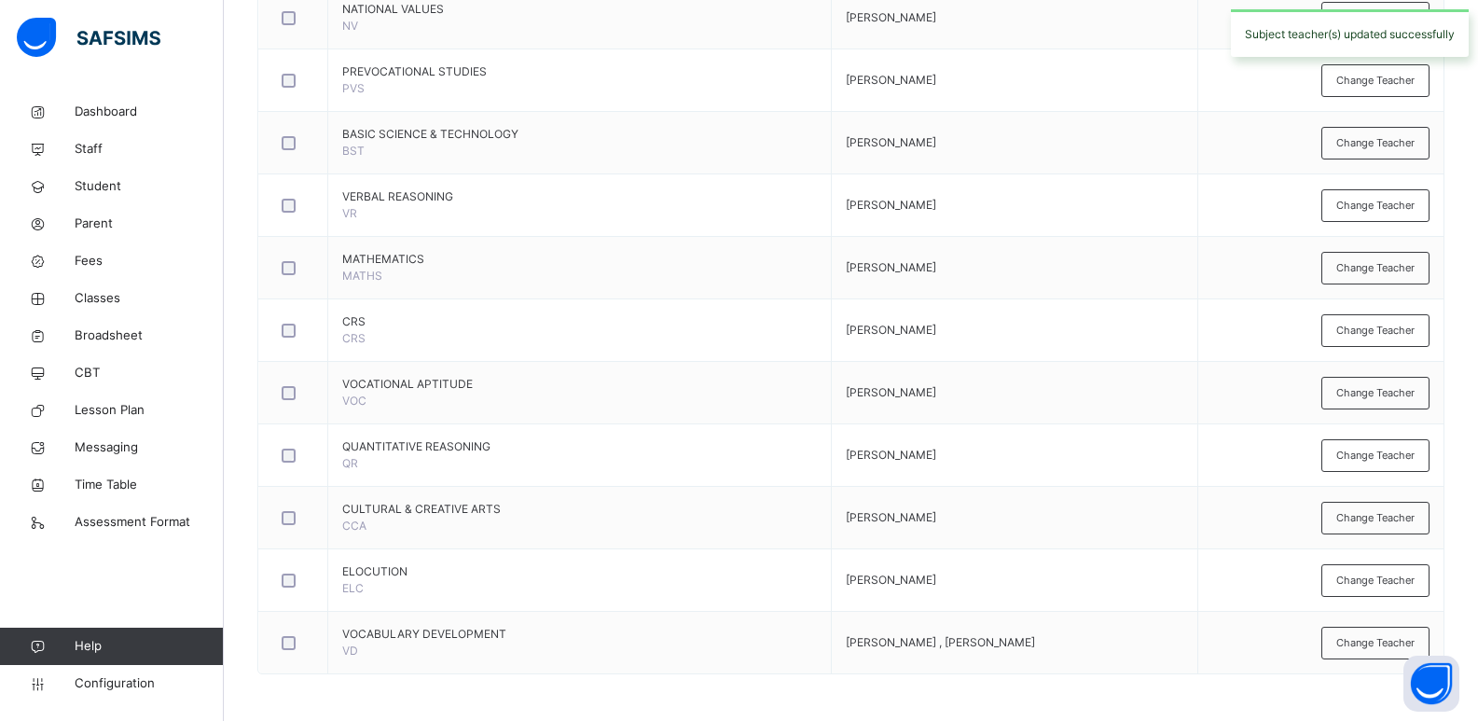
drag, startPoint x: 1397, startPoint y: 632, endPoint x: 1320, endPoint y: 611, distance: 79.4
click at [1397, 633] on div "Change Teacher" at bounding box center [1375, 643] width 108 height 33
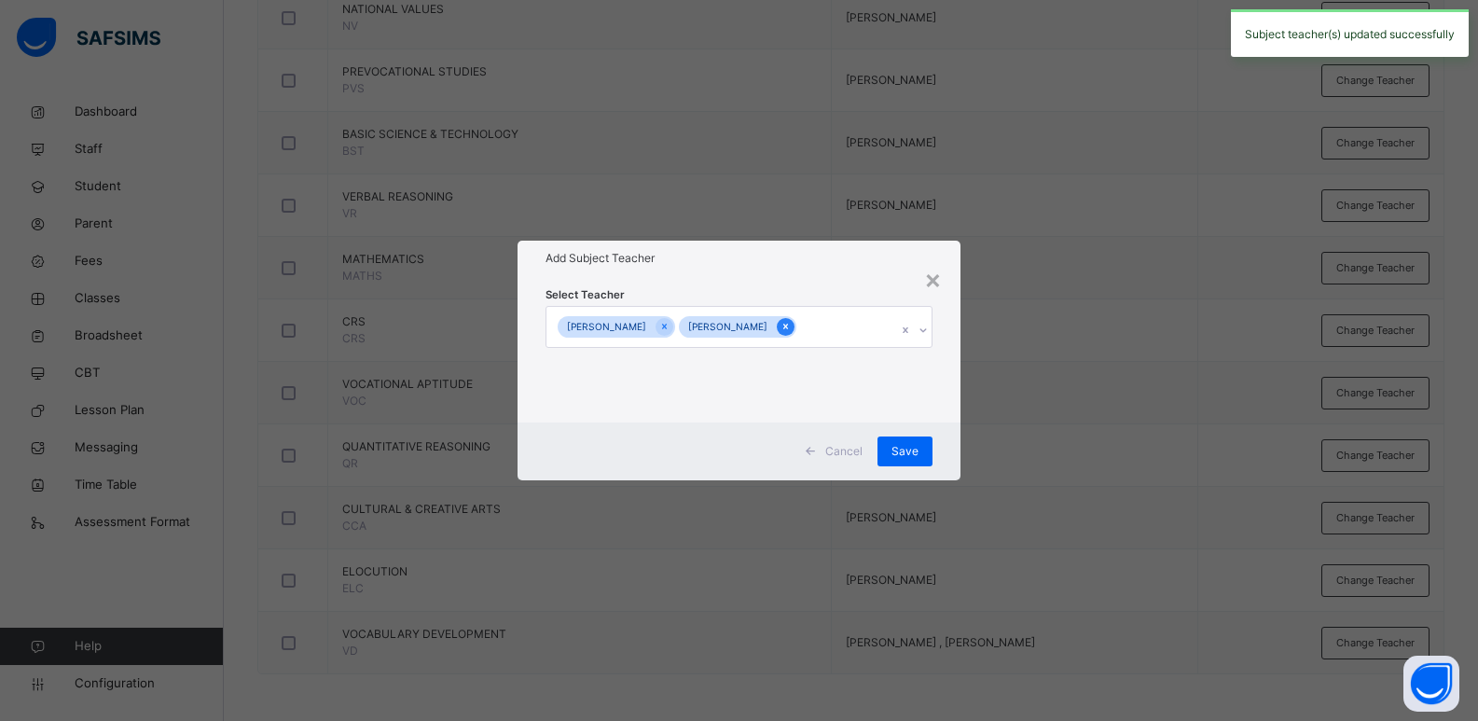
click at [782, 328] on icon at bounding box center [786, 326] width 10 height 13
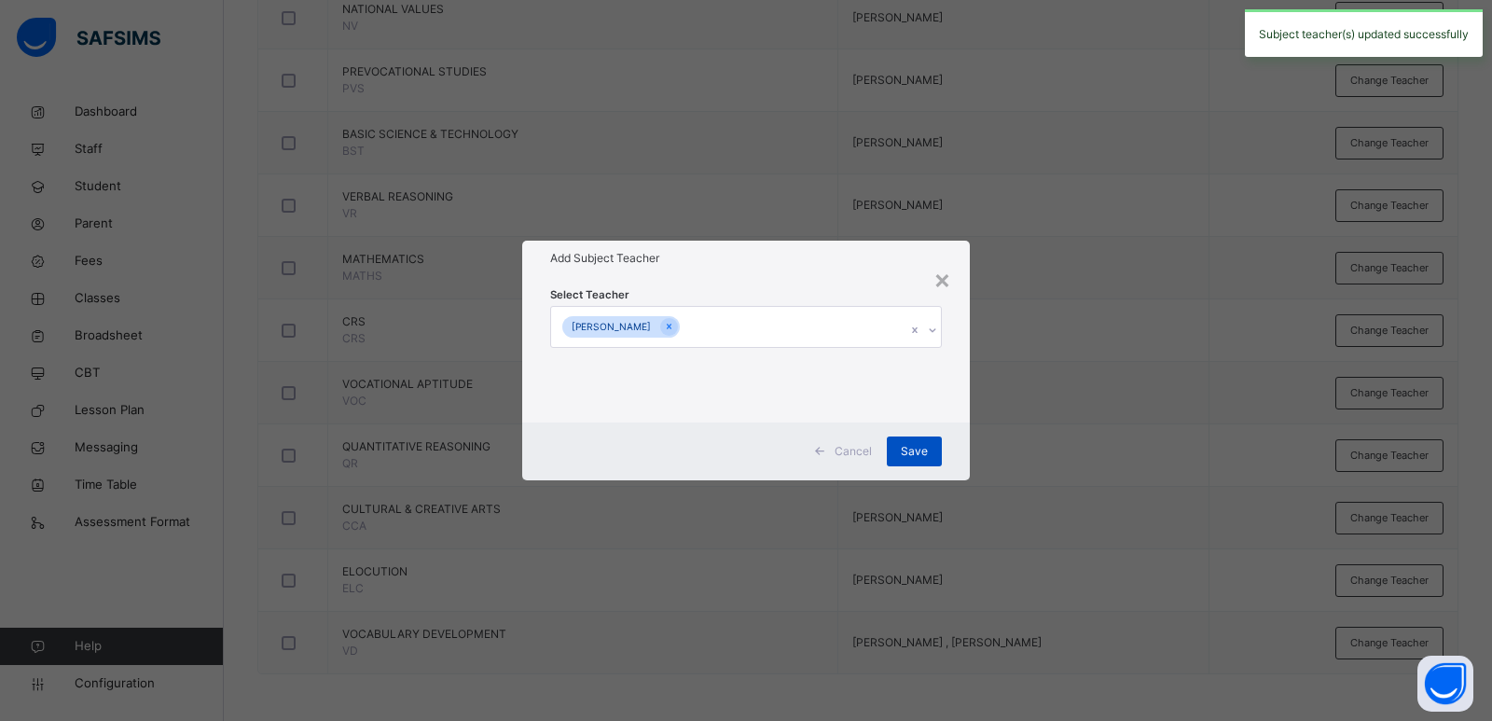
click at [901, 438] on div "Save" at bounding box center [914, 451] width 55 height 30
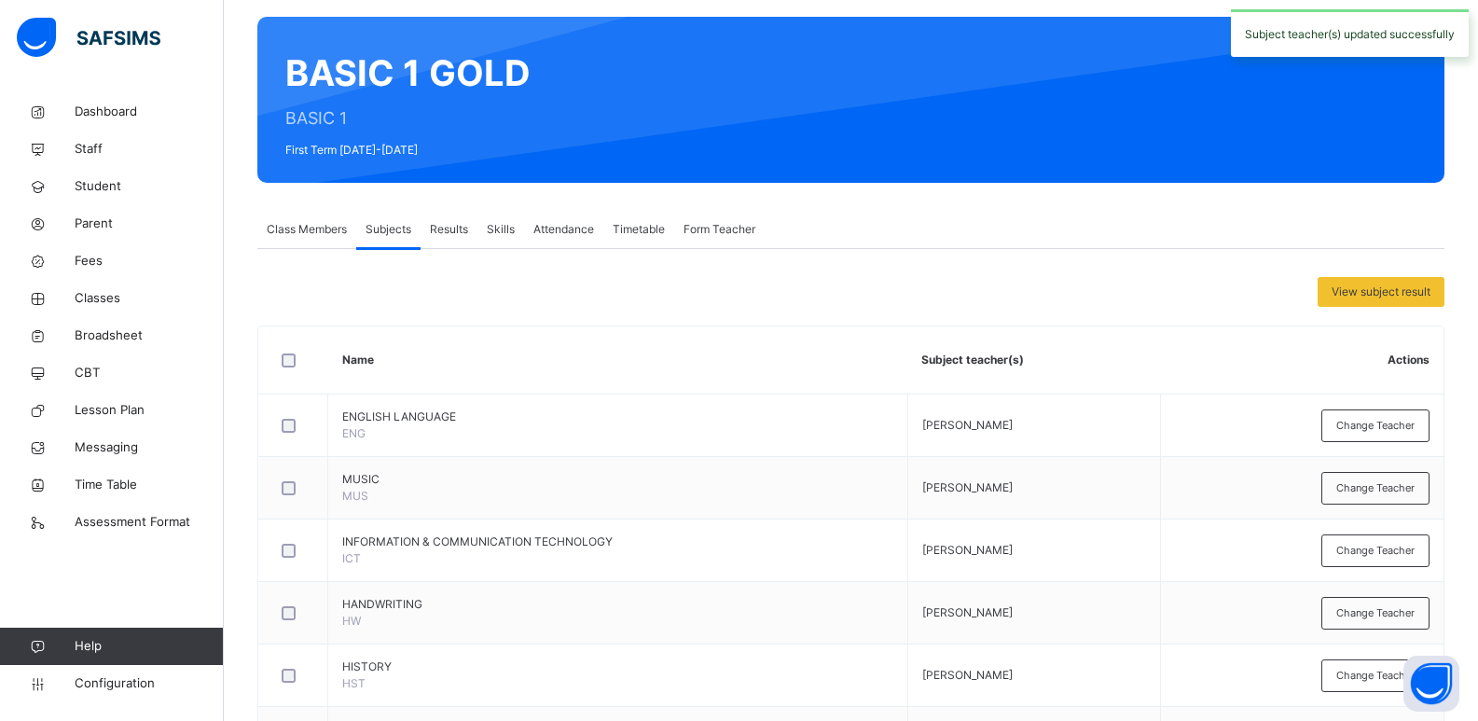
scroll to position [0, 0]
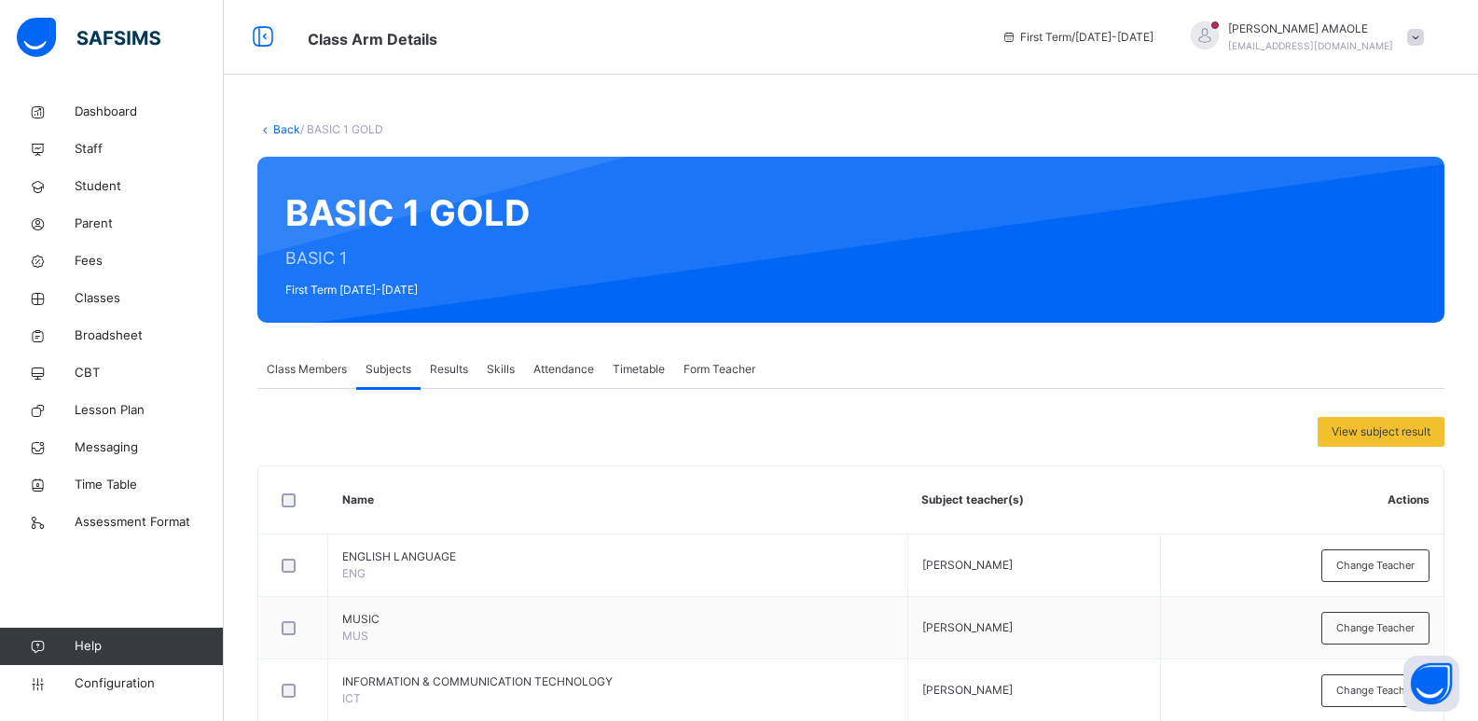
click at [287, 128] on link "Back" at bounding box center [286, 129] width 27 height 14
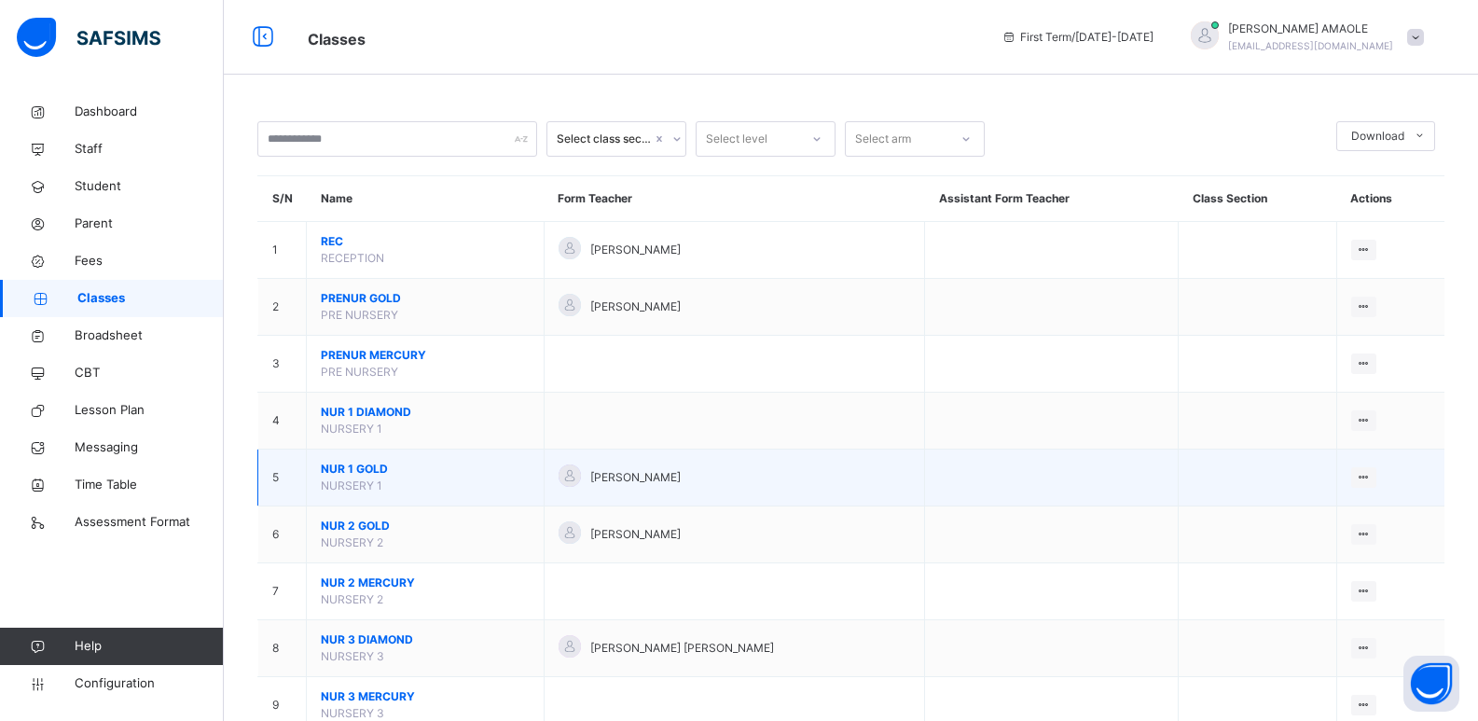
scroll to position [93, 0]
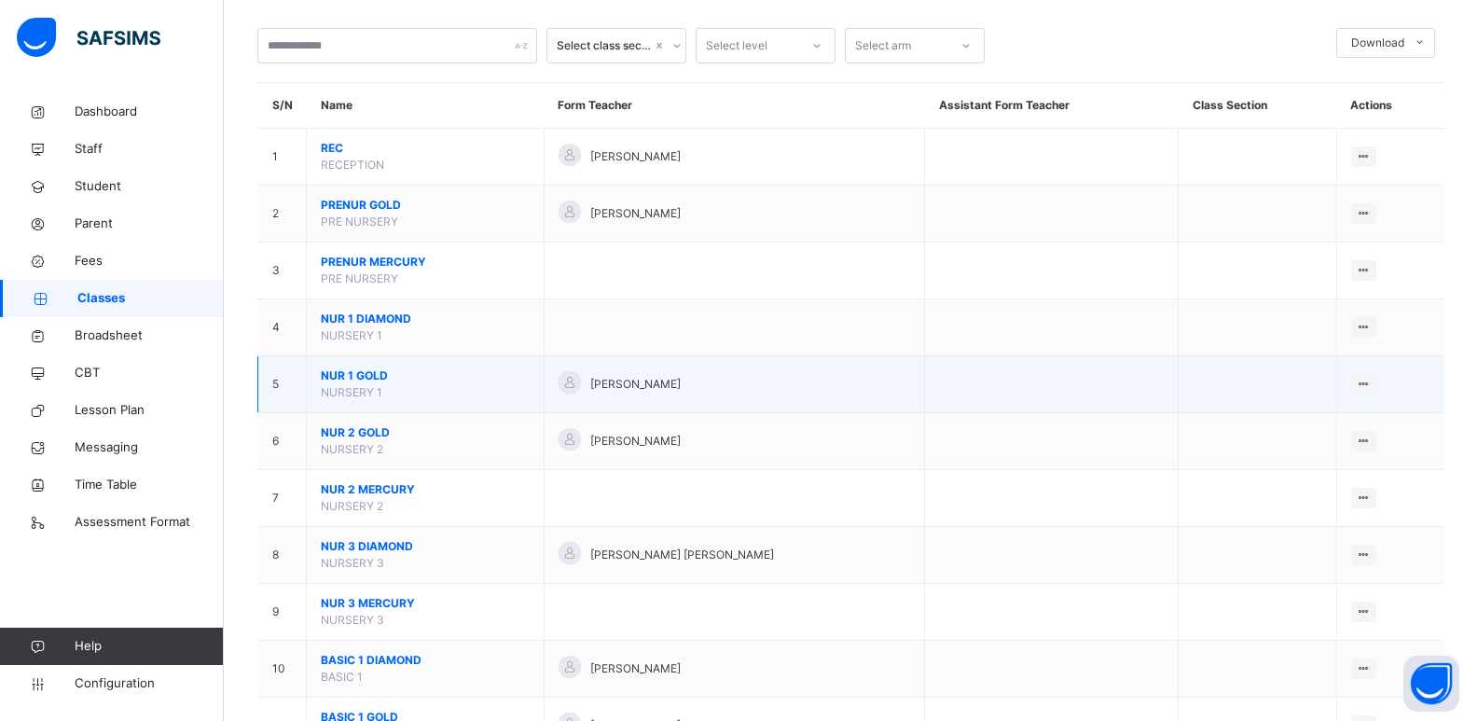
click at [366, 370] on span "NUR 1 GOLD" at bounding box center [425, 375] width 209 height 17
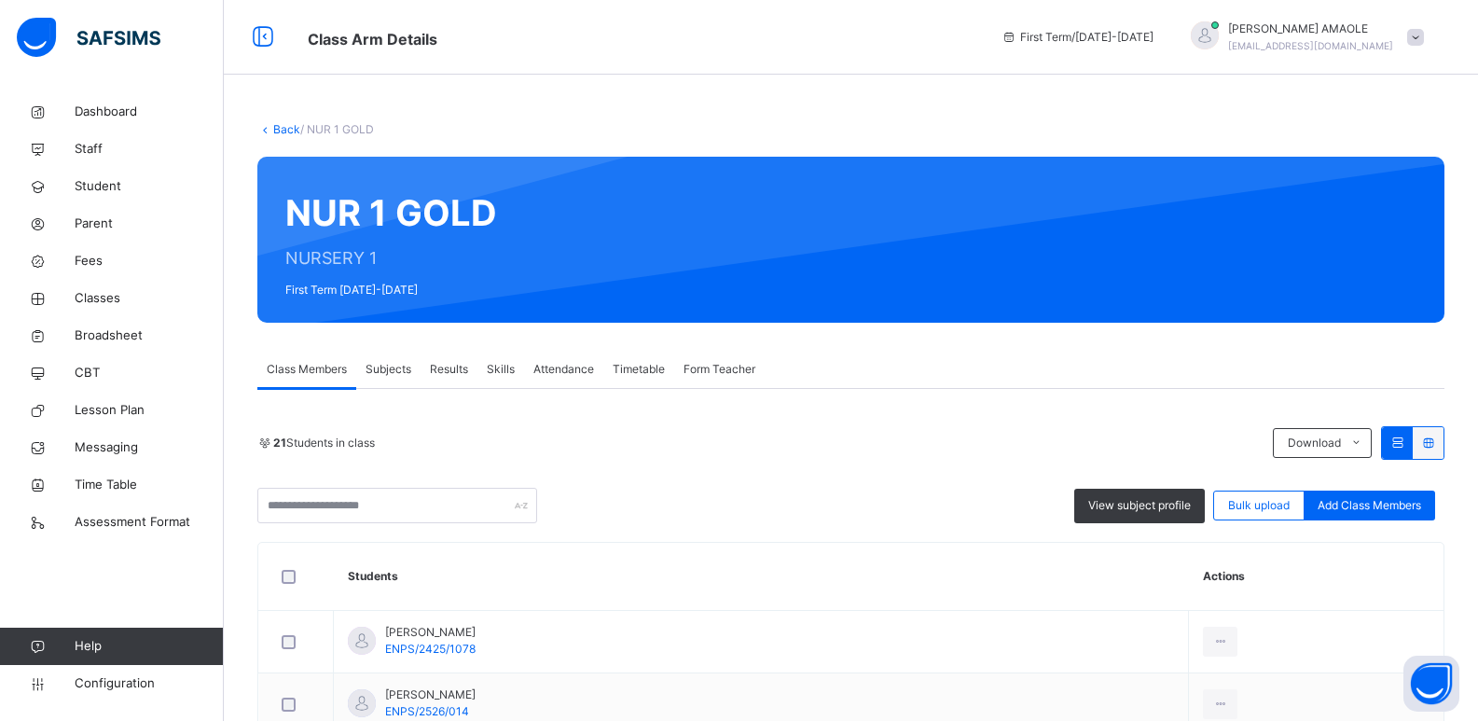
click at [401, 368] on span "Subjects" at bounding box center [389, 369] width 46 height 17
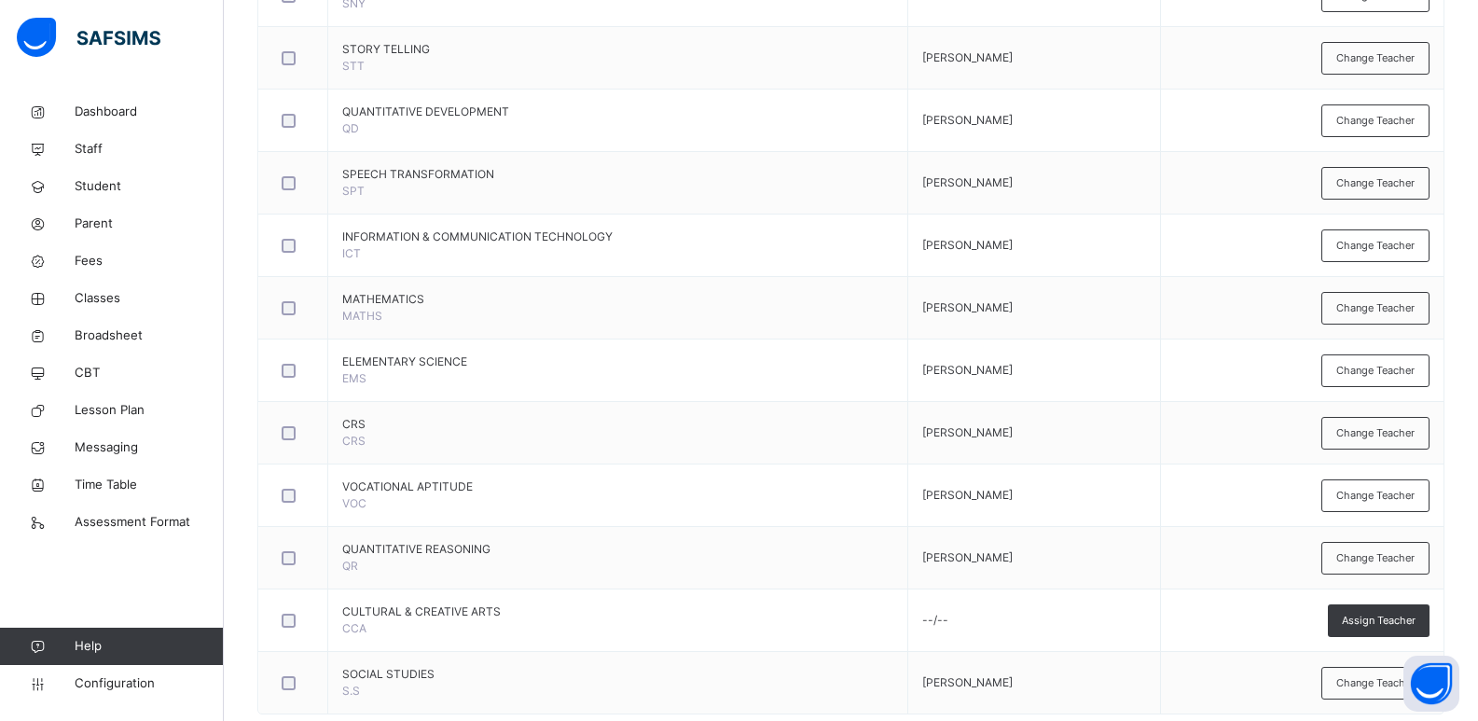
scroll to position [1610, 0]
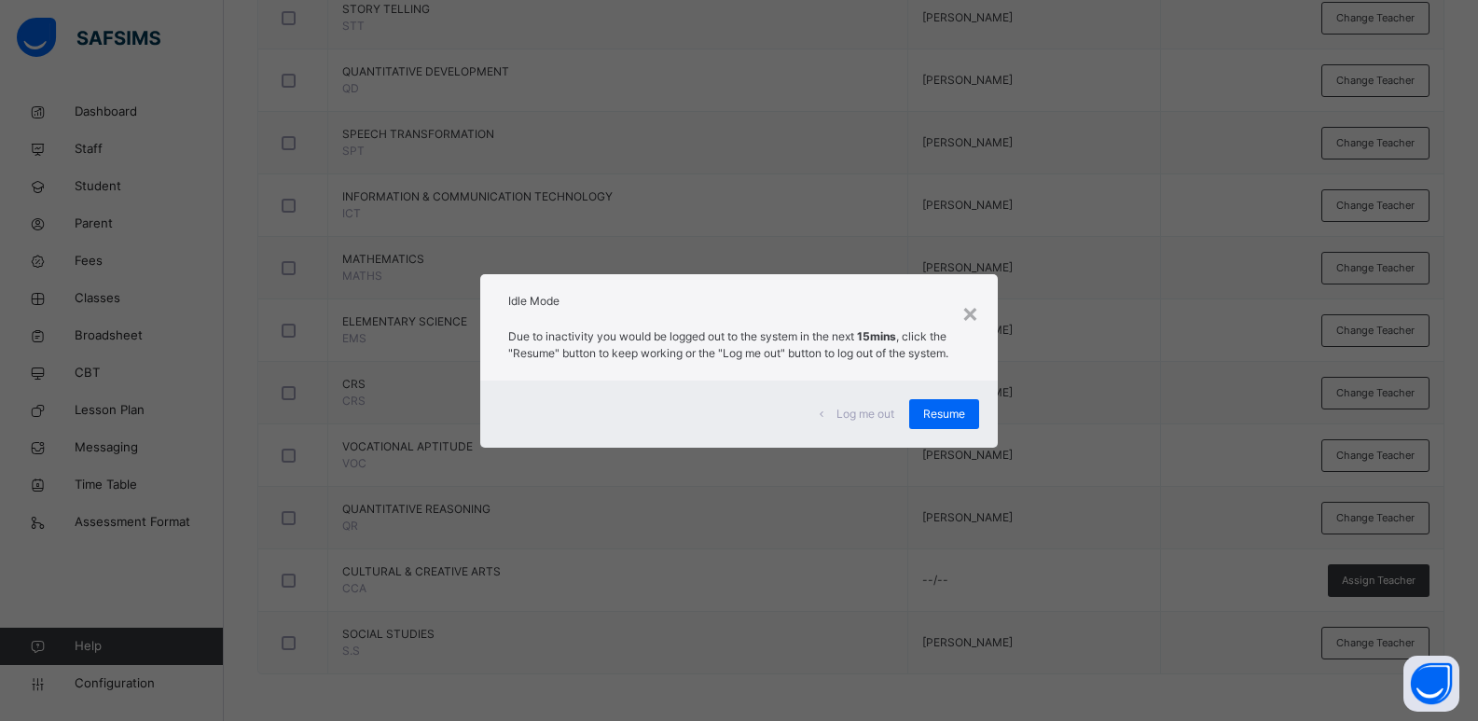
click at [864, 414] on span "Log me out" at bounding box center [865, 414] width 58 height 17
